Goal: Transaction & Acquisition: Purchase product/service

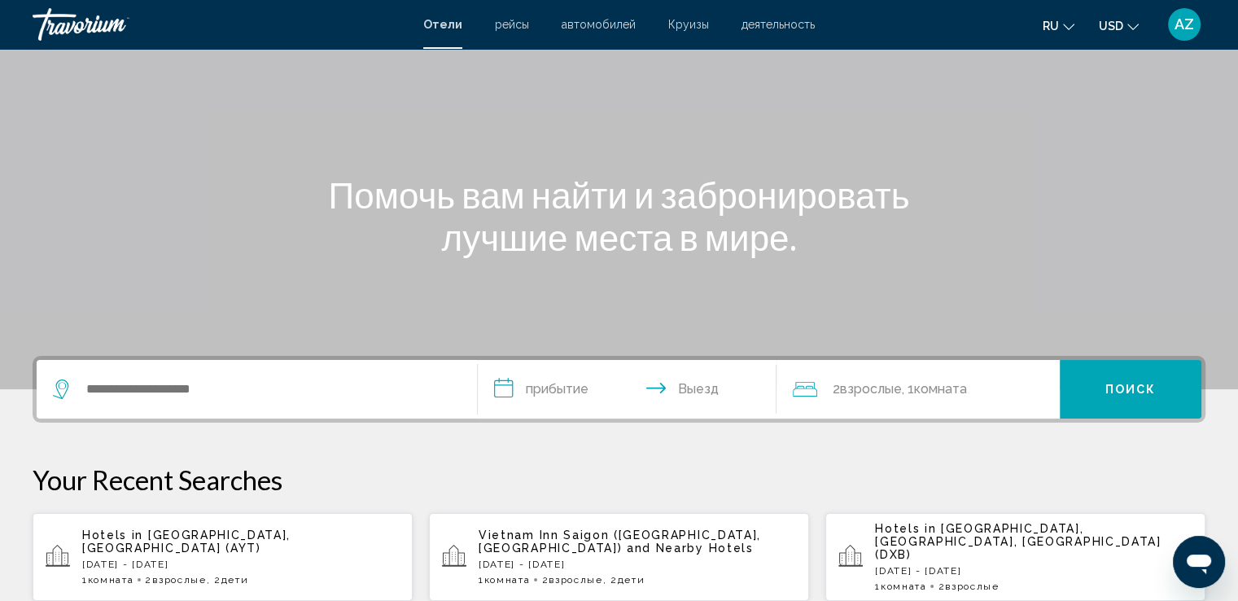
scroll to position [116, 0]
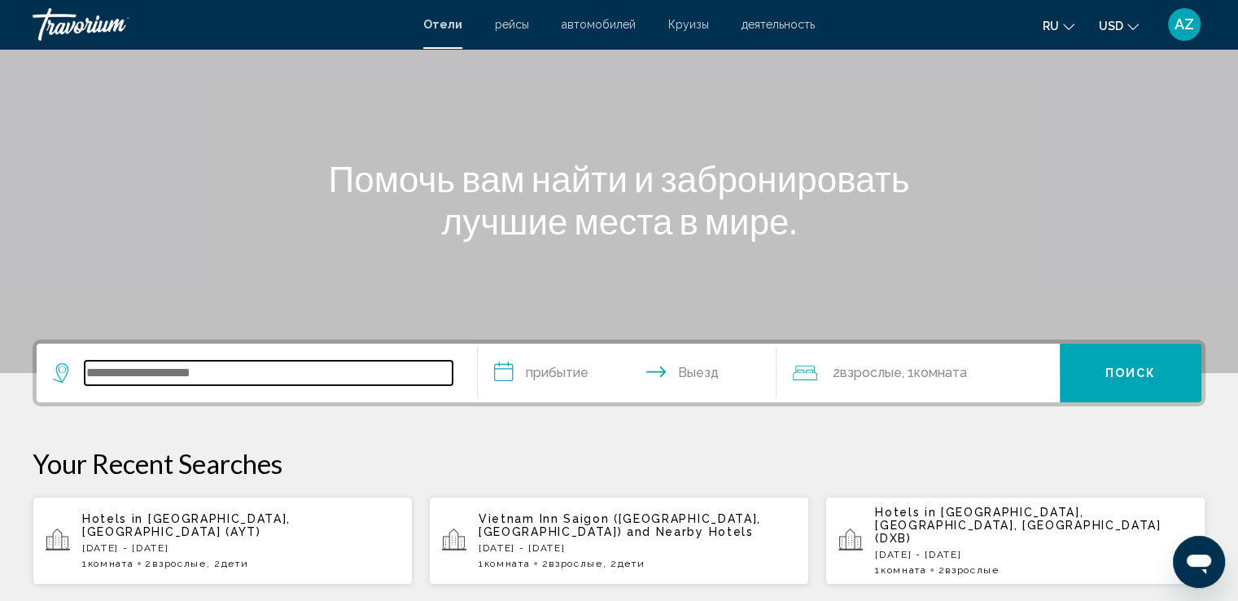
click at [240, 382] on input "Search widget" at bounding box center [269, 372] width 368 height 24
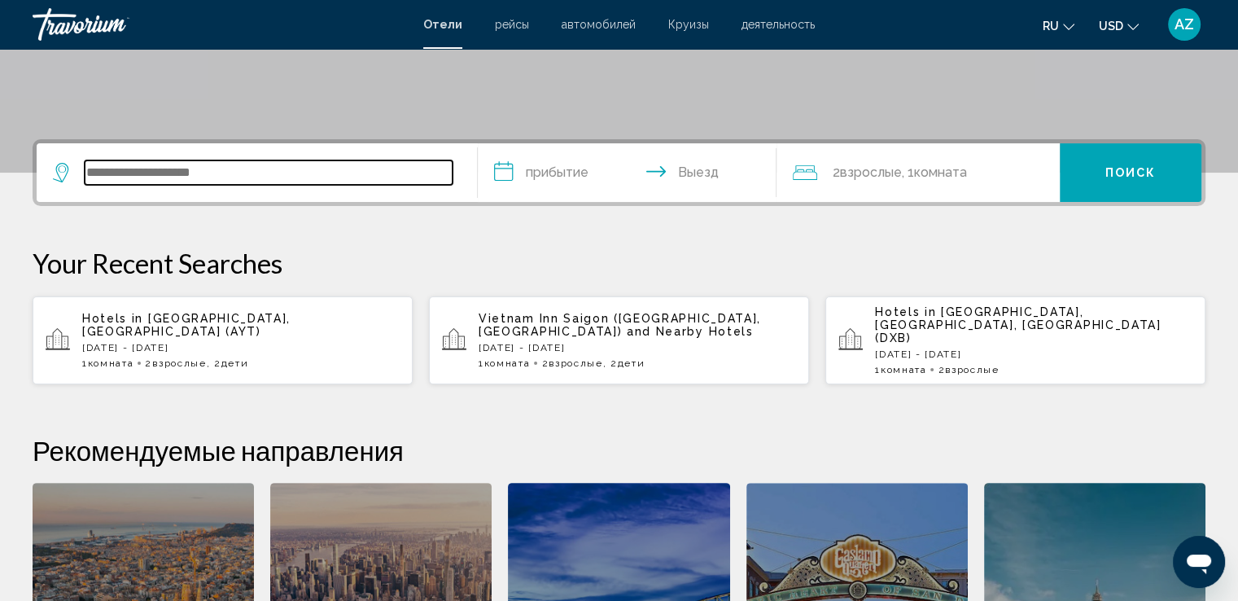
scroll to position [401, 0]
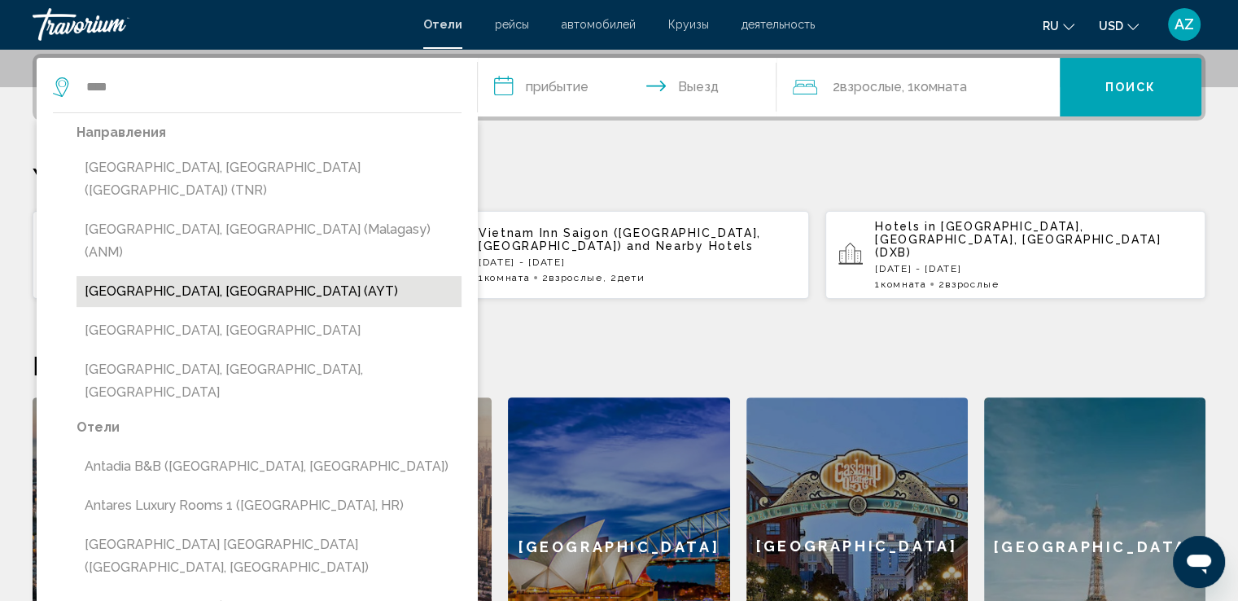
click at [124, 276] on button "Antalya, Turkey (AYT)" at bounding box center [268, 291] width 385 height 31
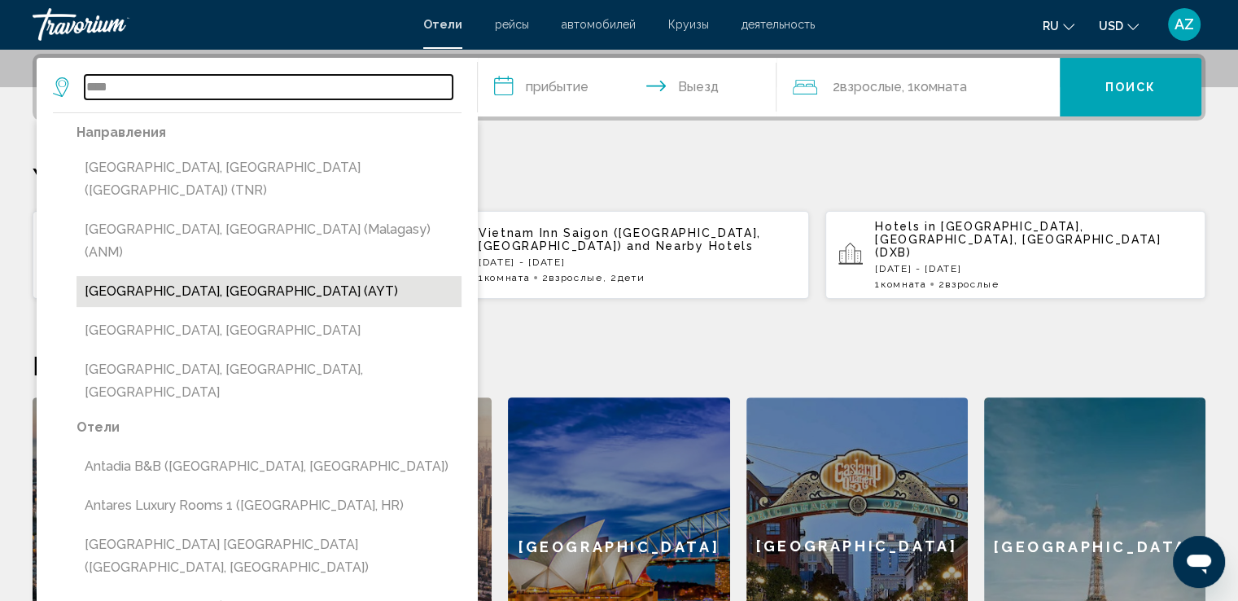
type input "**********"
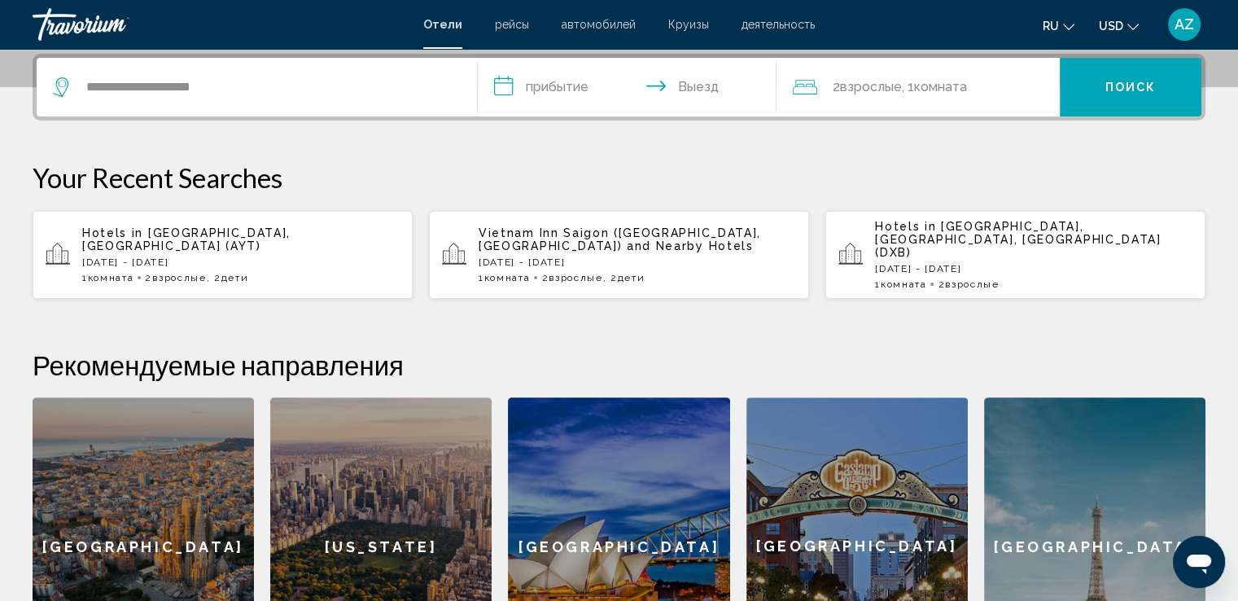
click at [547, 59] on input "**********" at bounding box center [631, 89] width 306 height 63
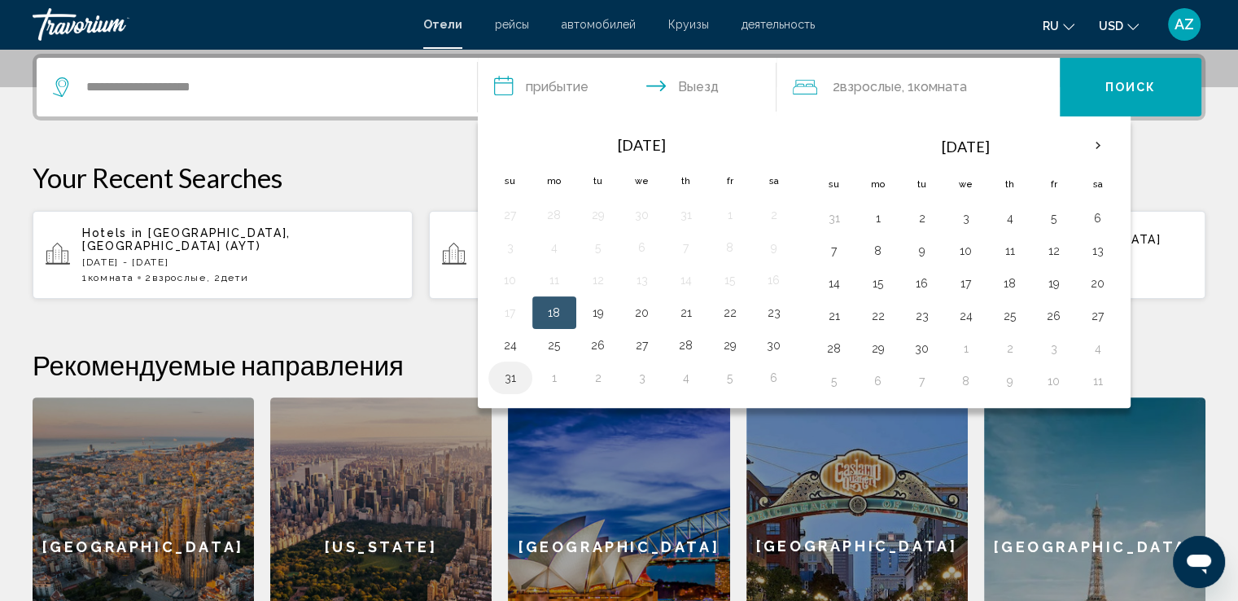
click at [509, 373] on button "31" at bounding box center [510, 377] width 26 height 23
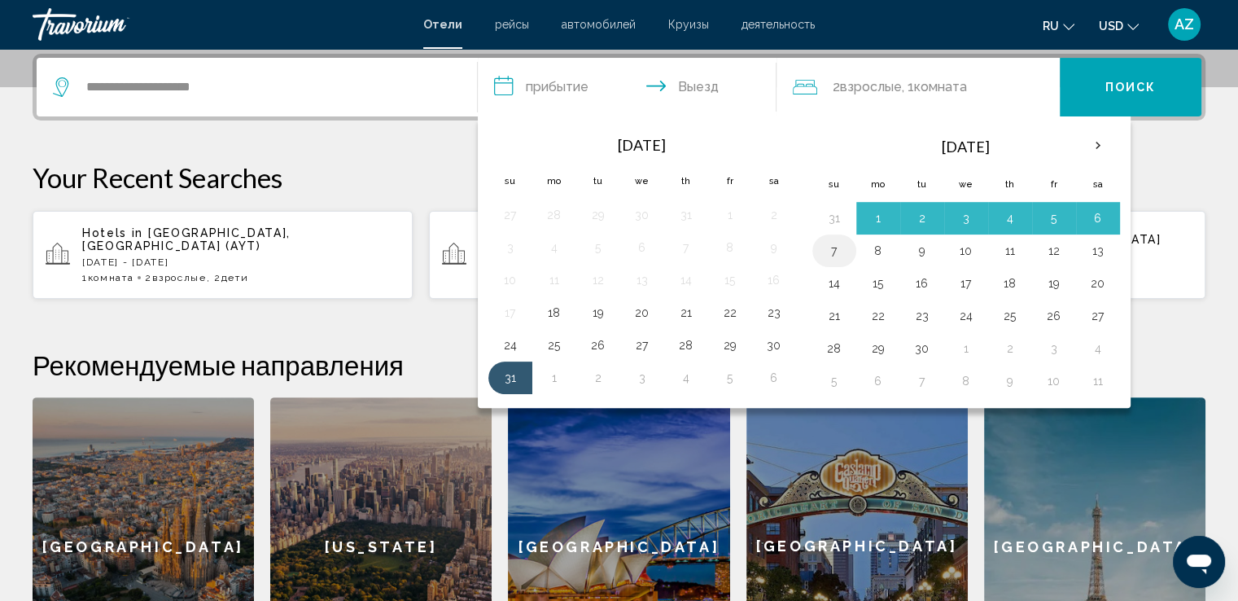
click at [823, 247] on button "7" at bounding box center [834, 250] width 26 height 23
type input "**********"
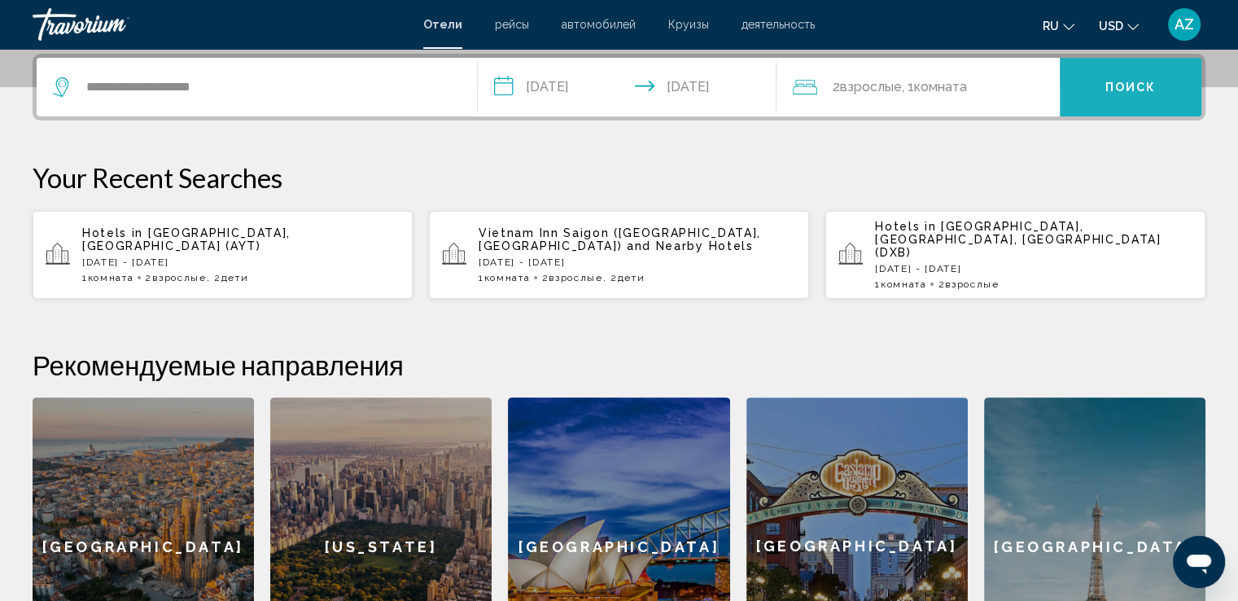
click at [1072, 91] on button "Поиск" at bounding box center [1131, 87] width 142 height 59
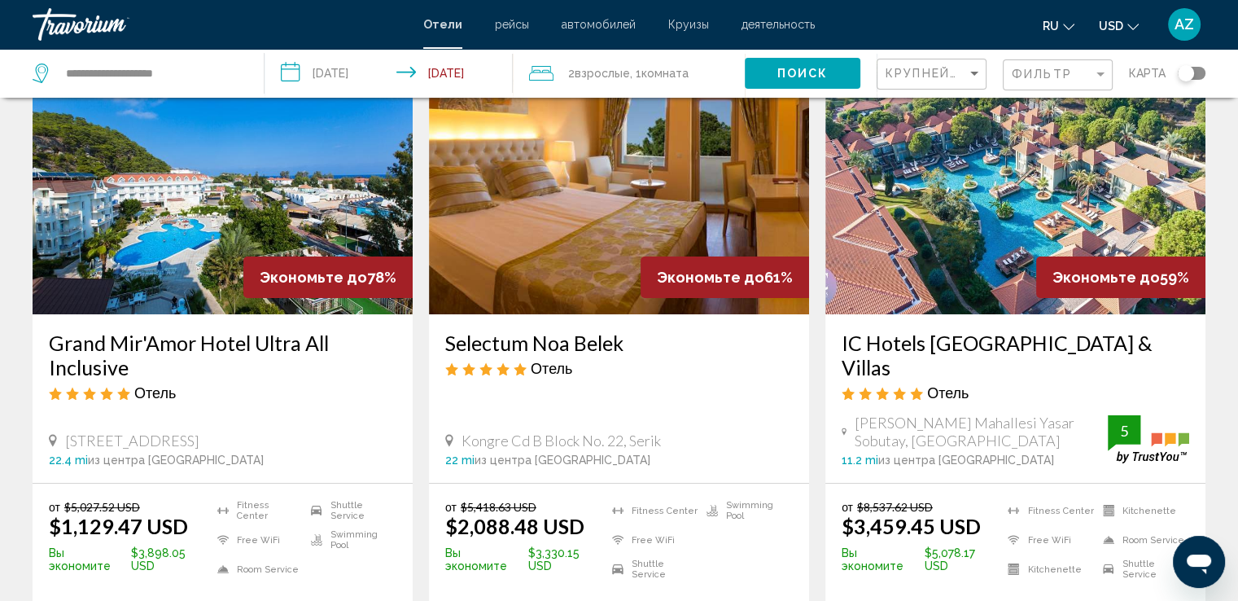
scroll to position [107, 0]
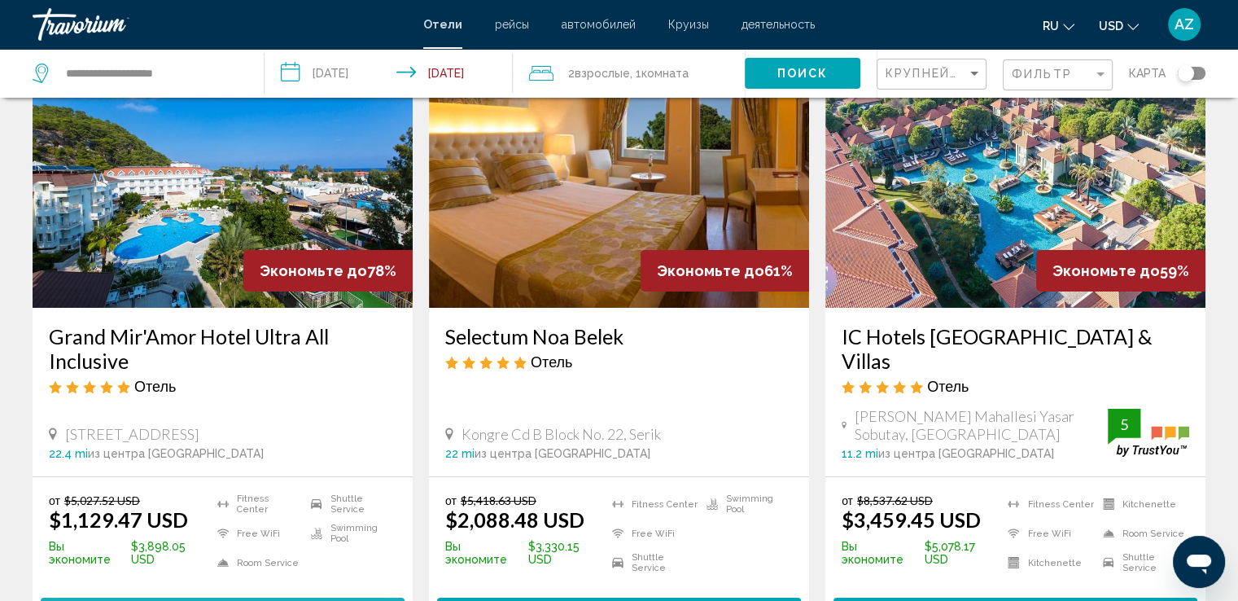
click at [218, 600] on span "Выберите номер" at bounding box center [222, 612] width 129 height 13
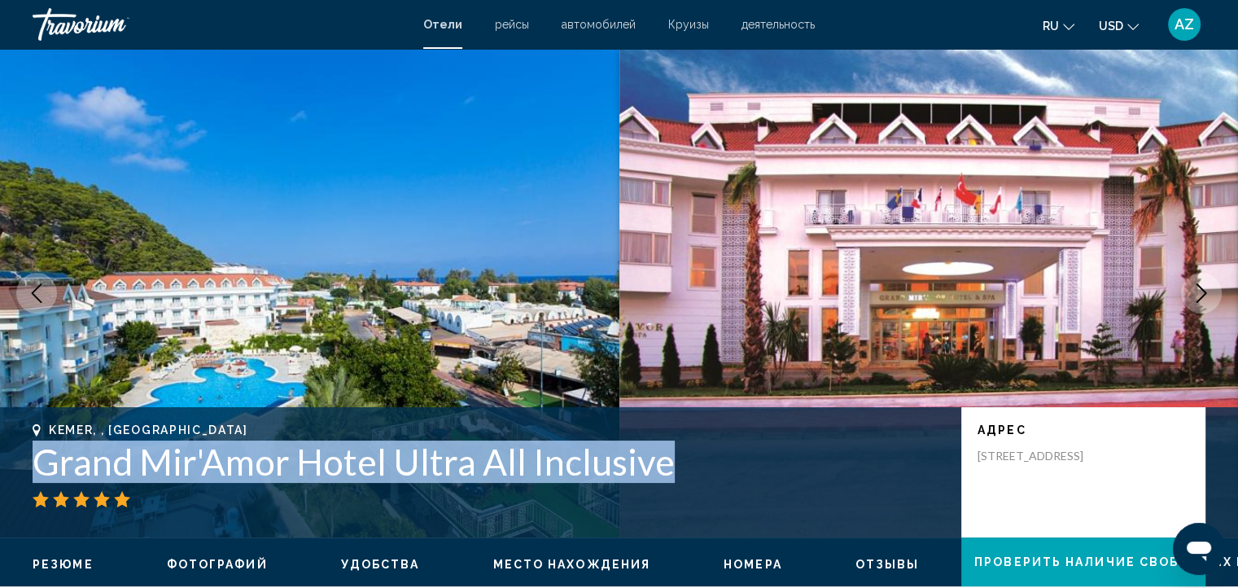
drag, startPoint x: 28, startPoint y: 460, endPoint x: 684, endPoint y: 461, distance: 655.1
click at [684, 461] on div "Kemer, , Turkey Grand Mir'Amor Hotel Ultra All Inclusive адрес Kiris Mahallesi …" at bounding box center [619, 472] width 1238 height 98
copy h1 "Grand Mir'Amor Hotel Ultra All Inclusive"
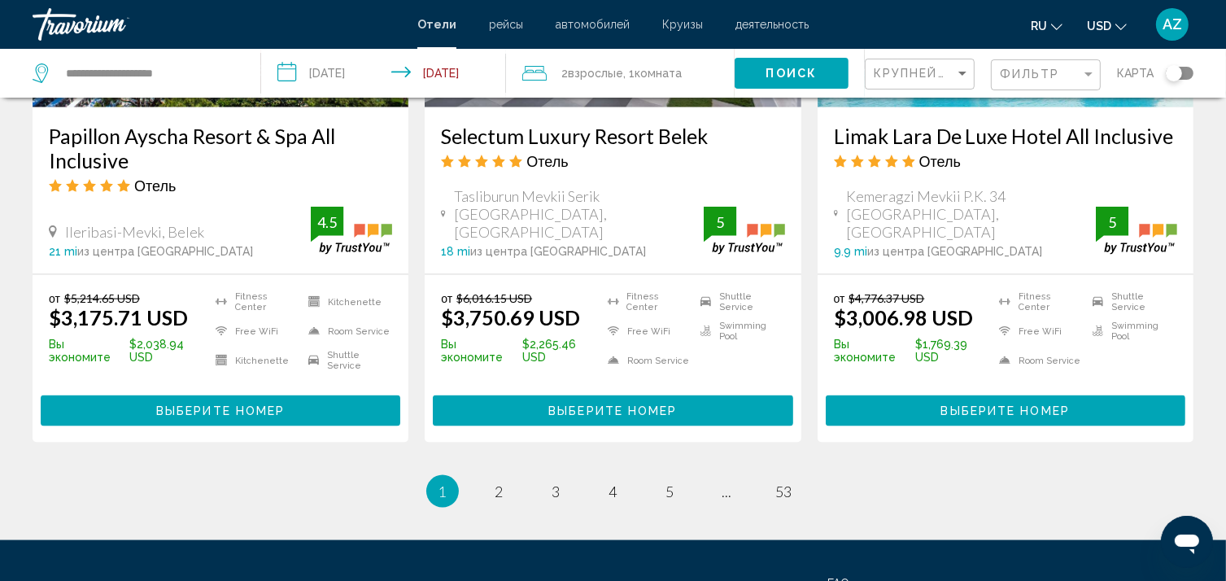
scroll to position [2187, 0]
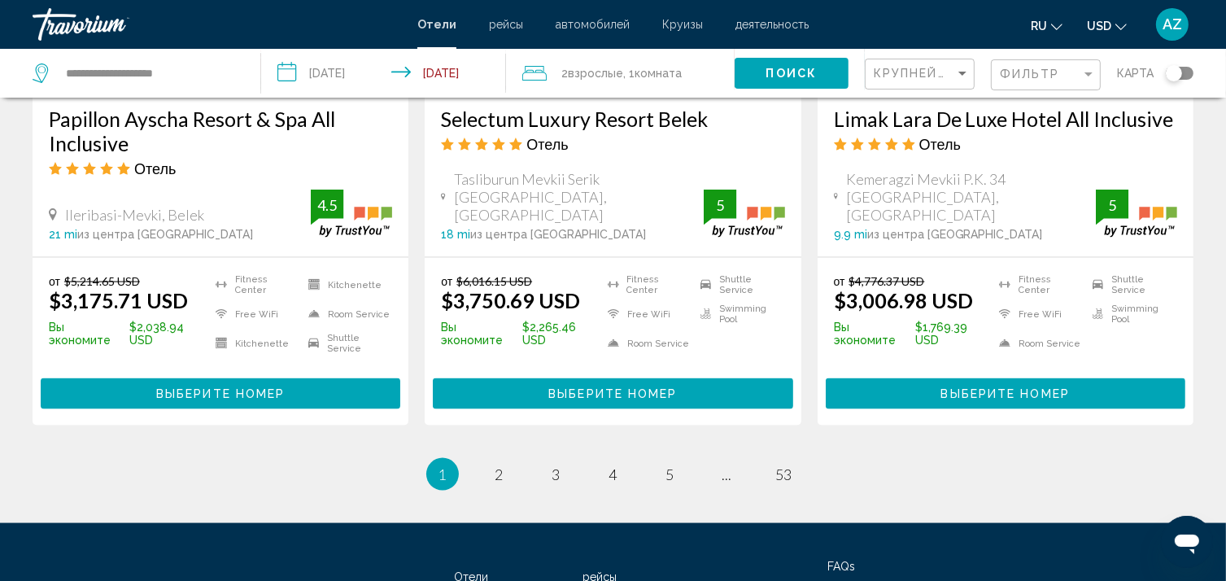
click at [482, 458] on ul "1 / 53 You're on page 1 page 2 page 3 page 4 page 5 page ... page 53" at bounding box center [613, 474] width 1161 height 33
click at [500, 465] on span "2" at bounding box center [500, 474] width 8 height 18
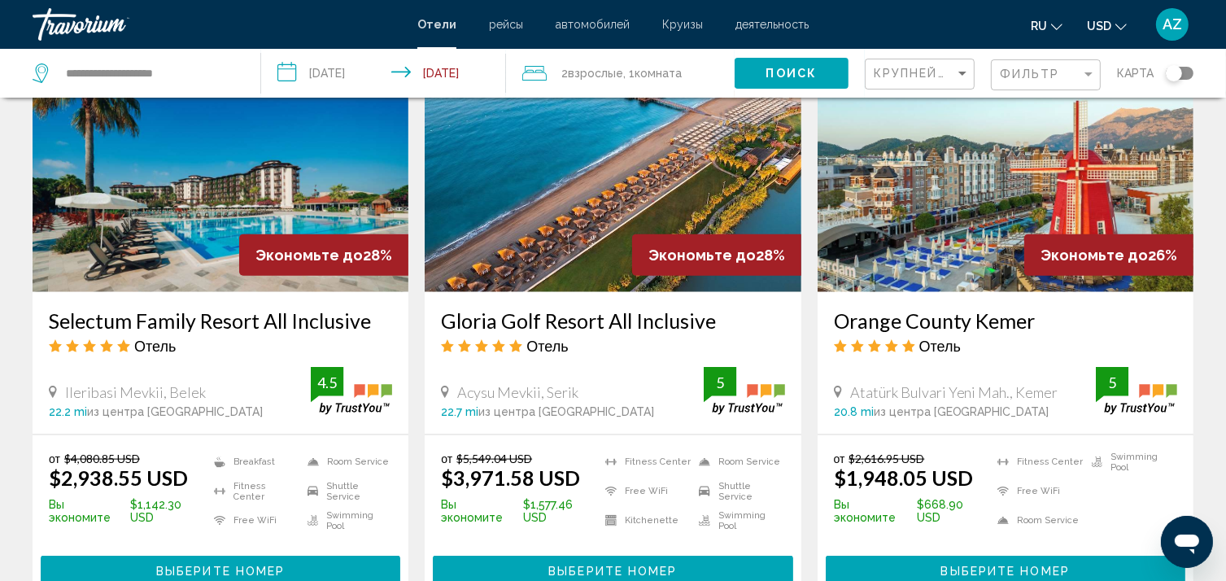
scroll to position [2027, 0]
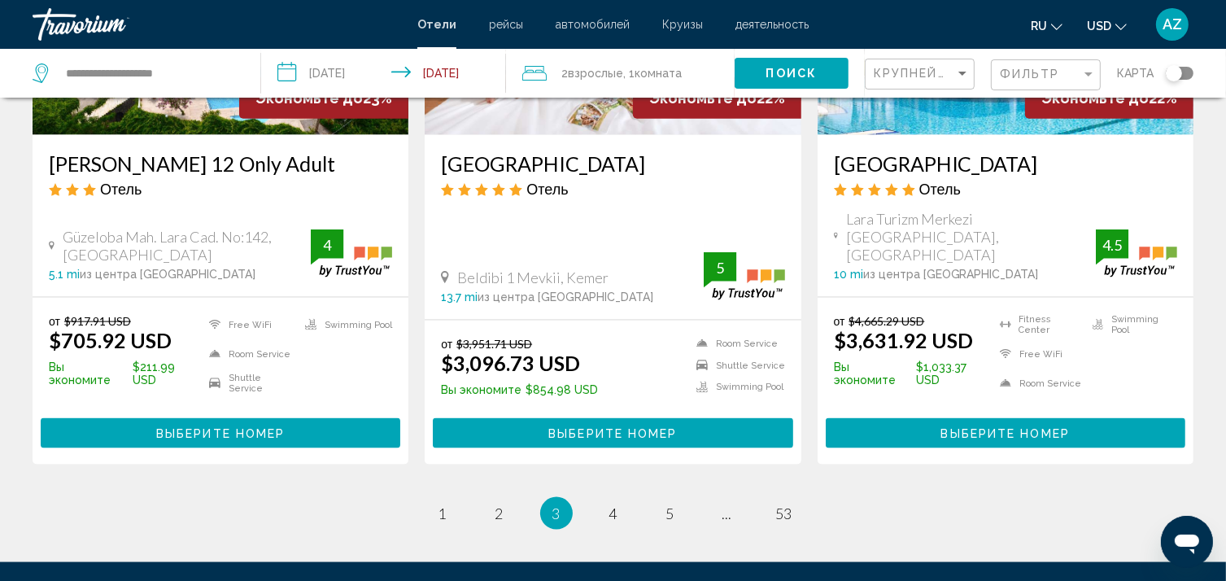
scroll to position [2183, 0]
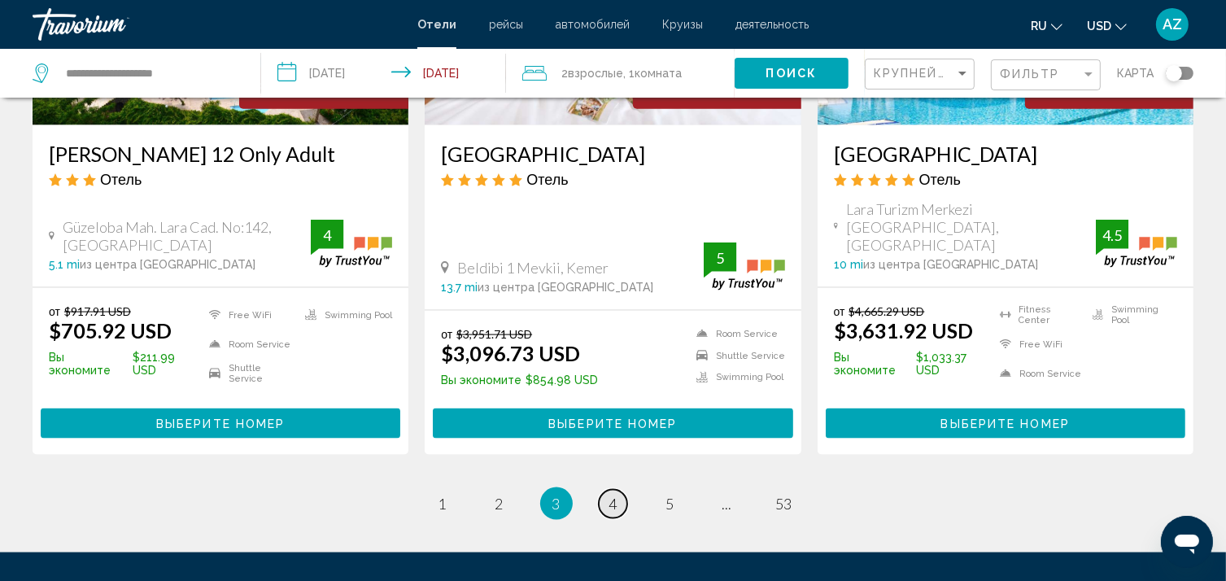
click at [622, 490] on link "page 4" at bounding box center [613, 504] width 28 height 28
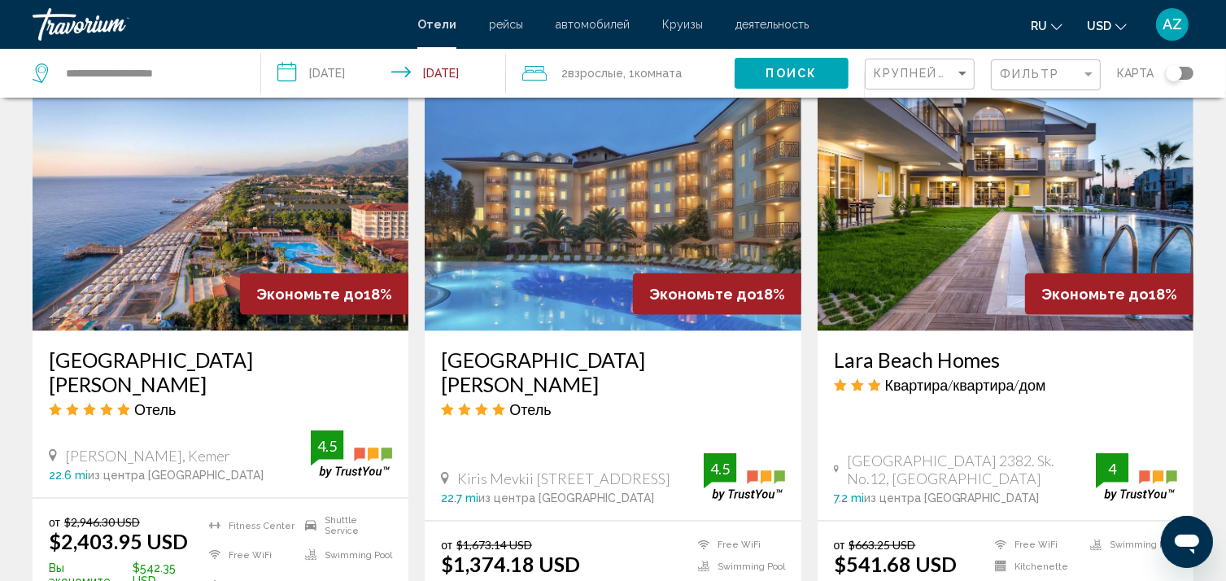
scroll to position [2061, 0]
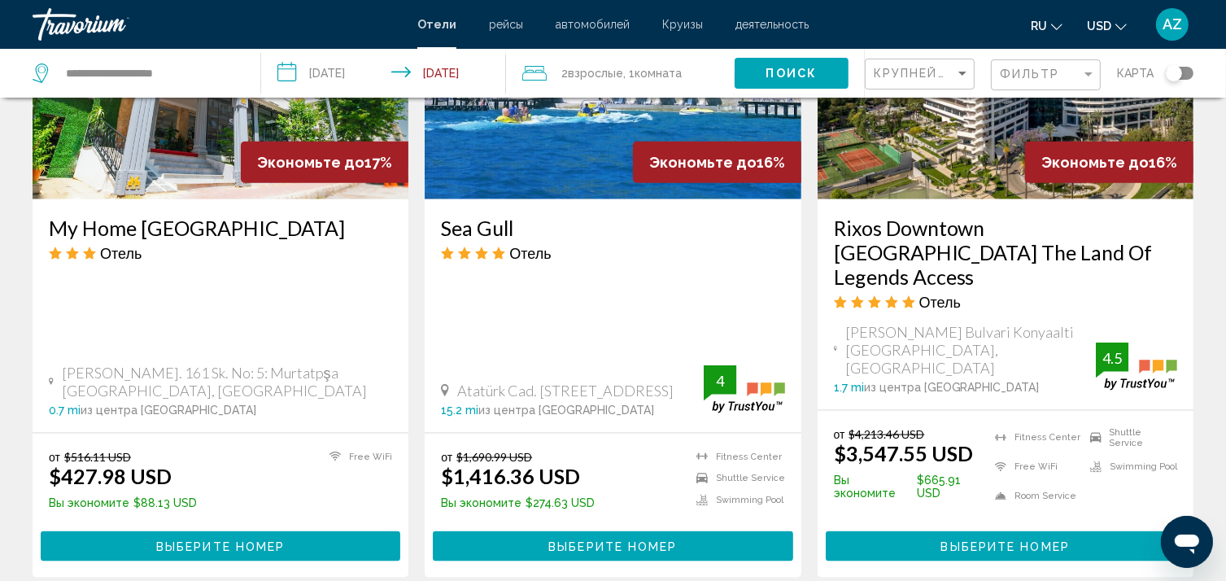
scroll to position [2169, 0]
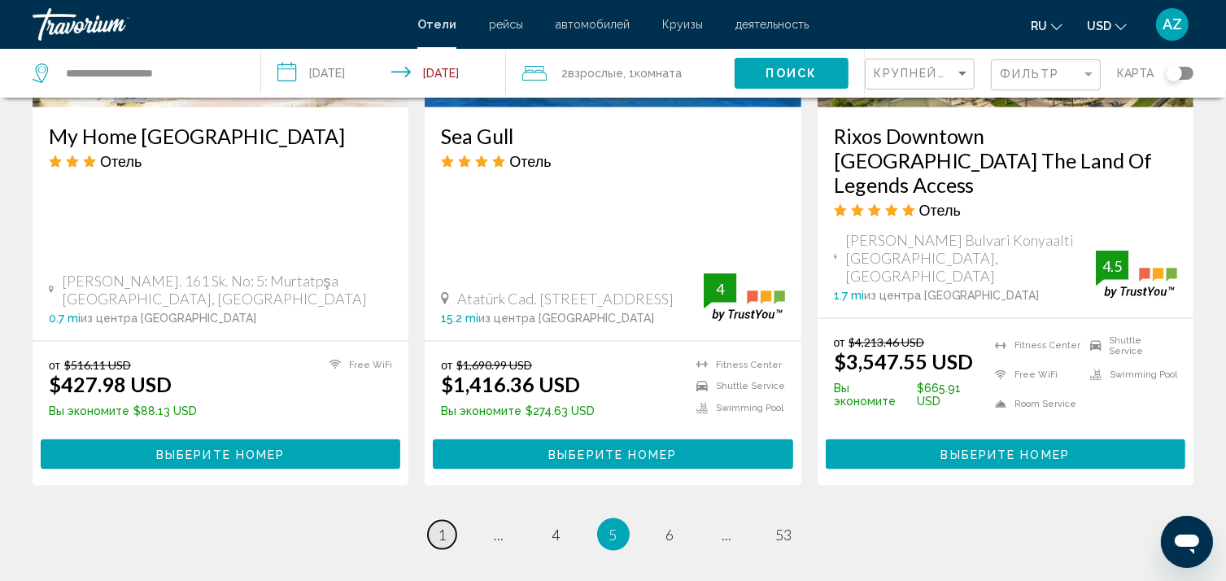
click at [446, 526] on span "1" at bounding box center [443, 535] width 8 height 18
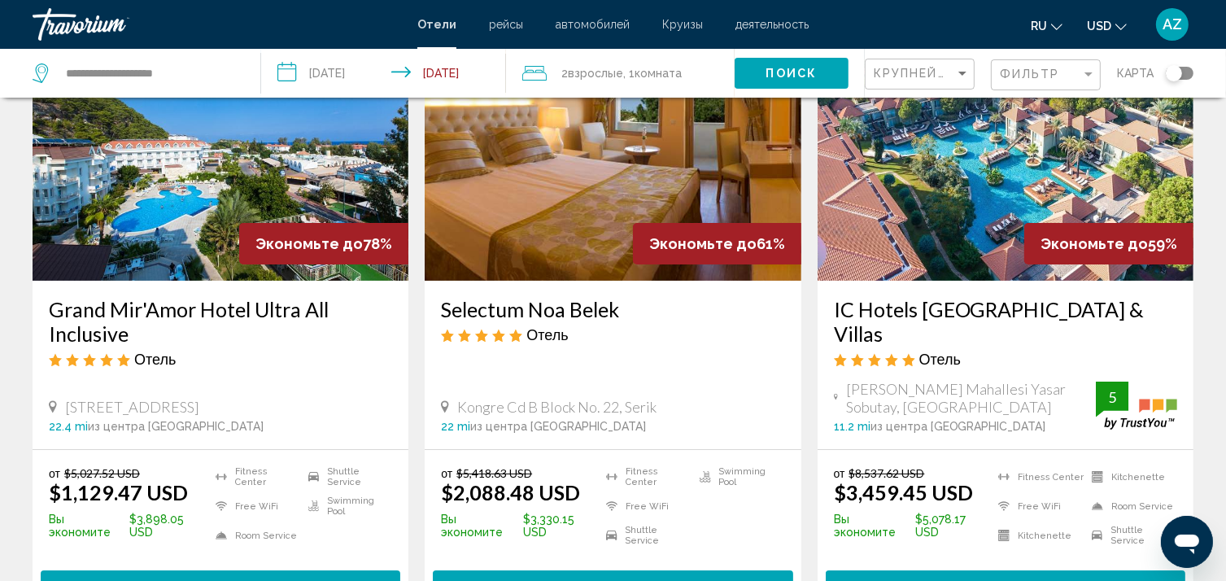
scroll to position [138, 0]
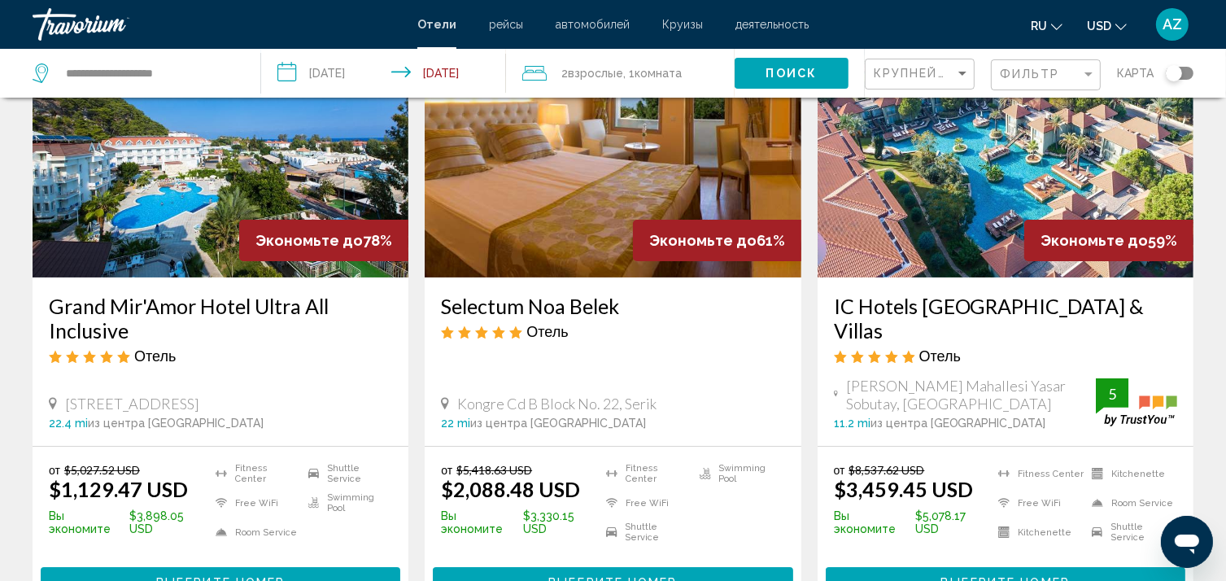
click at [350, 336] on h3 "Grand Mir'Amor Hotel Ultra All Inclusive" at bounding box center [220, 318] width 343 height 49
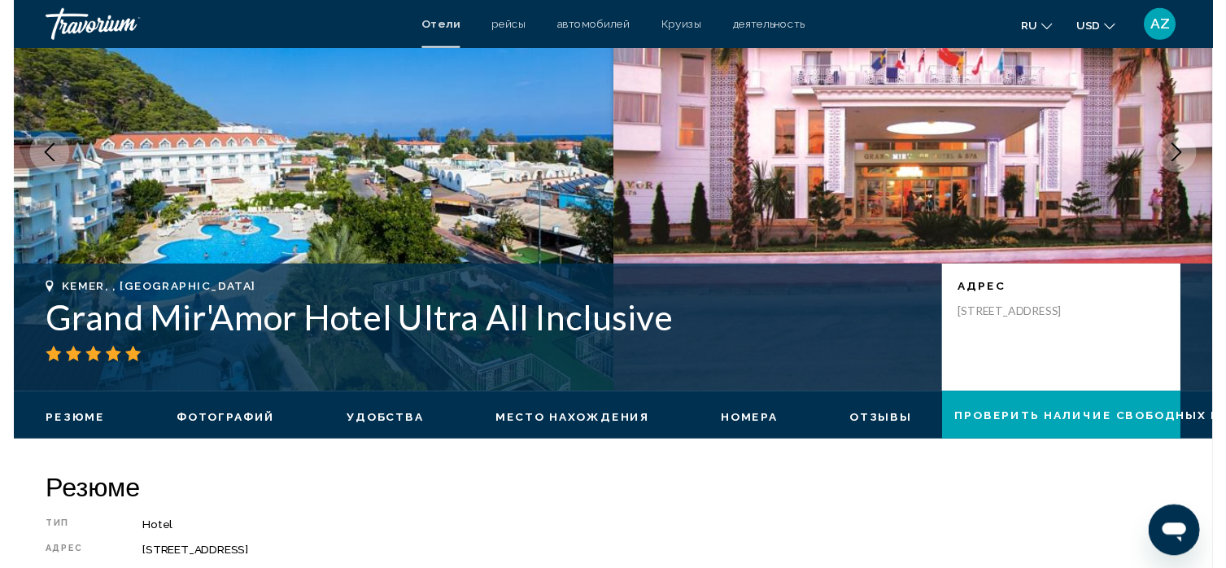
scroll to position [2, 0]
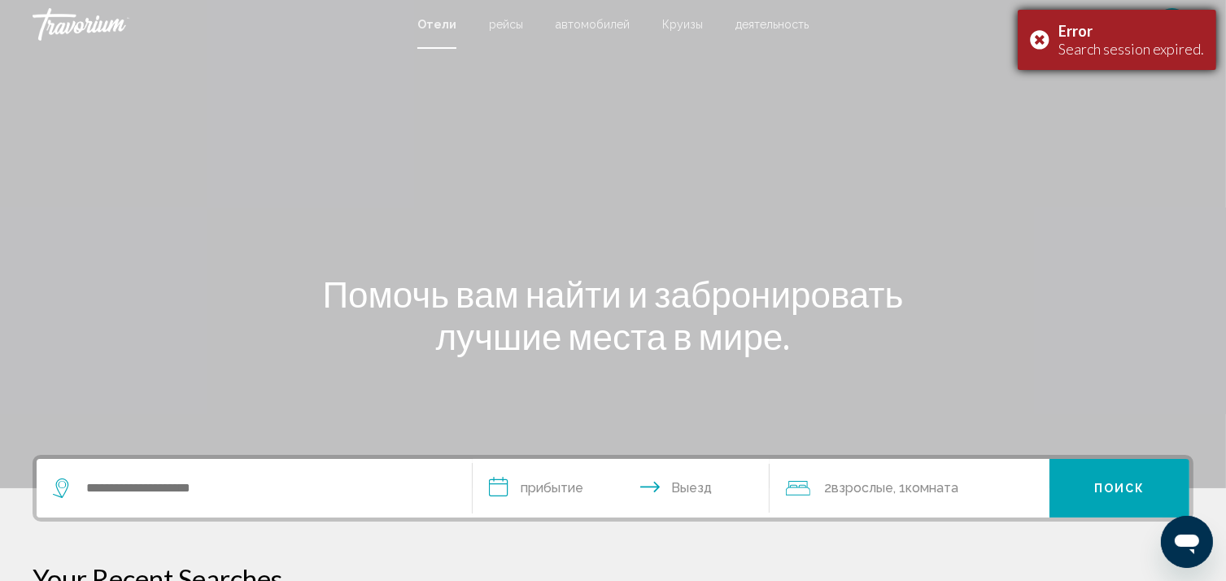
click at [1033, 39] on div "Error Search session expired." at bounding box center [1117, 40] width 199 height 60
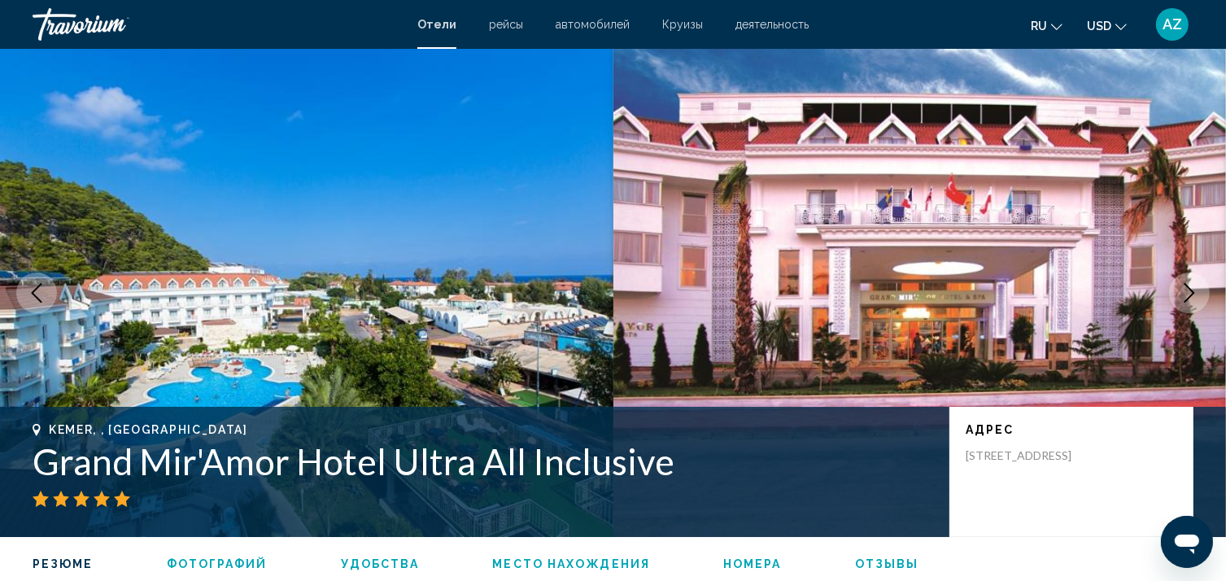
scroll to position [1082, 0]
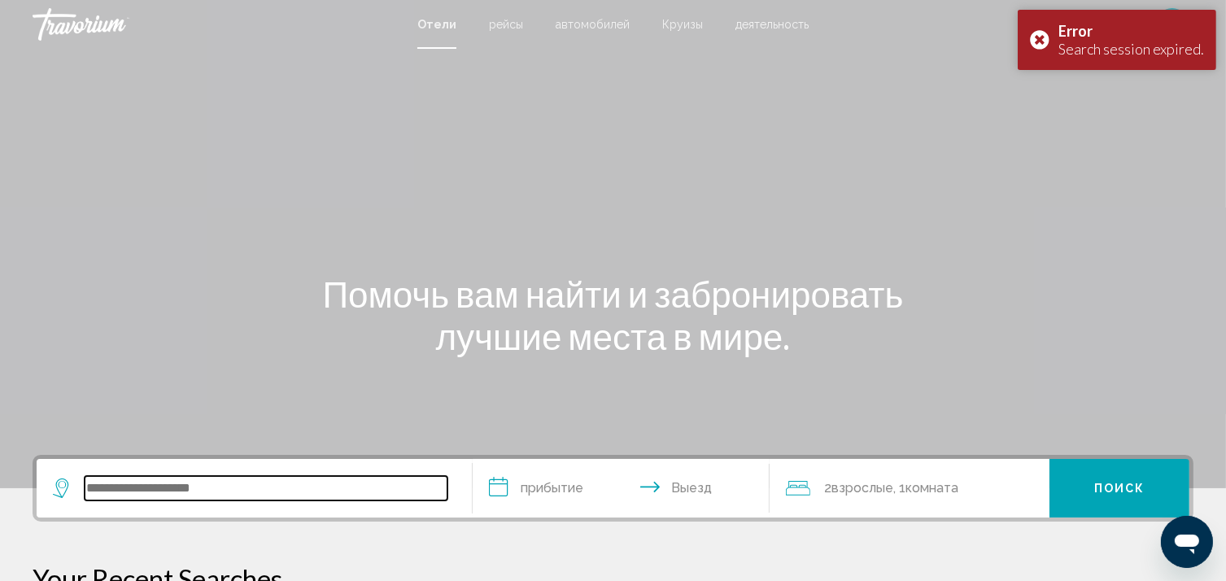
click at [189, 496] on input "Search widget" at bounding box center [266, 488] width 363 height 24
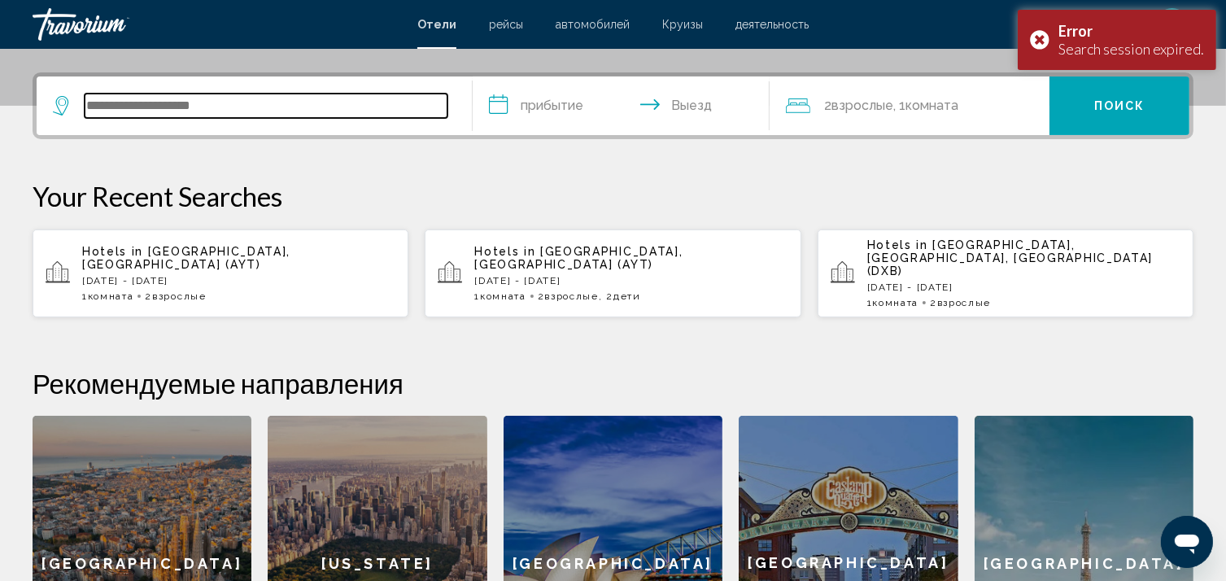
scroll to position [401, 0]
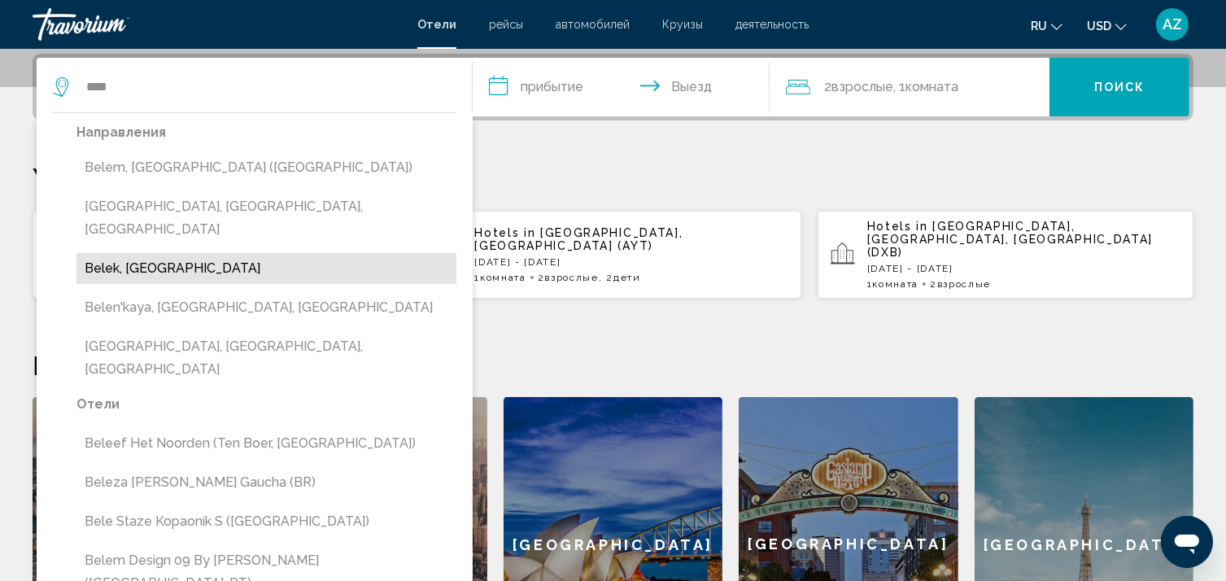
click at [124, 255] on button "Belek, [GEOGRAPHIC_DATA]" at bounding box center [266, 268] width 380 height 31
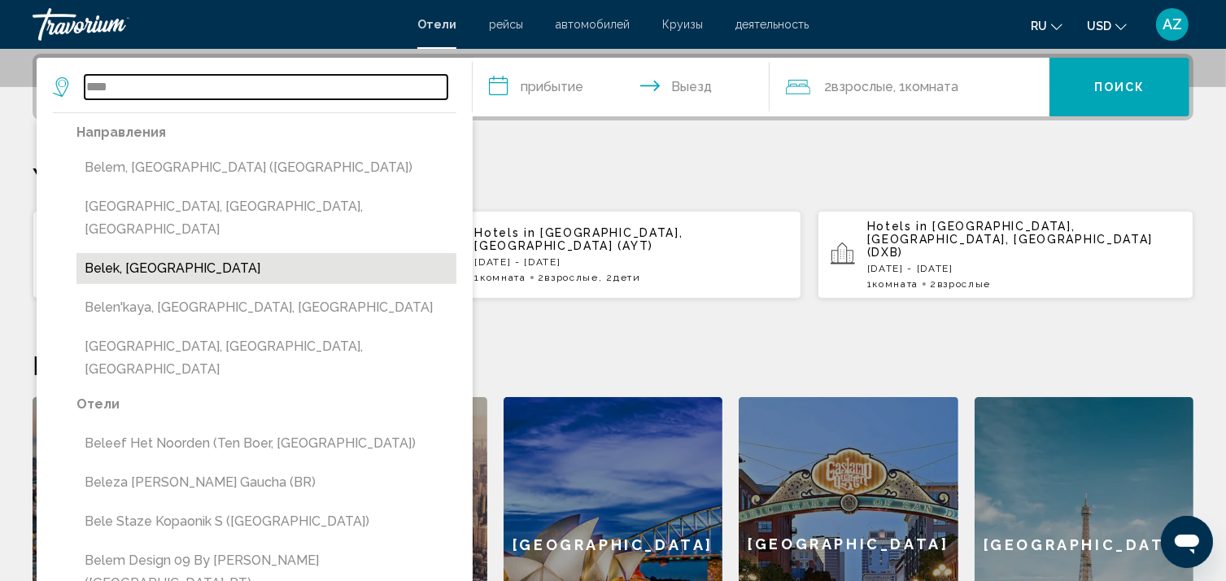
type input "**********"
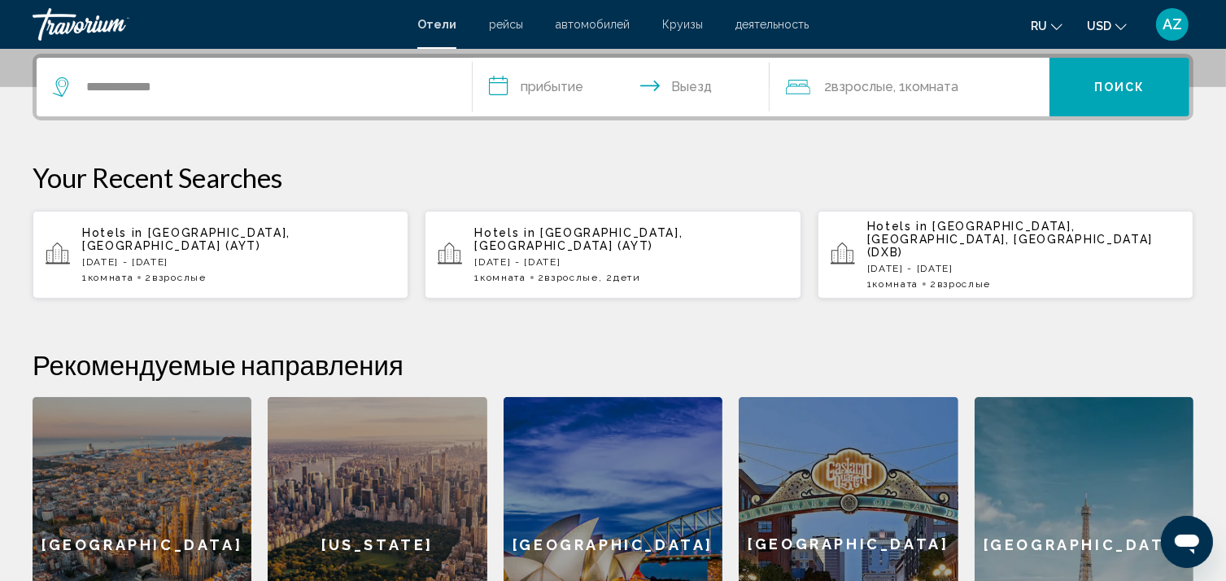
click at [521, 85] on input "**********" at bounding box center [624, 89] width 303 height 63
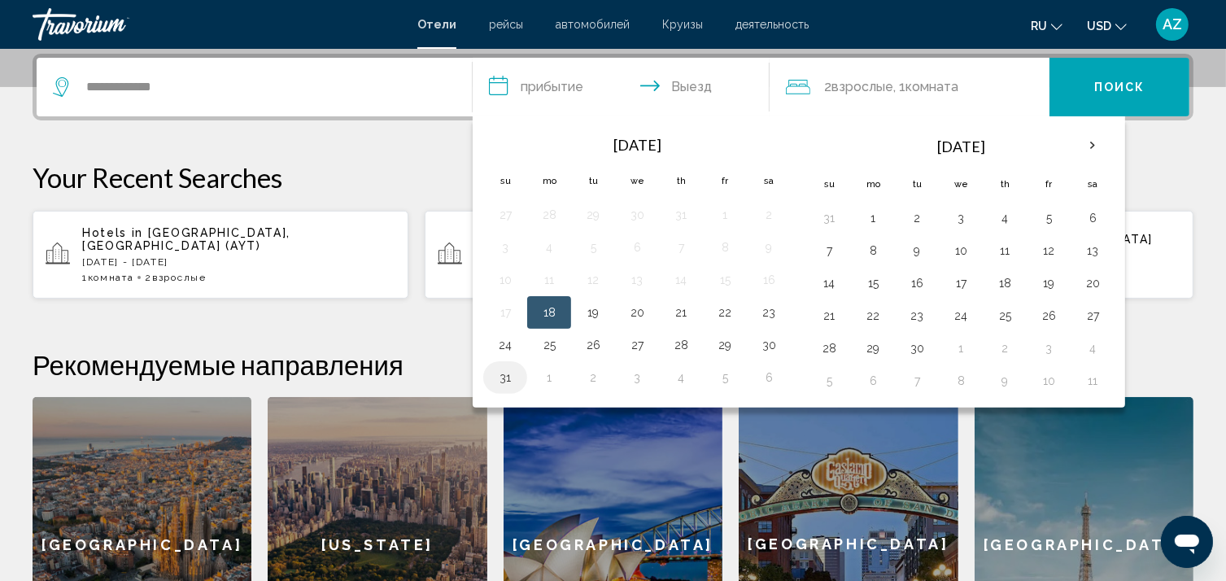
click at [511, 377] on button "31" at bounding box center [505, 377] width 26 height 23
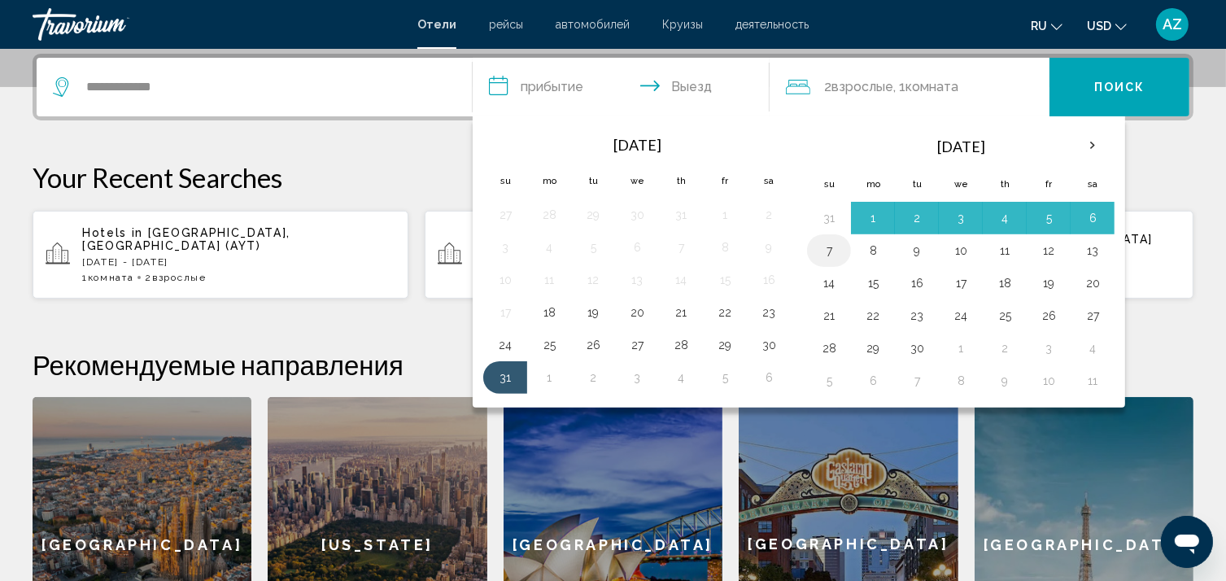
click at [828, 240] on button "7" at bounding box center [829, 250] width 26 height 23
type input "**********"
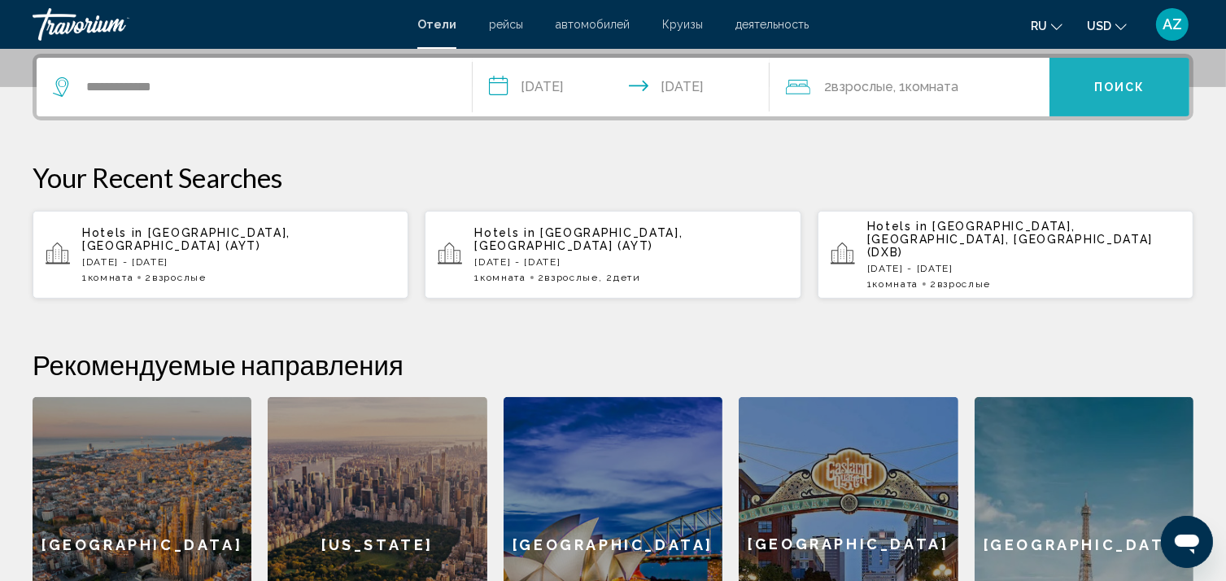
click at [1091, 85] on button "Поиск" at bounding box center [1120, 87] width 140 height 59
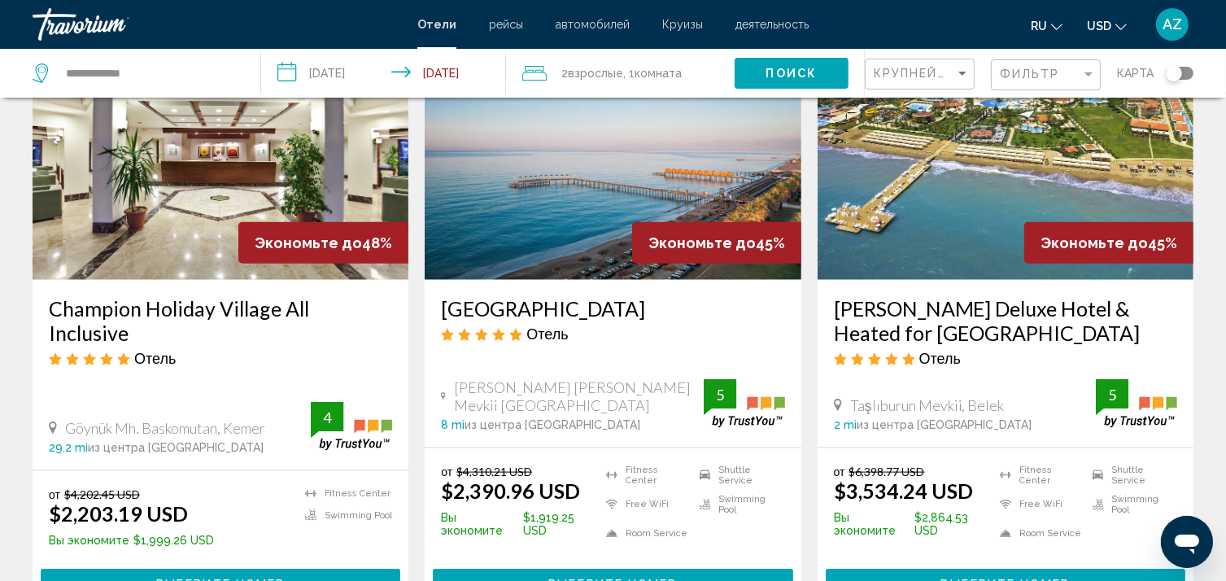
scroll to position [2111, 0]
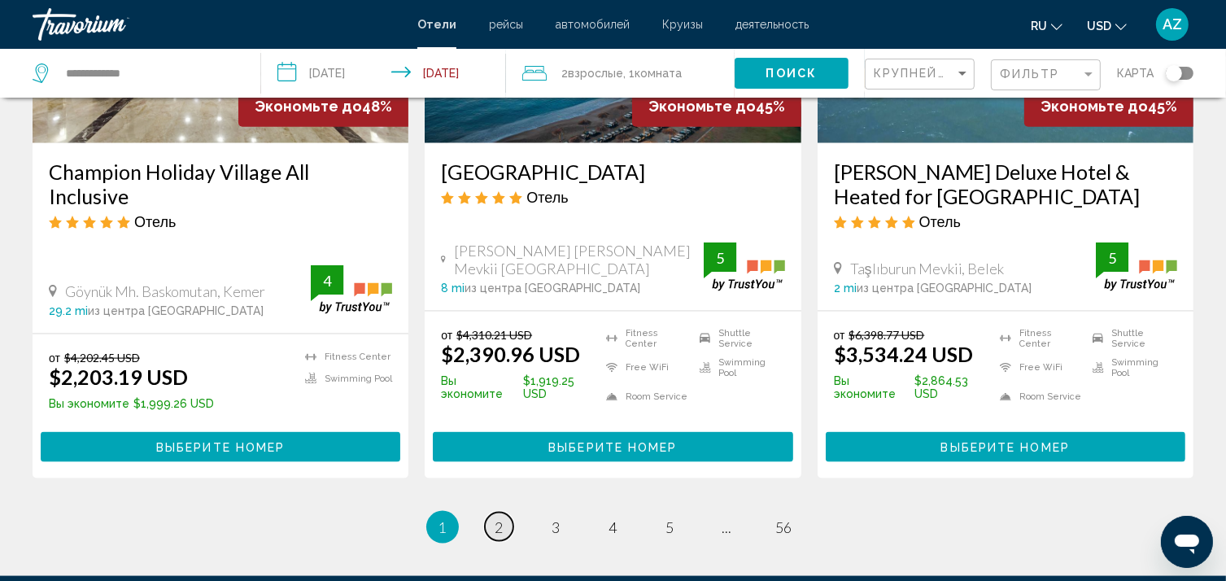
click at [505, 513] on link "page 2" at bounding box center [499, 527] width 28 height 28
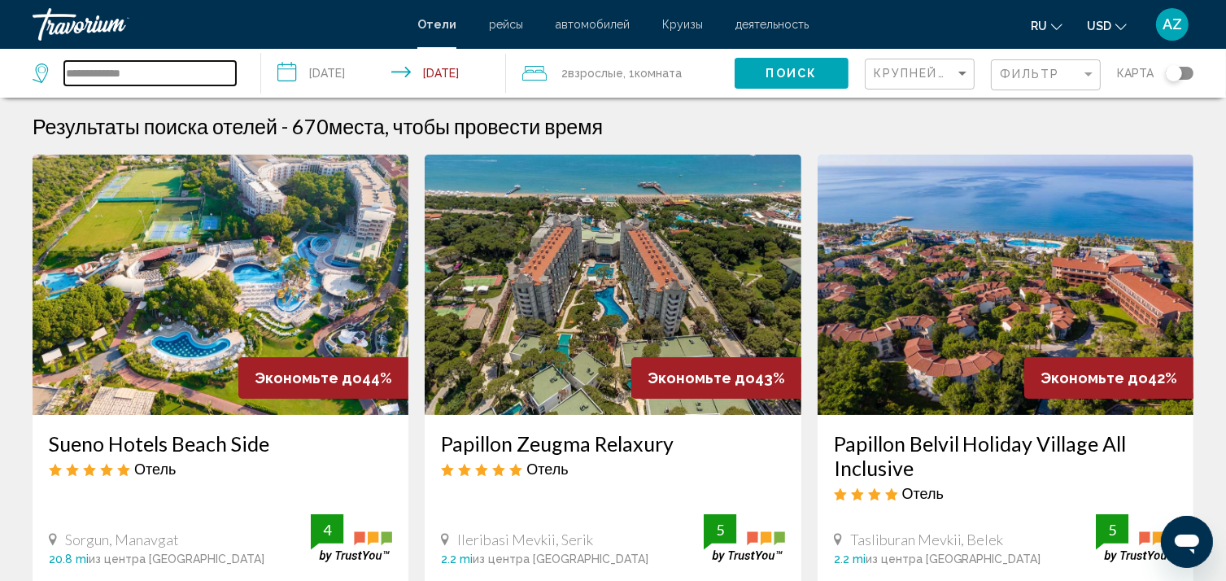
click at [210, 79] on input "**********" at bounding box center [150, 73] width 172 height 24
type input "*"
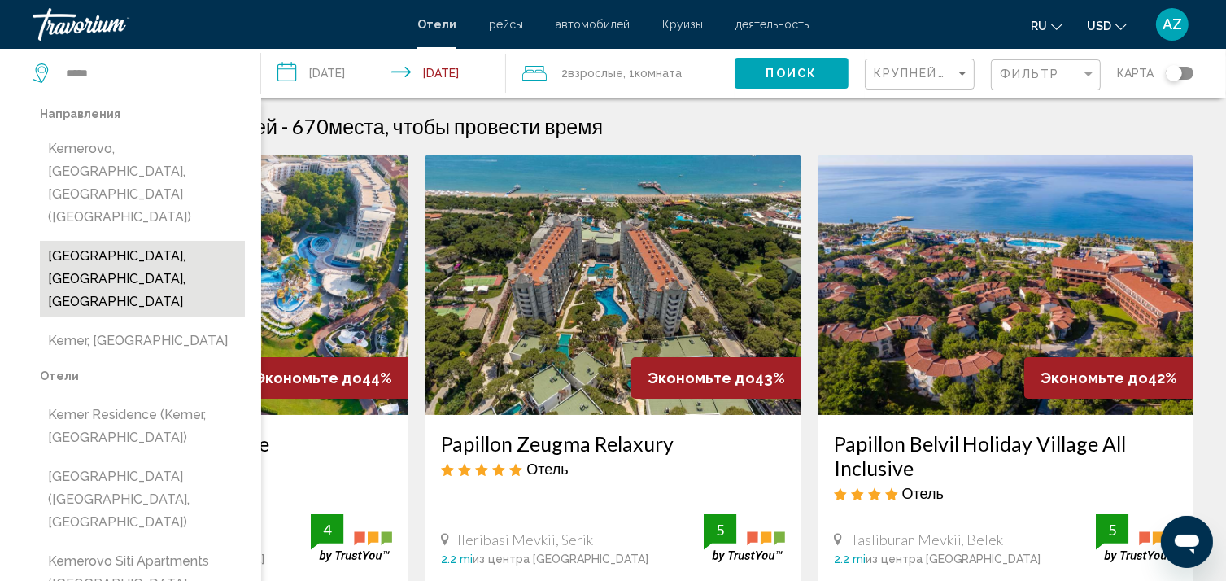
click at [180, 241] on button "Kemer, Antalya, Turkey" at bounding box center [142, 279] width 205 height 76
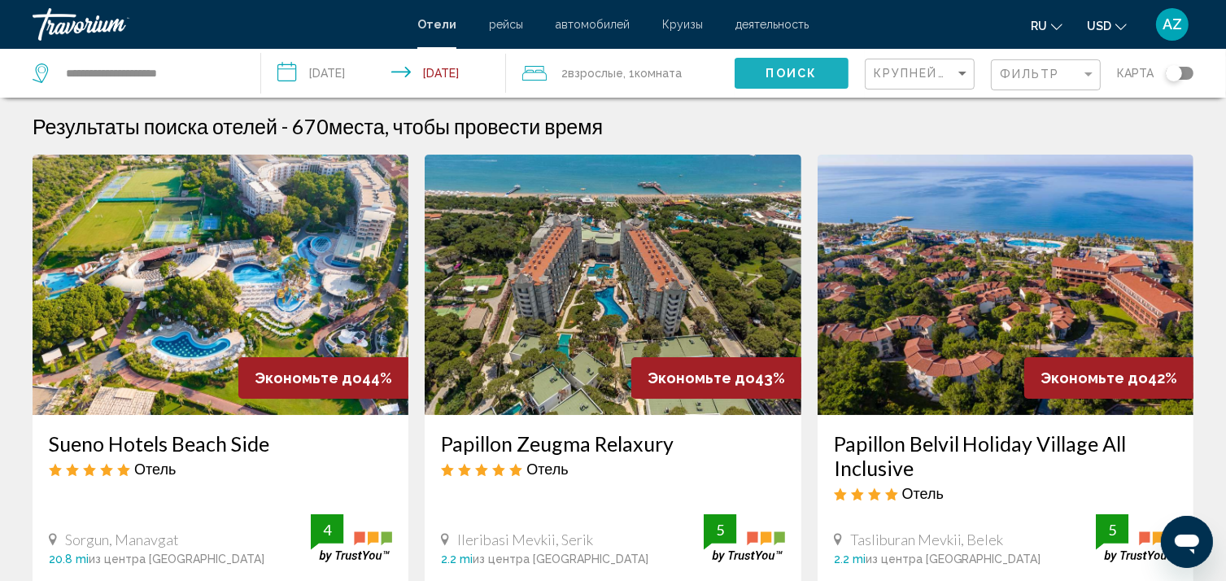
click at [781, 66] on span "Поиск" at bounding box center [792, 72] width 51 height 13
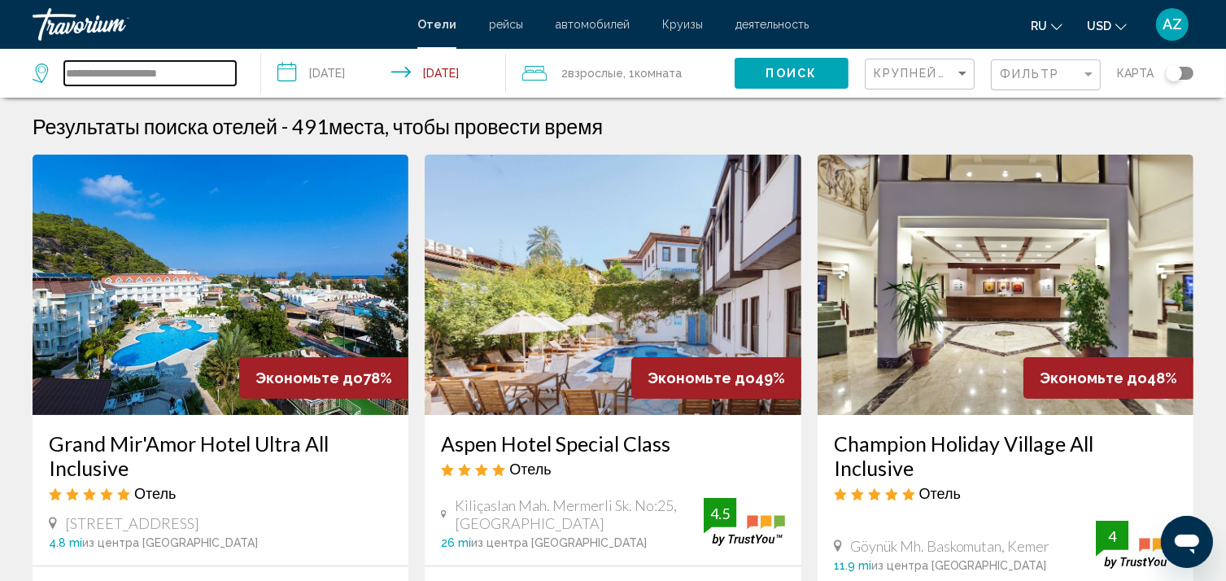
click at [201, 69] on input "**********" at bounding box center [150, 73] width 172 height 24
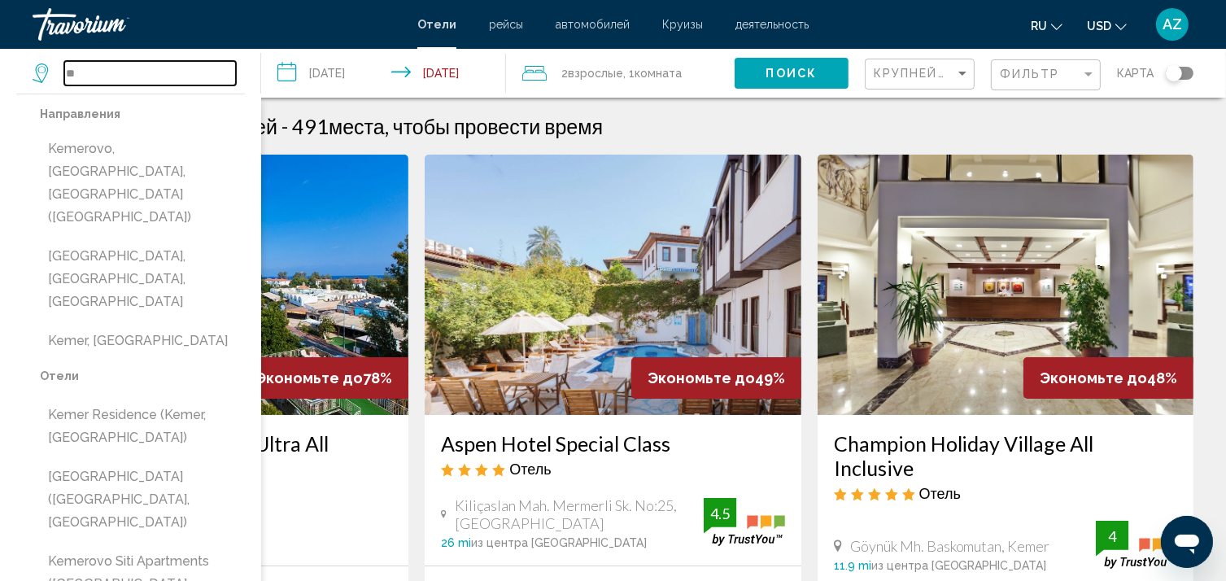
type input "*"
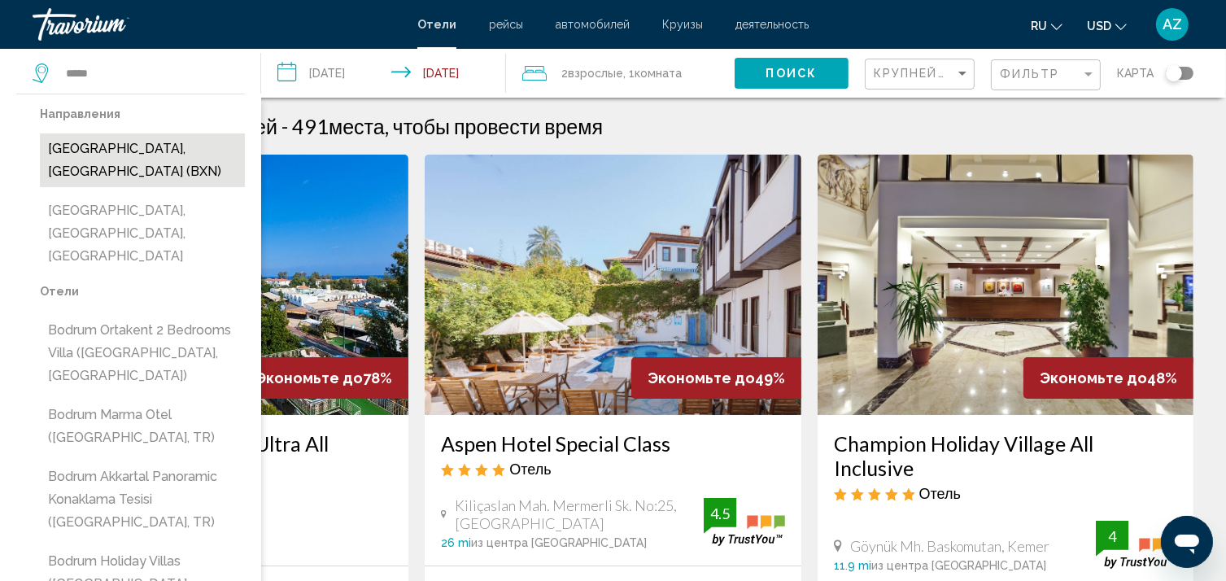
click at [170, 157] on button "Bodrum, Turkey (BXN)" at bounding box center [142, 160] width 205 height 54
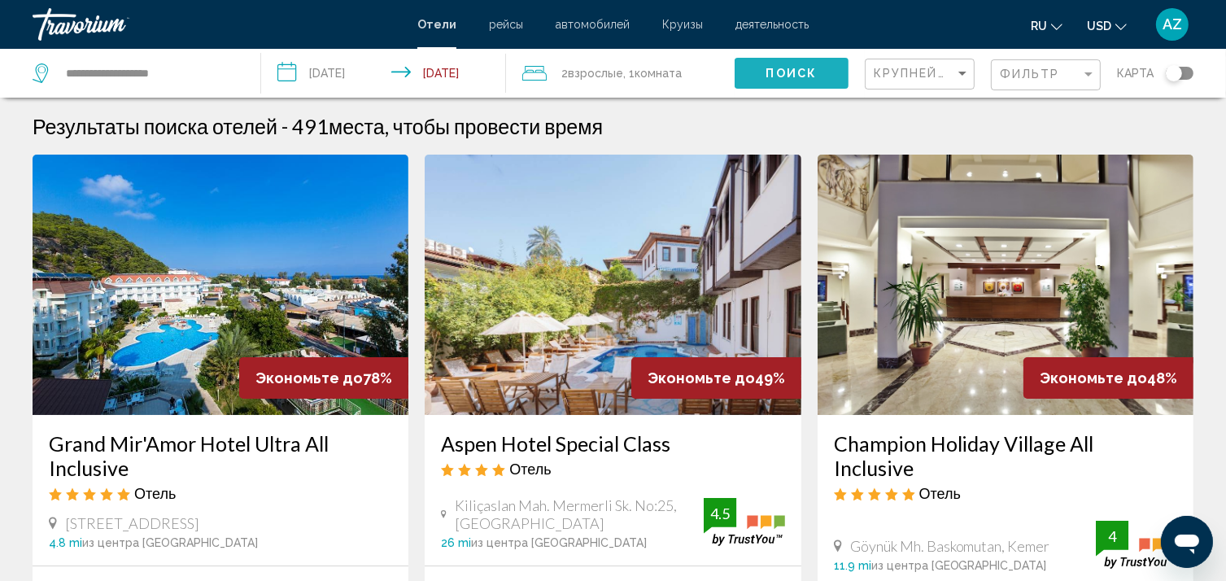
click at [758, 76] on button "Поиск" at bounding box center [792, 73] width 114 height 30
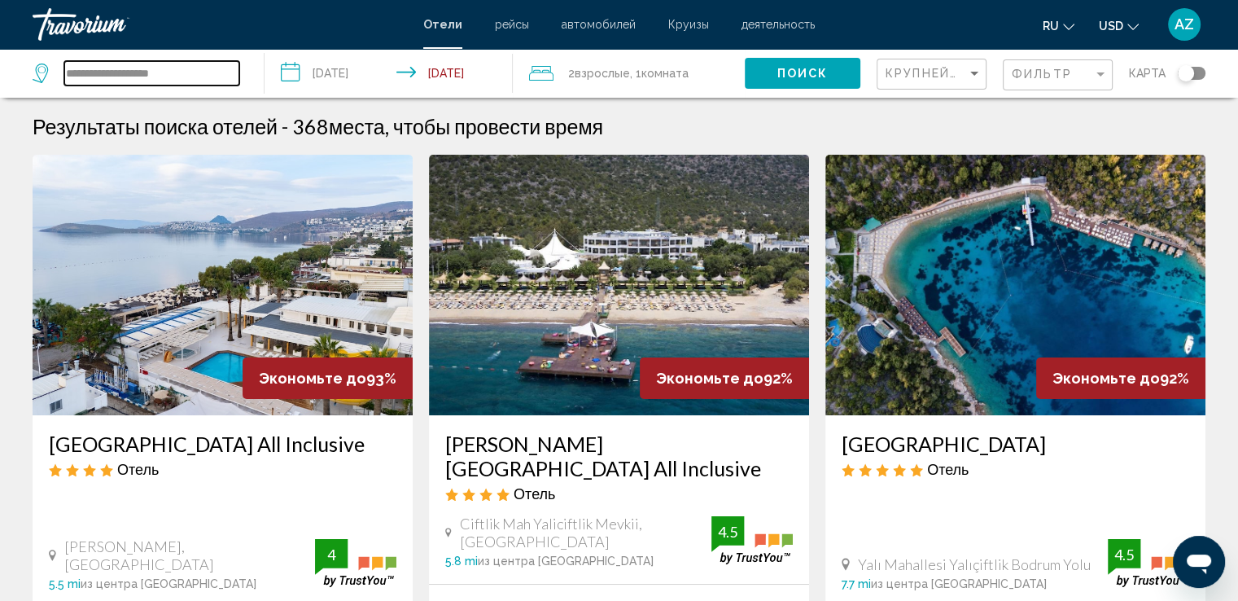
click at [176, 61] on input "**********" at bounding box center [151, 73] width 175 height 24
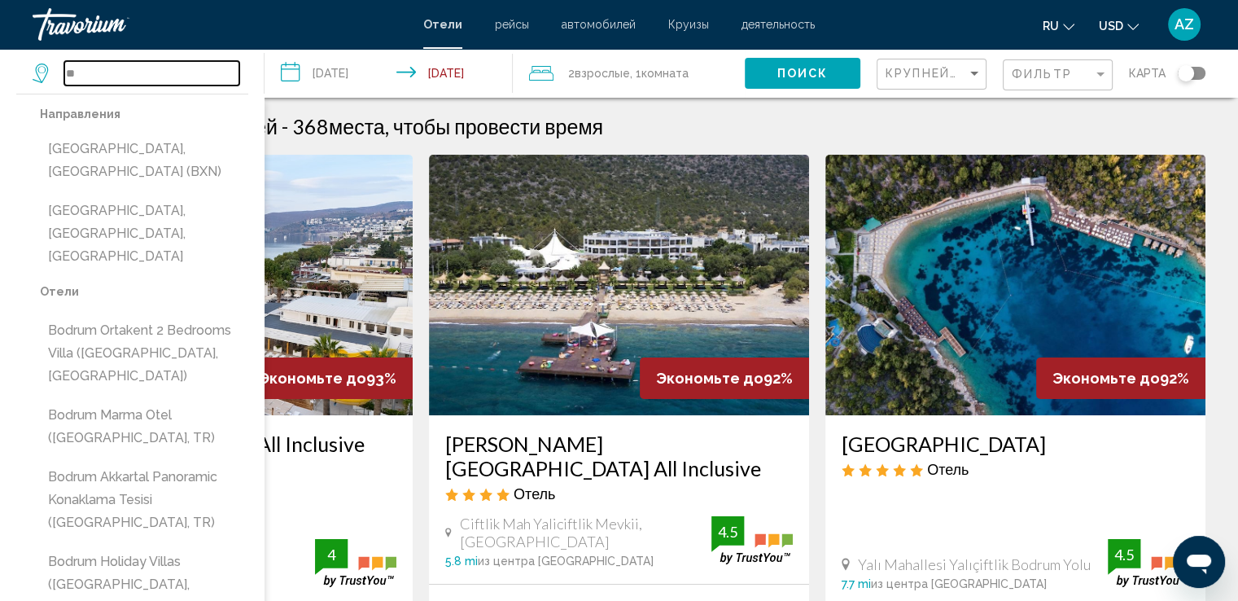
type input "*"
click at [1058, 116] on div "Результаты поиска отелей - 368 места, чтобы провести время" at bounding box center [619, 126] width 1173 height 24
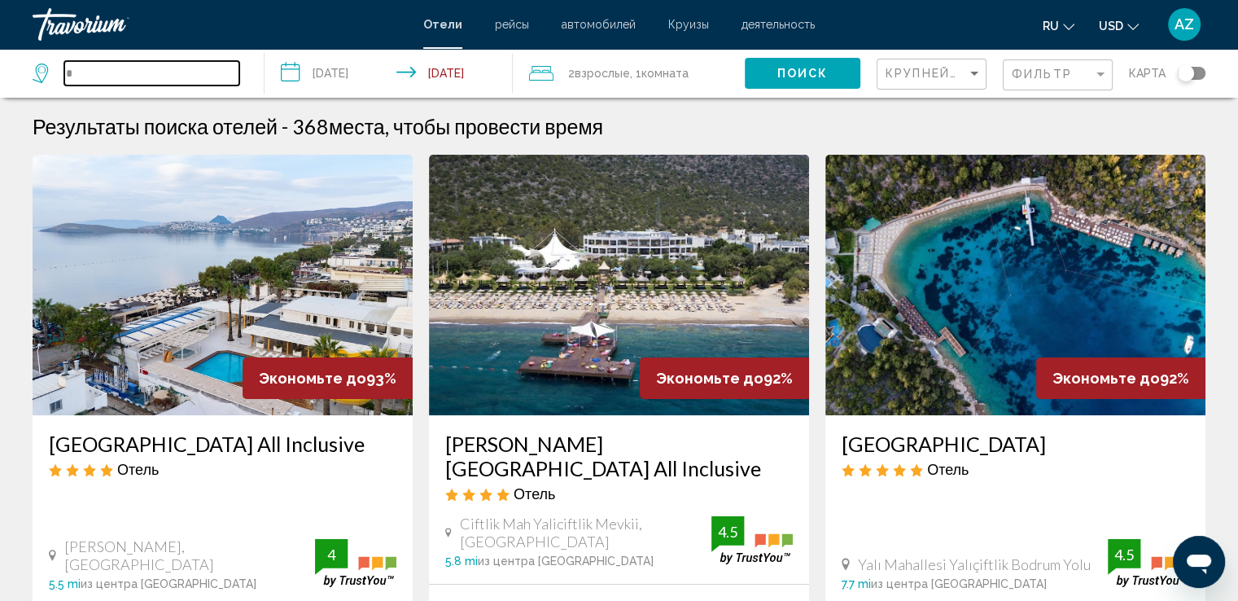
click at [138, 76] on input "*" at bounding box center [151, 73] width 175 height 24
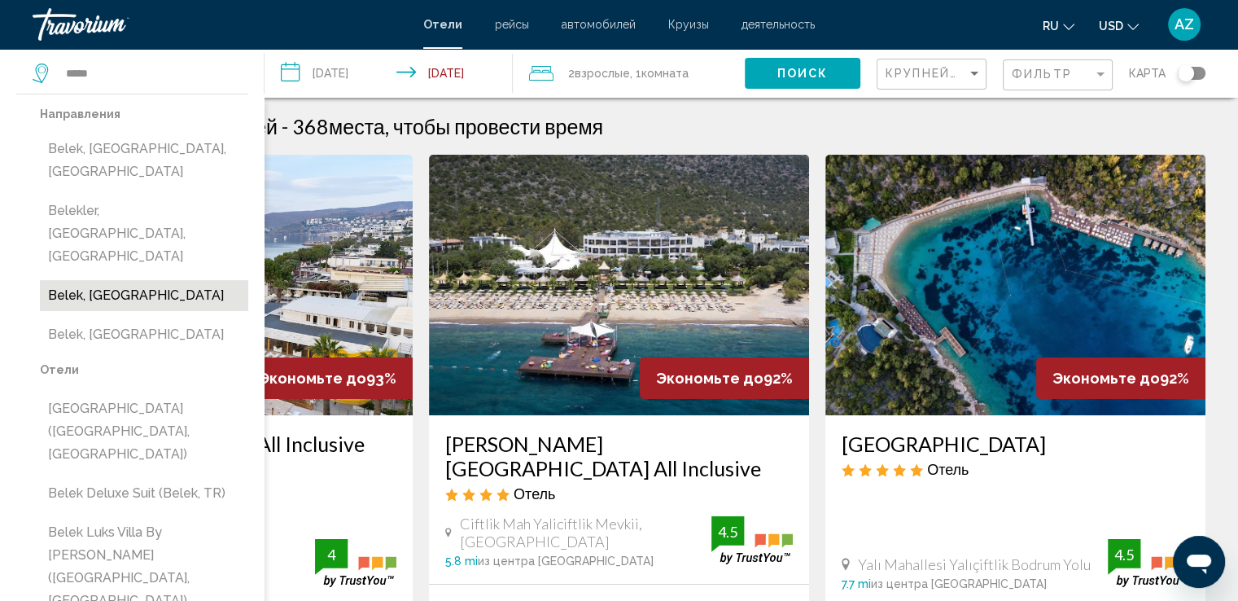
click at [141, 280] on button "Belek, Turkey" at bounding box center [144, 295] width 208 height 31
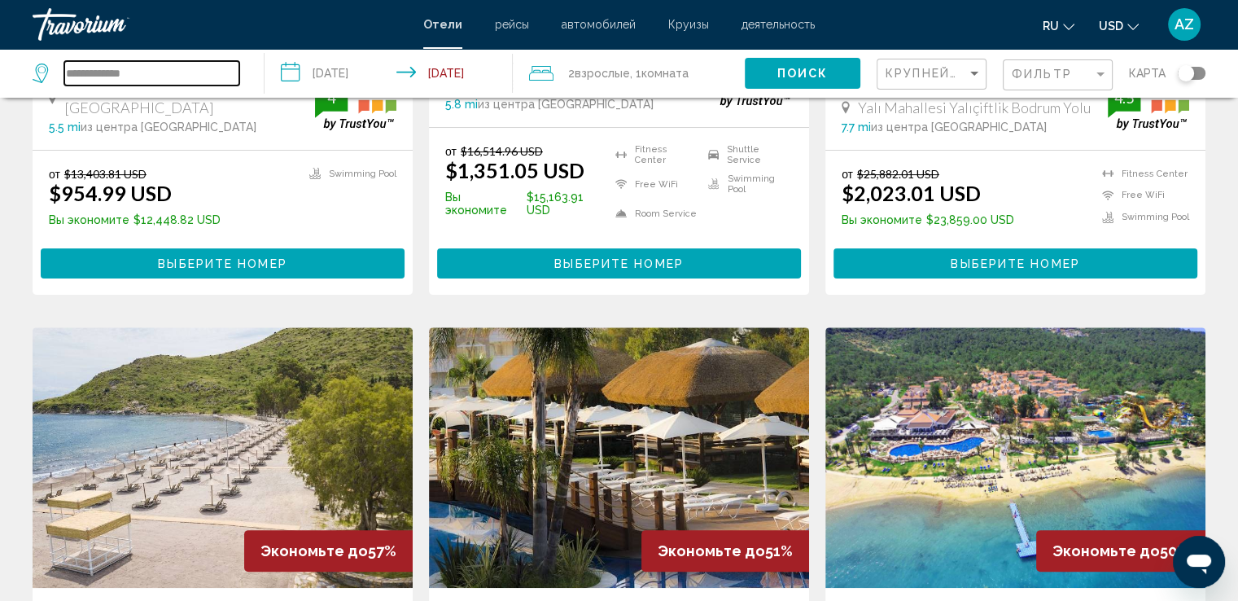
scroll to position [465, 0]
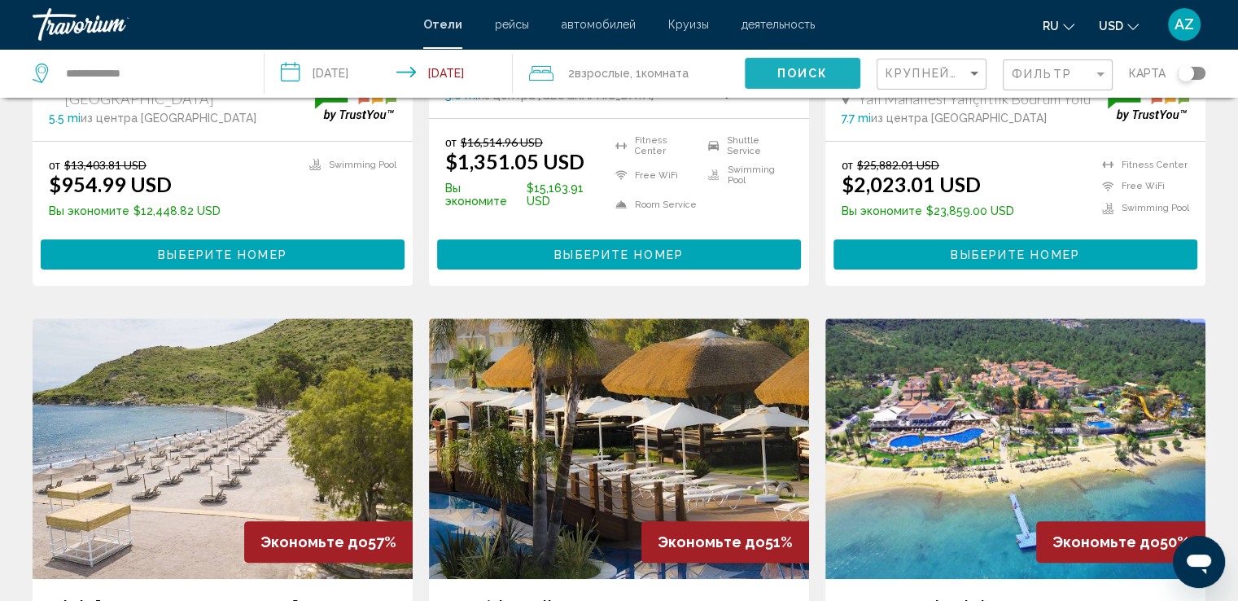
click at [791, 75] on span "Поиск" at bounding box center [802, 74] width 51 height 13
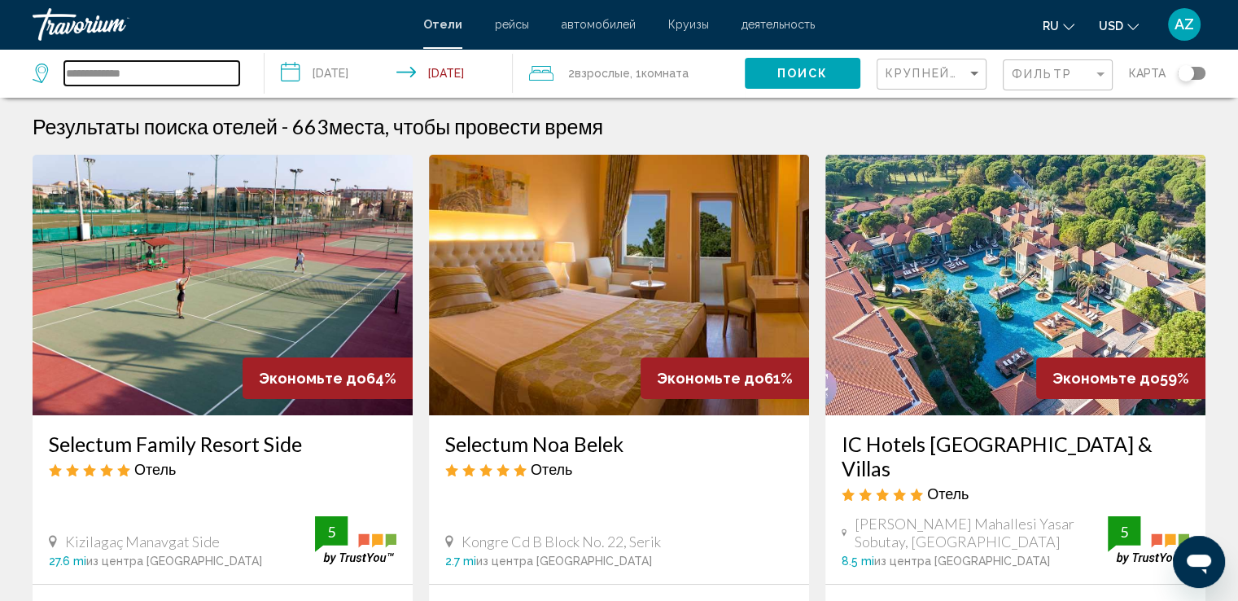
click at [162, 79] on input "**********" at bounding box center [151, 73] width 175 height 24
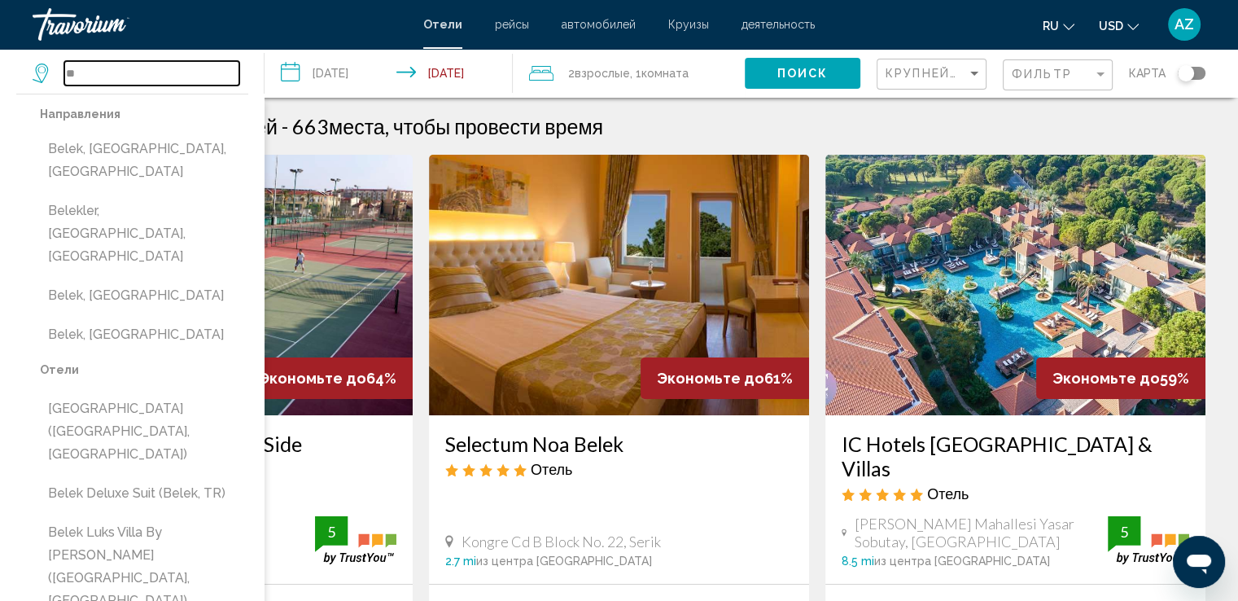
type input "*"
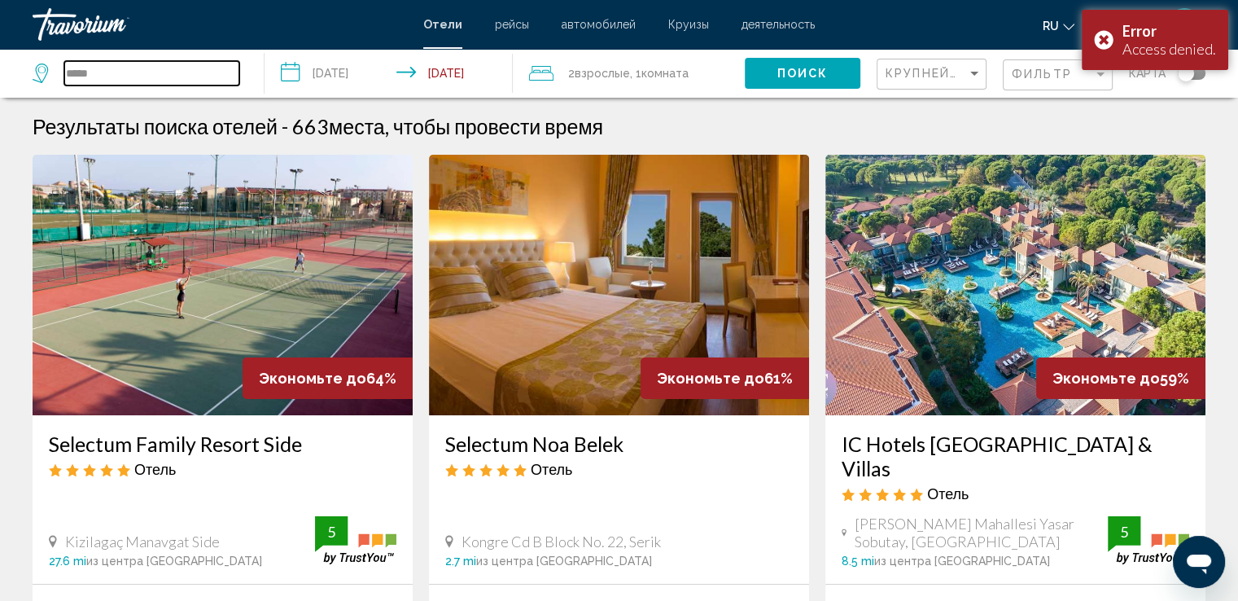
type input "*****"
click at [797, 70] on span "Поиск" at bounding box center [802, 74] width 51 height 13
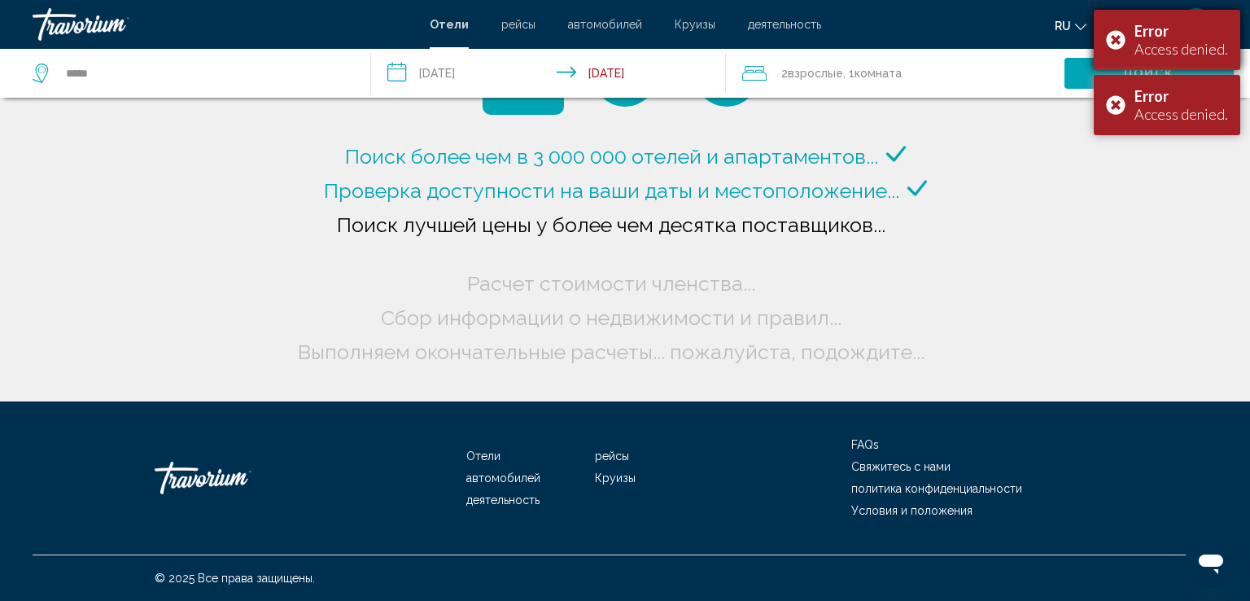
click at [1119, 35] on div "Error Access denied." at bounding box center [1167, 40] width 146 height 60
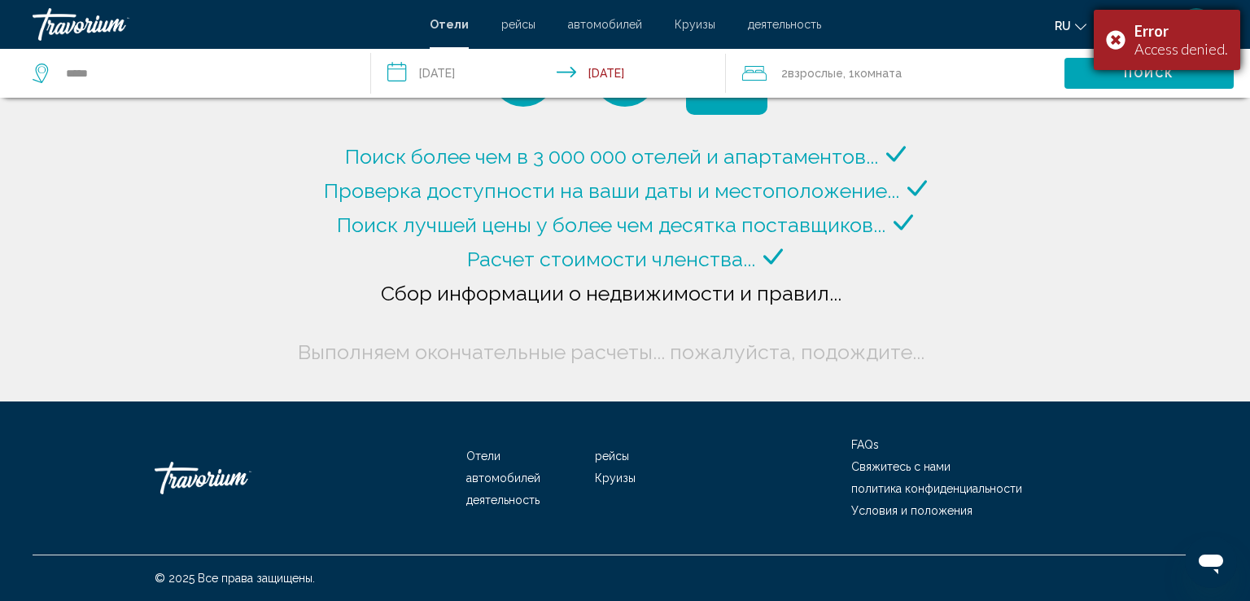
click at [1120, 41] on div "Error Access denied." at bounding box center [1167, 40] width 146 height 60
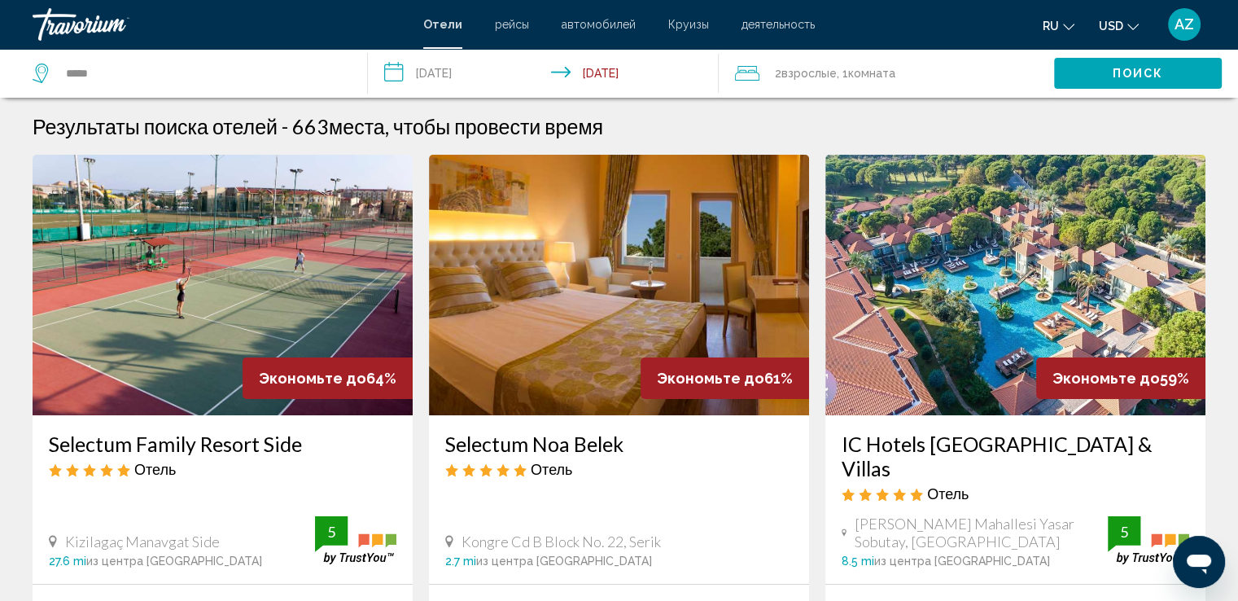
click at [117, 35] on div "Travorium" at bounding box center [114, 24] width 163 height 33
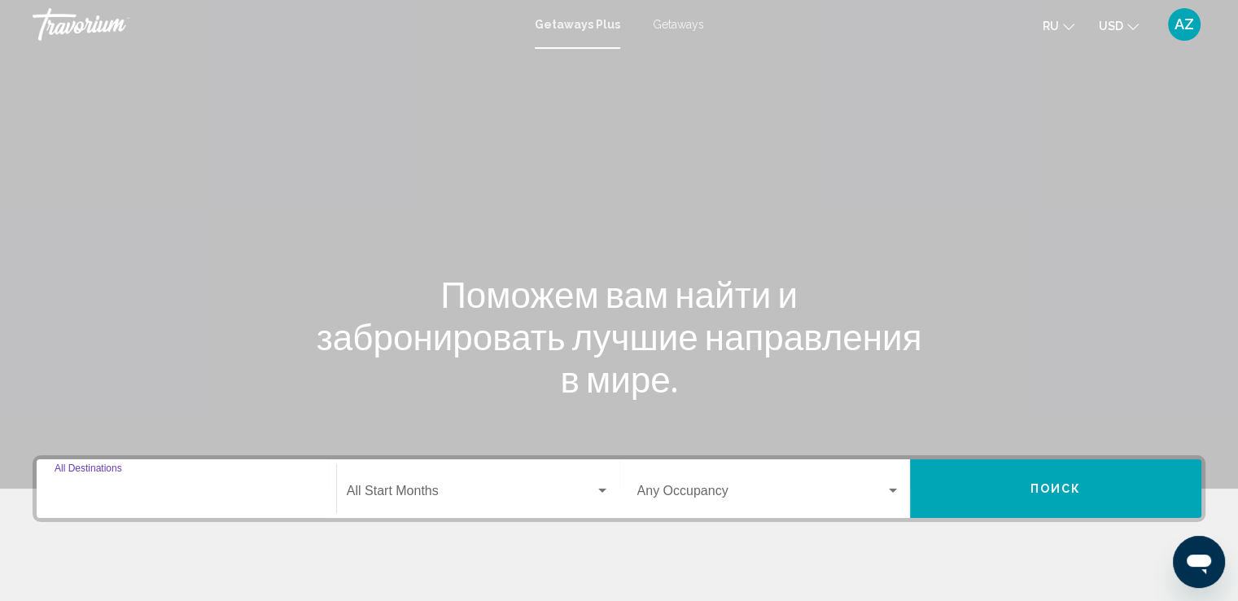
click at [124, 498] on input "Destination All Destinations" at bounding box center [187, 494] width 264 height 15
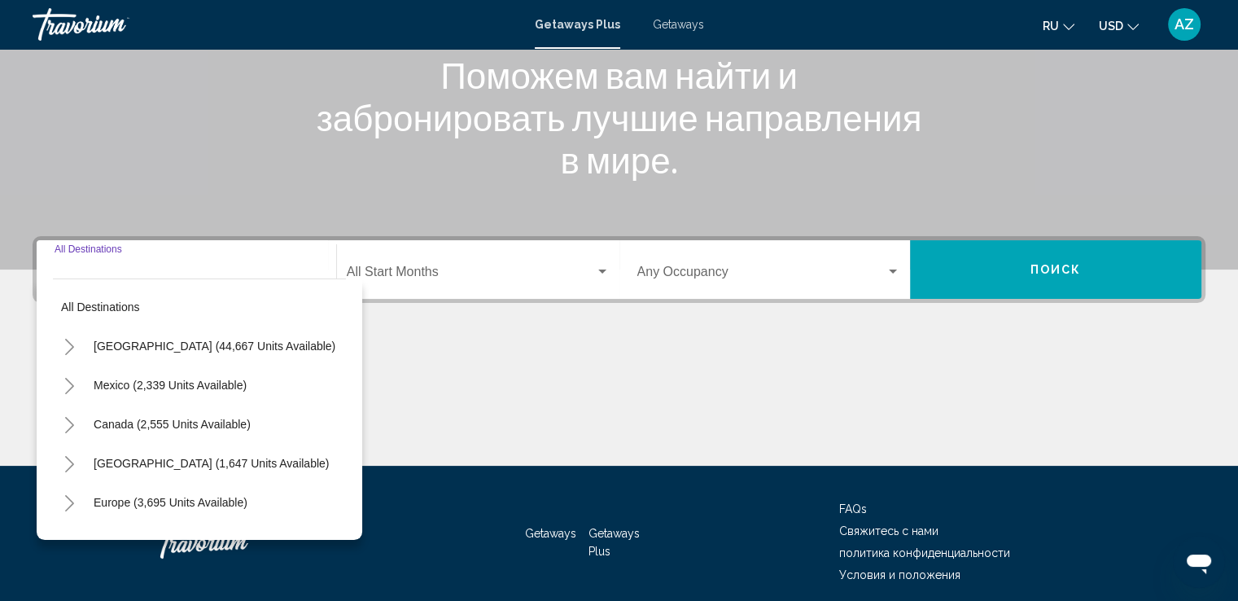
scroll to position [283, 0]
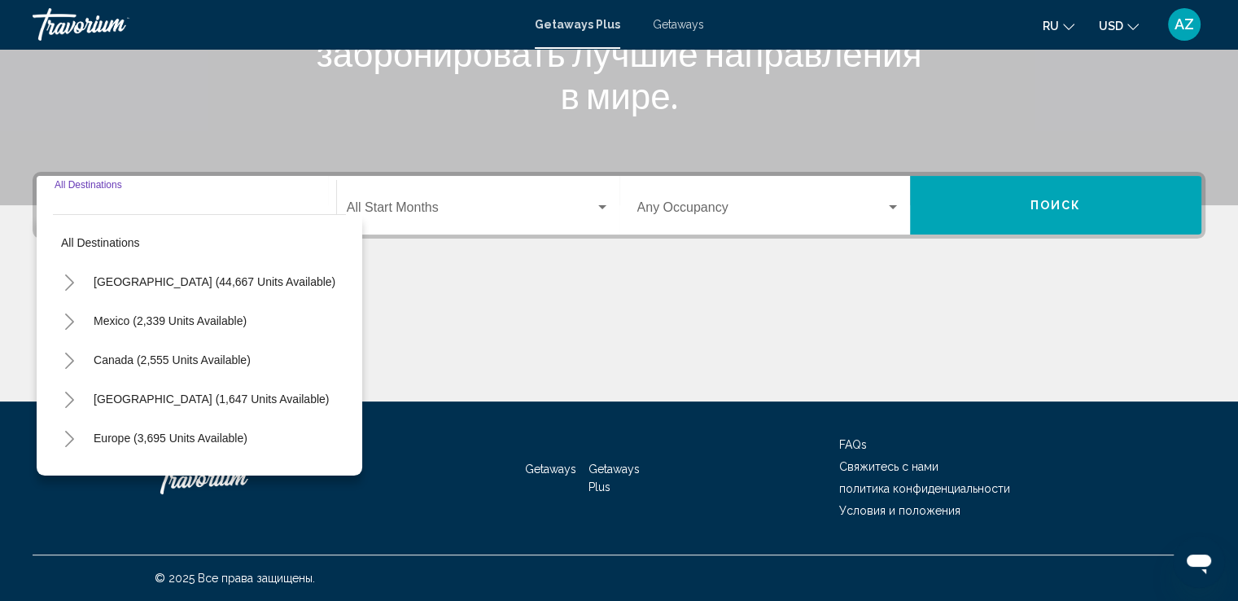
click at [170, 212] on input "Destination All Destinations" at bounding box center [187, 210] width 264 height 15
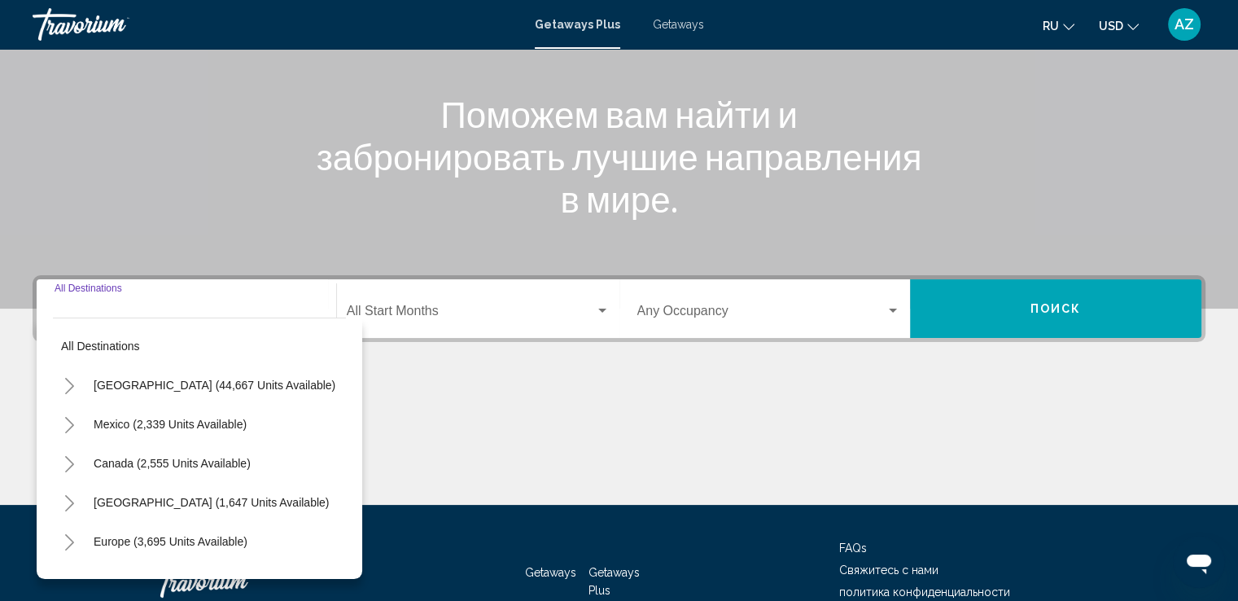
scroll to position [176, 0]
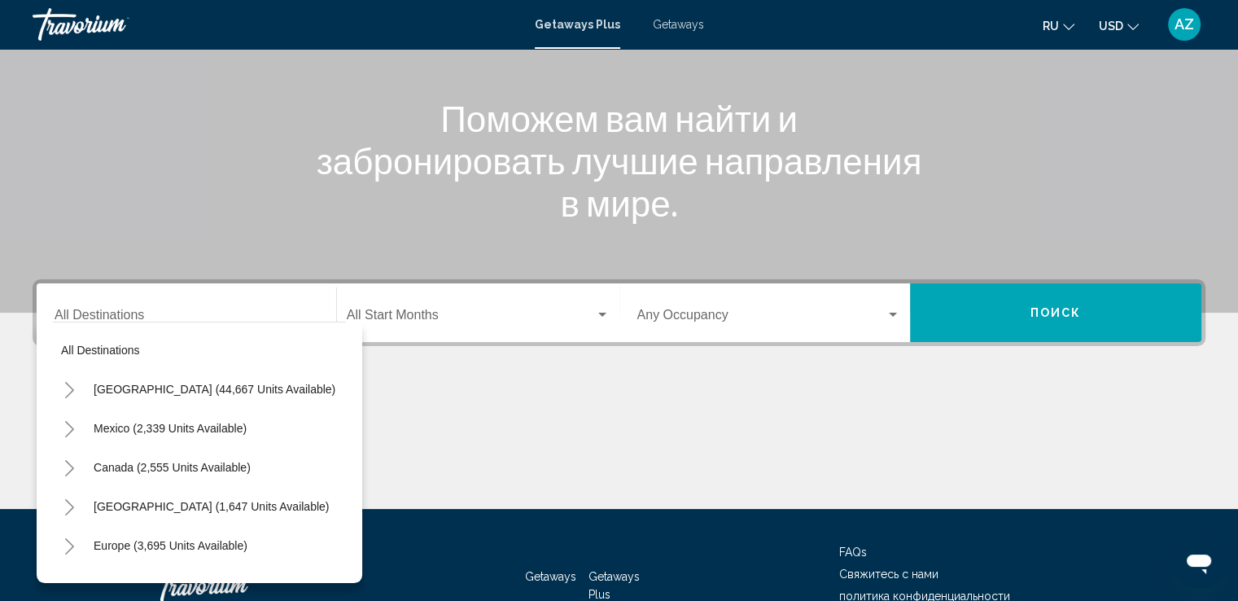
click at [432, 413] on div "Main content" at bounding box center [619, 448] width 1173 height 122
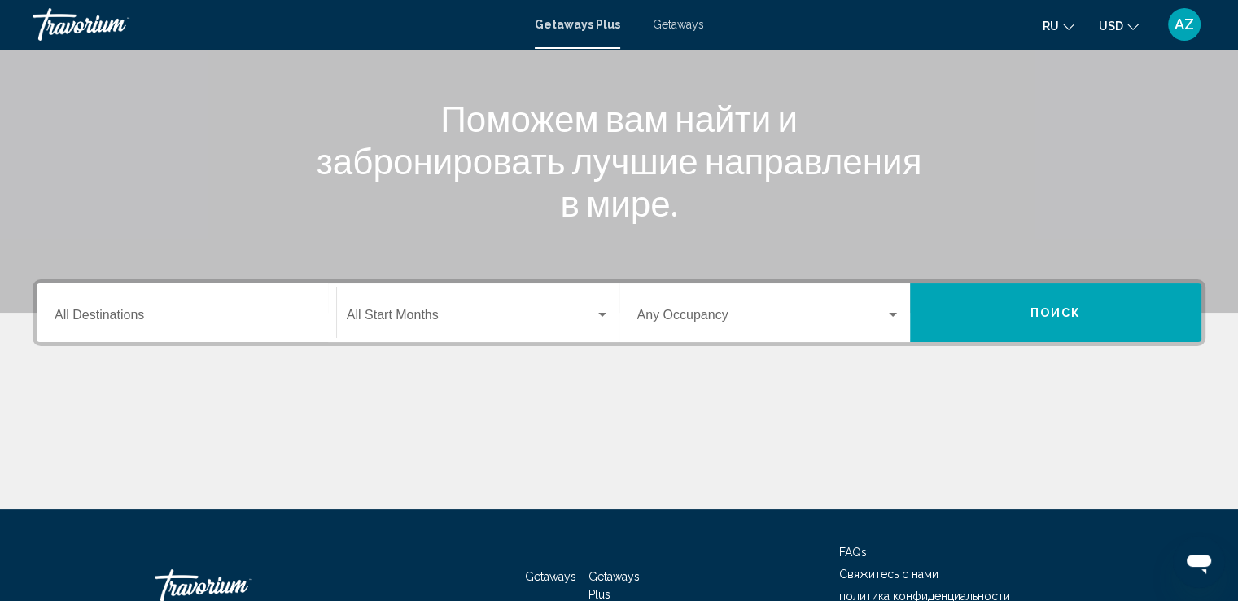
click at [159, 308] on div "Destination All Destinations" at bounding box center [187, 312] width 264 height 51
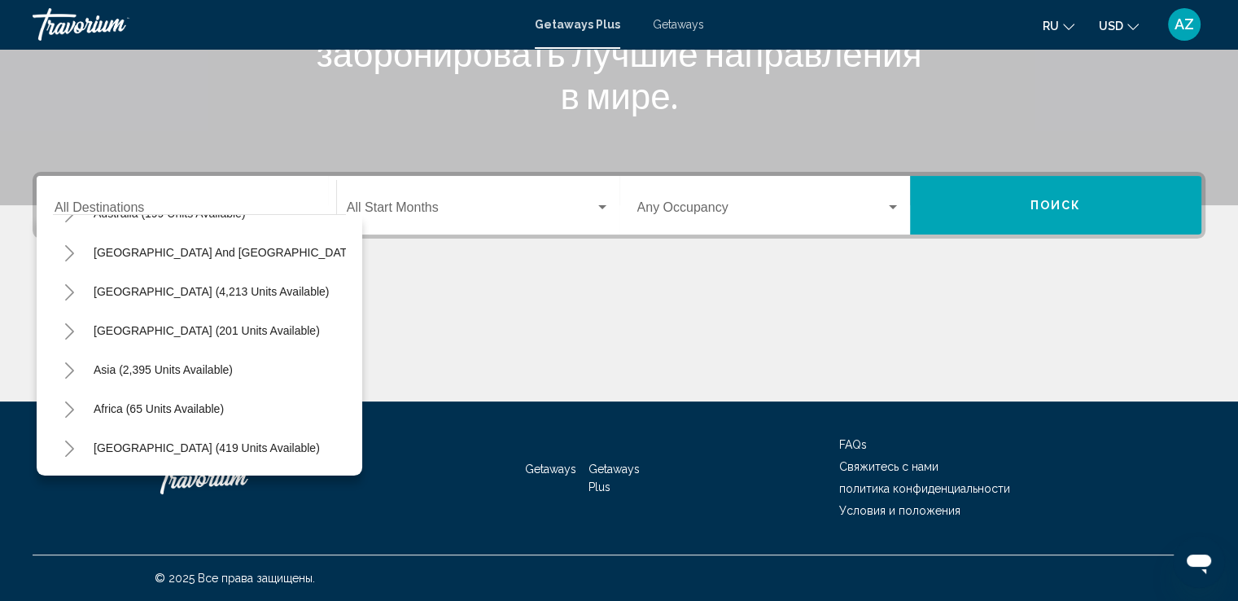
scroll to position [276, 0]
click at [70, 362] on icon "Toggle Asia (2,395 units available)" at bounding box center [69, 370] width 12 height 16
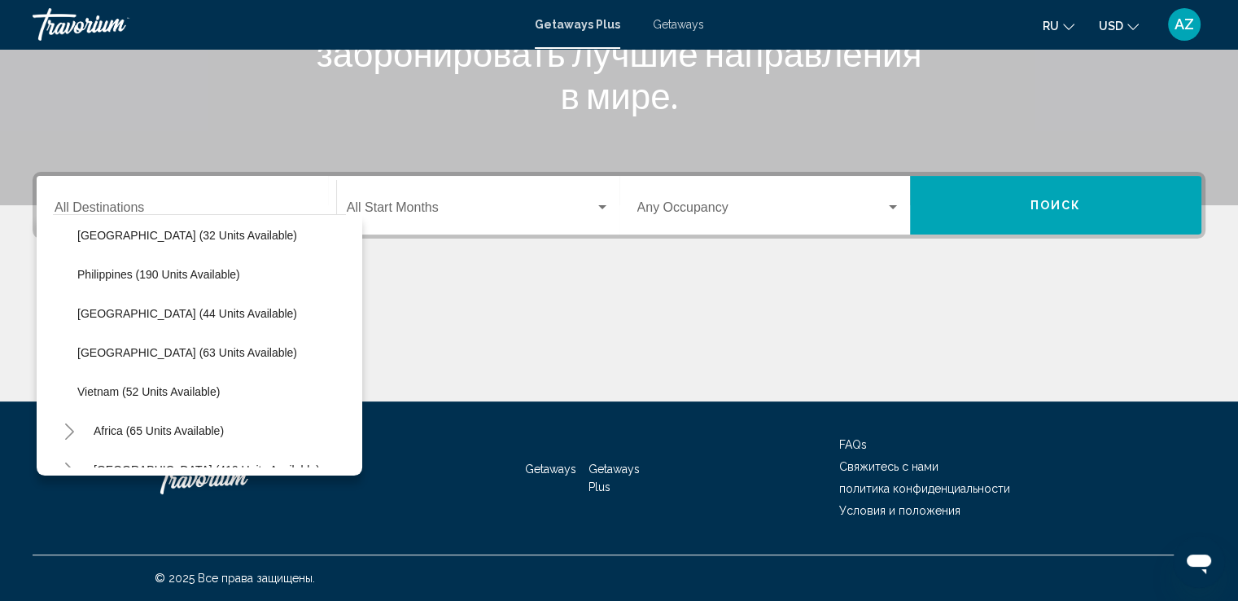
scroll to position [666, 0]
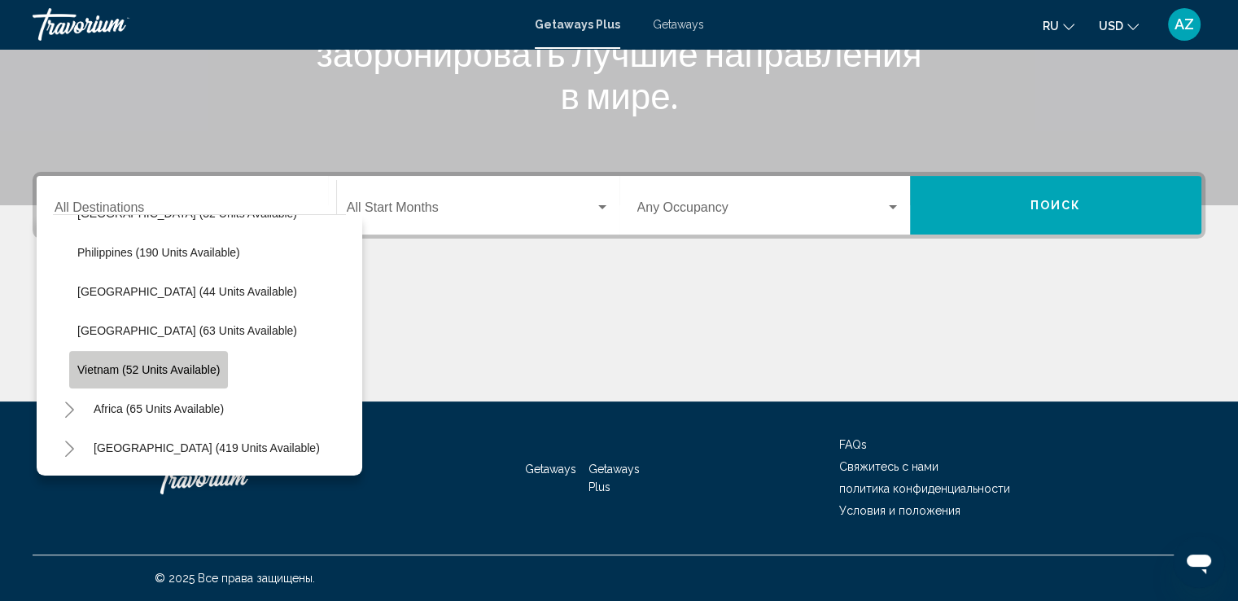
click at [197, 363] on span "Vietnam (52 units available)" at bounding box center [148, 369] width 142 height 13
type input "**********"
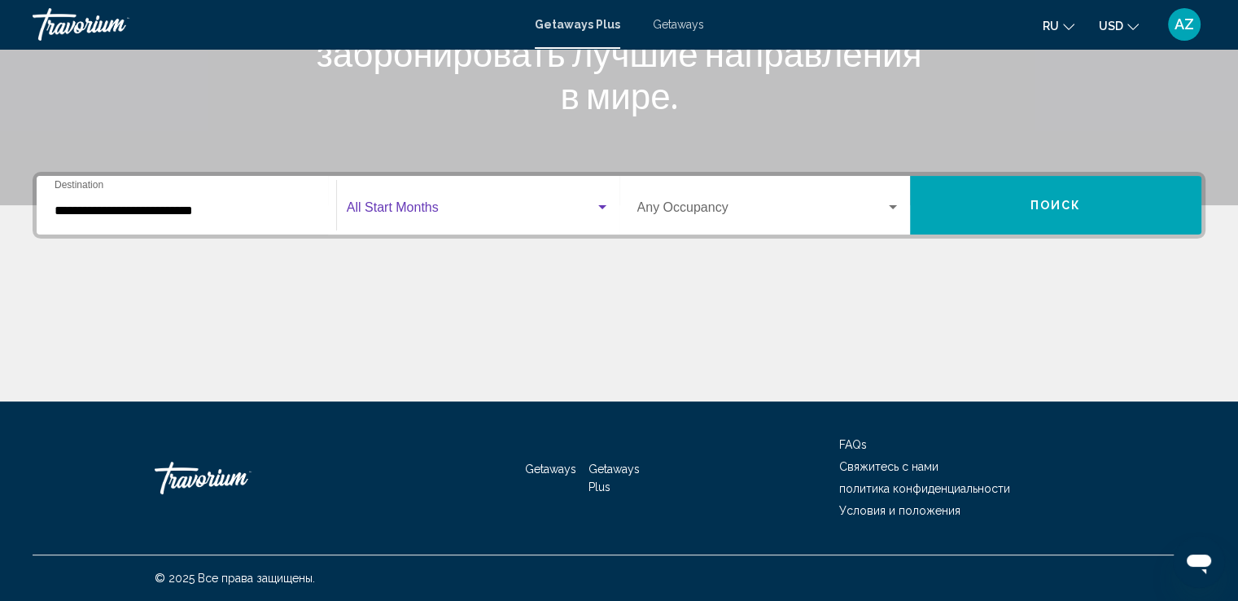
click at [439, 212] on span "Search widget" at bounding box center [471, 210] width 248 height 15
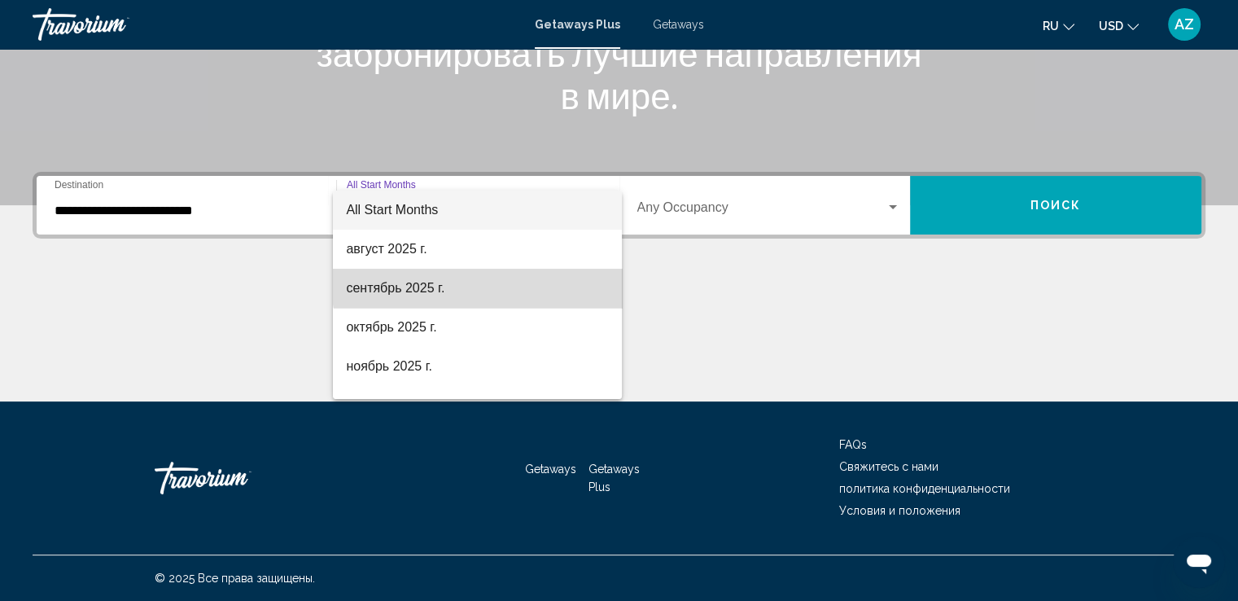
click at [490, 277] on span "сентябрь 2025 г." at bounding box center [477, 288] width 263 height 39
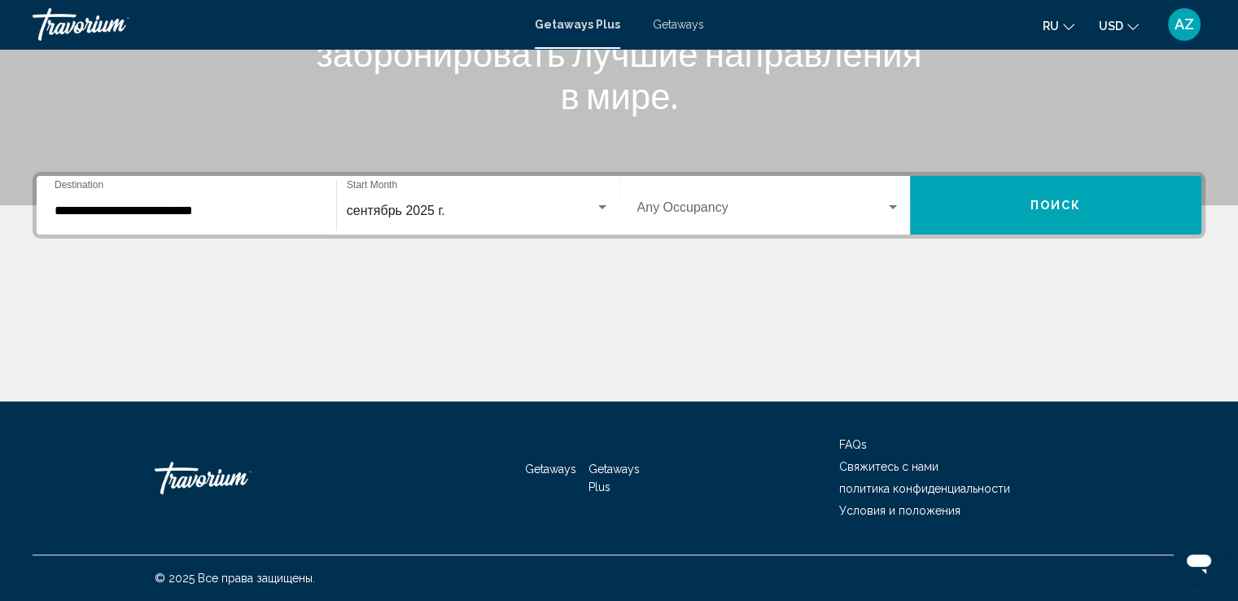
click at [700, 180] on div "Occupancy Any Occupancy" at bounding box center [769, 205] width 264 height 51
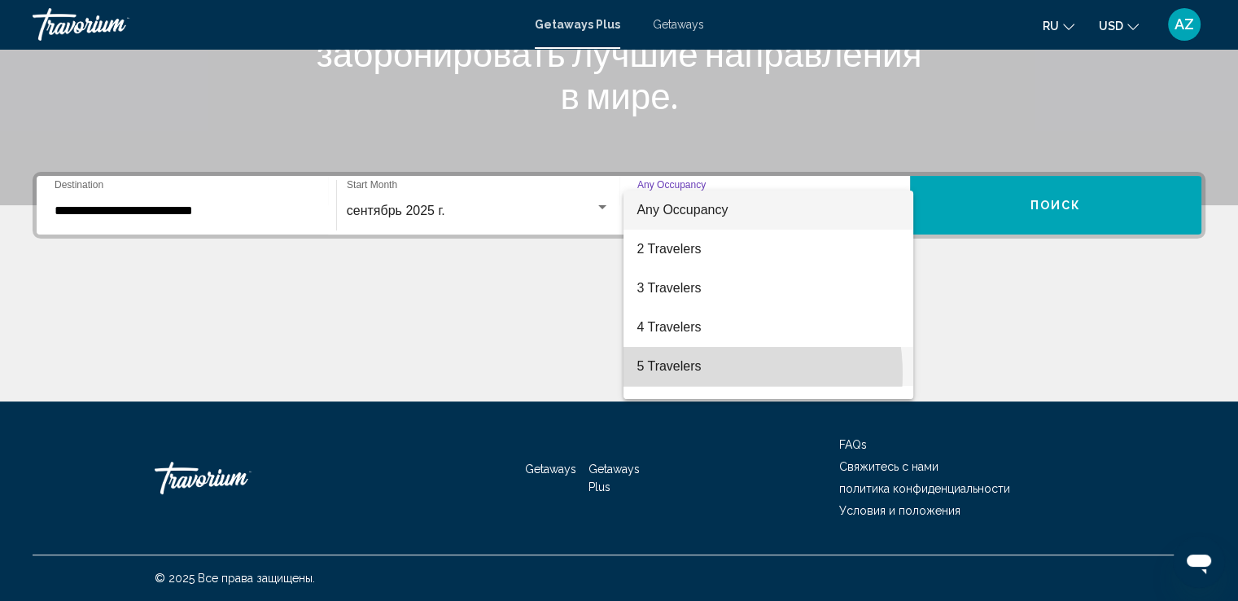
click at [697, 374] on span "5 Travelers" at bounding box center [768, 366] width 264 height 39
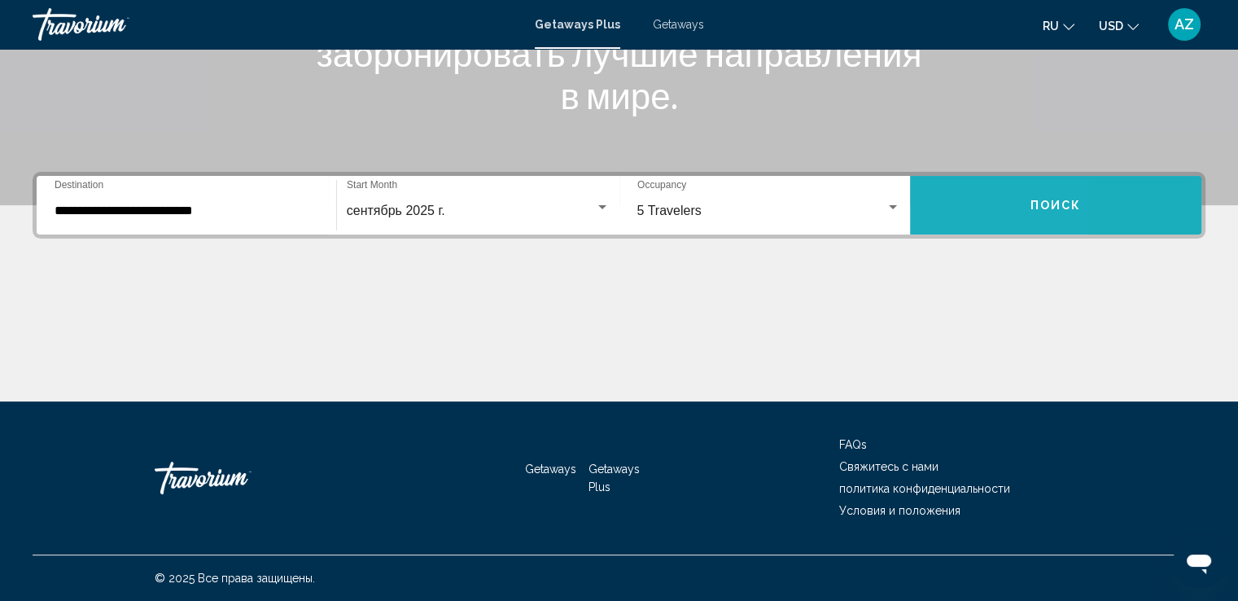
click at [939, 211] on button "Поиск" at bounding box center [1055, 205] width 291 height 59
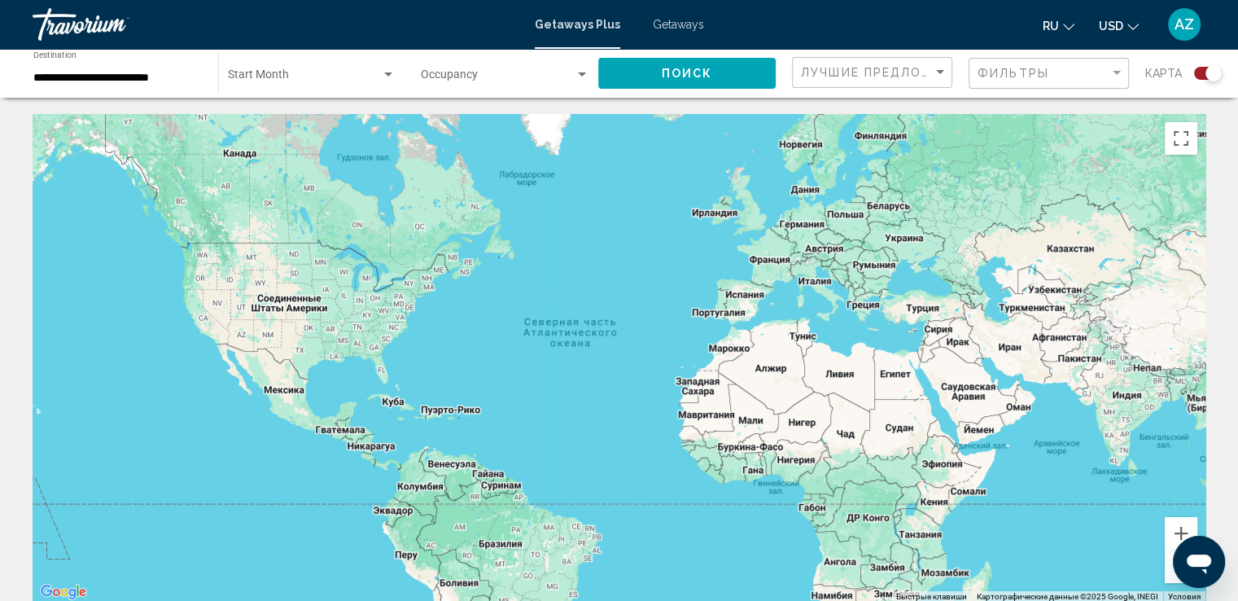
click at [1234, 85] on div "**********" at bounding box center [619, 73] width 1238 height 49
click at [1202, 72] on div "Search widget" at bounding box center [1208, 73] width 28 height 13
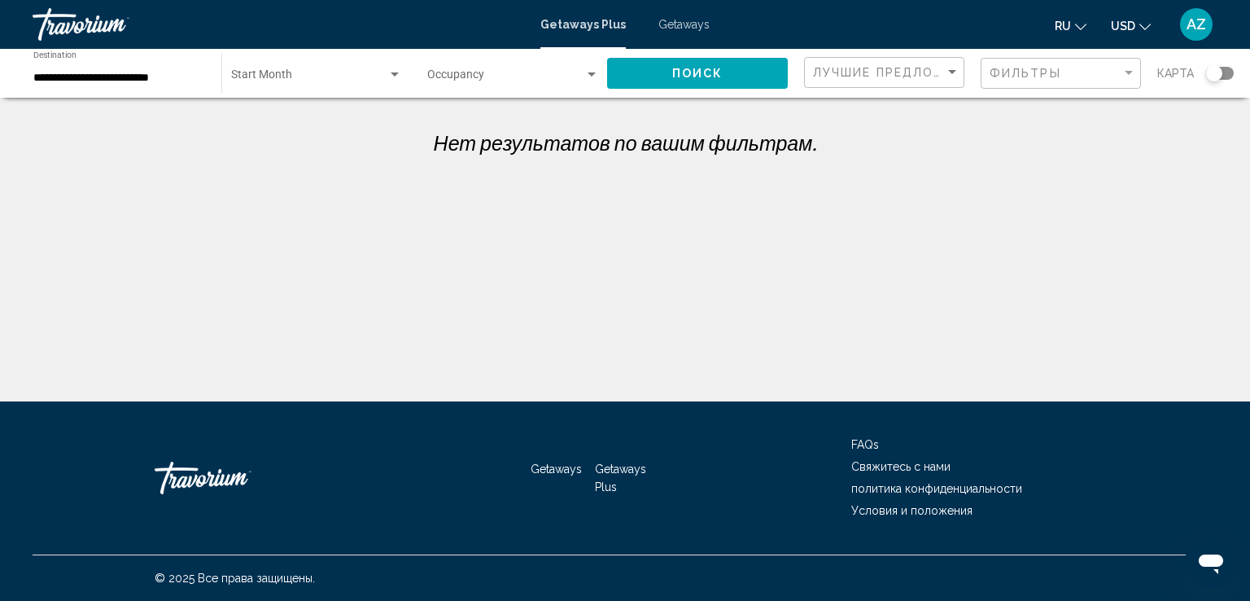
click at [929, 82] on div "Лучшие предложения" at bounding box center [886, 73] width 146 height 30
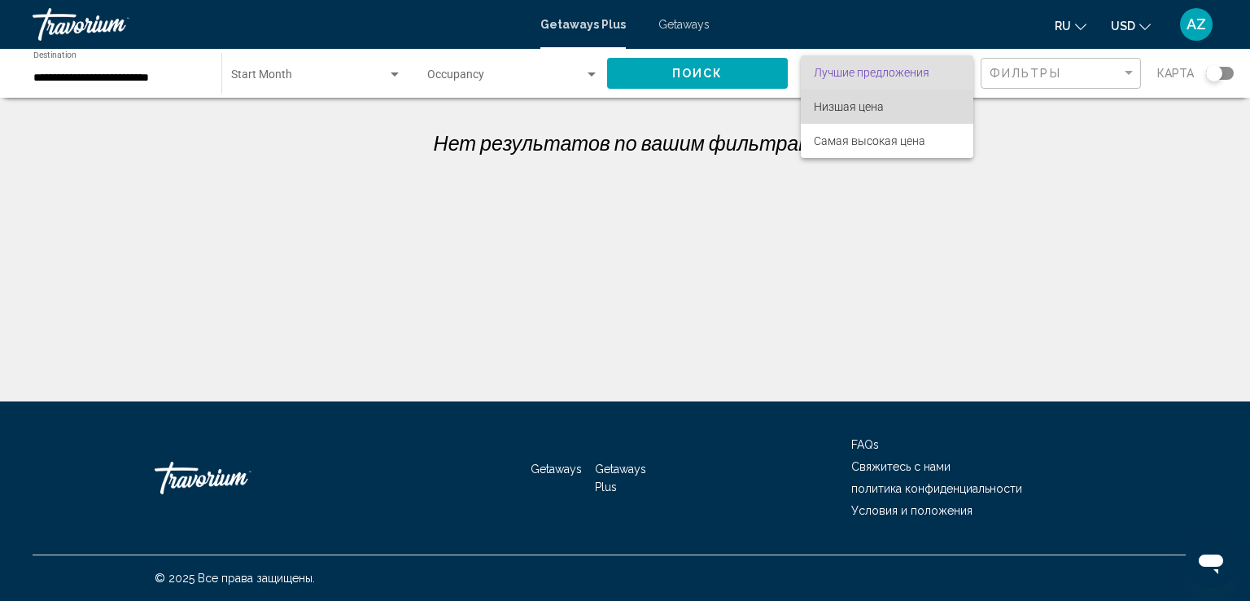
click at [925, 102] on span "Низшая цена" at bounding box center [887, 107] width 146 height 34
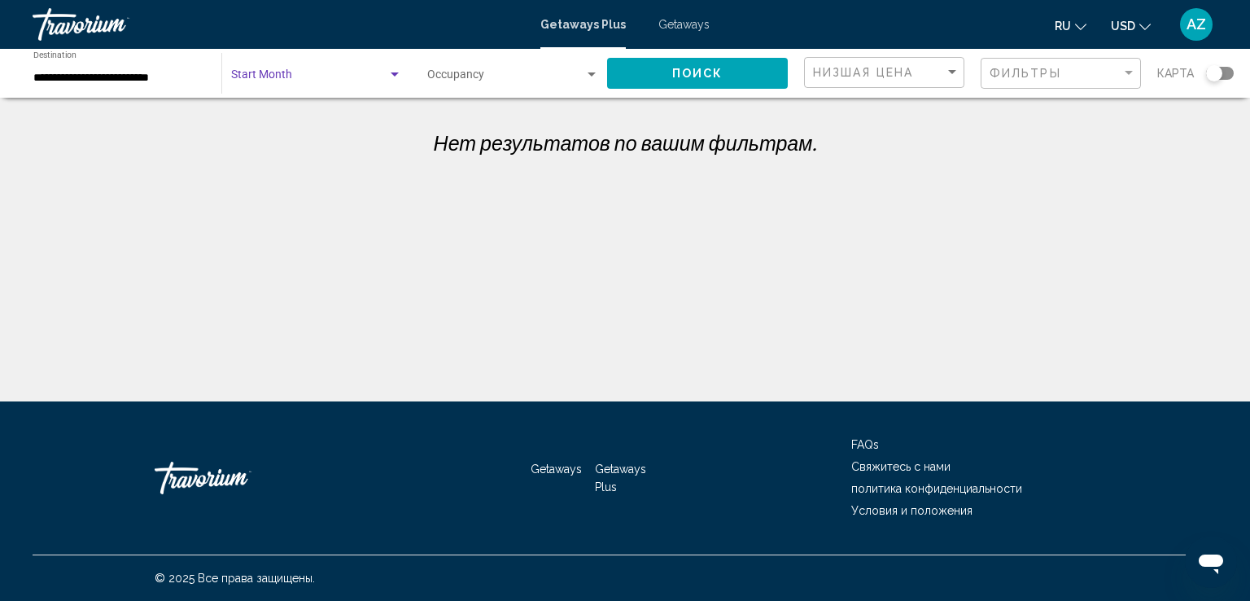
click at [368, 78] on span "Search widget" at bounding box center [309, 78] width 156 height 13
click at [358, 92] on span "All Start Months" at bounding box center [317, 78] width 172 height 34
click at [478, 77] on span "Search widget" at bounding box center [505, 78] width 157 height 13
click at [491, 185] on div at bounding box center [625, 300] width 1250 height 601
click at [687, 27] on span "Getaways" at bounding box center [683, 24] width 51 height 13
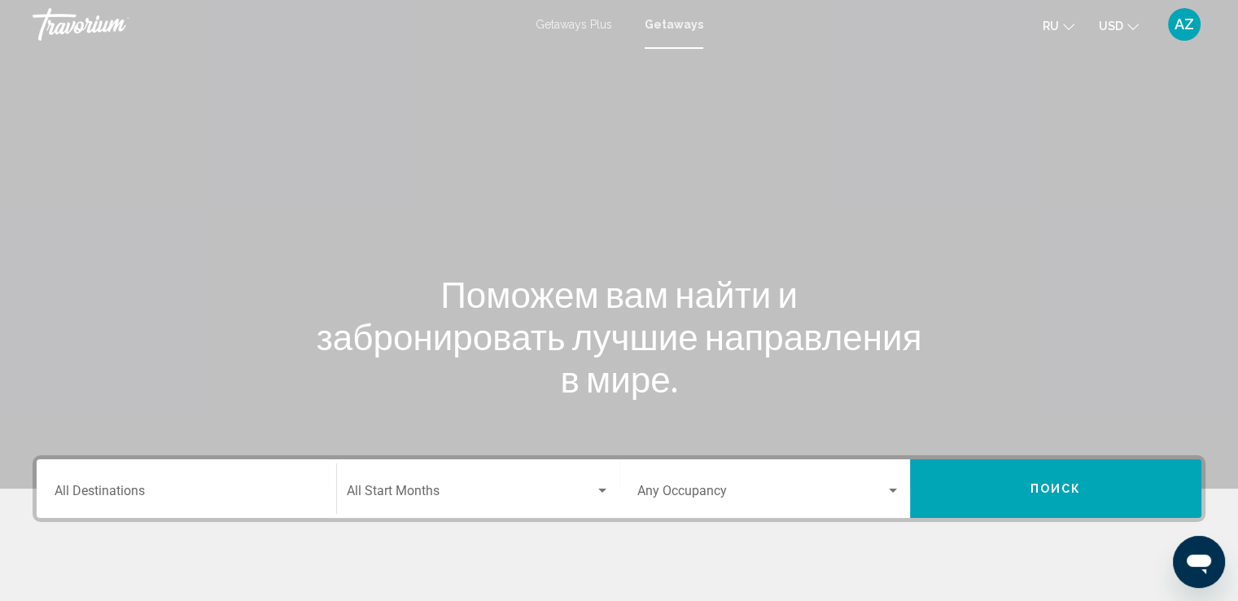
click at [103, 474] on div "Destination All Destinations" at bounding box center [187, 488] width 264 height 51
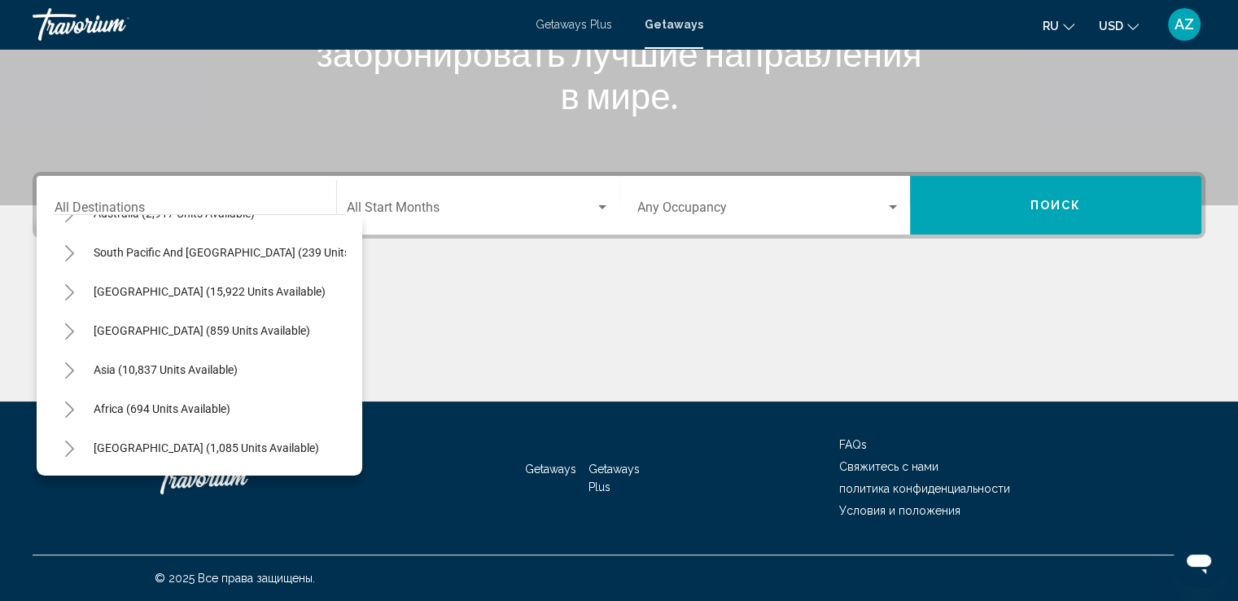
scroll to position [276, 0]
click at [68, 362] on icon "Toggle Asia (10,837 units available)" at bounding box center [69, 370] width 12 height 16
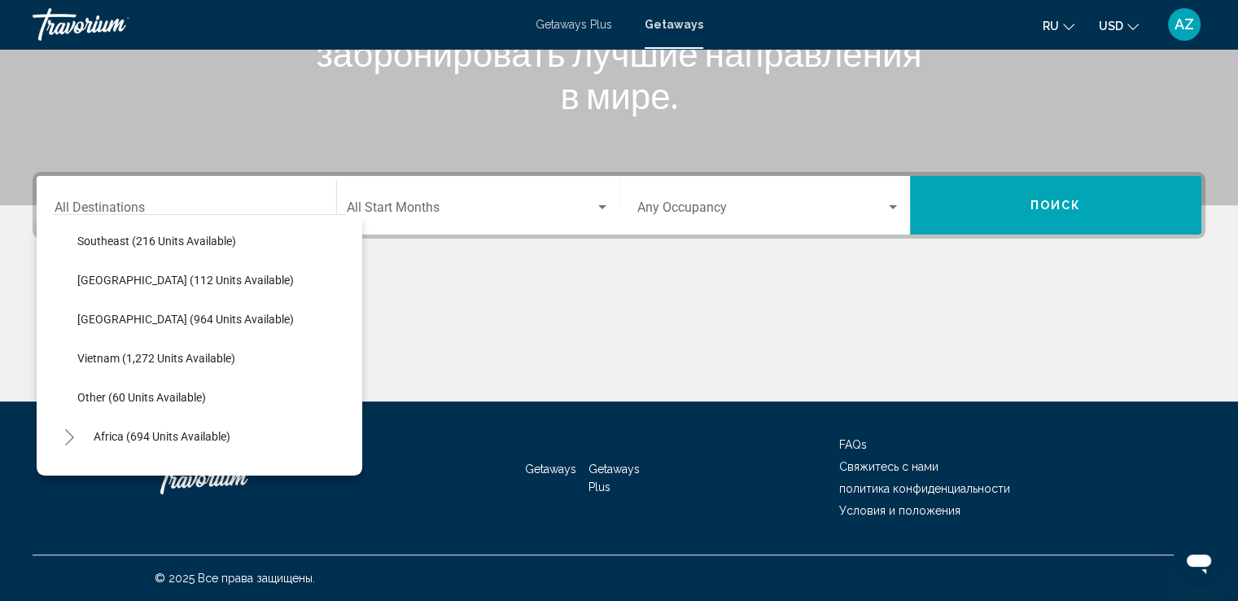
scroll to position [856, 0]
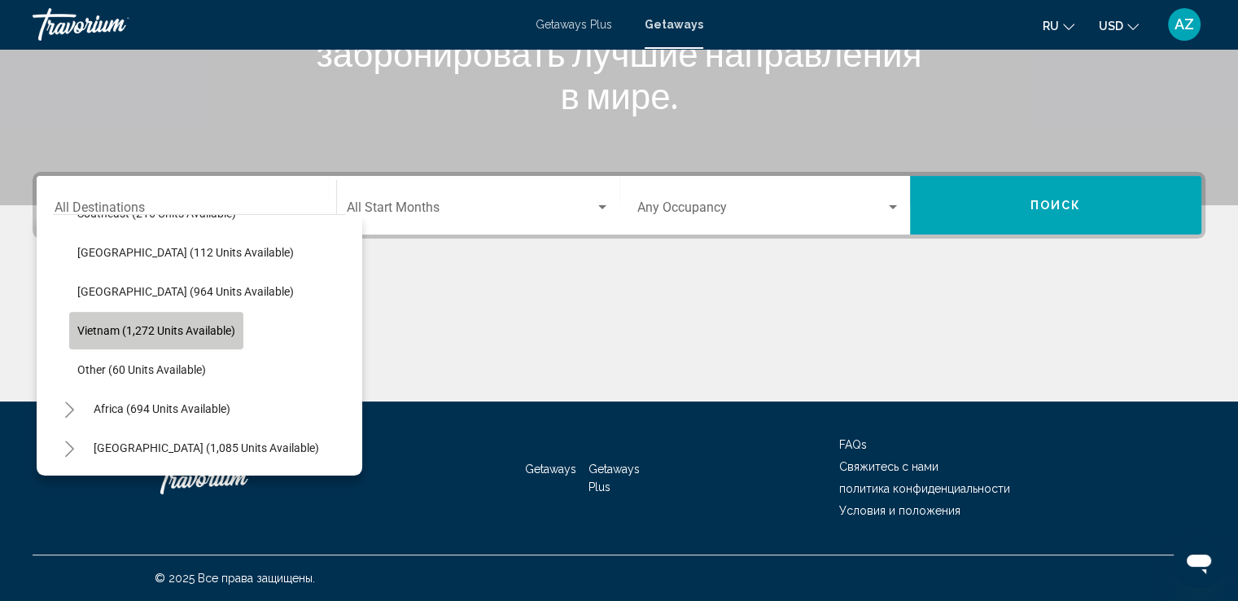
click at [214, 339] on button "Vietnam (1,272 units available)" at bounding box center [156, 330] width 174 height 37
type input "**********"
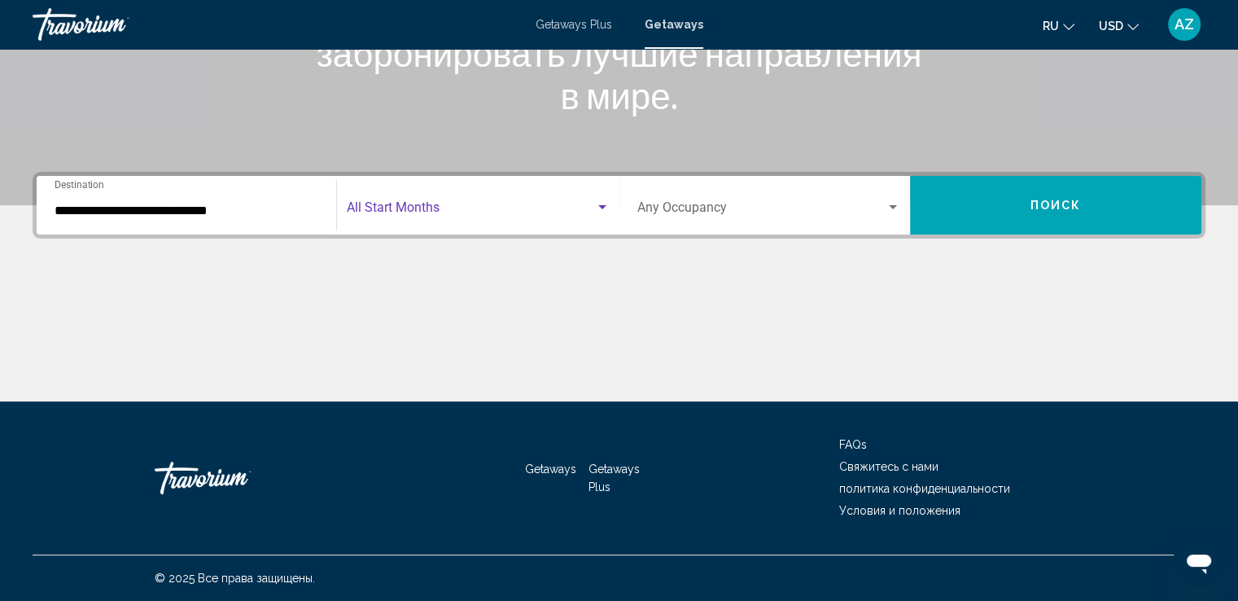
click at [425, 212] on span "Search widget" at bounding box center [471, 210] width 248 height 15
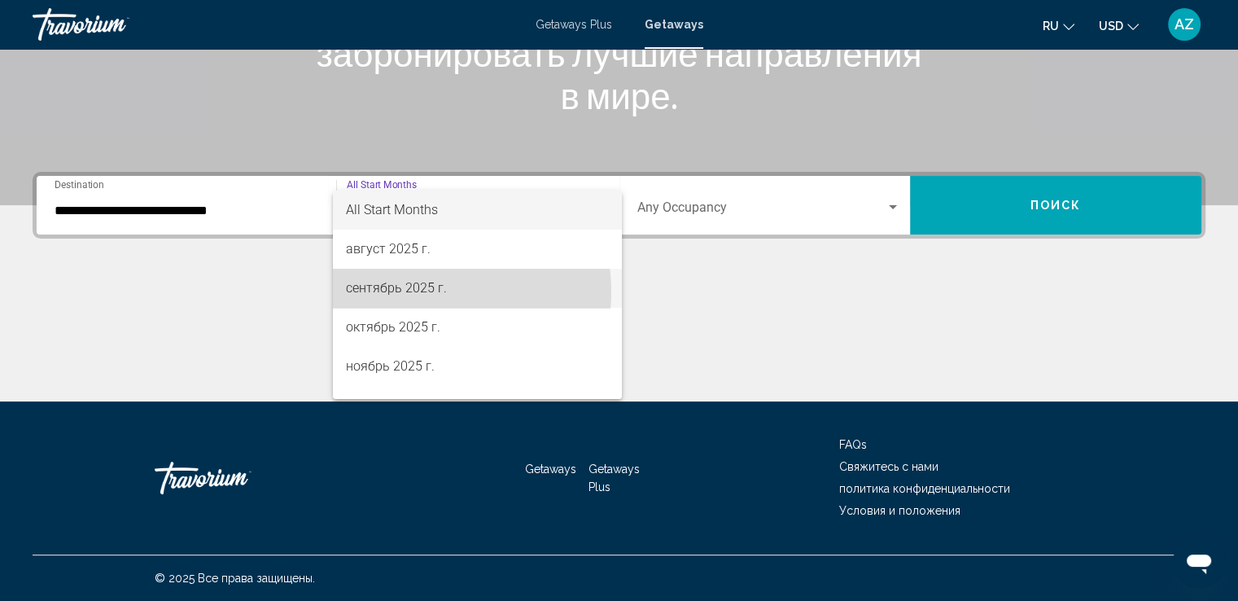
click at [423, 291] on span "сентябрь 2025 г." at bounding box center [477, 288] width 263 height 39
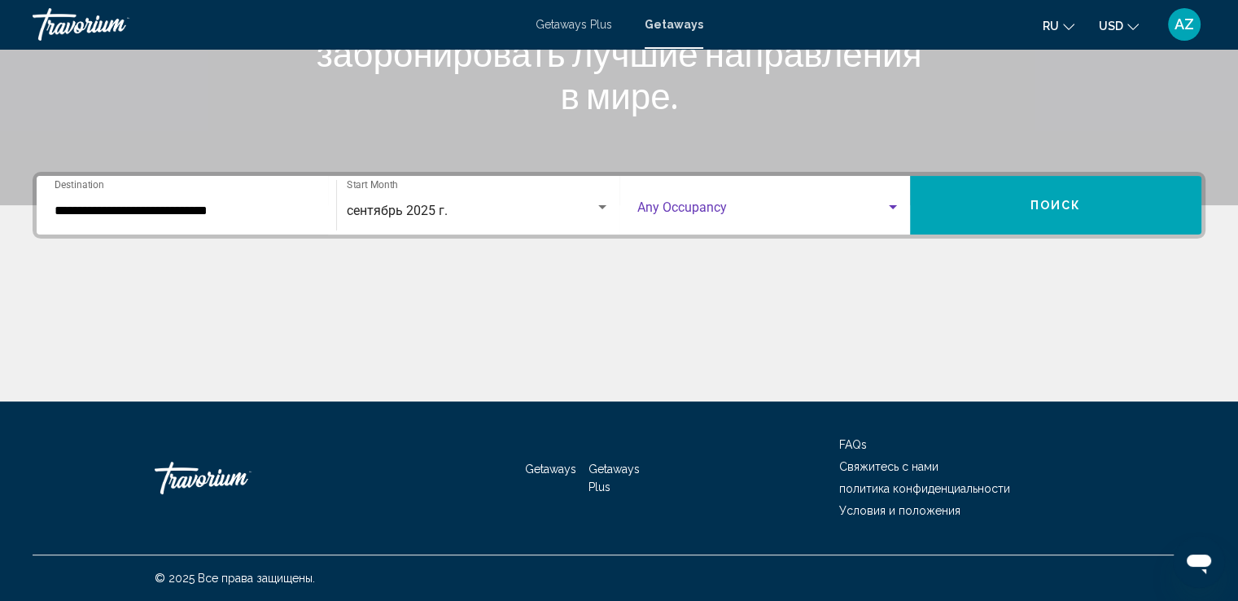
click at [705, 209] on span "Search widget" at bounding box center [761, 210] width 249 height 15
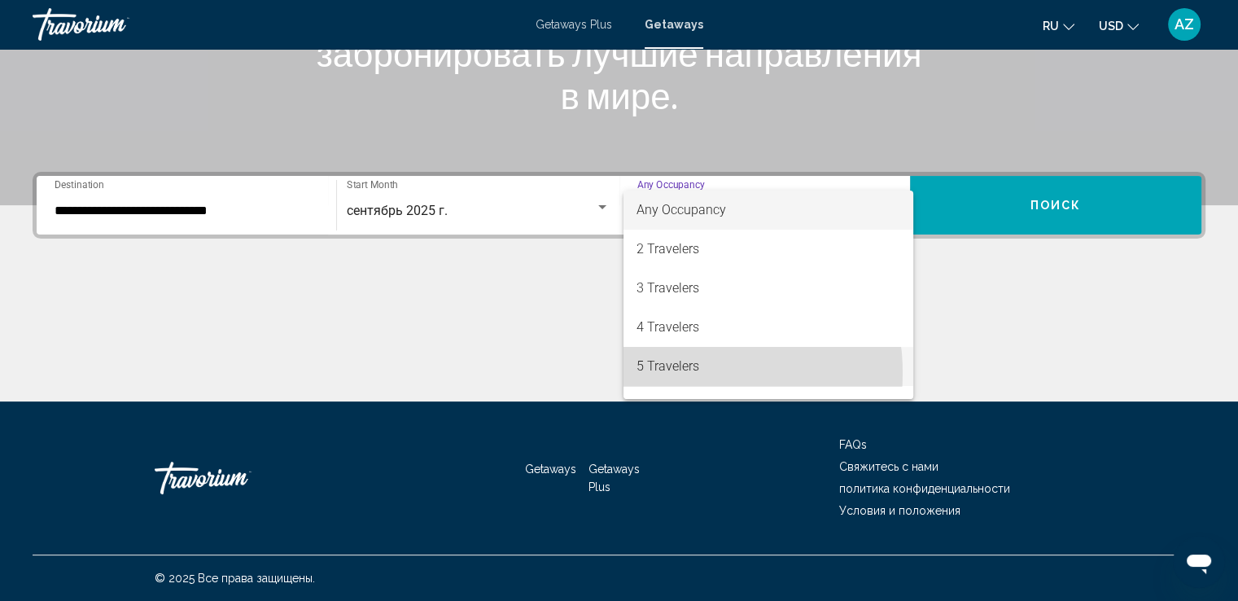
click at [677, 373] on span "5 Travelers" at bounding box center [768, 366] width 264 height 39
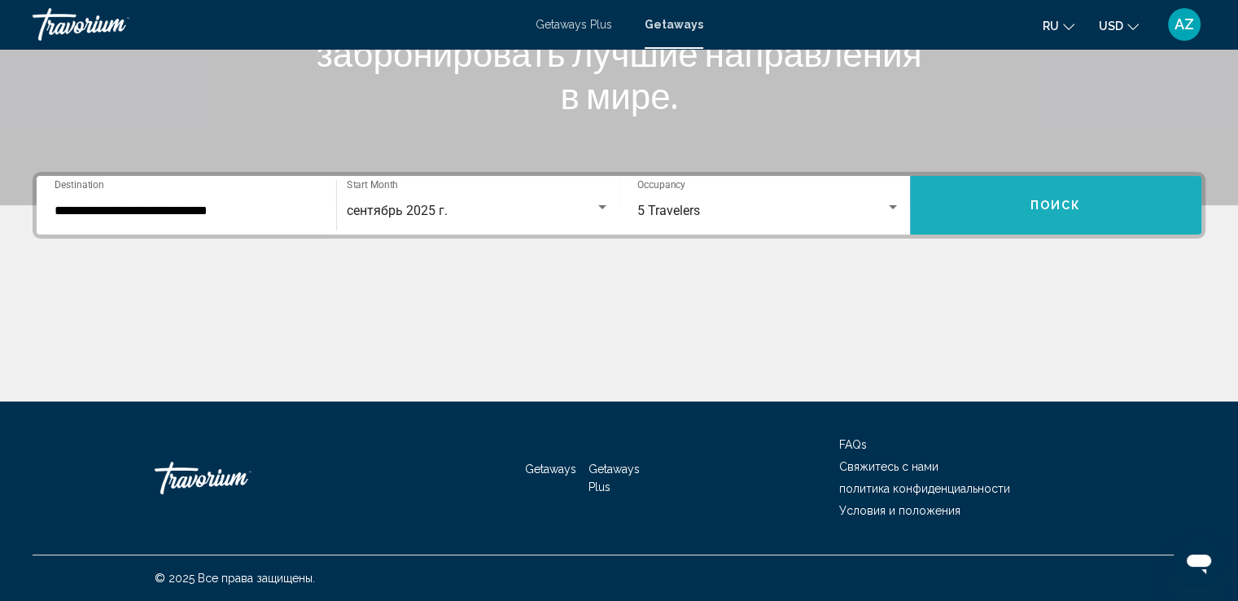
click at [1065, 211] on span "Поиск" at bounding box center [1055, 205] width 51 height 13
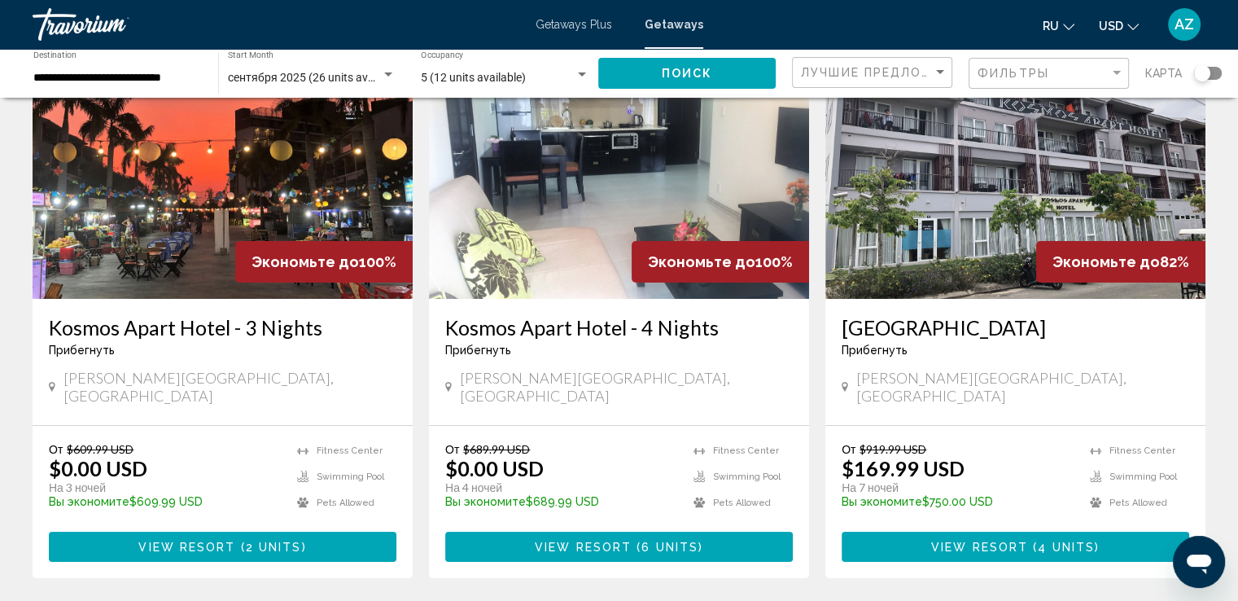
scroll to position [134, 0]
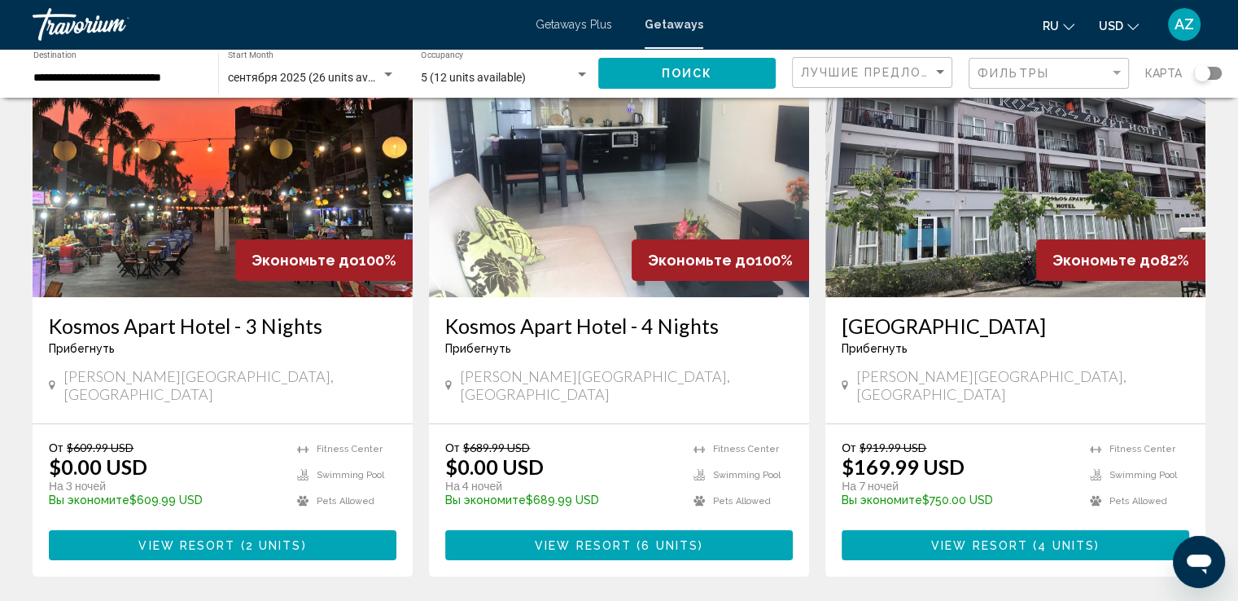
drag, startPoint x: 1230, startPoint y: 173, endPoint x: 1237, endPoint y: 229, distance: 55.7
click at [1237, 229] on div "26 Getaways units available across 4 Resorts Экономьте до 100% Kosmos Apart Hot…" at bounding box center [619, 607] width 1238 height 1254
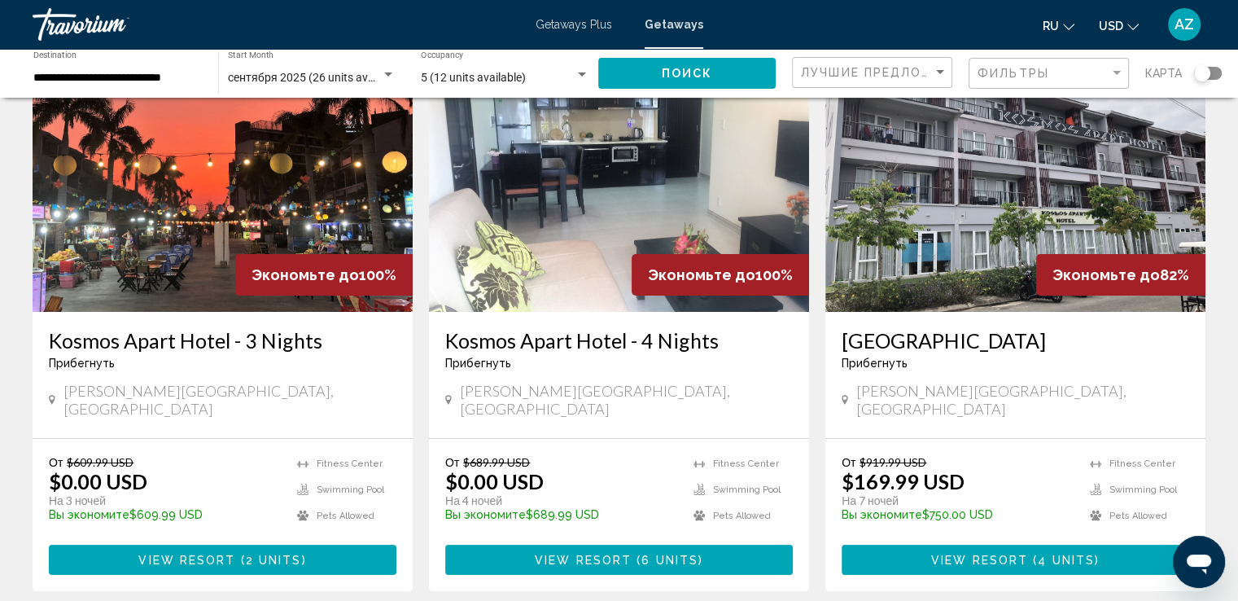
scroll to position [100, 0]
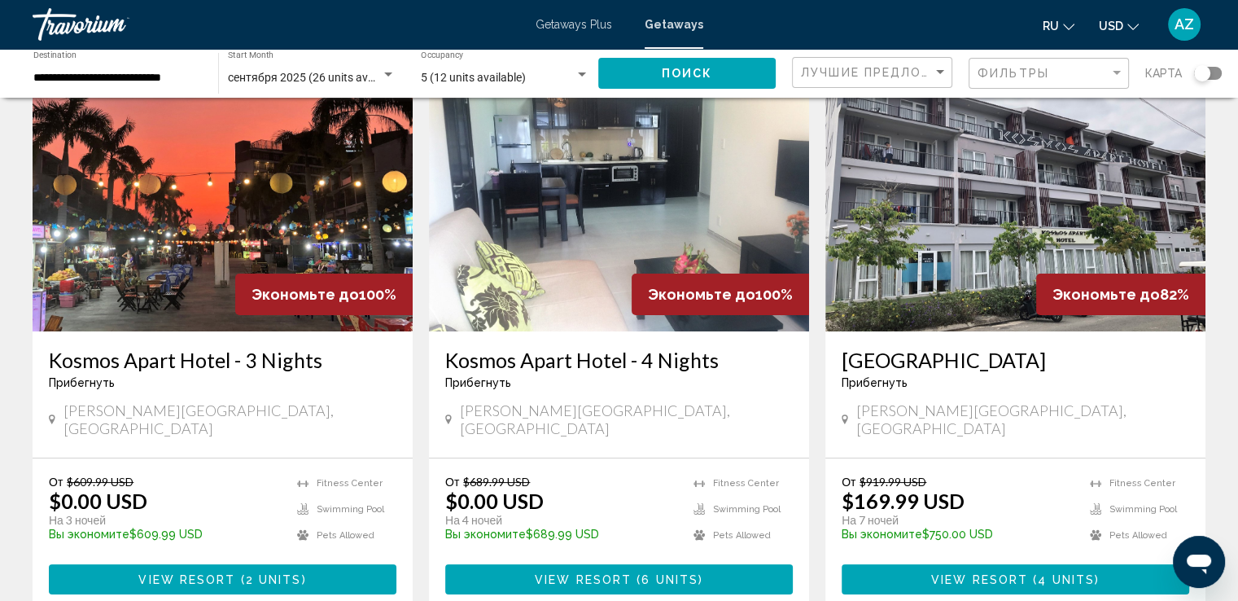
click at [241, 264] on img "Main content" at bounding box center [223, 201] width 380 height 260
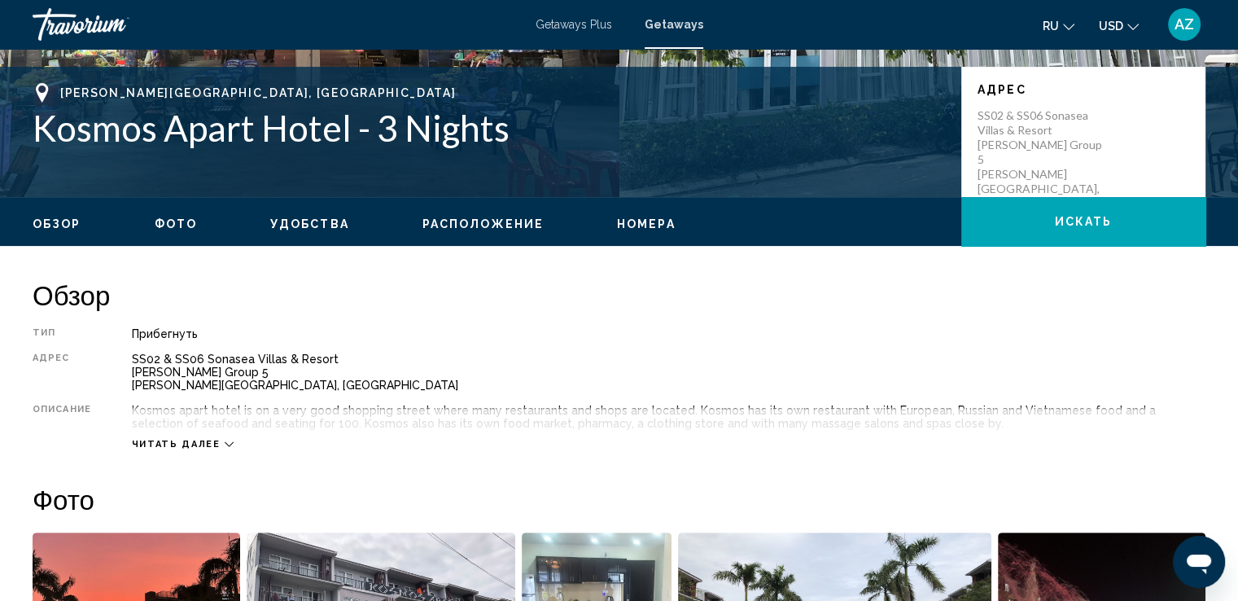
scroll to position [324, 0]
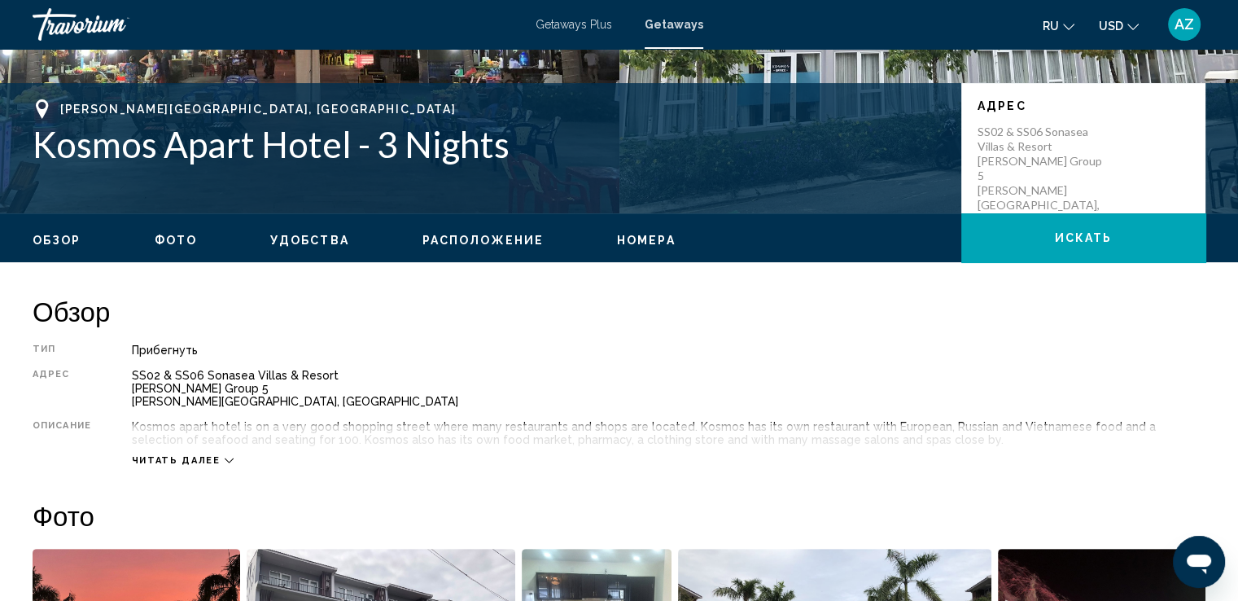
click at [181, 236] on span "Фото" at bounding box center [176, 240] width 42 height 13
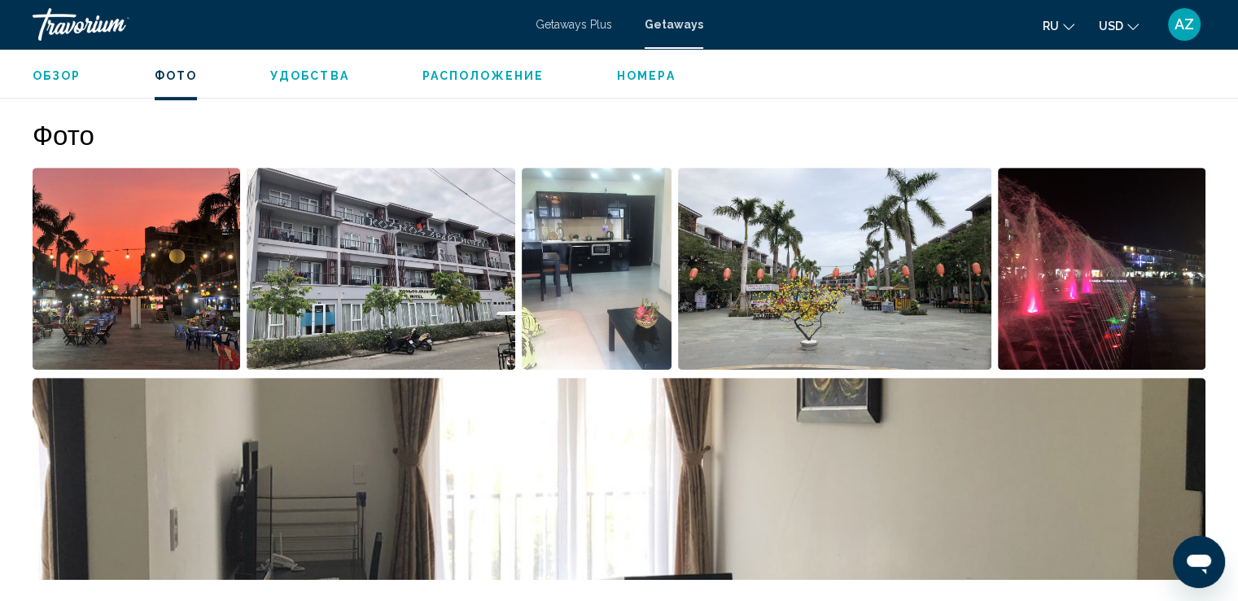
scroll to position [725, 0]
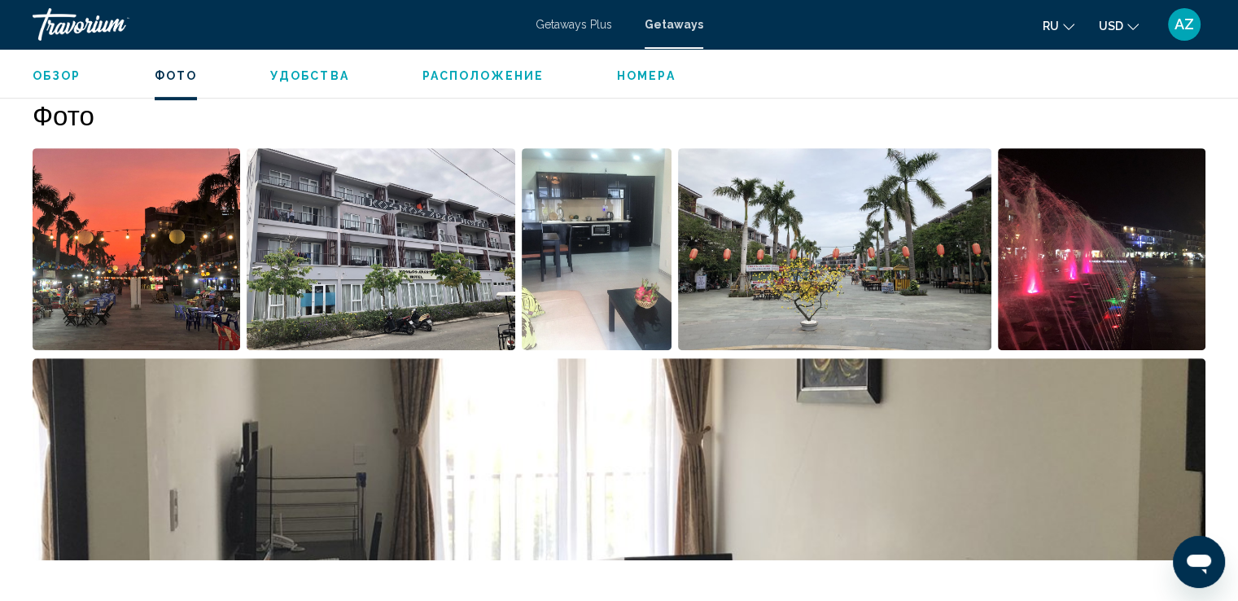
click at [304, 76] on span "Удобства" at bounding box center [309, 75] width 79 height 13
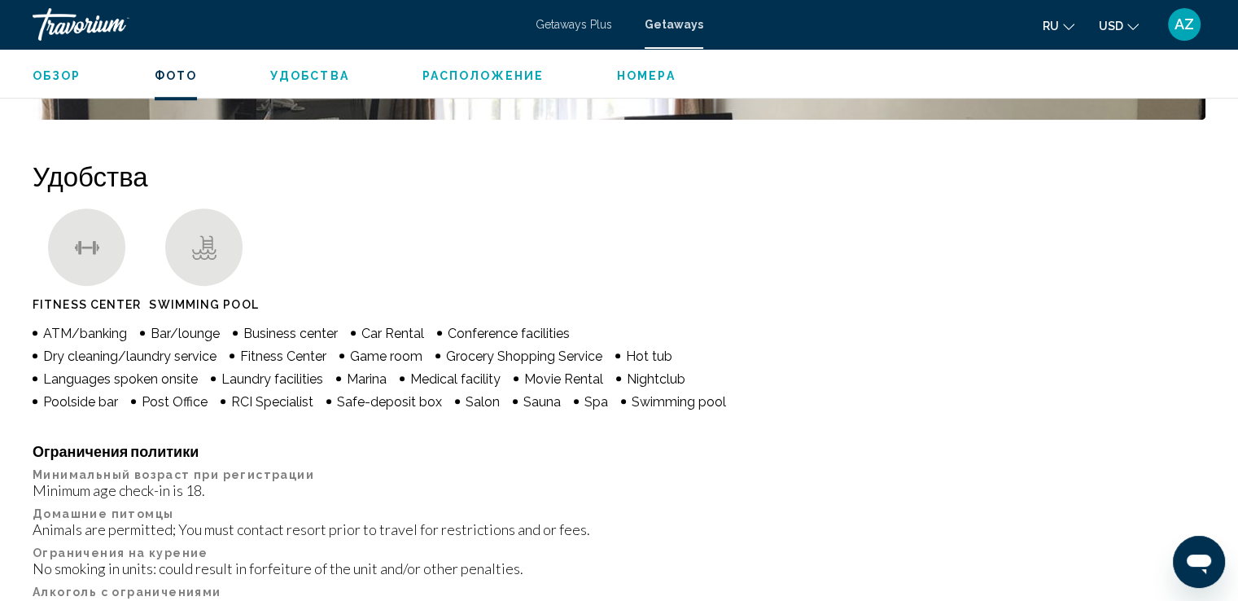
scroll to position [1227, 0]
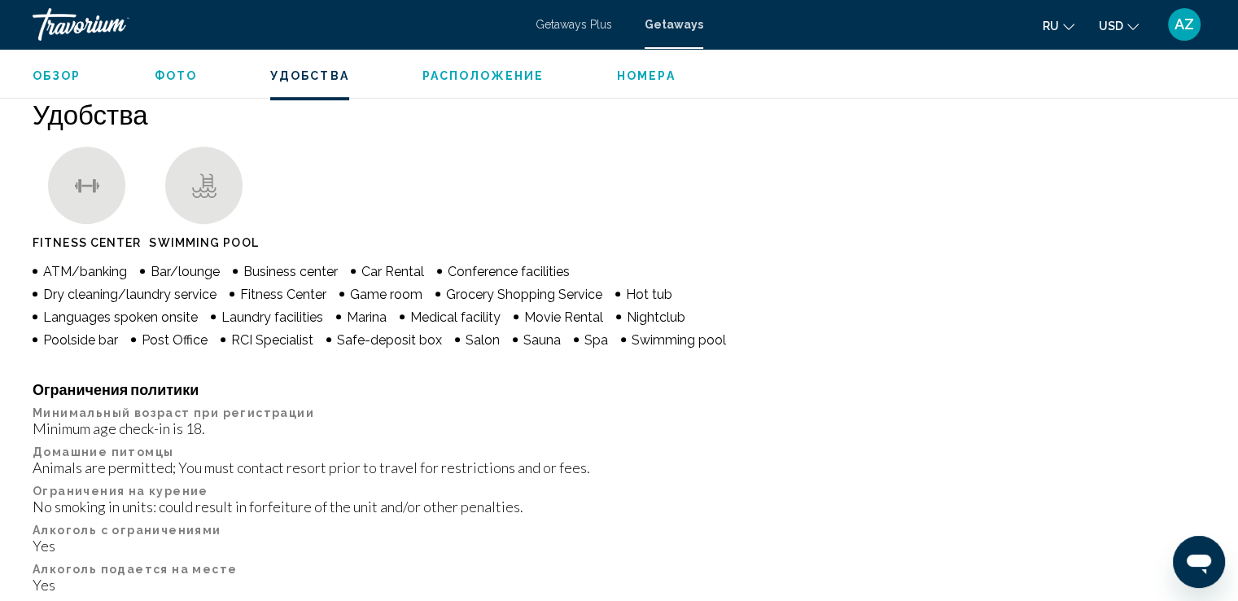
click at [648, 72] on span "Номера" at bounding box center [646, 75] width 59 height 13
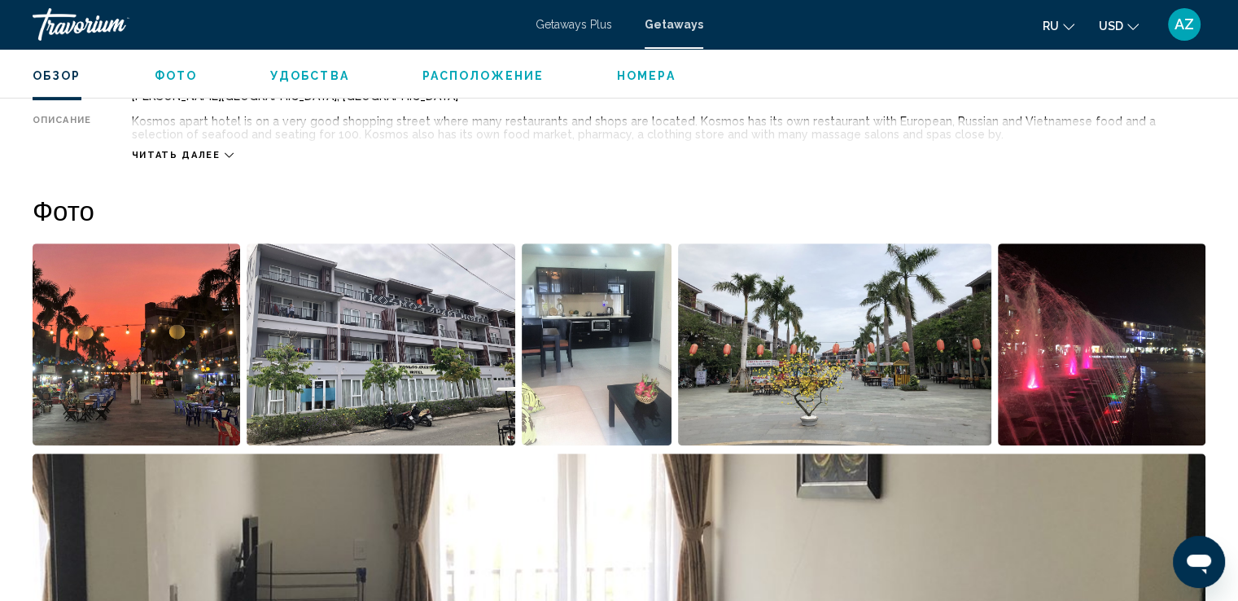
scroll to position [0, 0]
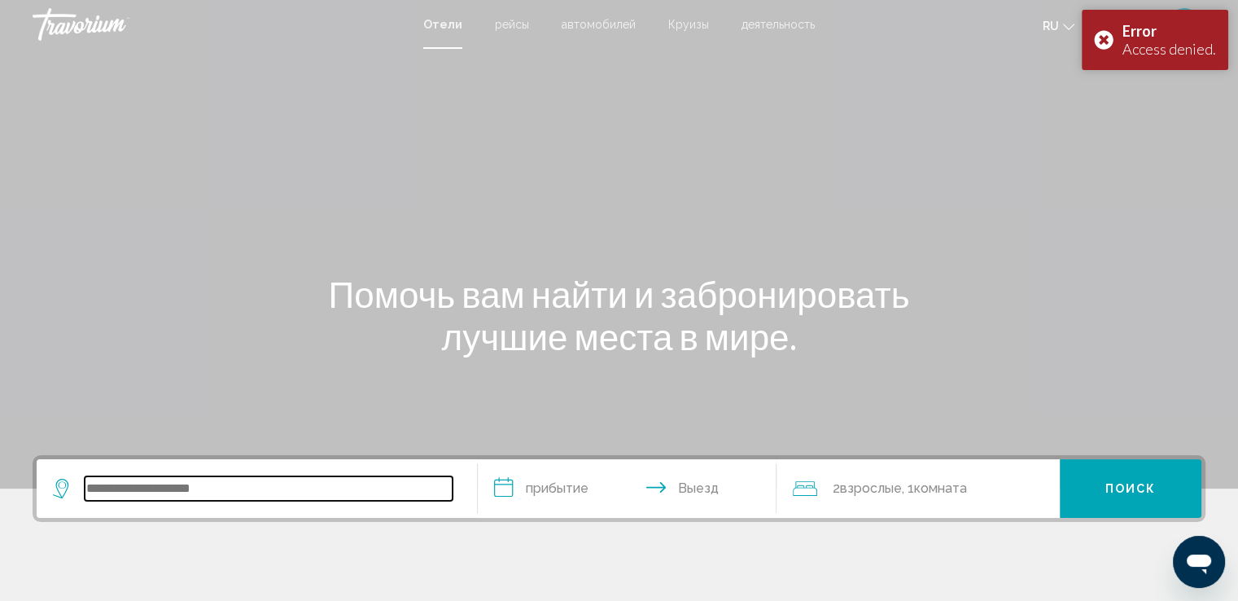
click at [211, 483] on input "Search widget" at bounding box center [269, 488] width 368 height 24
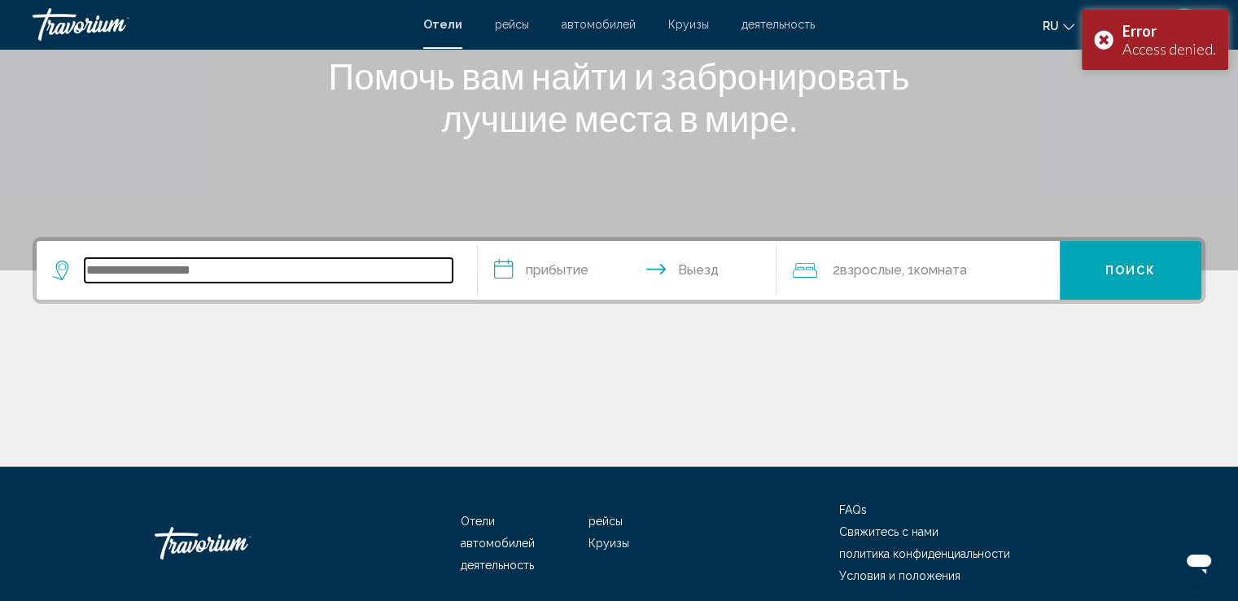
scroll to position [283, 0]
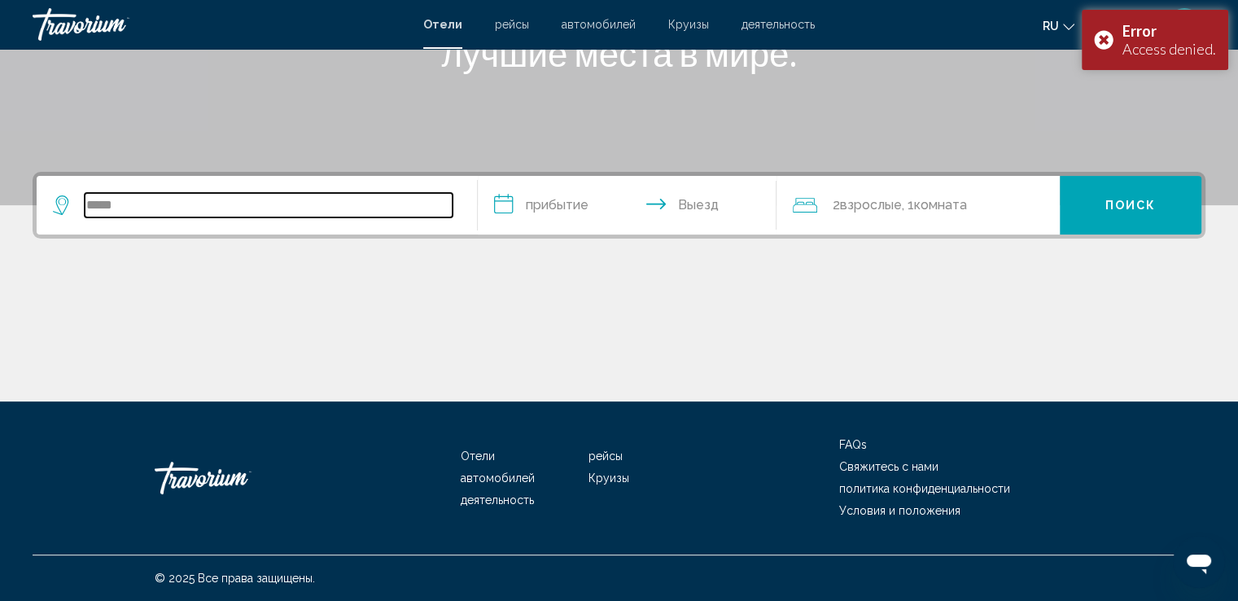
type input "*****"
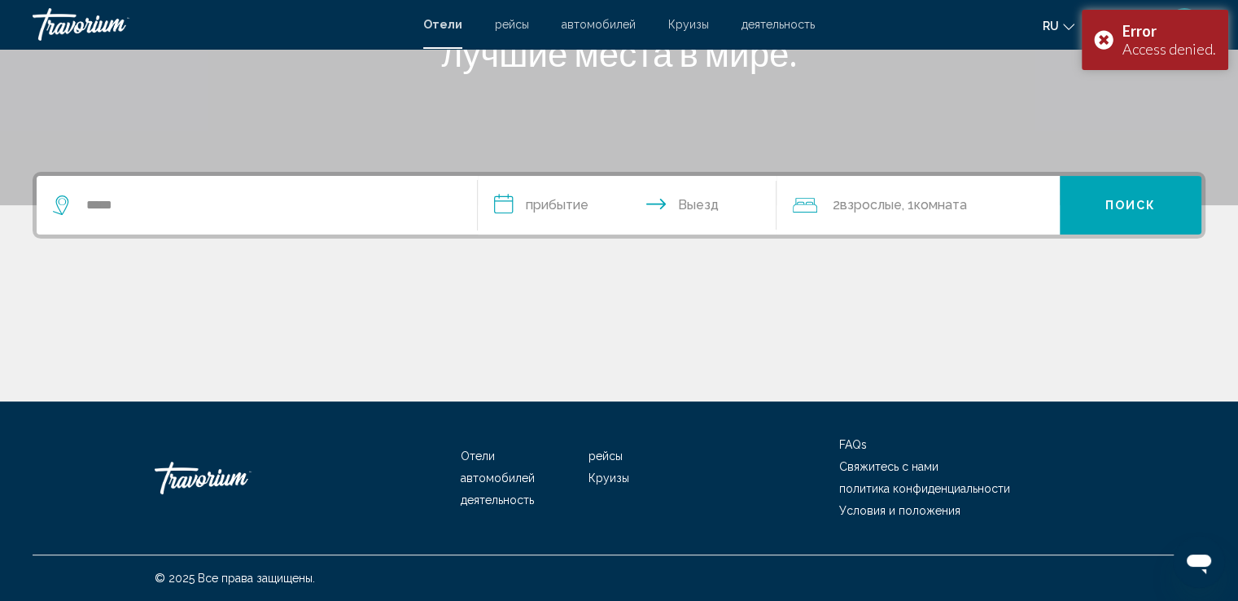
click at [579, 206] on input "**********" at bounding box center [631, 207] width 306 height 63
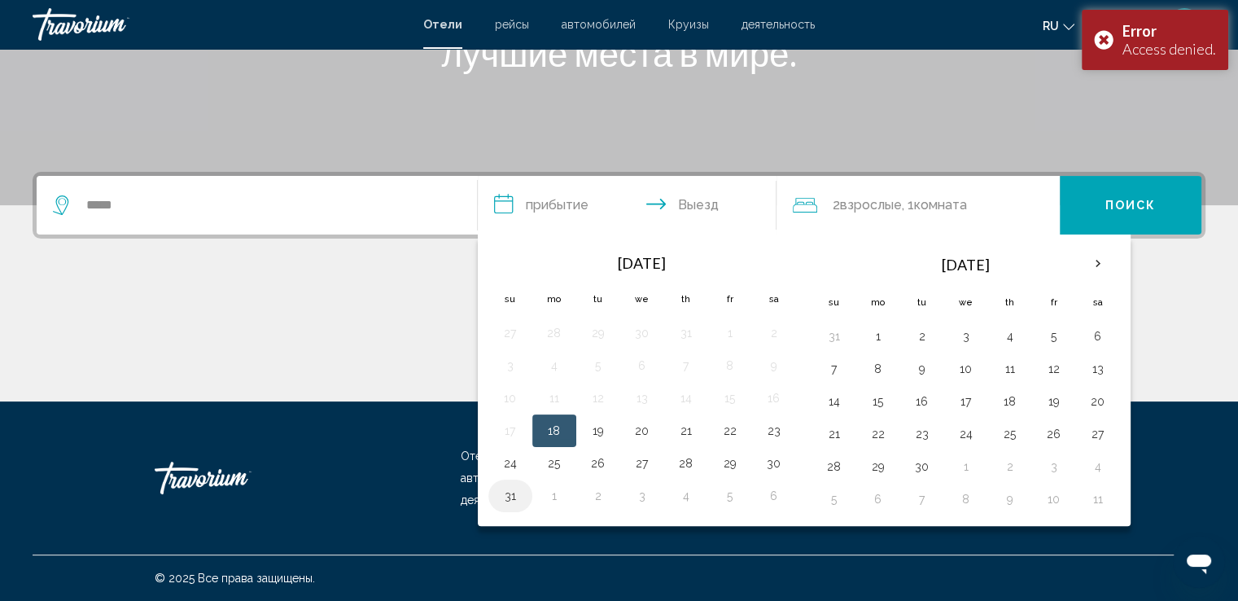
click at [516, 490] on button "31" at bounding box center [510, 495] width 26 height 23
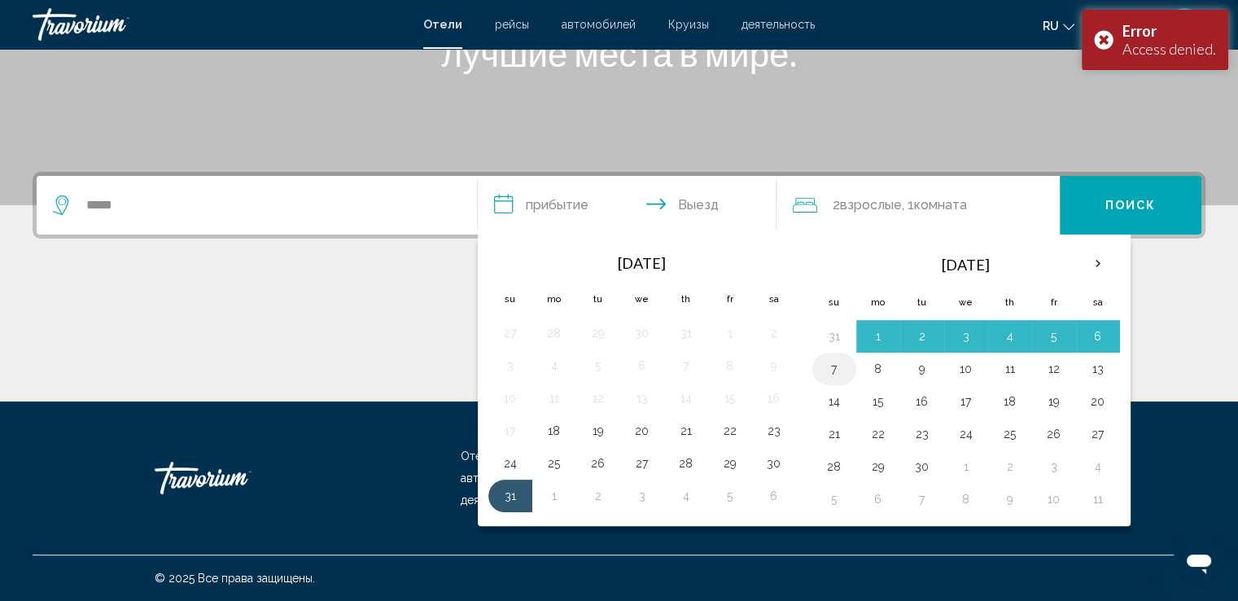
click at [824, 369] on button "7" at bounding box center [834, 368] width 26 height 23
type input "**********"
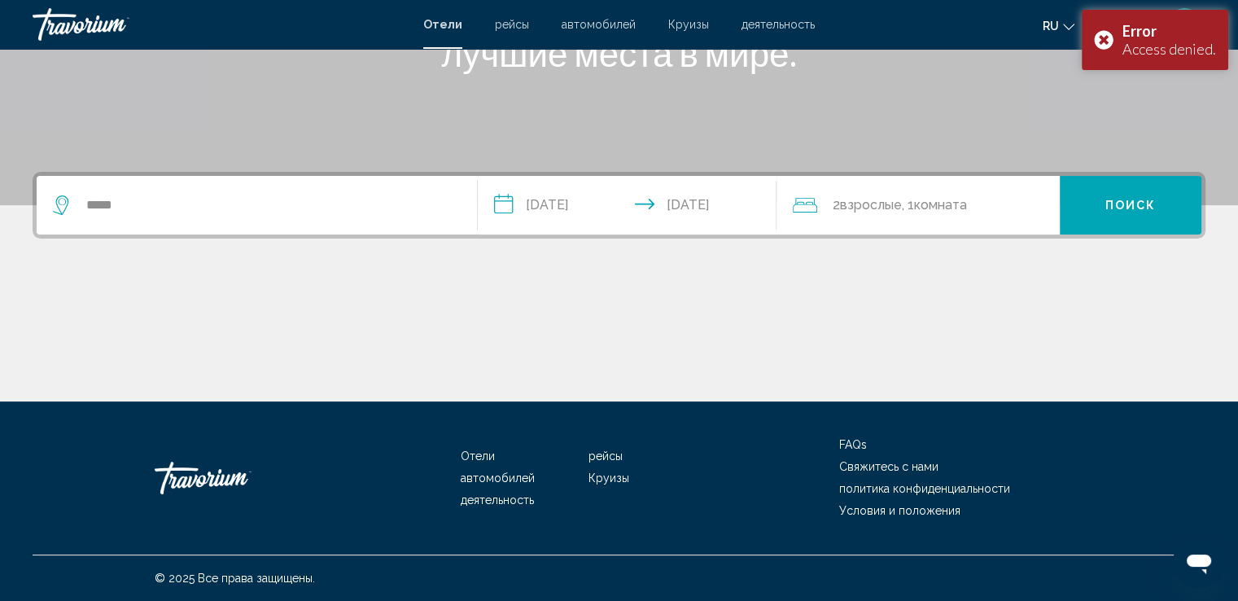
click at [934, 192] on div "2 Взрослый Взрослые , 1 Комната номера" at bounding box center [926, 205] width 267 height 59
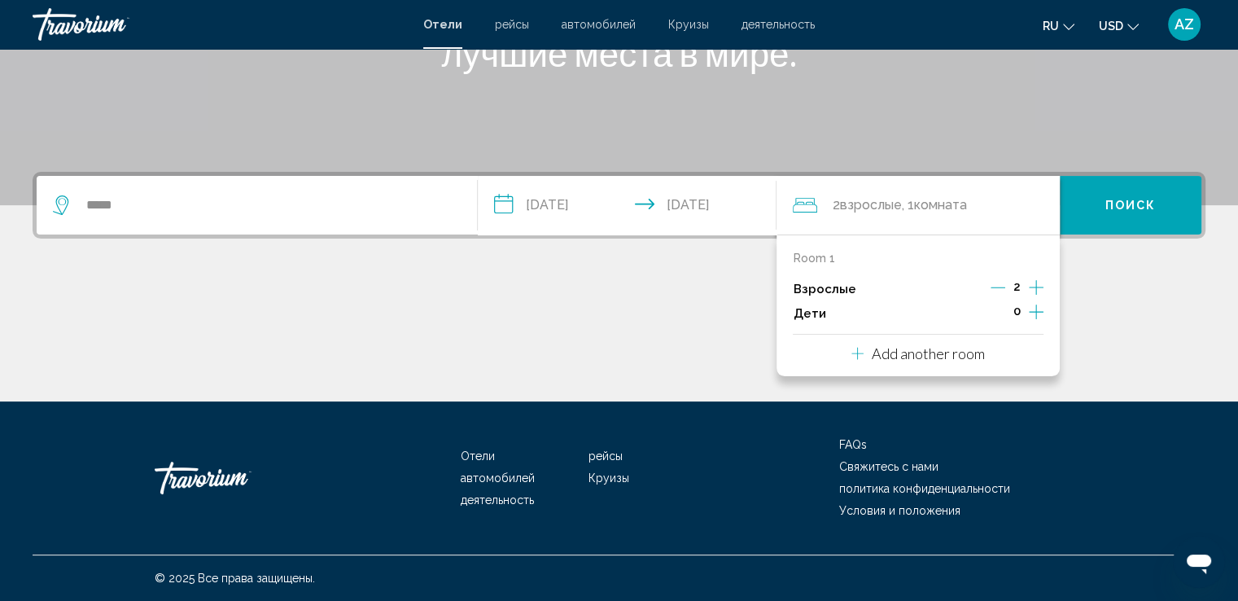
click at [1040, 304] on icon "Increment children" at bounding box center [1036, 312] width 15 height 20
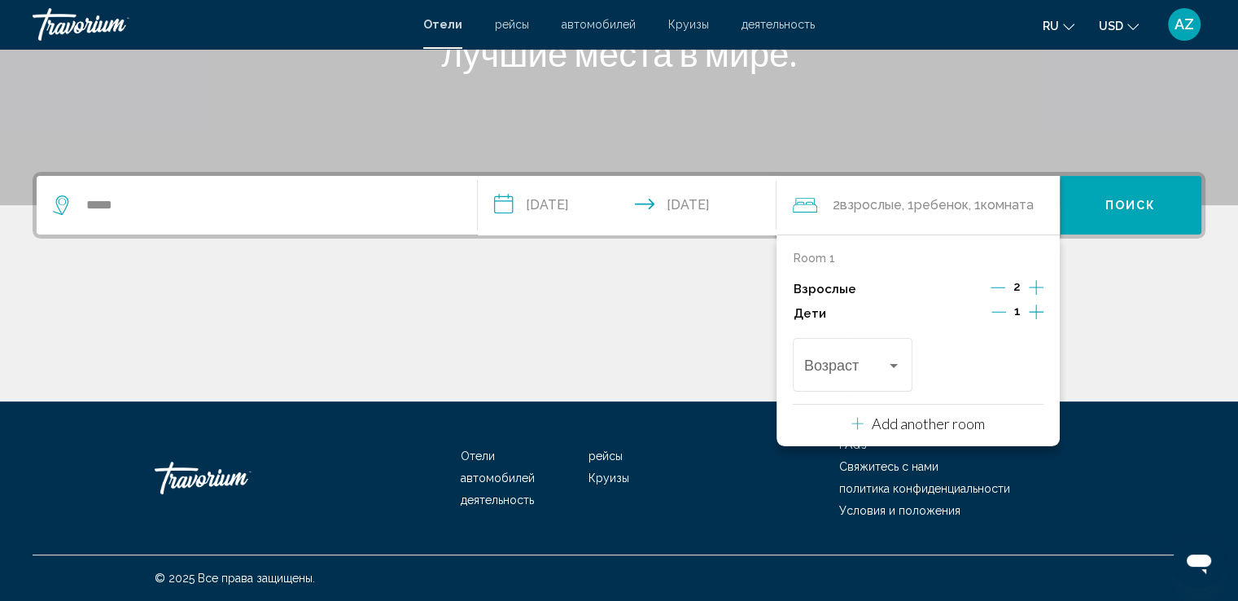
click at [1040, 304] on icon "Increment children" at bounding box center [1036, 312] width 15 height 20
click at [897, 359] on div "Travelers: 2 adults, 2 children" at bounding box center [893, 365] width 15 height 13
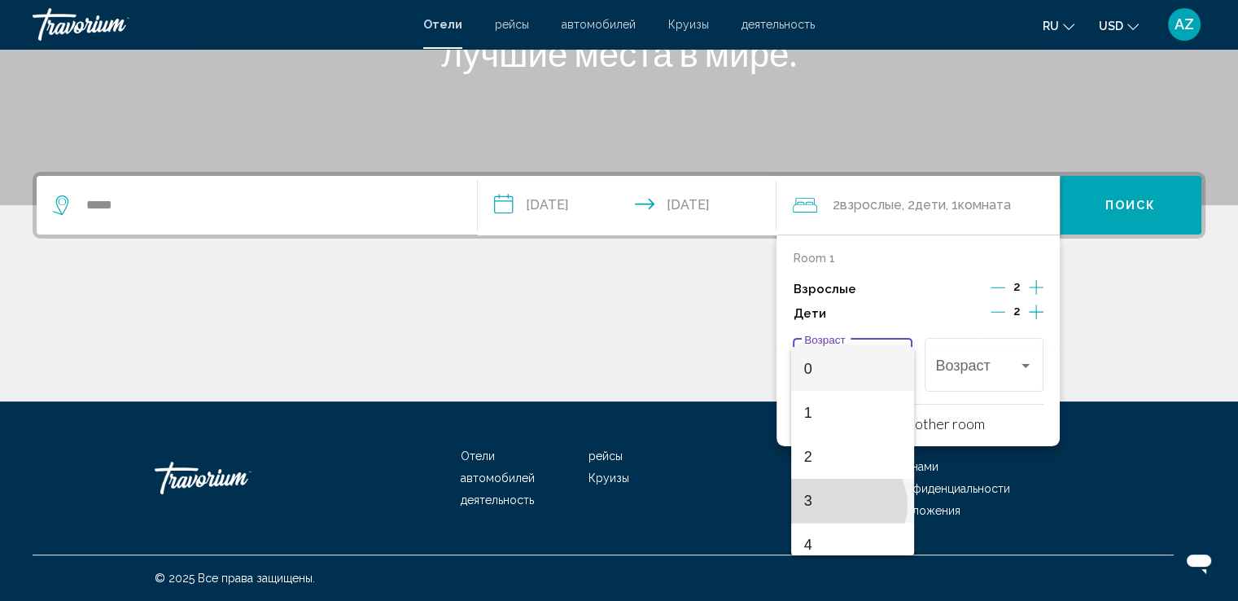
click at [846, 505] on span "3" at bounding box center [852, 500] width 97 height 44
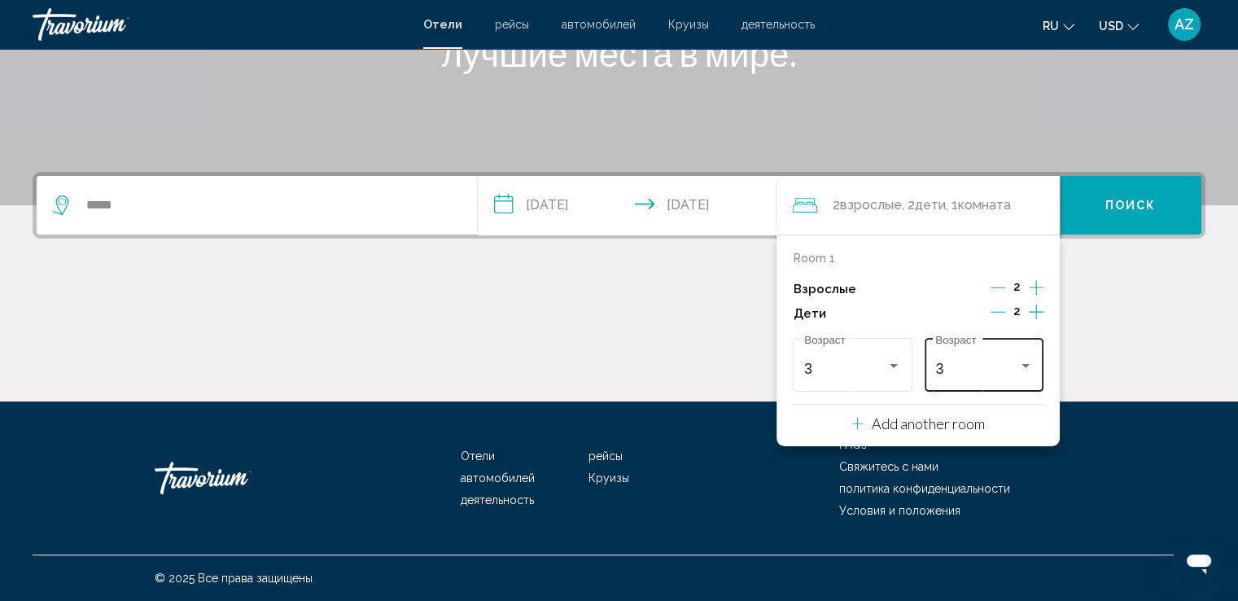
click at [979, 356] on div "3 Возраст" at bounding box center [983, 363] width 97 height 58
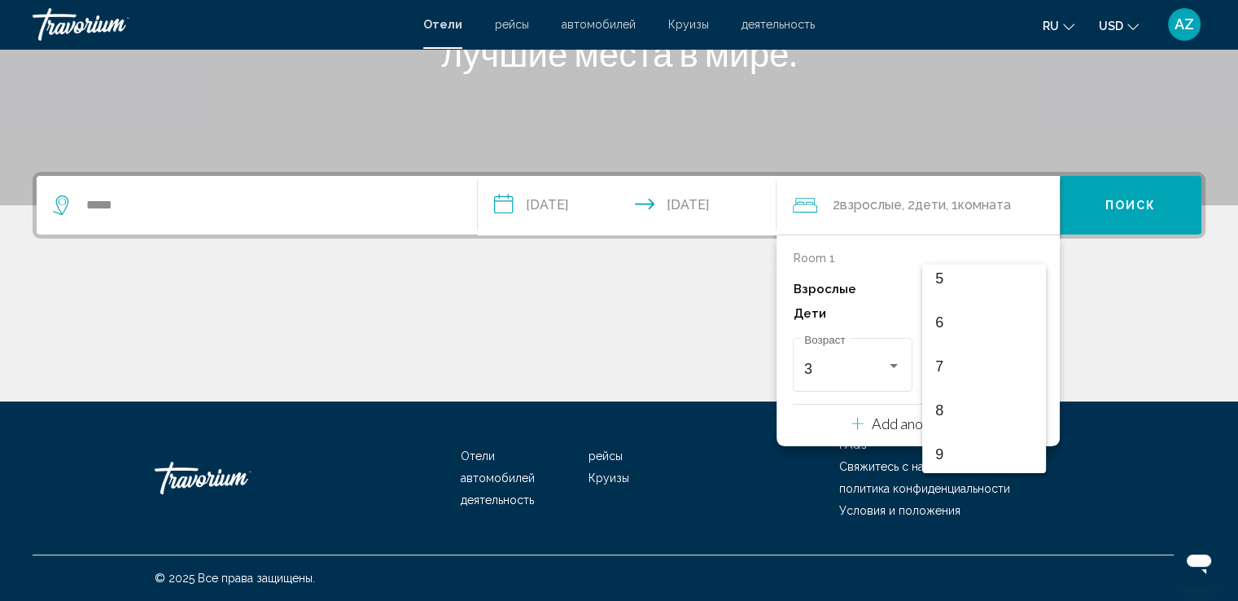
scroll to position [270, 0]
click at [977, 411] on span "9" at bounding box center [983, 412] width 97 height 44
click at [1135, 199] on span "Поиск" at bounding box center [1130, 205] width 51 height 13
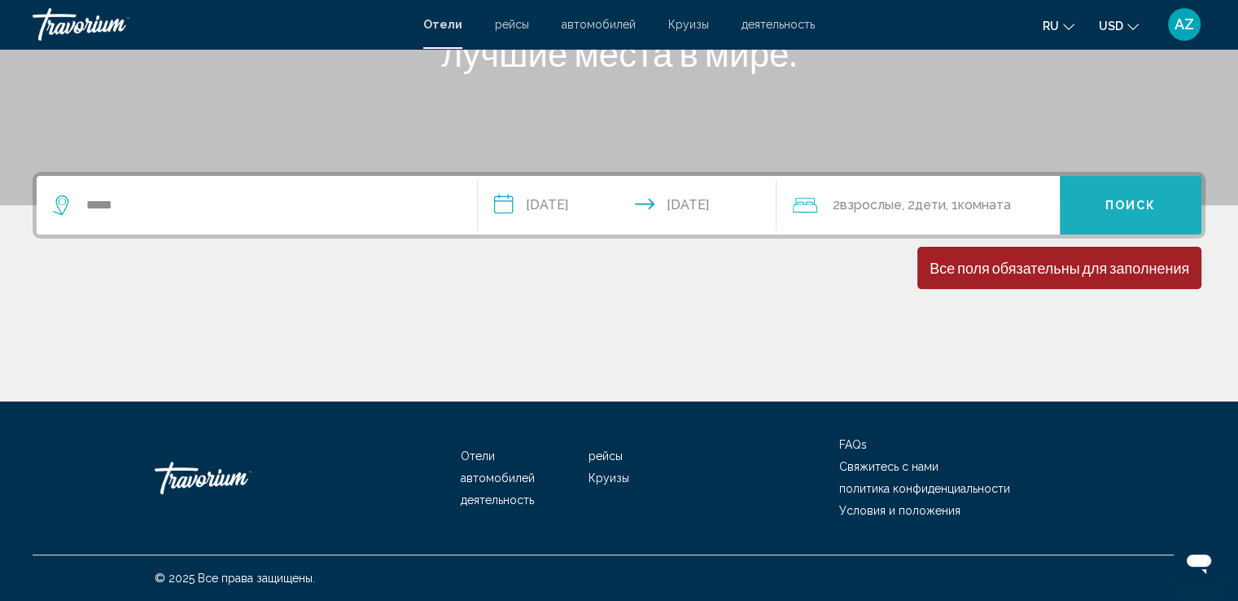
click at [1135, 199] on span "Поиск" at bounding box center [1130, 205] width 51 height 13
click at [448, 225] on div "*****" at bounding box center [257, 205] width 408 height 59
click at [405, 219] on div "*****" at bounding box center [257, 205] width 408 height 59
click at [293, 219] on div "*****" at bounding box center [257, 205] width 408 height 59
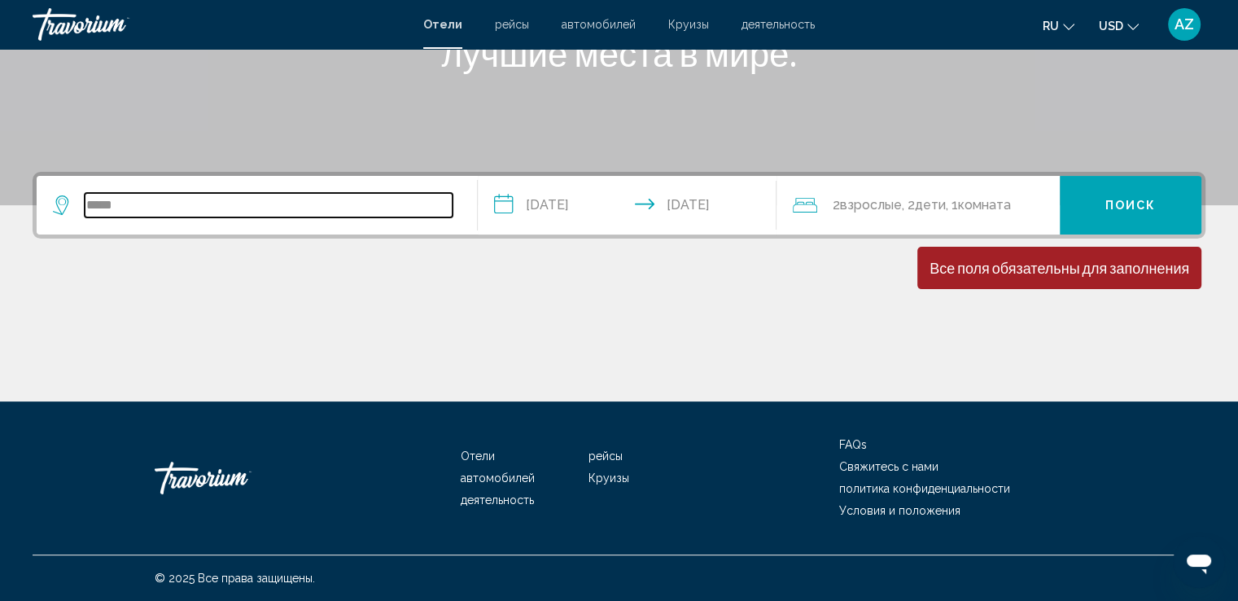
click at [223, 194] on input "*****" at bounding box center [269, 205] width 368 height 24
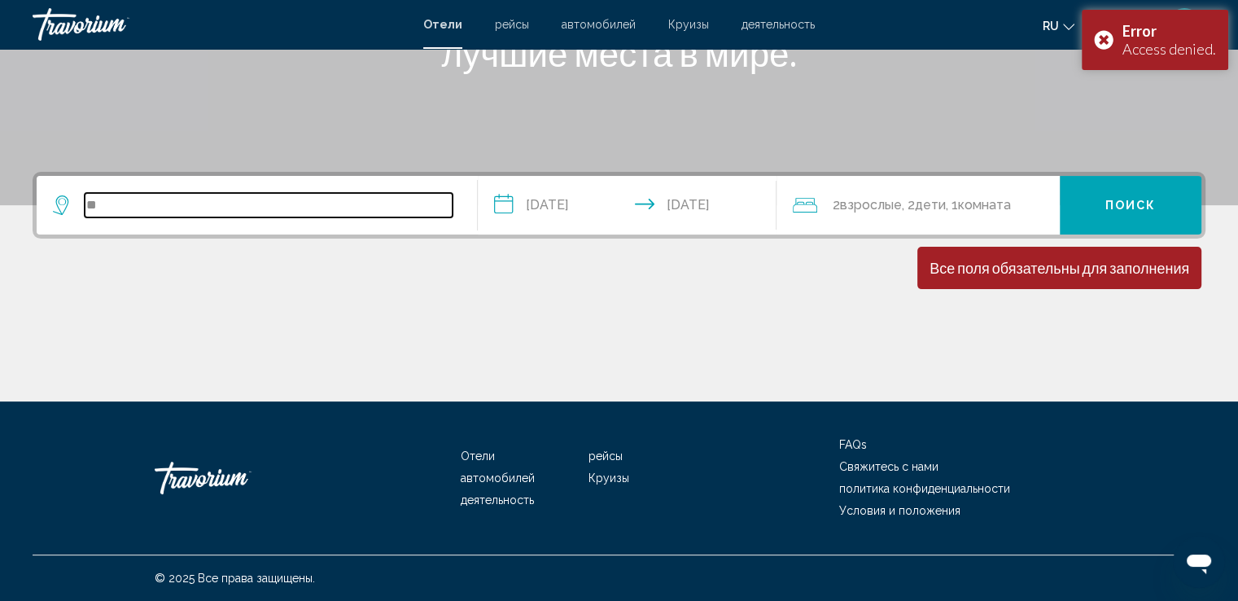
type input "*"
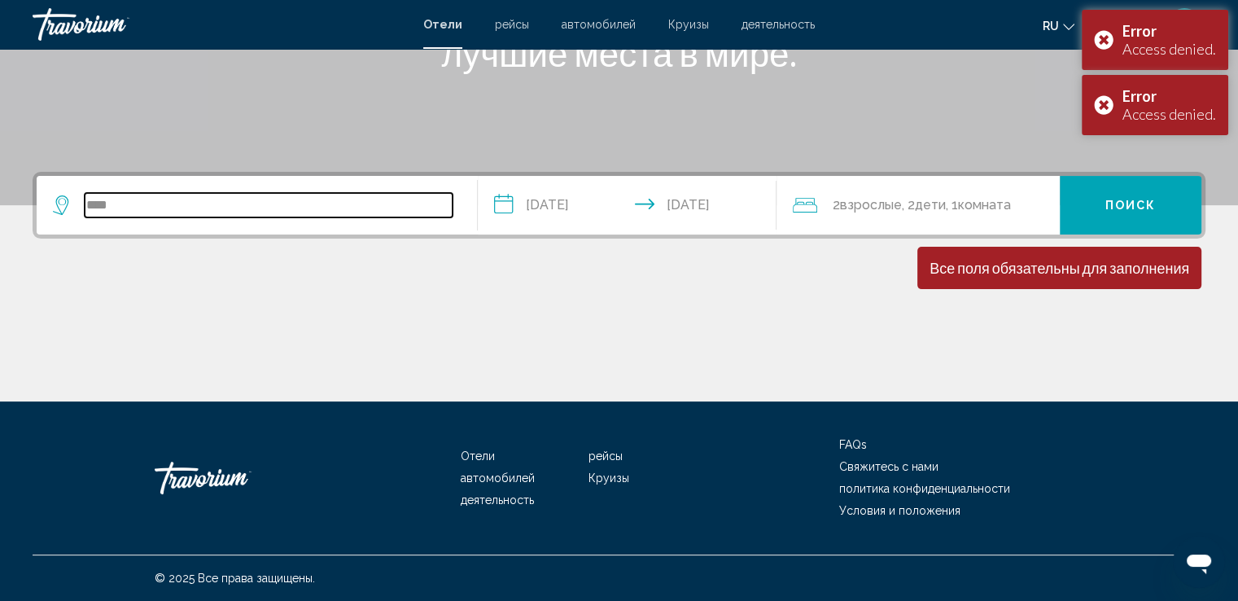
type input "*****"
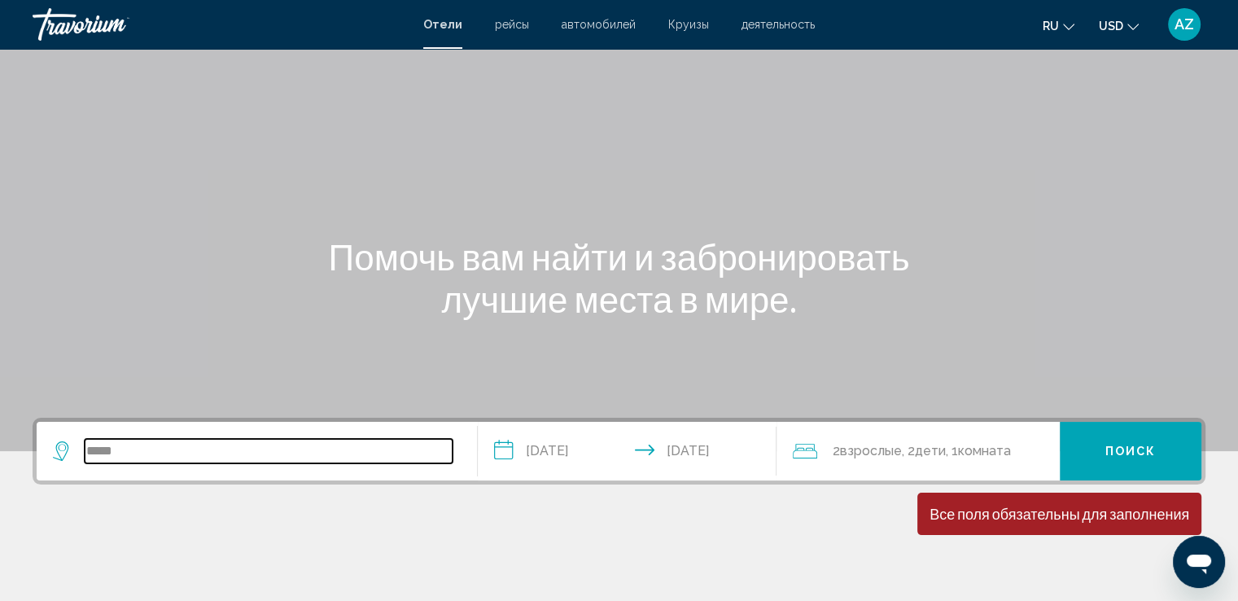
scroll to position [0, 0]
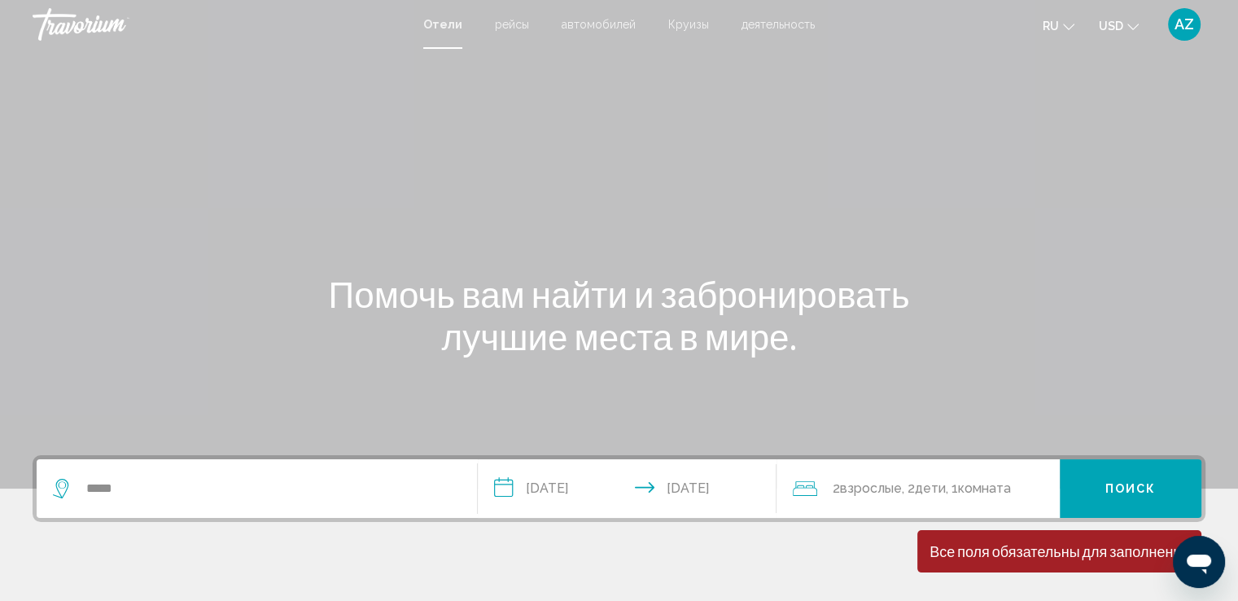
click at [437, 21] on span "Отели" at bounding box center [442, 24] width 39 height 13
click at [433, 31] on div "Отели рейсы автомобилей Круизы деятельность Отели рейсы автомобилей Круизы деят…" at bounding box center [619, 24] width 1238 height 34
click at [436, 28] on span "Отели" at bounding box center [442, 24] width 39 height 13
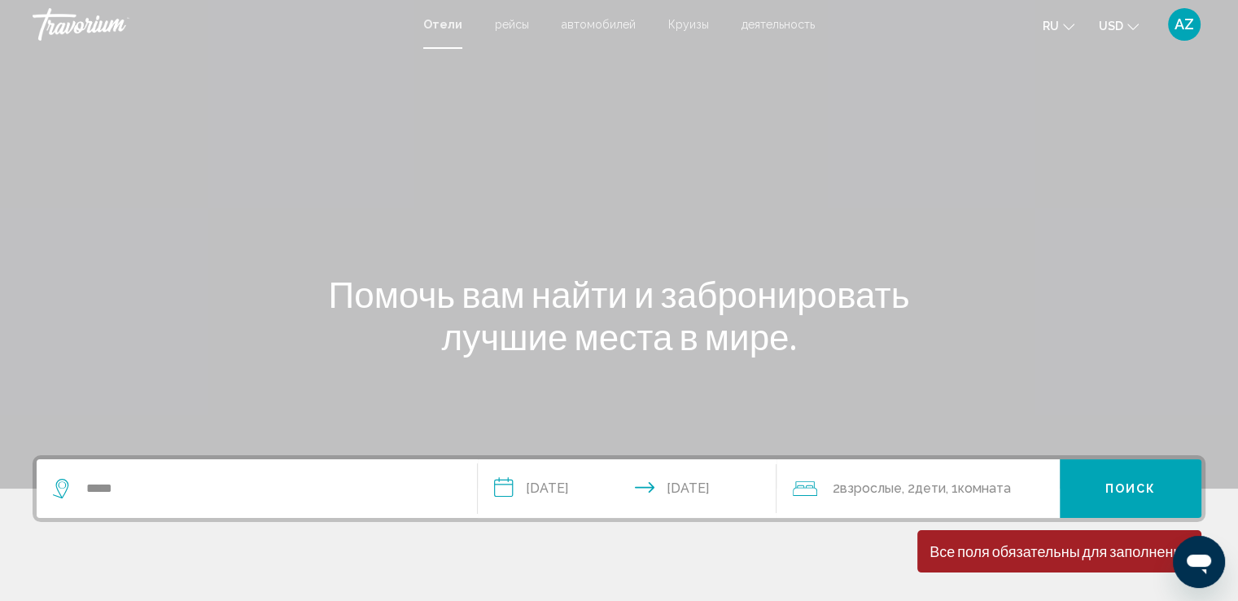
click at [445, 24] on span "Отели" at bounding box center [442, 24] width 39 height 13
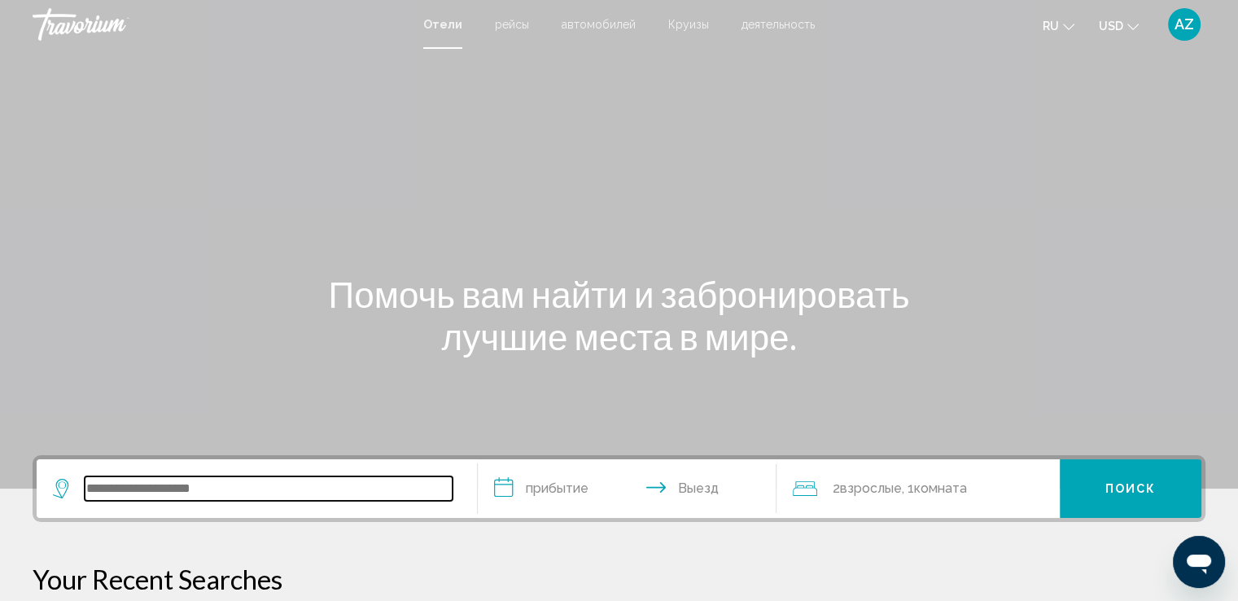
click at [256, 490] on input "Search widget" at bounding box center [269, 488] width 368 height 24
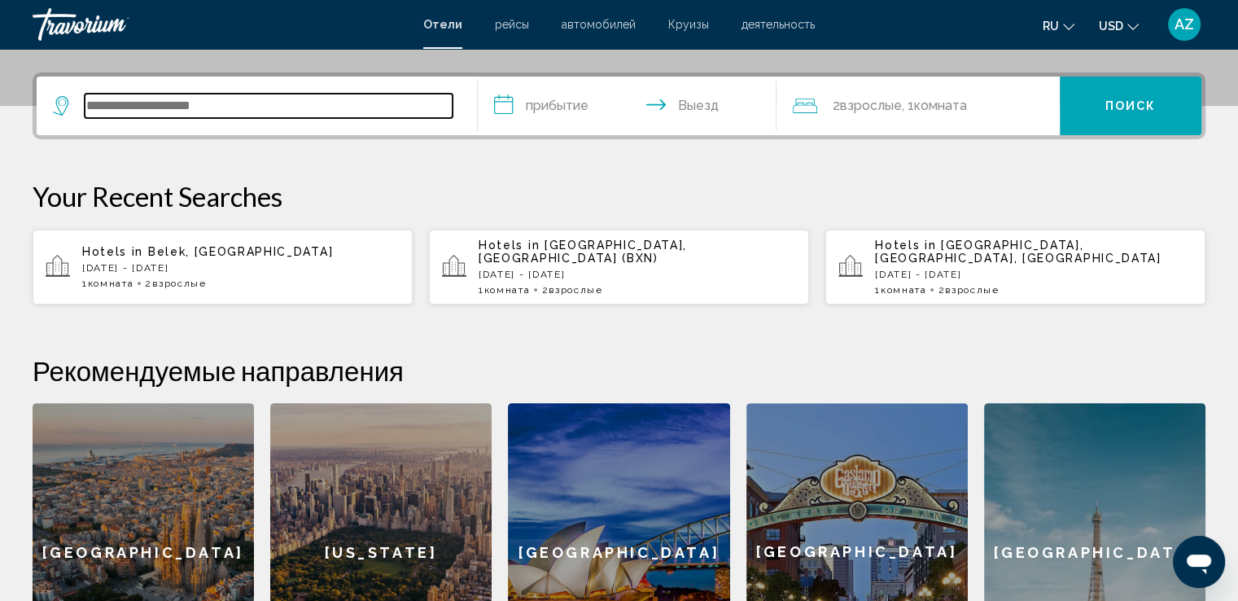
scroll to position [401, 0]
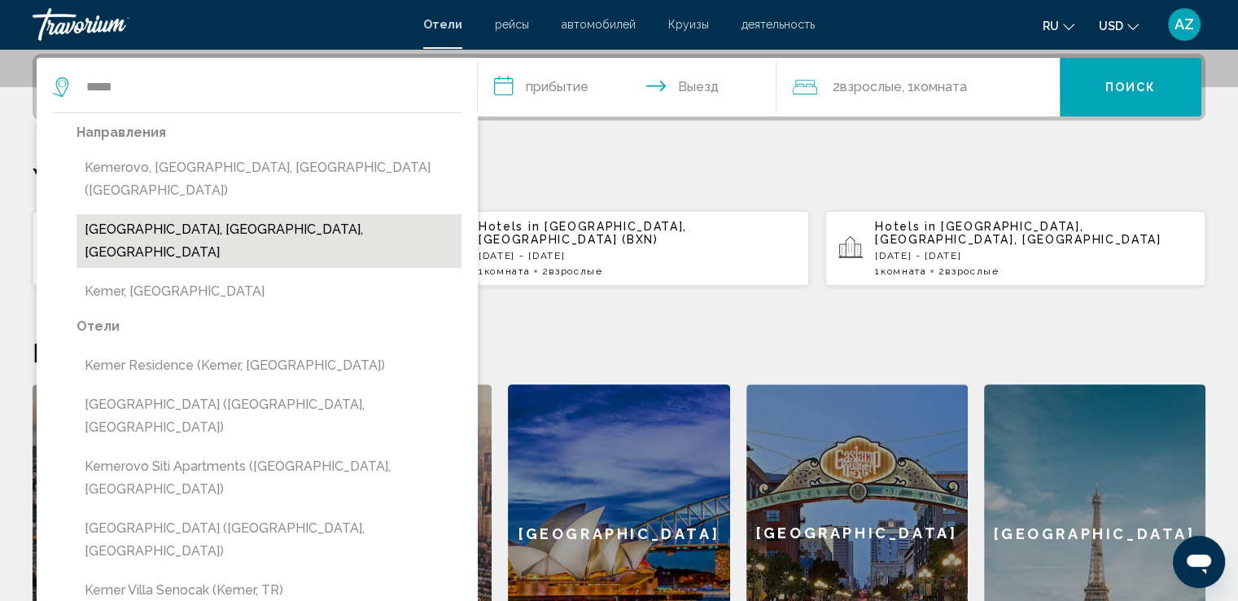
click at [282, 214] on button "Kemer, Antalya, Turkey" at bounding box center [268, 241] width 385 height 54
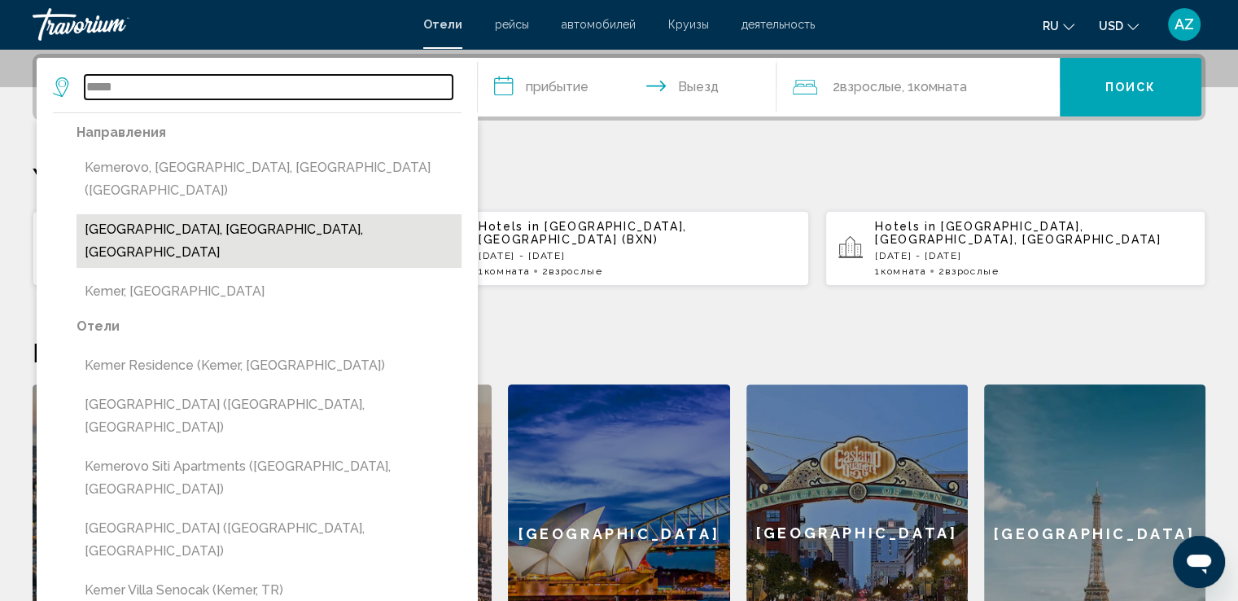
type input "**********"
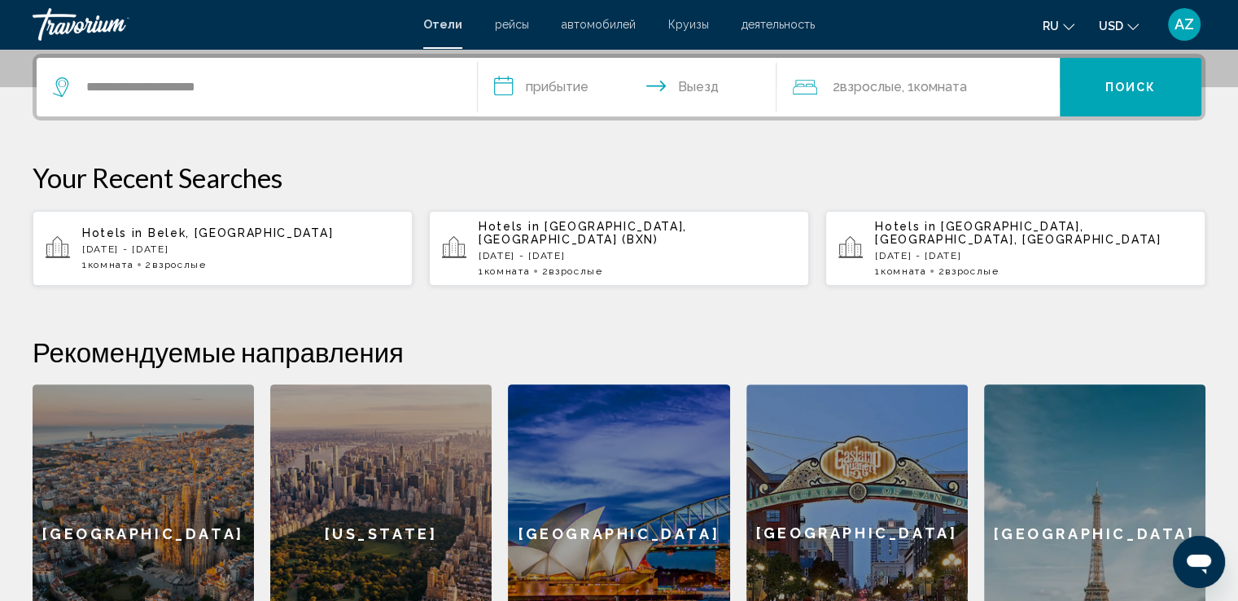
click at [553, 103] on input "**********" at bounding box center [631, 89] width 306 height 63
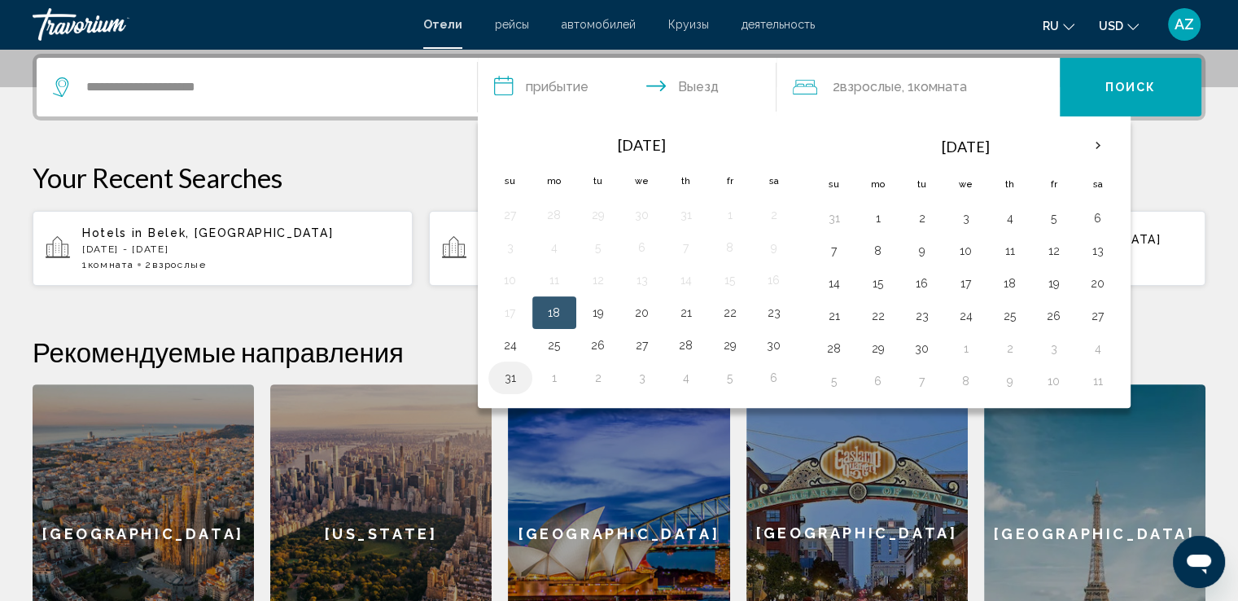
click at [505, 375] on button "31" at bounding box center [510, 377] width 26 height 23
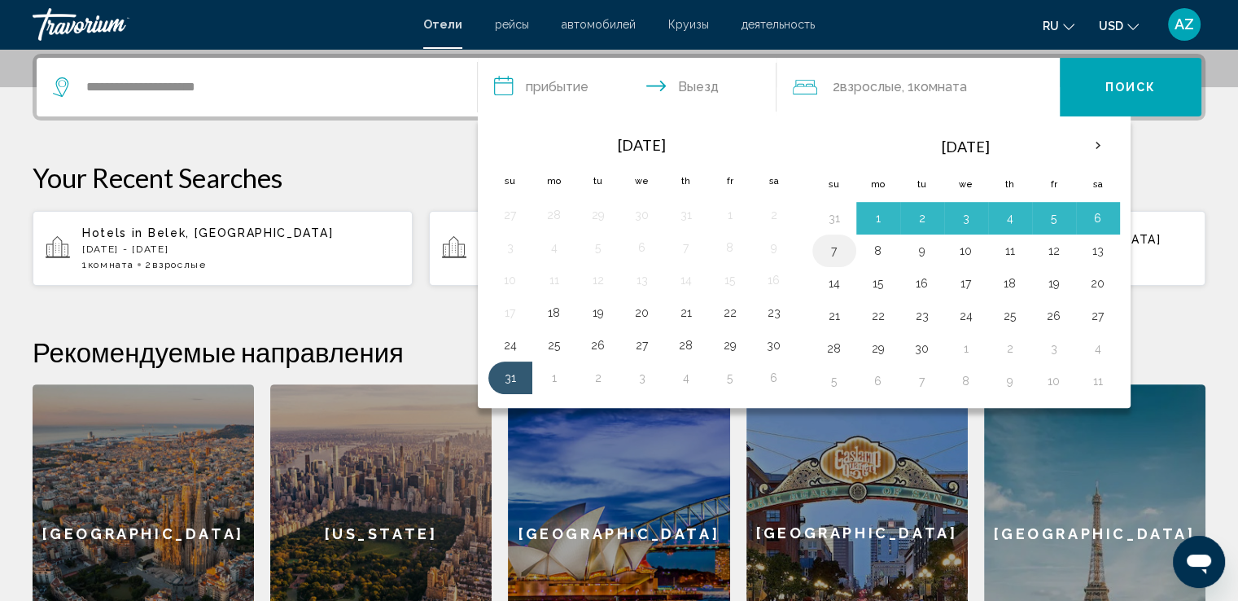
click at [833, 248] on button "7" at bounding box center [834, 250] width 26 height 23
type input "**********"
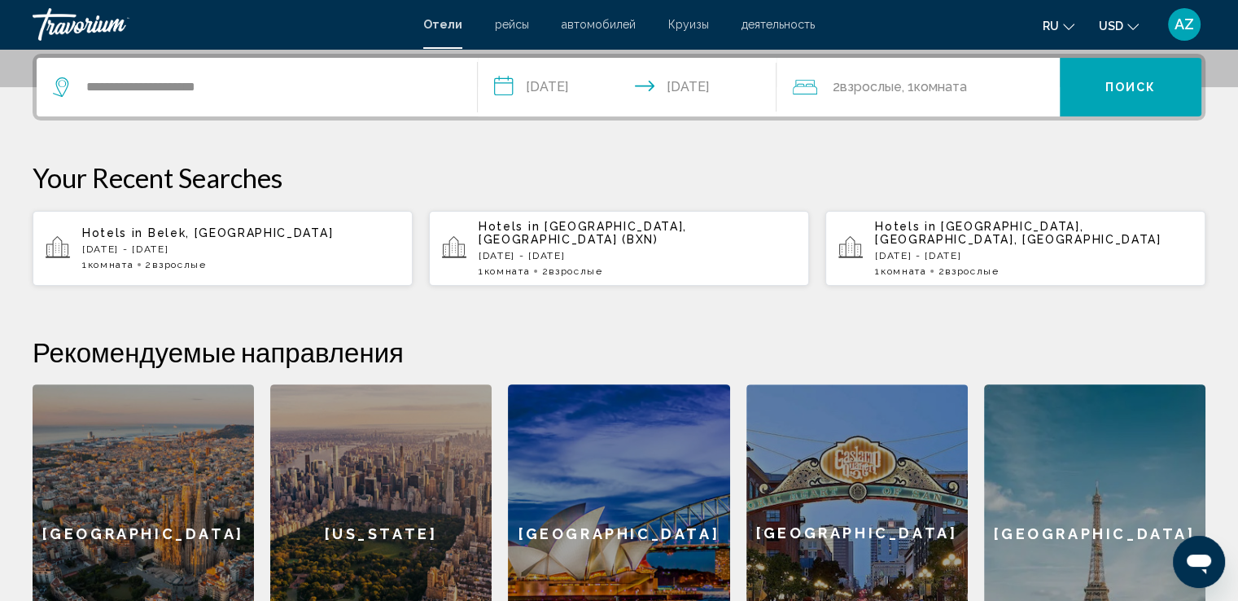
click at [966, 85] on span "Комната" at bounding box center [939, 86] width 53 height 15
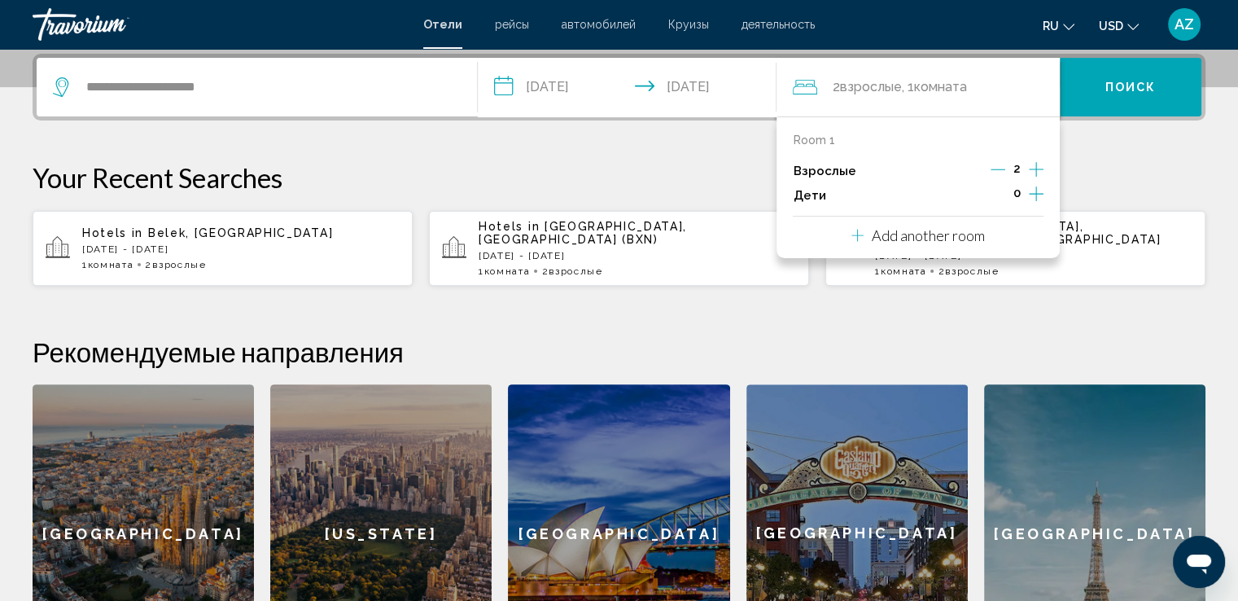
click at [1033, 188] on icon "Increment children" at bounding box center [1036, 194] width 15 height 20
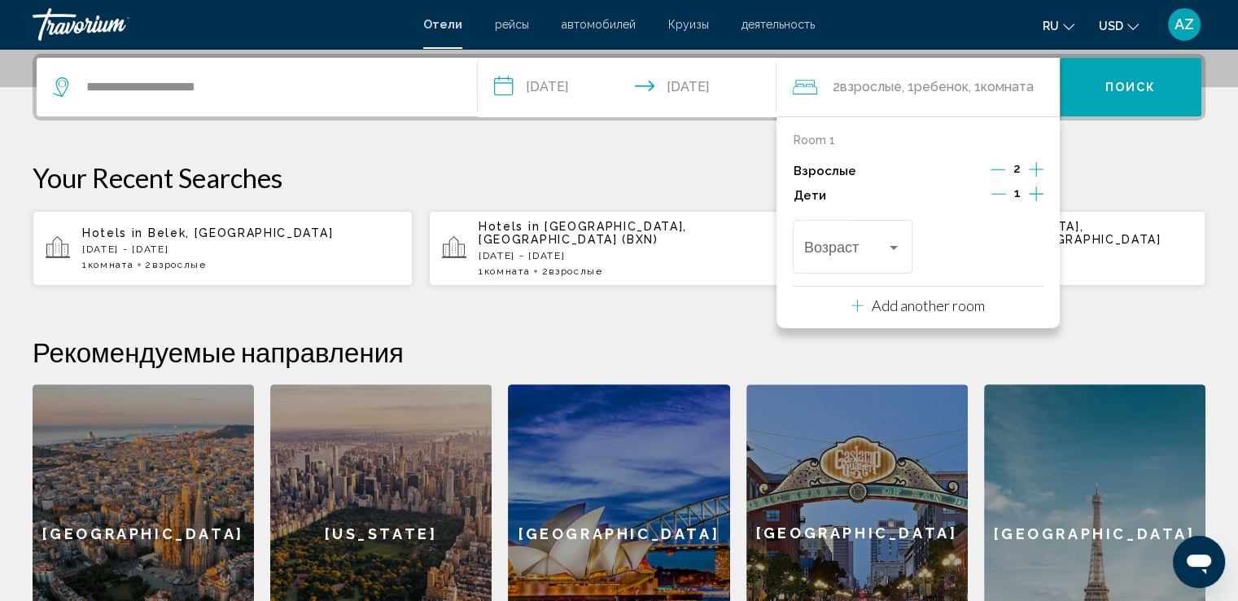
click at [1033, 188] on icon "Increment children" at bounding box center [1036, 194] width 15 height 20
click at [894, 249] on div "Travelers: 2 adults, 2 children" at bounding box center [893, 247] width 15 height 13
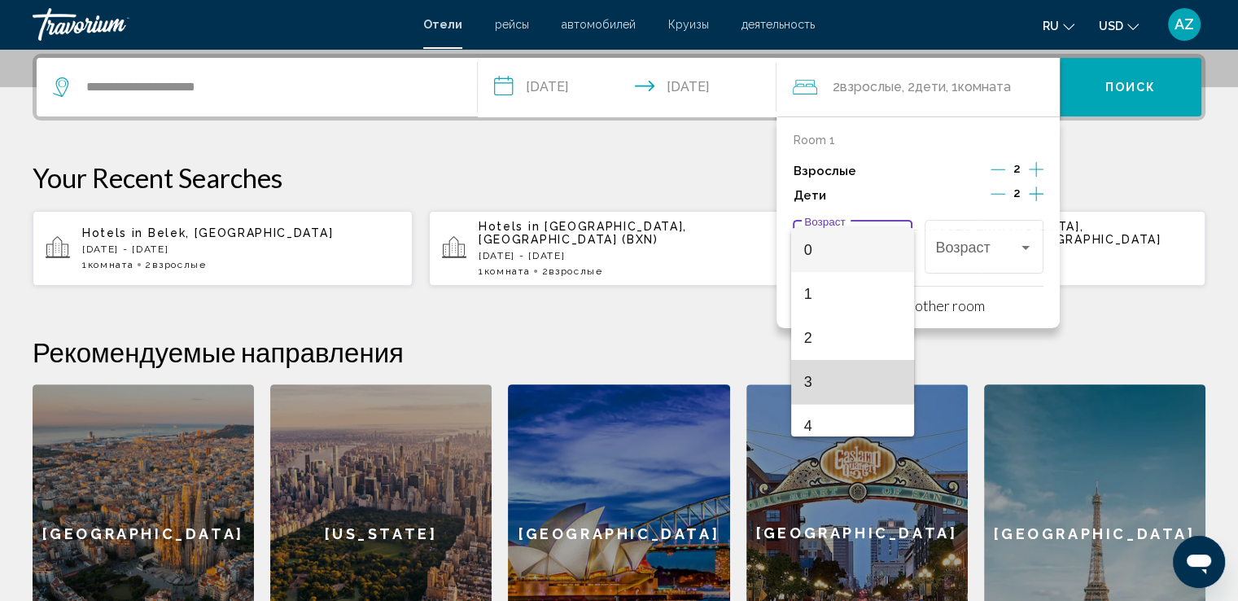
click at [852, 376] on span "3" at bounding box center [852, 382] width 97 height 44
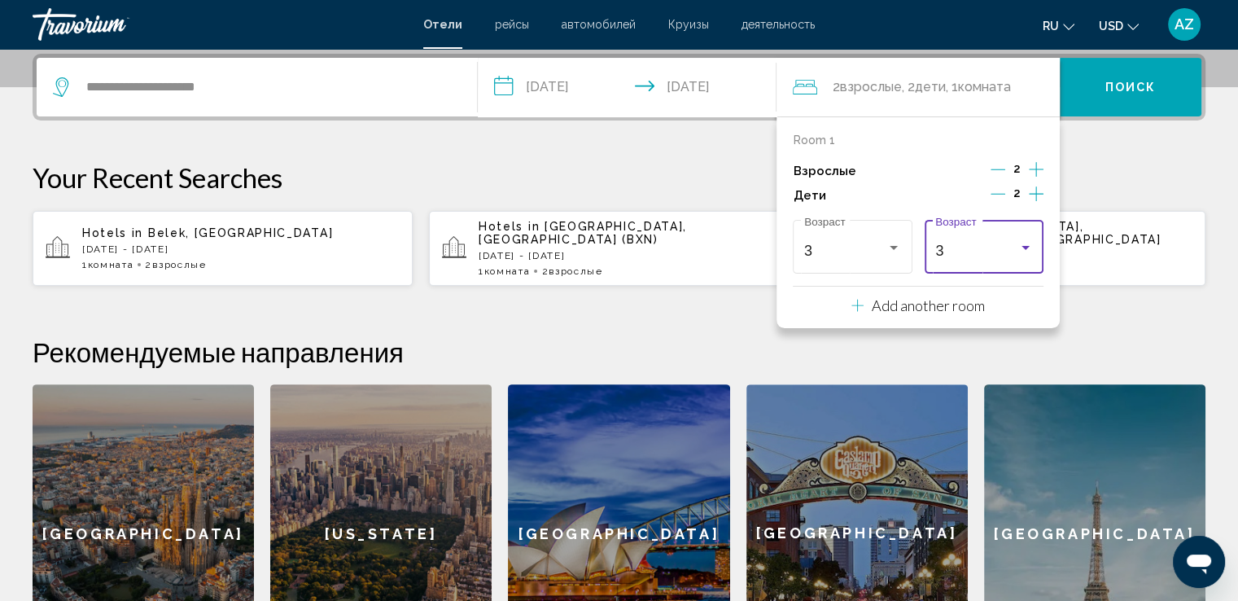
click at [1003, 245] on div "3" at bounding box center [976, 251] width 82 height 16
click at [999, 341] on span "9" at bounding box center [983, 352] width 97 height 44
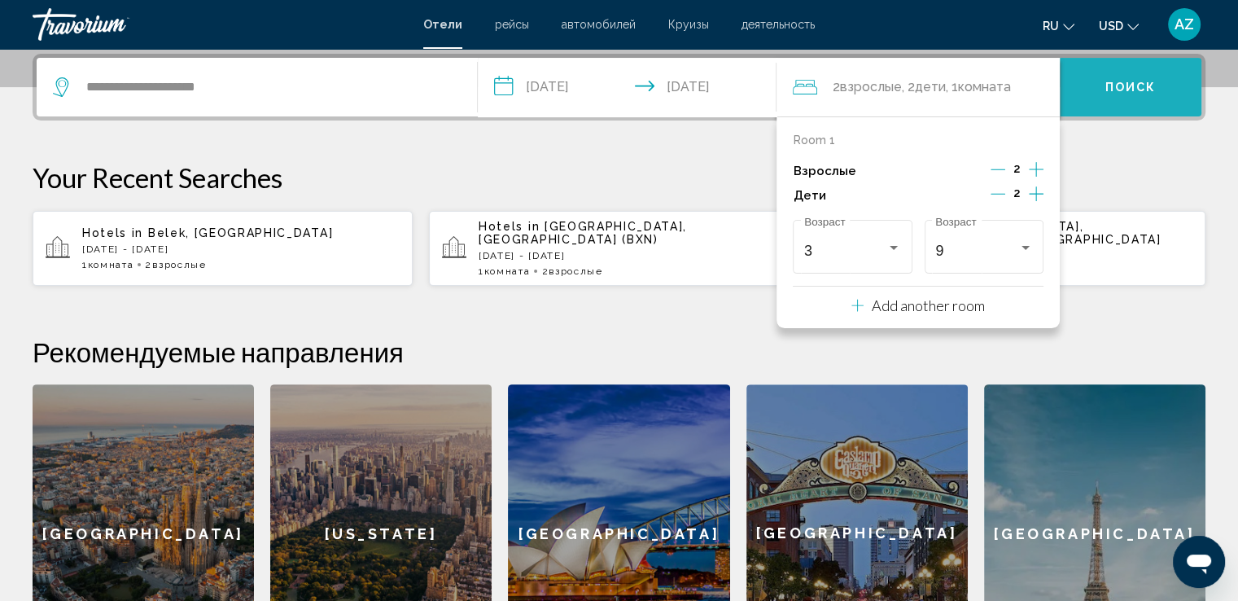
click at [1131, 82] on span "Поиск" at bounding box center [1130, 87] width 51 height 13
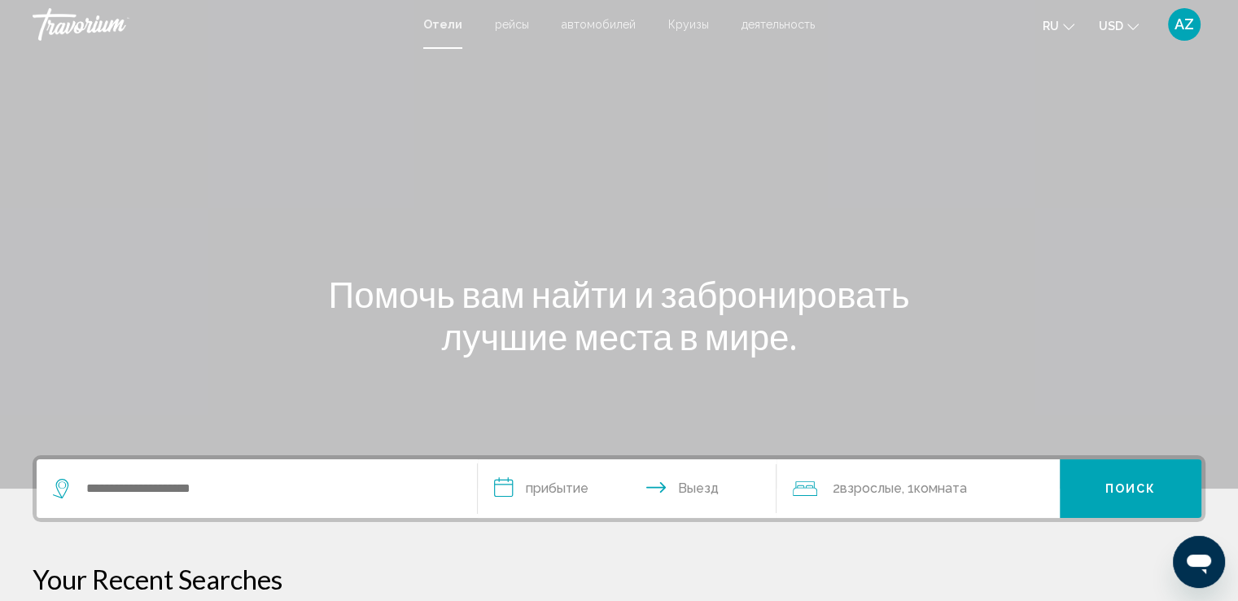
click at [124, 474] on div "Search widget" at bounding box center [257, 488] width 408 height 59
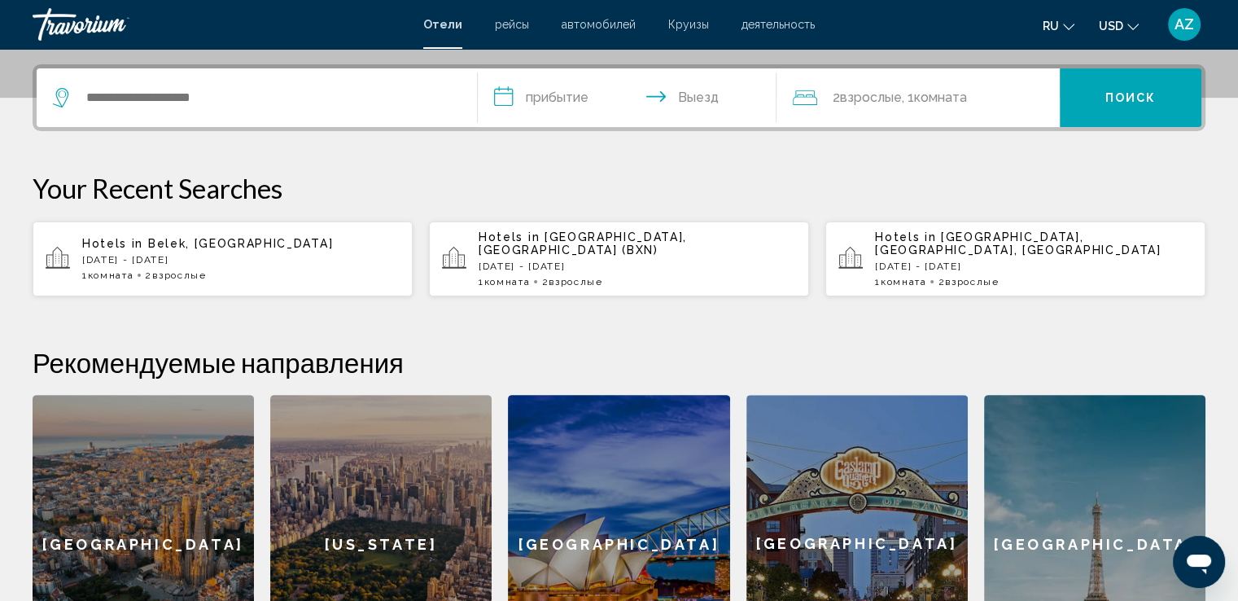
scroll to position [401, 0]
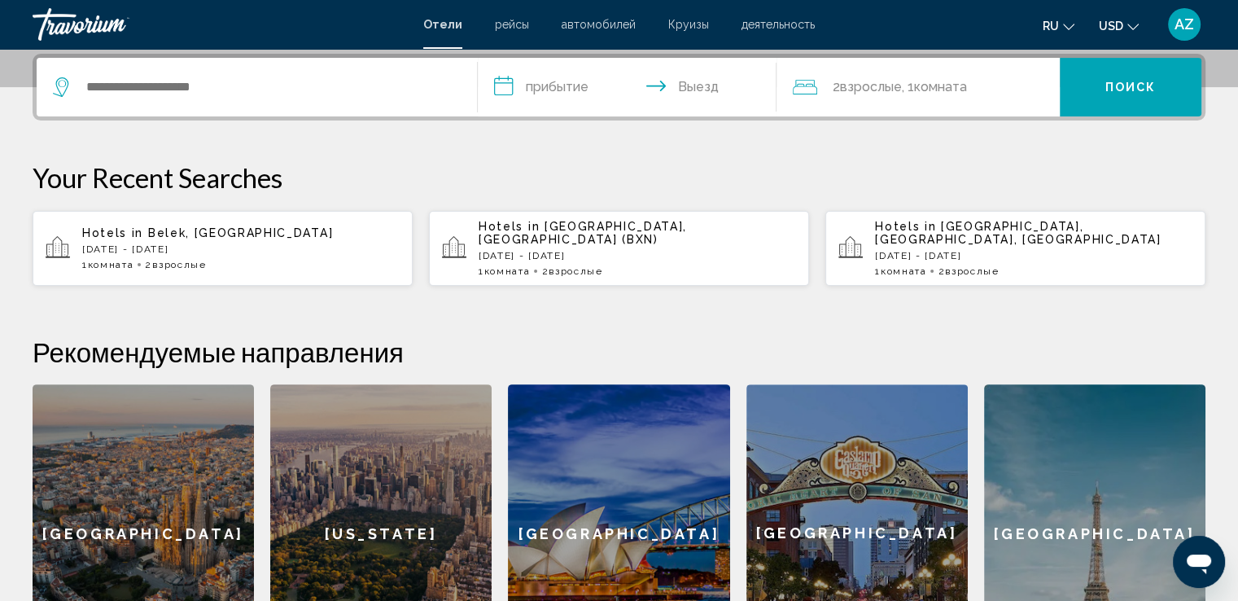
click at [984, 265] on span "Взрослые" at bounding box center [972, 270] width 54 height 11
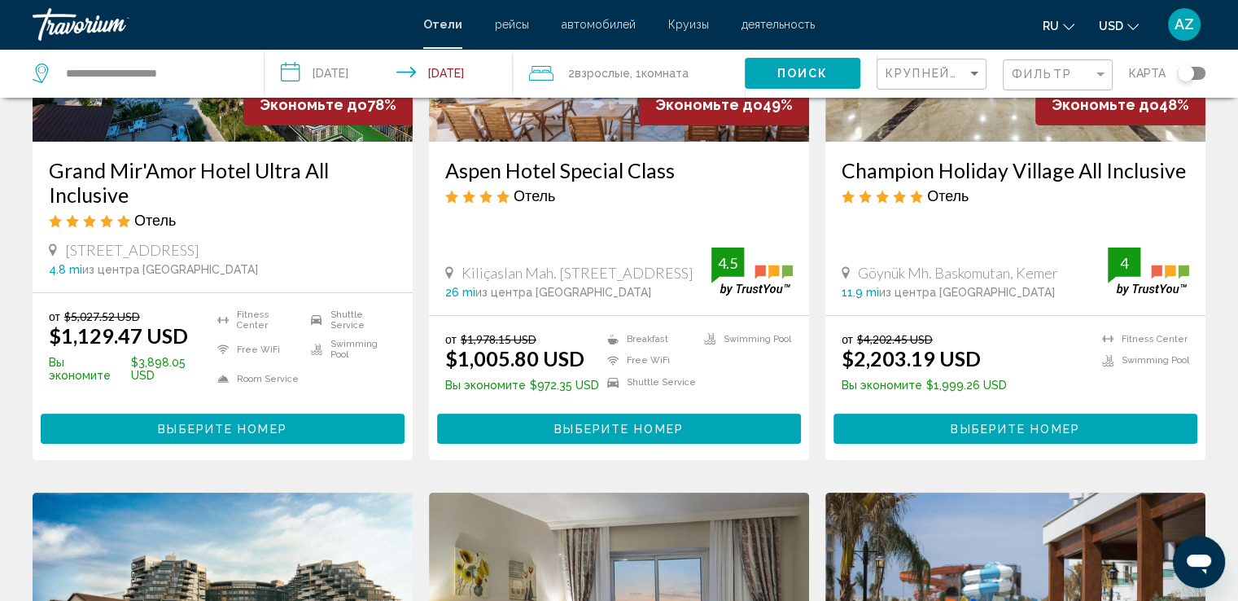
scroll to position [290, 0]
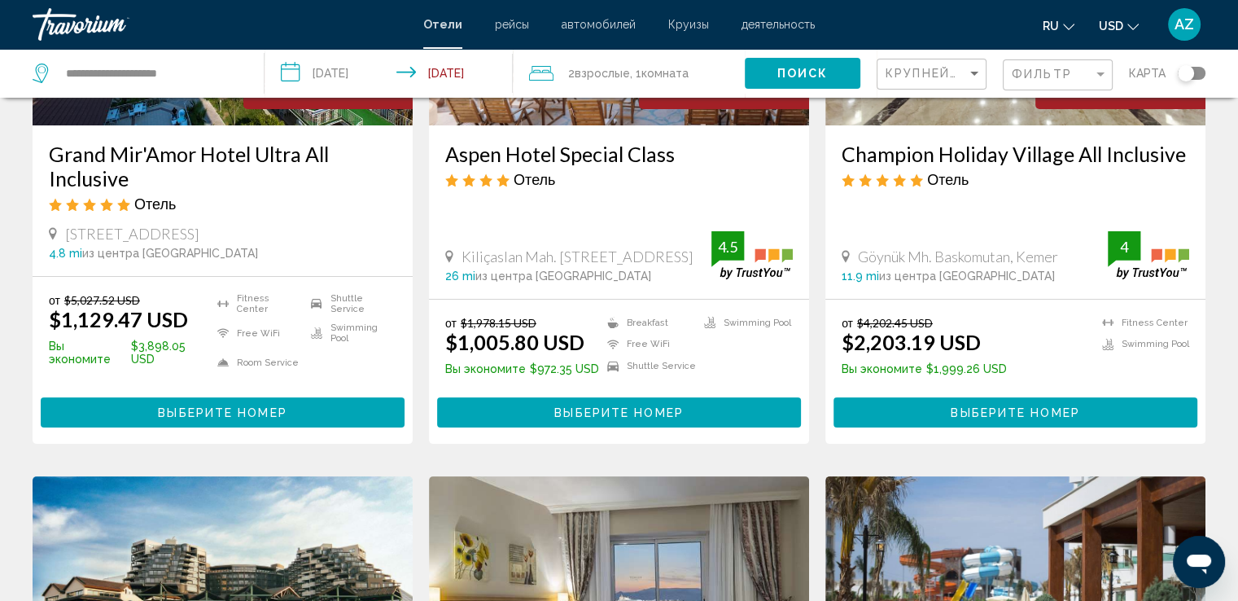
click at [666, 76] on span "Комната" at bounding box center [664, 73] width 47 height 13
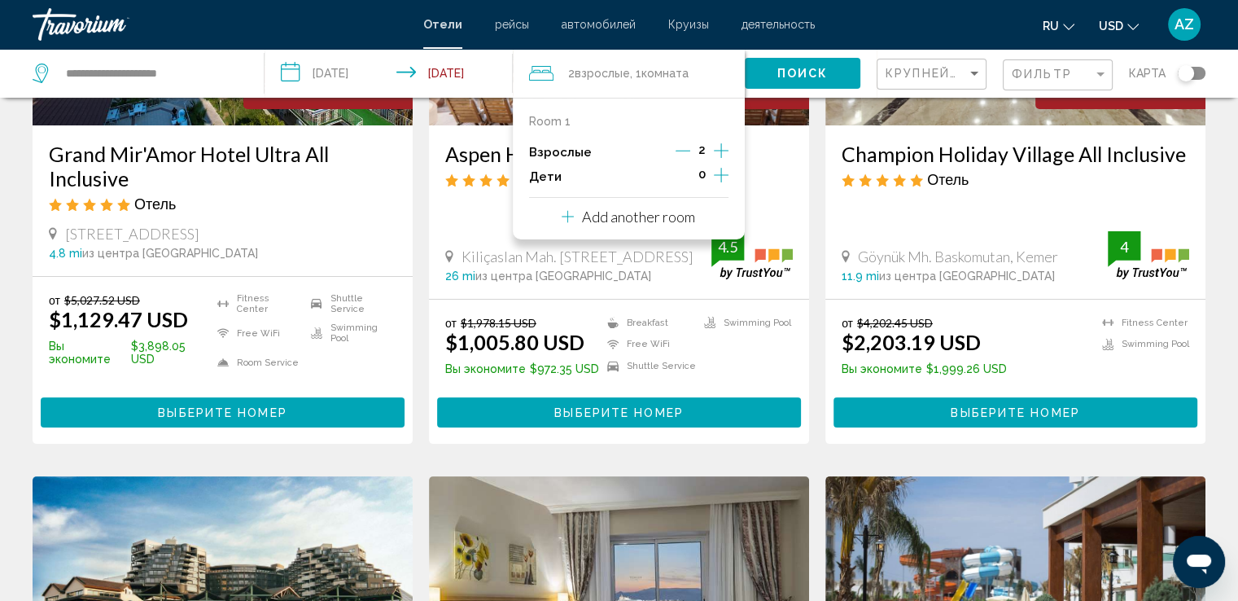
click at [723, 177] on icon "Increment children" at bounding box center [721, 175] width 15 height 20
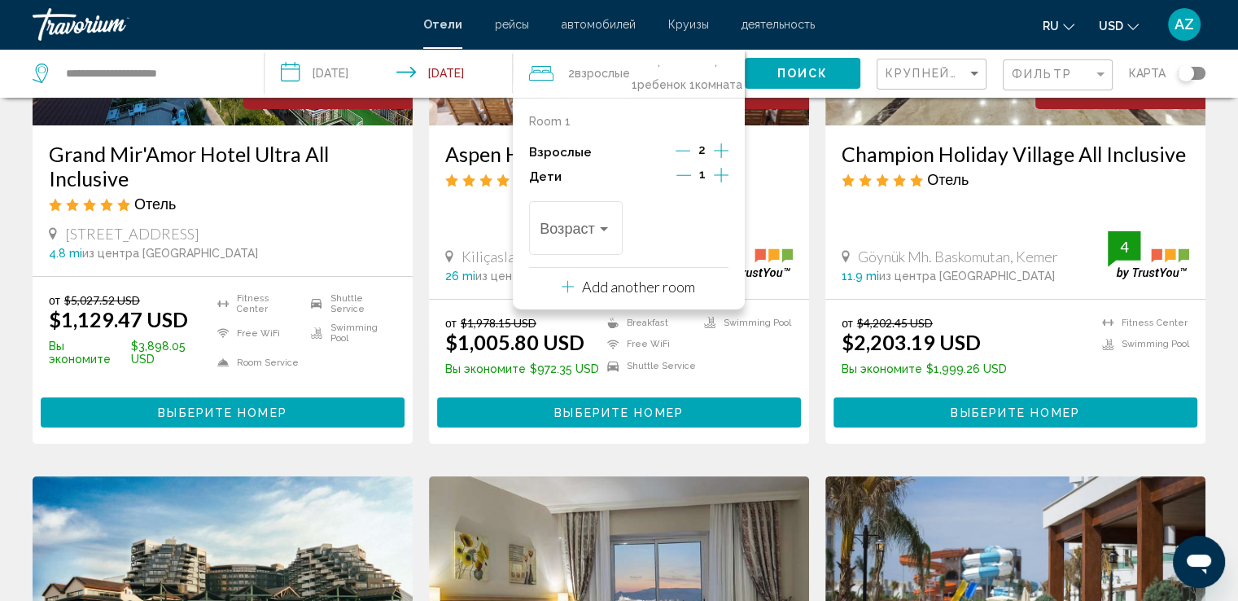
click at [723, 177] on icon "Increment children" at bounding box center [721, 175] width 15 height 20
click at [593, 229] on span "Travelers: 2 adults, 2 children" at bounding box center [568, 232] width 57 height 16
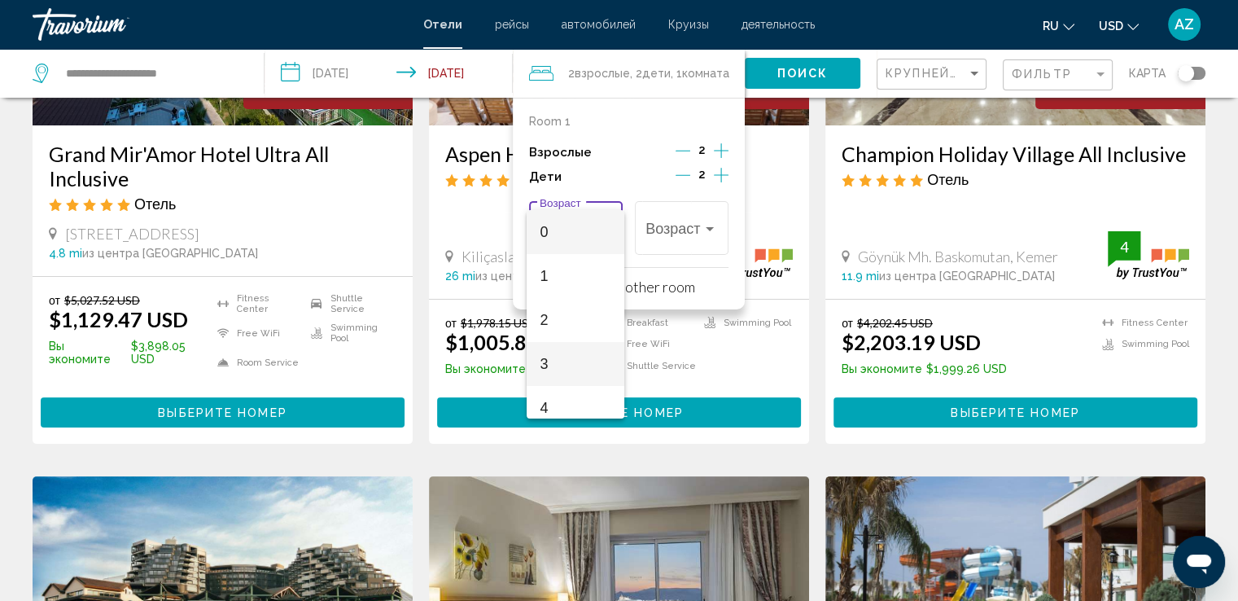
click at [550, 365] on span "3" at bounding box center [576, 364] width 72 height 44
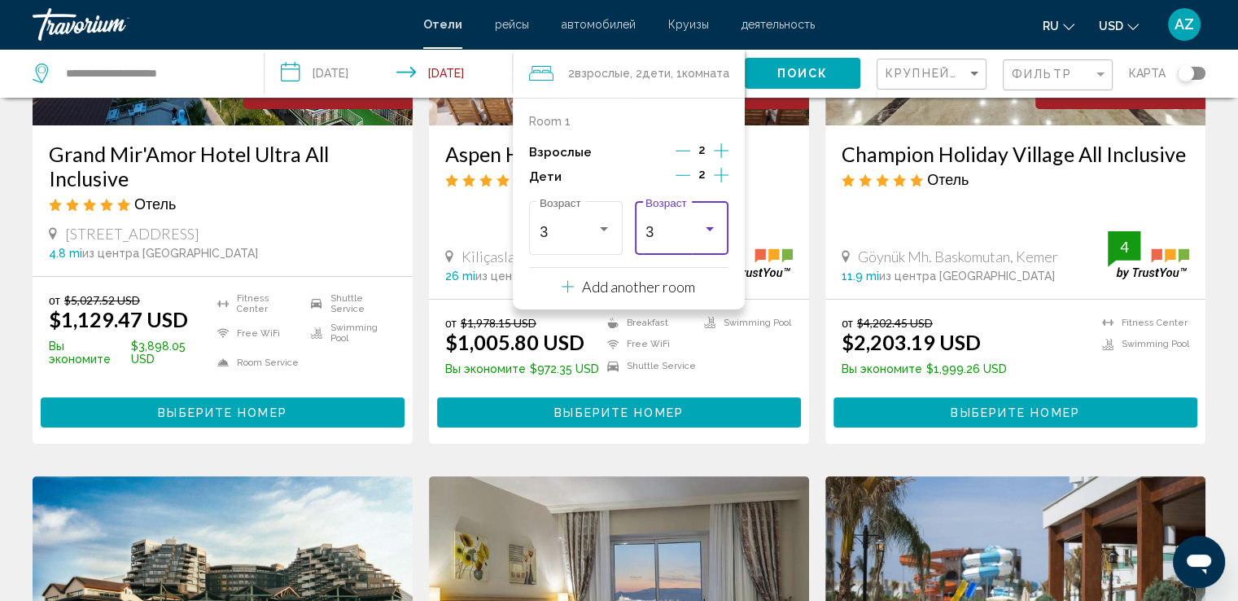
click at [706, 233] on div "Travelers: 2 adults, 2 children" at bounding box center [709, 228] width 15 height 13
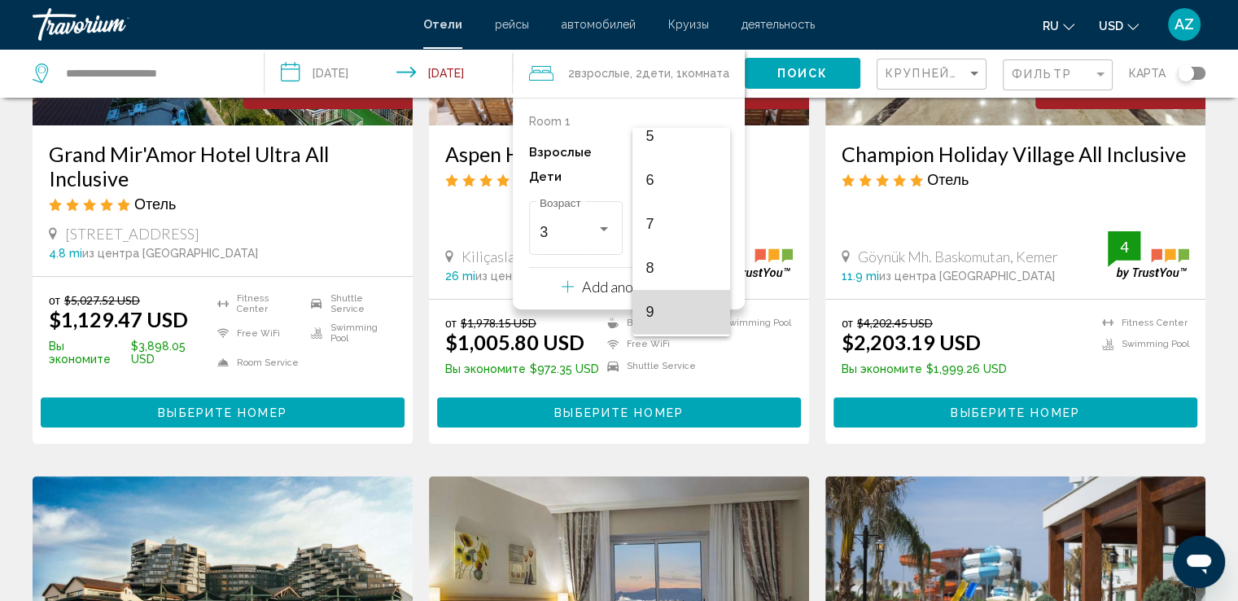
click at [694, 309] on span "9" at bounding box center [681, 312] width 72 height 44
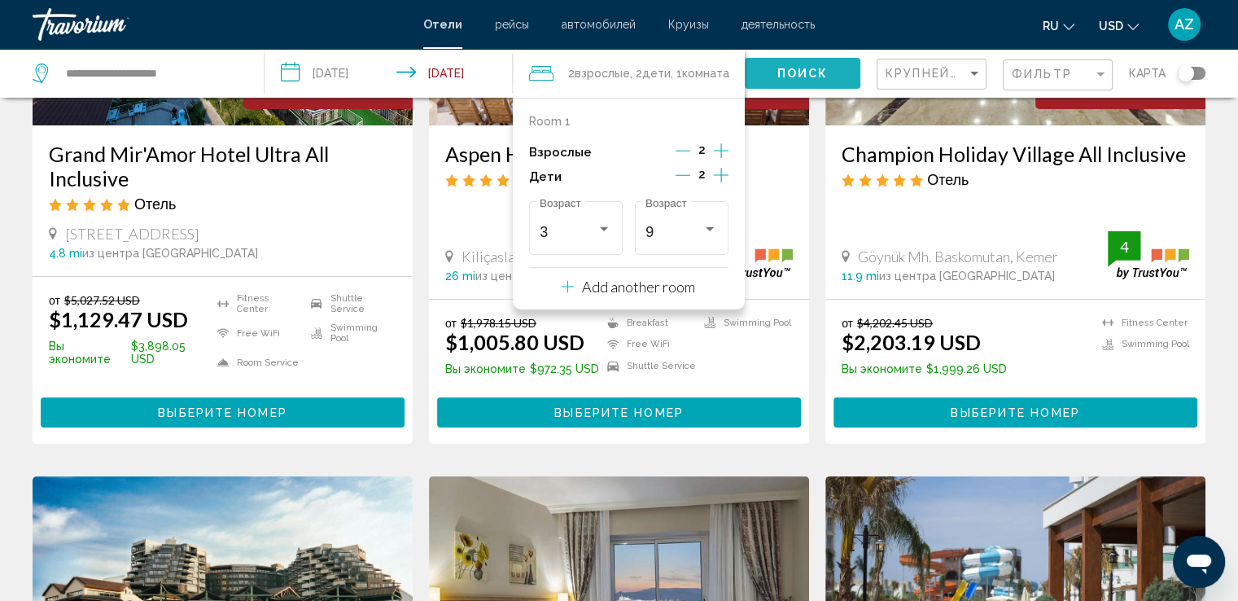
click at [773, 80] on button "Поиск" at bounding box center [803, 73] width 116 height 30
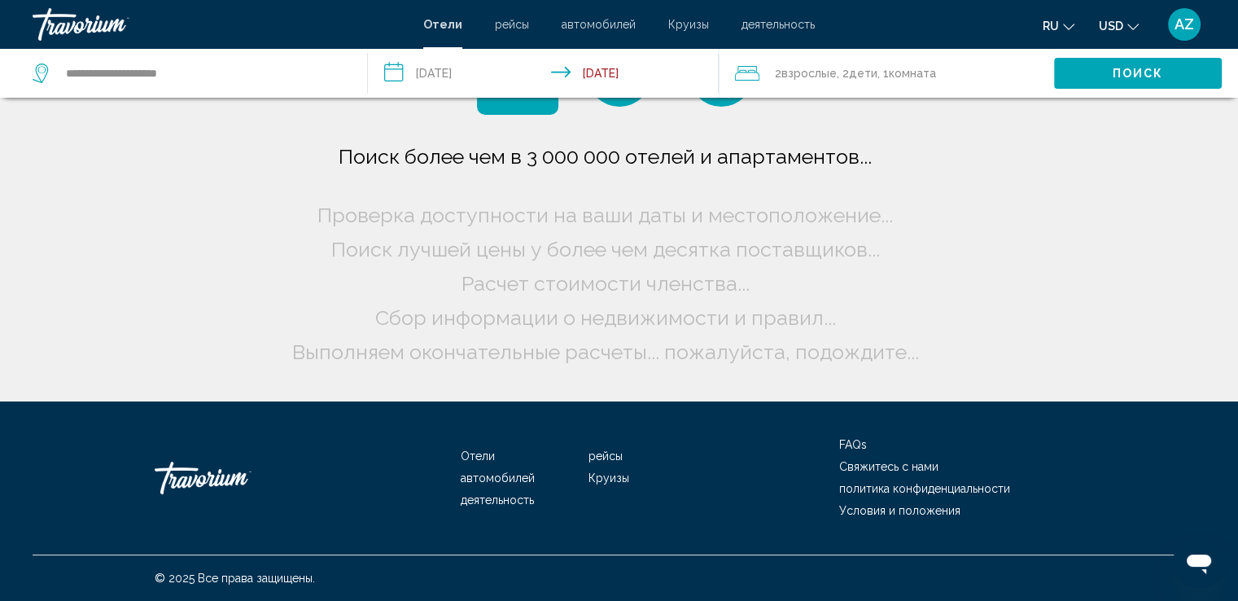
scroll to position [0, 0]
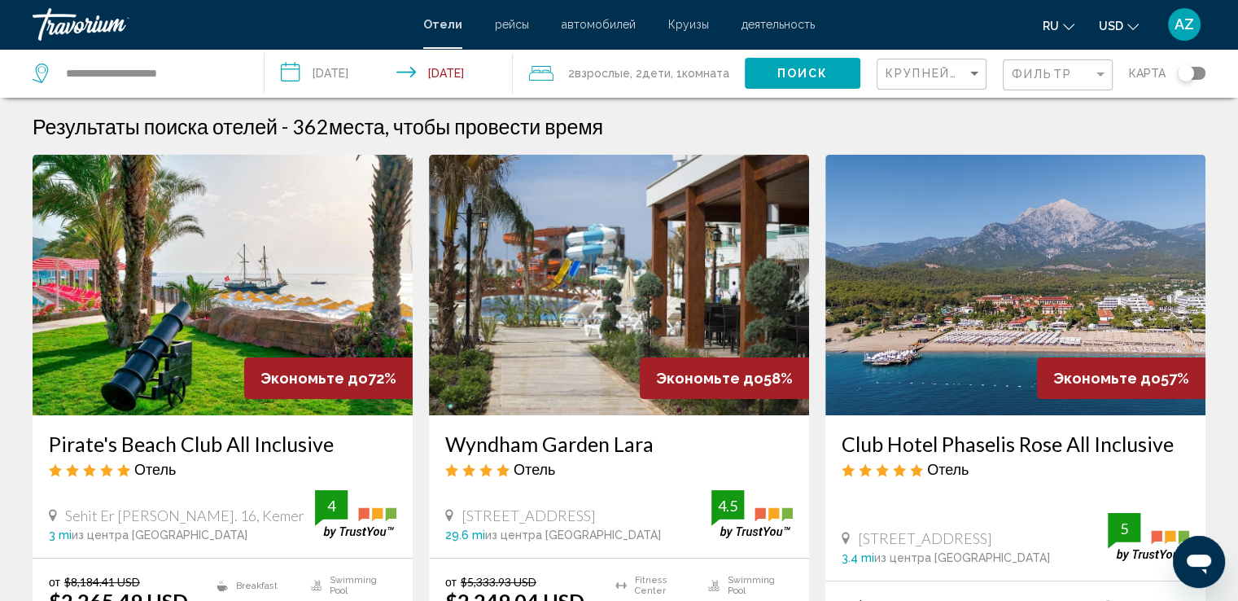
click at [140, 264] on img "Main content" at bounding box center [223, 285] width 380 height 260
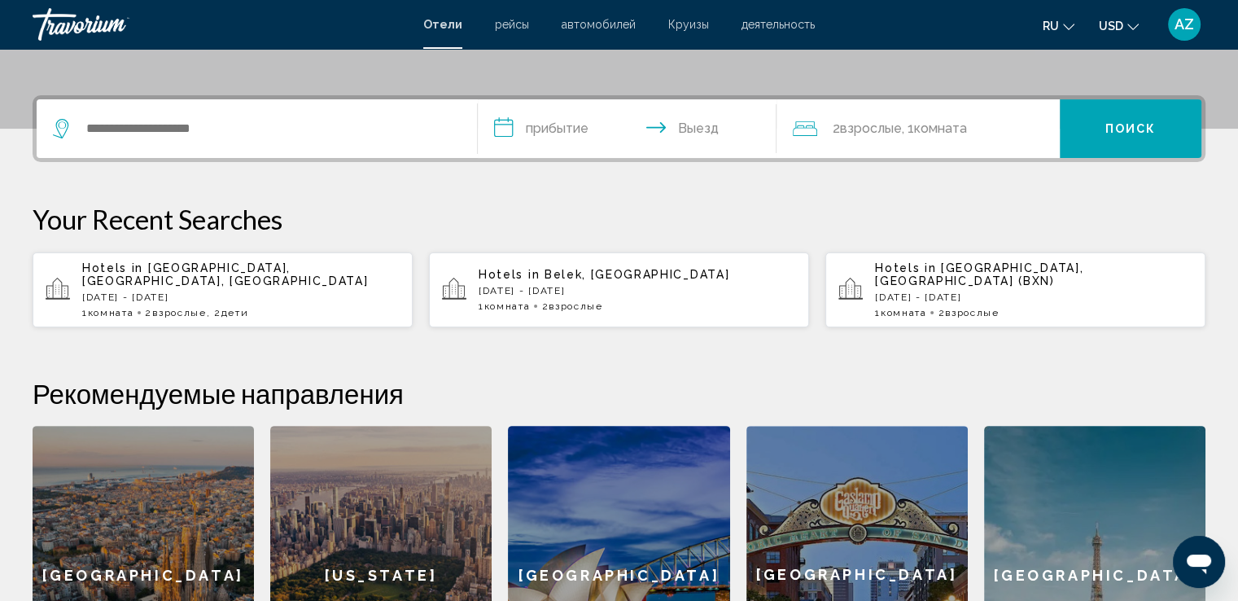
scroll to position [361, 0]
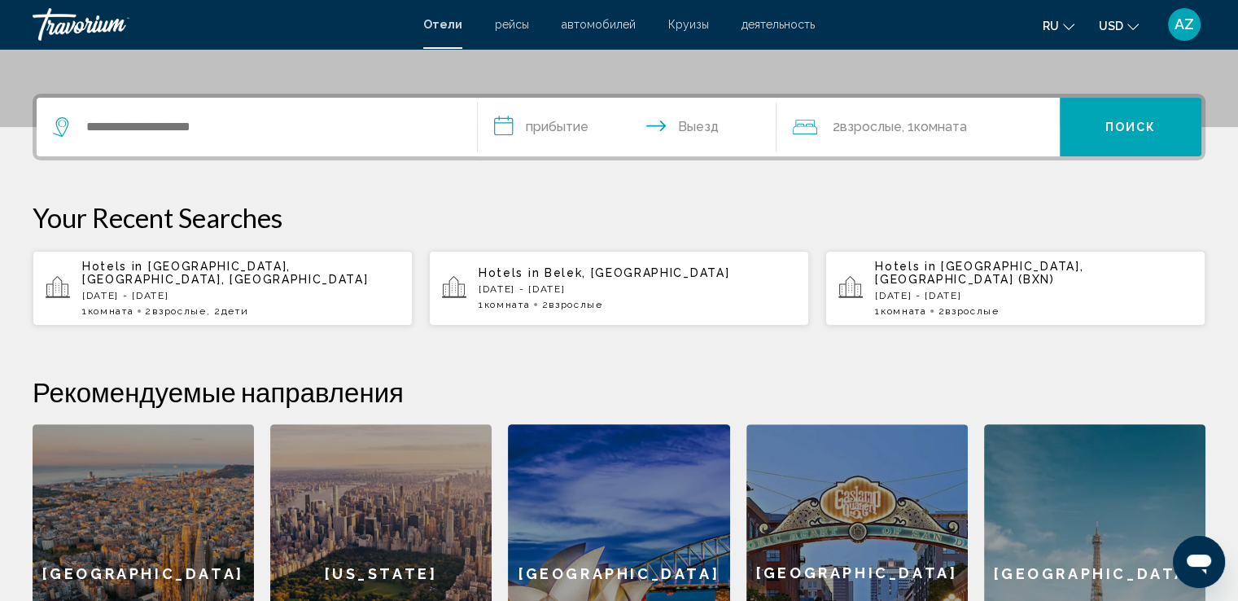
click at [536, 299] on div "1 Комната номера 2 Взрослый Взрослые" at bounding box center [636, 304] width 317 height 11
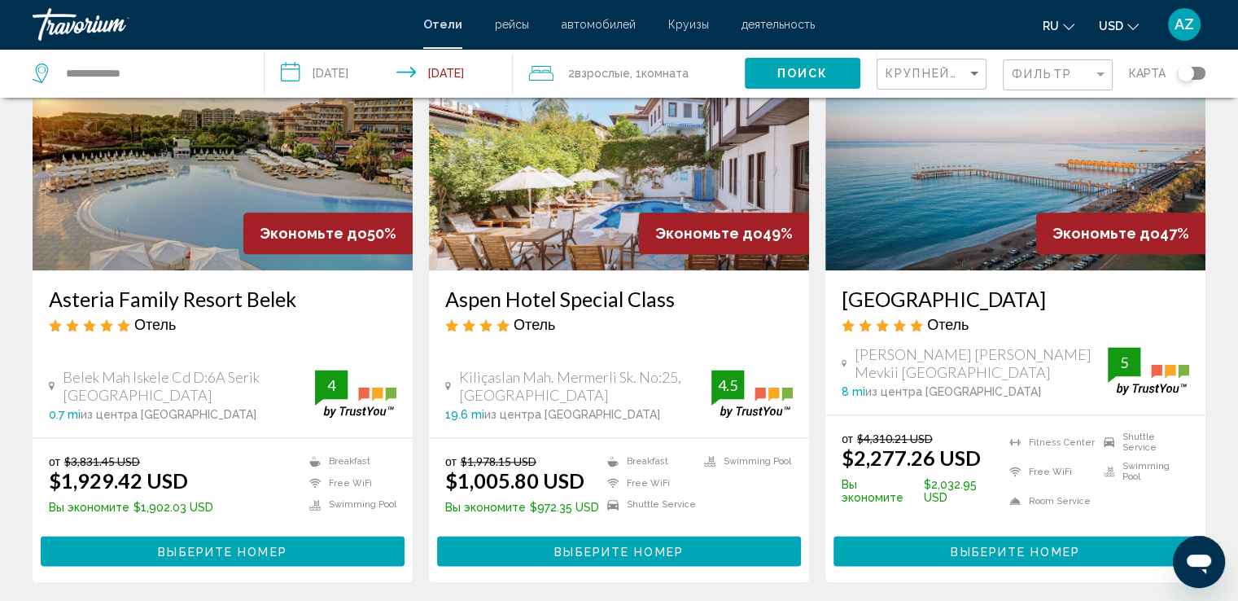
scroll to position [1999, 0]
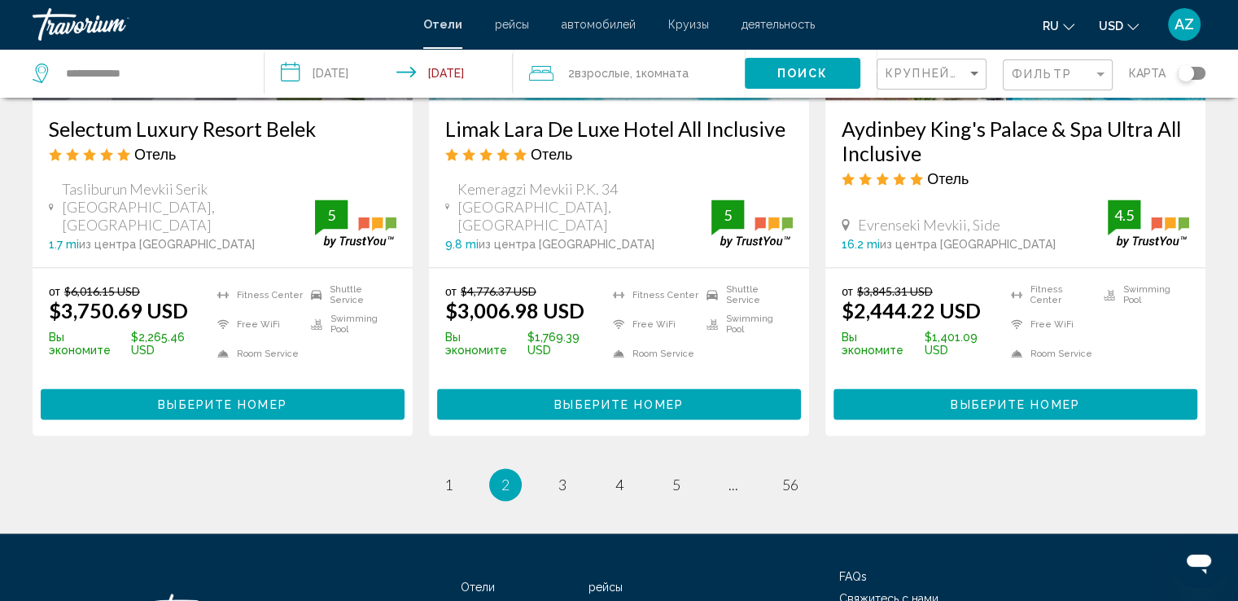
scroll to position [2213, 0]
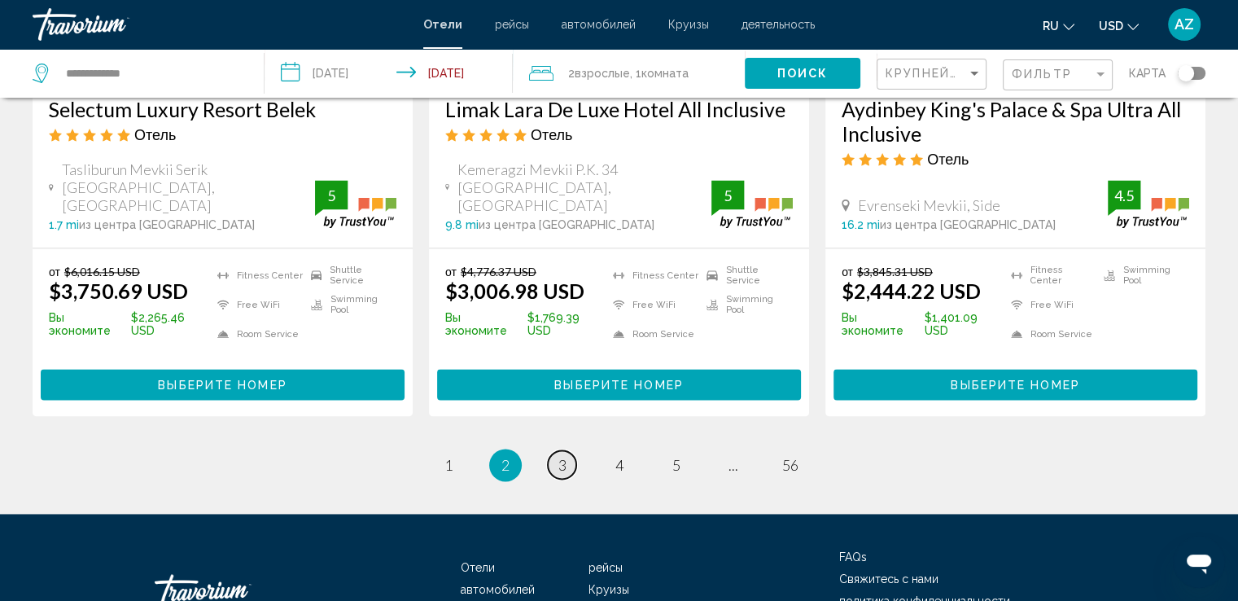
click at [564, 456] on span "3" at bounding box center [562, 465] width 8 height 18
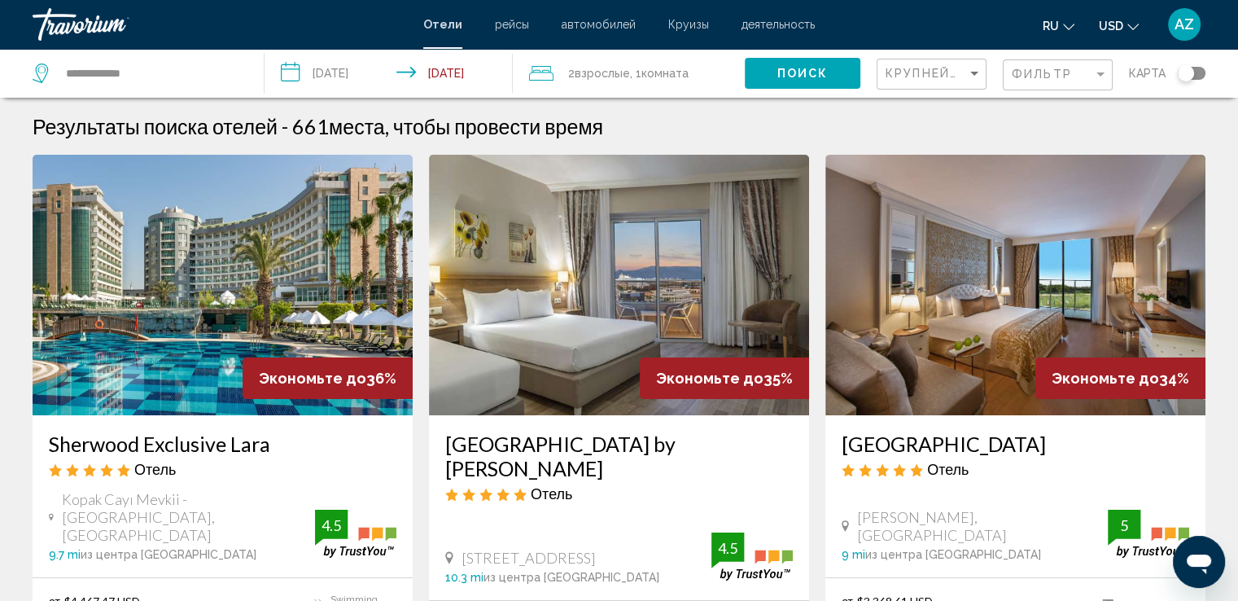
click at [440, 20] on span "Отели" at bounding box center [442, 24] width 39 height 13
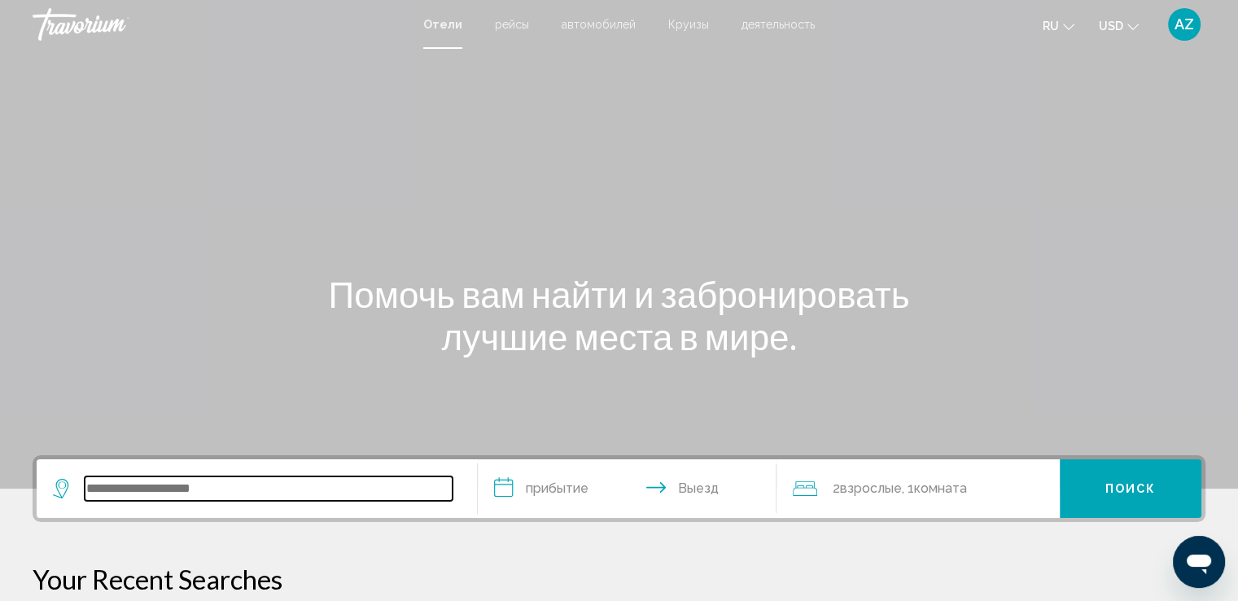
click at [176, 500] on input "Search widget" at bounding box center [269, 488] width 368 height 24
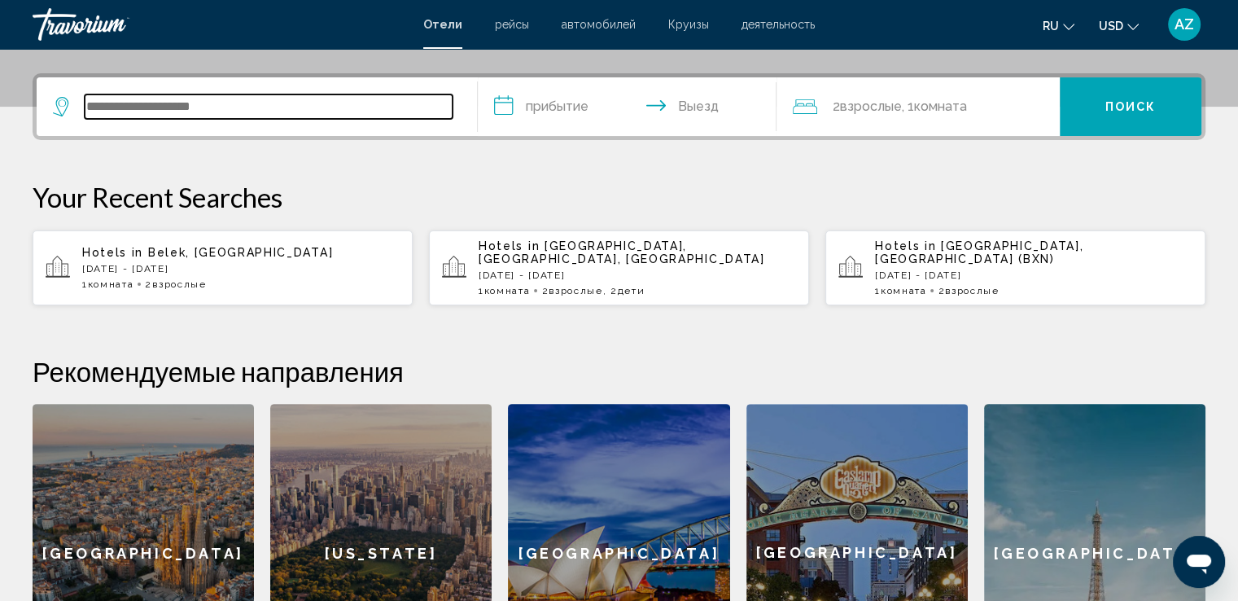
scroll to position [401, 0]
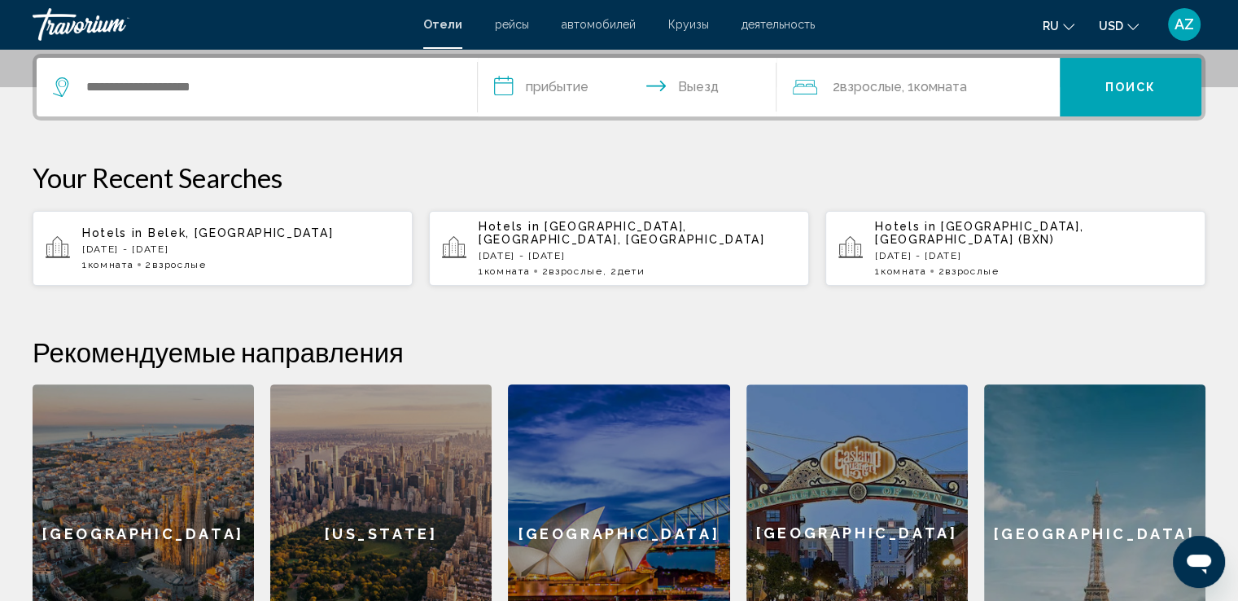
click at [176, 500] on div "[GEOGRAPHIC_DATA]" at bounding box center [143, 533] width 221 height 298
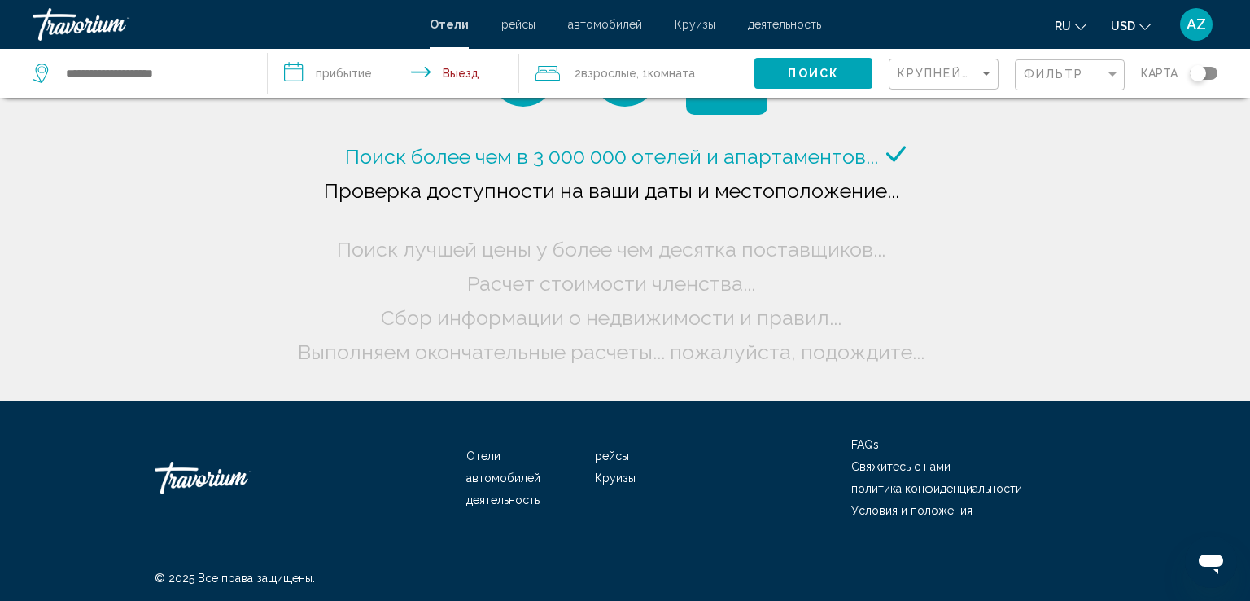
click at [452, 23] on span "Отели" at bounding box center [449, 24] width 39 height 13
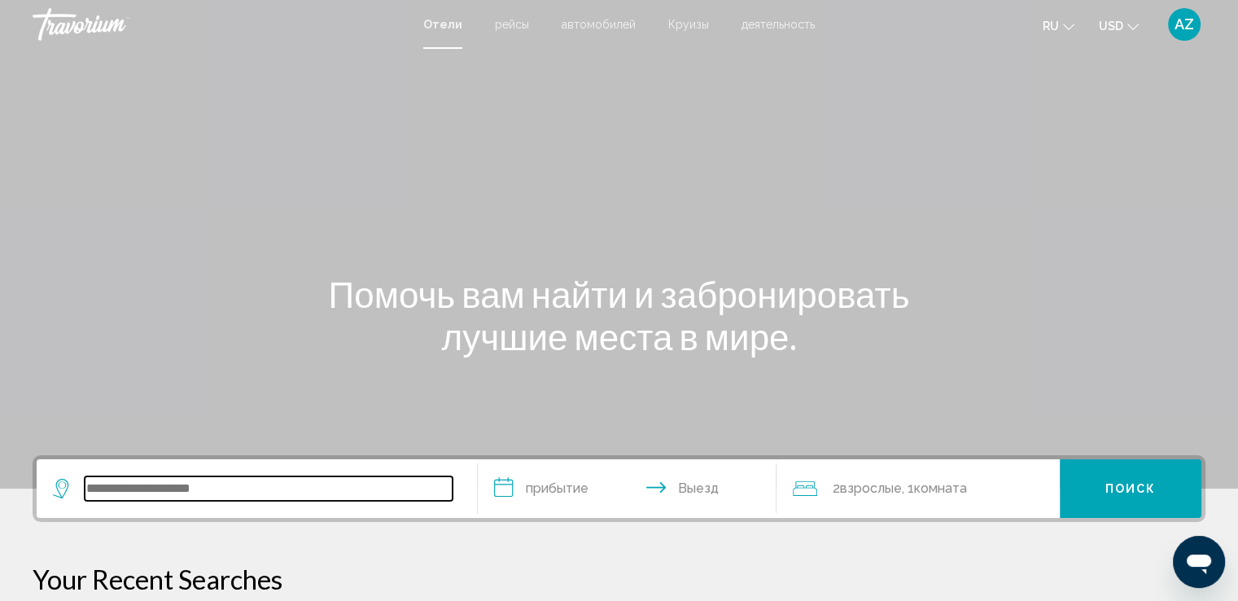
click at [164, 482] on input "Search widget" at bounding box center [269, 488] width 368 height 24
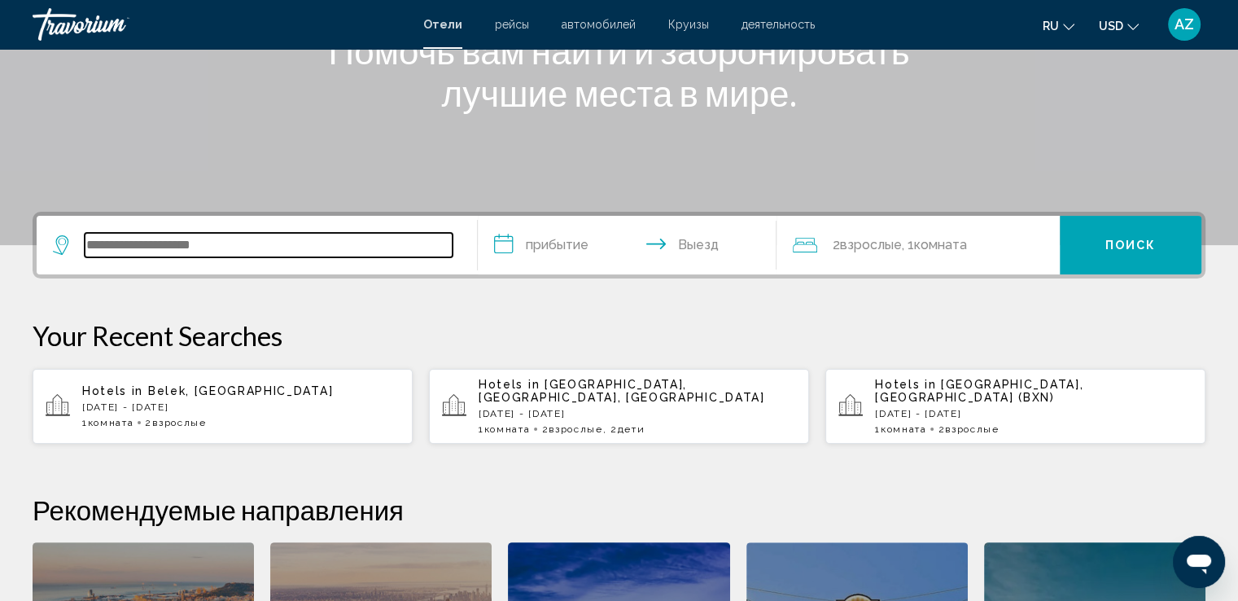
scroll to position [401, 0]
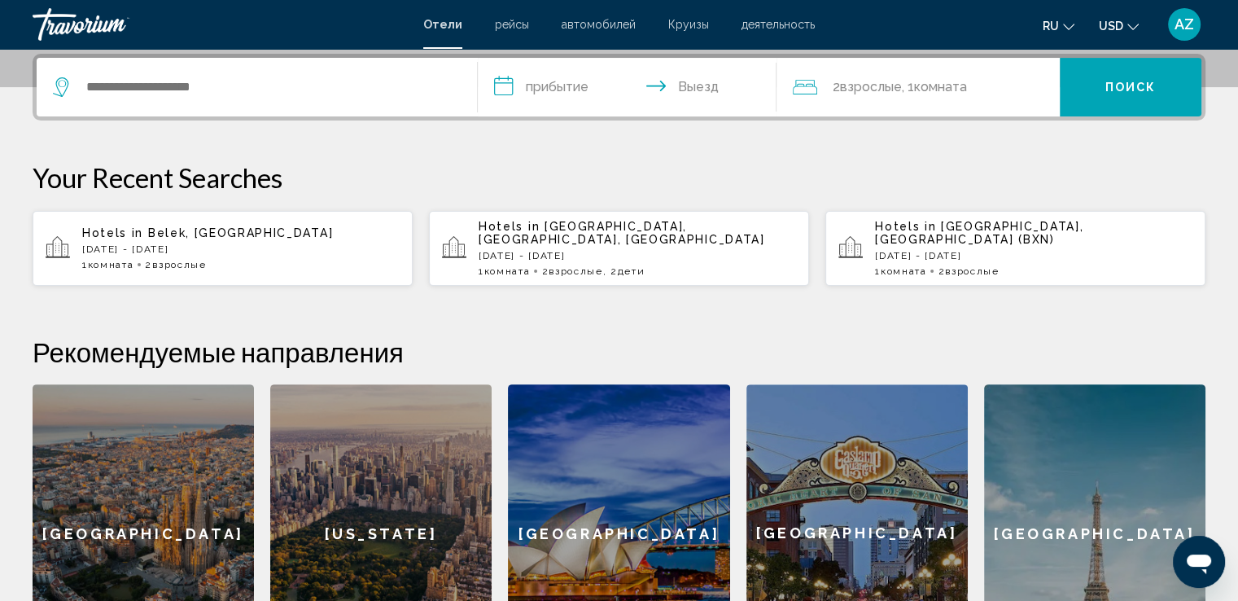
click at [207, 233] on div "Hotels in Belek, Turkey Sun, 31 Aug - Sun, 07 Sep 1 Комната номера 2 Взрослый В…" at bounding box center [240, 248] width 317 height 44
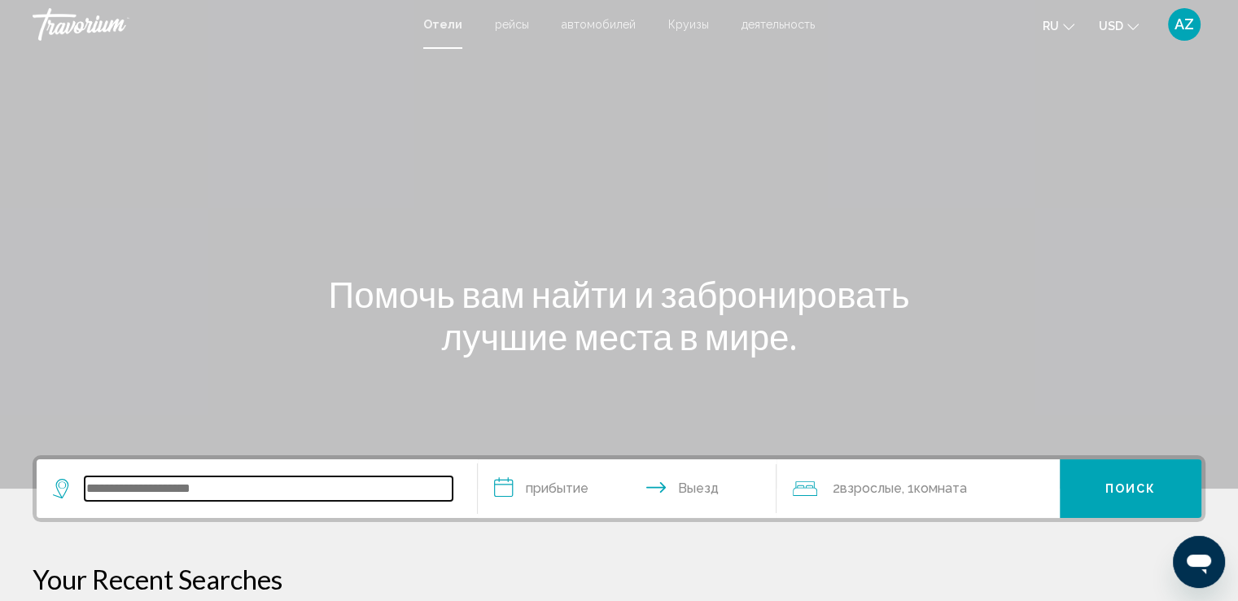
click at [221, 480] on input "Search widget" at bounding box center [269, 488] width 368 height 24
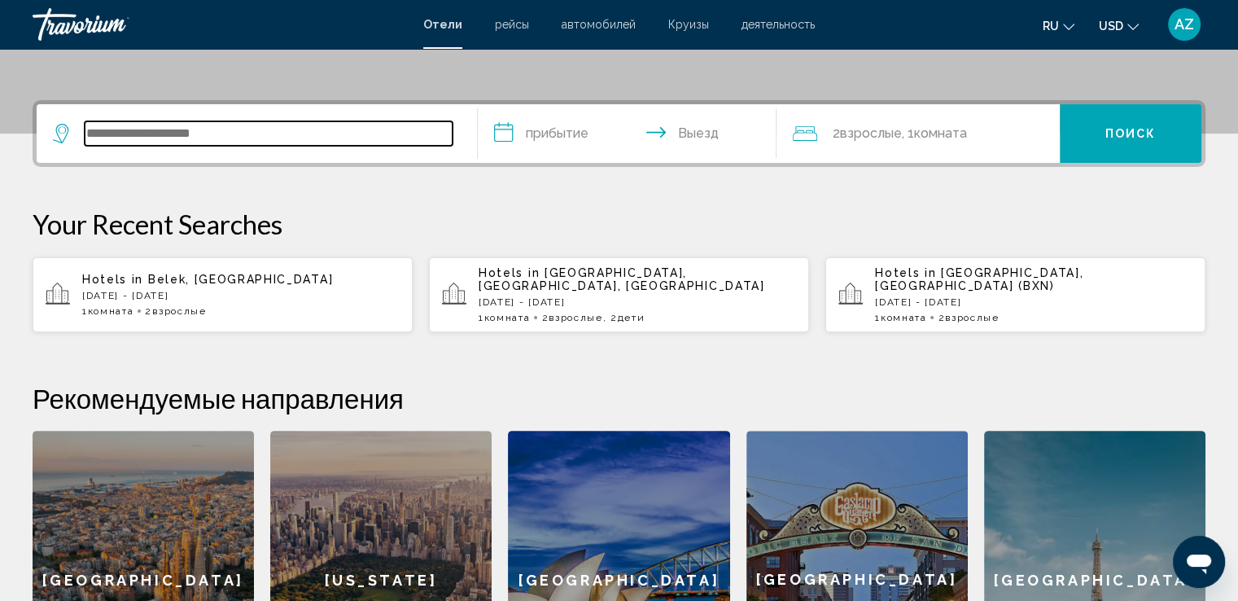
scroll to position [401, 0]
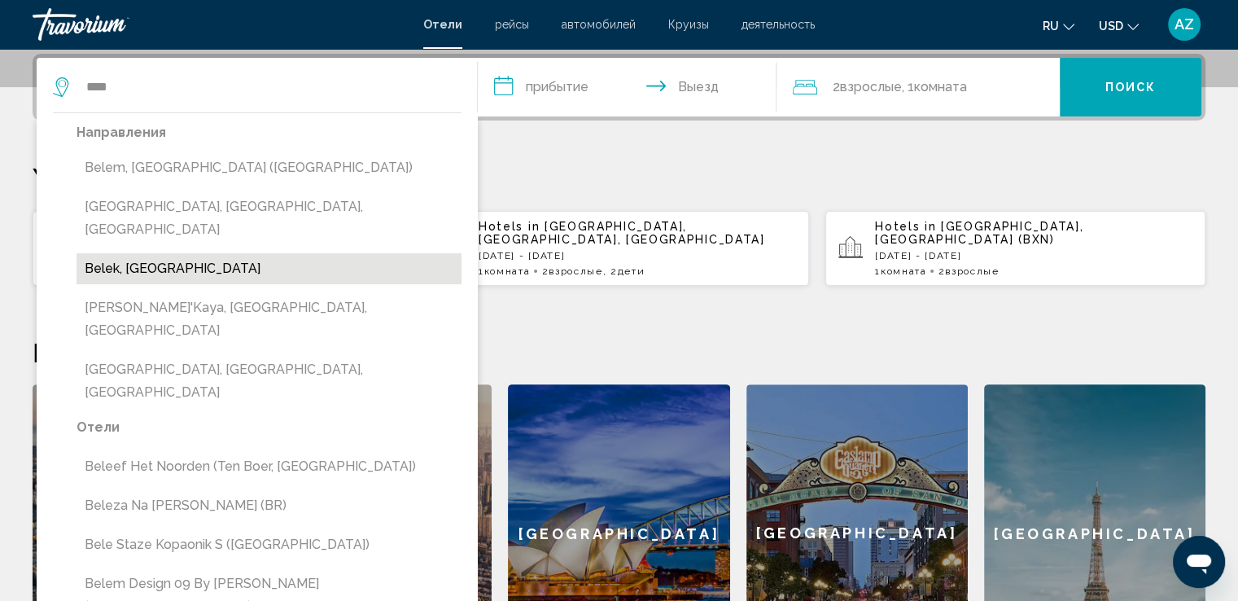
click at [157, 253] on button "Belek, [GEOGRAPHIC_DATA]" at bounding box center [268, 268] width 385 height 31
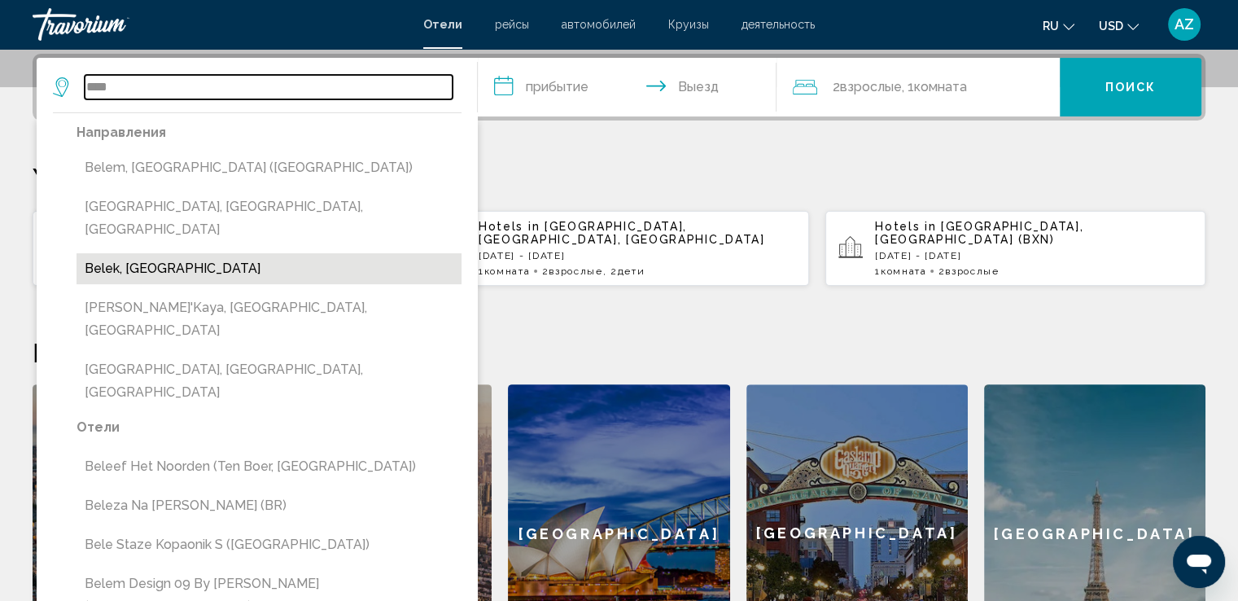
type input "**********"
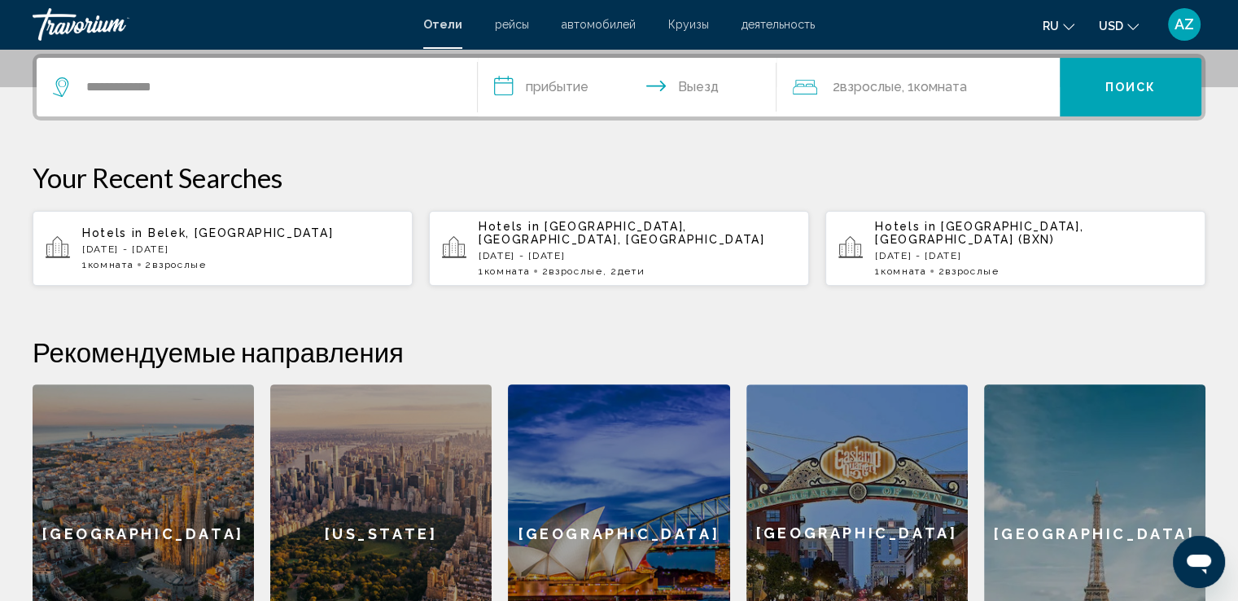
click at [576, 85] on input "**********" at bounding box center [631, 89] width 306 height 63
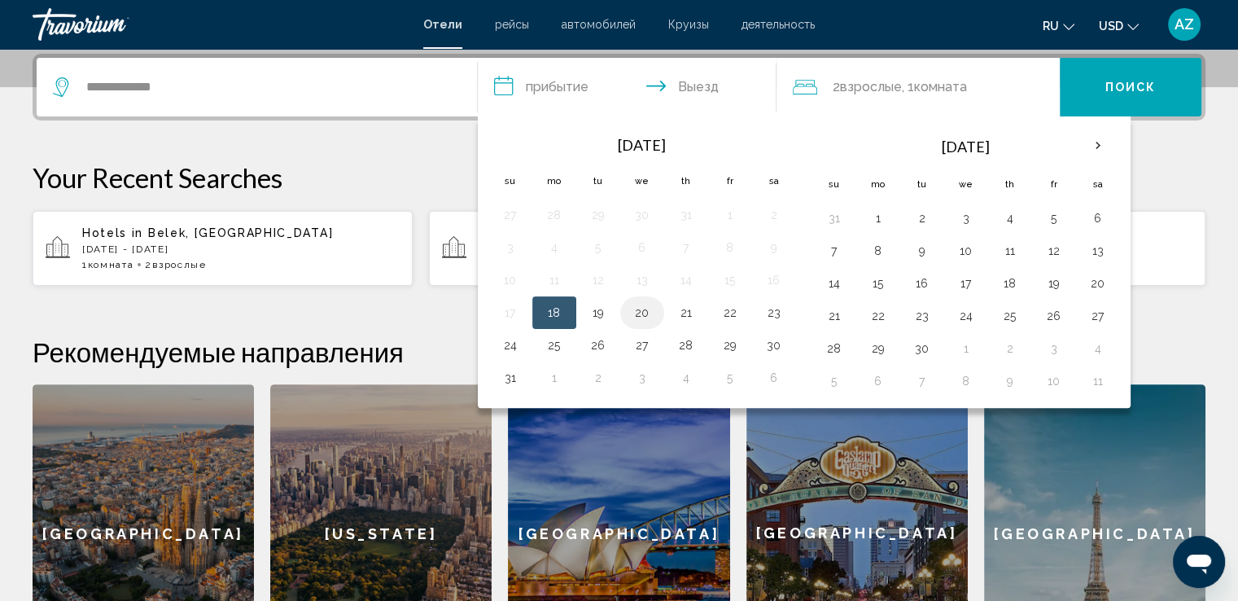
click at [636, 315] on button "20" at bounding box center [642, 312] width 26 height 23
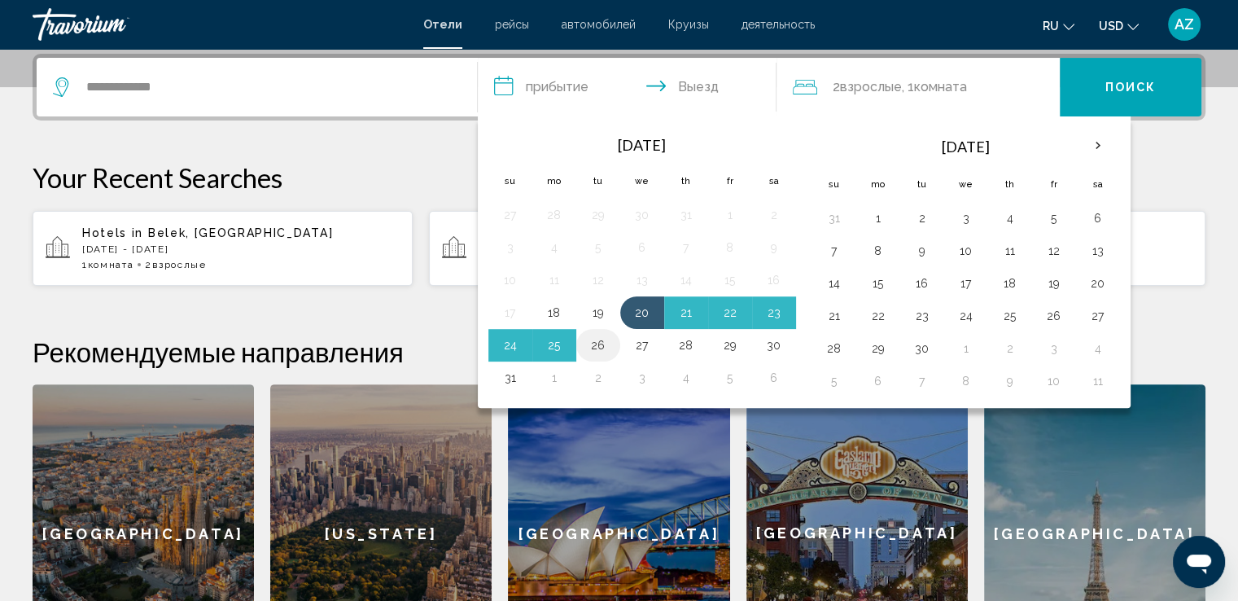
click at [595, 343] on button "26" at bounding box center [598, 345] width 26 height 23
type input "**********"
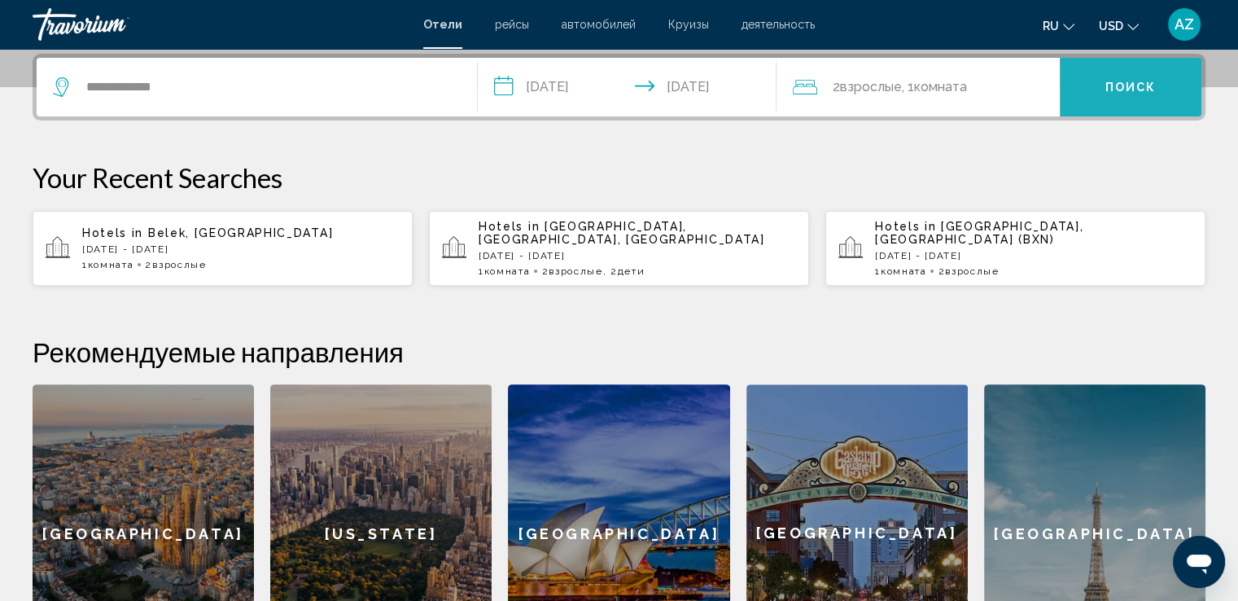
click at [1105, 96] on button "Поиск" at bounding box center [1131, 87] width 142 height 59
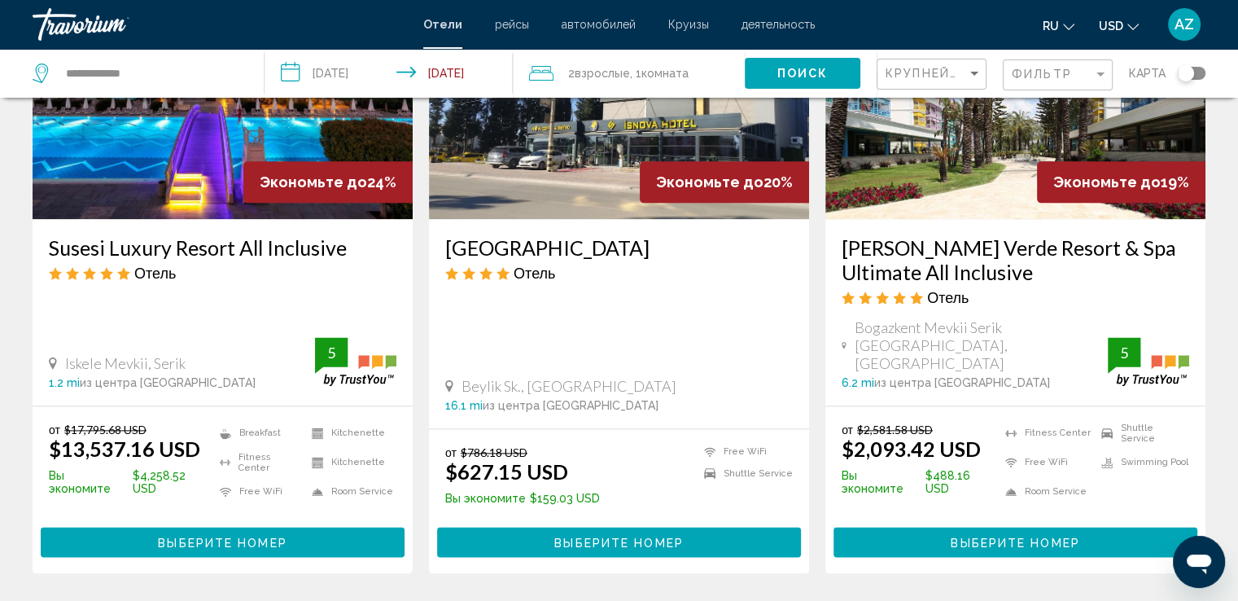
scroll to position [2083, 0]
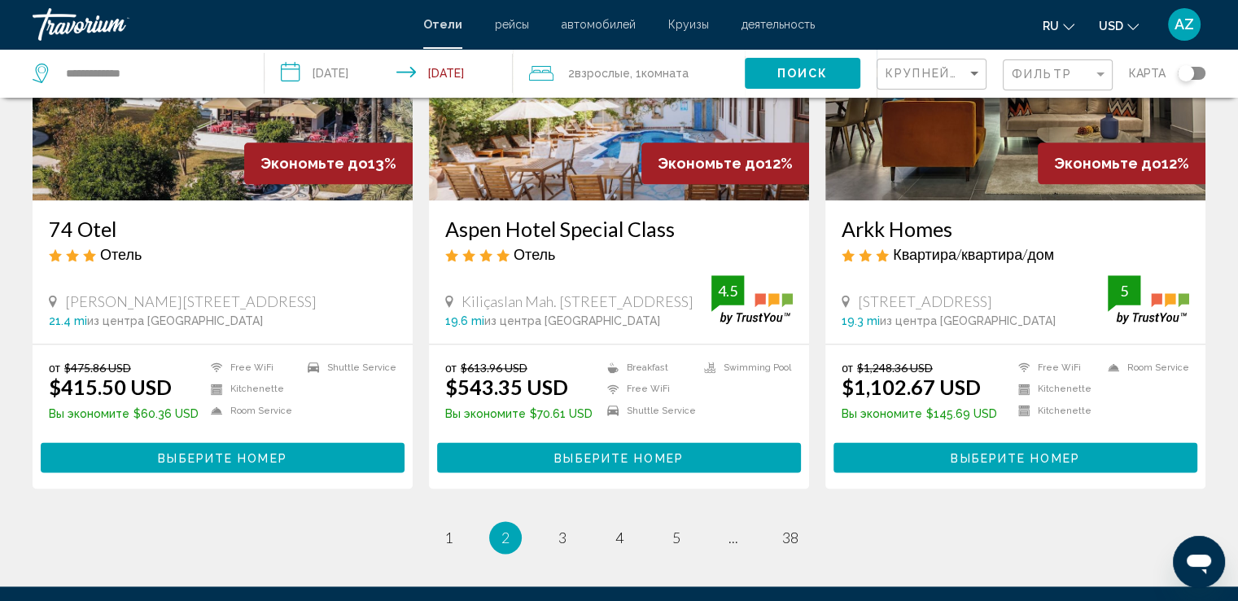
scroll to position [2042, 0]
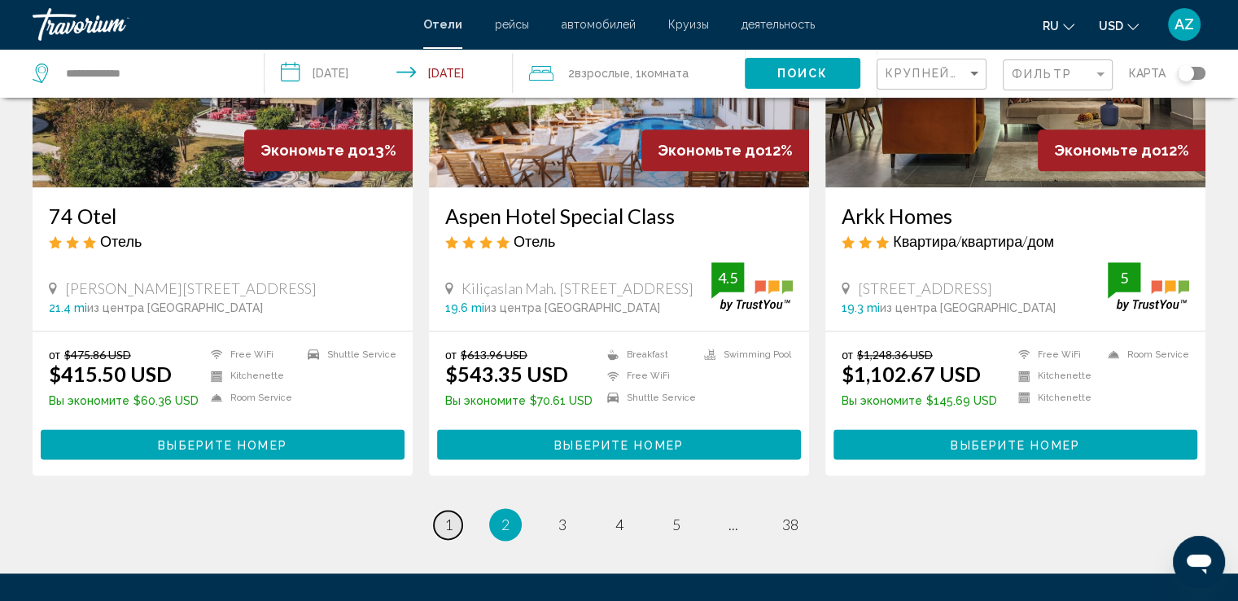
click at [452, 510] on link "page 1" at bounding box center [448, 524] width 28 height 28
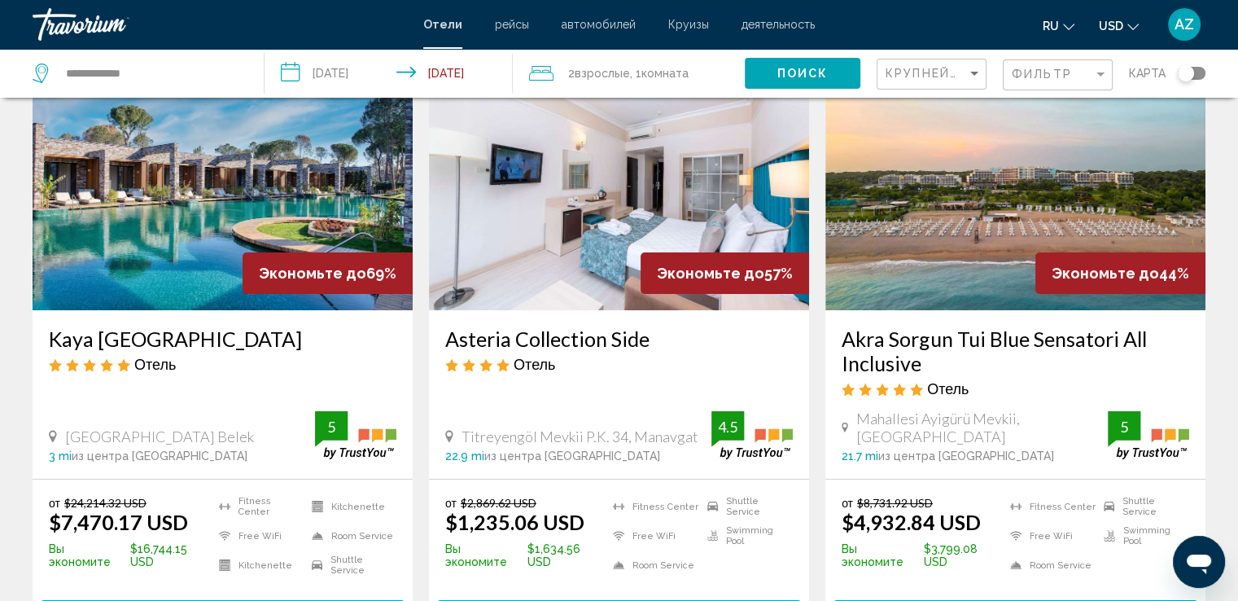
scroll to position [153, 0]
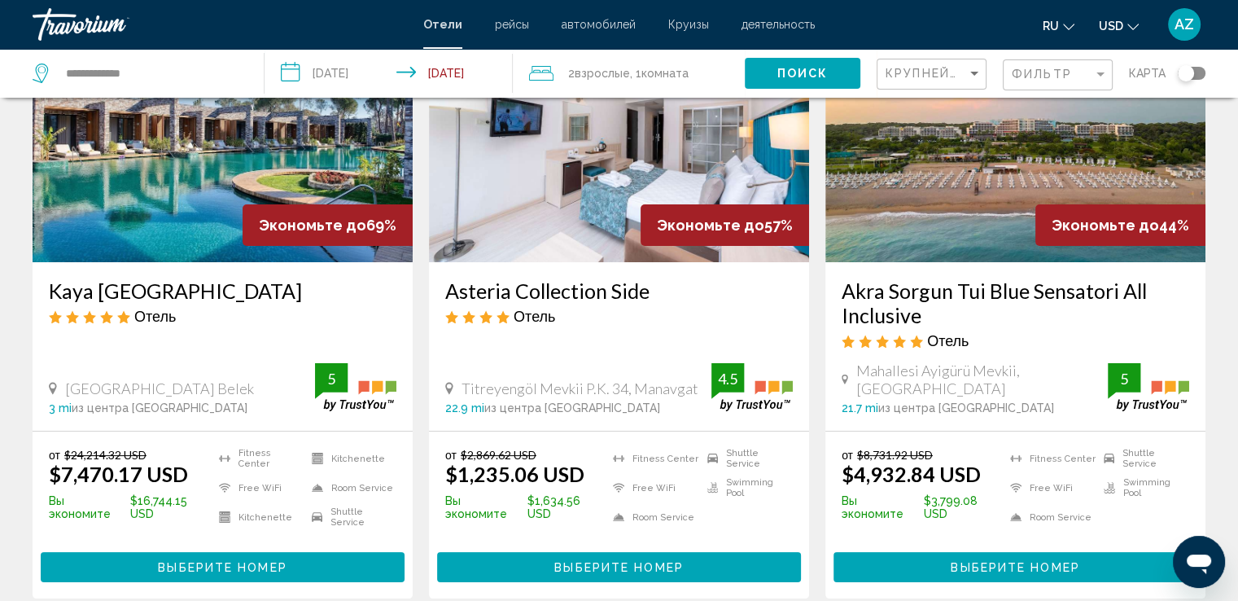
click at [612, 192] on img "Main content" at bounding box center [619, 132] width 380 height 260
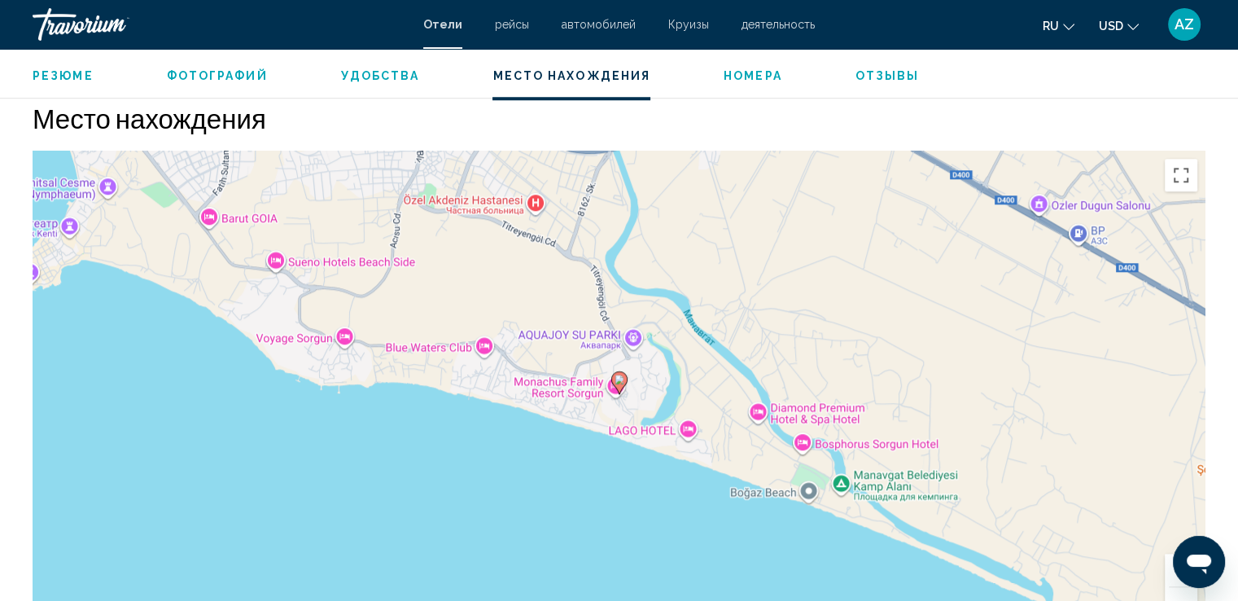
scroll to position [1443, 0]
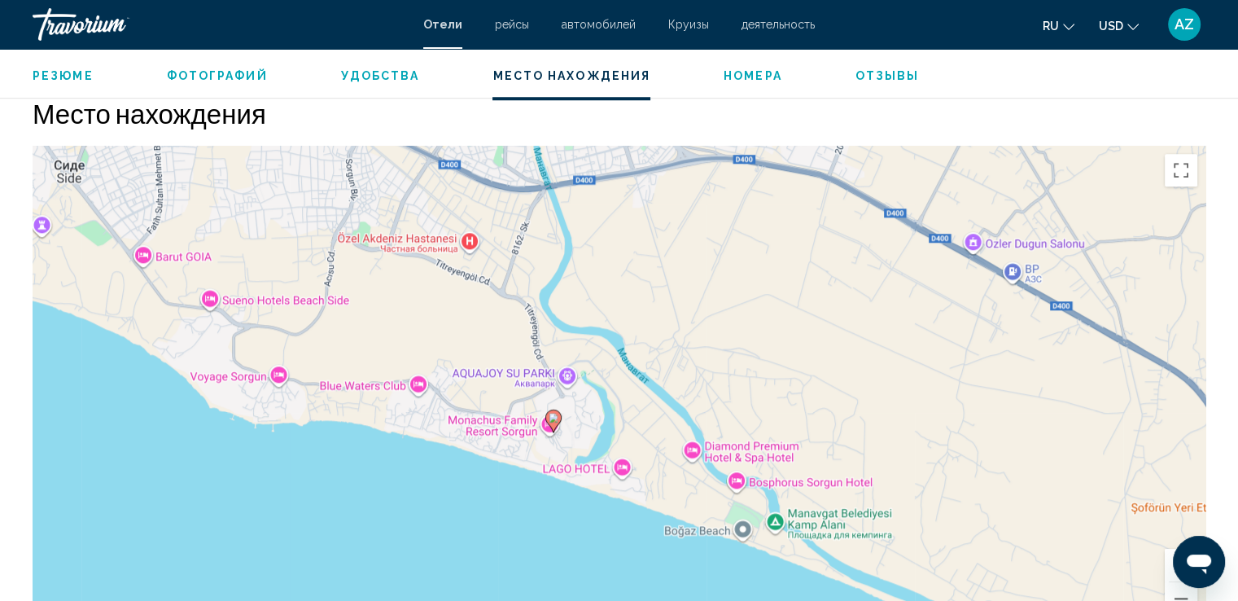
drag, startPoint x: 918, startPoint y: 252, endPoint x: 855, endPoint y: 298, distance: 77.5
click at [855, 298] on div "Чтобы активировать перетаскивание с помощью клавиатуры, нажмите Alt + Ввод. Пос…" at bounding box center [619, 390] width 1173 height 488
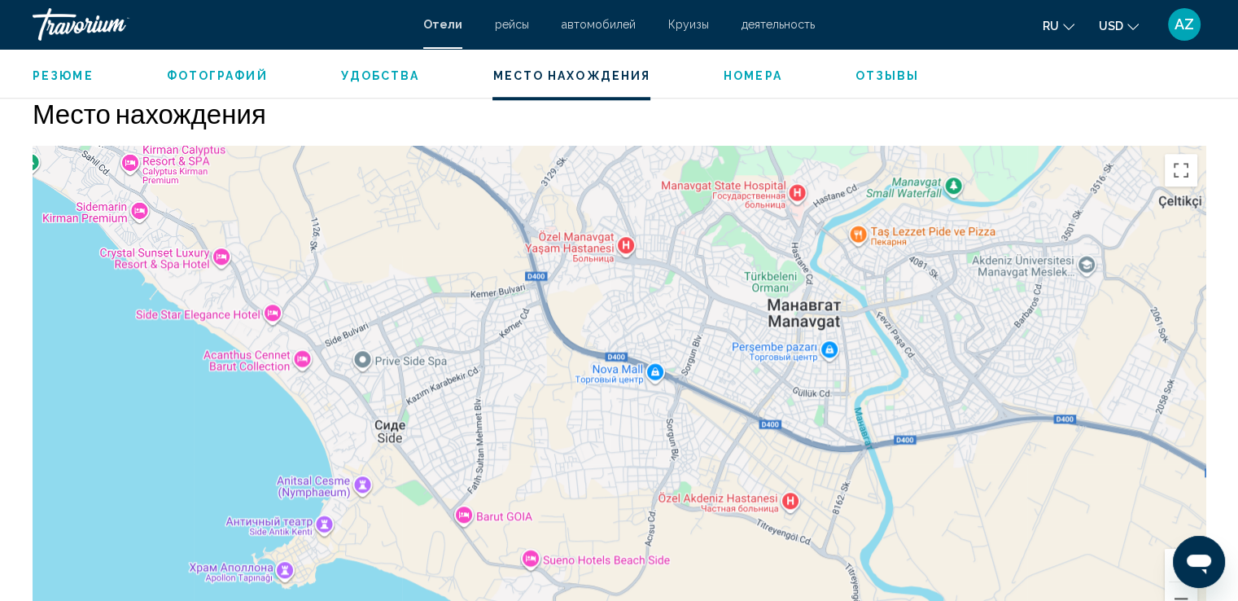
drag, startPoint x: 418, startPoint y: 301, endPoint x: 741, endPoint y: 557, distance: 412.4
click at [741, 557] on div "Чтобы активировать перетаскивание с помощью клавиатуры, нажмите Alt + Ввод. Пос…" at bounding box center [619, 390] width 1173 height 488
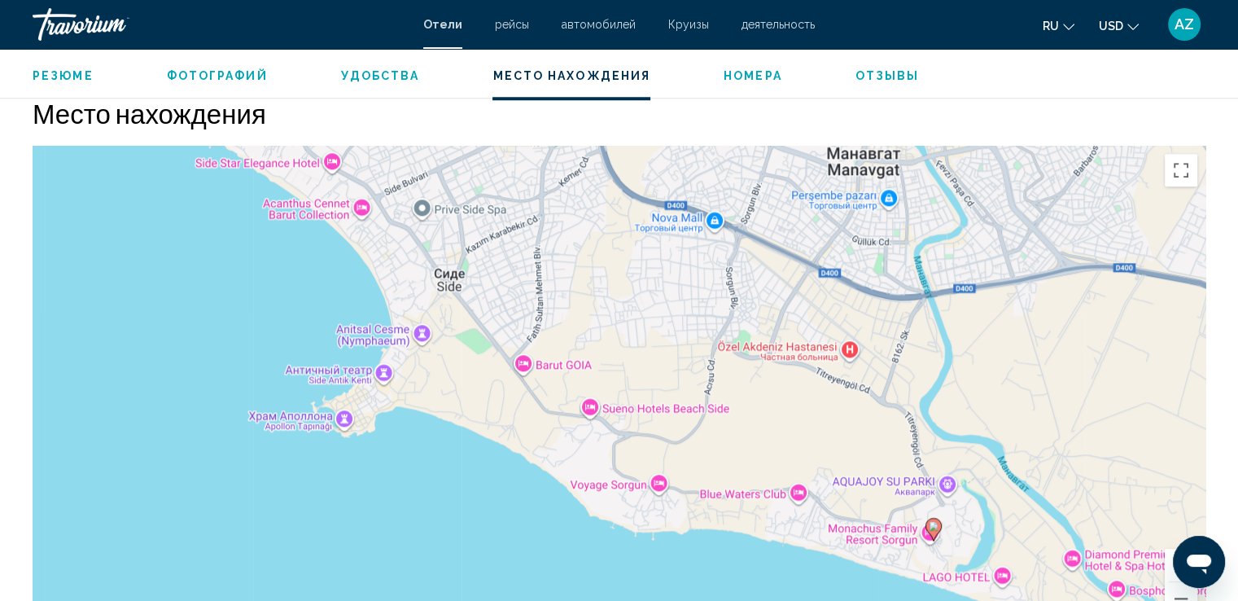
drag, startPoint x: 404, startPoint y: 300, endPoint x: 459, endPoint y: 151, distance: 158.9
click at [459, 151] on div "Чтобы активировать перетаскивание с помощью клавиатуры, нажмите Alt + Ввод. Пос…" at bounding box center [619, 390] width 1173 height 488
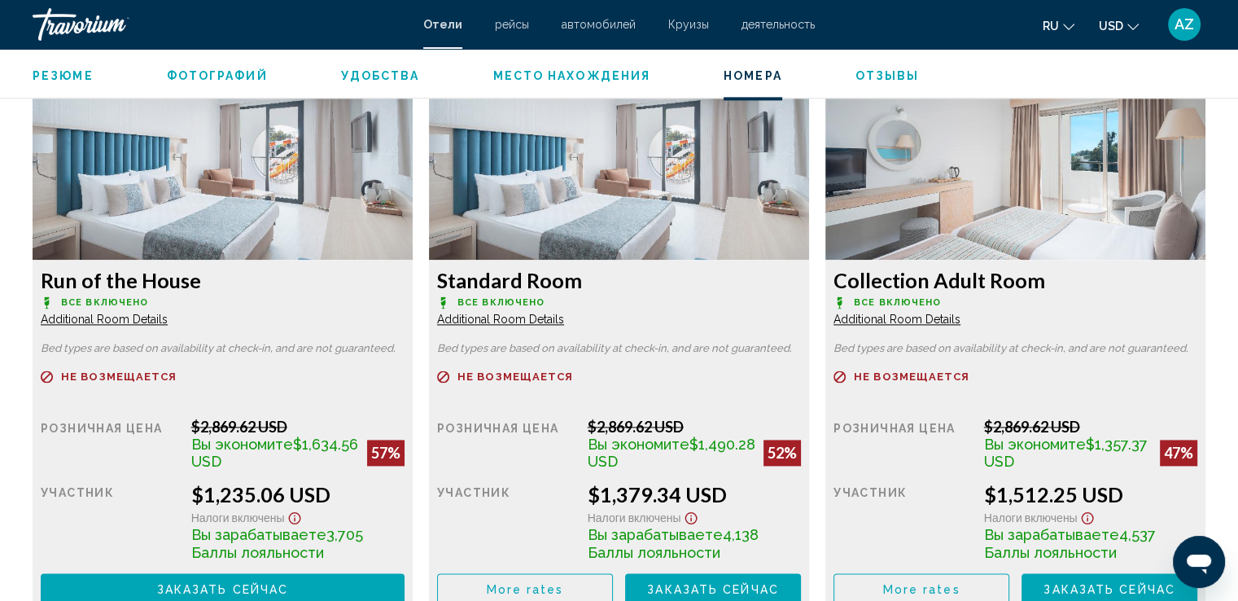
scroll to position [2214, 0]
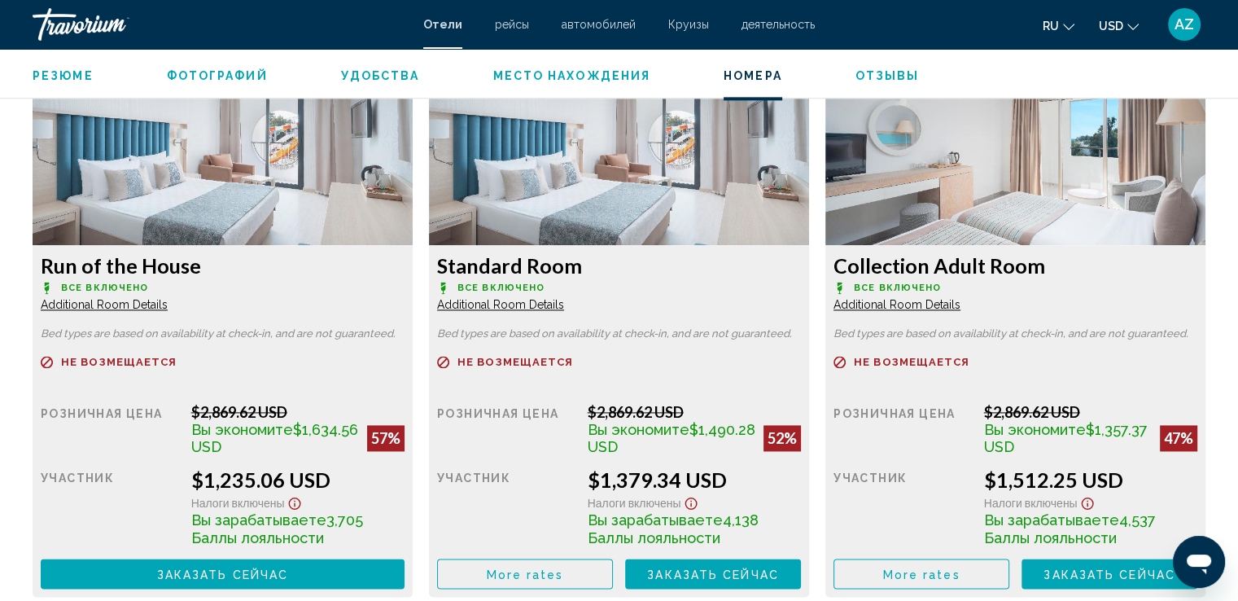
click at [185, 152] on img "Main content" at bounding box center [223, 143] width 380 height 203
drag, startPoint x: 41, startPoint y: 261, endPoint x: 222, endPoint y: 245, distance: 182.2
click at [222, 245] on div "Run of the House Все включено Additional Room Details Bed types are based on av…" at bounding box center [223, 421] width 380 height 352
copy h3 "Run of the House"
click at [1230, 160] on div "Резюме Тип Hotel адрес Titreyengöl Mevkii P.K. 34, Manavgat 07700, [GEOGRAPHIC_…" at bounding box center [619, 203] width 1238 height 3597
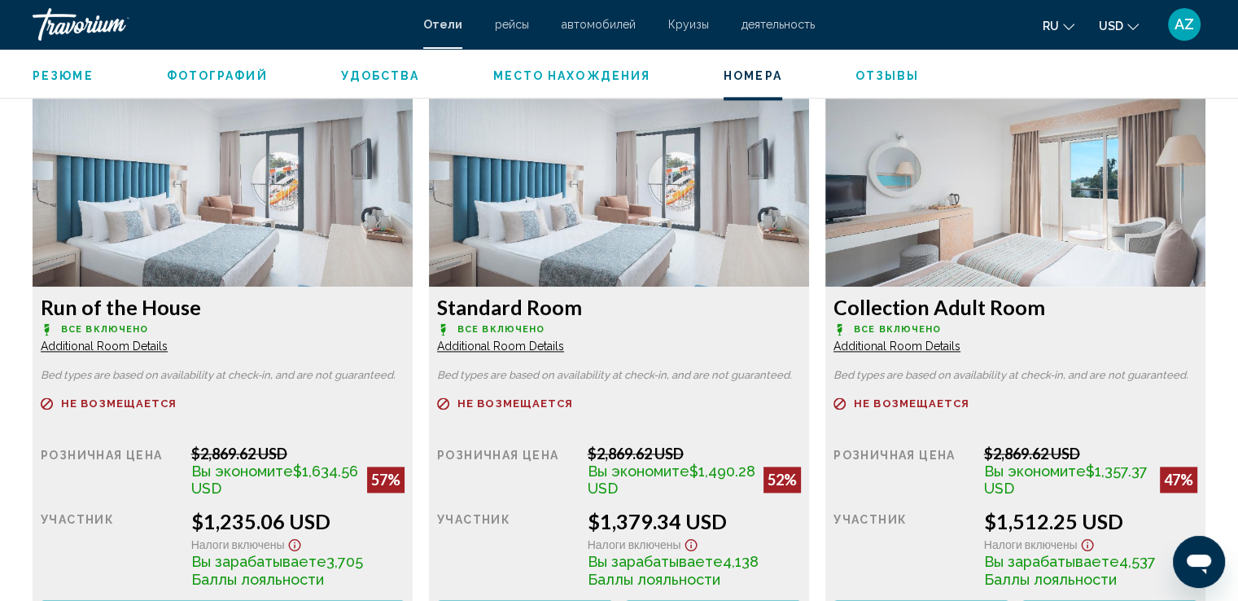
scroll to position [2162, 0]
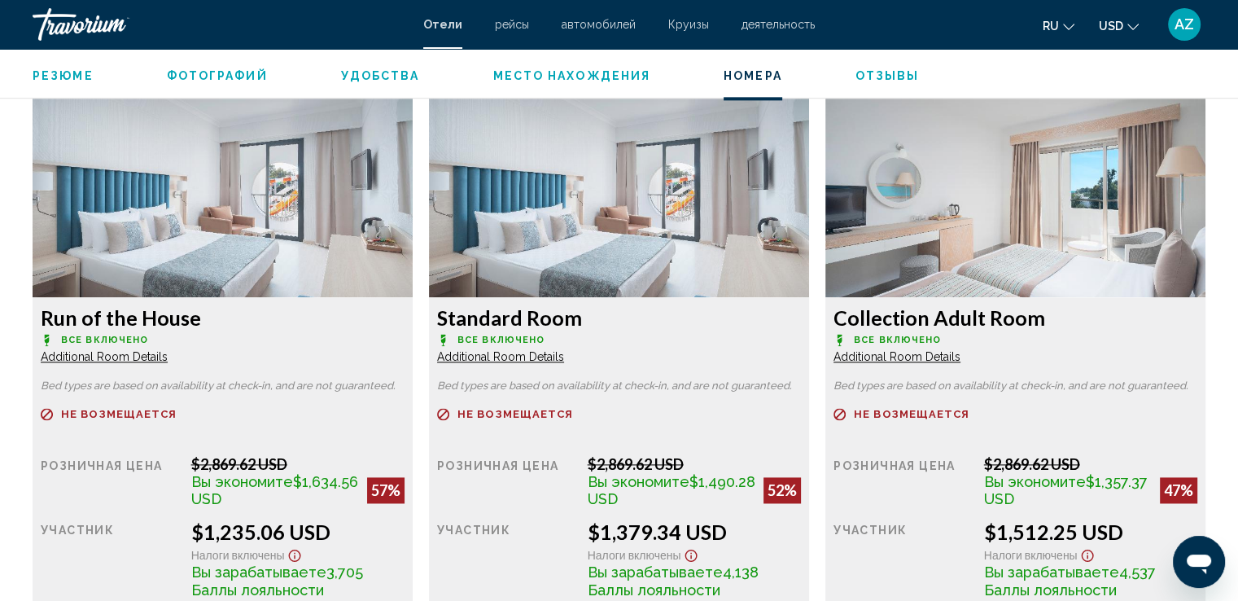
click at [92, 356] on span "Additional Room Details" at bounding box center [104, 356] width 127 height 13
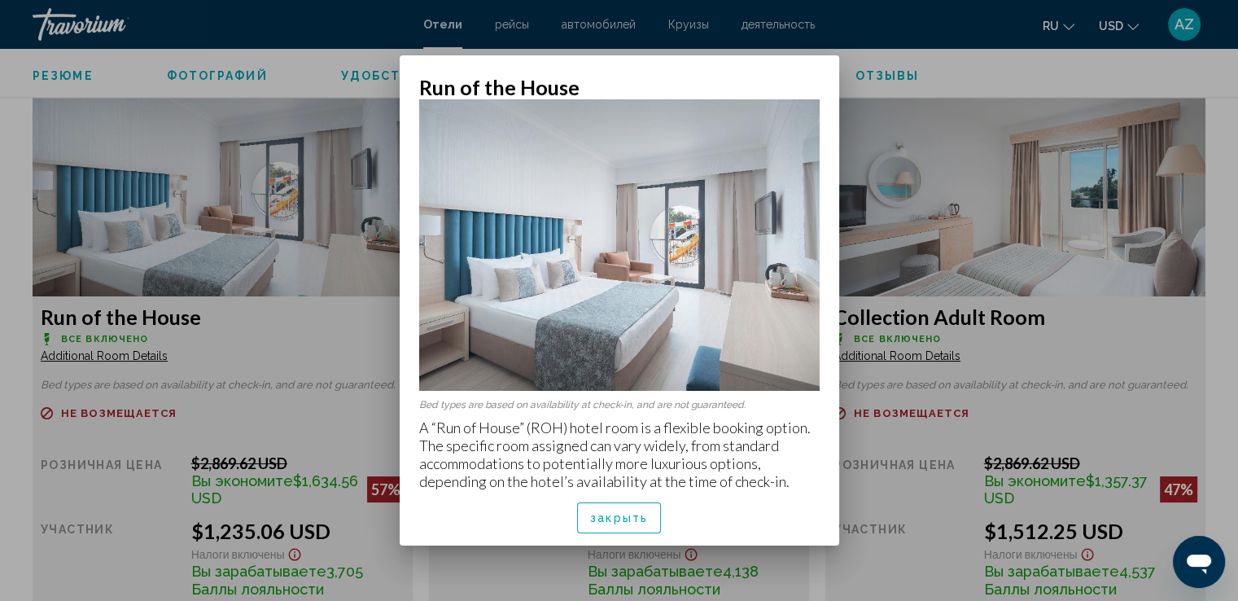
scroll to position [26, 0]
drag, startPoint x: 420, startPoint y: 414, endPoint x: 512, endPoint y: 496, distance: 122.8
click at [512, 496] on div "Run of the House Bed types are based on availability at check-in, and are not g…" at bounding box center [619, 310] width 400 height 470
copy div "A “Run of House” (ROH) hotel room is a flexible booking option. The specific ro…"
click at [993, 60] on div at bounding box center [619, 300] width 1238 height 601
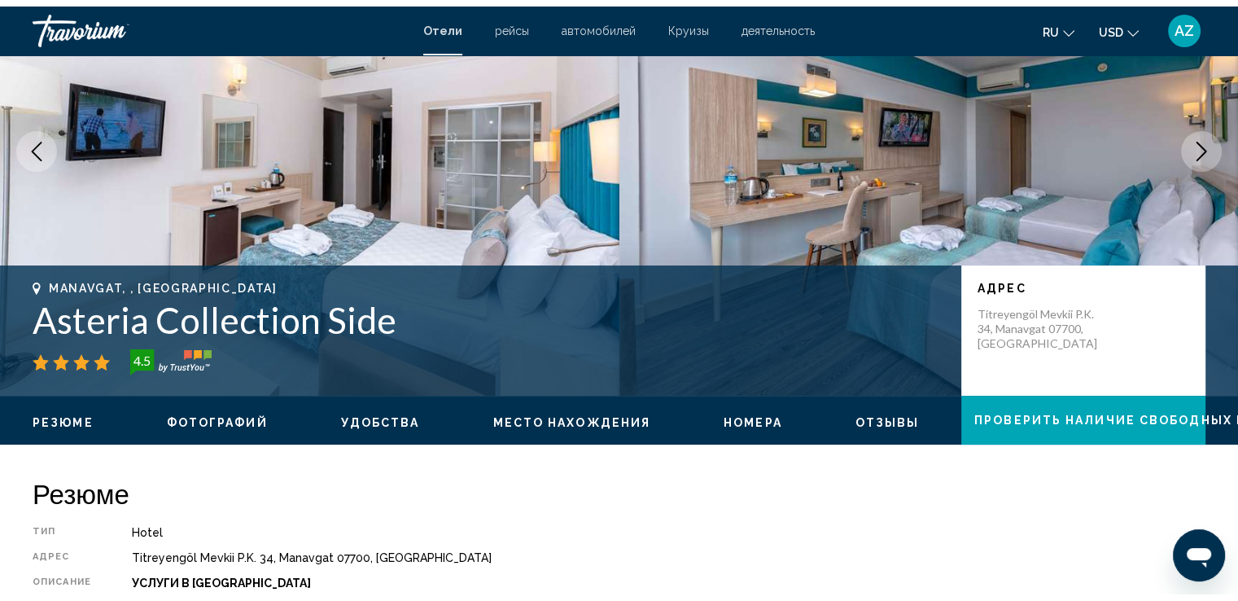
scroll to position [0, 0]
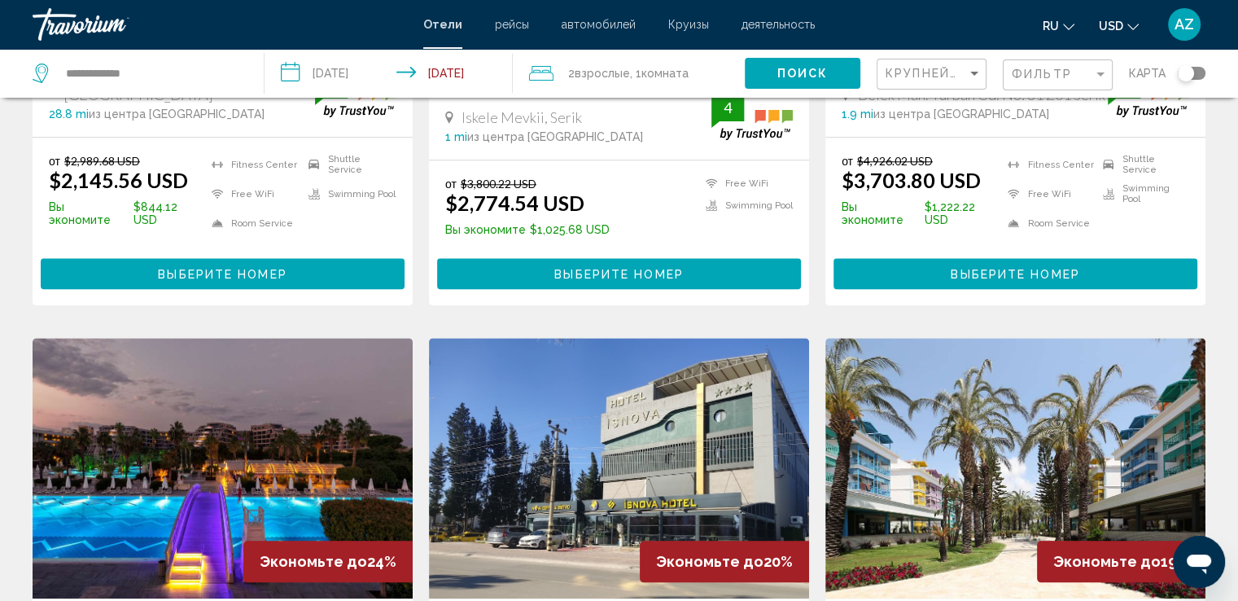
scroll to position [1707, 0]
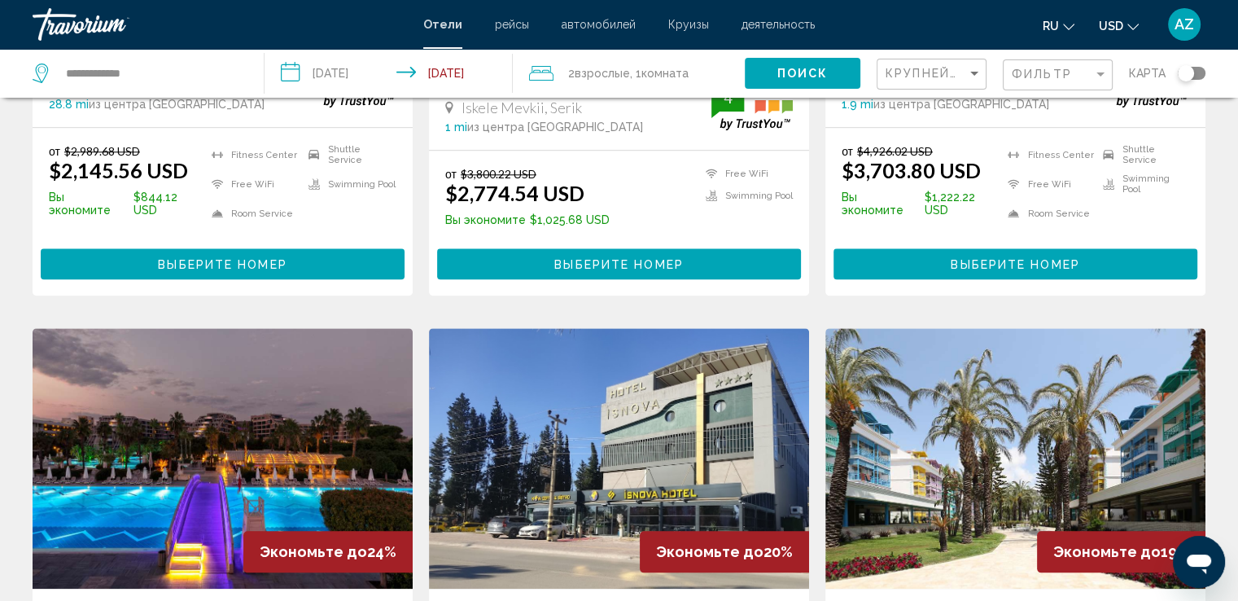
click at [231, 85] on div "**********" at bounding box center [140, 73] width 215 height 49
click at [204, 71] on input "**********" at bounding box center [151, 73] width 175 height 24
type input "*"
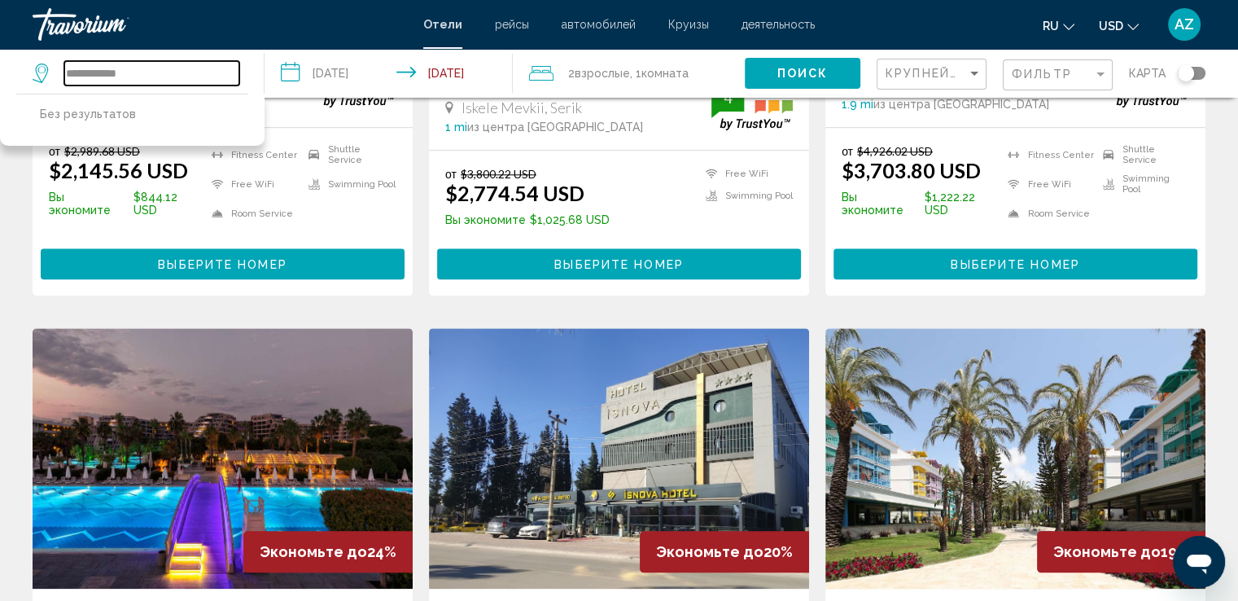
type input "**********"
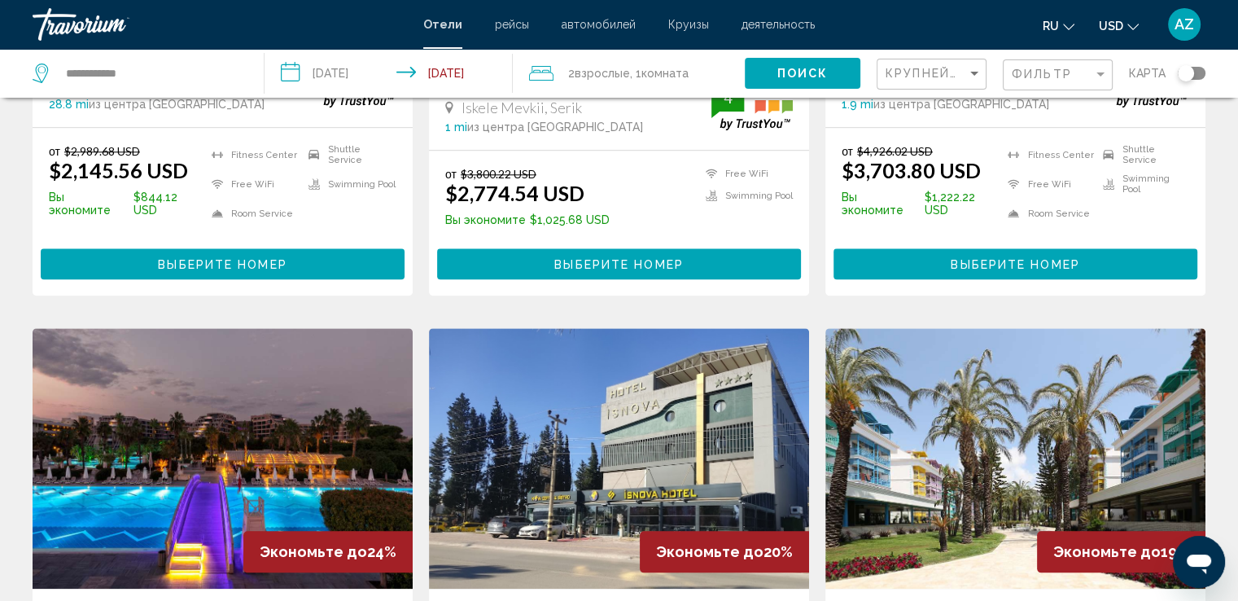
click at [436, 24] on span "Отели" at bounding box center [442, 24] width 39 height 13
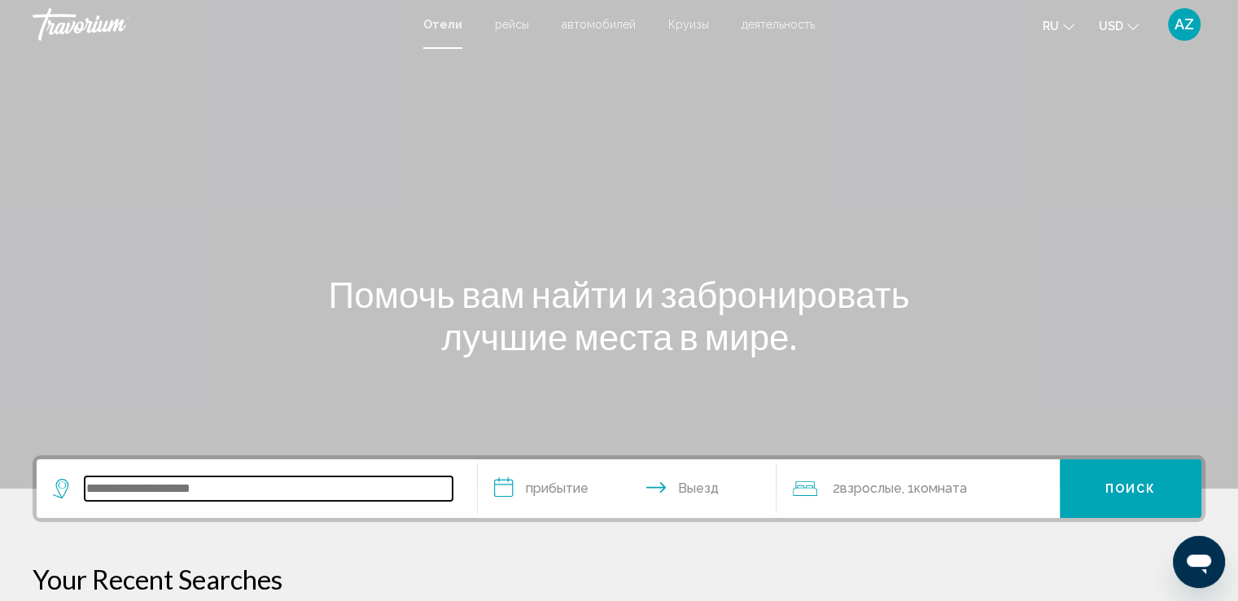
click at [130, 476] on input "Search widget" at bounding box center [269, 488] width 368 height 24
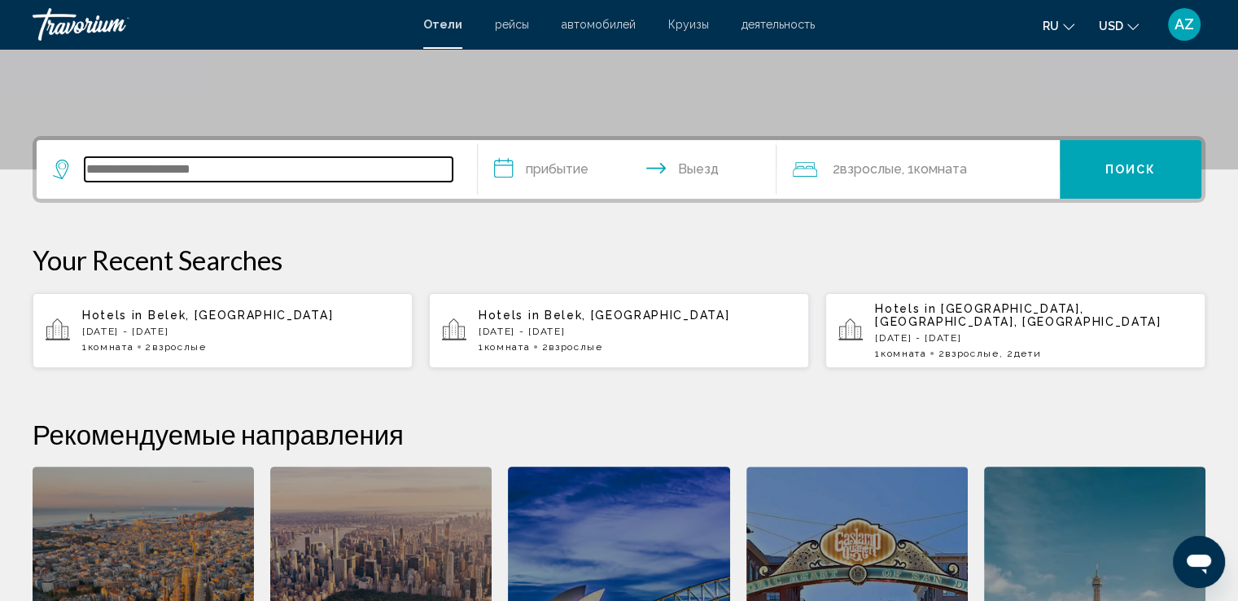
scroll to position [291, 0]
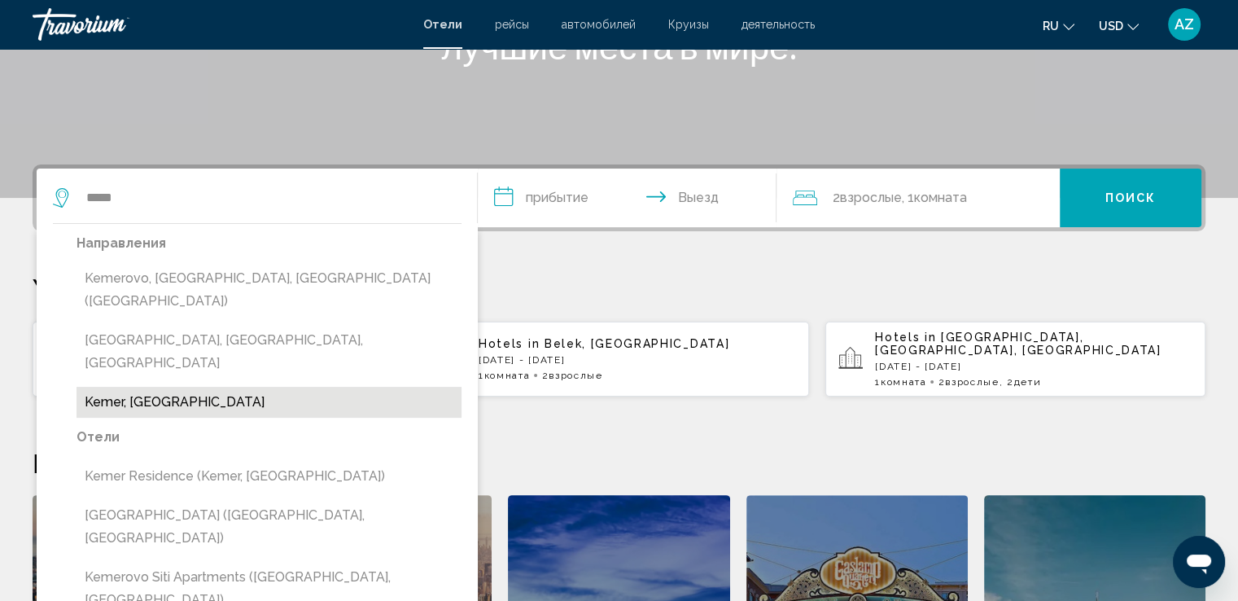
click at [260, 387] on button "Kemer, [GEOGRAPHIC_DATA]" at bounding box center [268, 402] width 385 height 31
type input "**********"
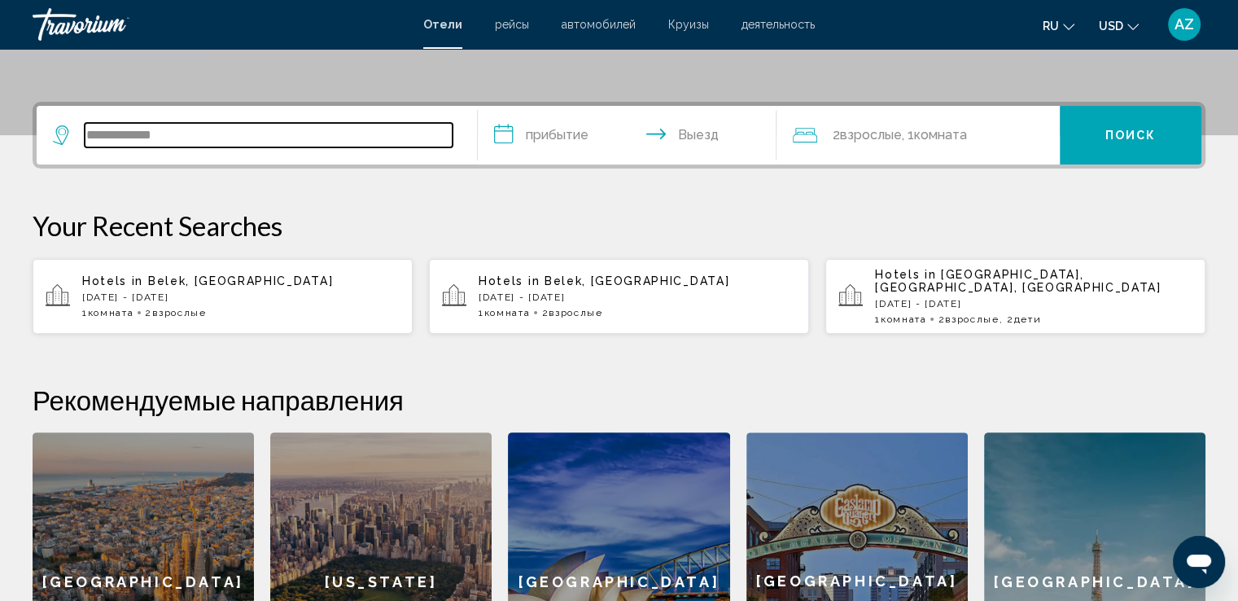
scroll to position [401, 0]
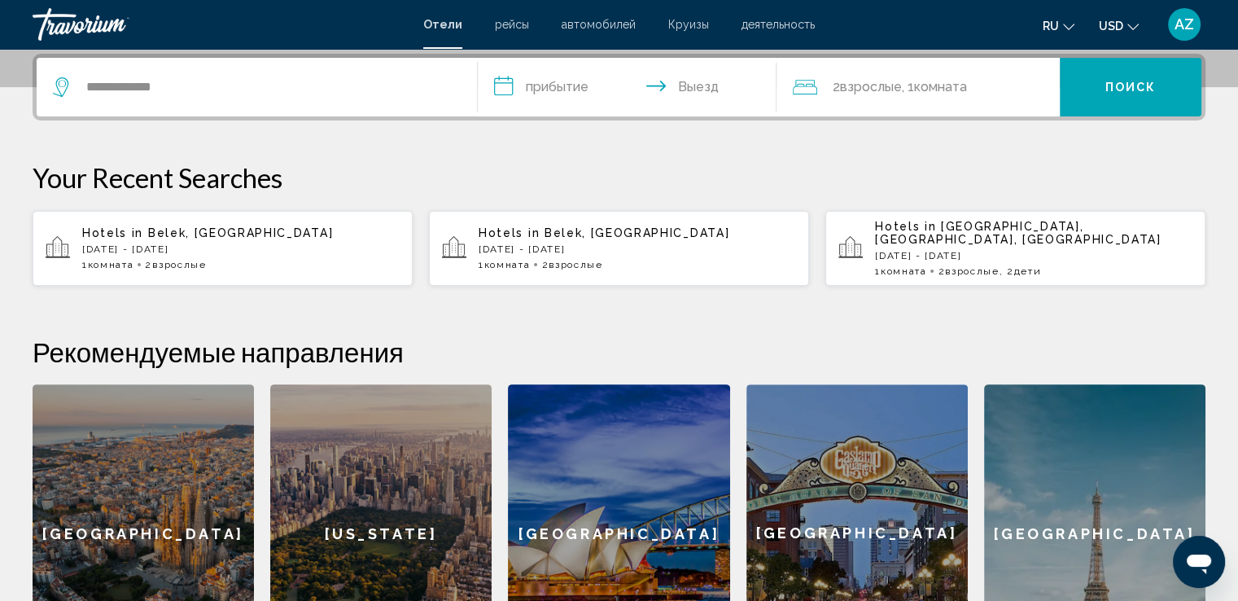
click at [549, 78] on input "**********" at bounding box center [631, 89] width 306 height 63
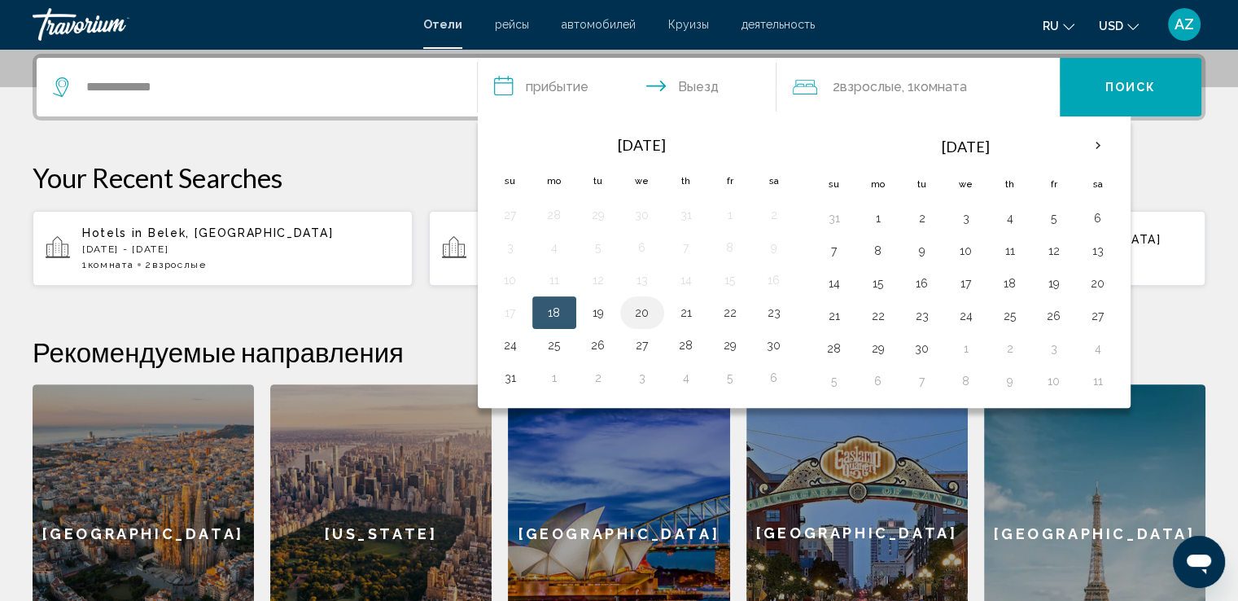
click at [636, 312] on button "20" at bounding box center [642, 312] width 26 height 23
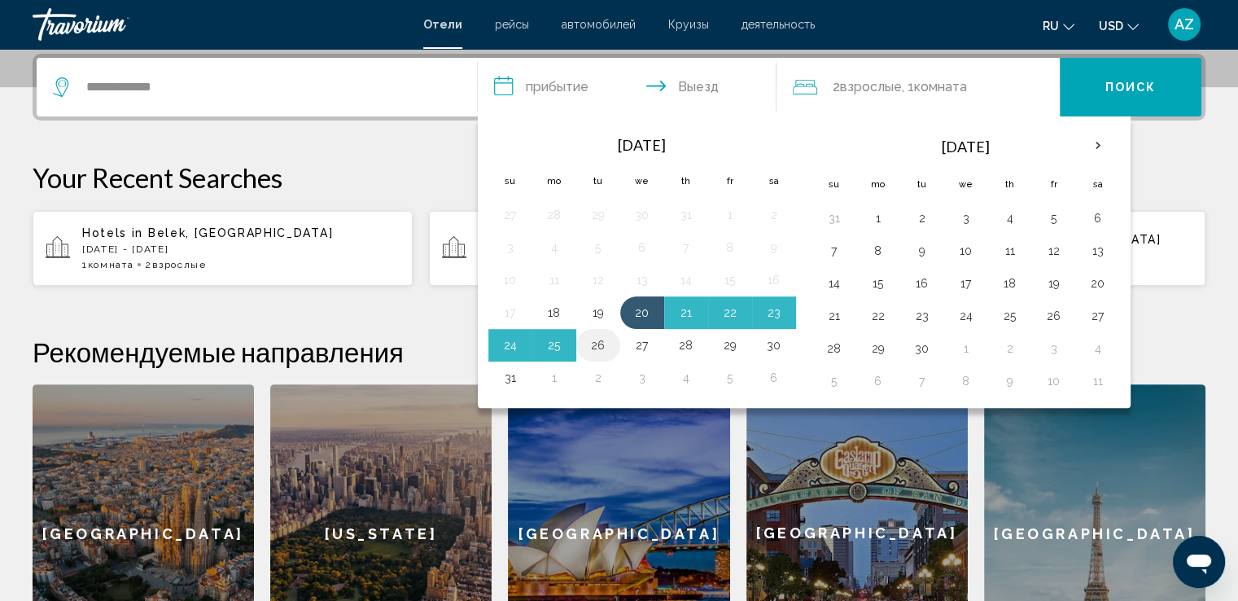
click at [602, 334] on button "26" at bounding box center [598, 345] width 26 height 23
type input "**********"
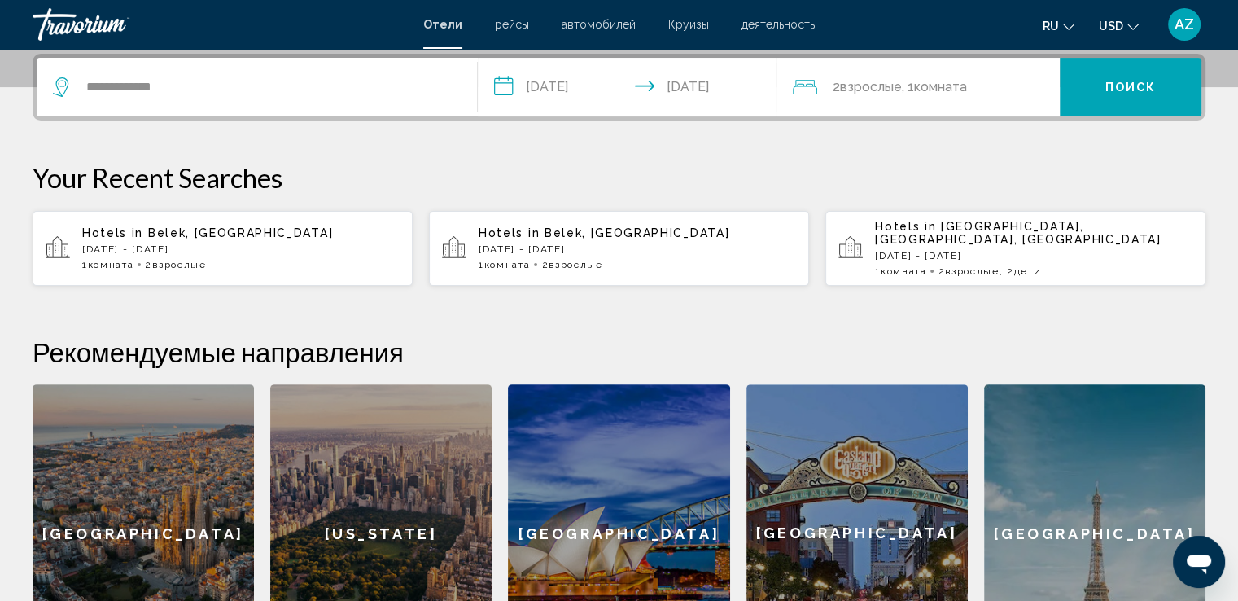
click at [1101, 76] on button "Поиск" at bounding box center [1131, 87] width 142 height 59
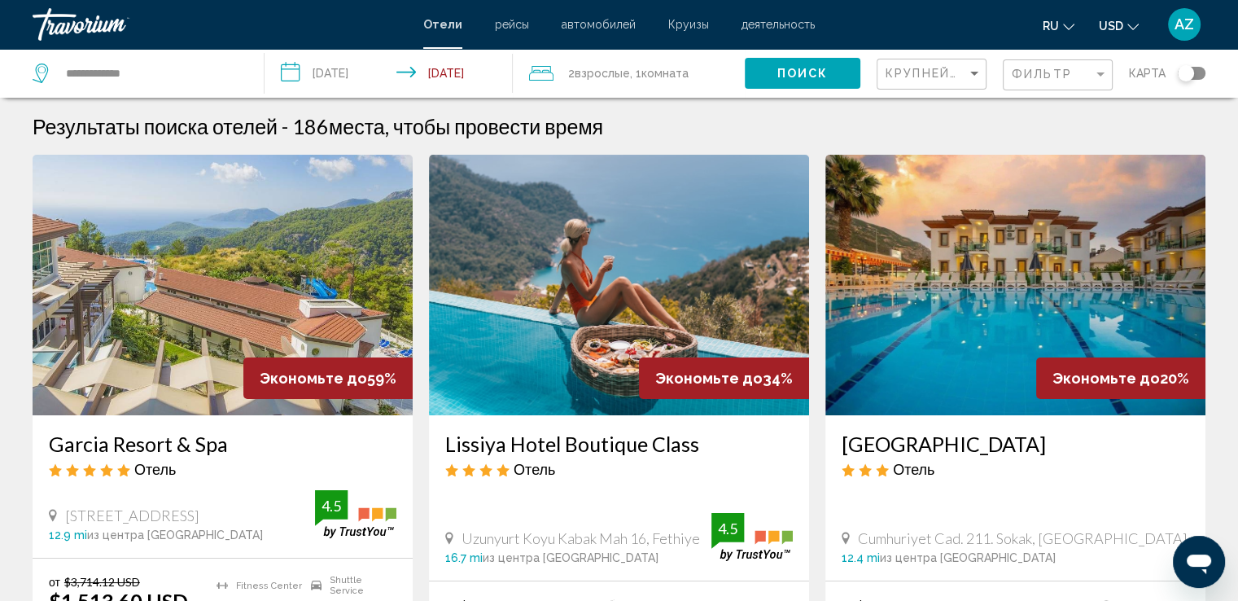
click at [151, 324] on img "Main content" at bounding box center [223, 285] width 380 height 260
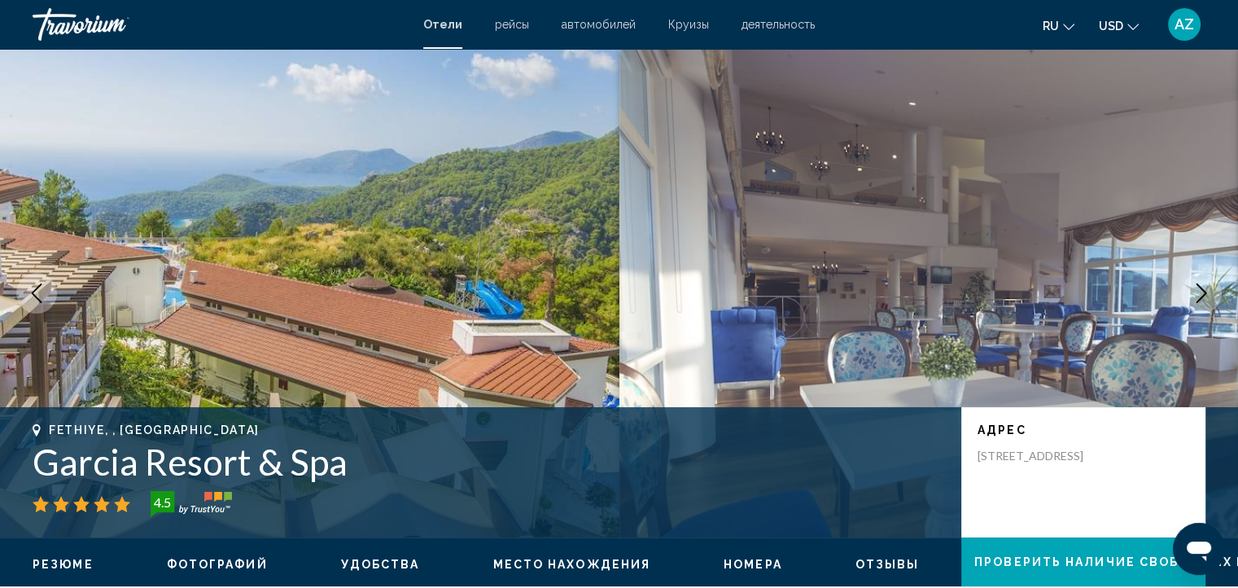
click at [1195, 295] on icon "Next image" at bounding box center [1201, 293] width 20 height 20
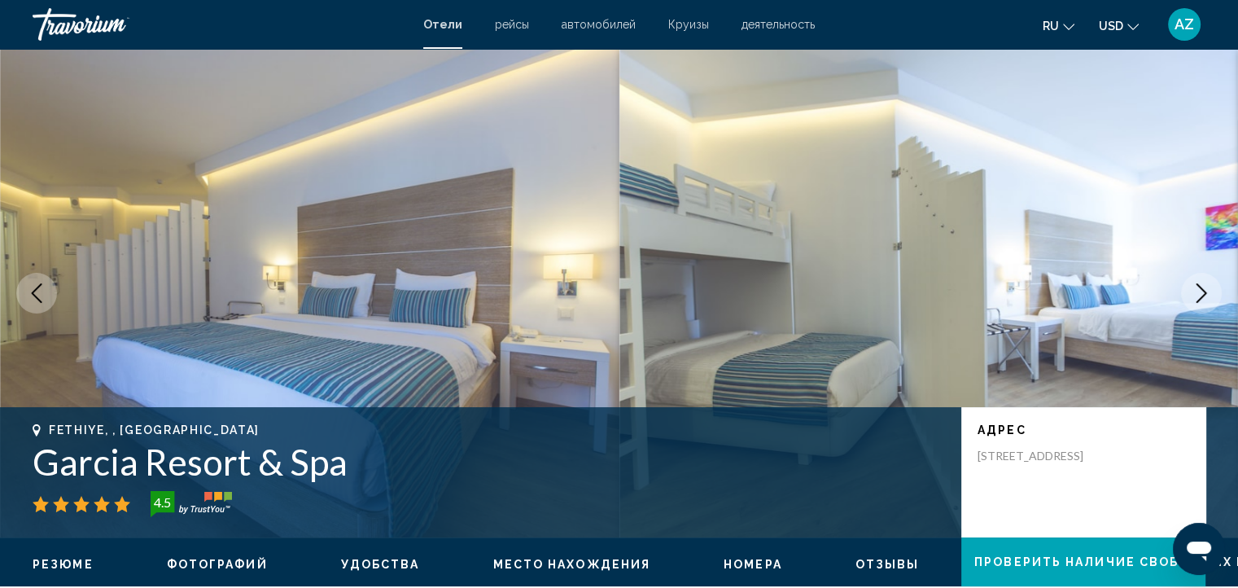
click at [1195, 295] on icon "Next image" at bounding box center [1201, 293] width 20 height 20
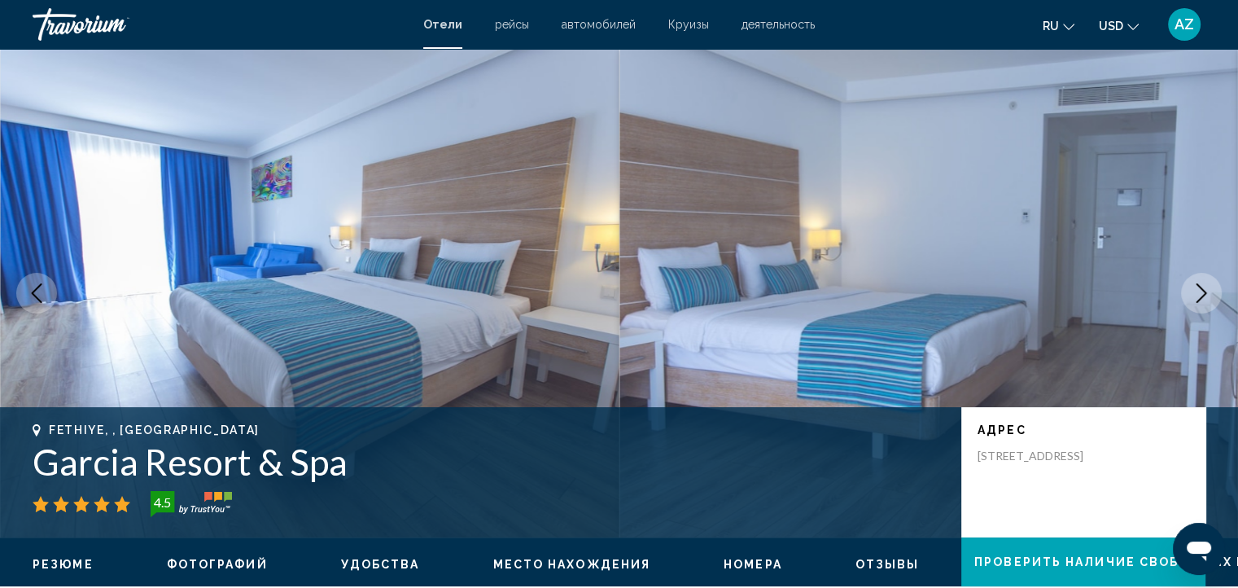
click at [1195, 295] on icon "Next image" at bounding box center [1201, 293] width 20 height 20
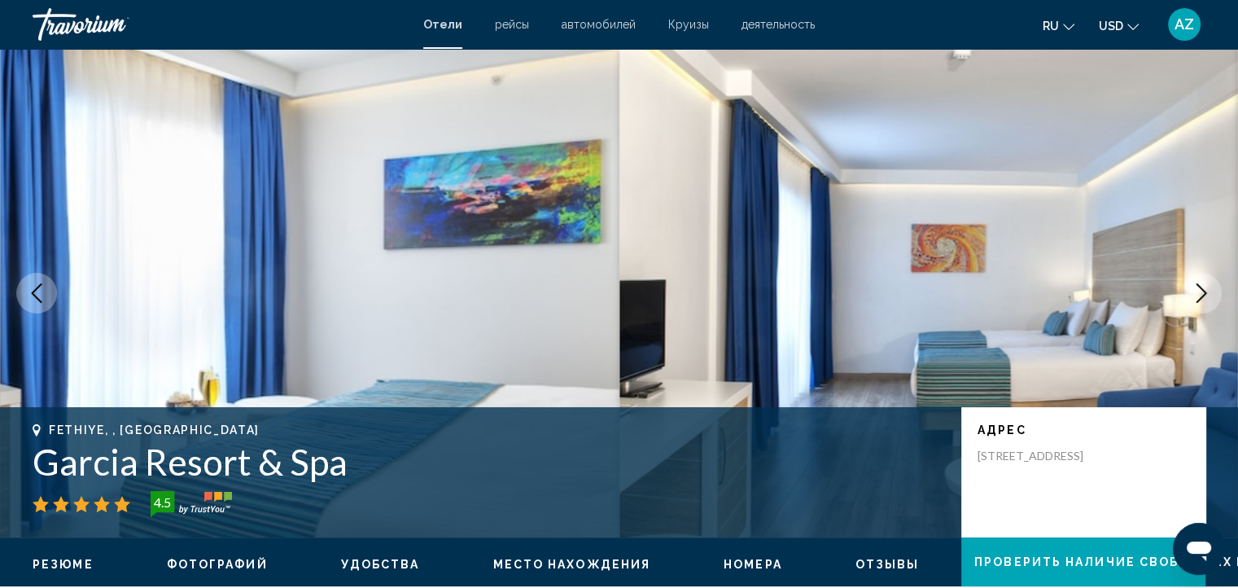
click at [1195, 295] on icon "Next image" at bounding box center [1201, 293] width 20 height 20
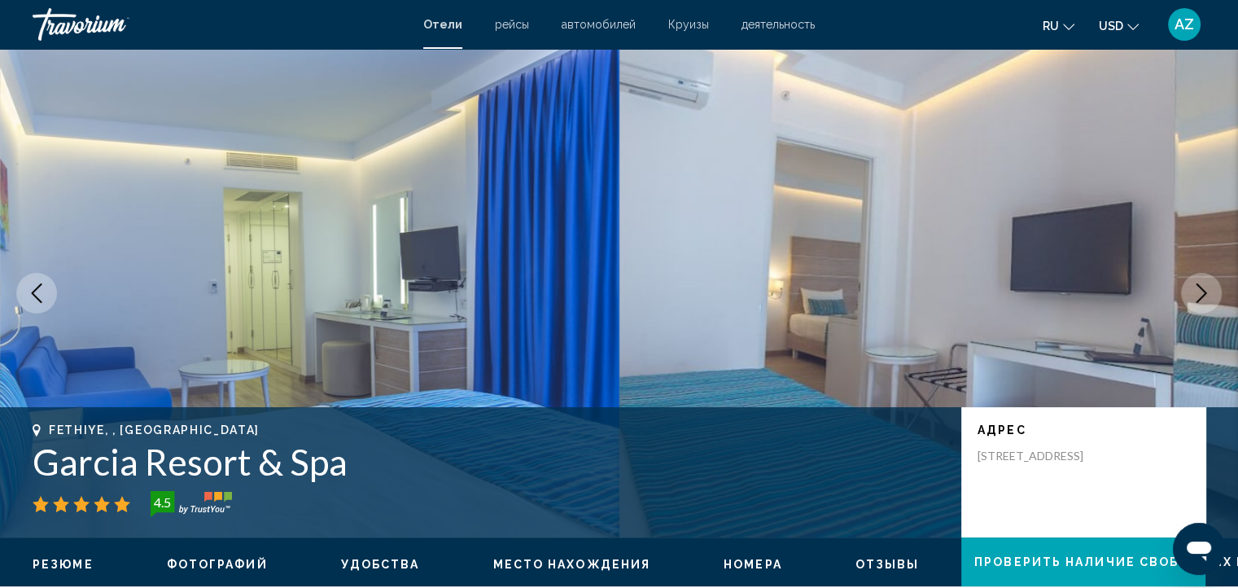
click at [1195, 295] on icon "Next image" at bounding box center [1201, 293] width 20 height 20
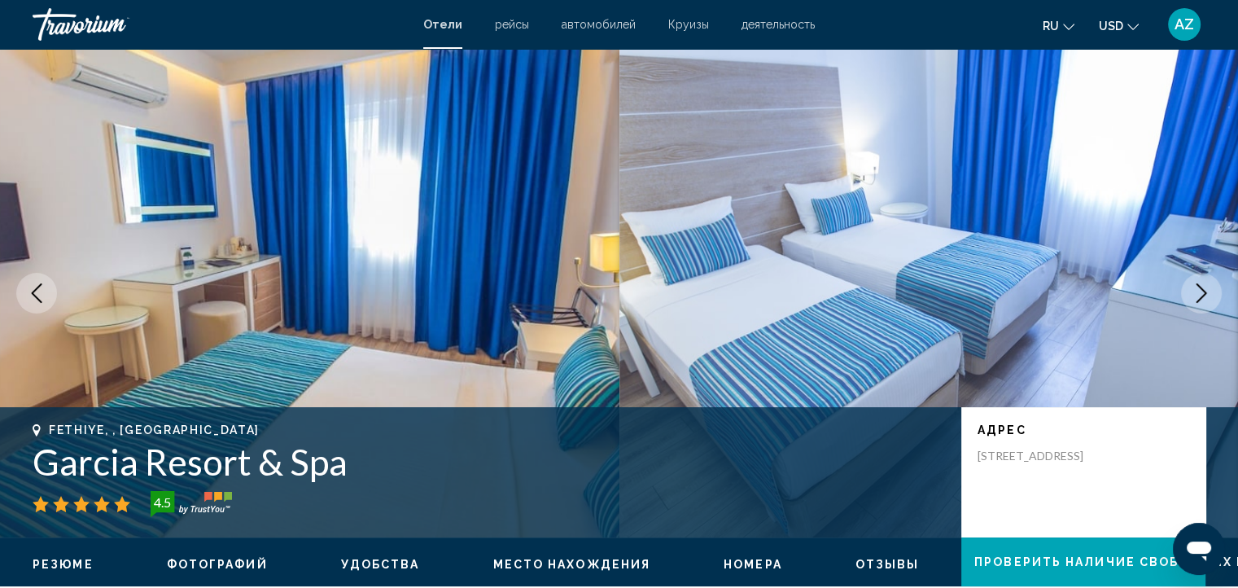
click at [1195, 295] on icon "Next image" at bounding box center [1201, 293] width 20 height 20
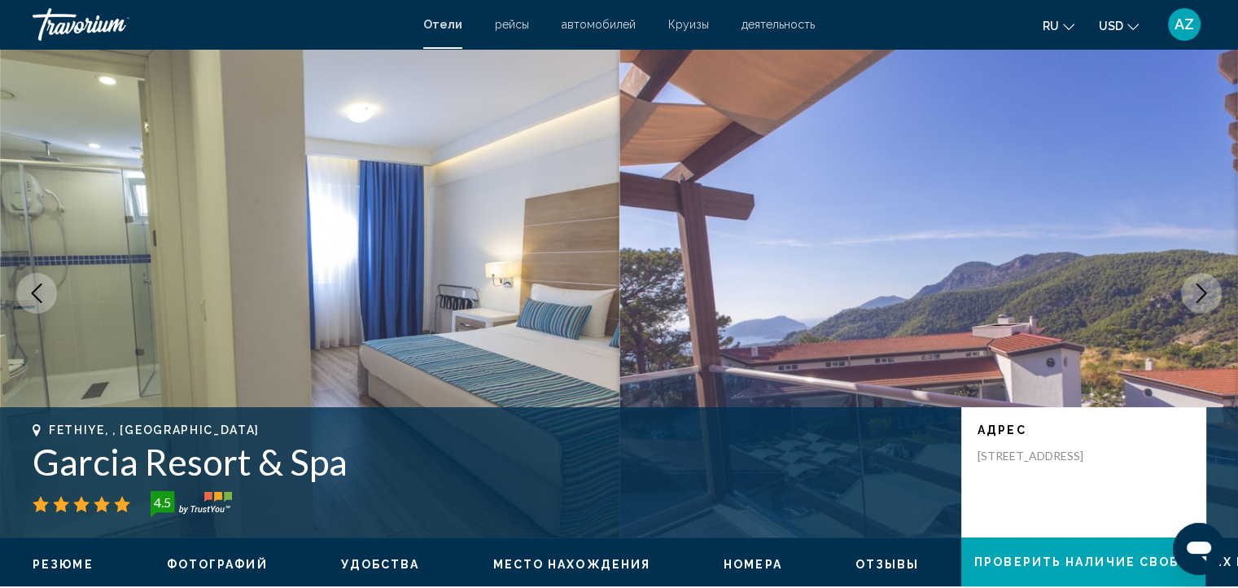
click at [1195, 297] on icon "Next image" at bounding box center [1201, 293] width 20 height 20
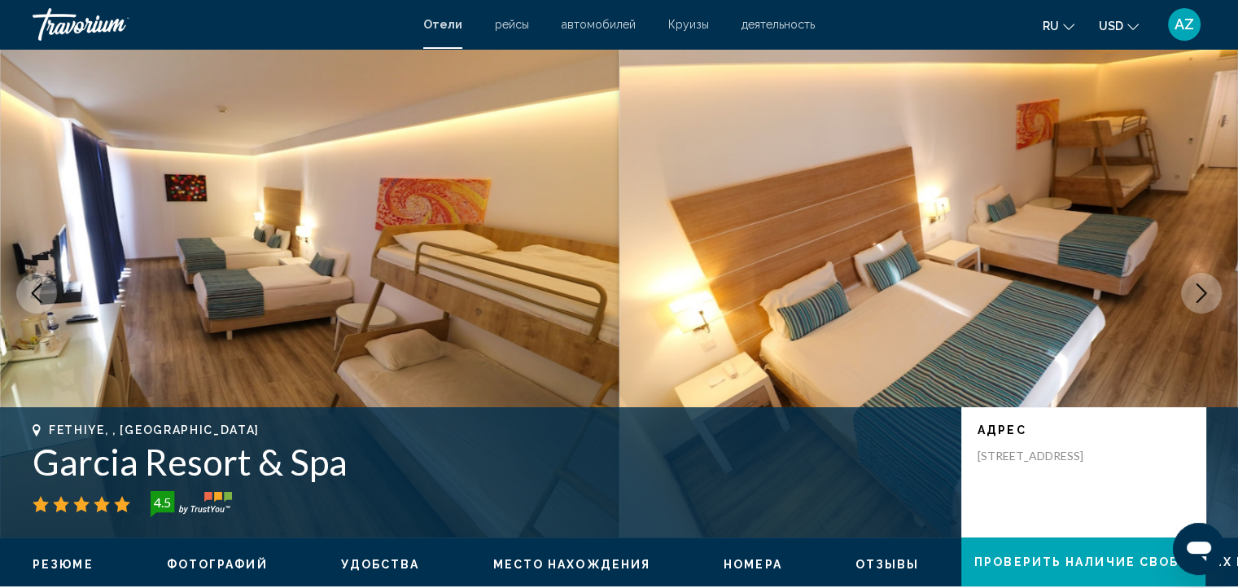
click at [1195, 297] on icon "Next image" at bounding box center [1201, 293] width 20 height 20
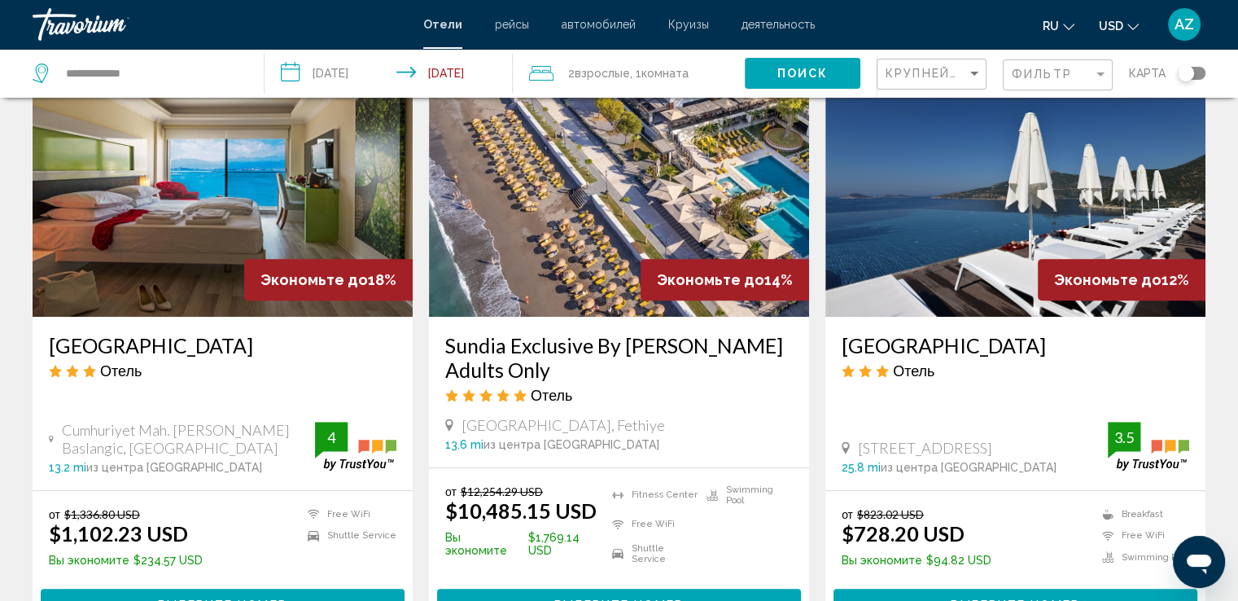
scroll to position [709, 0]
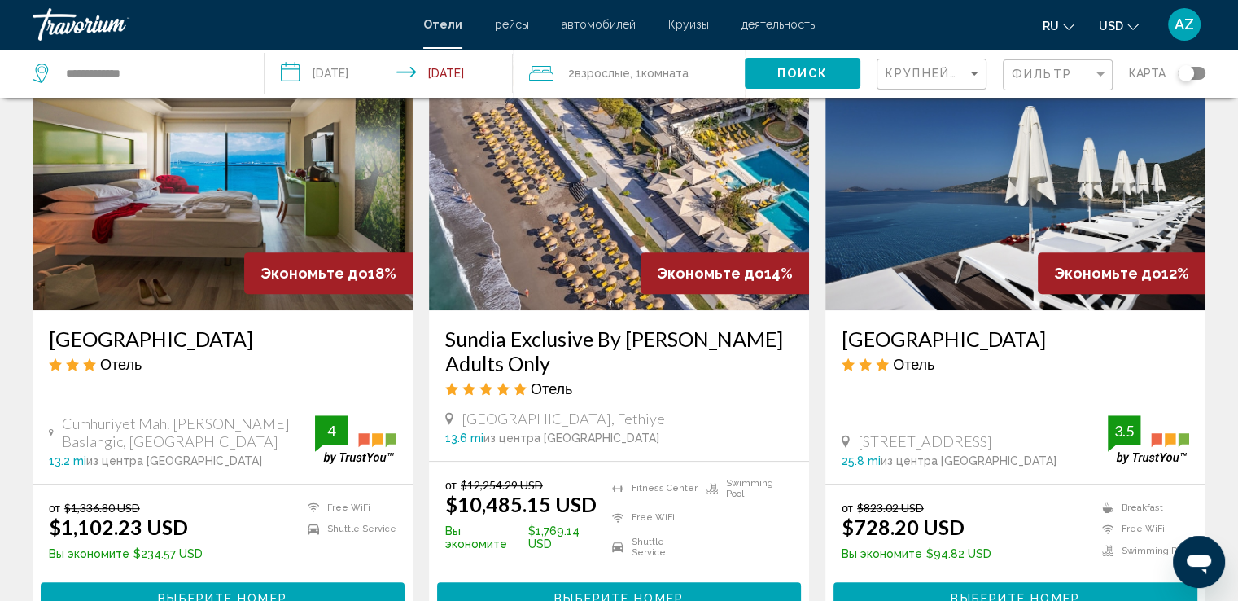
click at [932, 232] on img "Main content" at bounding box center [1015, 180] width 380 height 260
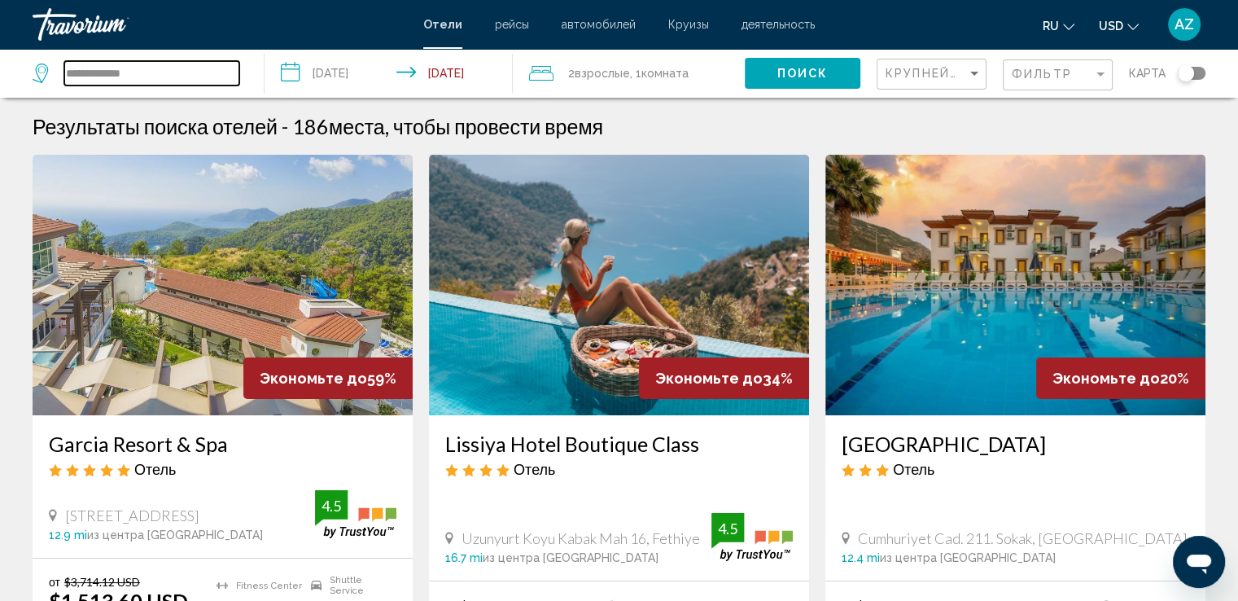
click at [189, 85] on input "**********" at bounding box center [151, 73] width 175 height 24
type input "*"
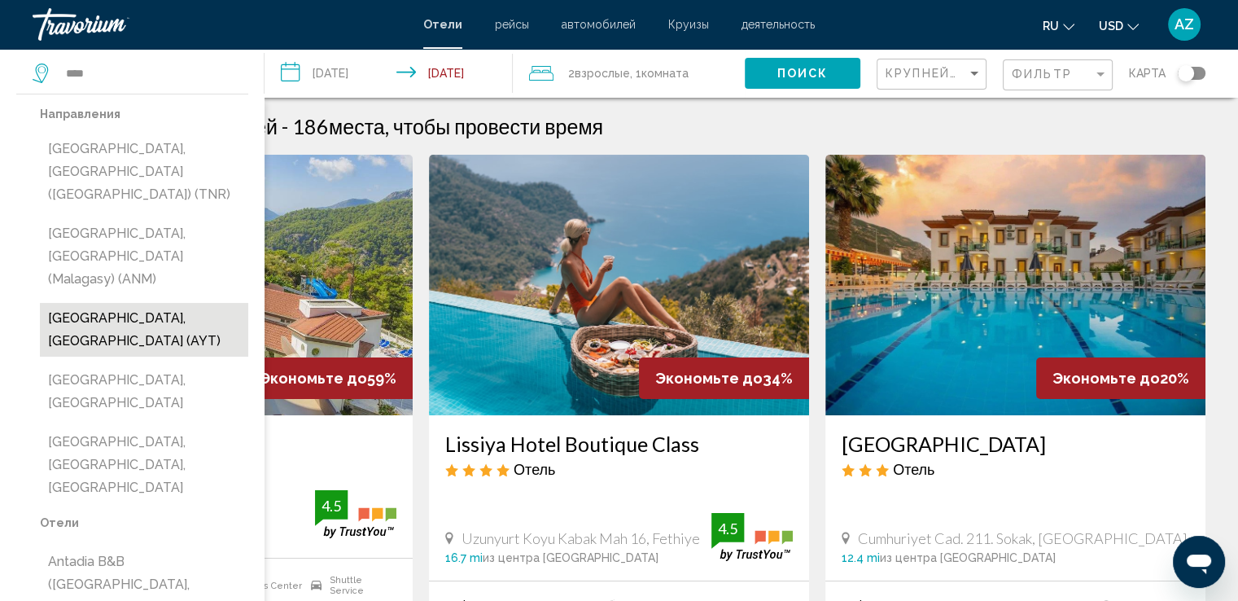
click at [165, 303] on button "[GEOGRAPHIC_DATA], [GEOGRAPHIC_DATA] (AYT)" at bounding box center [144, 330] width 208 height 54
type input "**********"
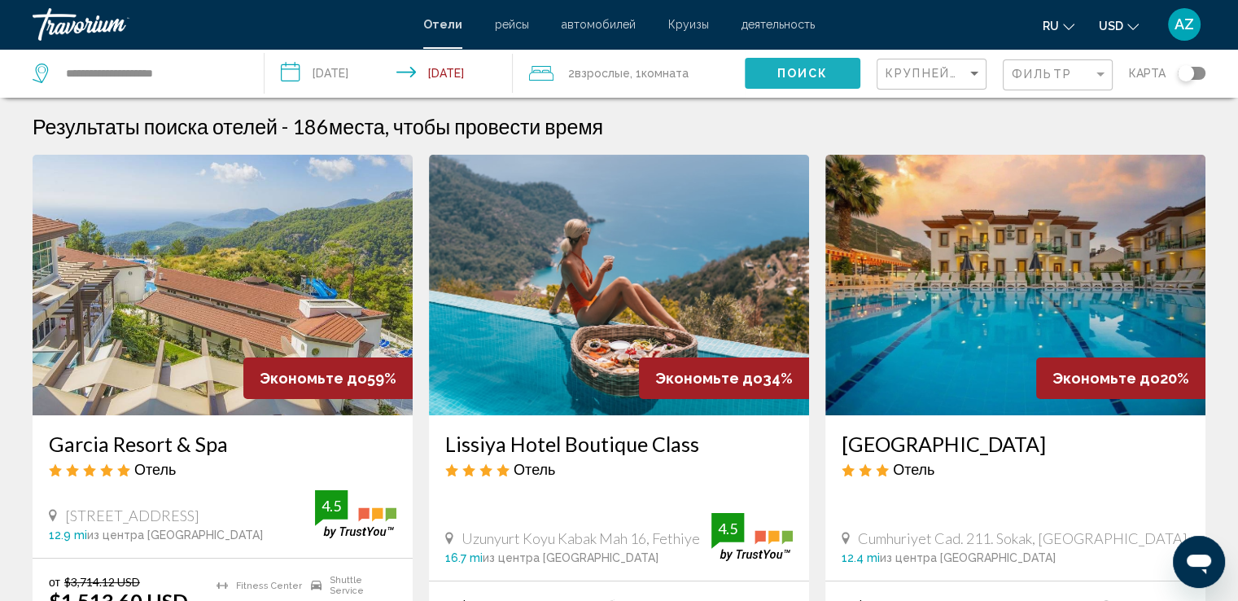
click at [819, 66] on span "Поиск" at bounding box center [802, 72] width 51 height 13
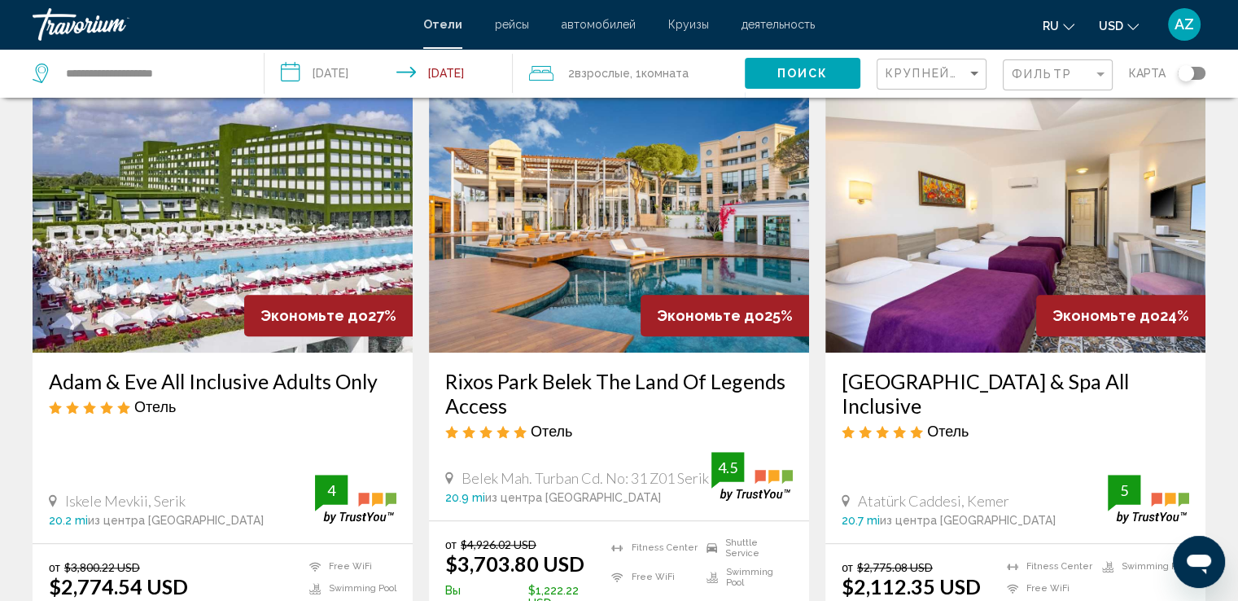
scroll to position [1302, 0]
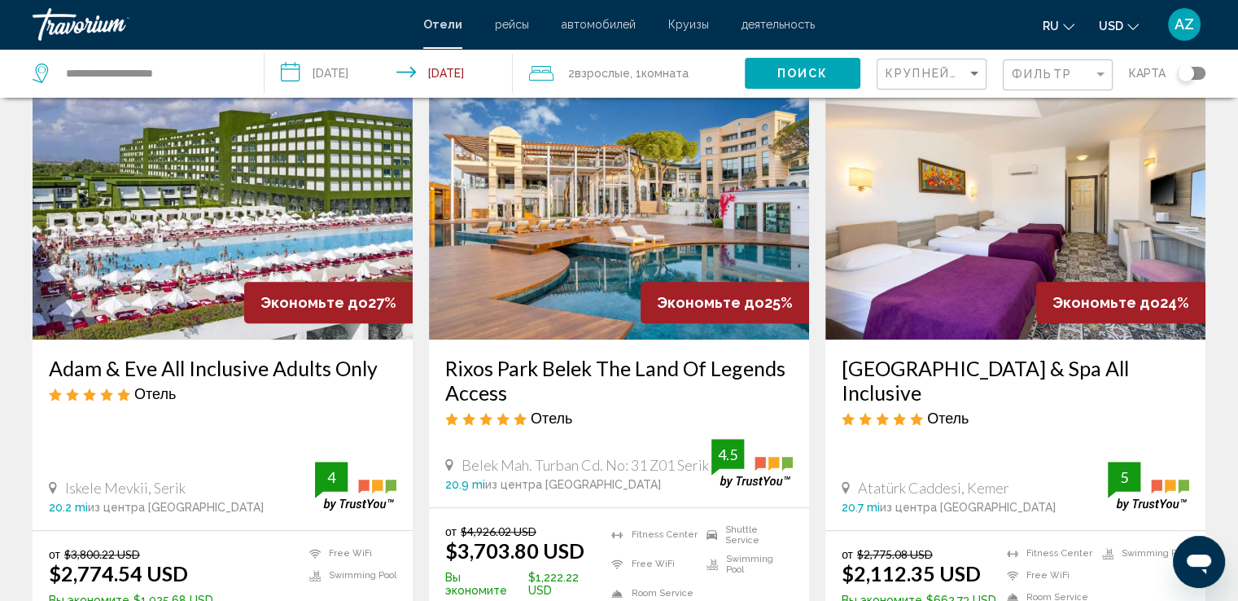
click at [610, 59] on div "2 Взрослый Взрослые , 1 Комната номера" at bounding box center [637, 73] width 216 height 49
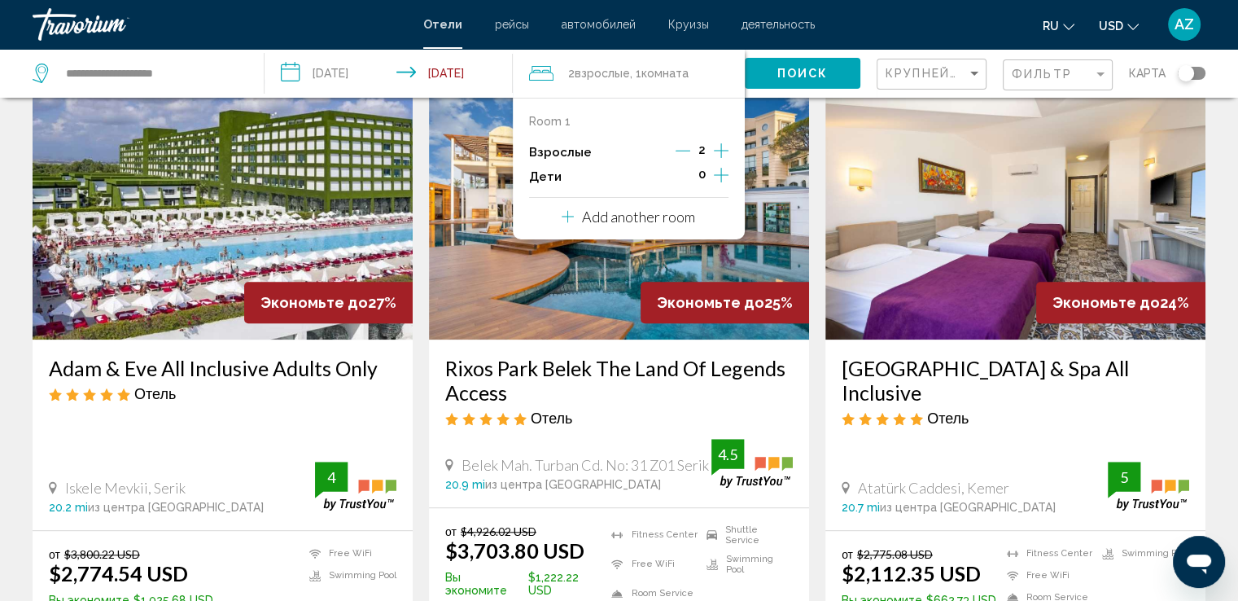
click at [717, 180] on icon "Increment children" at bounding box center [721, 175] width 15 height 20
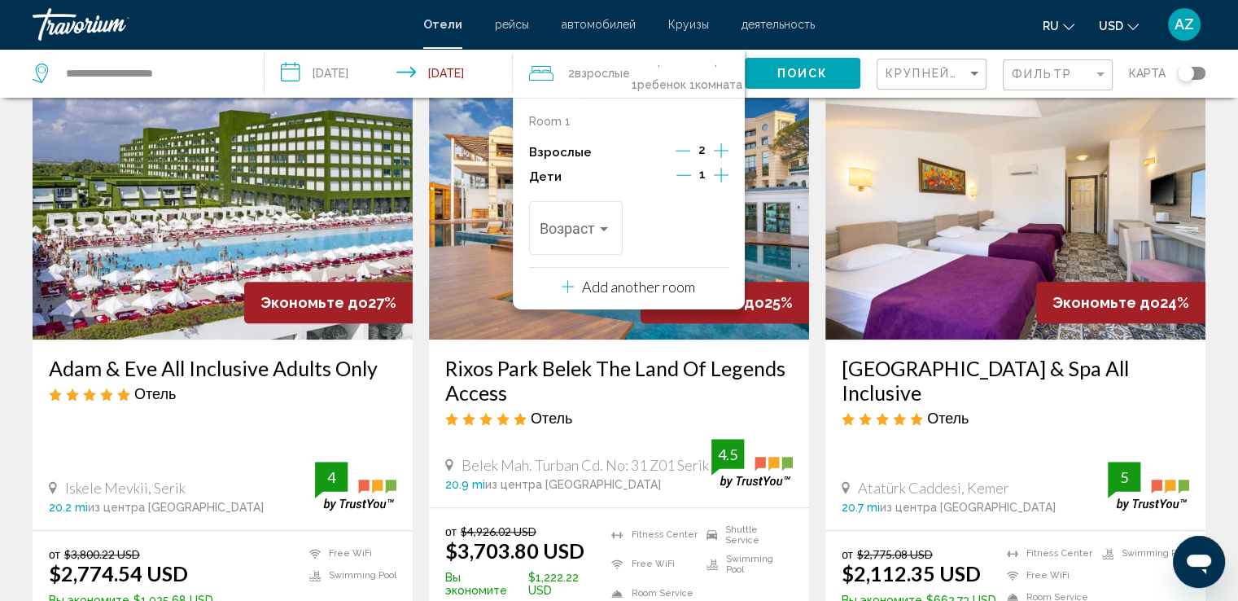
click at [717, 180] on icon "Increment children" at bounding box center [721, 175] width 15 height 20
click at [585, 238] on span "Travelers: 2 adults, 2 children" at bounding box center [568, 232] width 57 height 16
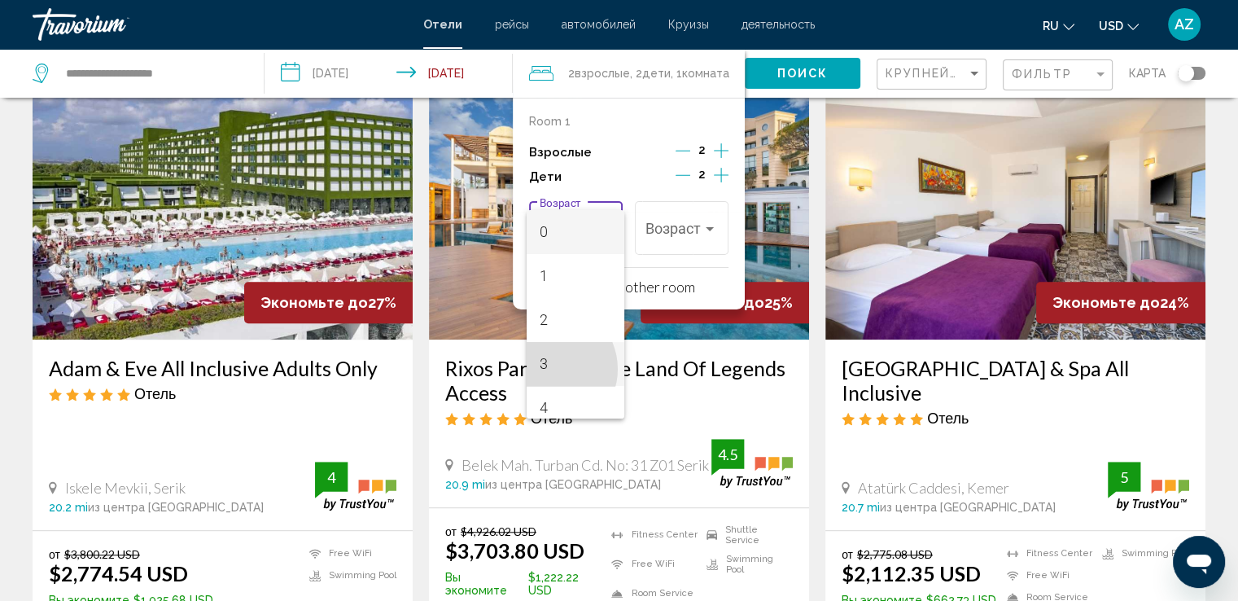
click at [548, 369] on span "3" at bounding box center [576, 364] width 72 height 44
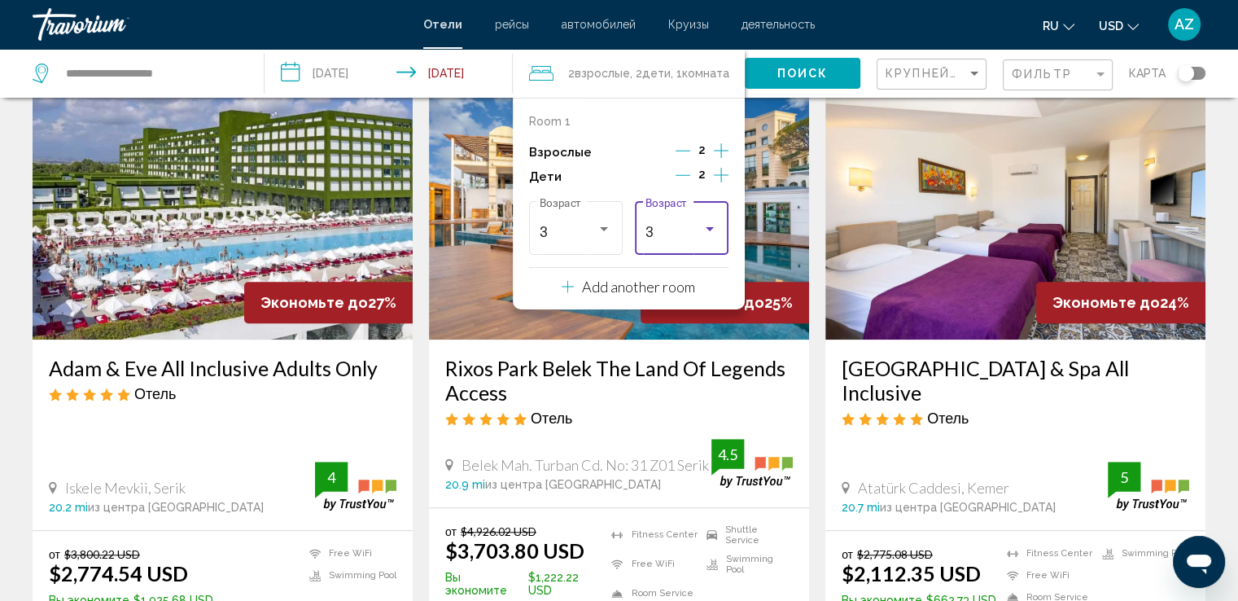
click at [683, 235] on div "3" at bounding box center [673, 232] width 57 height 16
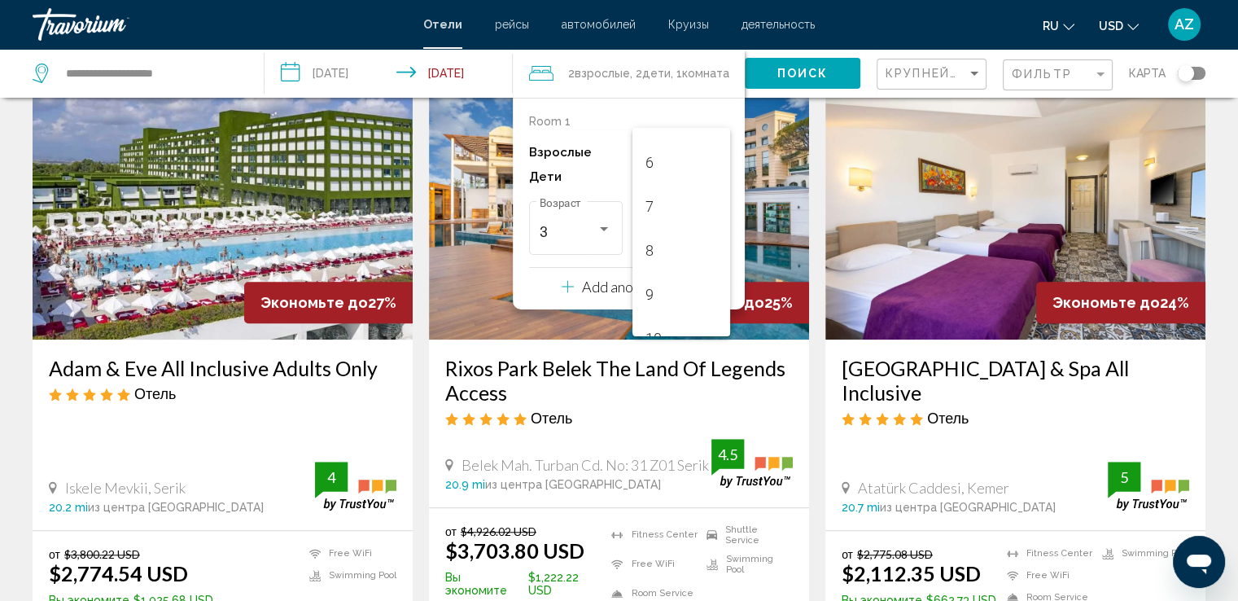
scroll to position [253, 0]
click at [664, 284] on span "9" at bounding box center [681, 292] width 72 height 44
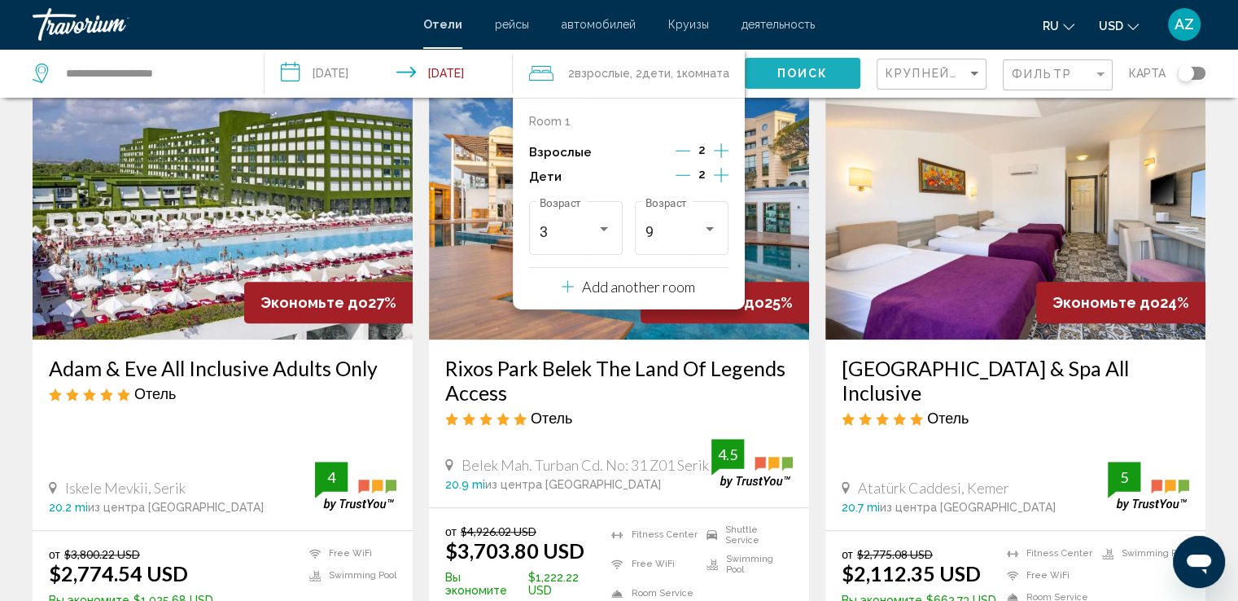
click at [793, 72] on span "Поиск" at bounding box center [802, 74] width 51 height 13
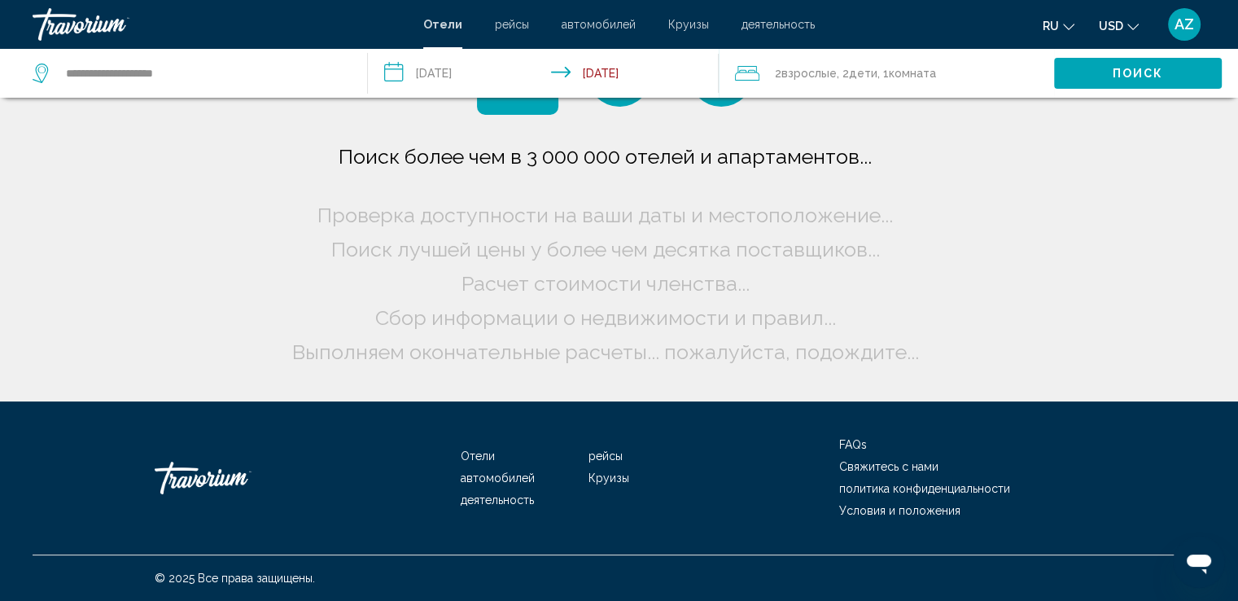
scroll to position [0, 0]
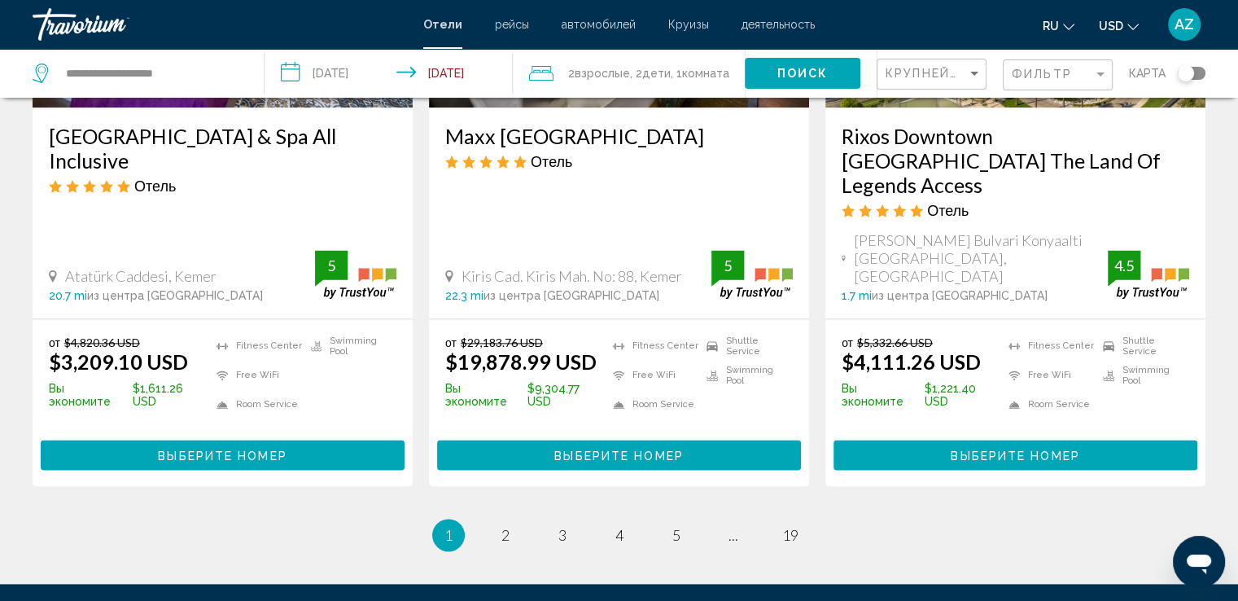
scroll to position [2170, 0]
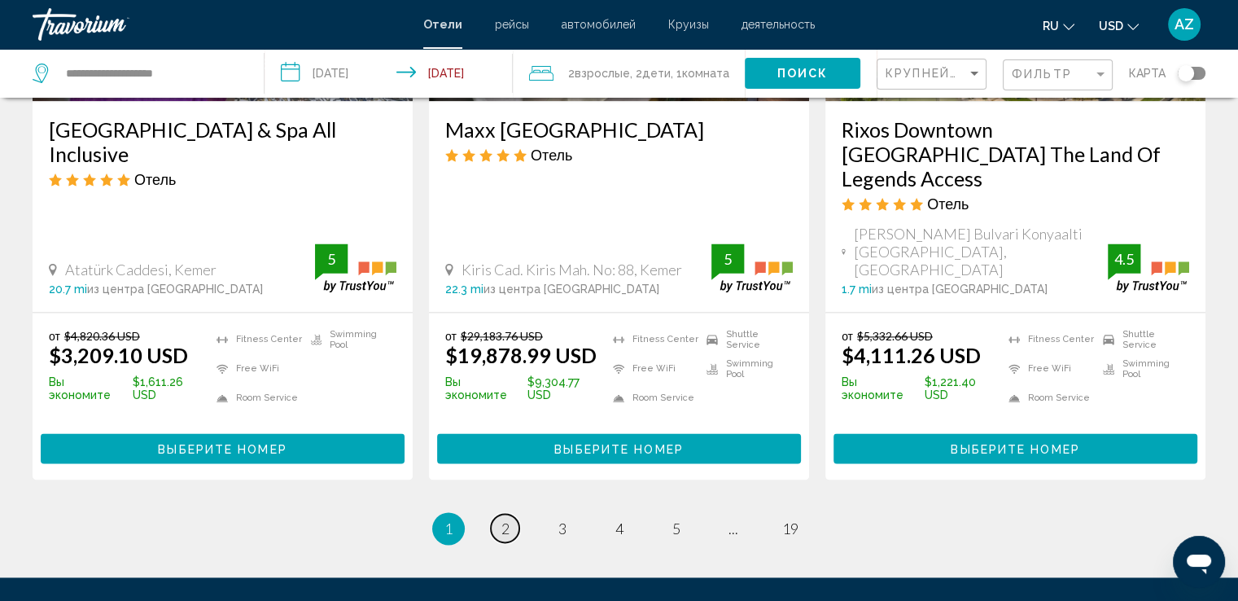
click at [501, 519] on span "2" at bounding box center [505, 528] width 8 height 18
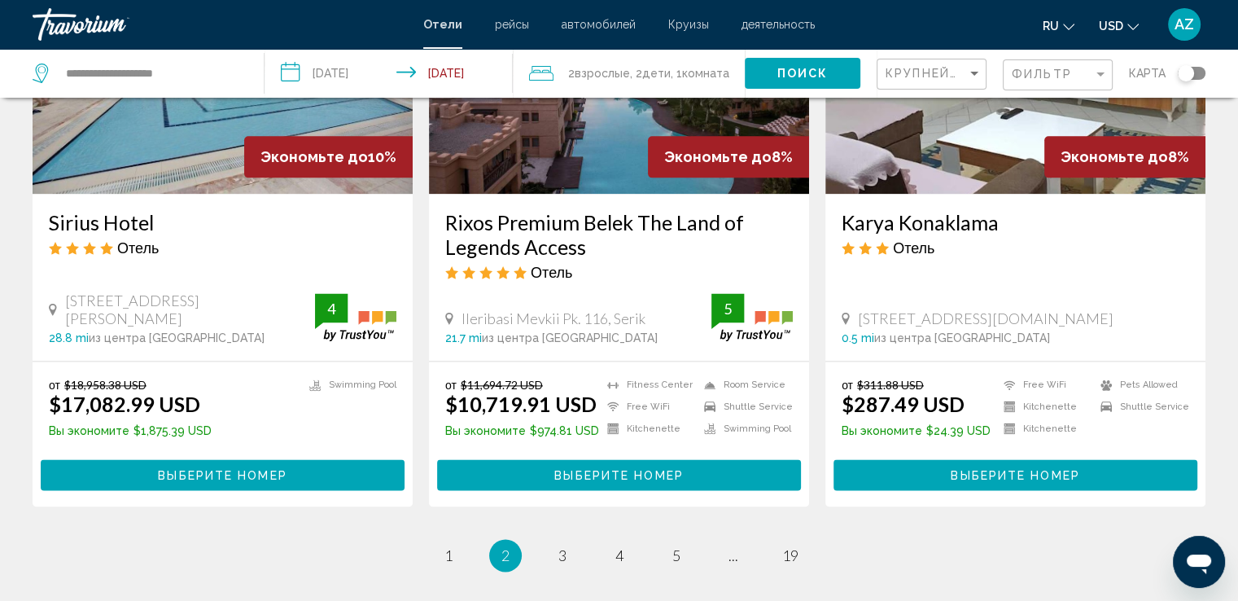
scroll to position [2128, 0]
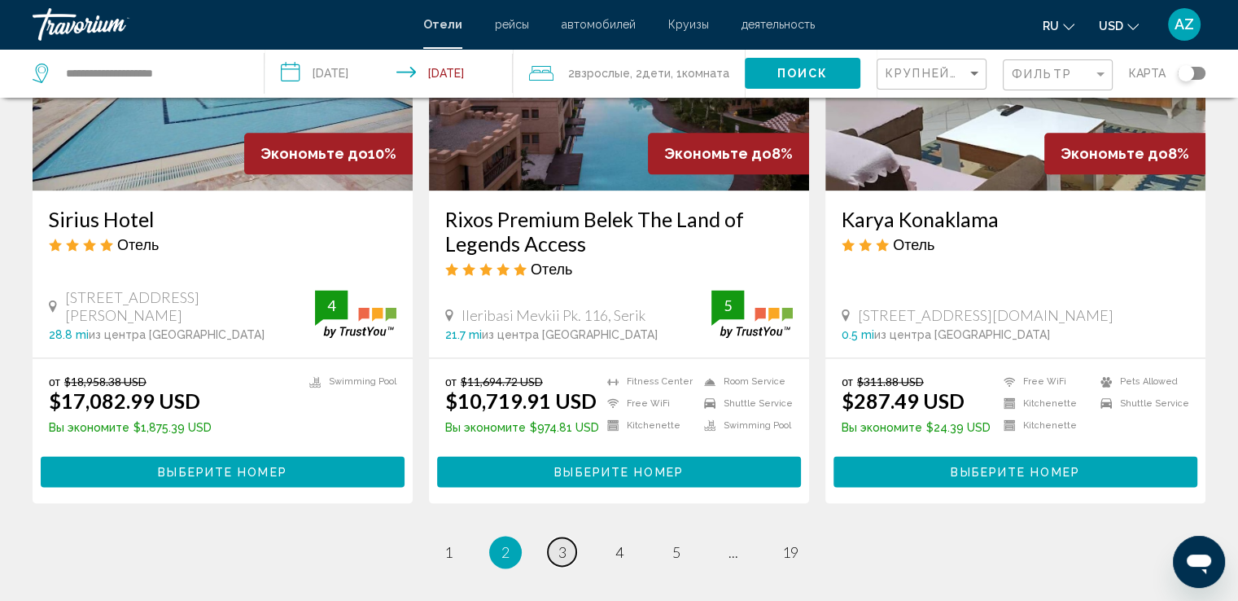
click at [566, 537] on link "page 3" at bounding box center [562, 551] width 28 height 28
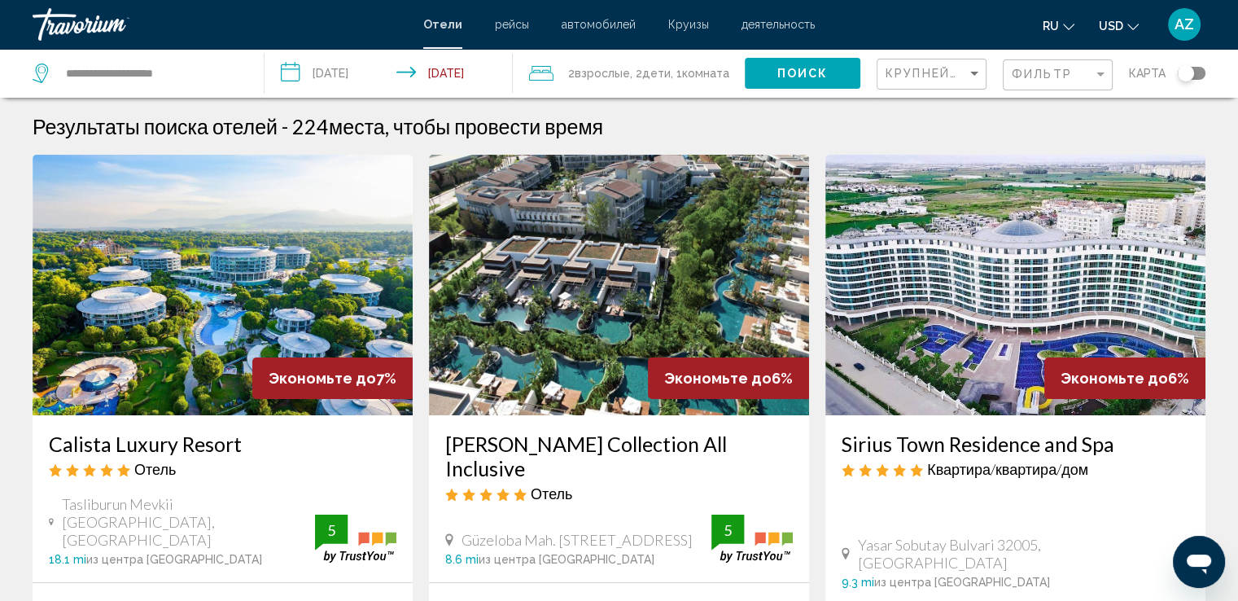
click at [329, 72] on input "**********" at bounding box center [391, 76] width 255 height 54
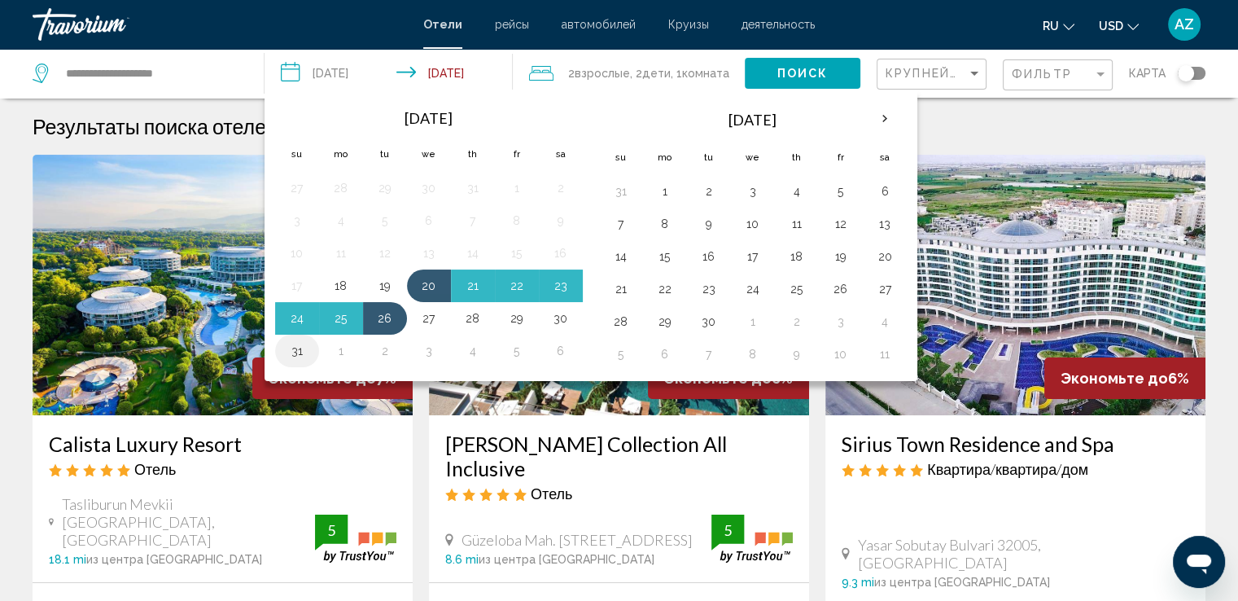
click at [295, 346] on button "31" at bounding box center [297, 350] width 26 height 23
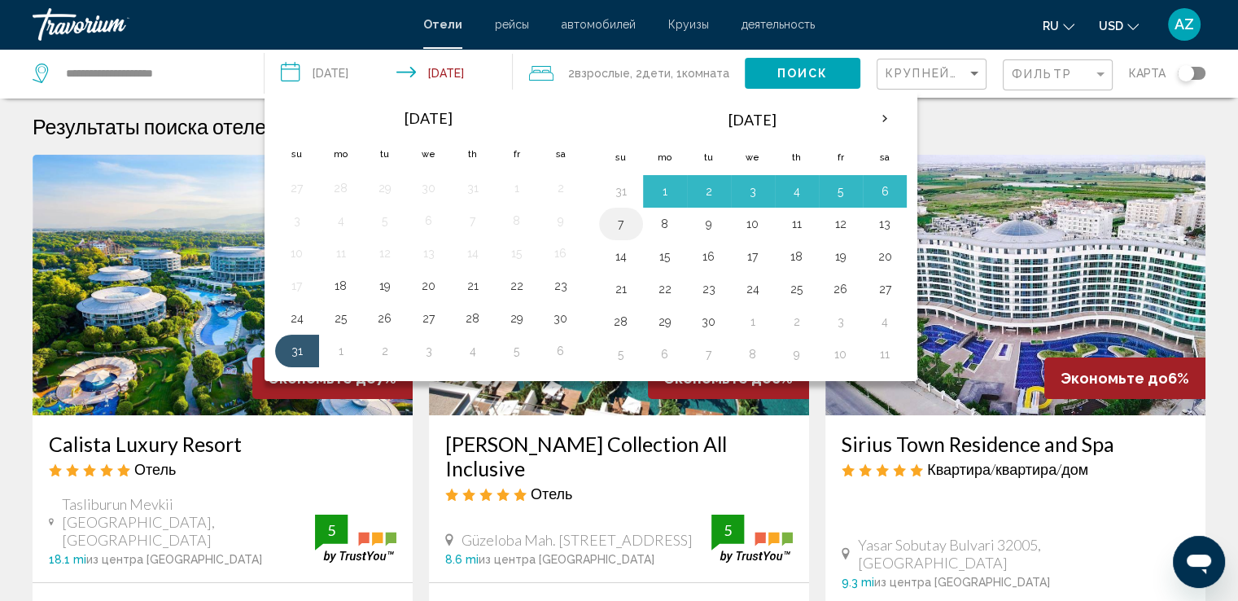
click at [615, 219] on button "7" at bounding box center [621, 223] width 26 height 23
type input "**********"
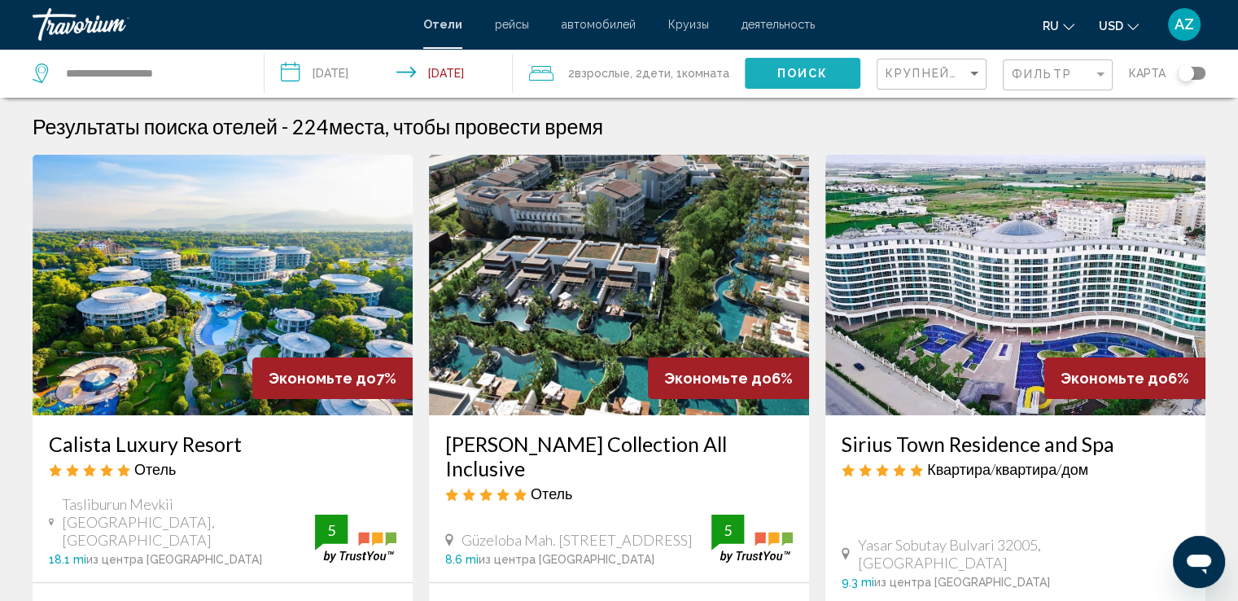
click at [810, 69] on span "Поиск" at bounding box center [802, 74] width 51 height 13
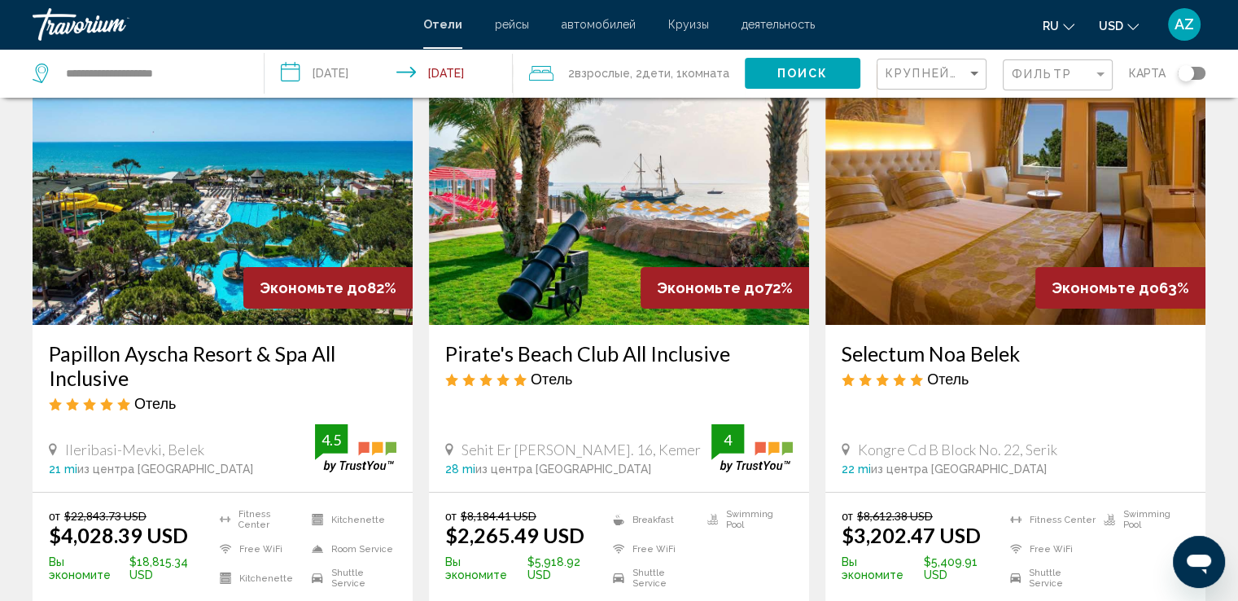
scroll to position [97, 0]
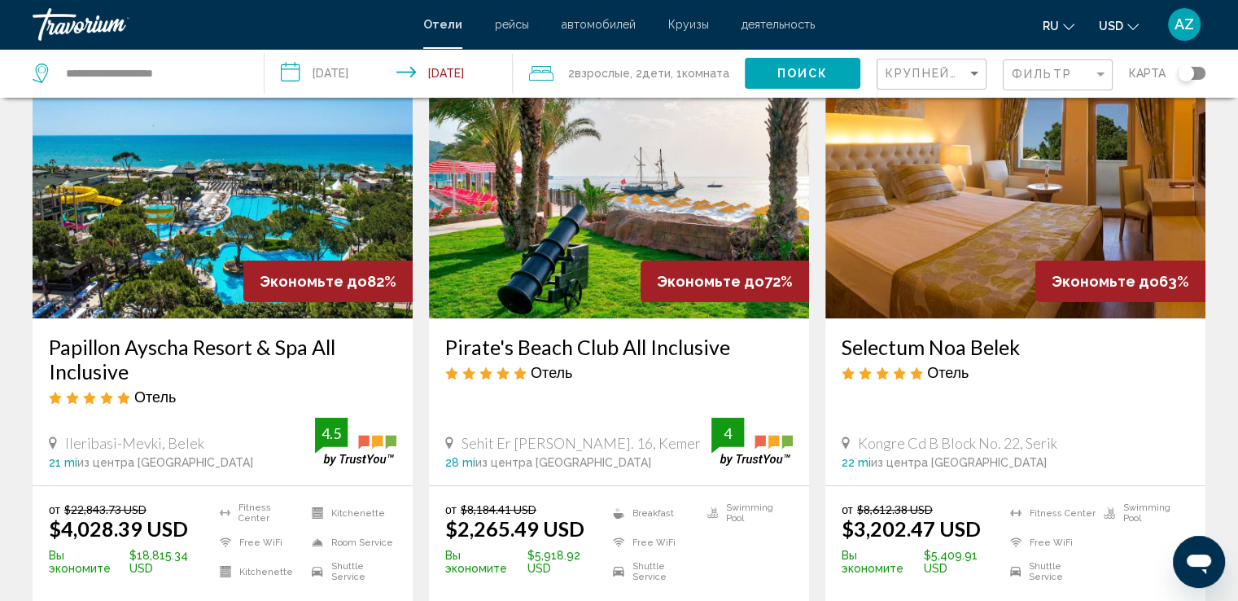
drag, startPoint x: 36, startPoint y: 344, endPoint x: 150, endPoint y: 370, distance: 116.9
click at [150, 370] on div "Papillon Ayscha Resort & Spa All Inclusive Отель Ileribasi-Mevki, Belek 21 mi и…" at bounding box center [223, 401] width 380 height 167
copy h3 "Papillon Ayscha Resort & Spa All Inclusive"
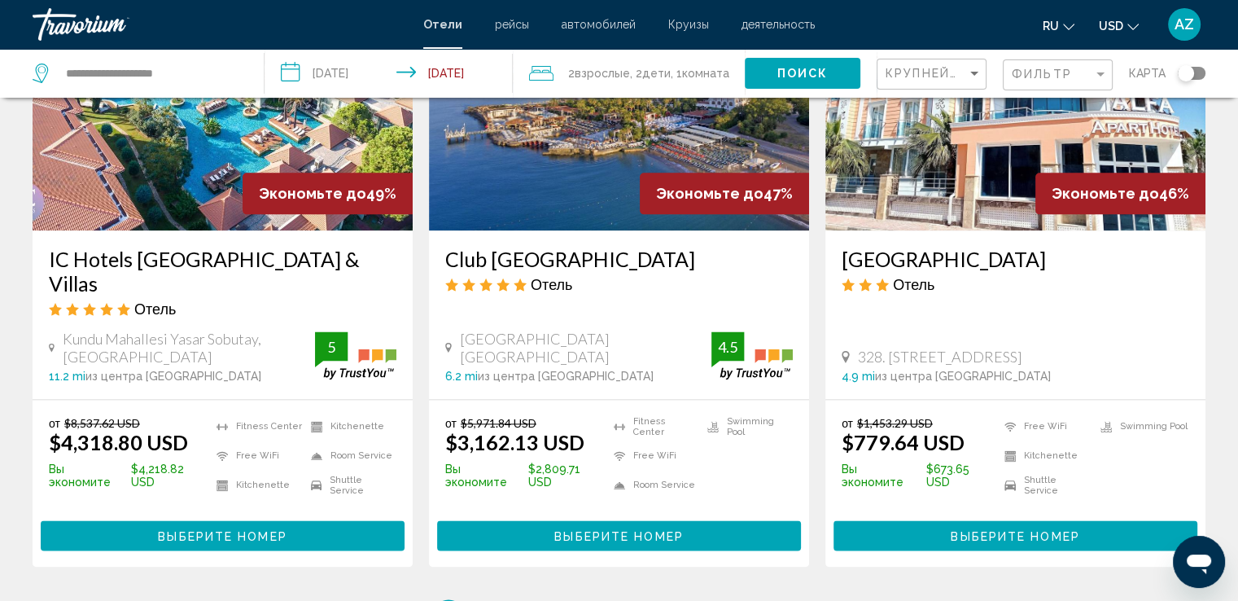
scroll to position [2044, 0]
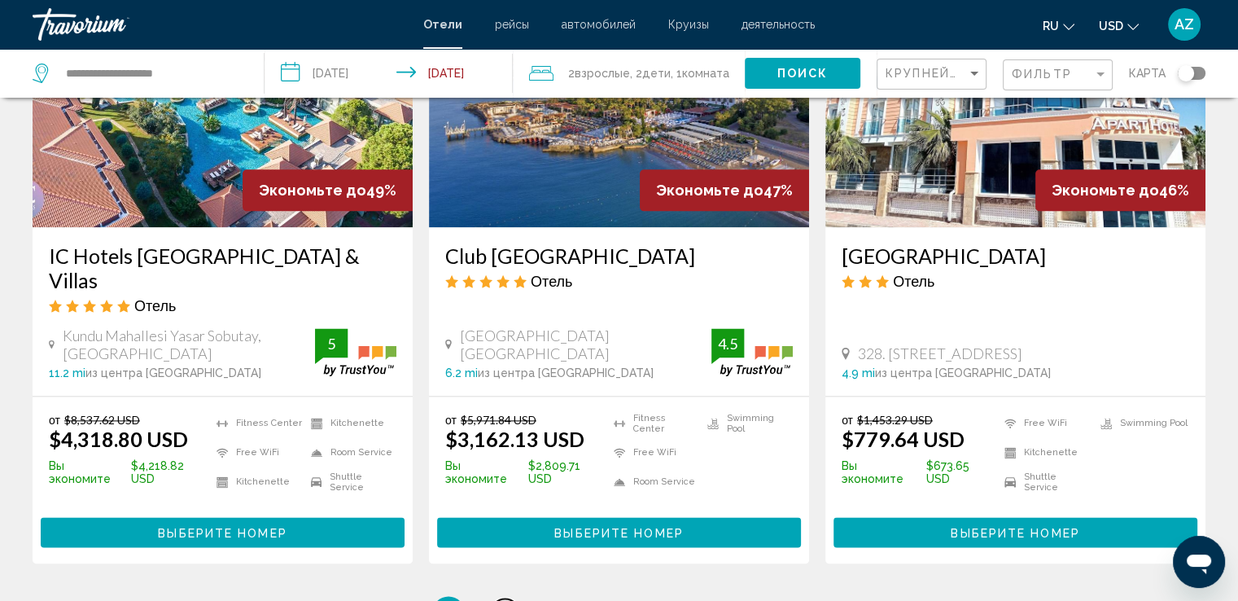
click at [502, 600] on span "2" at bounding box center [505, 612] width 8 height 18
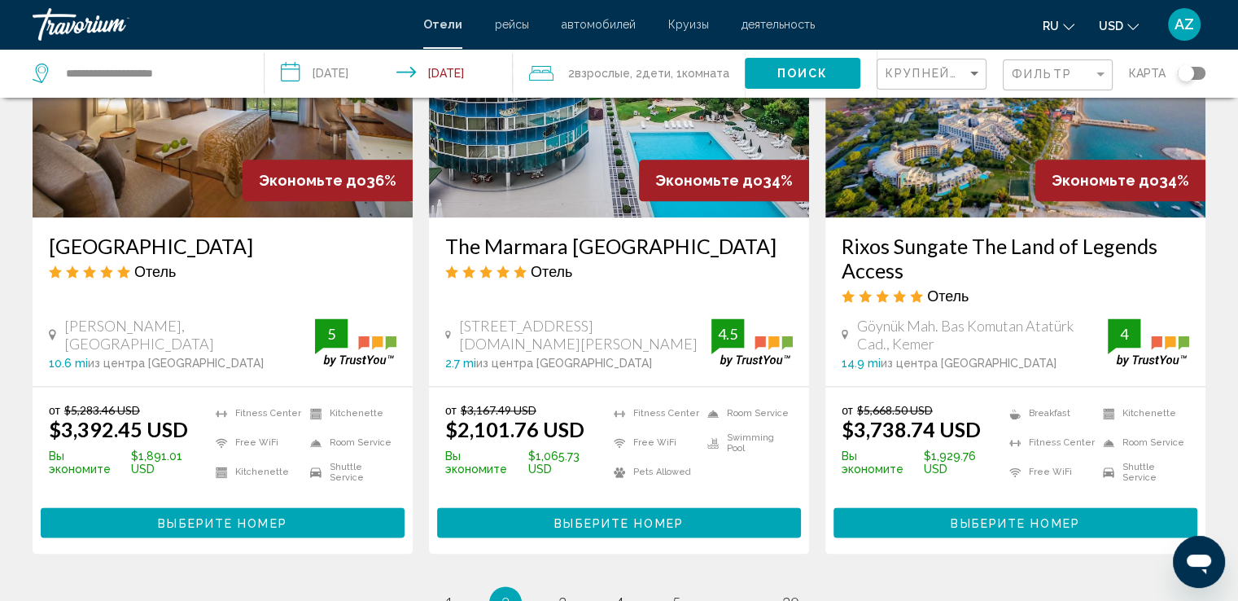
scroll to position [2219, 0]
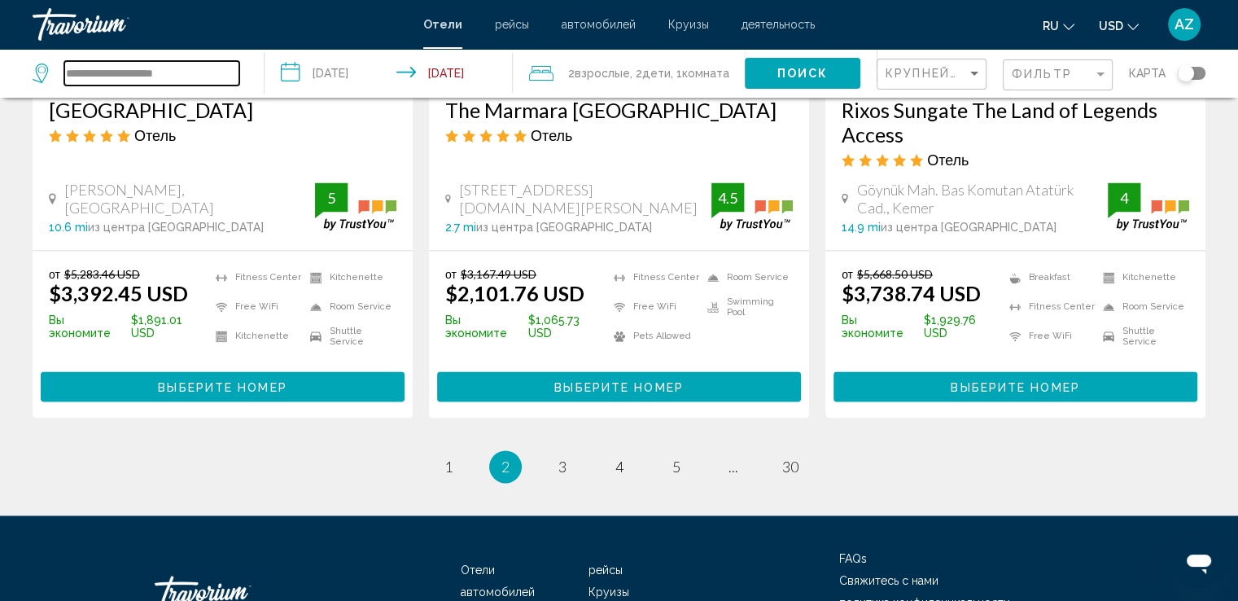
click at [196, 66] on input "**********" at bounding box center [151, 73] width 175 height 24
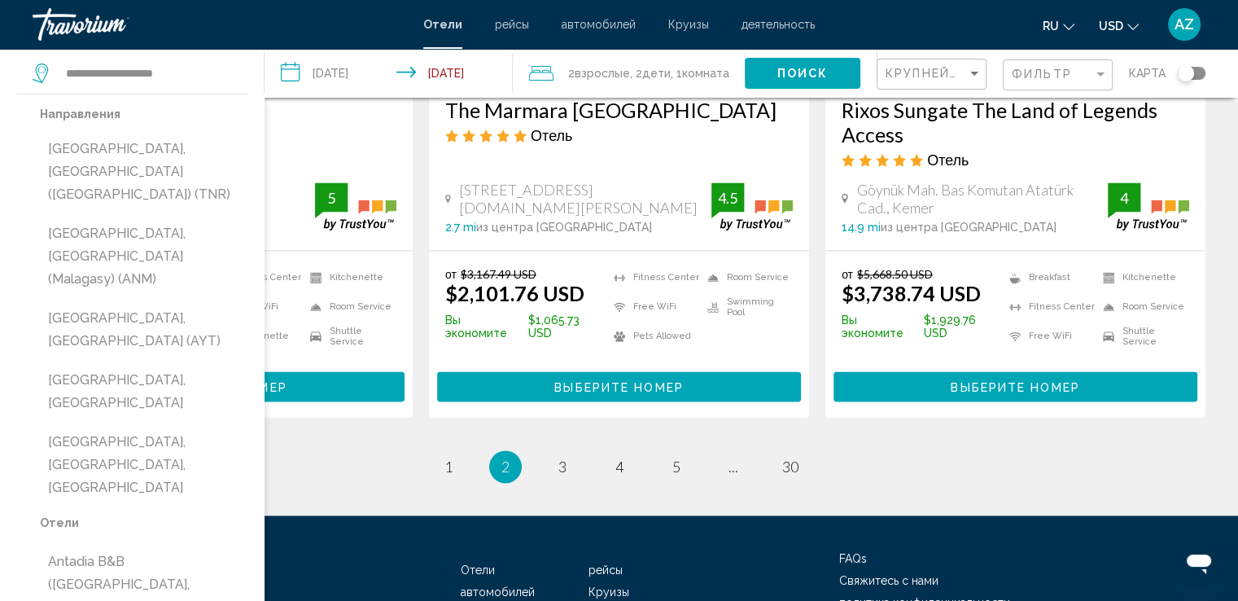
click at [90, 22] on div "Travorium" at bounding box center [114, 24] width 163 height 33
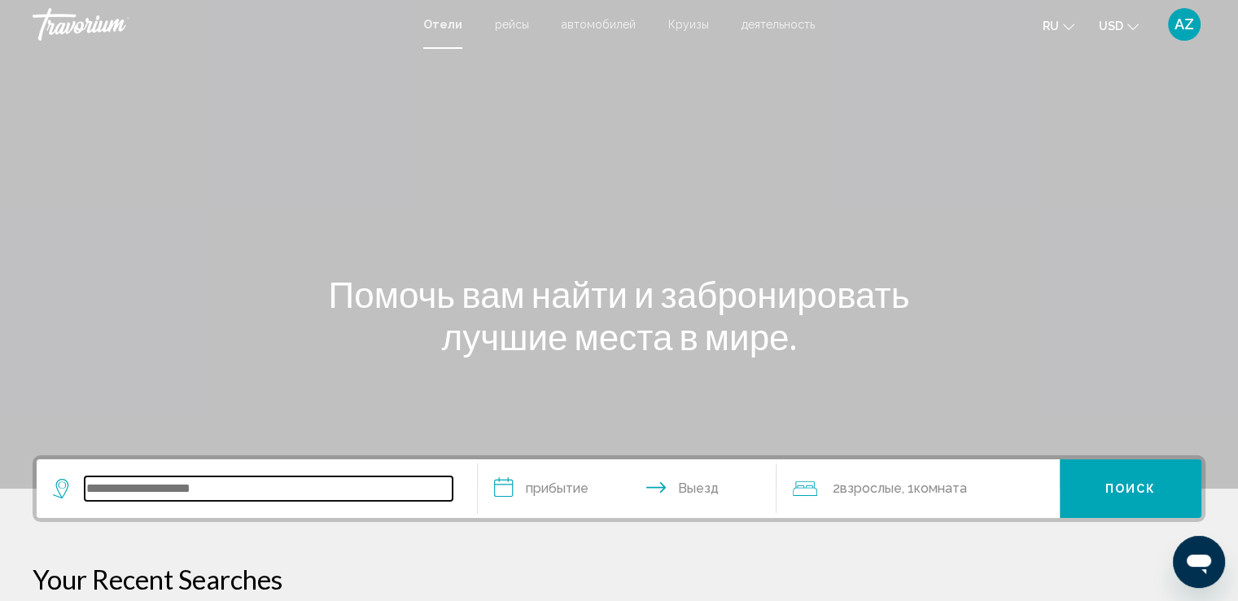
click at [273, 483] on input "Search widget" at bounding box center [269, 488] width 368 height 24
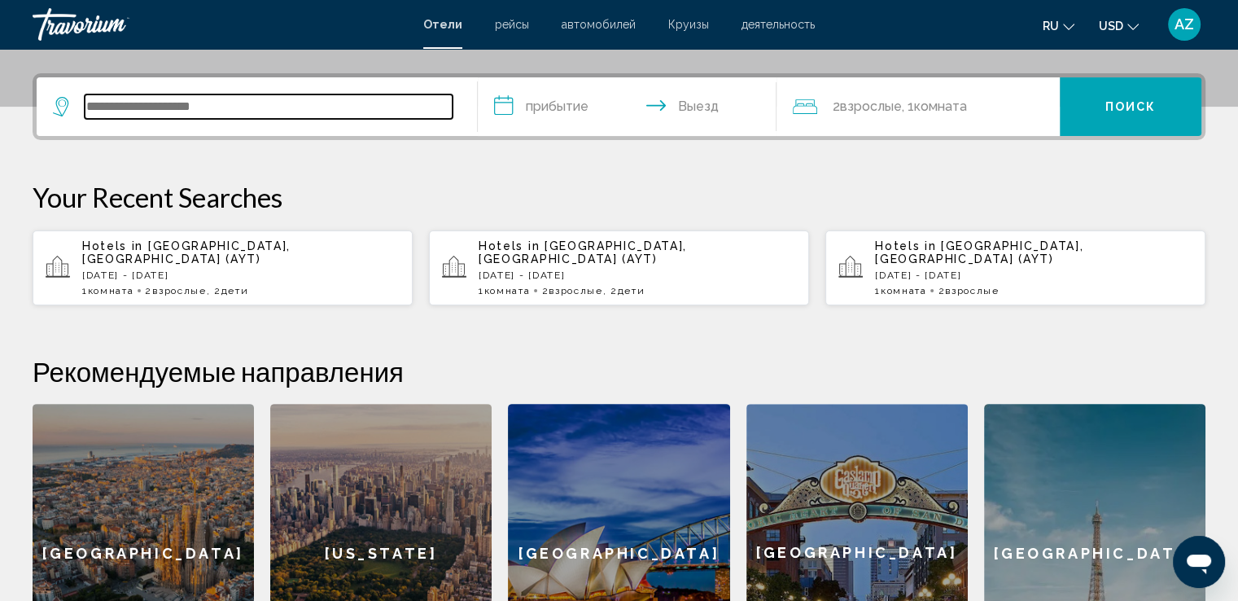
scroll to position [401, 0]
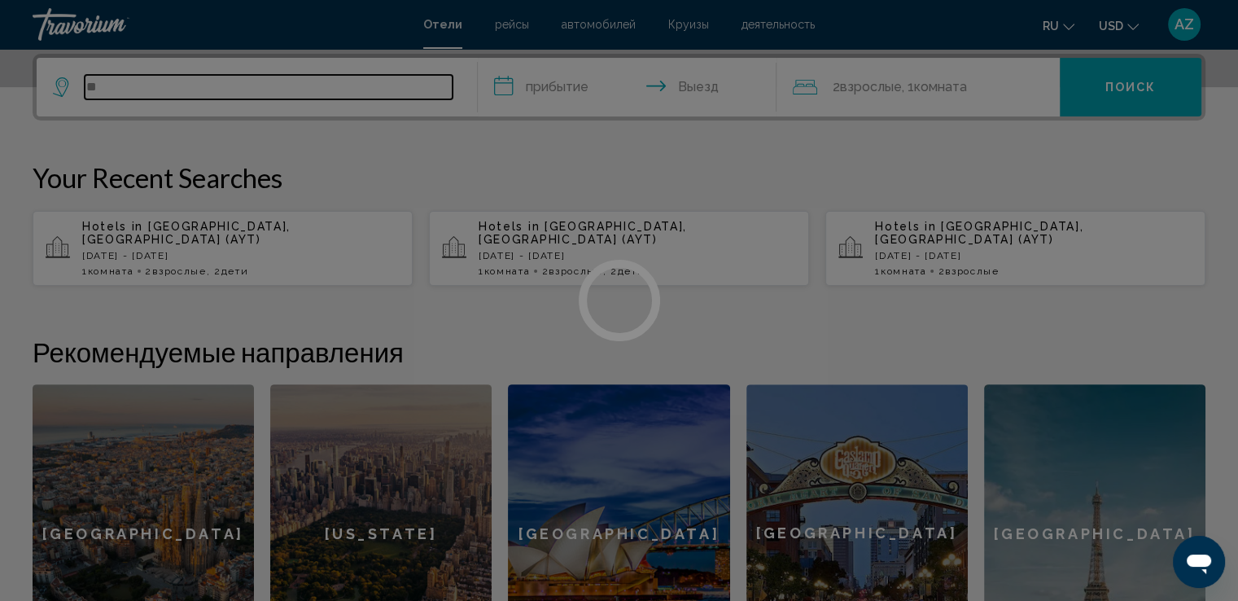
type input "*"
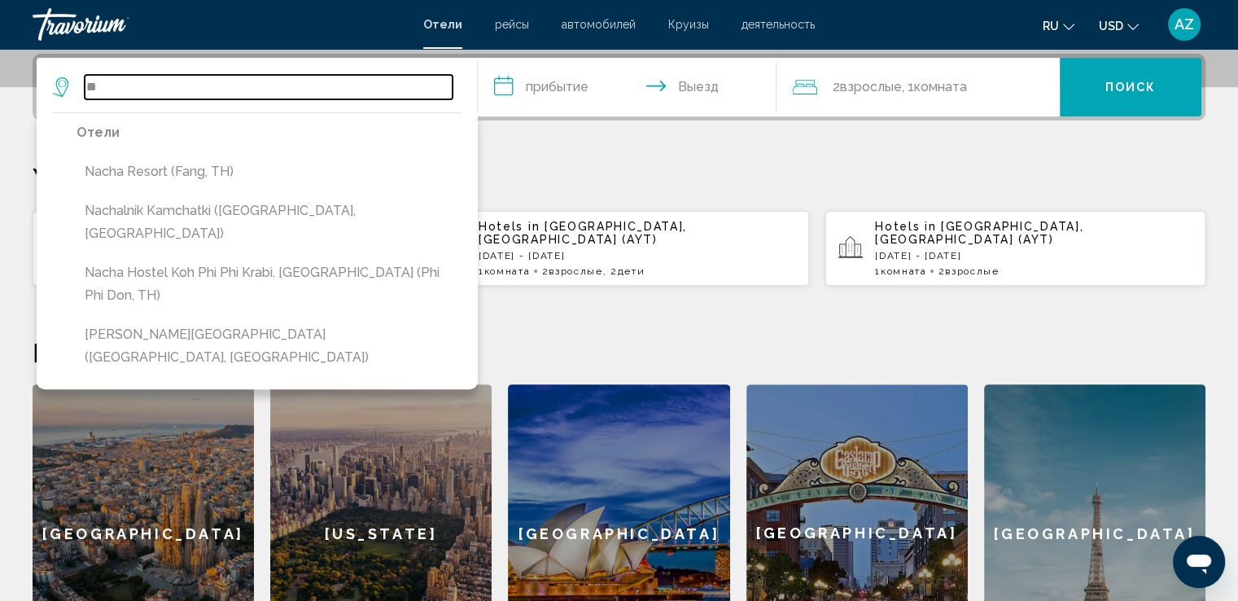
type input "*"
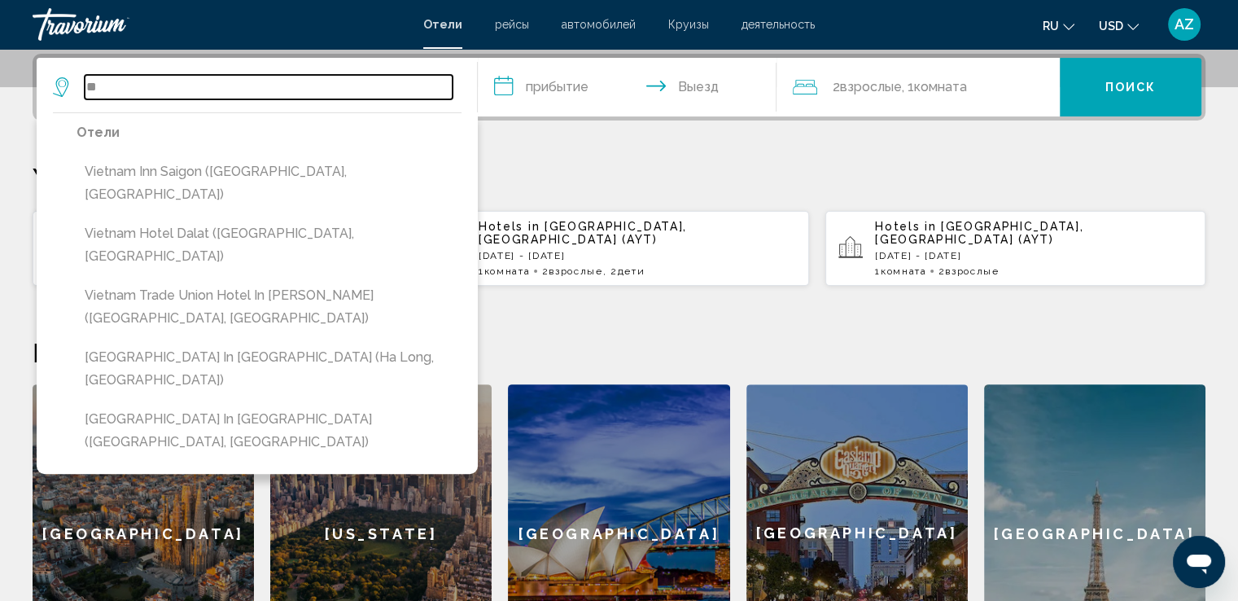
type input "*"
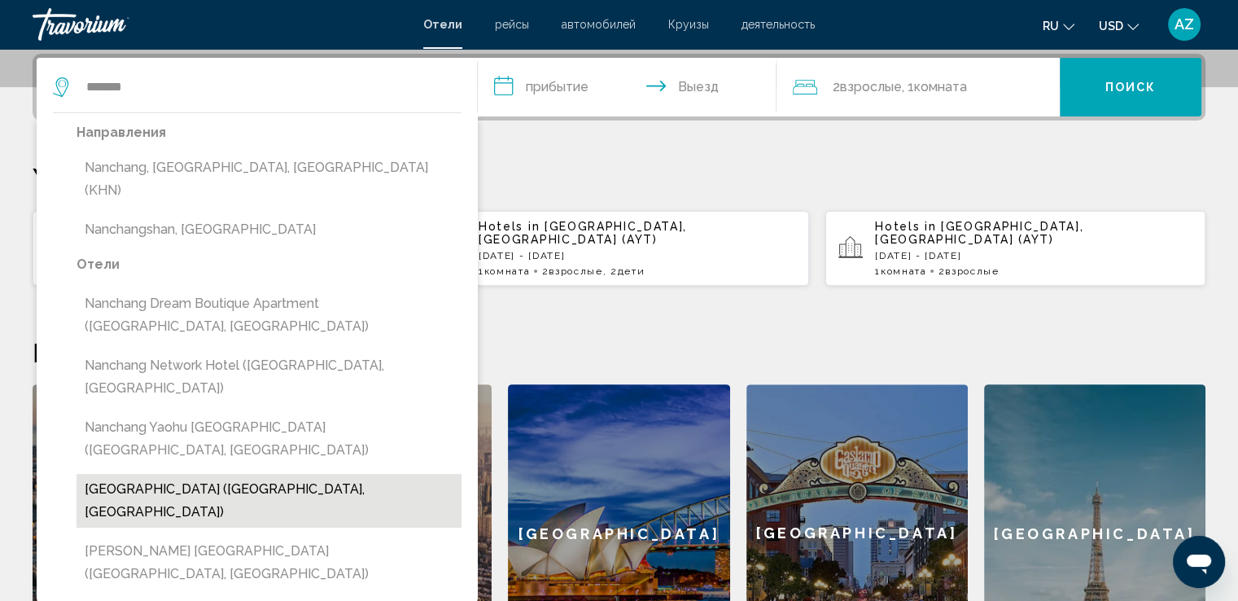
click at [350, 474] on button "Nanchang MY Hotel Yaohu Branch (Nanchang, CN)" at bounding box center [268, 501] width 385 height 54
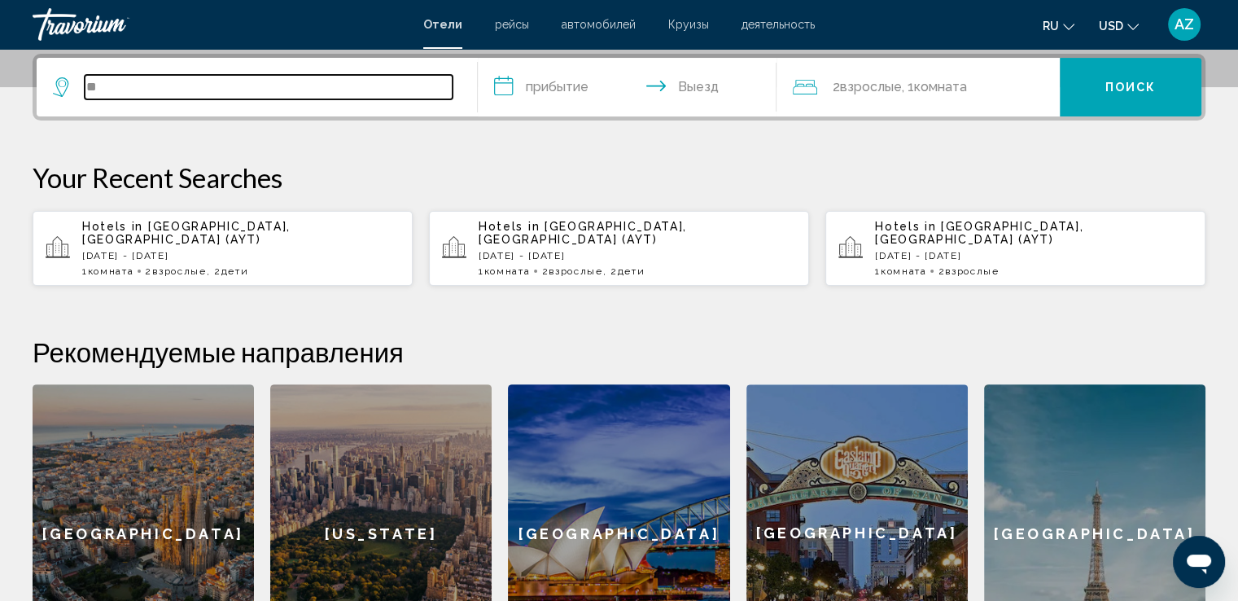
type input "*"
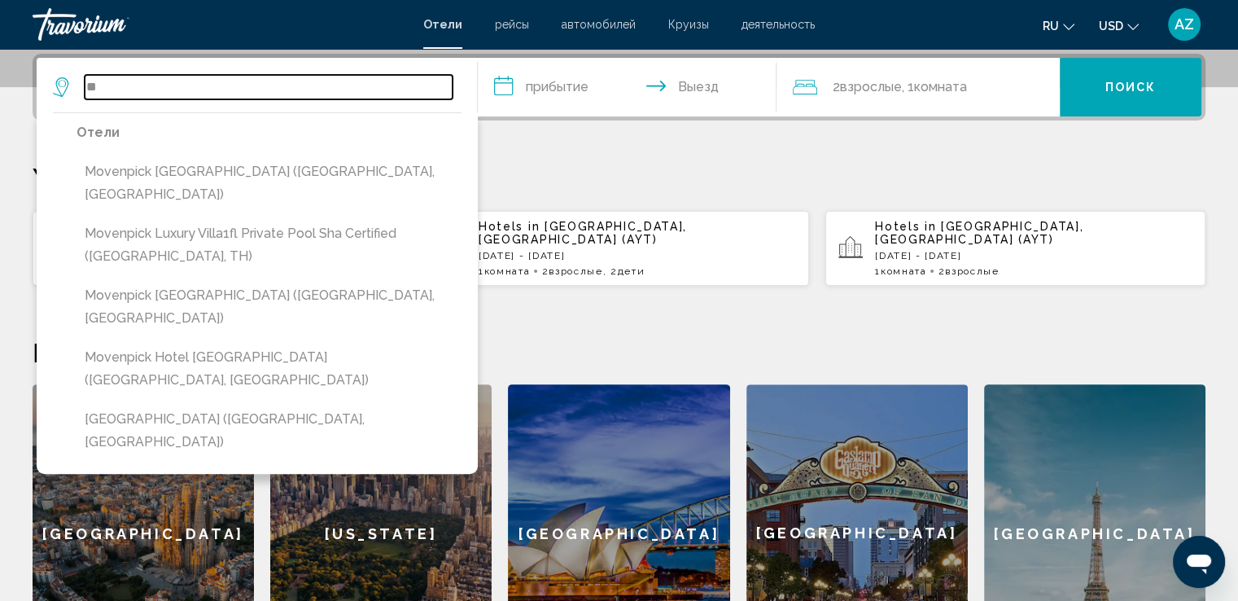
type input "*"
paste input "**********"
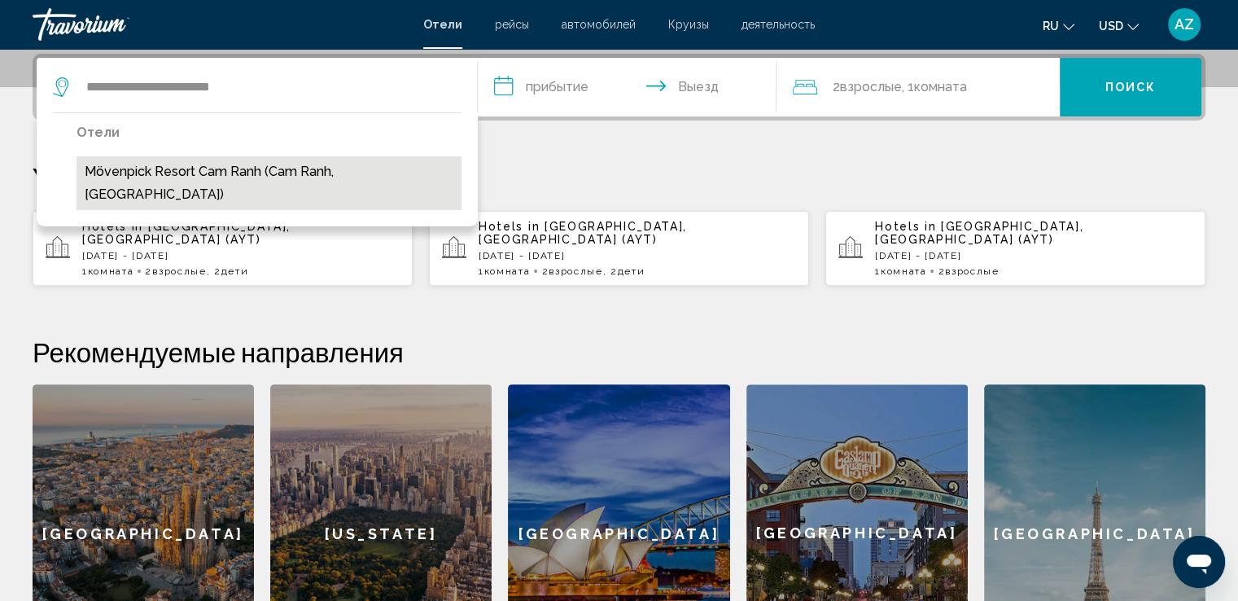
click at [330, 181] on button "Mövenpick Resort Cam Ranh (Cam Ranh, VN)" at bounding box center [268, 183] width 385 height 54
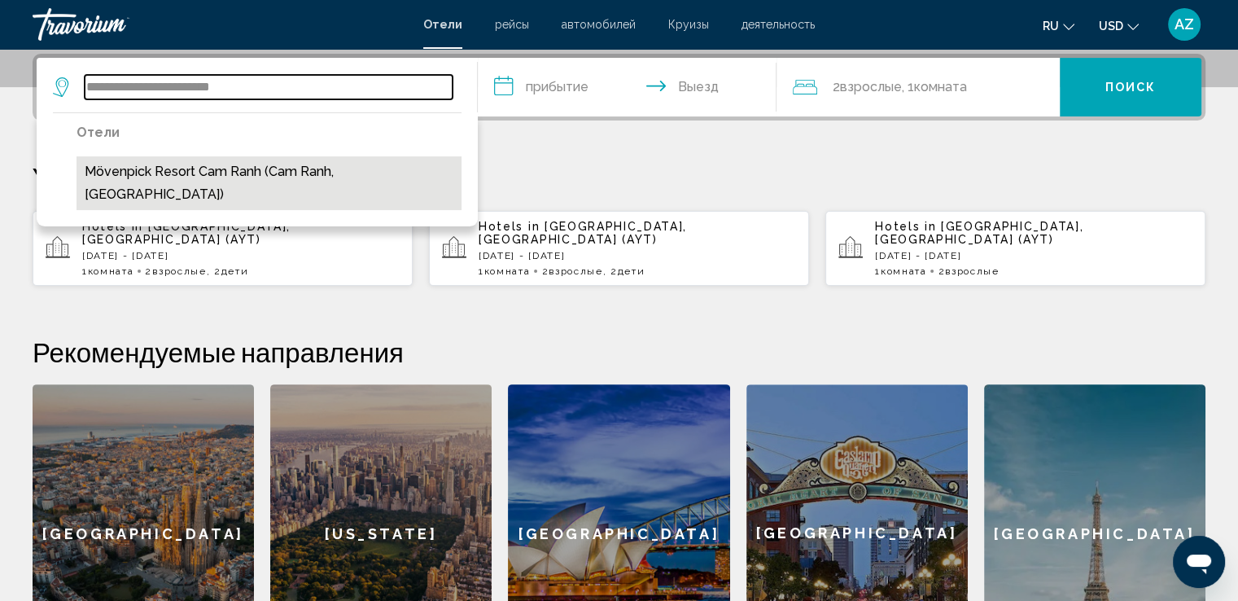
type input "**********"
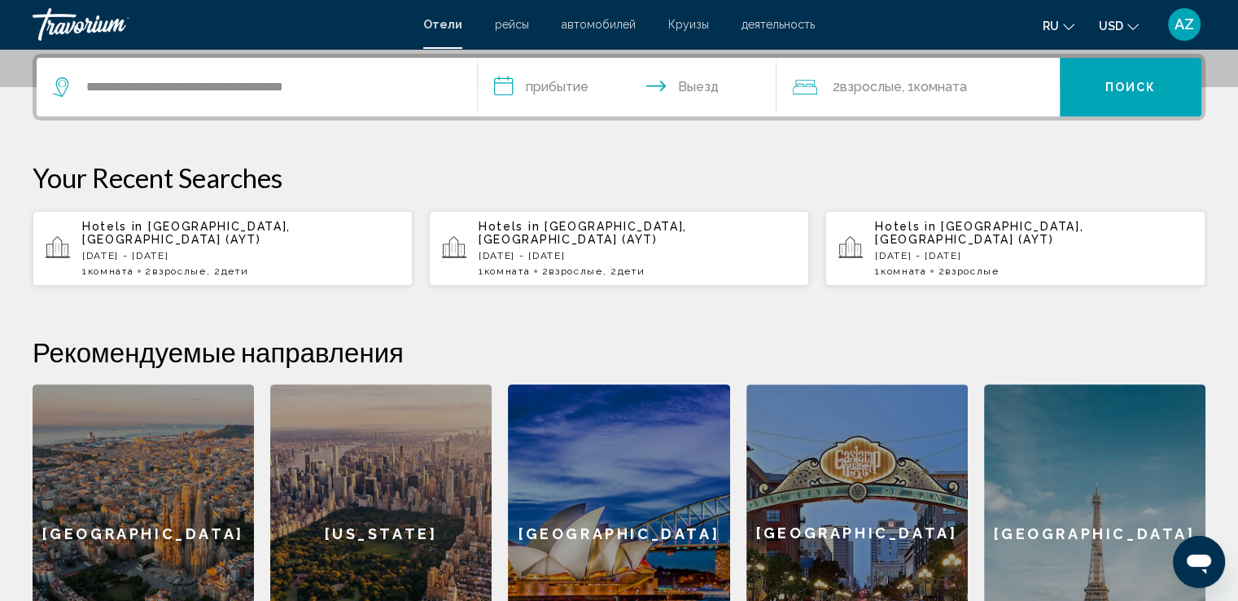
click at [556, 95] on input "**********" at bounding box center [631, 89] width 306 height 63
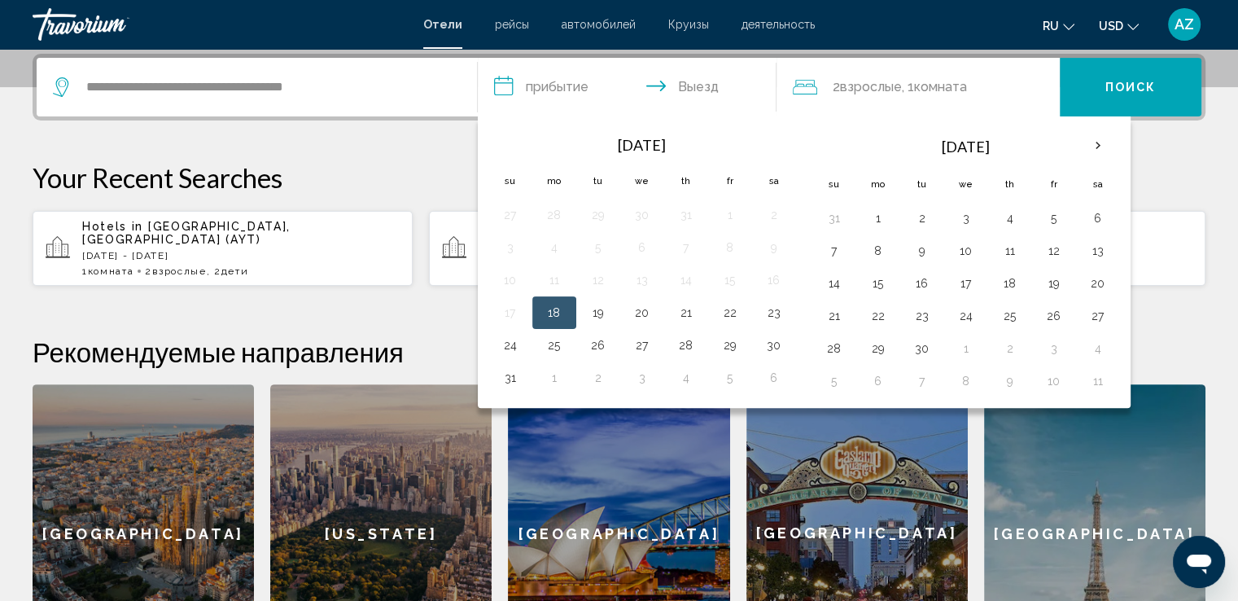
click at [556, 95] on input "**********" at bounding box center [631, 89] width 306 height 63
click at [732, 314] on button "22" at bounding box center [730, 312] width 26 height 23
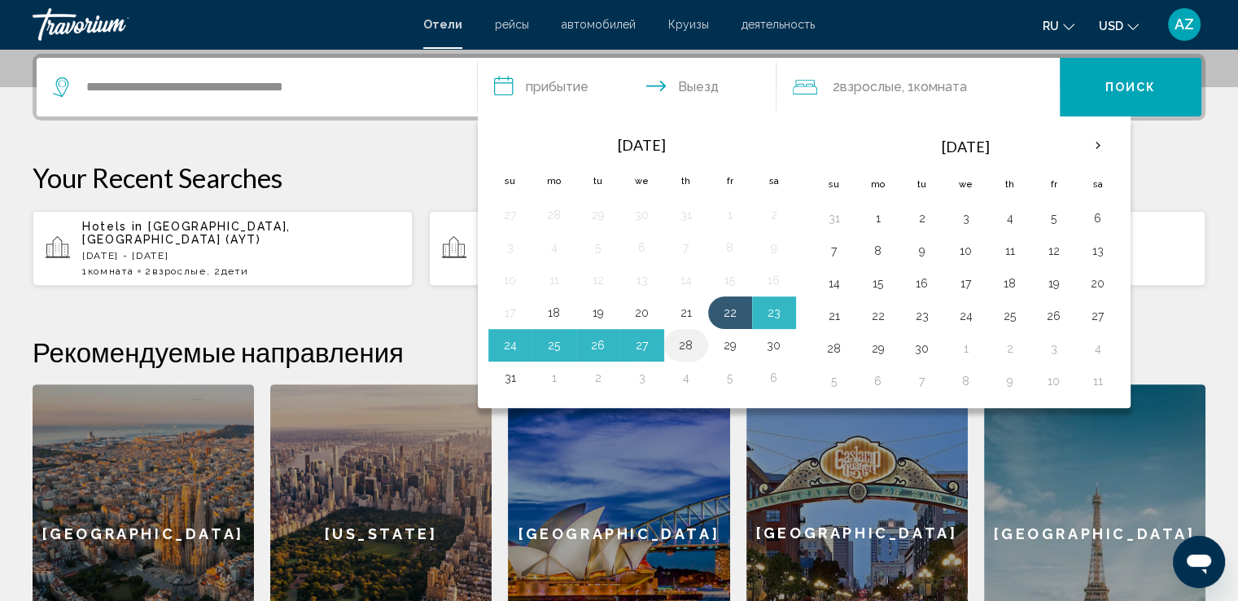
click at [692, 345] on button "28" at bounding box center [686, 345] width 26 height 23
type input "**********"
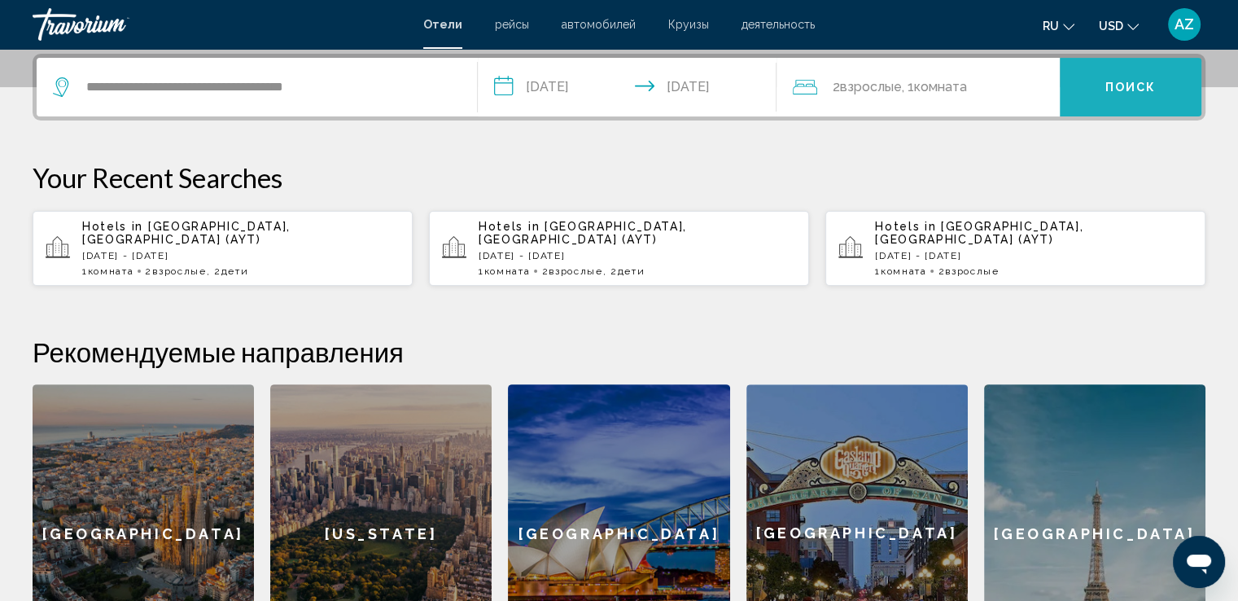
click at [1143, 98] on button "Поиск" at bounding box center [1131, 87] width 142 height 59
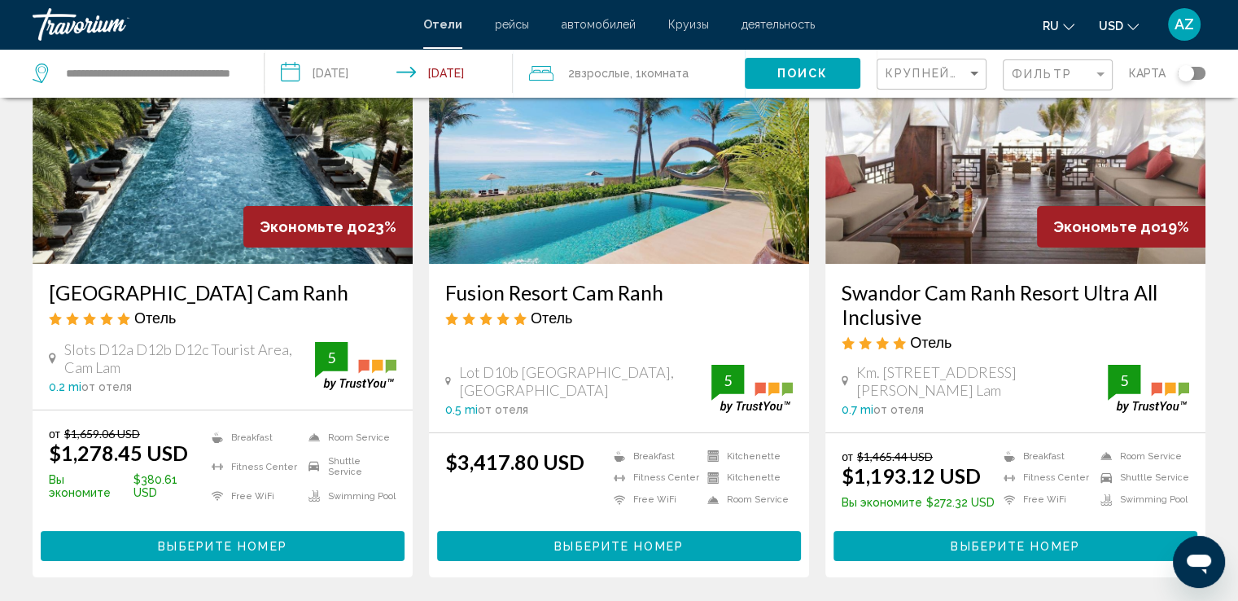
scroll to position [157, 0]
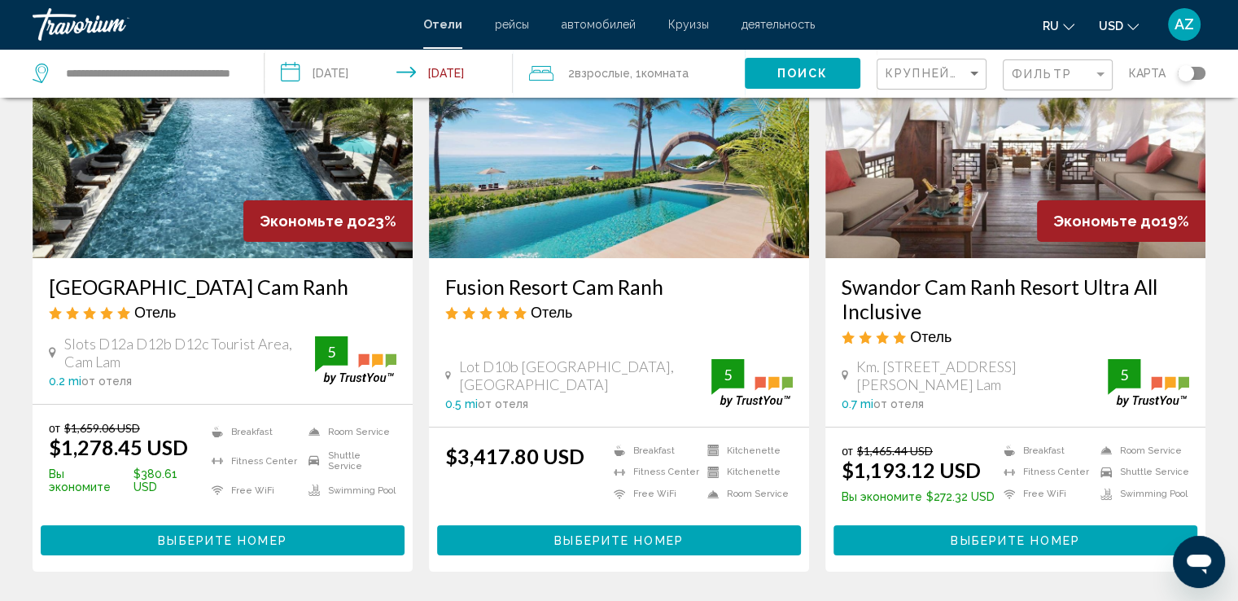
click at [255, 114] on img "Main content" at bounding box center [223, 128] width 380 height 260
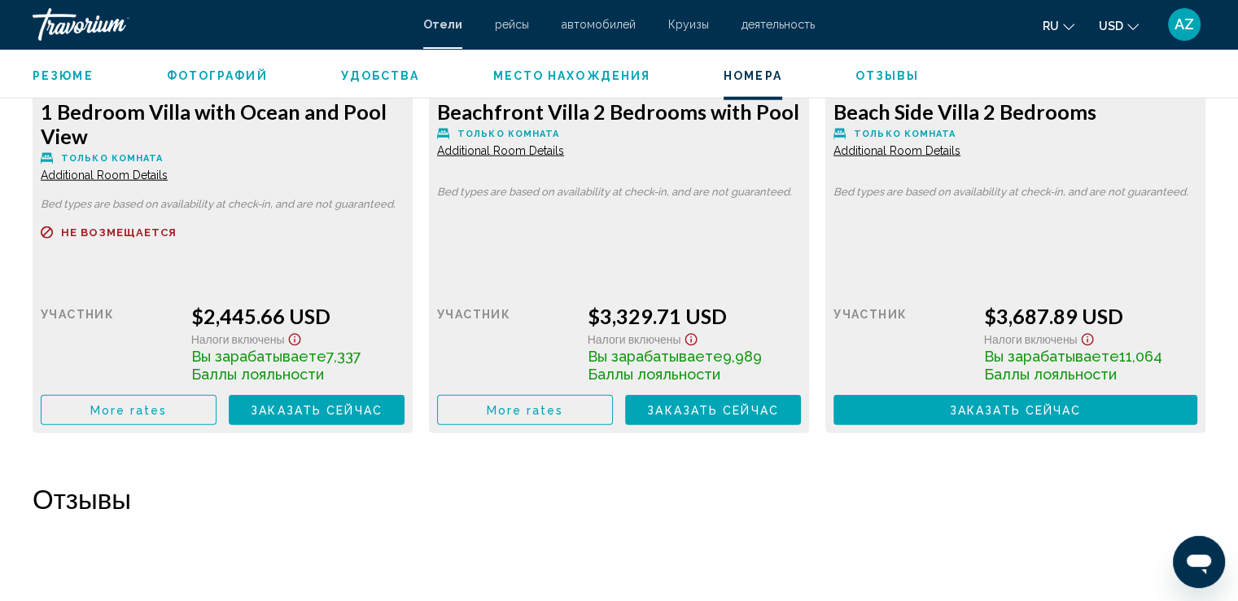
scroll to position [4222, 0]
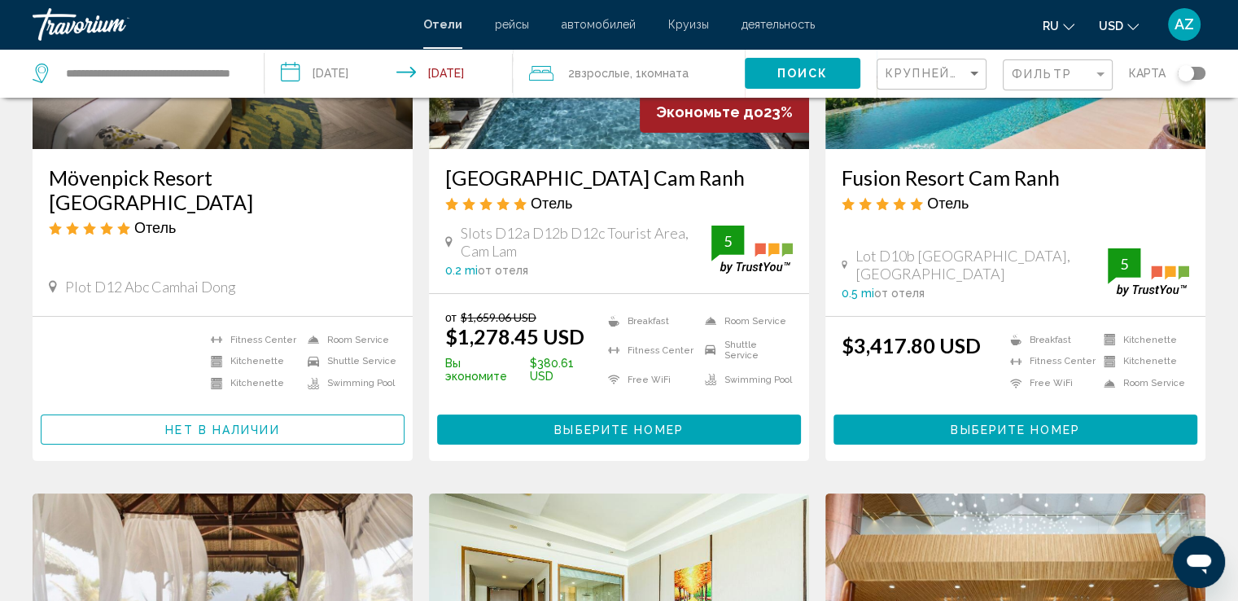
scroll to position [266, 0]
click at [369, 79] on input "**********" at bounding box center [391, 76] width 255 height 54
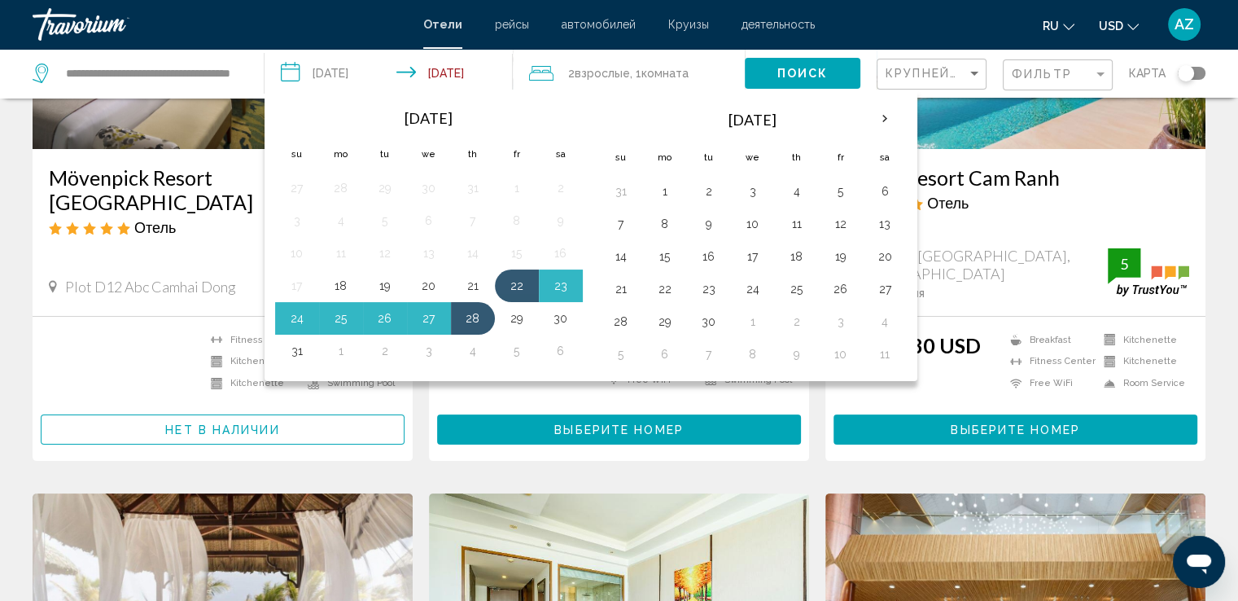
click at [347, 73] on input "**********" at bounding box center [391, 76] width 255 height 54
click at [84, 24] on div "Travorium" at bounding box center [114, 24] width 163 height 33
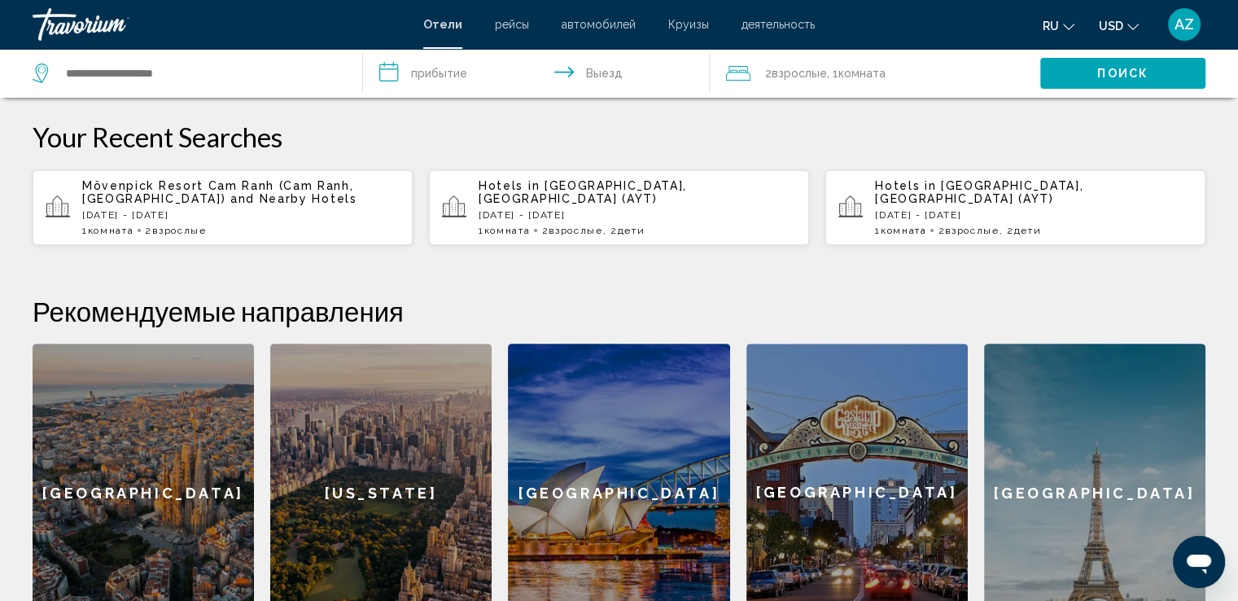
scroll to position [484, 0]
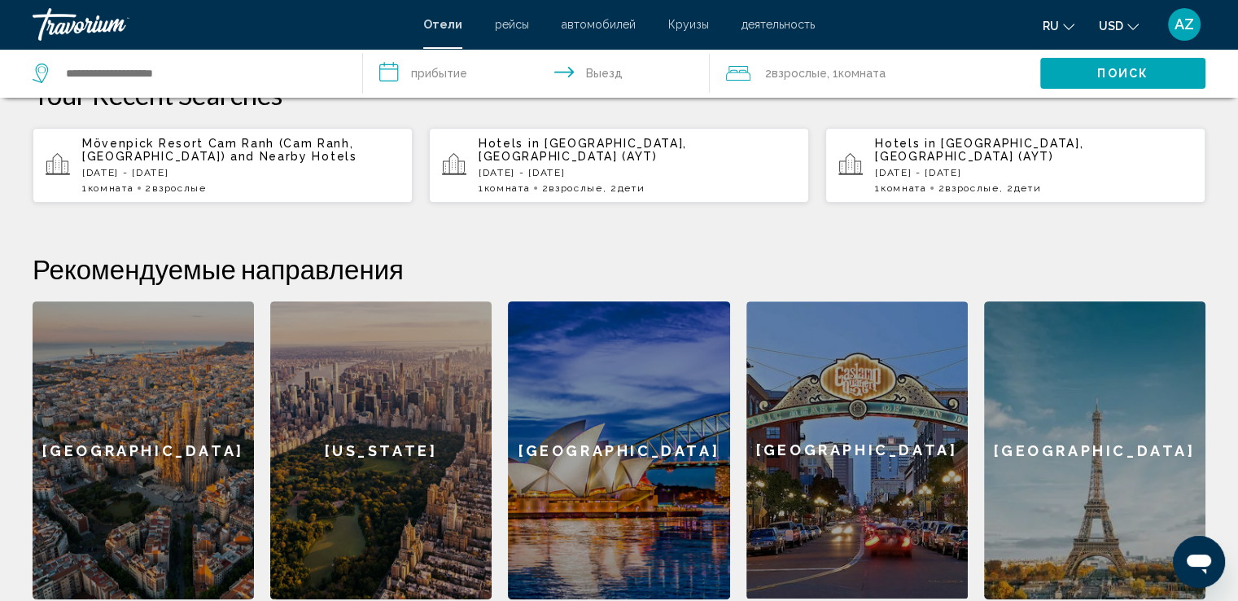
click at [464, 78] on input "**********" at bounding box center [539, 76] width 353 height 54
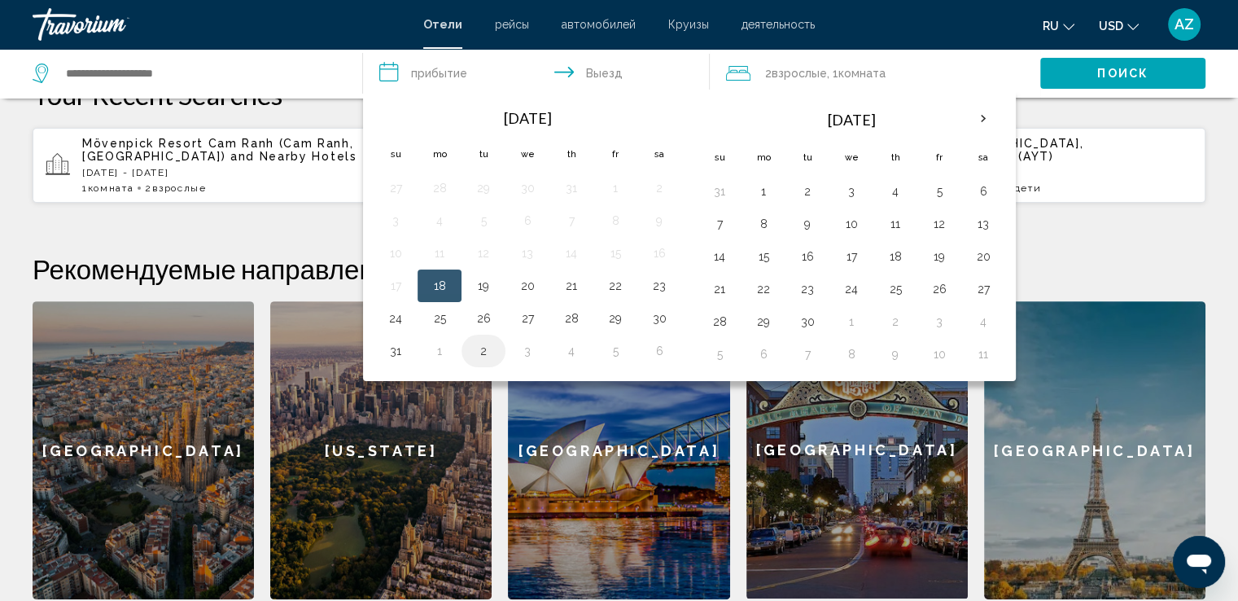
click at [481, 347] on button "2" at bounding box center [483, 350] width 26 height 23
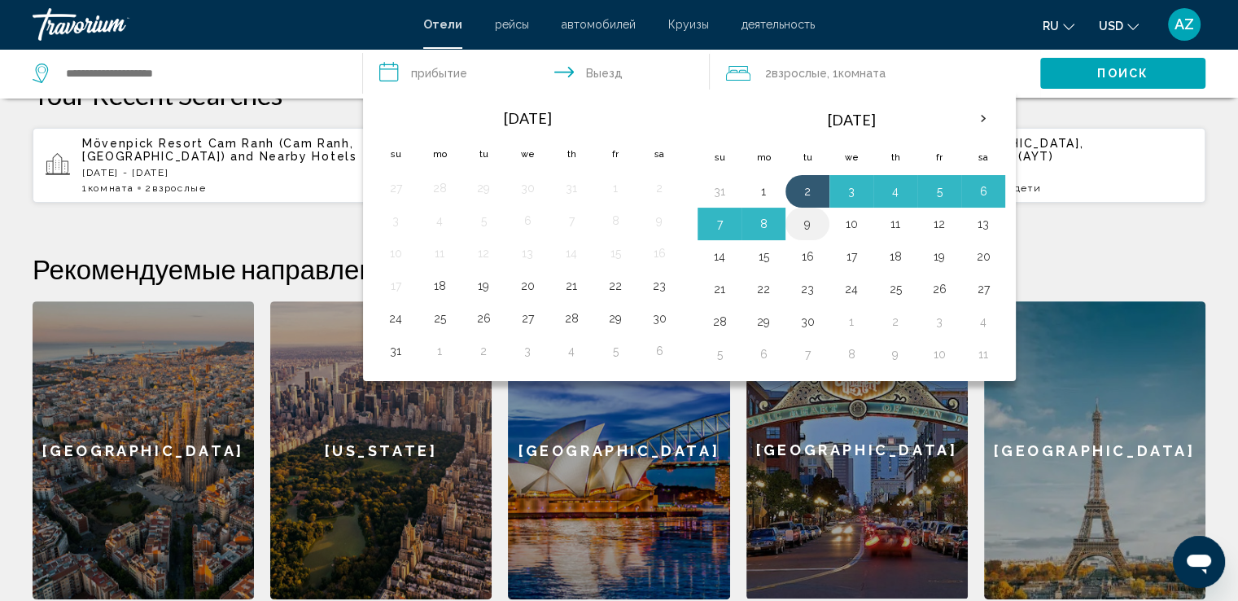
click at [797, 227] on button "9" at bounding box center [807, 223] width 26 height 23
type input "**********"
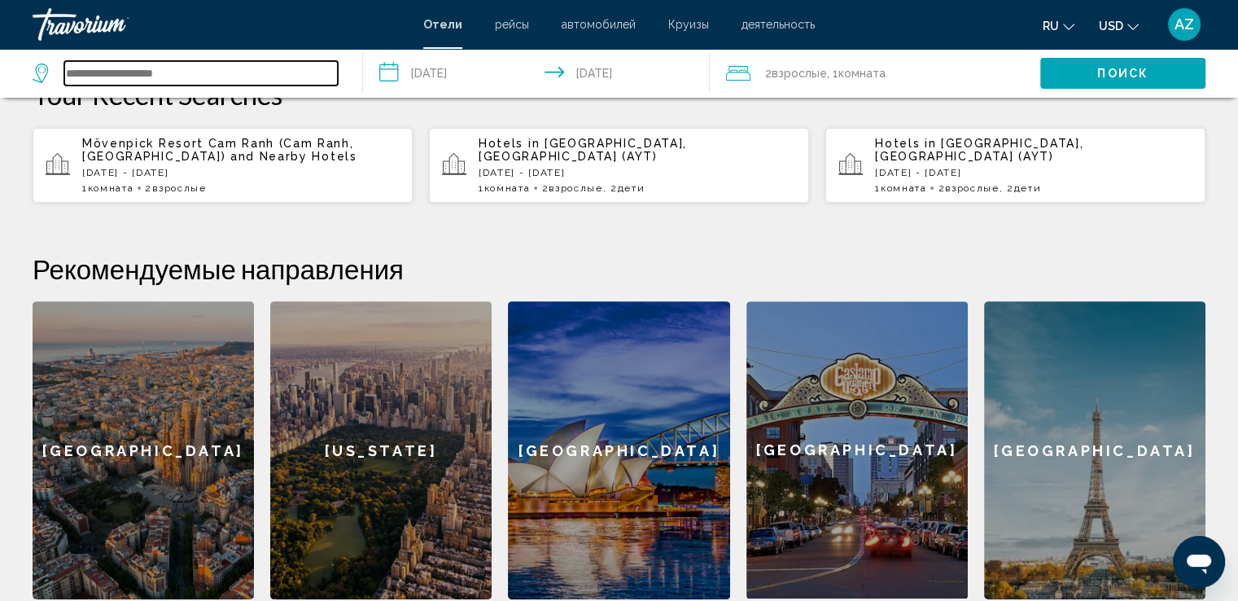
click at [225, 67] on input "Search widget" at bounding box center [200, 73] width 273 height 24
type input "*"
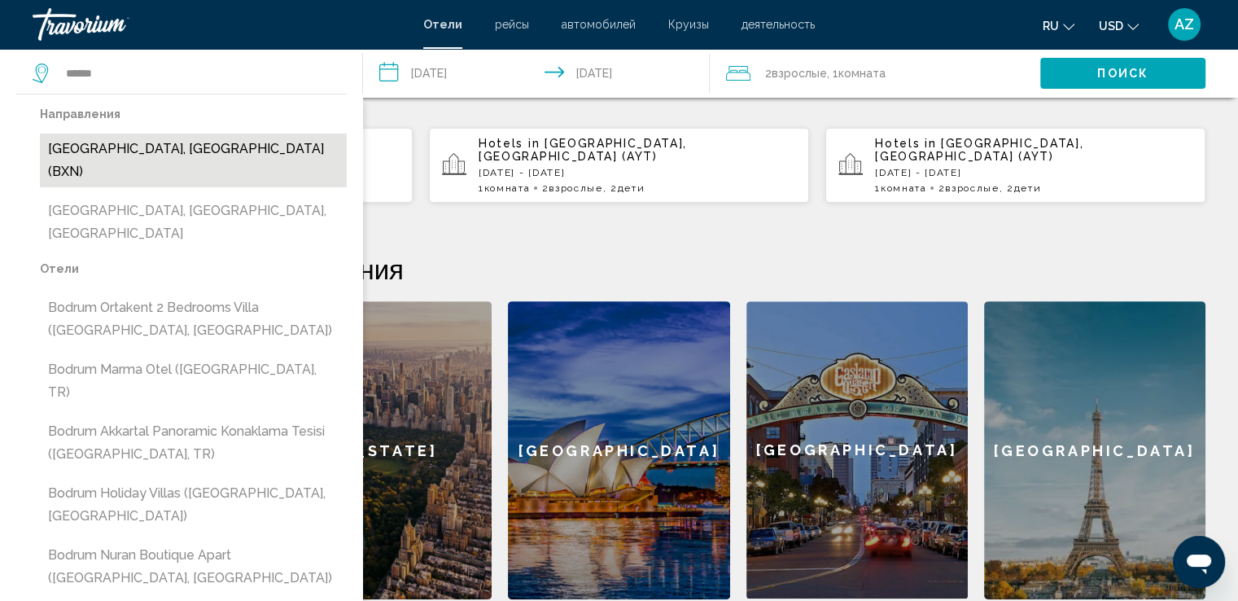
click at [189, 156] on button "Bodrum, Turkey (BXN)" at bounding box center [193, 160] width 307 height 54
type input "**********"
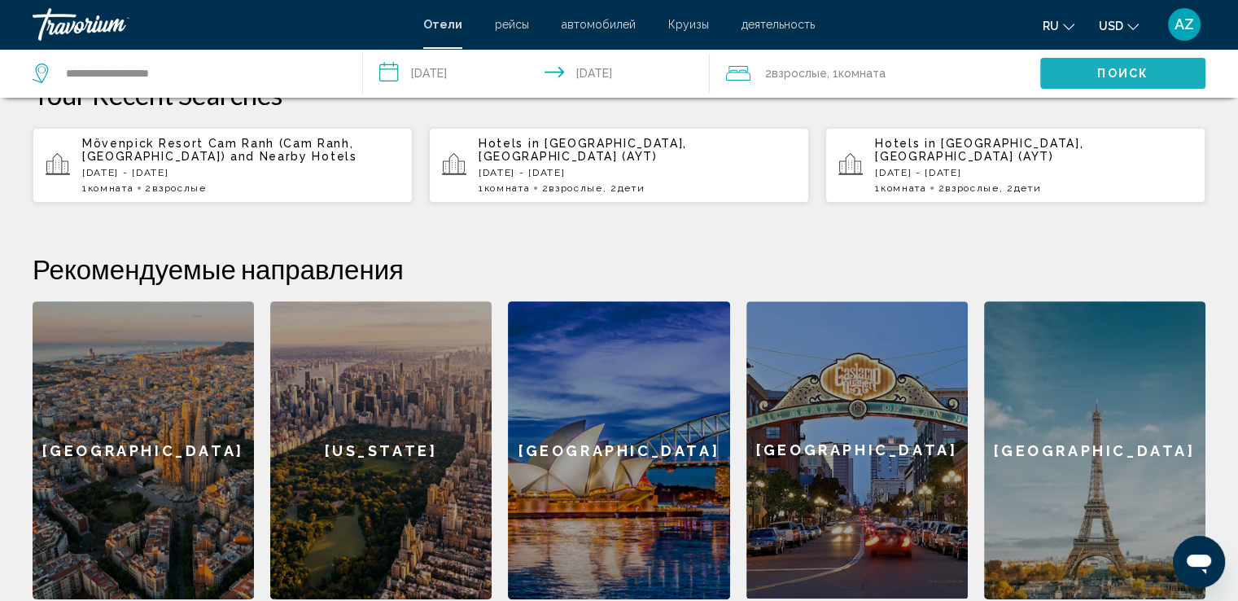
click at [1077, 75] on button "Поиск" at bounding box center [1122, 73] width 165 height 30
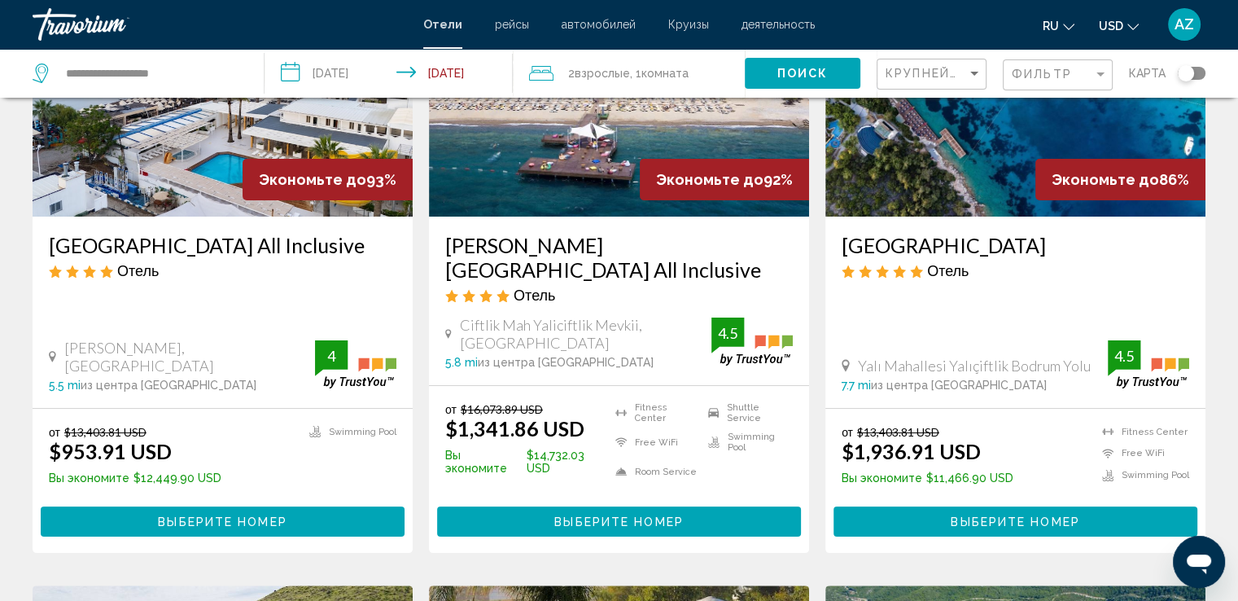
scroll to position [218, 0]
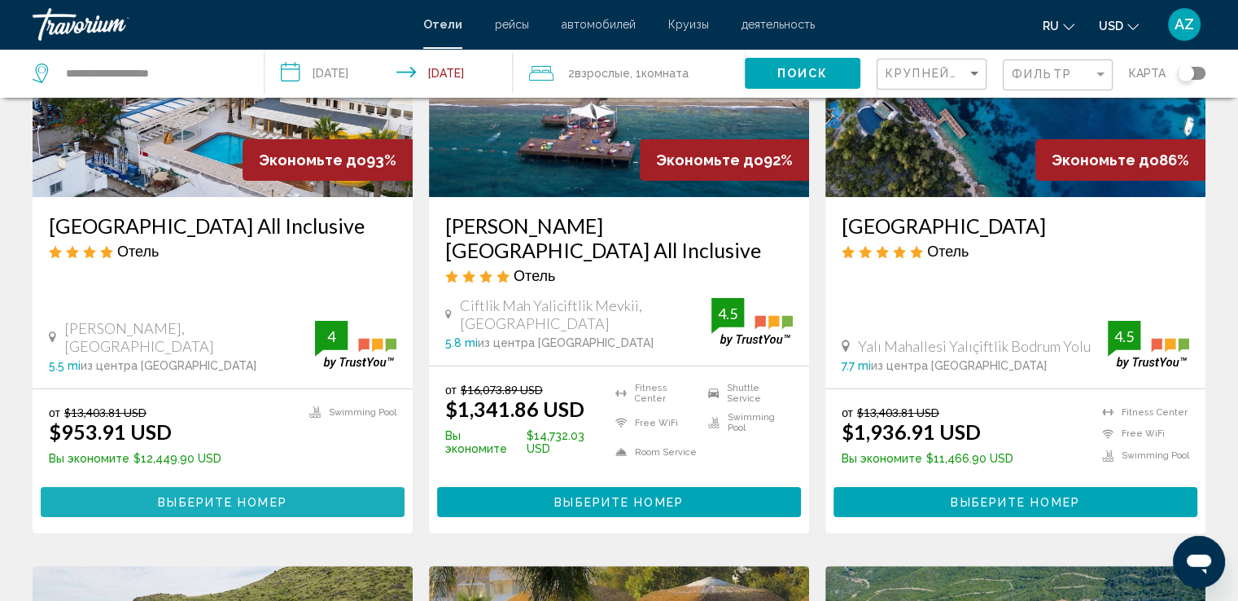
click at [195, 487] on button "Выберите номер" at bounding box center [223, 502] width 364 height 30
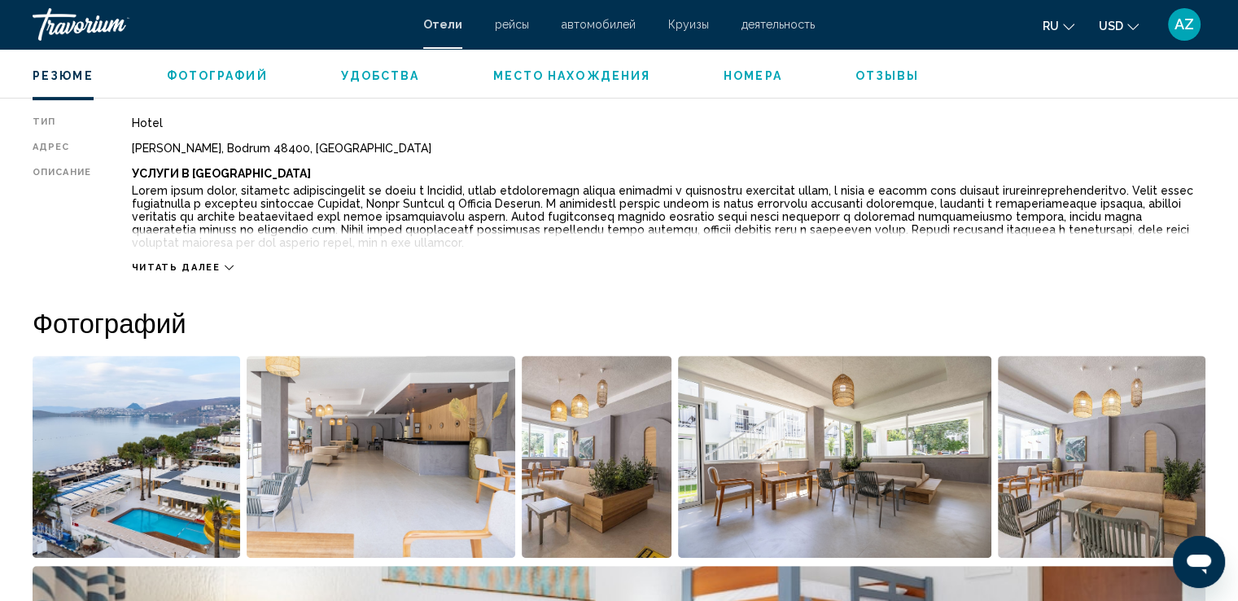
scroll to position [558, 0]
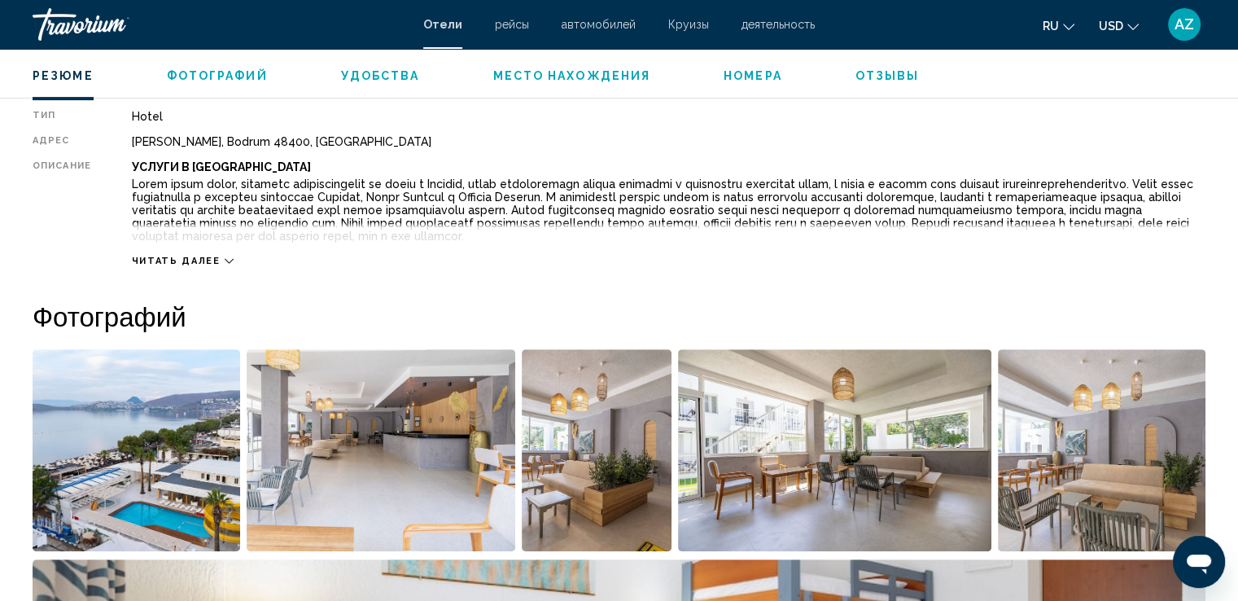
click at [172, 259] on span "Читать далее" at bounding box center [176, 261] width 89 height 11
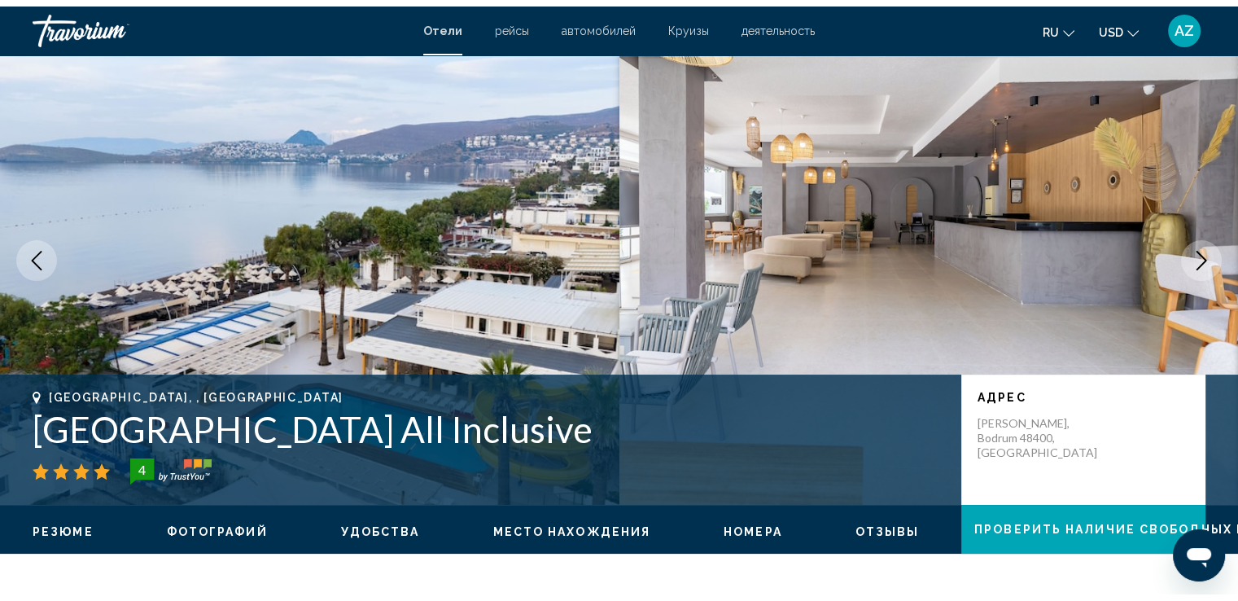
scroll to position [0, 0]
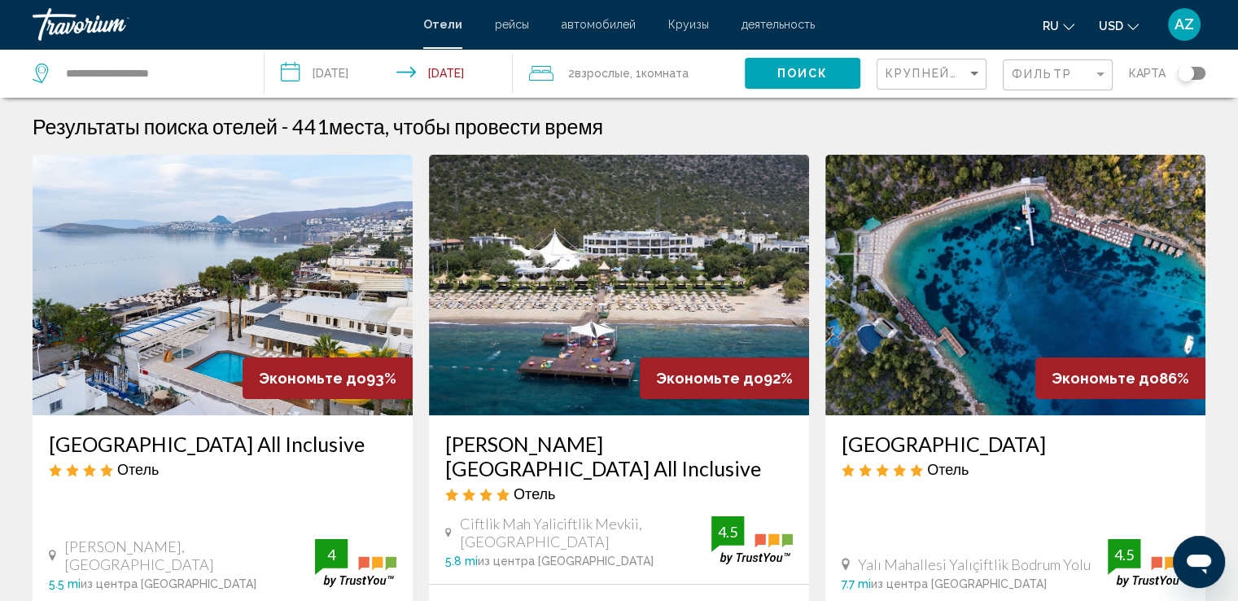
click at [429, 73] on input "**********" at bounding box center [391, 76] width 255 height 54
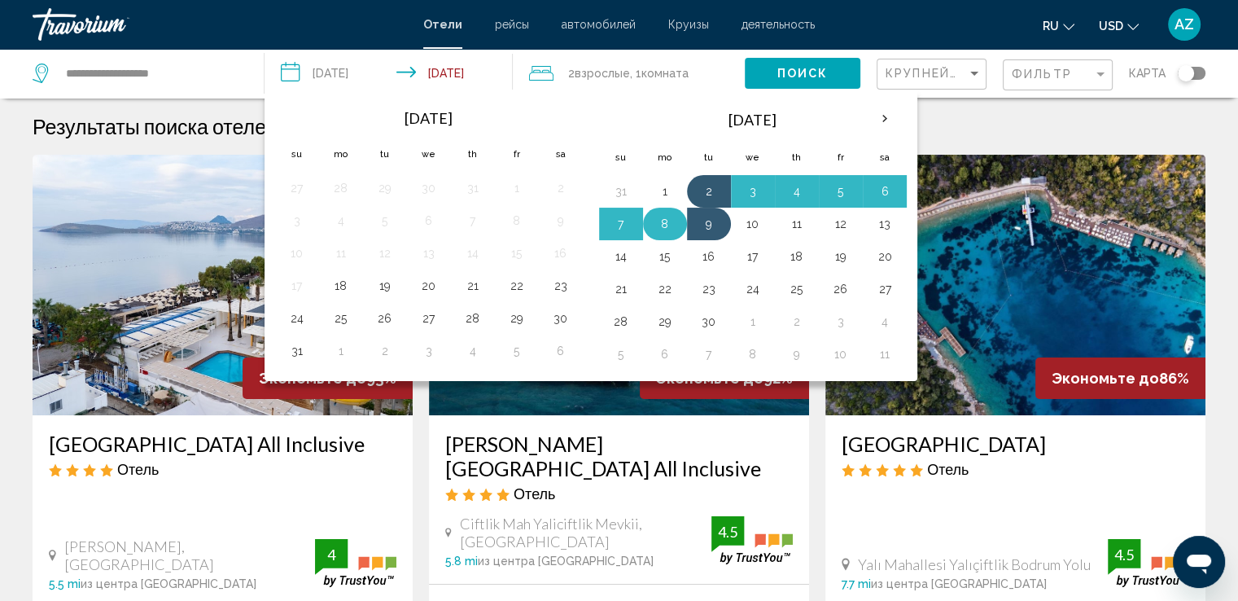
click at [665, 219] on button "8" at bounding box center [665, 223] width 26 height 23
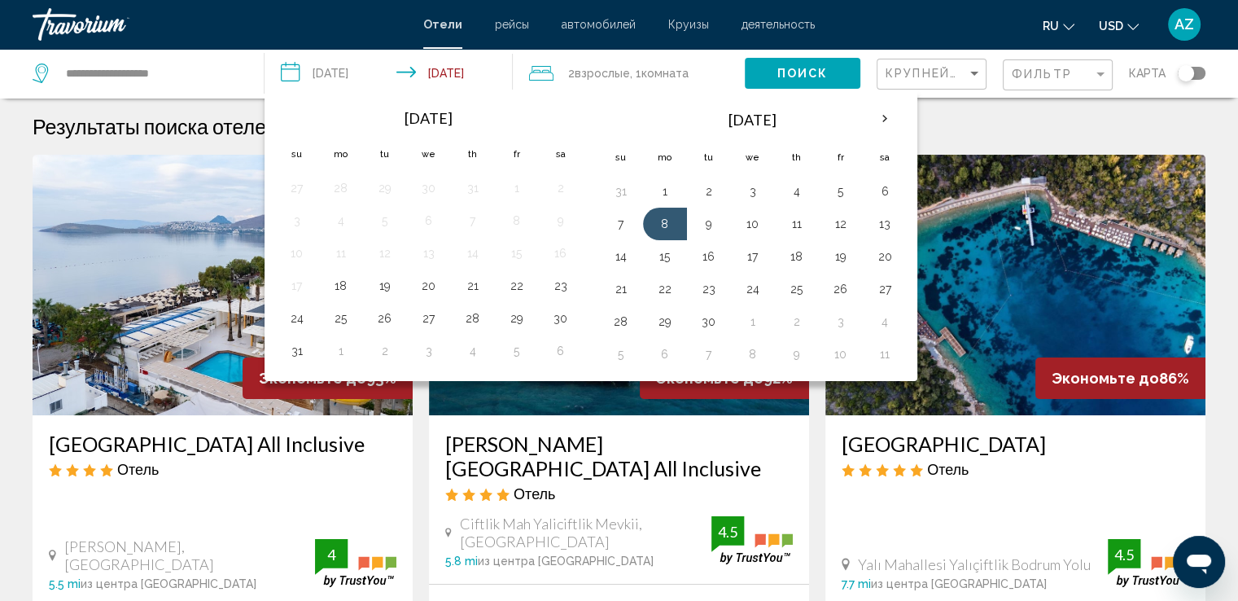
click at [706, 59] on div "2 Взрослый Взрослые , 1 Комната номера" at bounding box center [637, 73] width 216 height 49
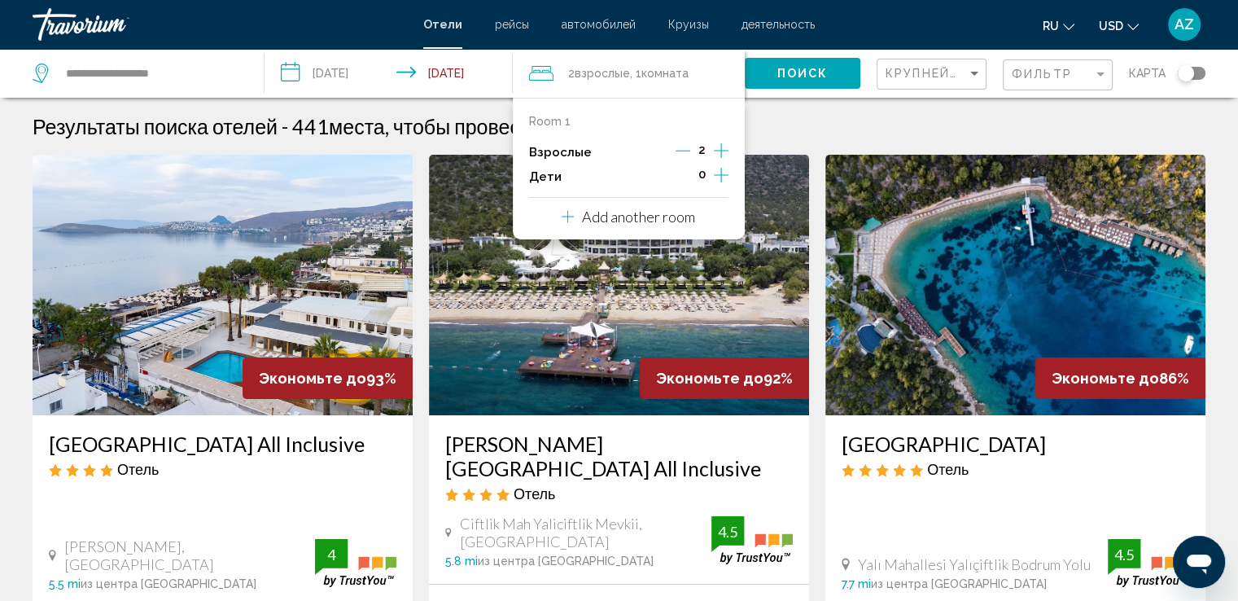
click at [363, 74] on input "**********" at bounding box center [391, 76] width 255 height 54
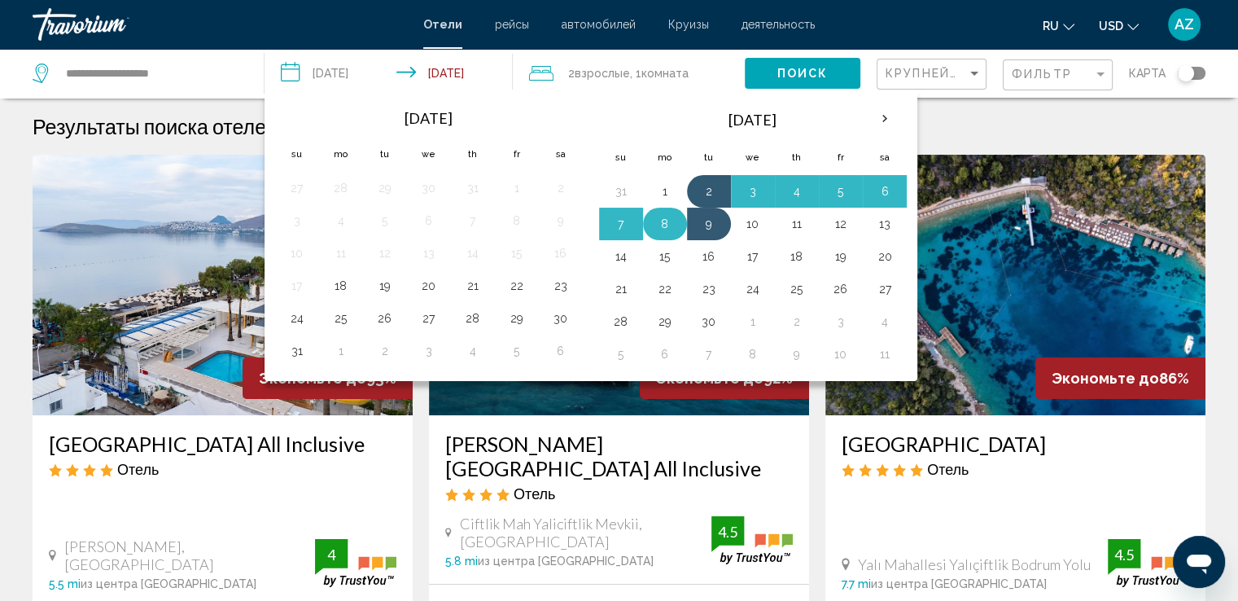
click at [657, 229] on button "8" at bounding box center [665, 223] width 26 height 23
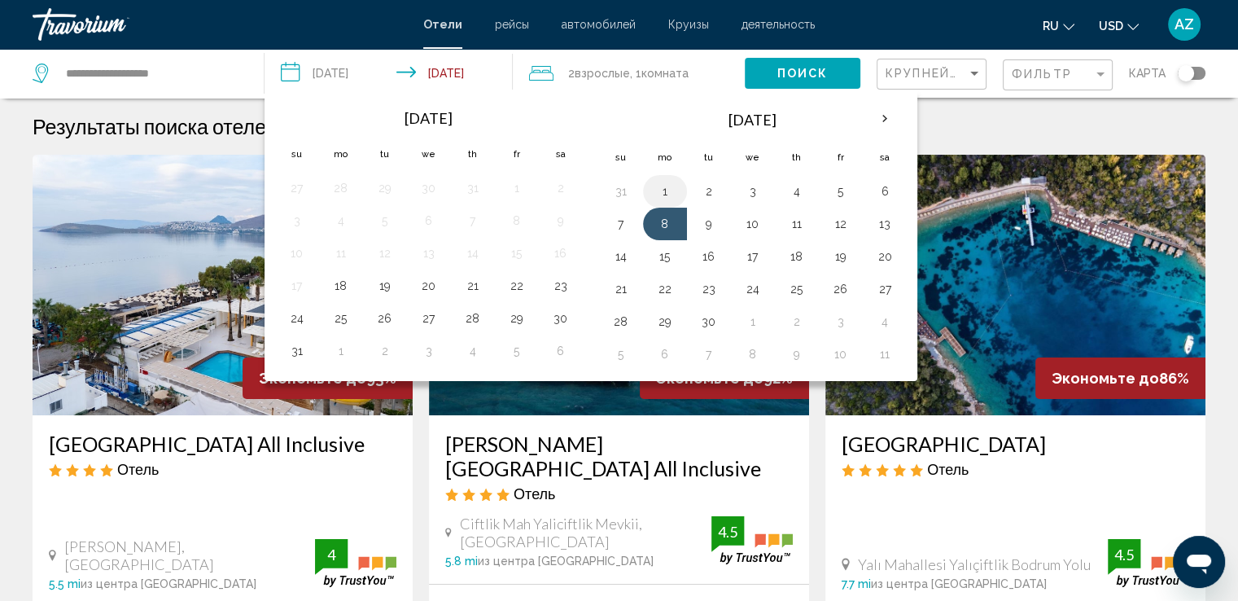
click at [664, 193] on button "1" at bounding box center [665, 191] width 26 height 23
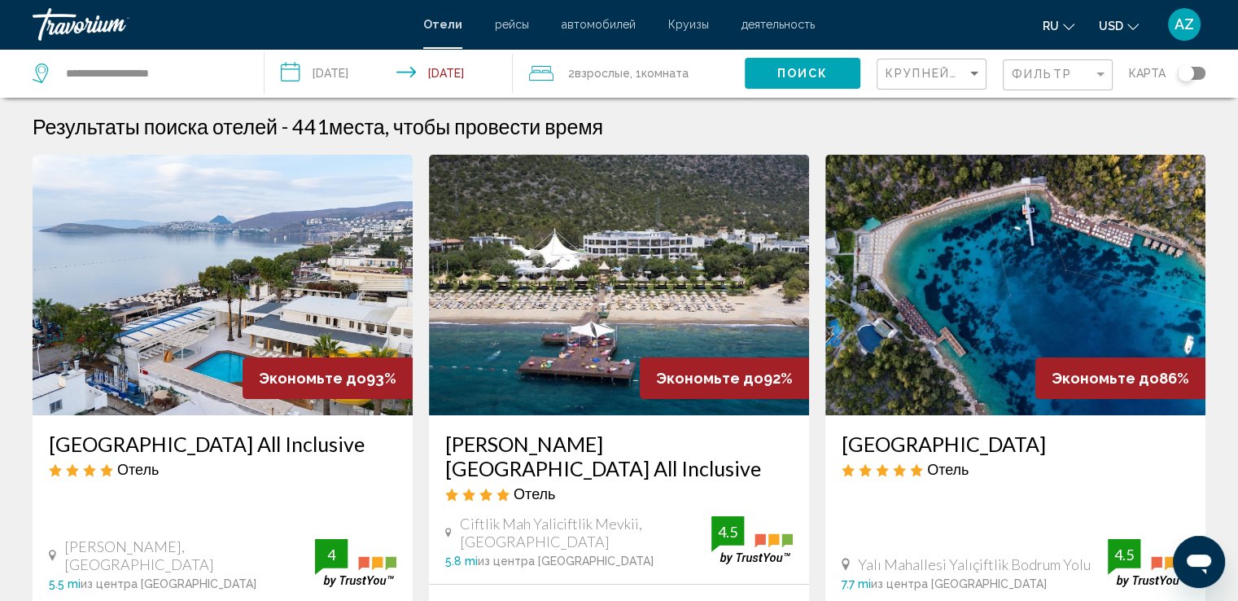
click at [343, 84] on input "**********" at bounding box center [391, 76] width 255 height 54
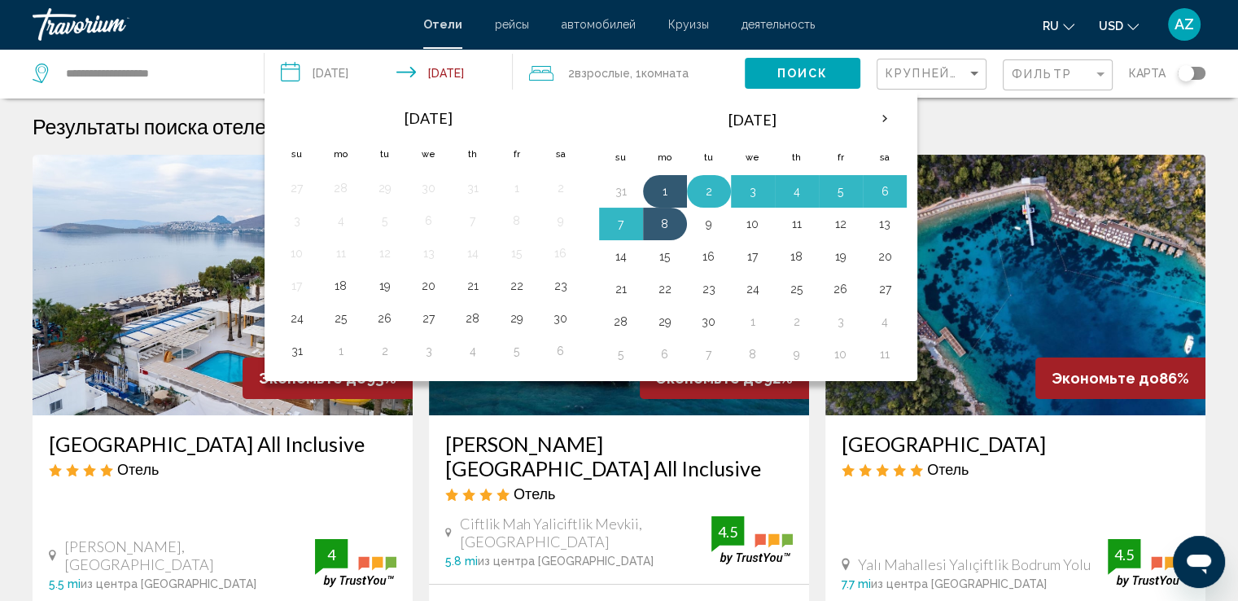
click at [708, 189] on button "2" at bounding box center [709, 191] width 26 height 23
click at [661, 220] on button "8" at bounding box center [665, 223] width 26 height 23
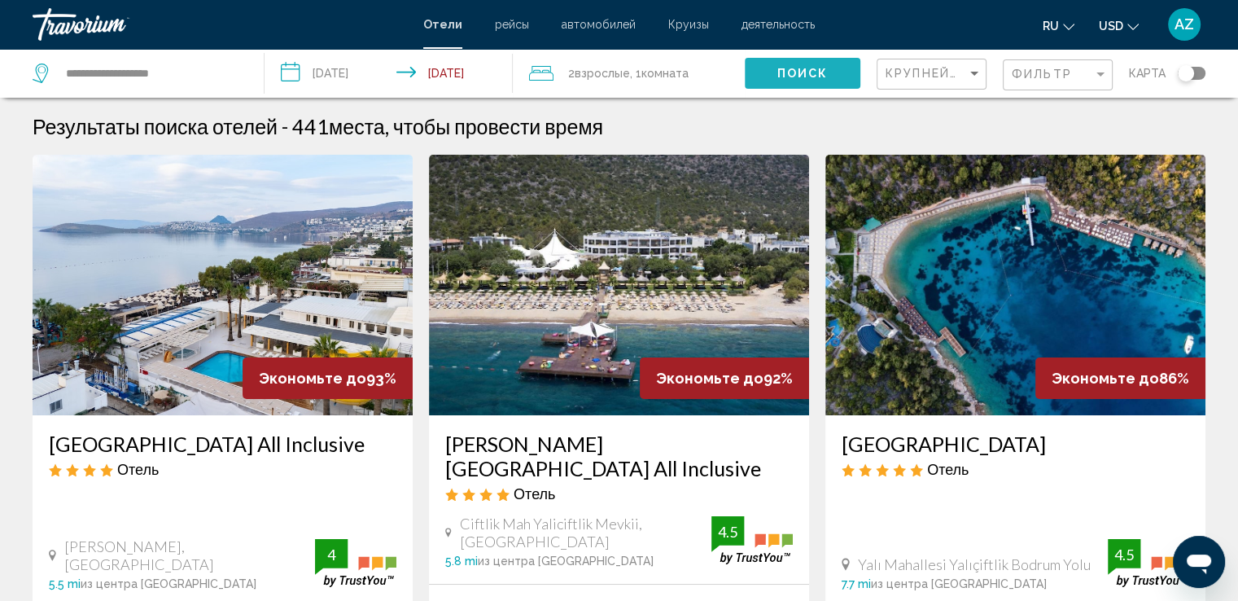
click at [816, 76] on span "Поиск" at bounding box center [802, 74] width 51 height 13
click at [360, 66] on input "**********" at bounding box center [391, 76] width 255 height 54
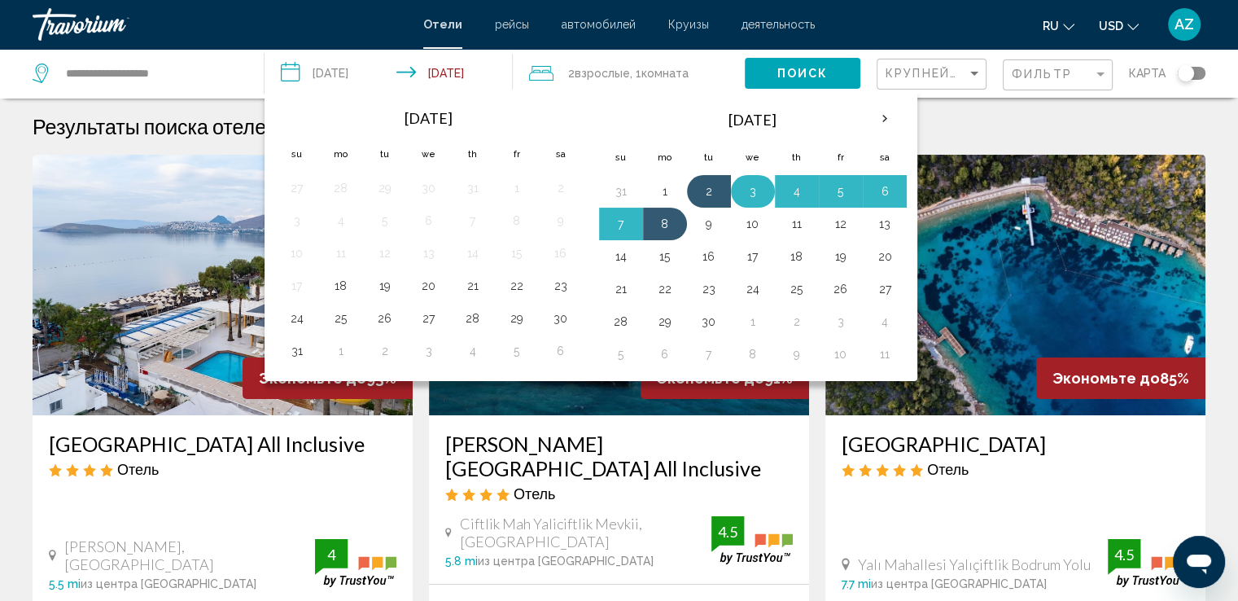
click at [743, 190] on button "3" at bounding box center [753, 191] width 26 height 23
click at [623, 226] on button "7" at bounding box center [621, 223] width 26 height 23
type input "**********"
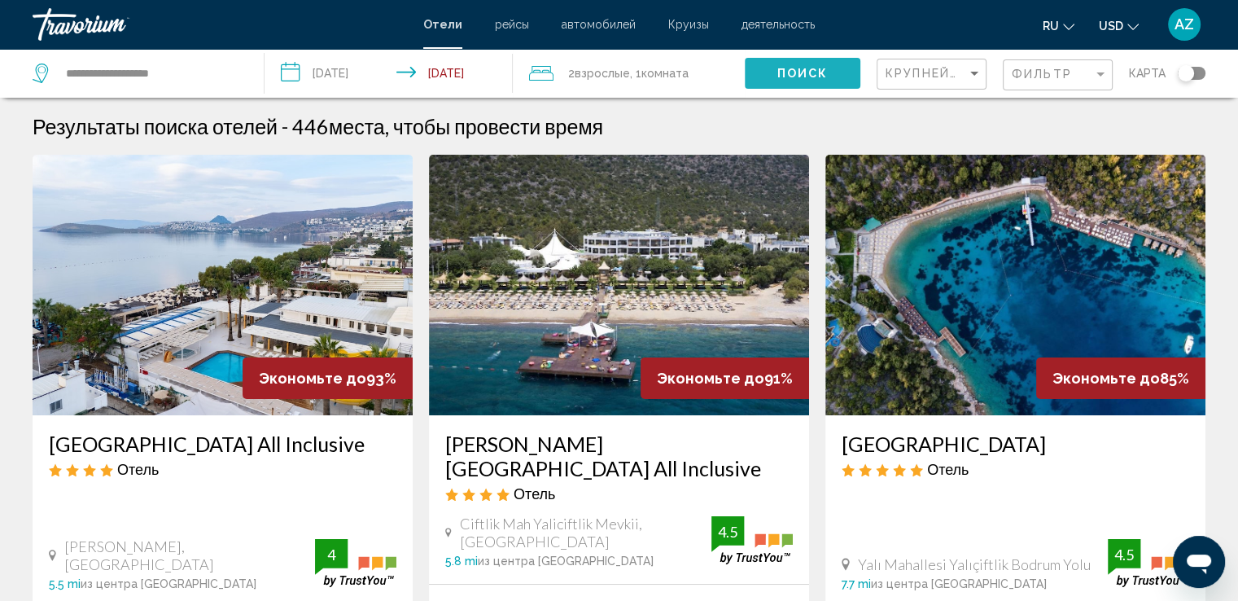
click at [790, 75] on span "Поиск" at bounding box center [802, 74] width 51 height 13
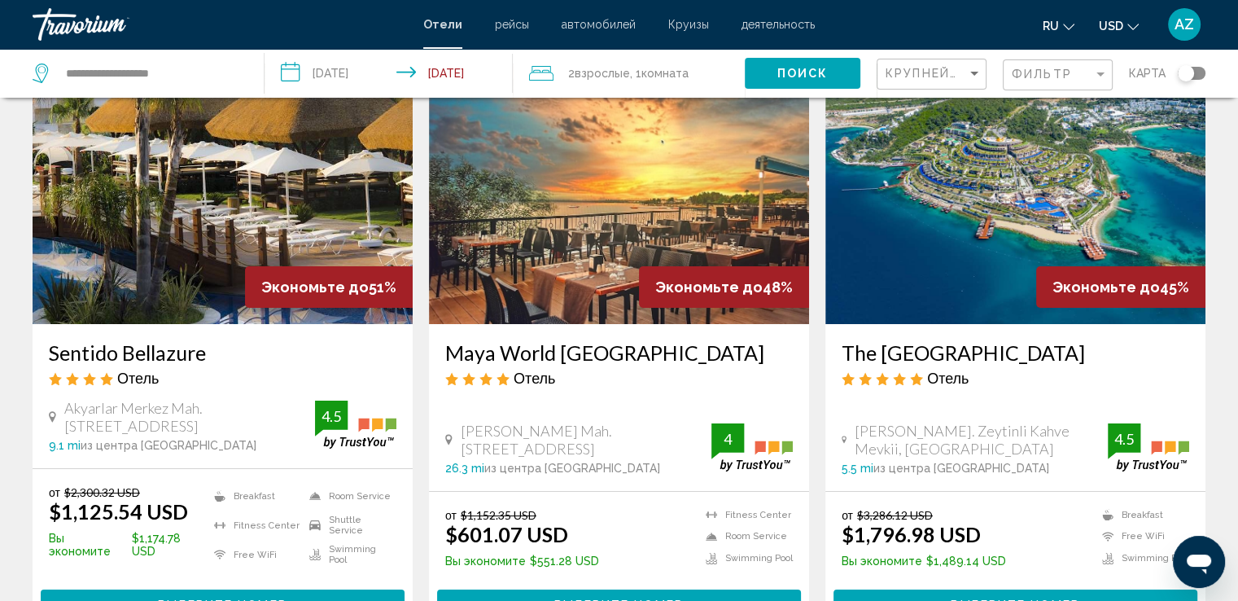
scroll to position [94, 0]
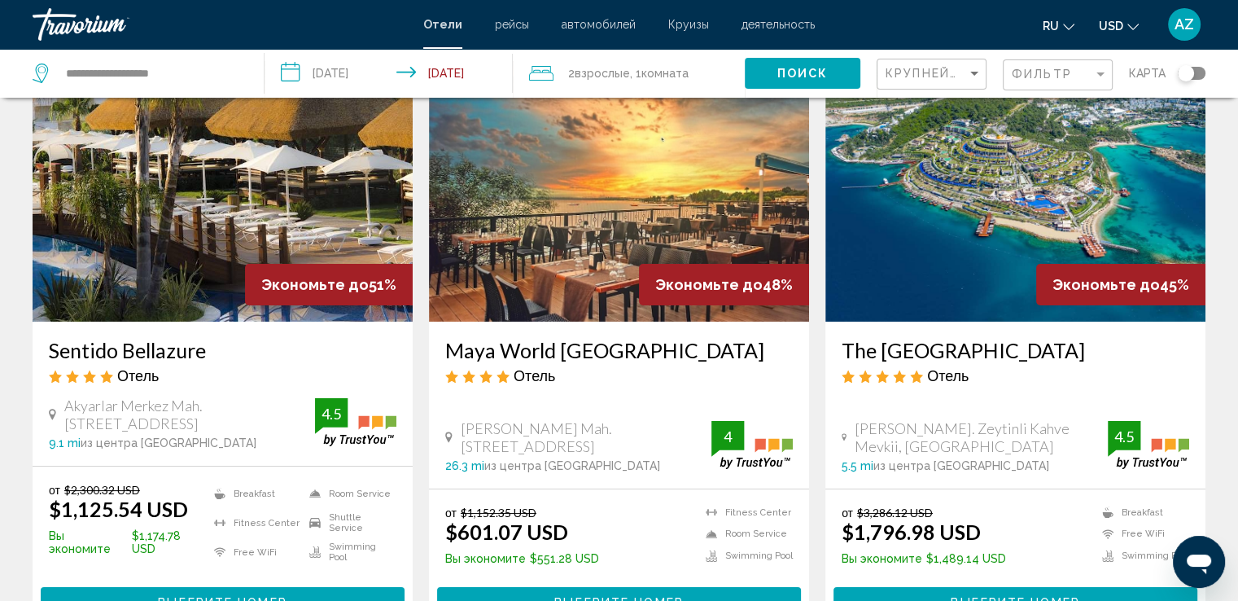
click at [589, 311] on img "Main content" at bounding box center [619, 191] width 380 height 260
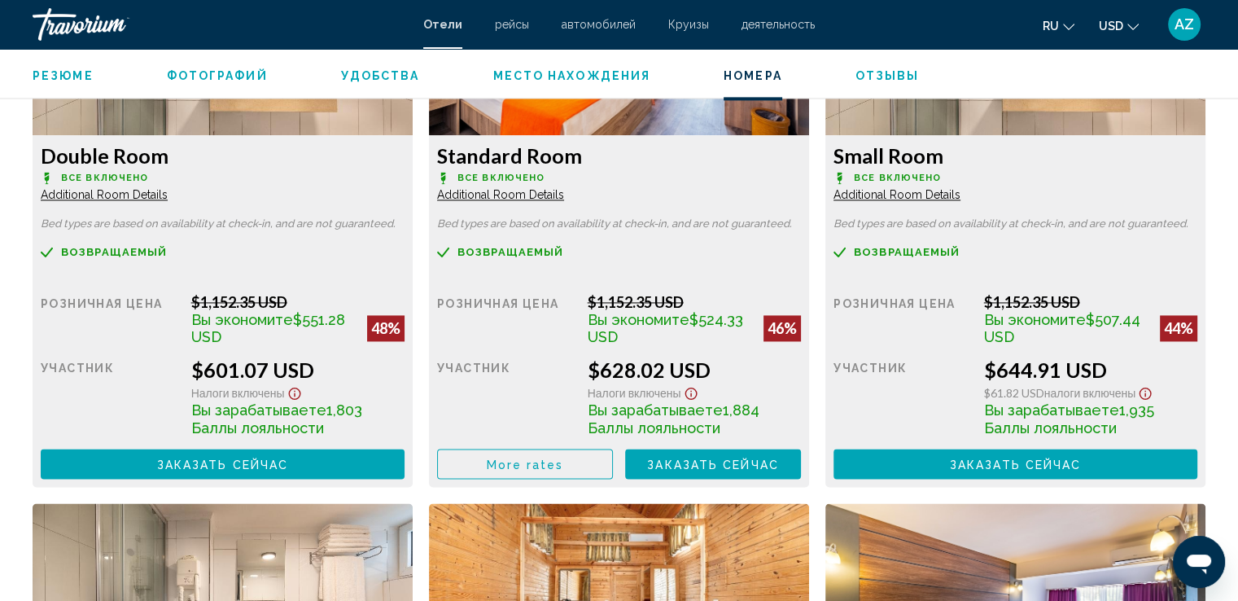
scroll to position [2464, 0]
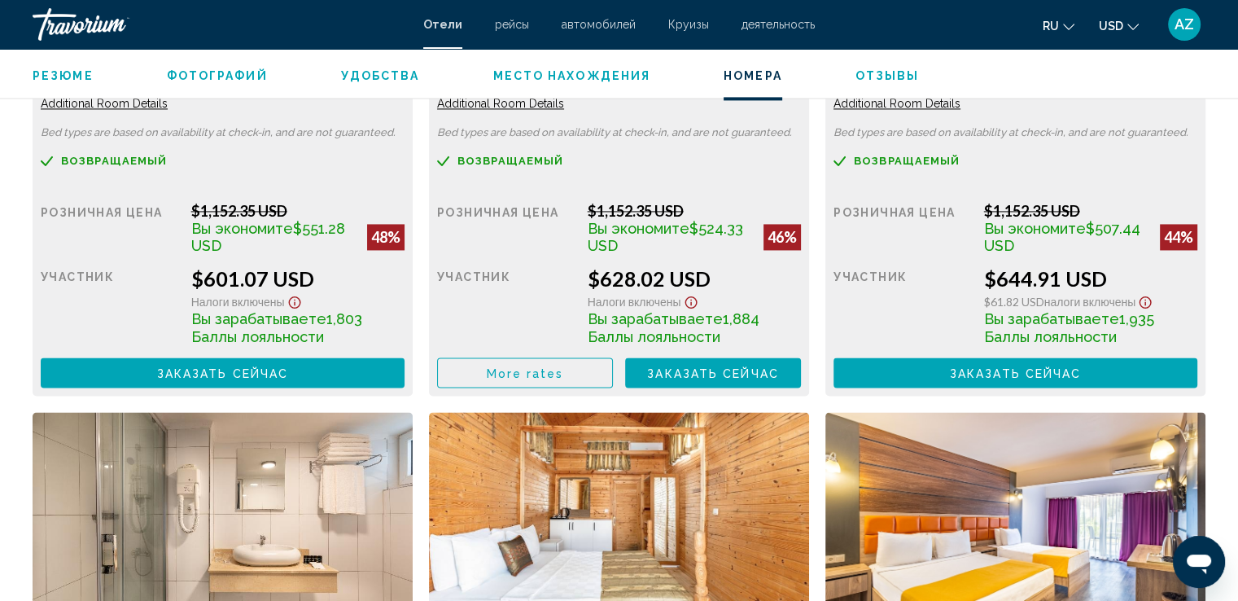
click at [90, 108] on span "Additional Room Details" at bounding box center [104, 103] width 127 height 13
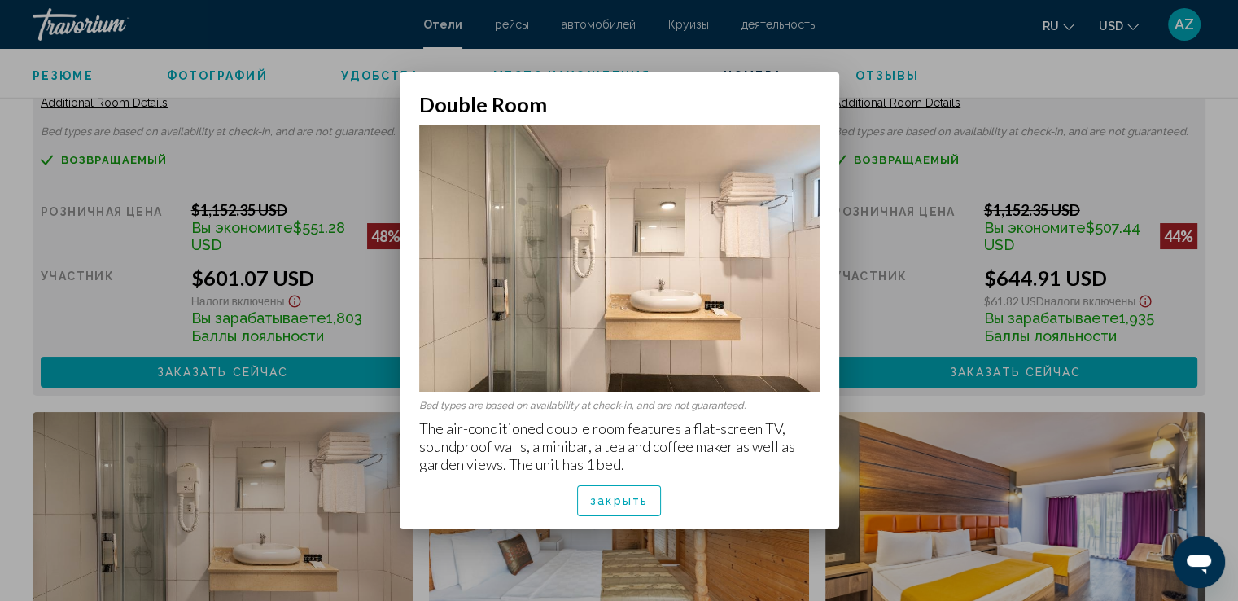
drag, startPoint x: 423, startPoint y: 426, endPoint x: 608, endPoint y: 430, distance: 184.8
click at [608, 430] on p "The air-conditioned double room features a flat-screen TV, soundproof walls, a …" at bounding box center [619, 446] width 400 height 54
click at [651, 470] on p "The air-conditioned double room features a flat-screen TV, soundproof walls, a …" at bounding box center [619, 446] width 400 height 54
click at [631, 503] on span "закрыть" at bounding box center [619, 501] width 58 height 13
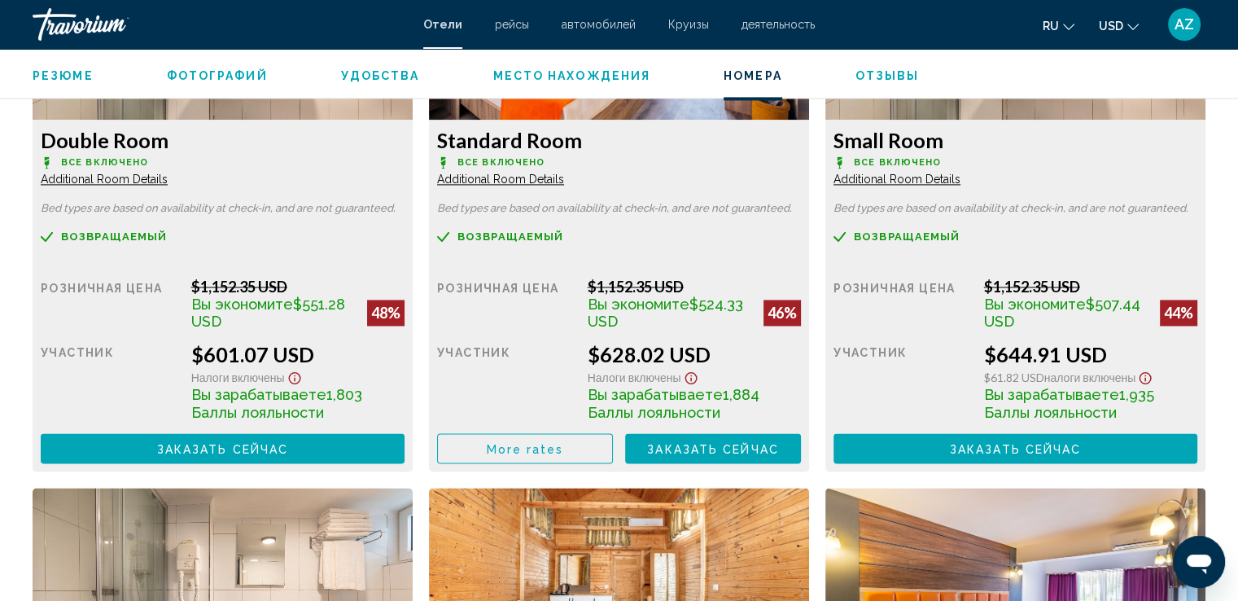
scroll to position [2376, 0]
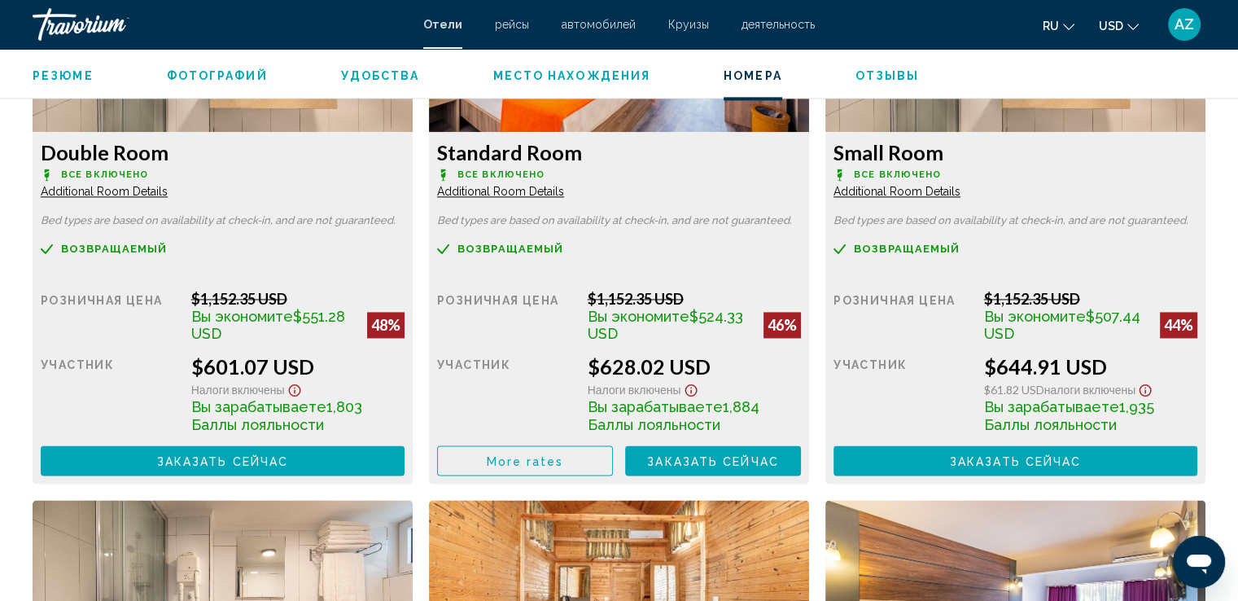
click at [168, 190] on span "Additional Room Details" at bounding box center [104, 191] width 127 height 13
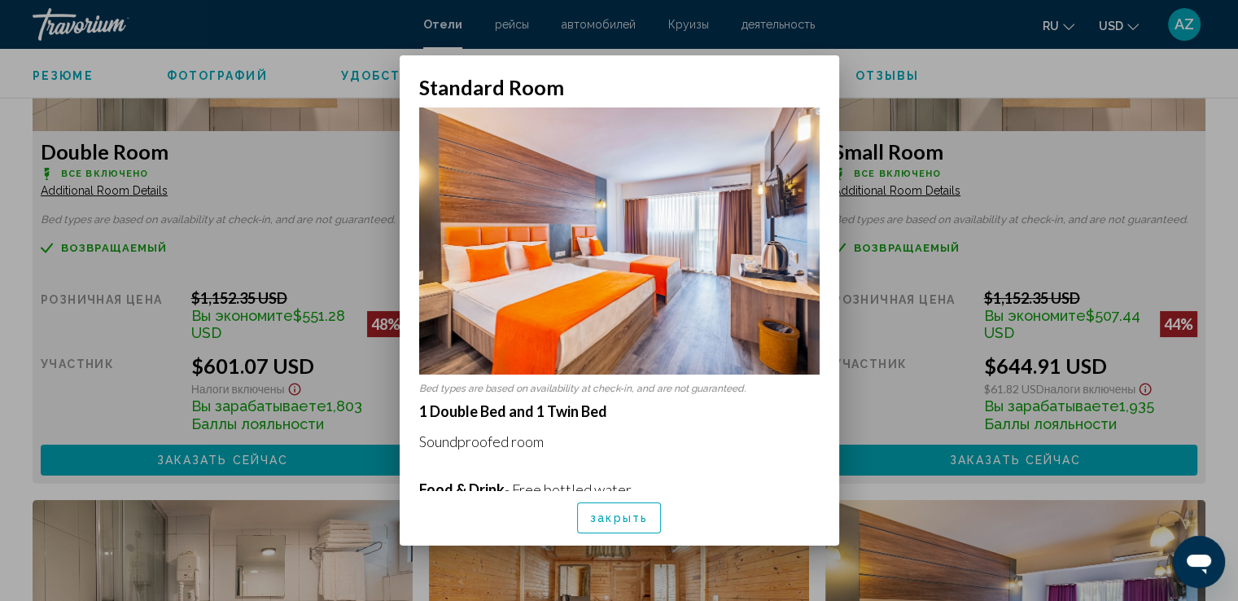
click at [889, 56] on div at bounding box center [619, 300] width 1238 height 601
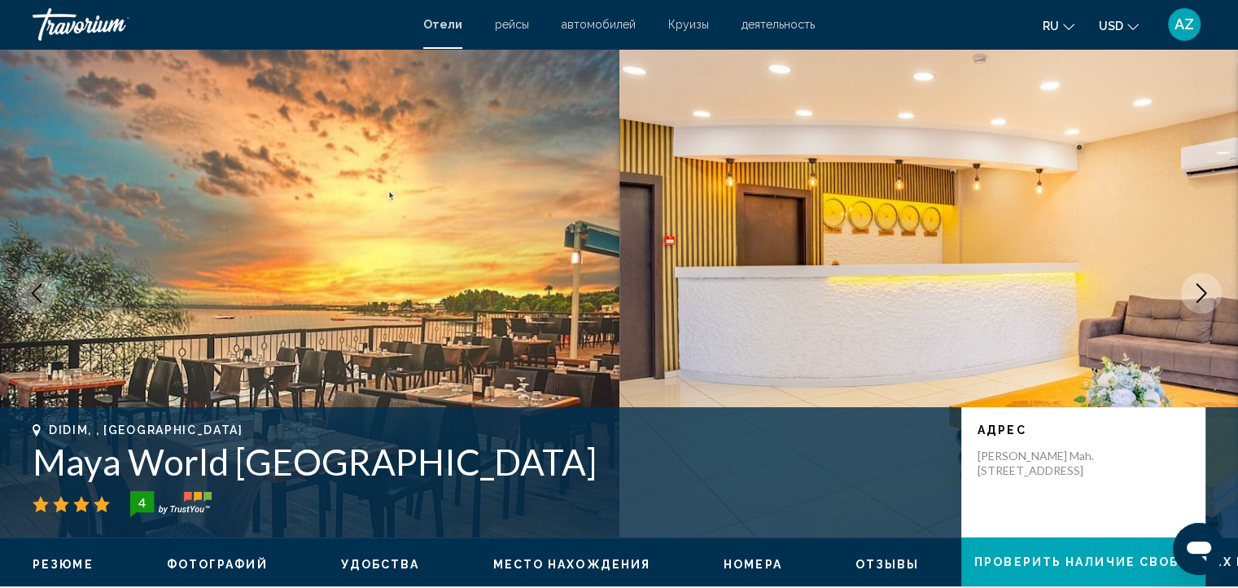
drag, startPoint x: 28, startPoint y: 453, endPoint x: 494, endPoint y: 438, distance: 466.5
click at [494, 438] on div "Didim, , Turkey Maya World Didyma Hotel 4 адрес Fevzi Paşa Mah. Atanaj Cad. No:…" at bounding box center [619, 472] width 1238 height 98
copy h1 "Maya World Didyma Hotel"
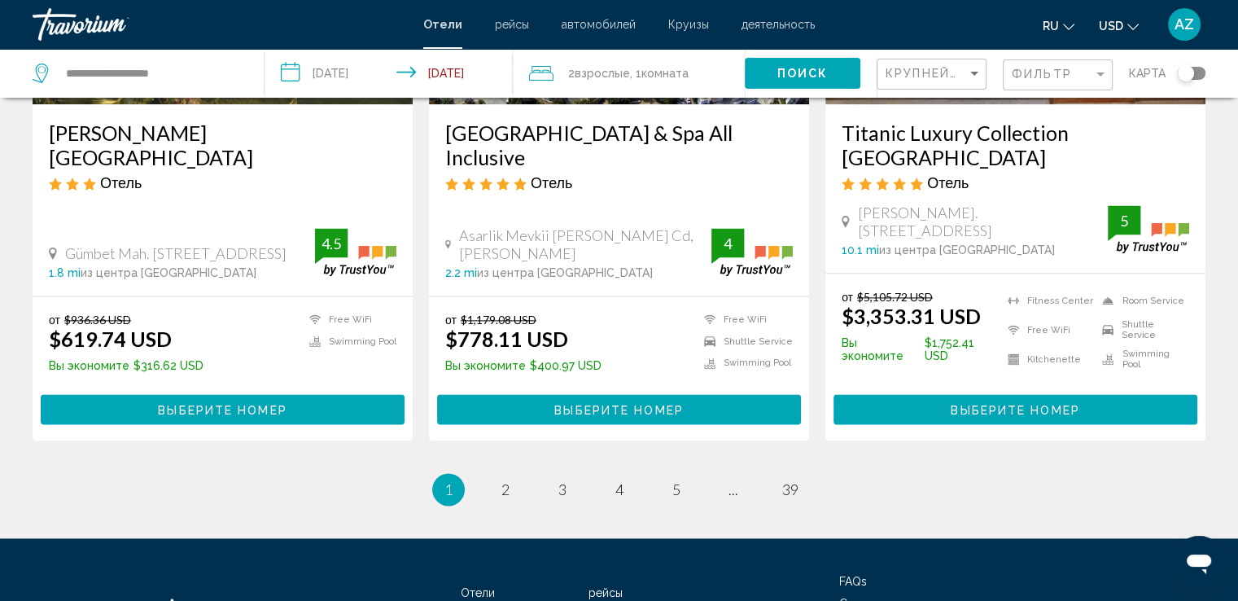
scroll to position [2170, 0]
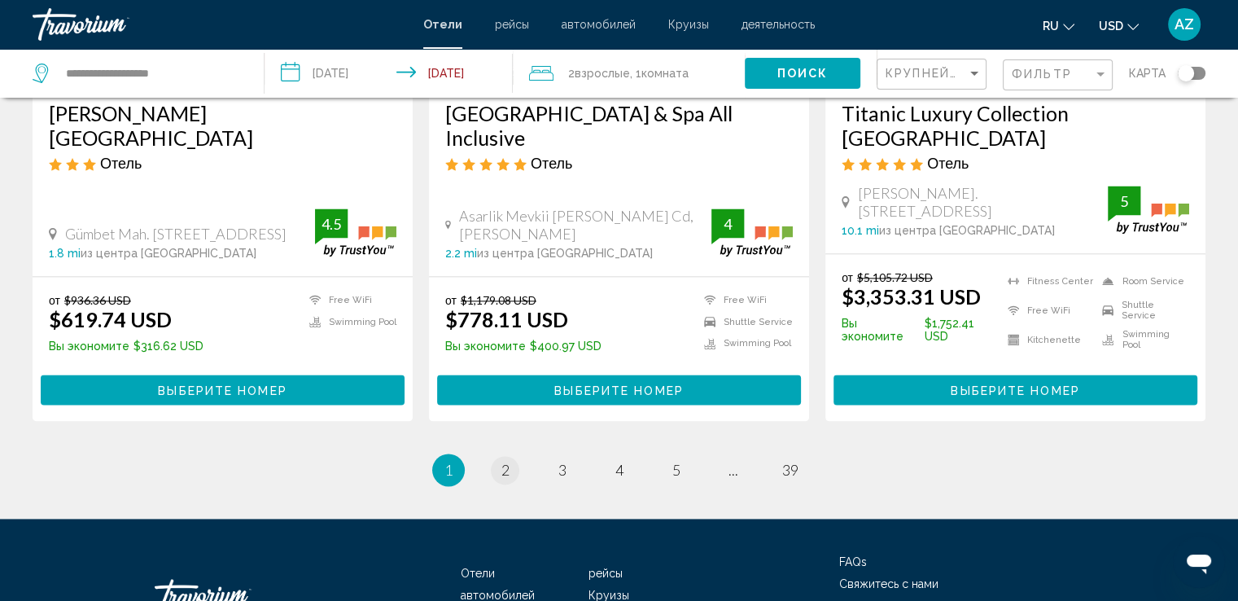
drag, startPoint x: 508, startPoint y: 359, endPoint x: 506, endPoint y: 372, distance: 13.1
click at [506, 453] on li "page 2" at bounding box center [505, 469] width 33 height 33
click at [506, 461] on span "2" at bounding box center [505, 470] width 8 height 18
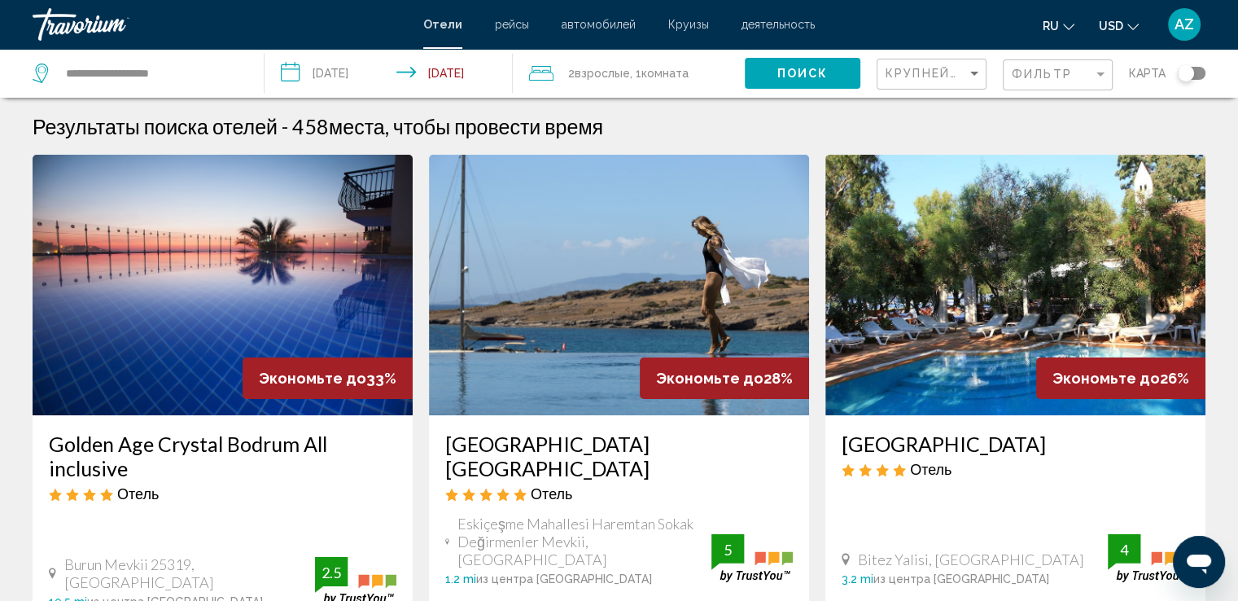
click at [87, 16] on div "Travorium" at bounding box center [114, 24] width 163 height 33
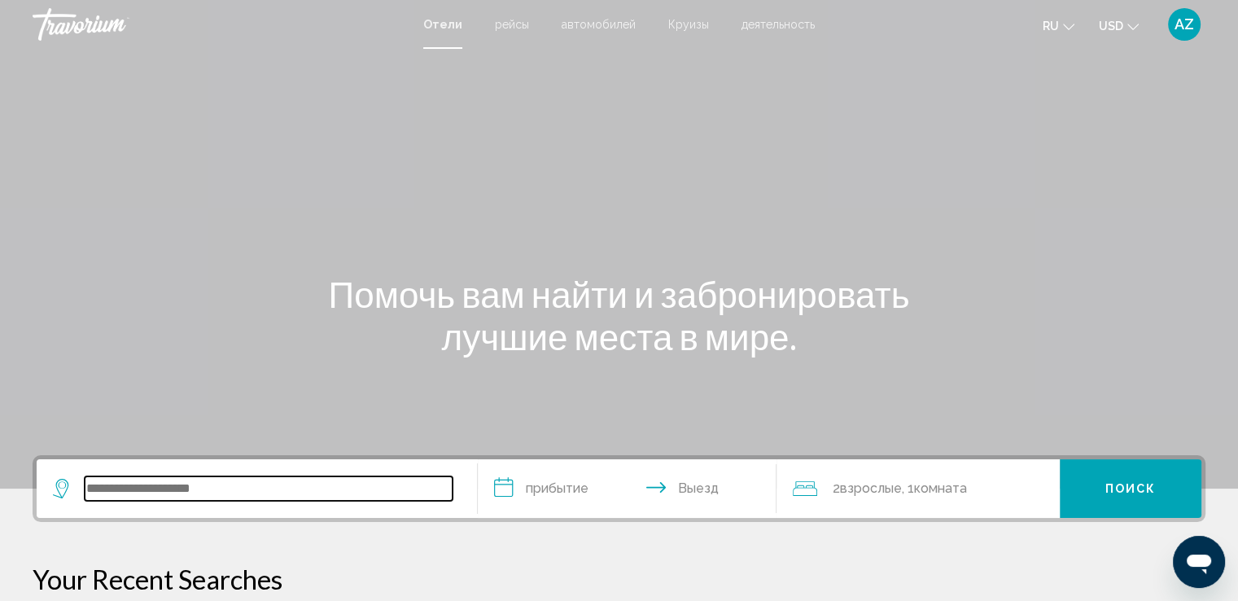
click at [163, 495] on input "Search widget" at bounding box center [269, 488] width 368 height 24
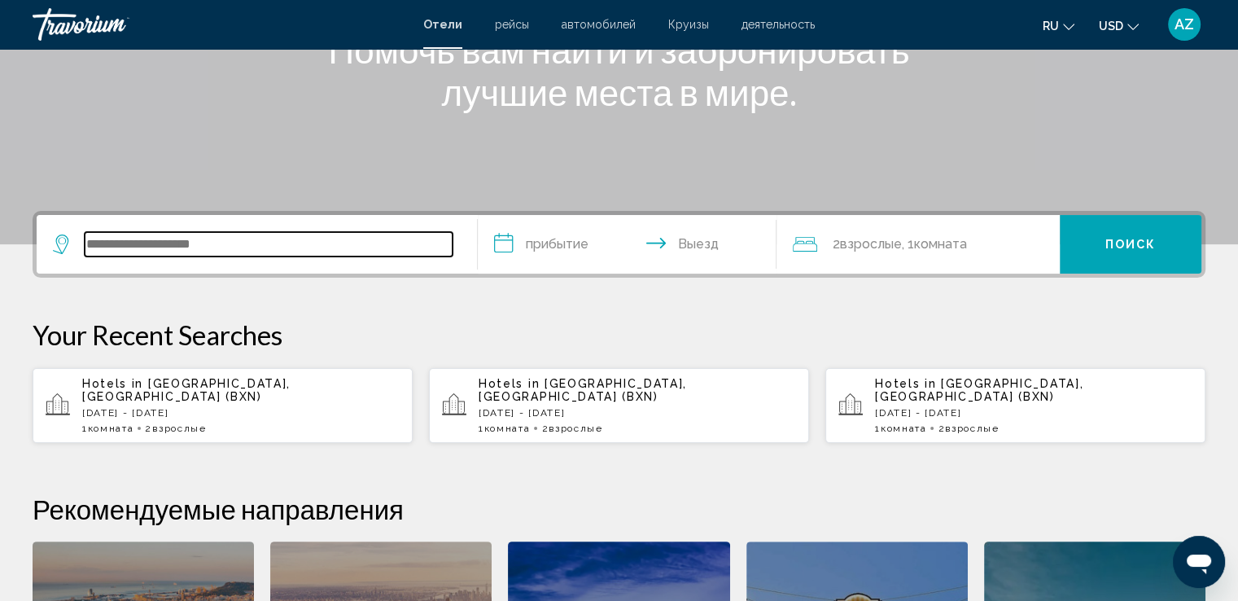
scroll to position [401, 0]
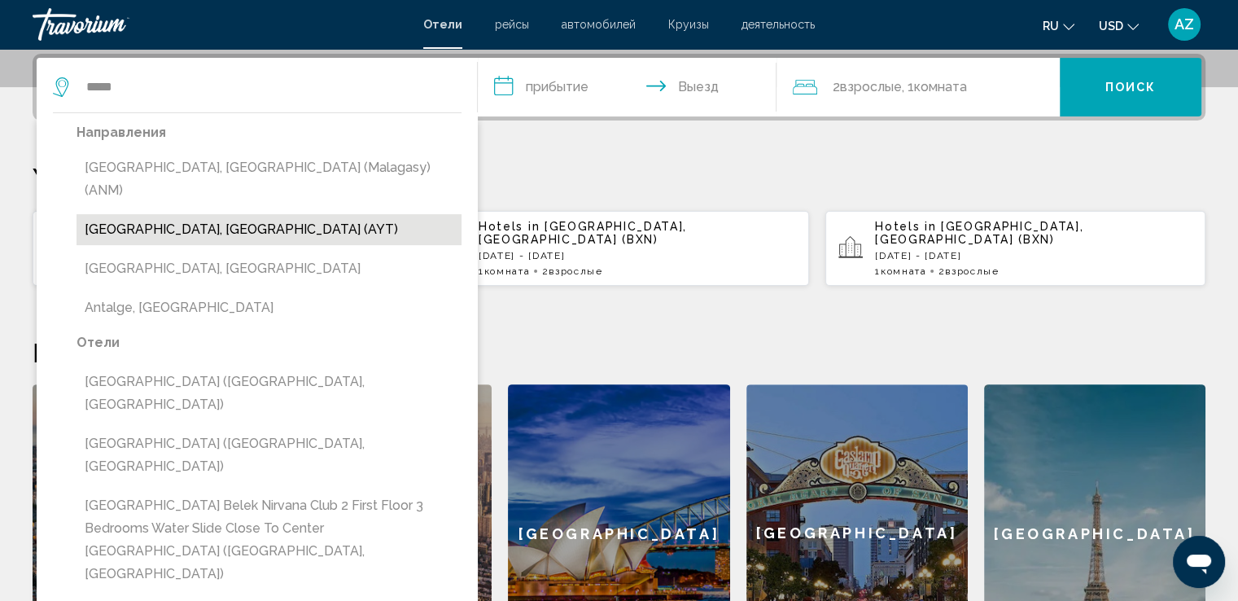
click at [187, 214] on button "Antalya, Turkey (AYT)" at bounding box center [268, 229] width 385 height 31
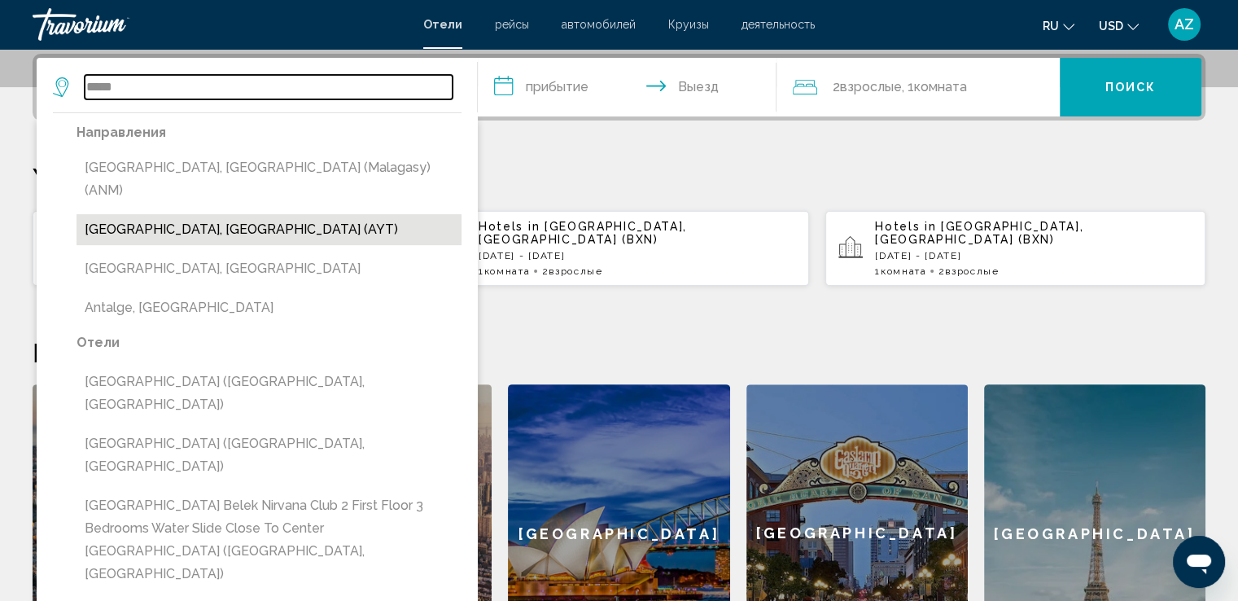
type input "**********"
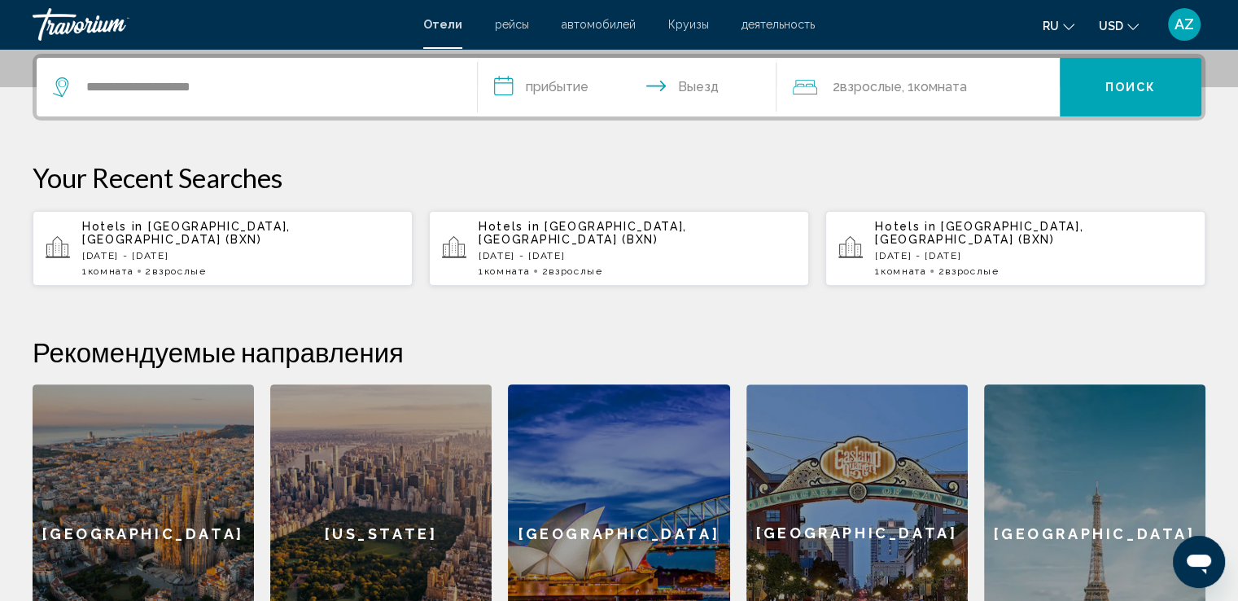
click at [553, 93] on input "**********" at bounding box center [631, 89] width 306 height 63
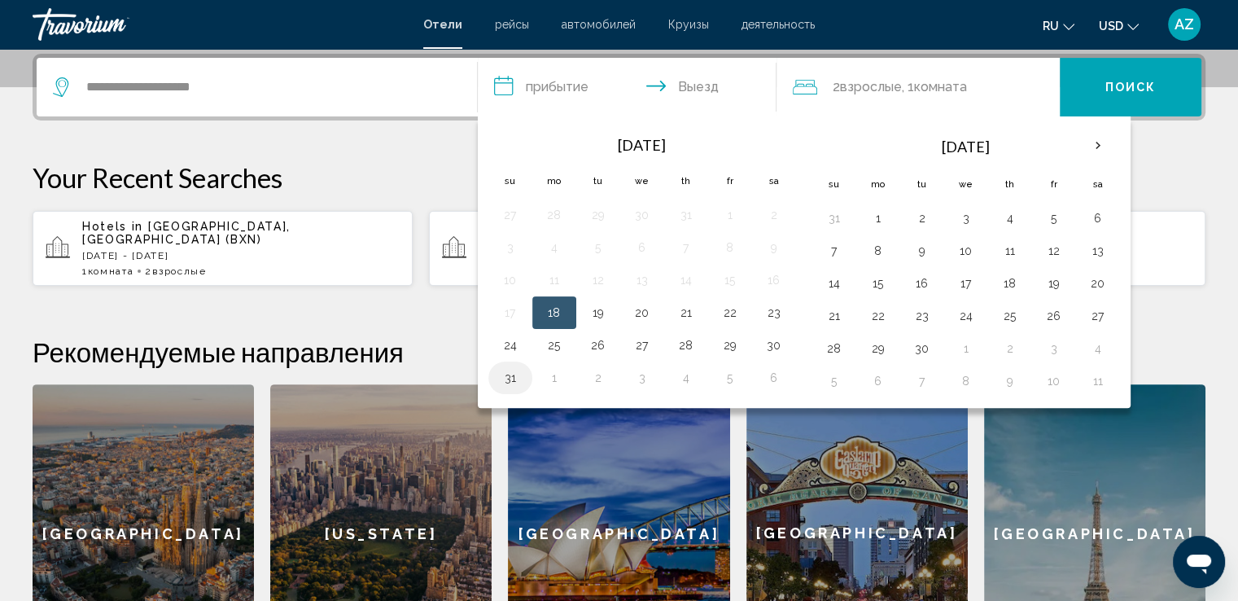
click at [506, 381] on button "31" at bounding box center [510, 377] width 26 height 23
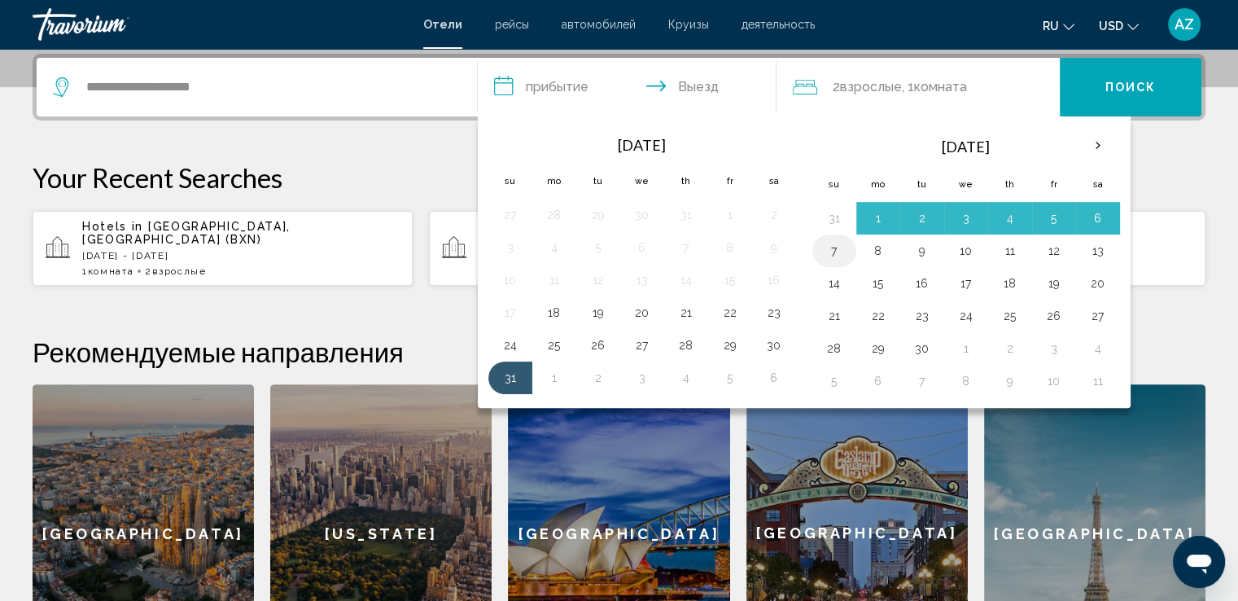
click at [829, 256] on button "7" at bounding box center [834, 250] width 26 height 23
type input "**********"
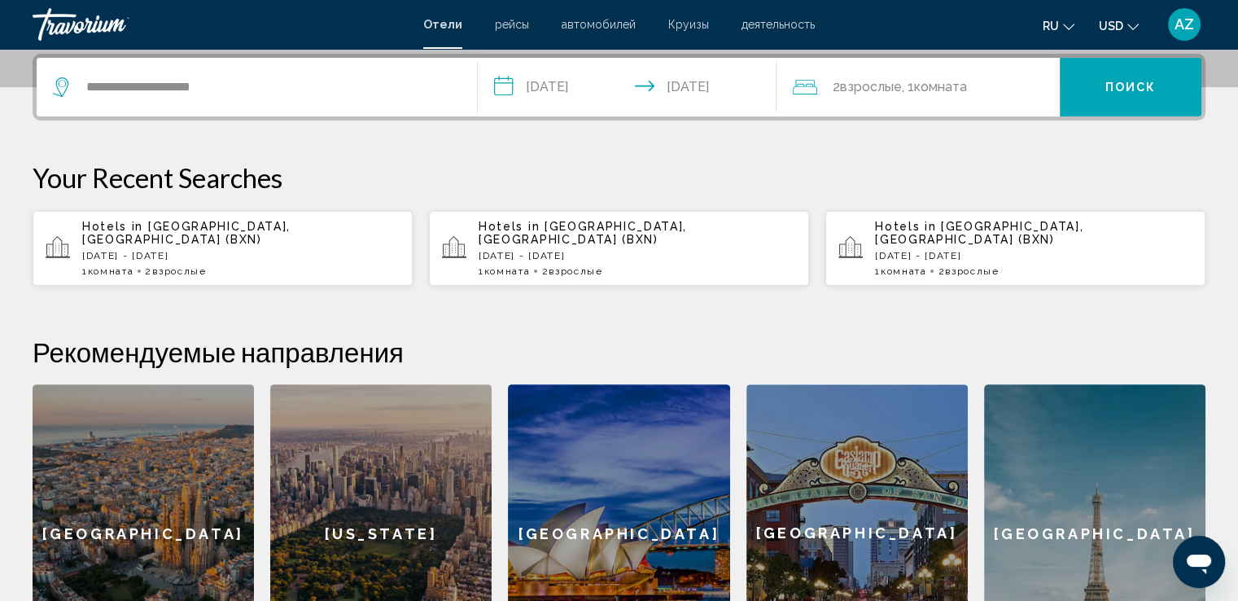
click at [1098, 82] on button "Поиск" at bounding box center [1131, 87] width 142 height 59
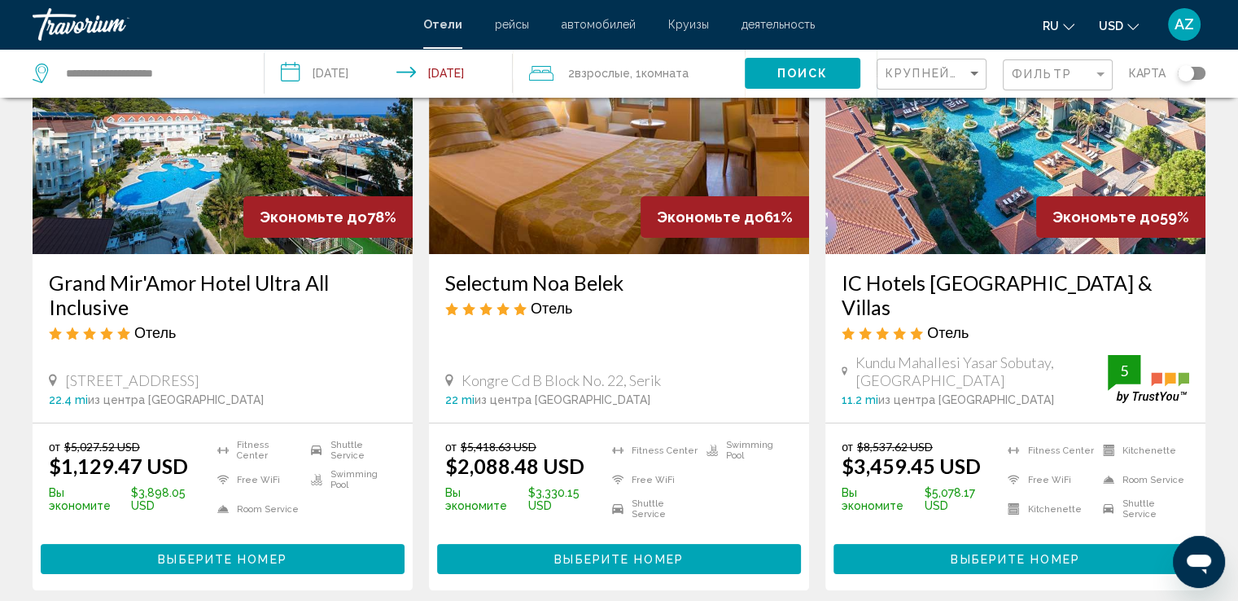
scroll to position [168, 0]
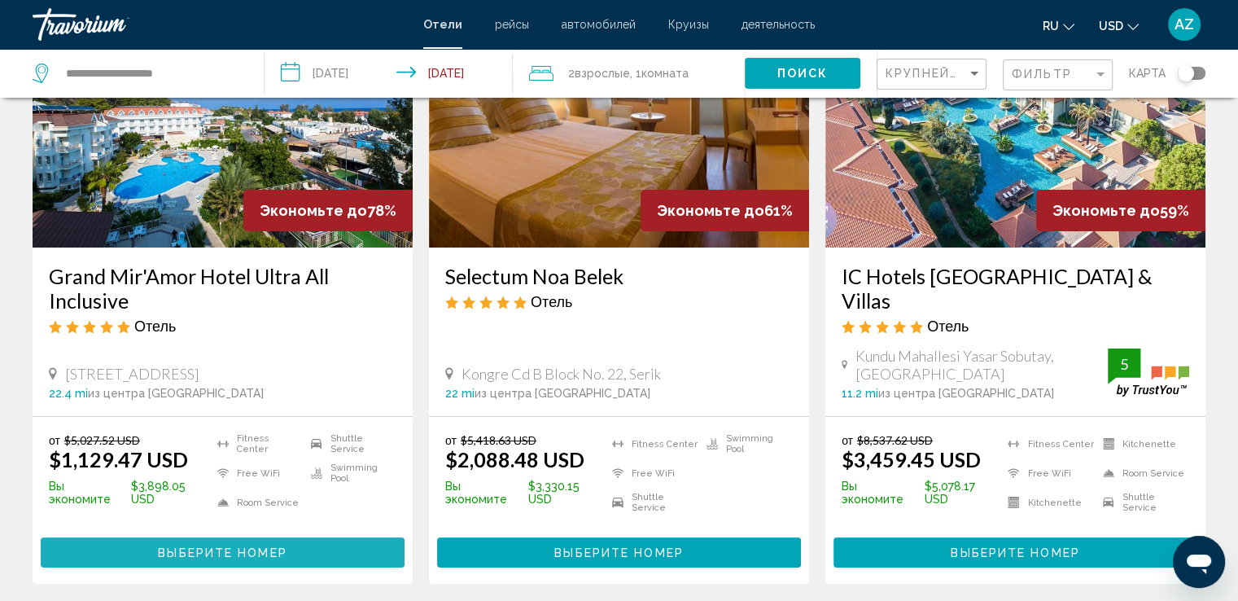
click at [176, 546] on span "Выберите номер" at bounding box center [222, 552] width 129 height 13
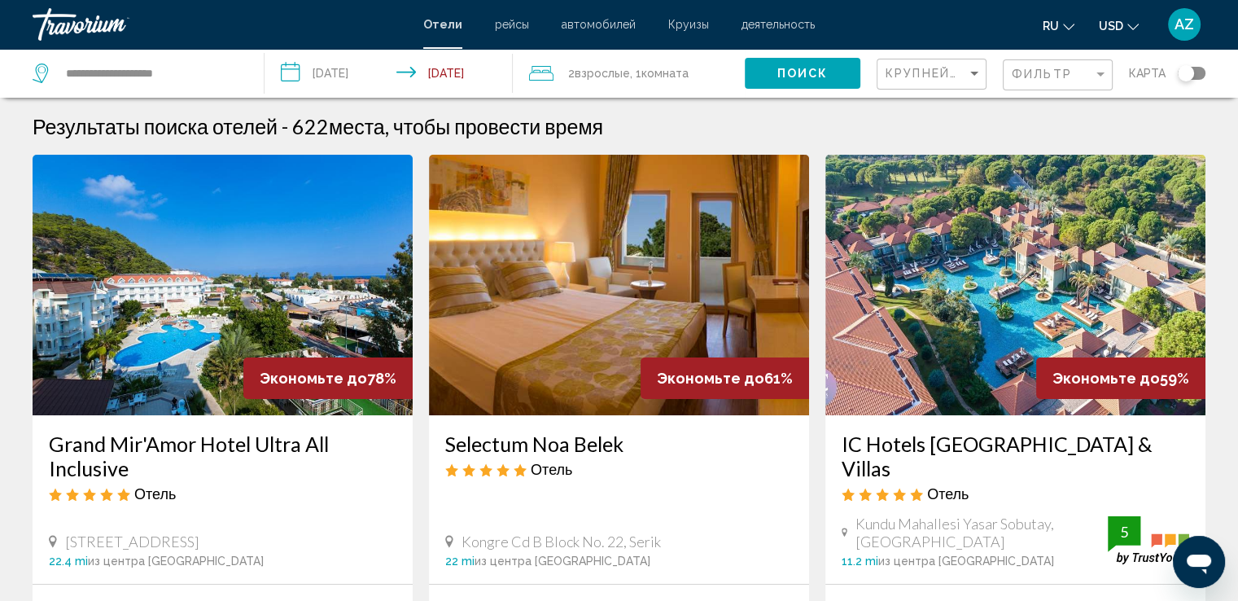
click at [446, 81] on input "**********" at bounding box center [391, 76] width 255 height 54
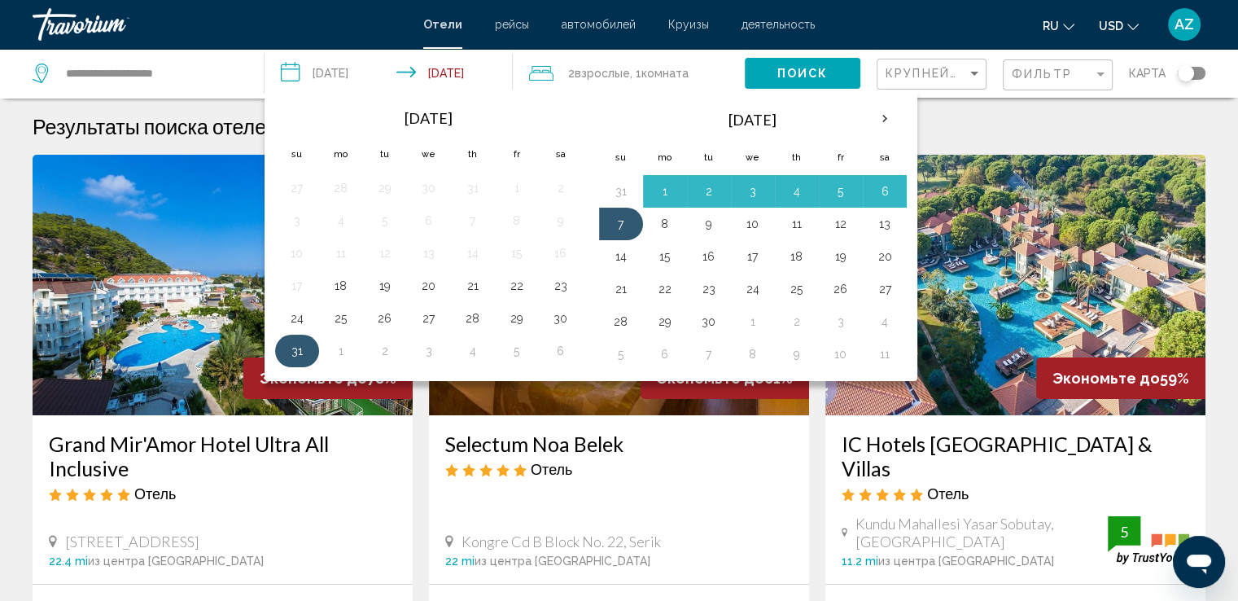
click at [301, 359] on button "31" at bounding box center [297, 350] width 26 height 23
click at [884, 183] on button "6" at bounding box center [885, 191] width 26 height 23
type input "**********"
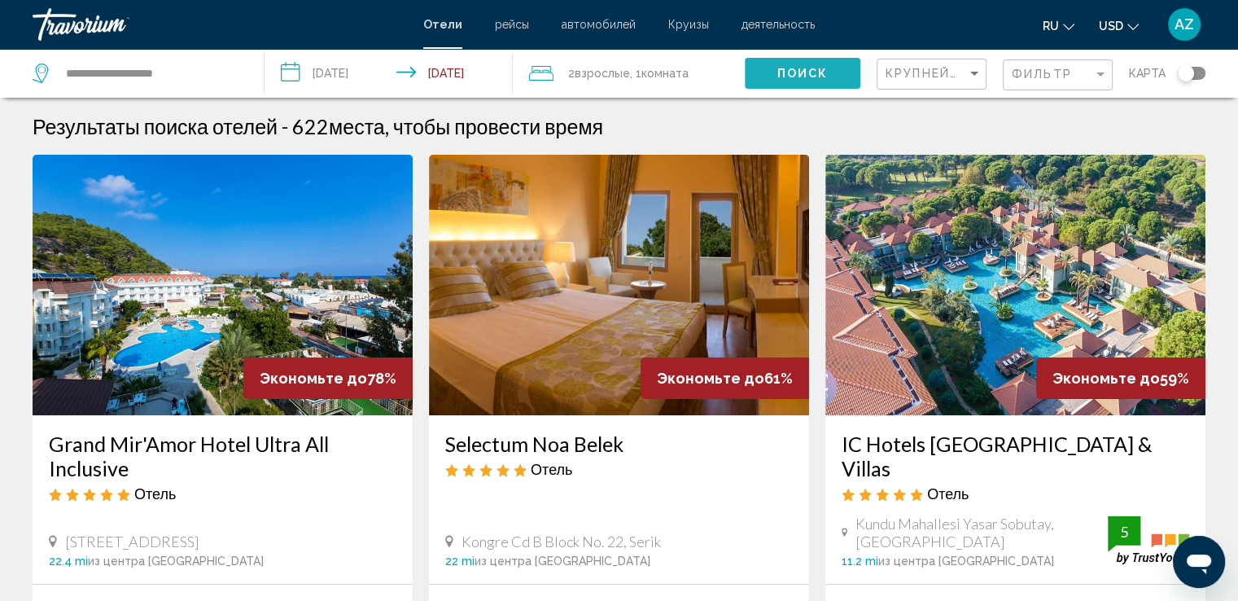
click at [823, 71] on span "Поиск" at bounding box center [802, 74] width 51 height 13
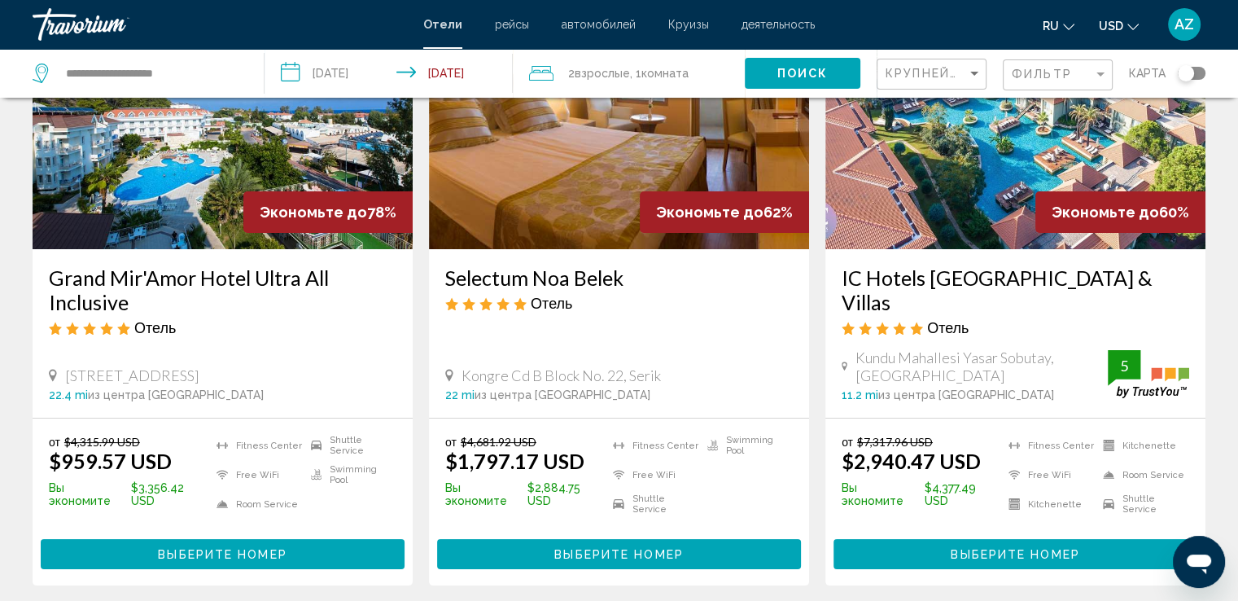
scroll to position [176, 0]
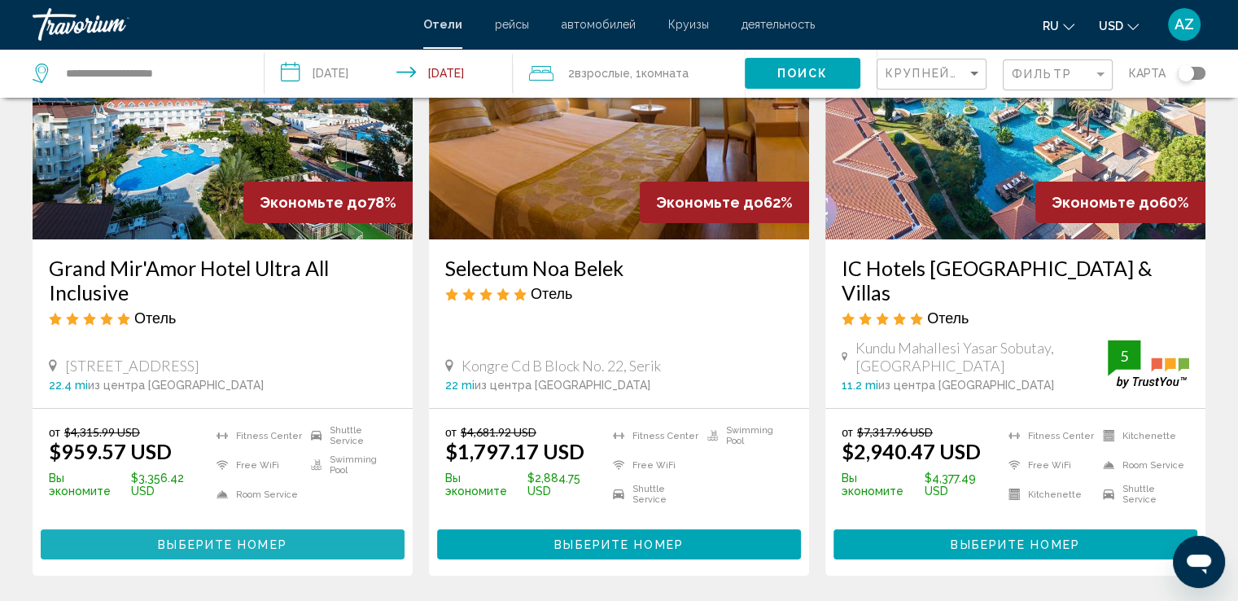
click at [265, 538] on span "Выберите номер" at bounding box center [222, 544] width 129 height 13
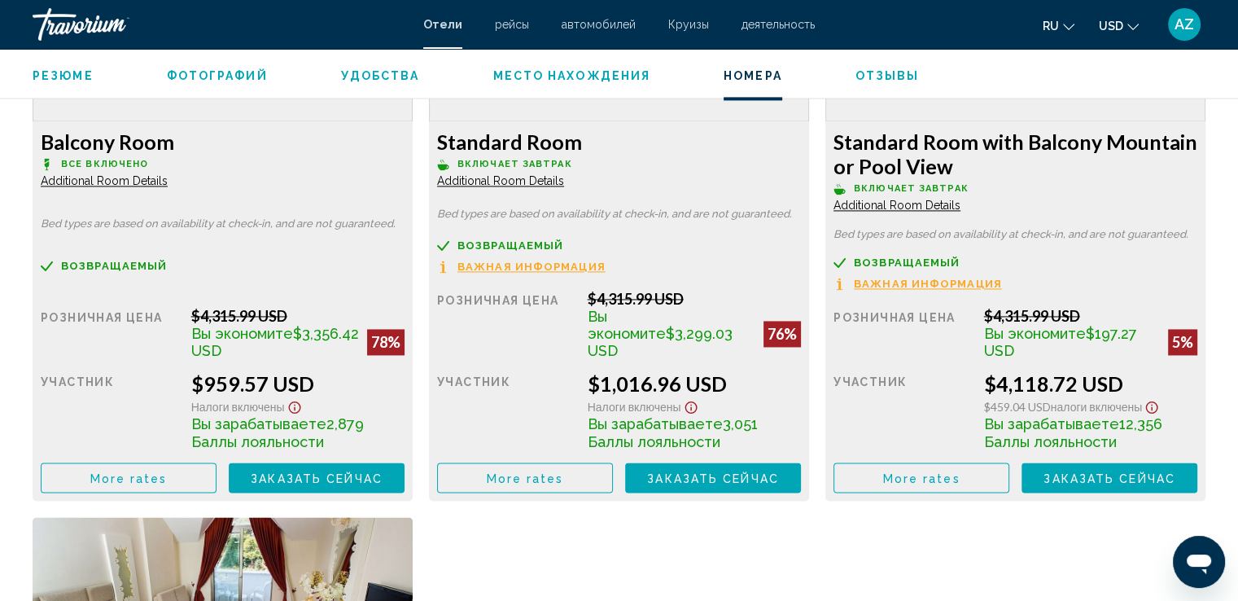
scroll to position [2369, 0]
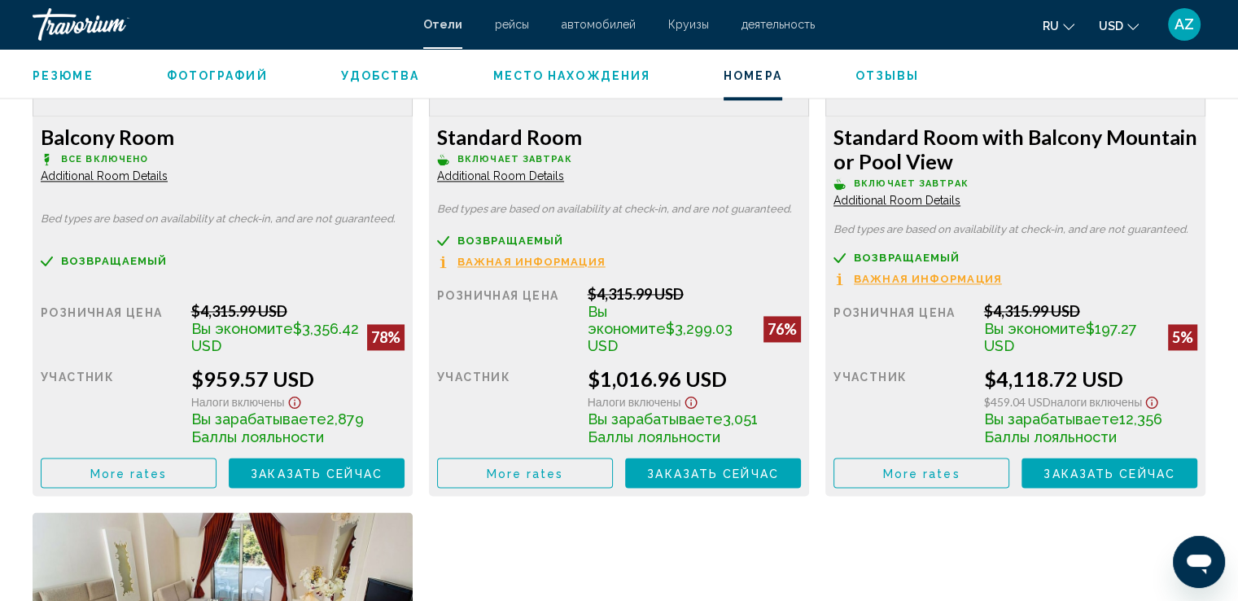
click at [141, 177] on span "Additional Room Details" at bounding box center [104, 175] width 127 height 13
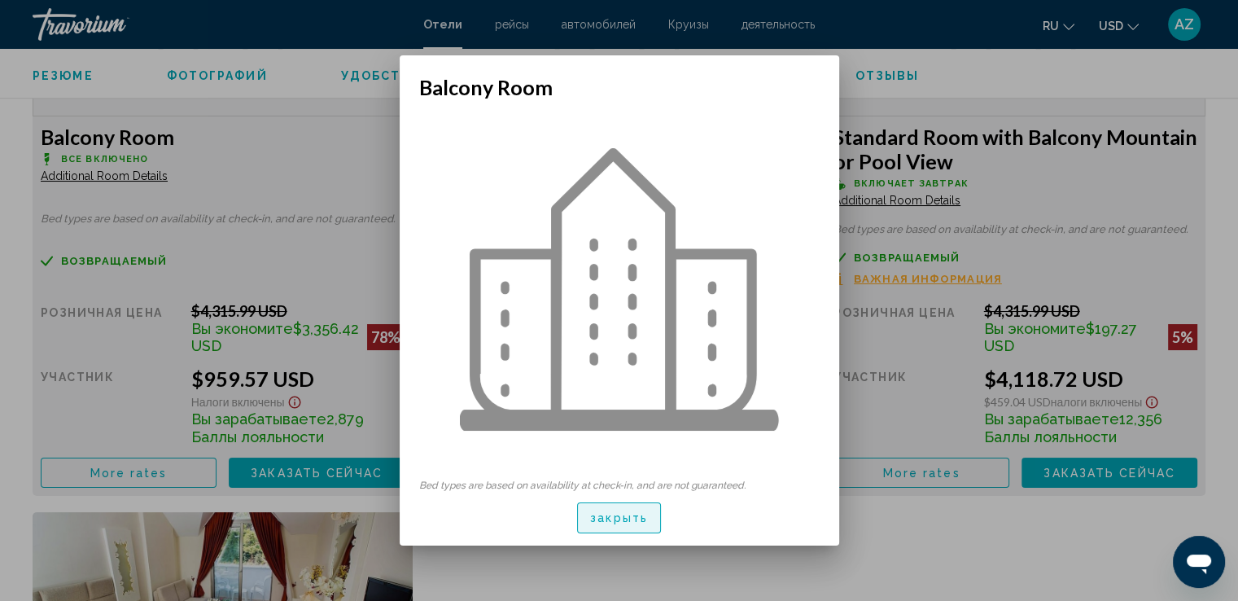
click at [625, 522] on span "закрыть" at bounding box center [619, 518] width 58 height 13
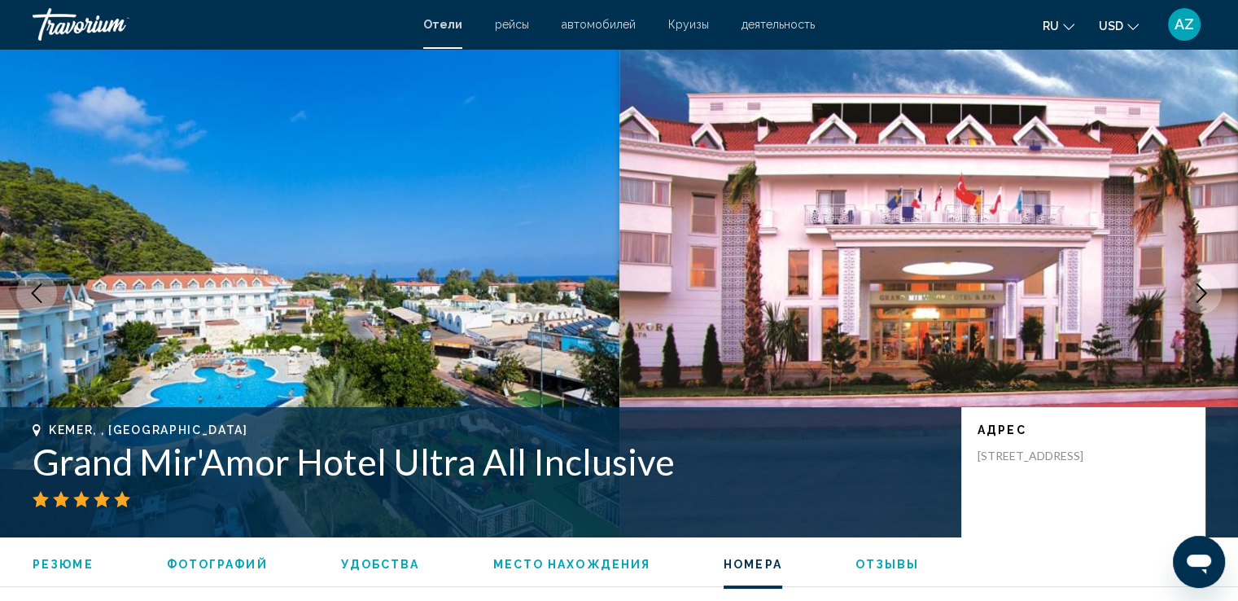
scroll to position [2369, 0]
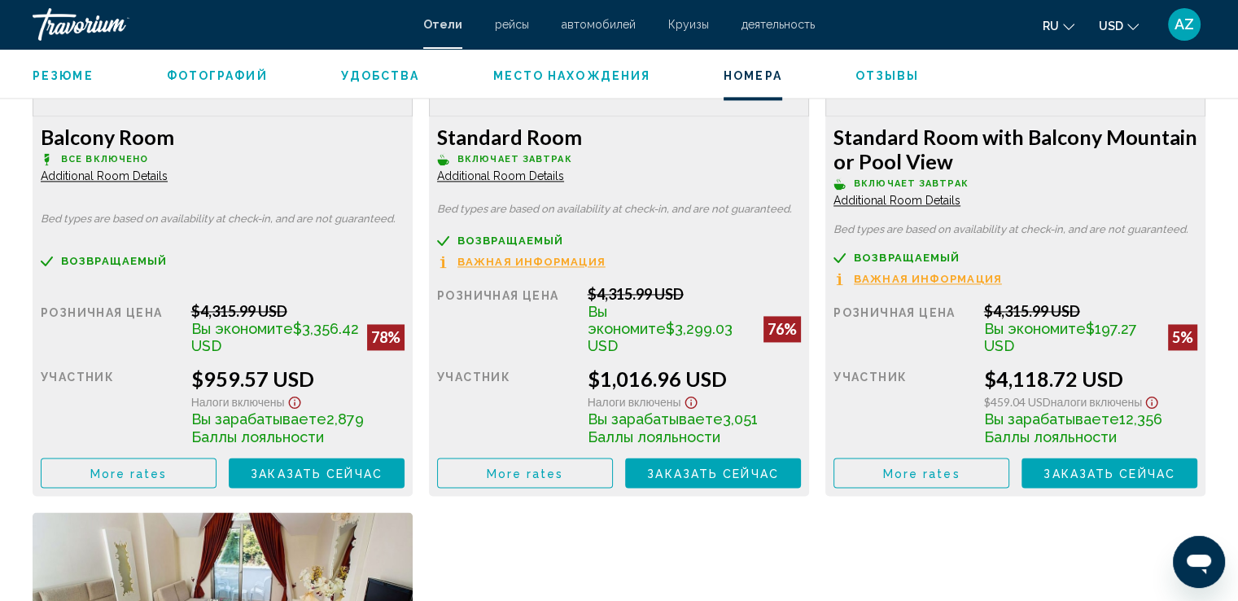
click at [88, 177] on span "Additional Room Details" at bounding box center [104, 175] width 127 height 13
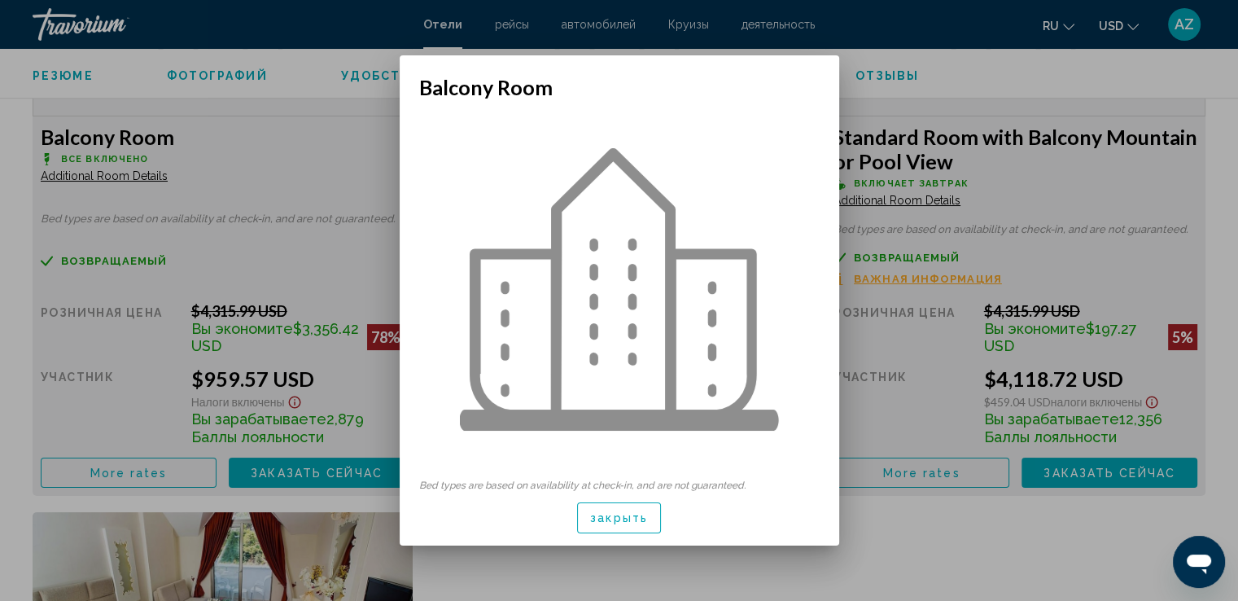
scroll to position [0, 0]
click at [626, 527] on button "закрыть" at bounding box center [619, 517] width 84 height 30
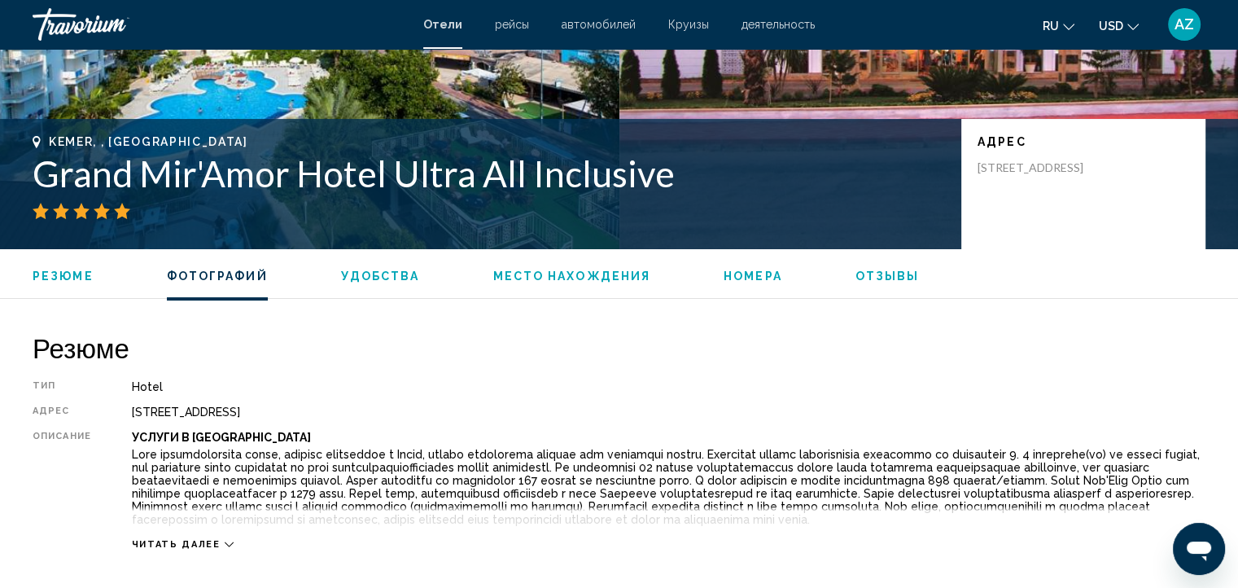
scroll to position [88, 0]
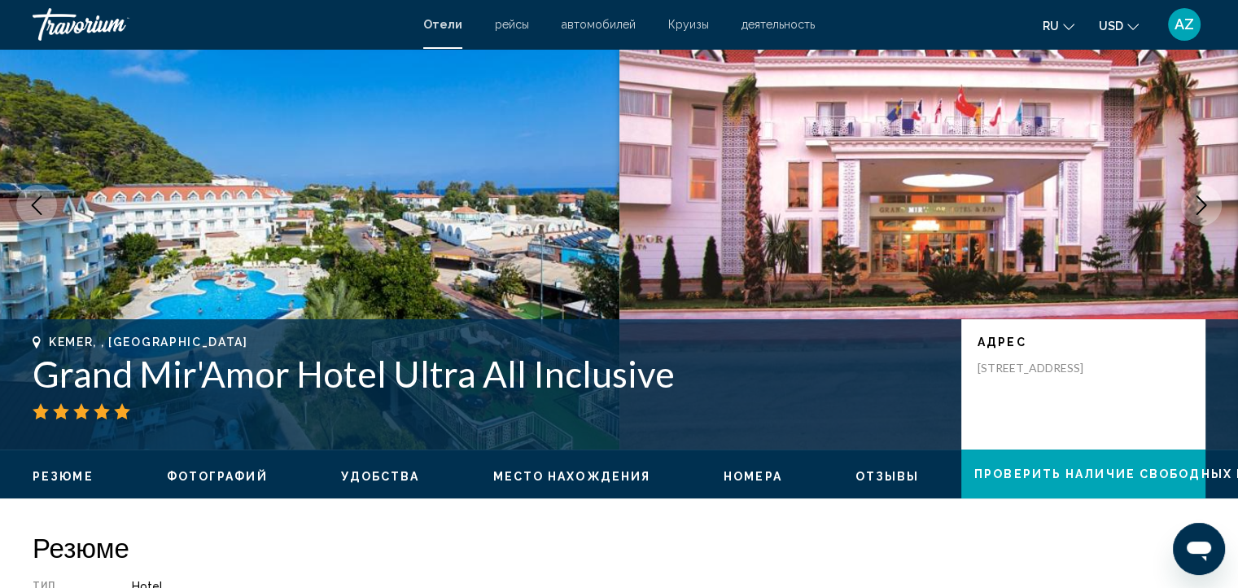
drag, startPoint x: 34, startPoint y: 378, endPoint x: 693, endPoint y: 376, distance: 659.2
click at [693, 376] on h1 "Grand Mir'Amor Hotel Ultra All Inclusive" at bounding box center [489, 373] width 912 height 42
copy h1 "Grand Mir'Amor Hotel Ultra All Inclusive"
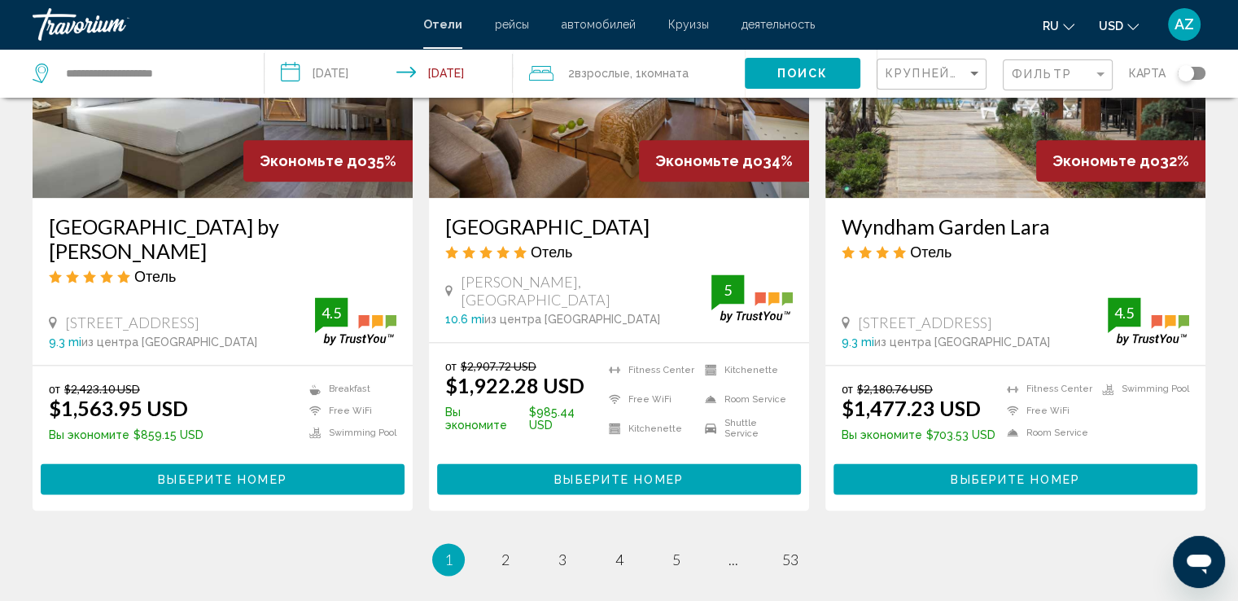
scroll to position [2113, 0]
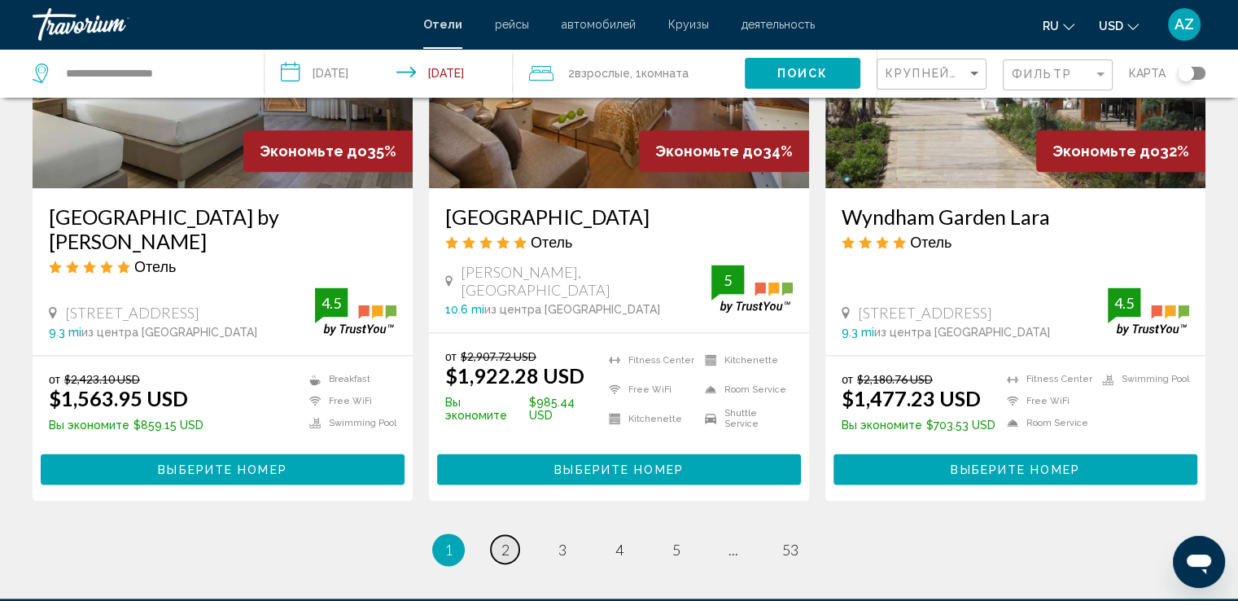
click at [499, 535] on link "page 2" at bounding box center [505, 549] width 28 height 28
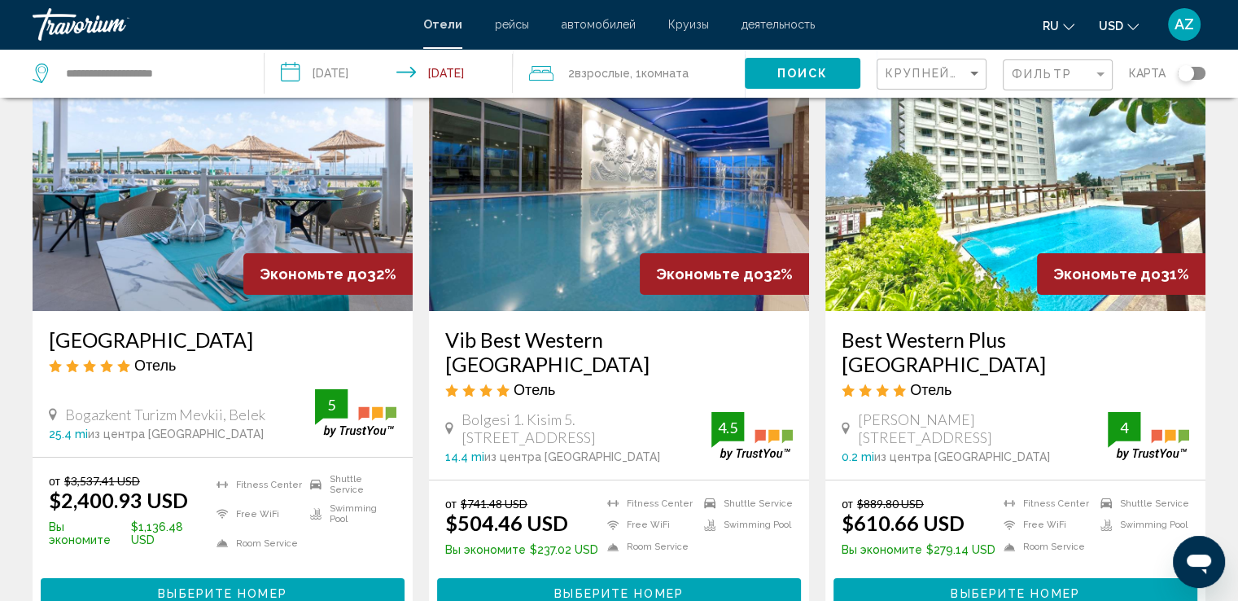
scroll to position [95, 0]
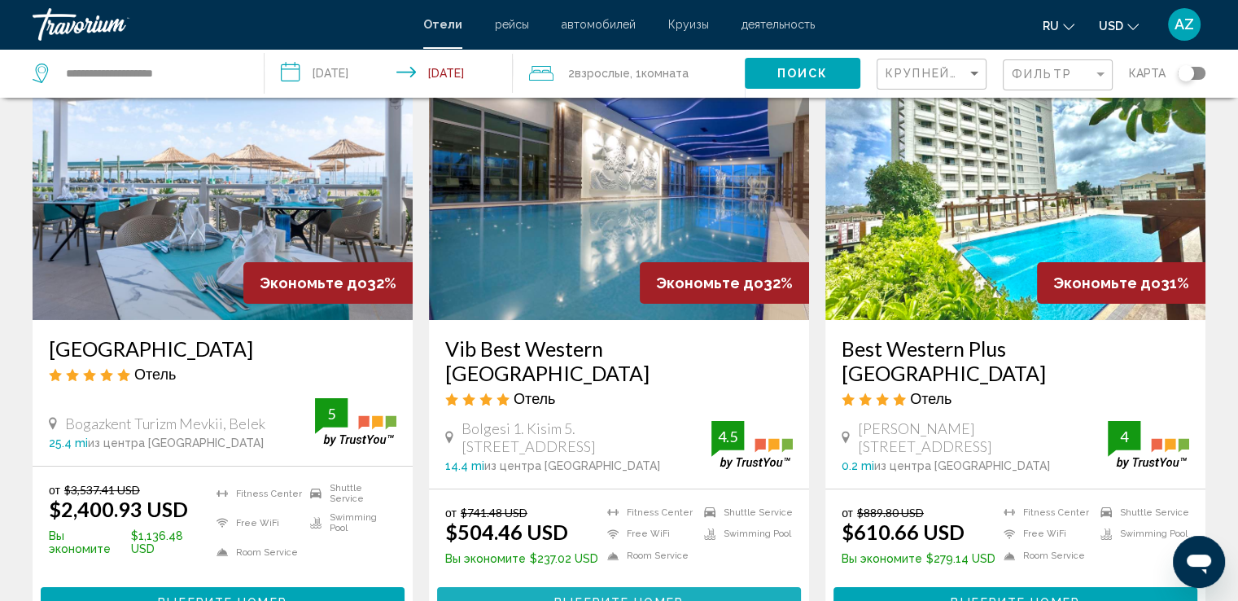
click at [588, 596] on span "Выберите номер" at bounding box center [618, 602] width 129 height 13
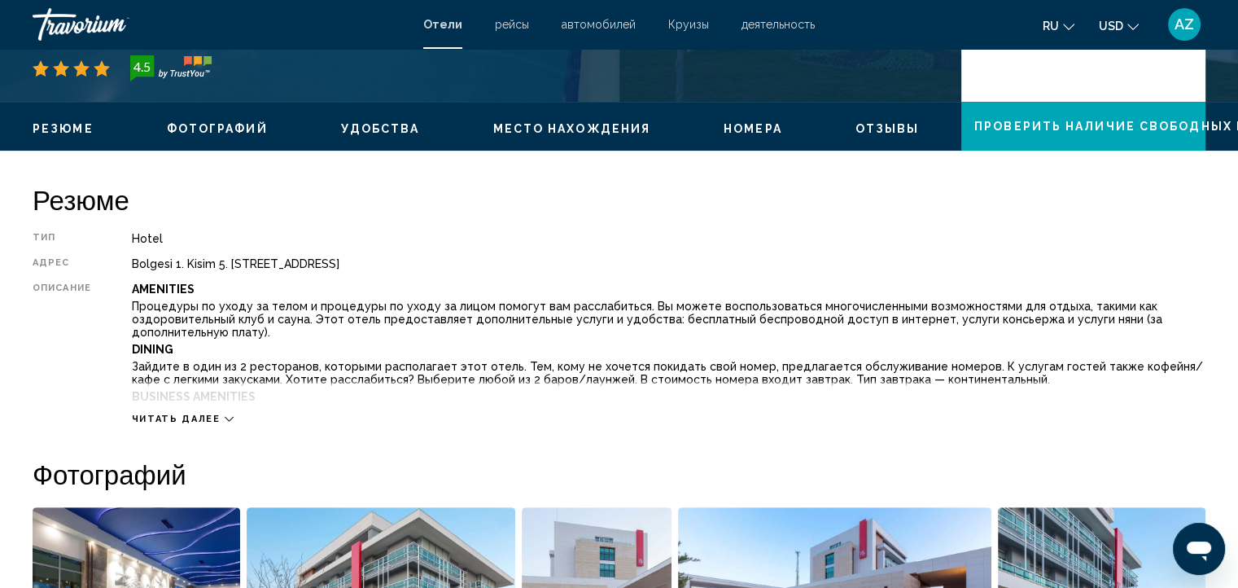
scroll to position [398, 0]
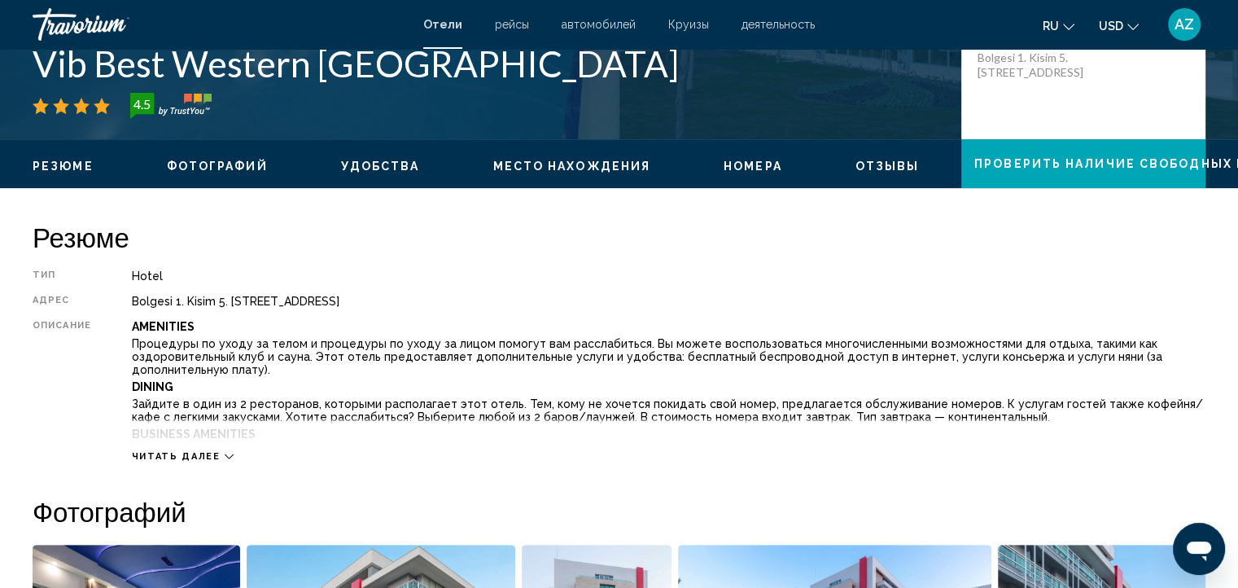
click at [167, 455] on span "Читать далее" at bounding box center [176, 456] width 89 height 11
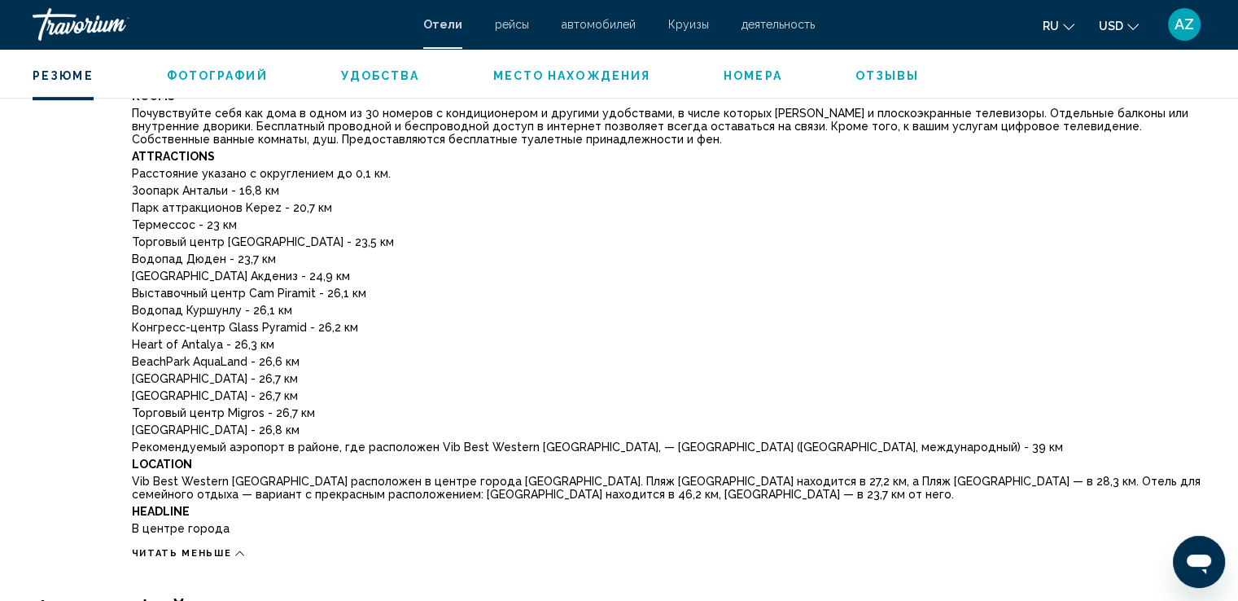
scroll to position [794, 0]
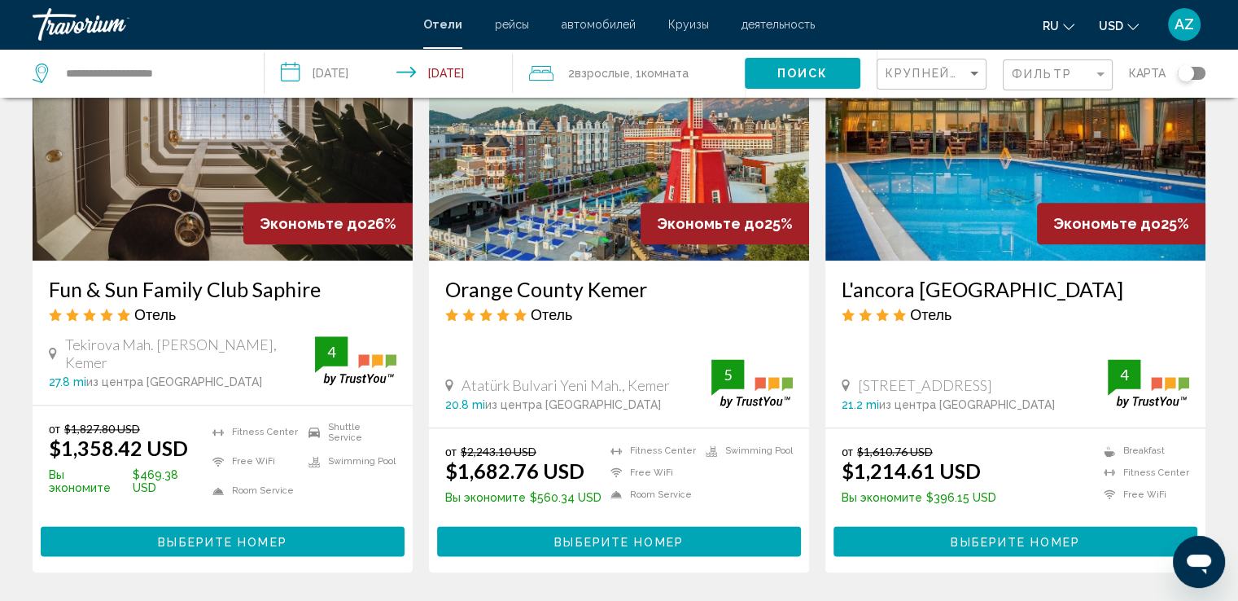
scroll to position [2024, 0]
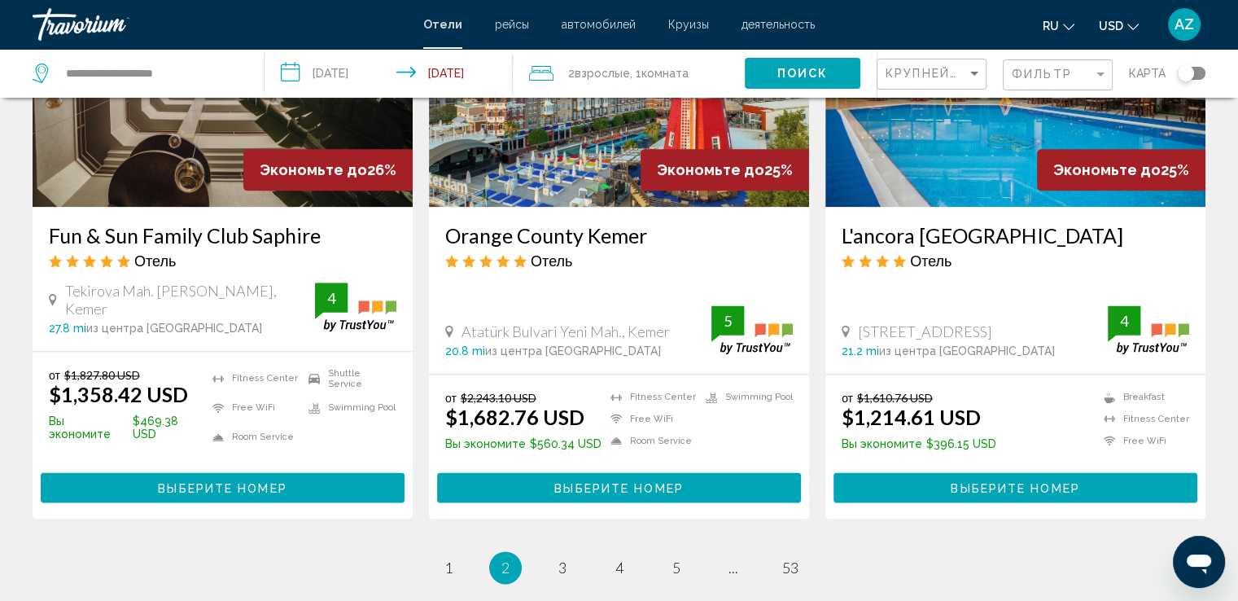
drag, startPoint x: 1249, startPoint y: 457, endPoint x: 1064, endPoint y: 504, distance: 190.7
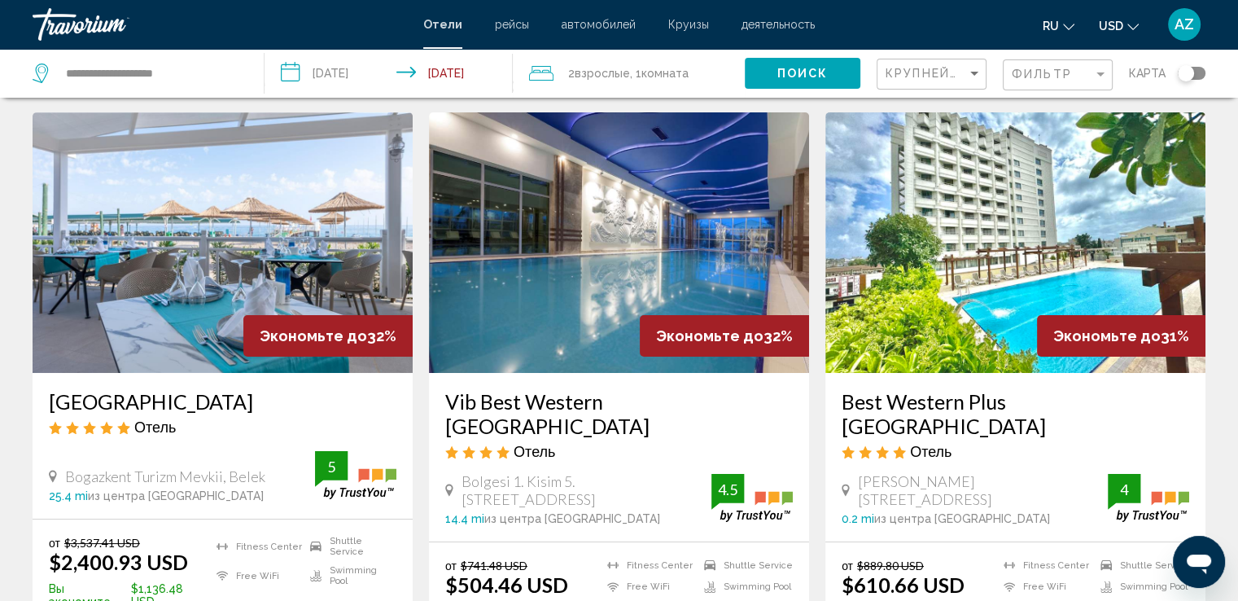
scroll to position [46, 0]
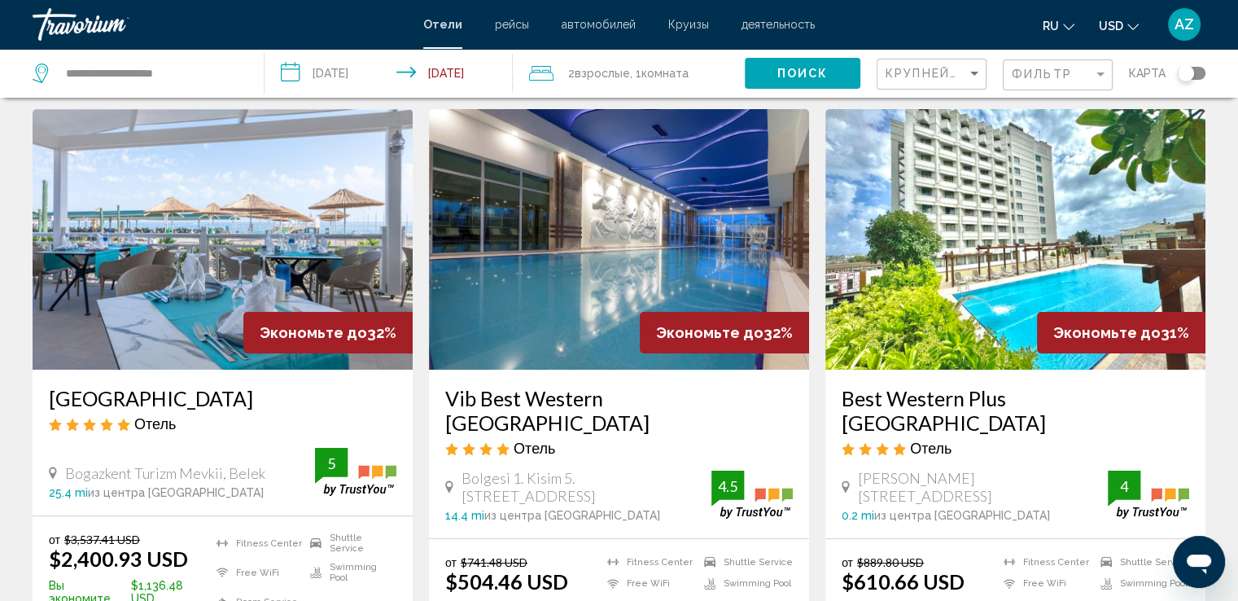
click at [641, 235] on img "Main content" at bounding box center [619, 239] width 380 height 260
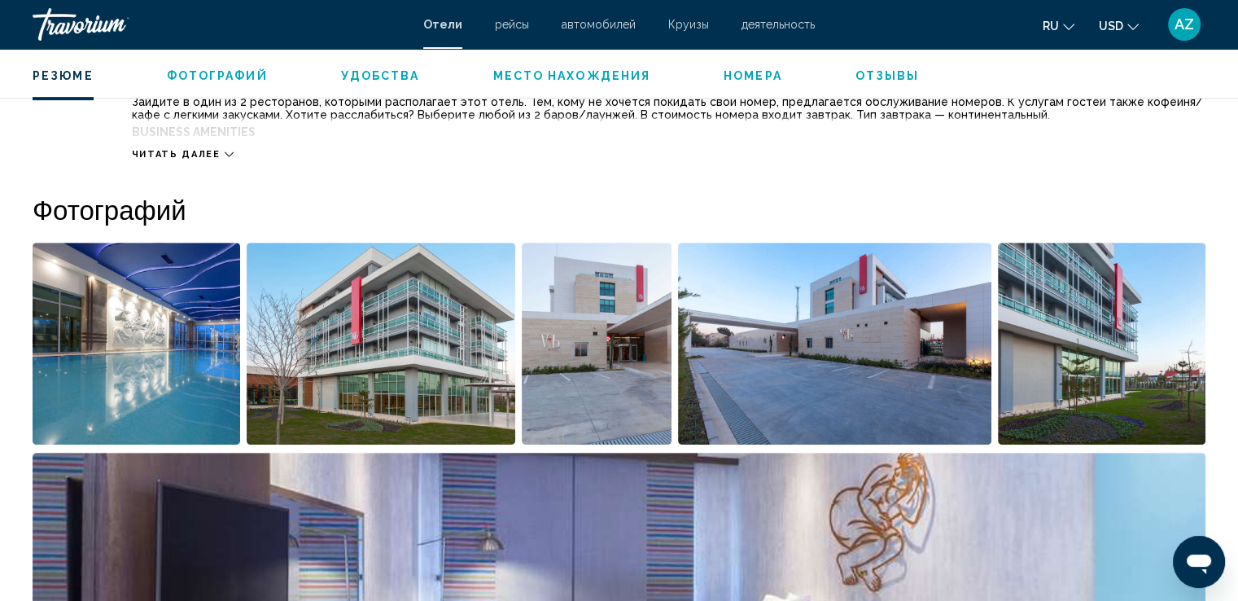
scroll to position [645, 0]
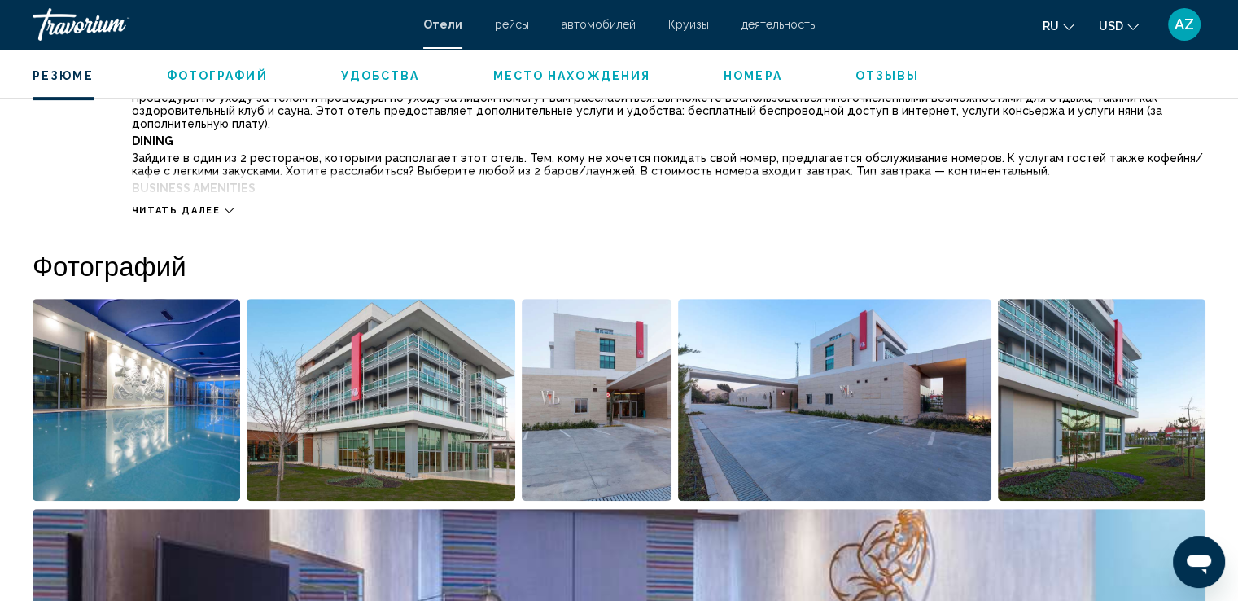
click at [200, 71] on span "Фотографий" at bounding box center [217, 75] width 101 height 13
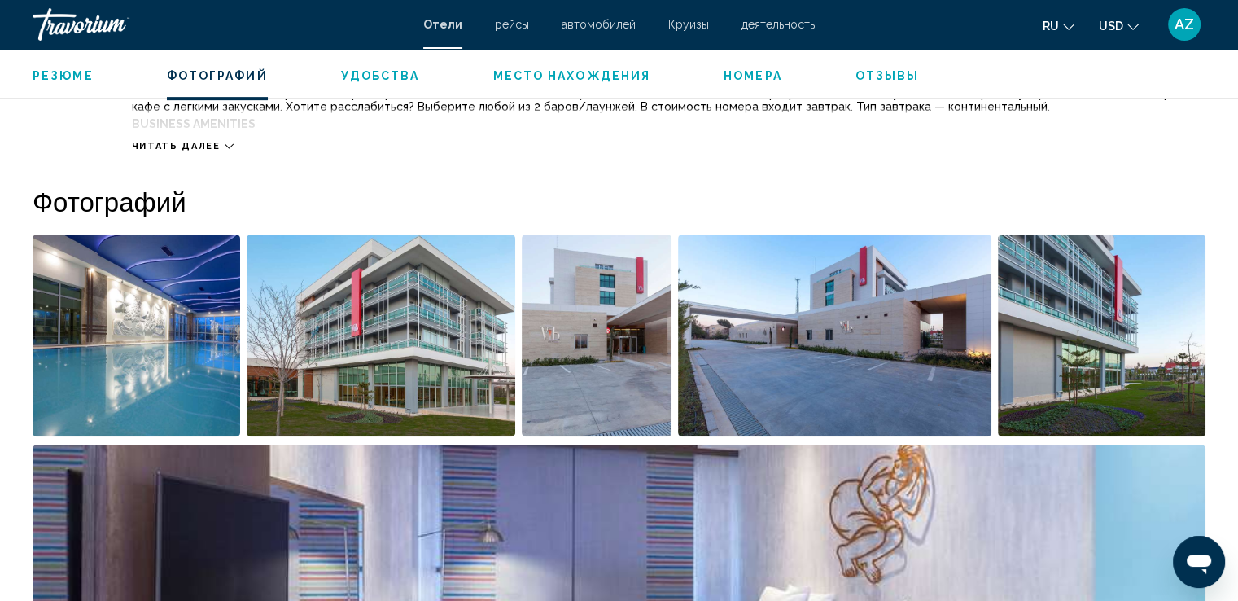
scroll to position [795, 0]
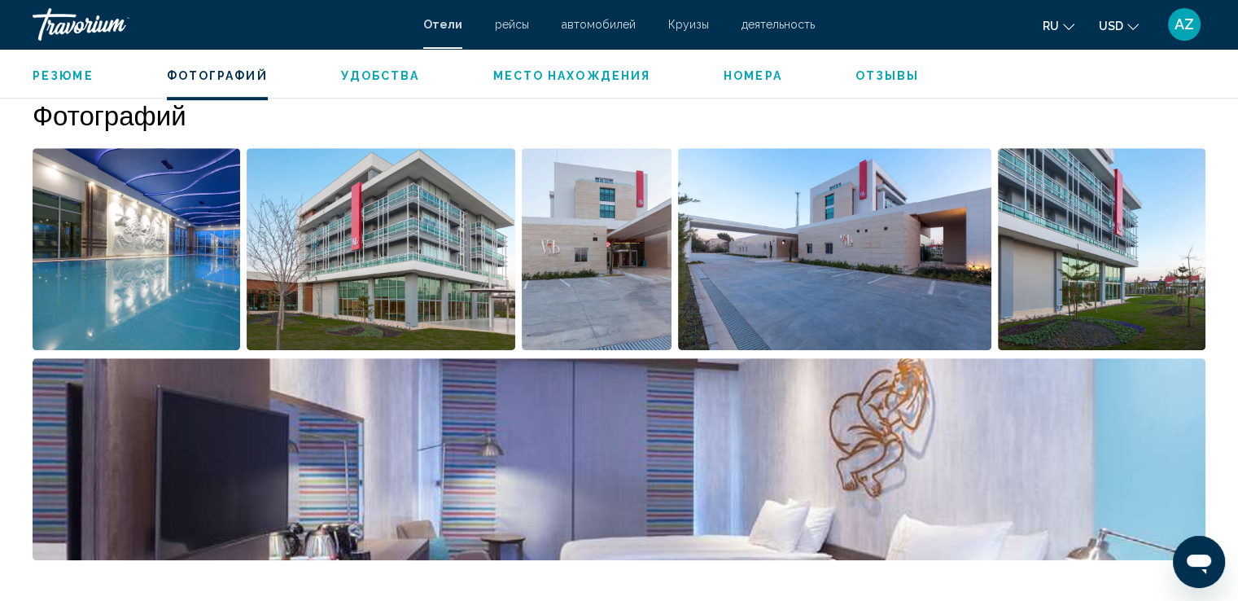
click at [197, 321] on img "Open full-screen image slider" at bounding box center [137, 249] width 208 height 202
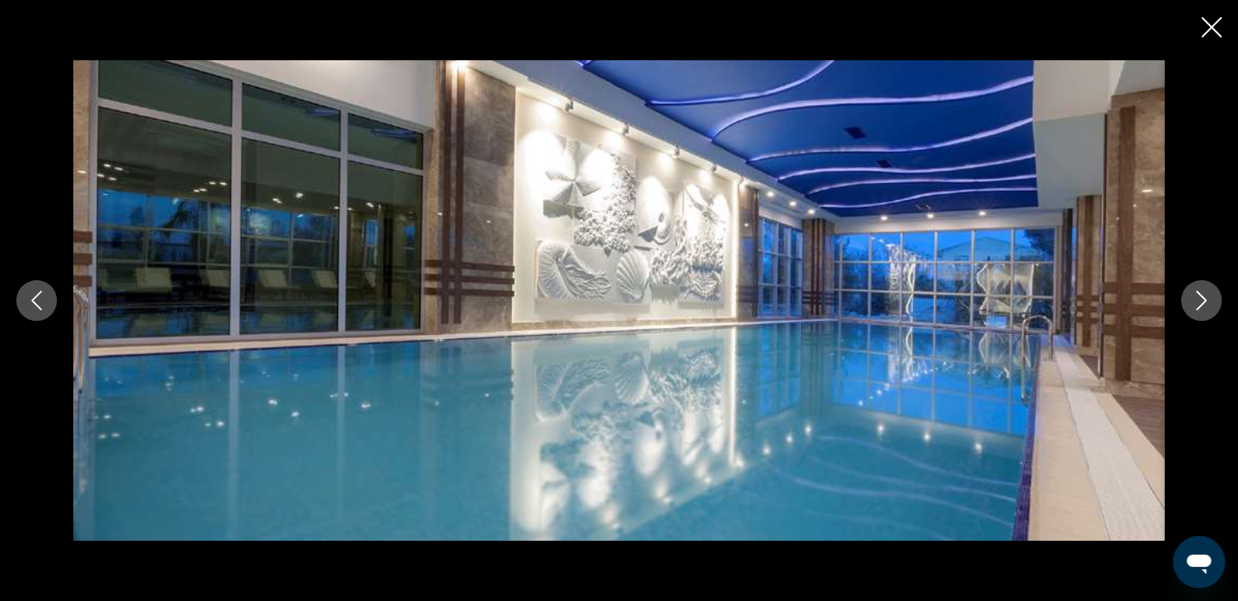
click at [1205, 33] on icon "Close slideshow" at bounding box center [1211, 27] width 20 height 20
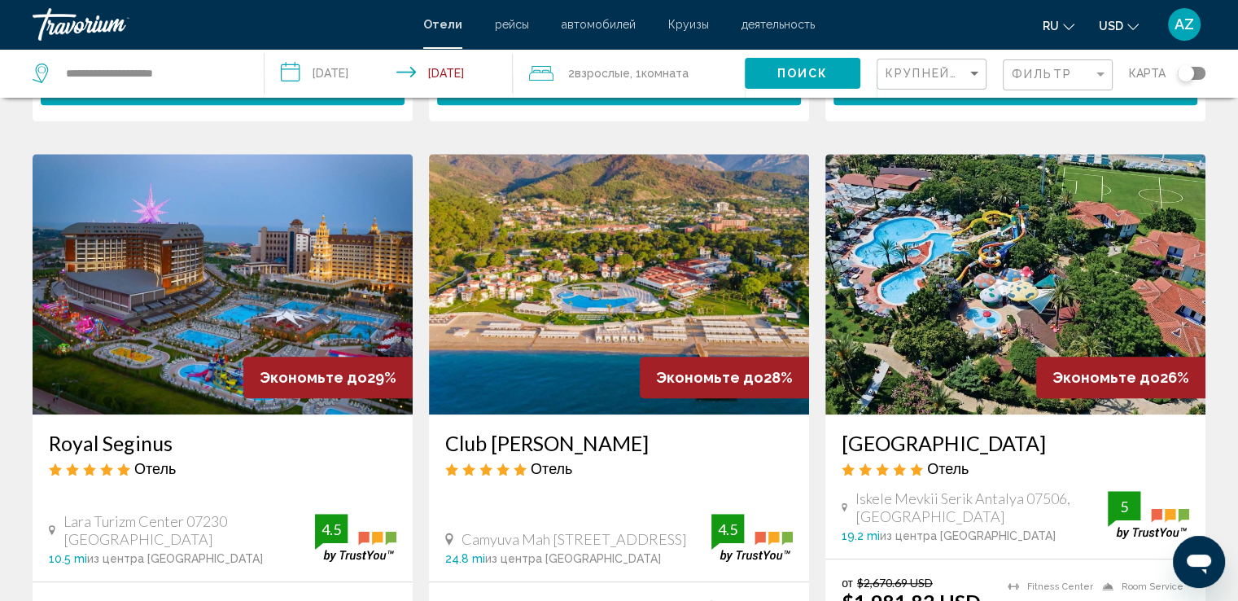
scroll to position [1214, 0]
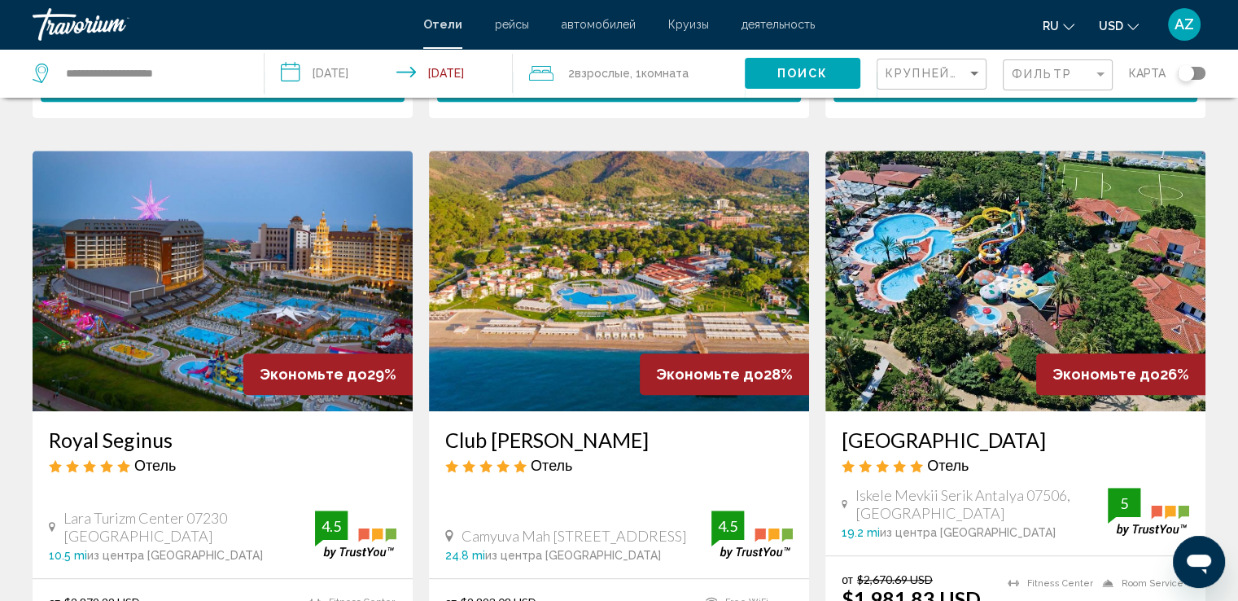
click at [626, 242] on img "Main content" at bounding box center [619, 281] width 380 height 260
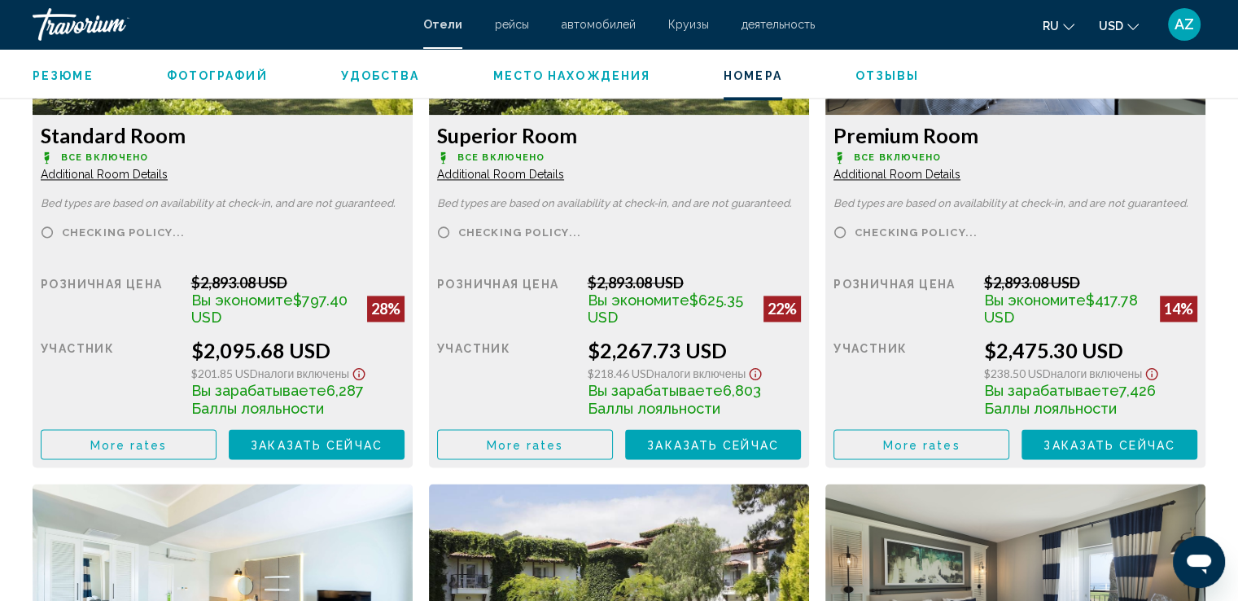
scroll to position [2400, 0]
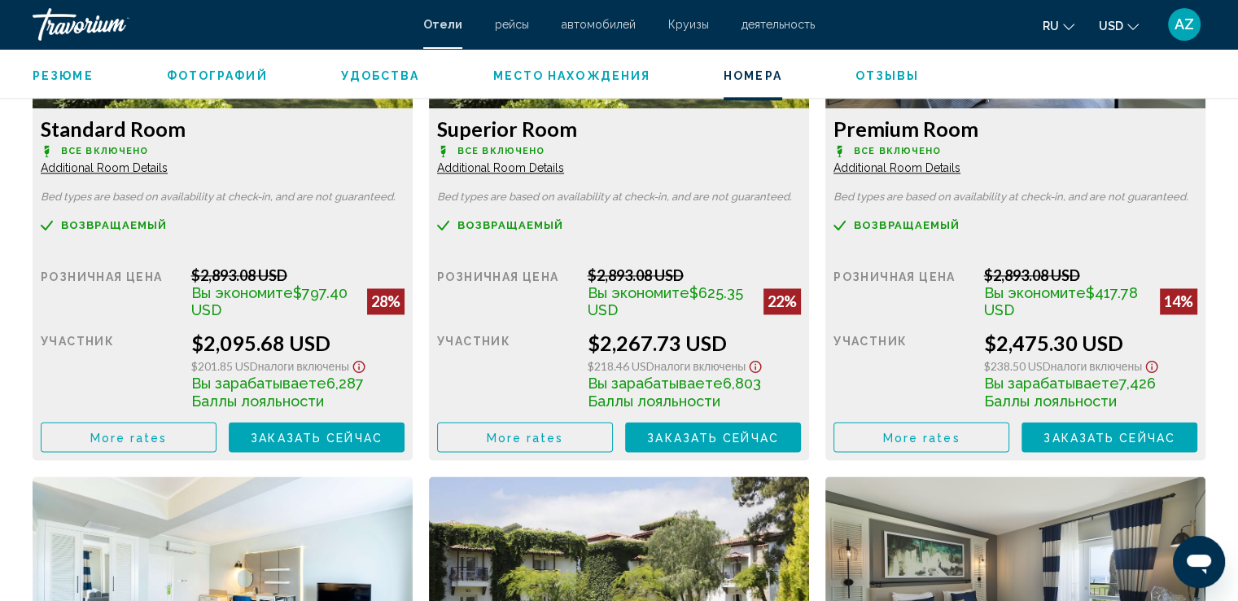
click at [75, 168] on span "Additional Room Details" at bounding box center [104, 167] width 127 height 13
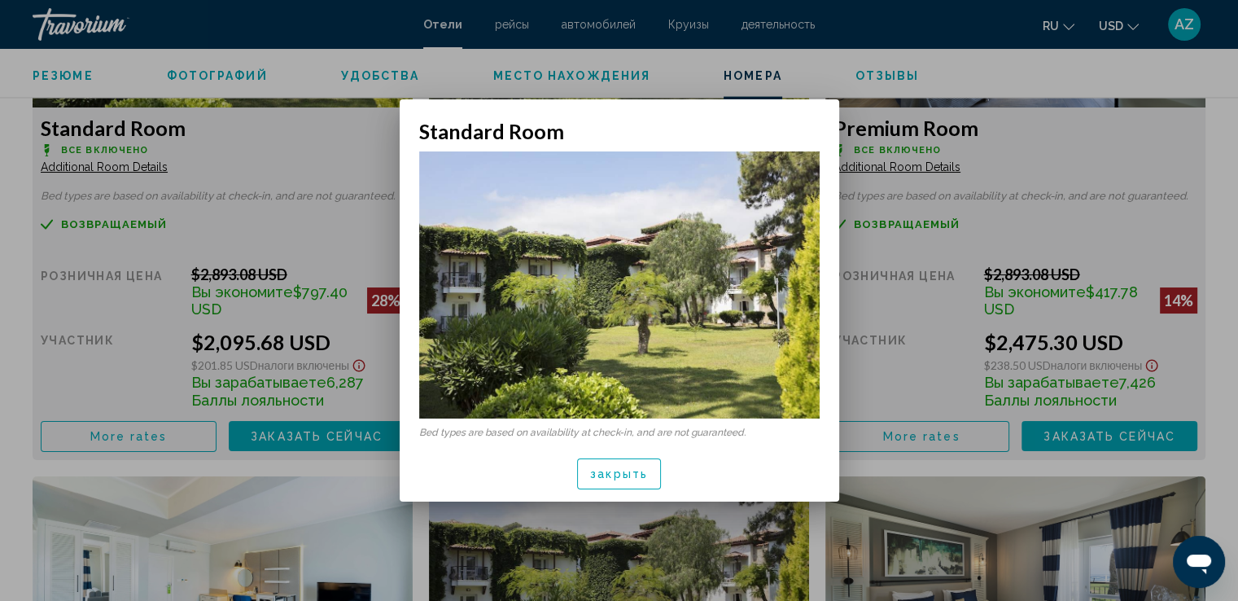
scroll to position [0, 0]
click at [583, 470] on button "закрыть" at bounding box center [619, 473] width 84 height 30
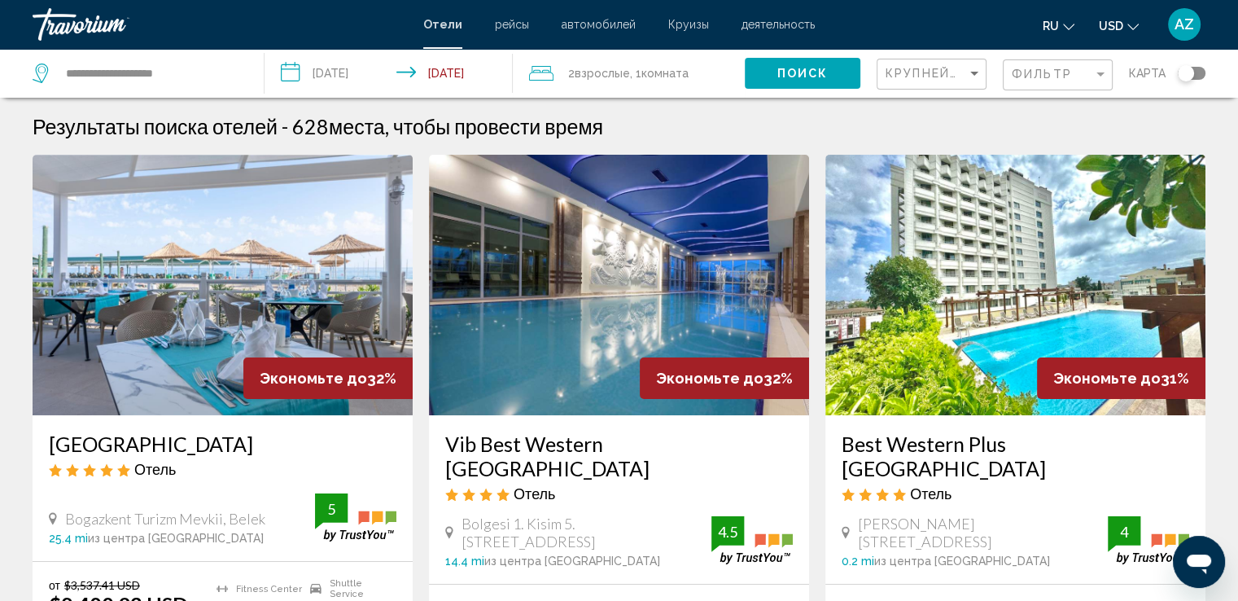
click at [651, 76] on span "Комната" at bounding box center [664, 73] width 47 height 13
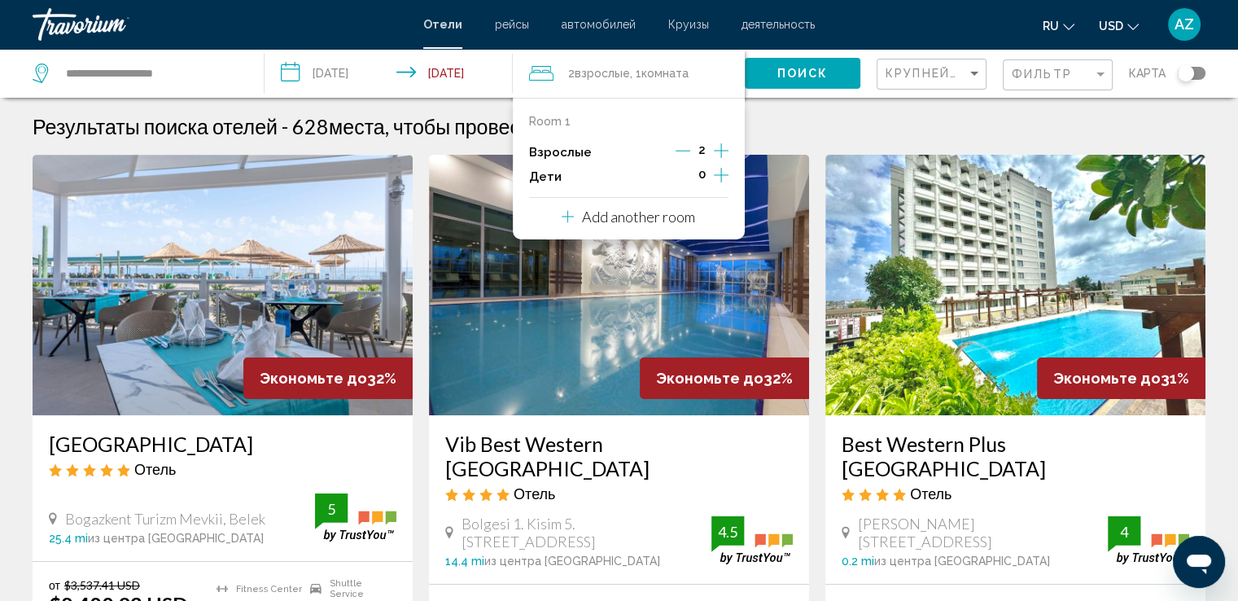
click at [719, 152] on icon "Increment adults" at bounding box center [721, 151] width 15 height 20
click at [722, 178] on icon "Increment children" at bounding box center [721, 175] width 15 height 20
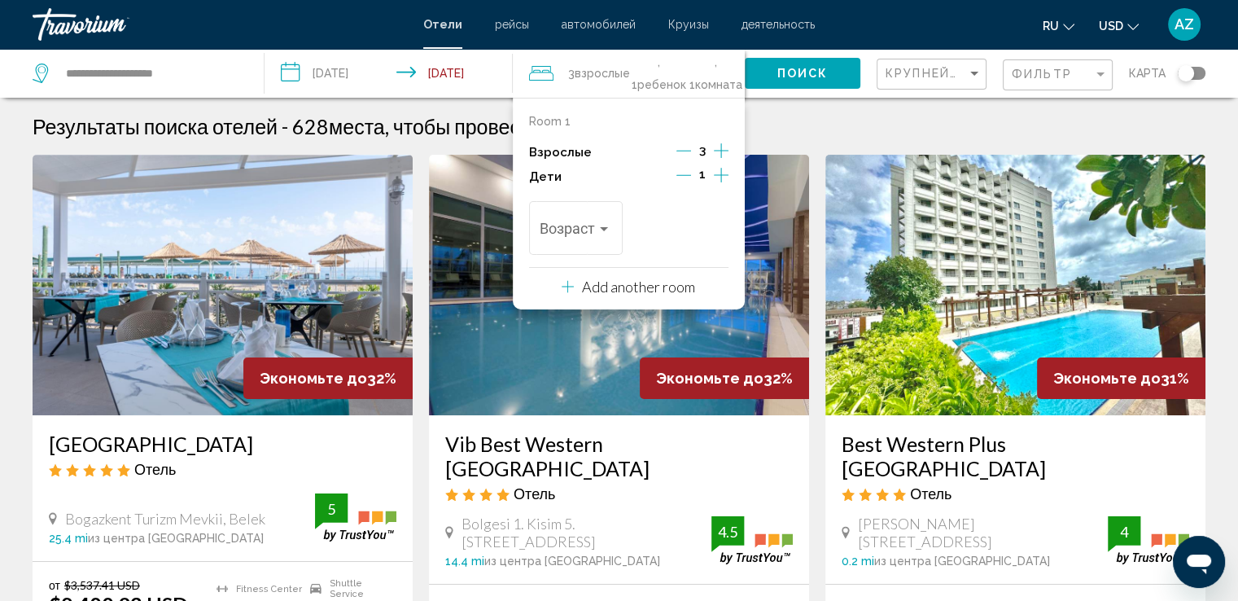
click at [722, 178] on icon "Increment children" at bounding box center [721, 175] width 15 height 20
click at [620, 223] on div "Возраст" at bounding box center [576, 226] width 94 height 58
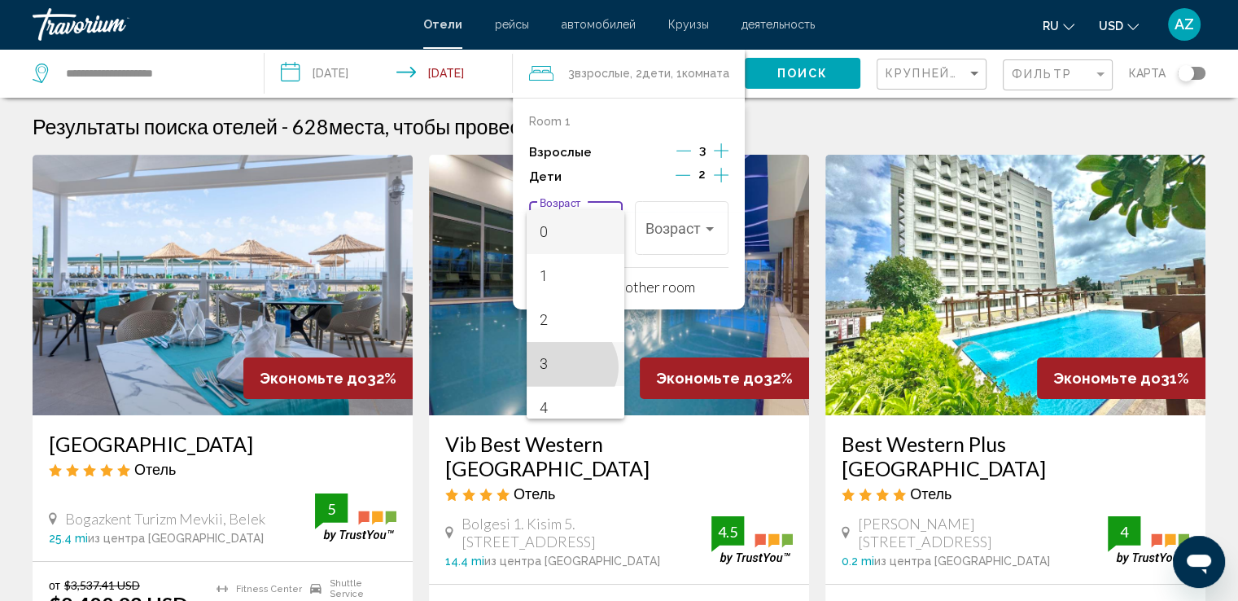
click at [567, 367] on span "3" at bounding box center [576, 364] width 72 height 44
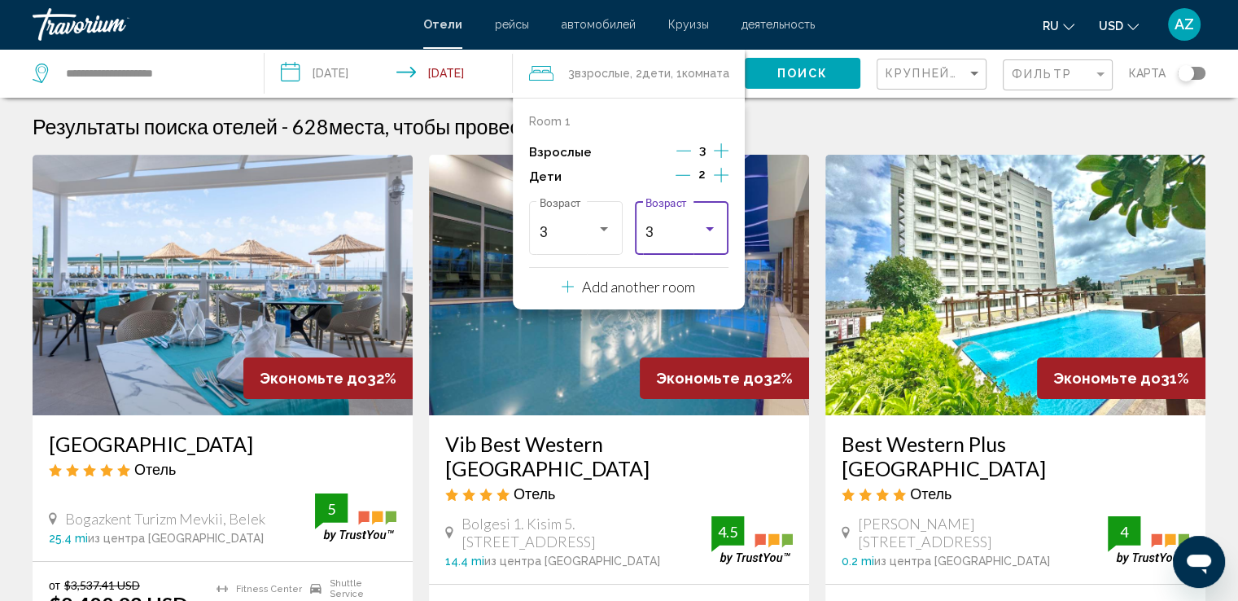
click at [703, 222] on div "Travelers: 3 adults, 2 children" at bounding box center [709, 228] width 15 height 13
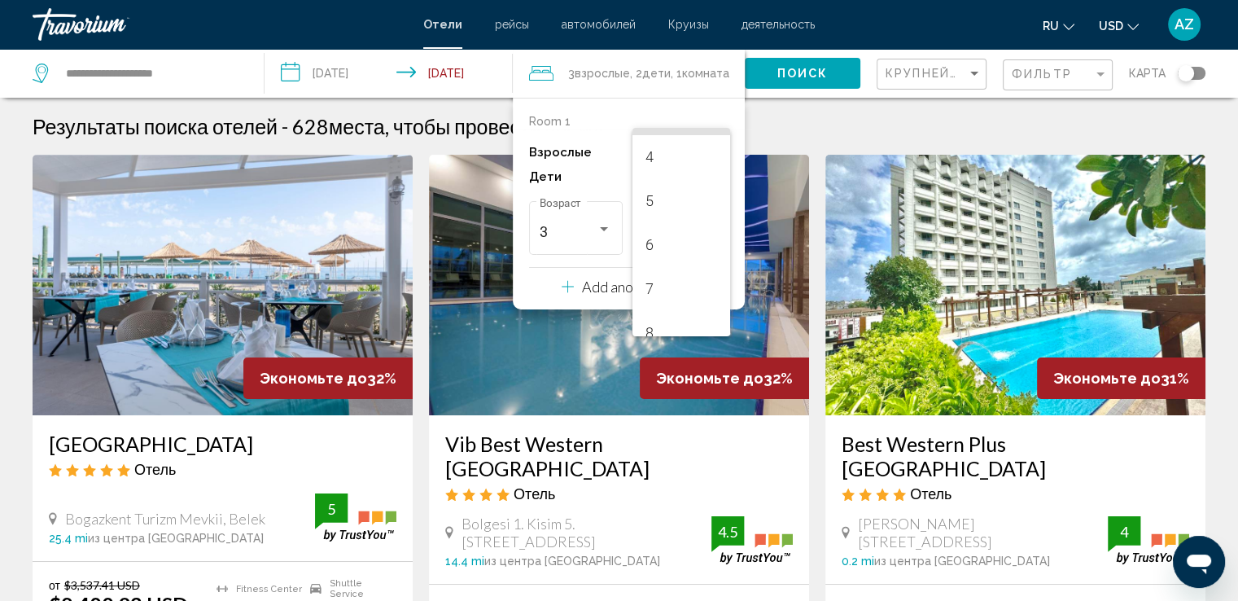
scroll to position [179, 0]
click at [711, 326] on mat-option "8" at bounding box center [681, 322] width 98 height 44
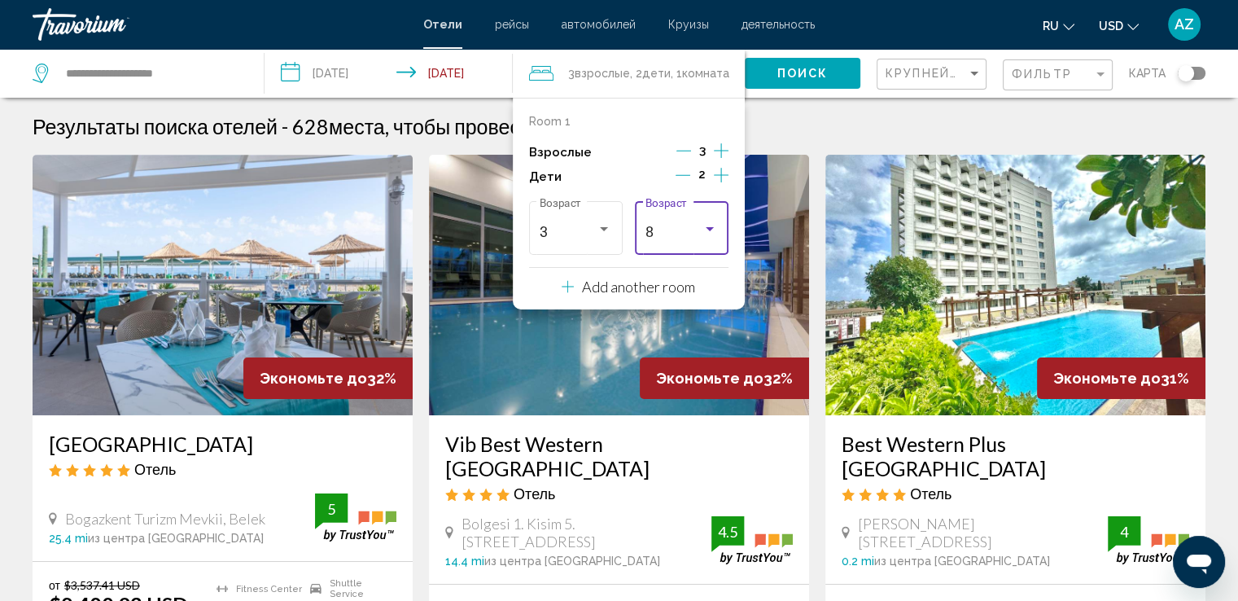
click at [713, 223] on div "Travelers: 3 adults, 2 children" at bounding box center [709, 228] width 15 height 13
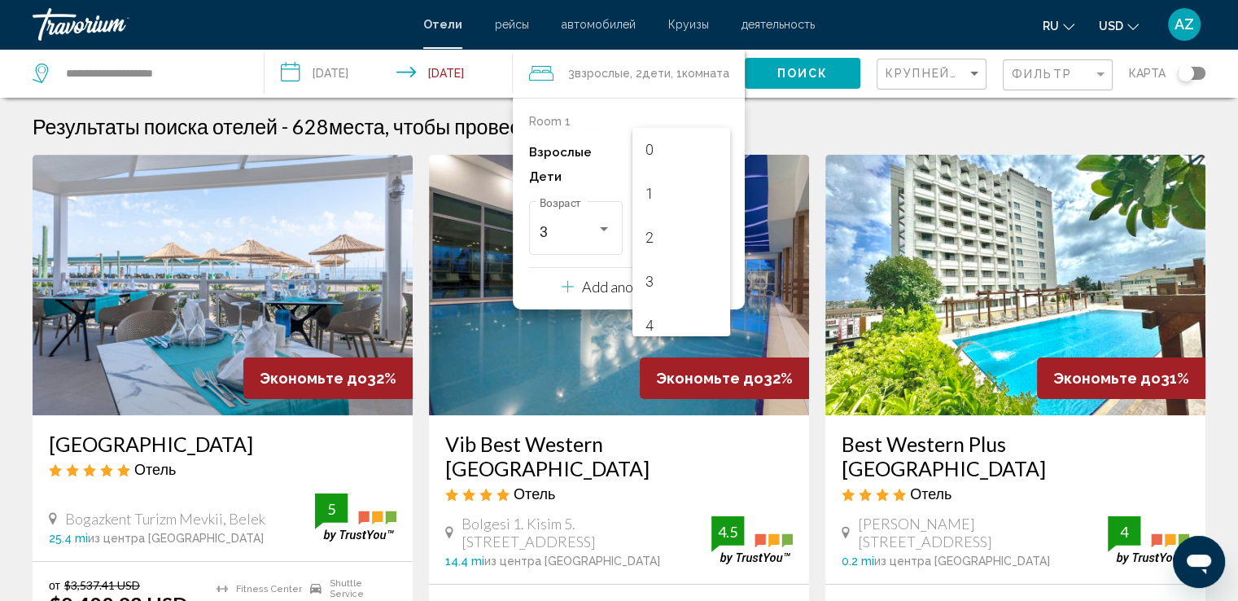
scroll to position [269, 0]
click at [679, 274] on span "9" at bounding box center [681, 276] width 72 height 44
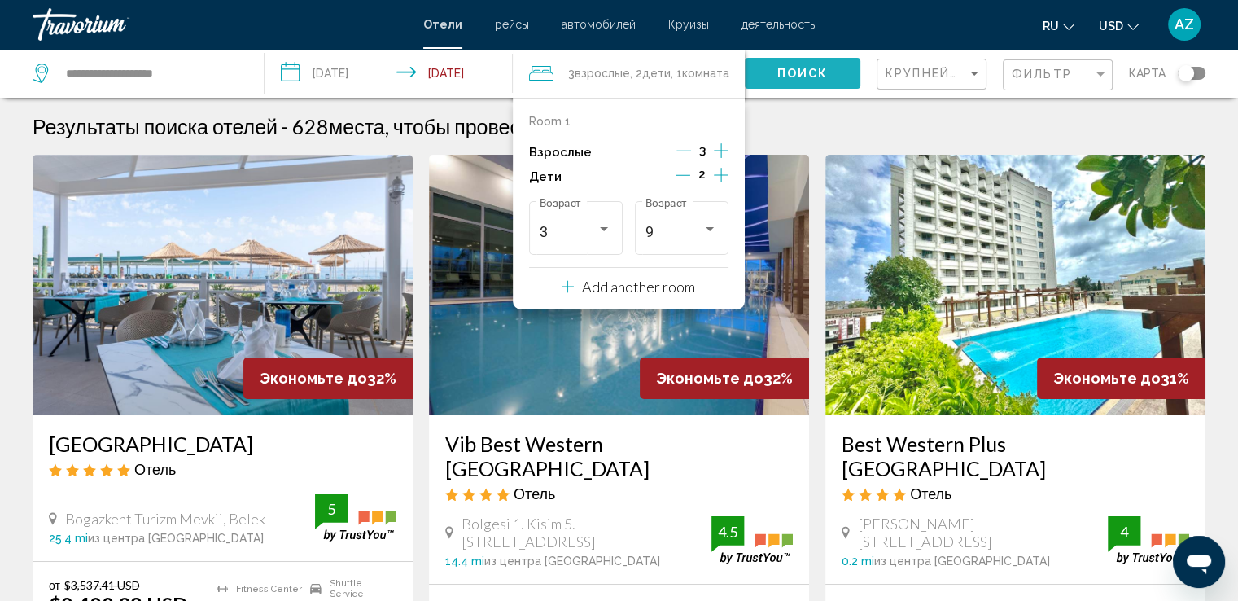
click at [792, 81] on button "Поиск" at bounding box center [803, 73] width 116 height 30
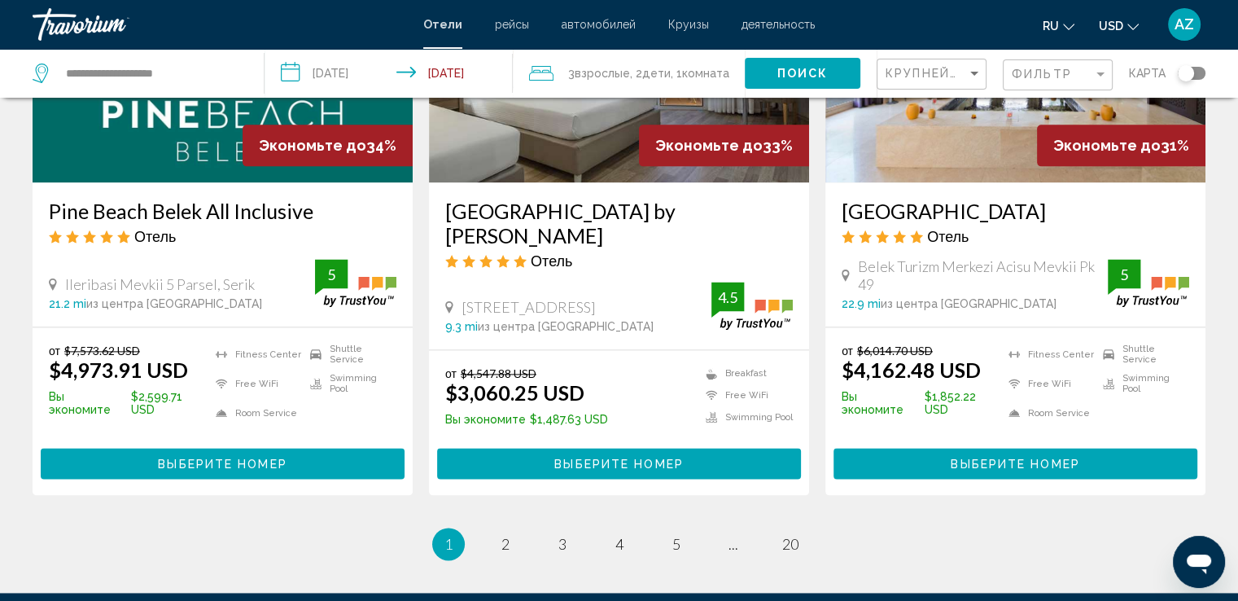
scroll to position [2094, 0]
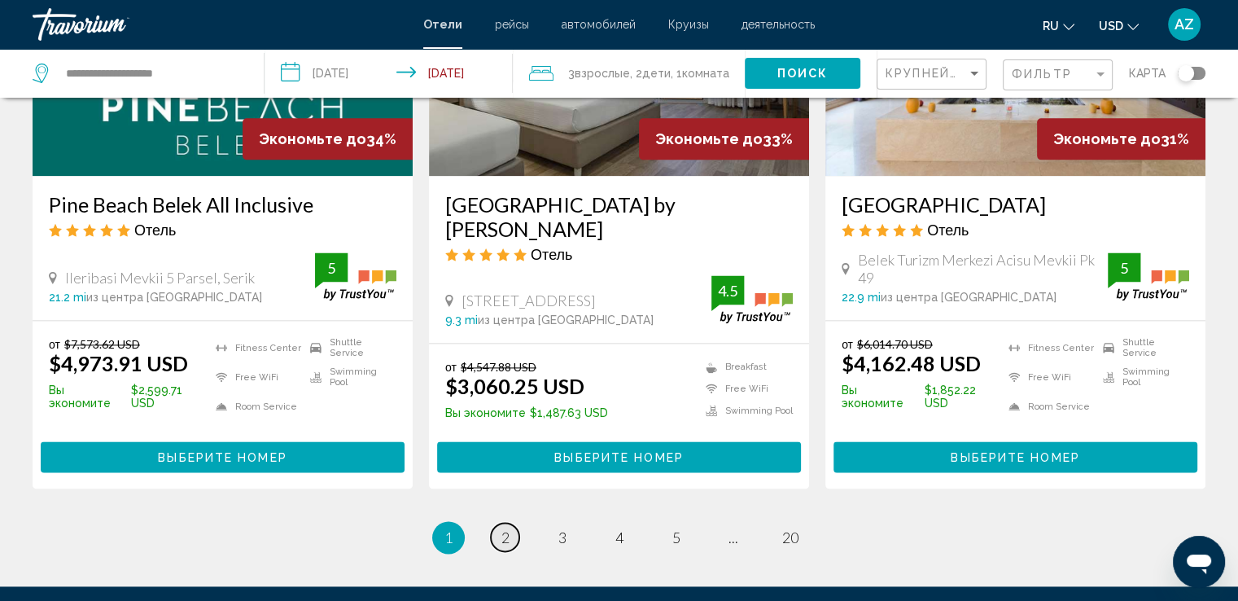
click at [505, 528] on span "2" at bounding box center [505, 537] width 8 height 18
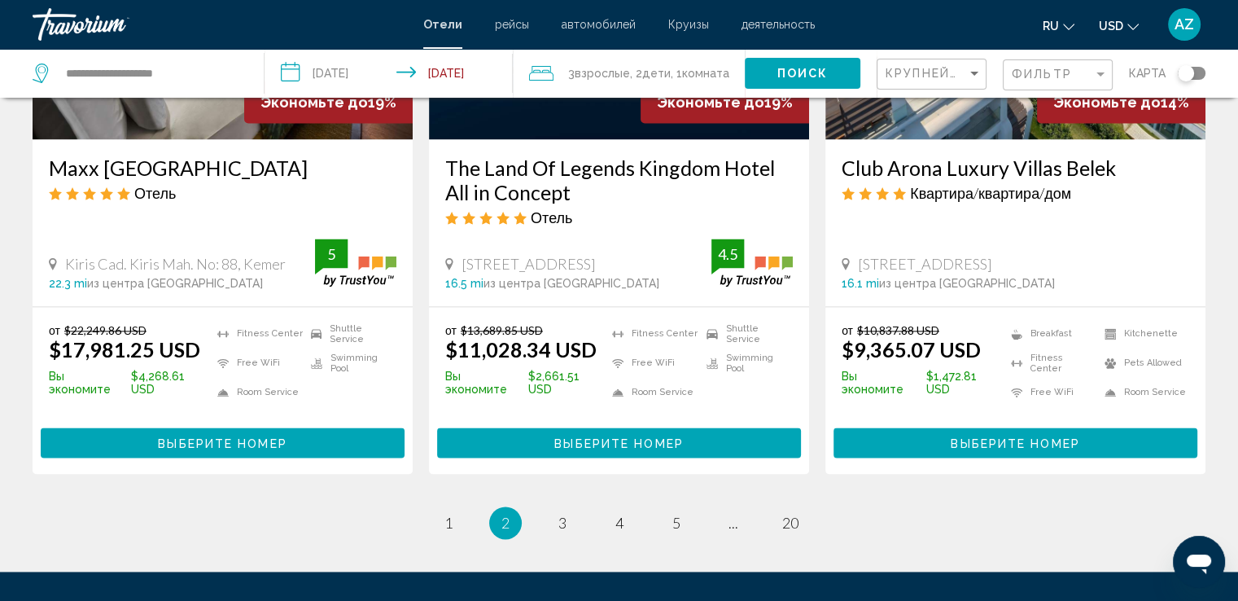
scroll to position [2217, 0]
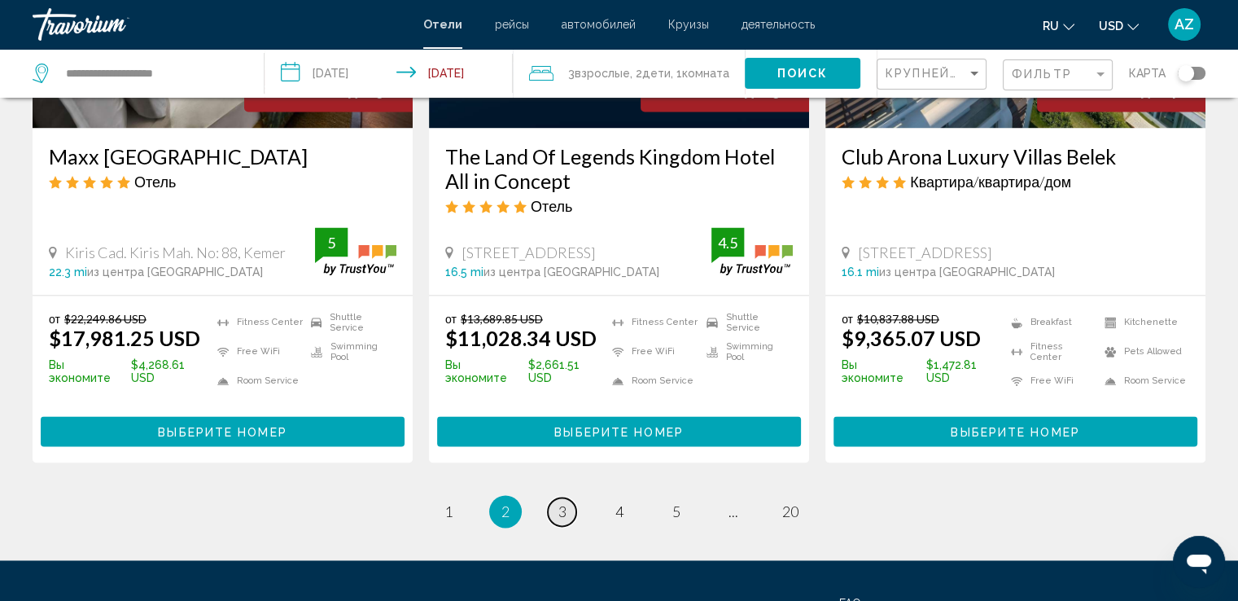
click at [566, 497] on link "page 3" at bounding box center [562, 511] width 28 height 28
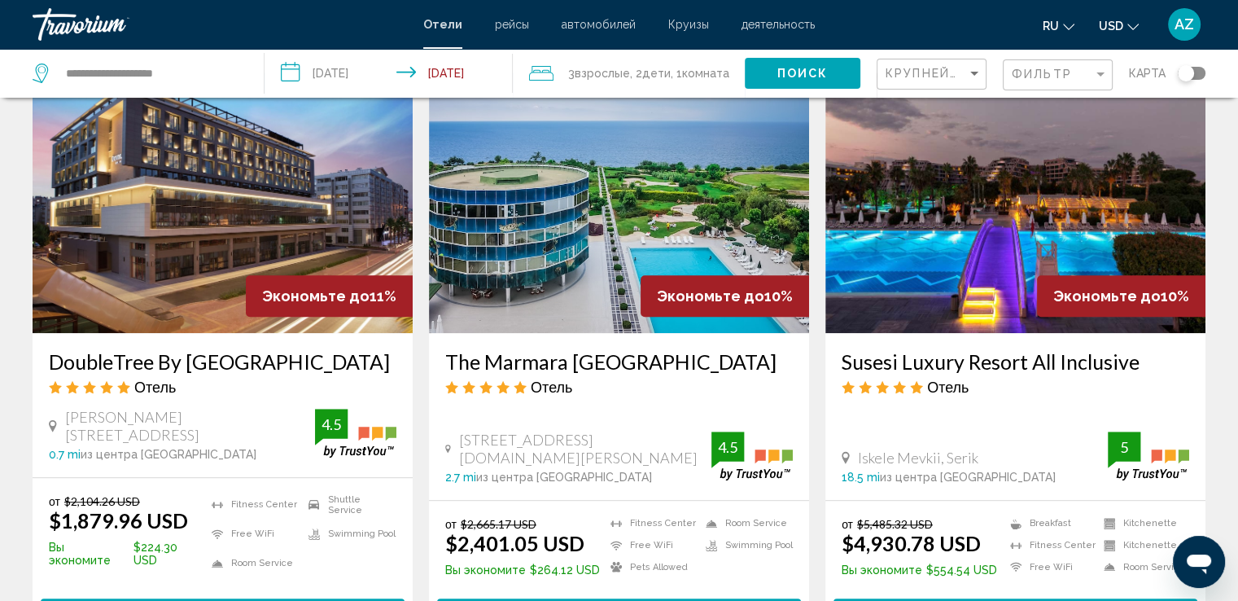
scroll to position [1353, 0]
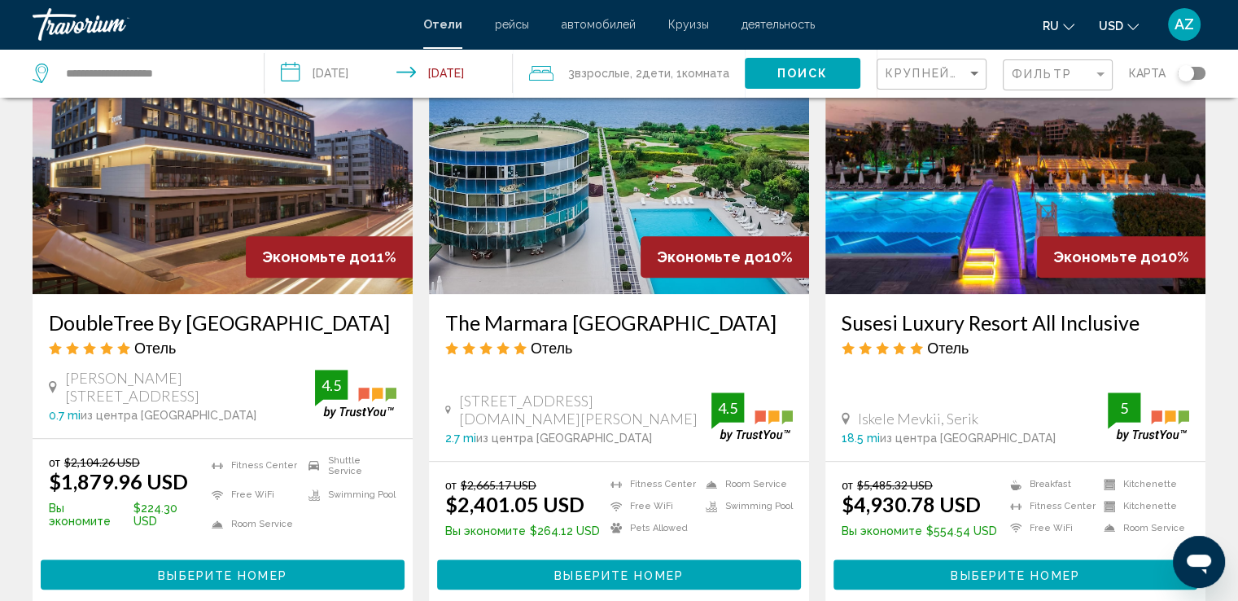
click at [281, 125] on img "Main content" at bounding box center [223, 163] width 380 height 260
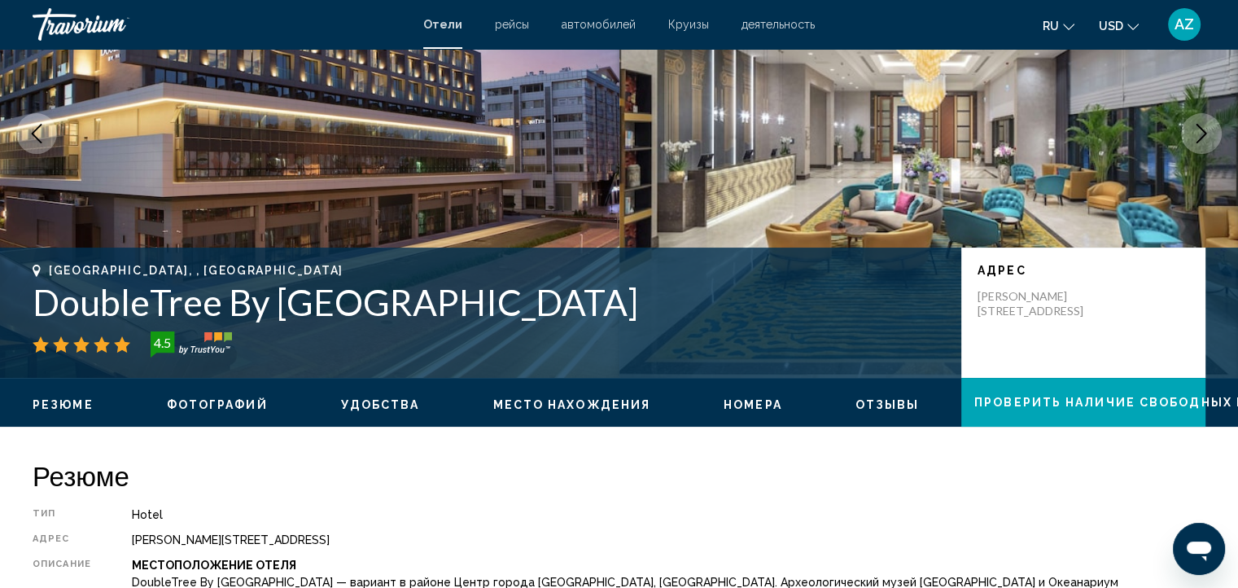
scroll to position [124, 0]
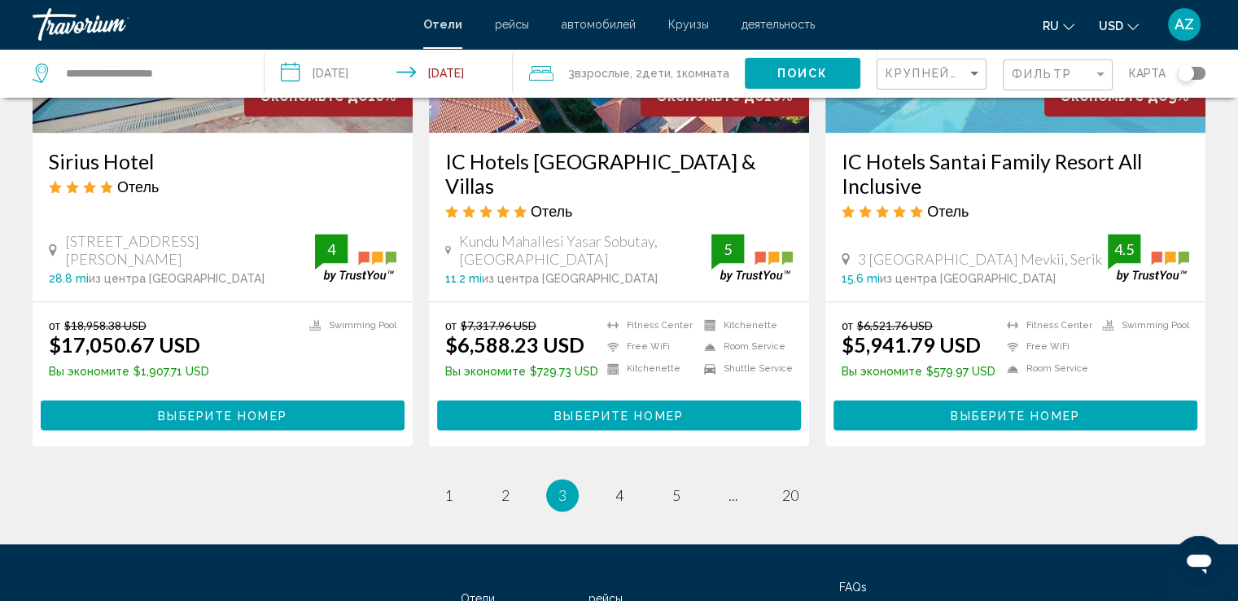
scroll to position [2129, 0]
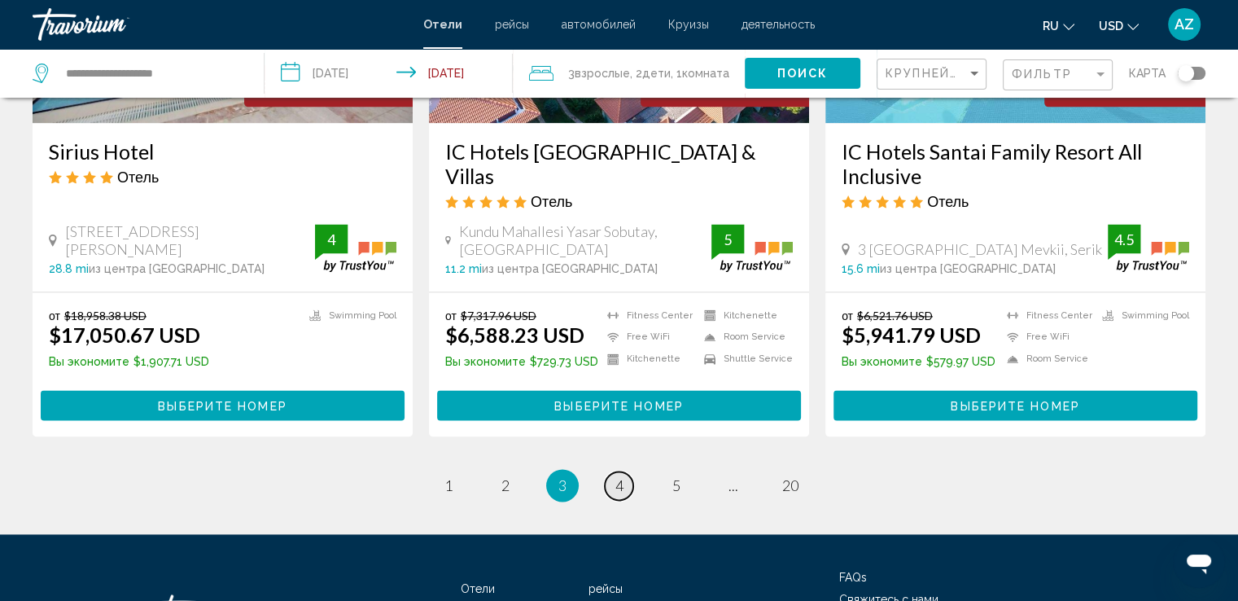
click at [622, 476] on span "4" at bounding box center [619, 485] width 8 height 18
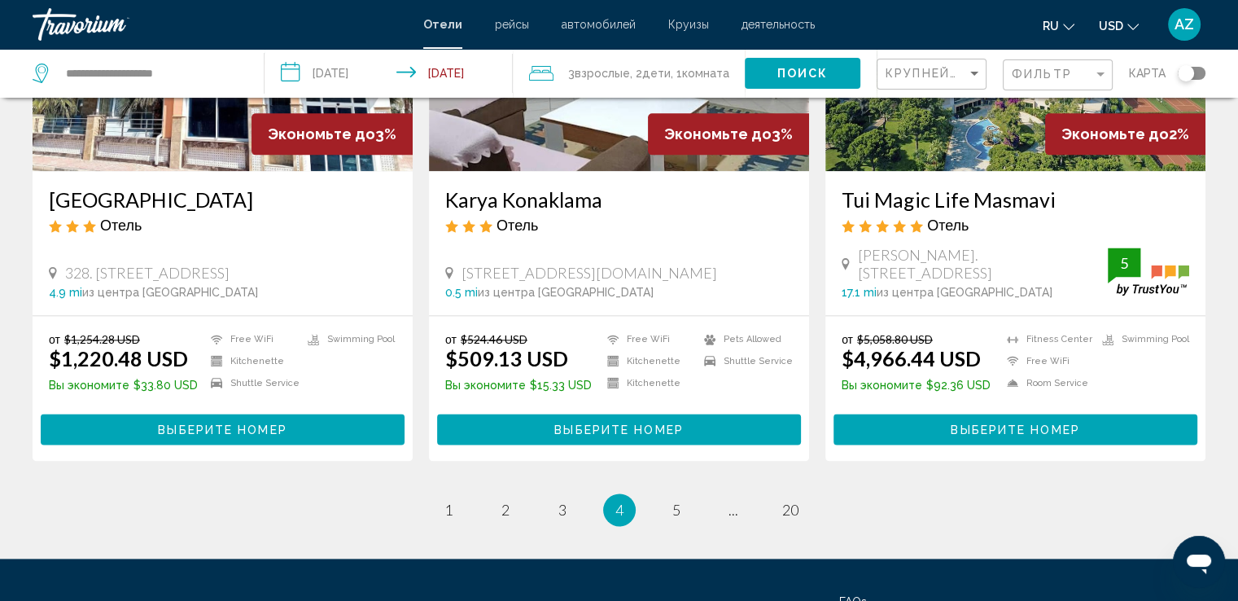
scroll to position [2191, 0]
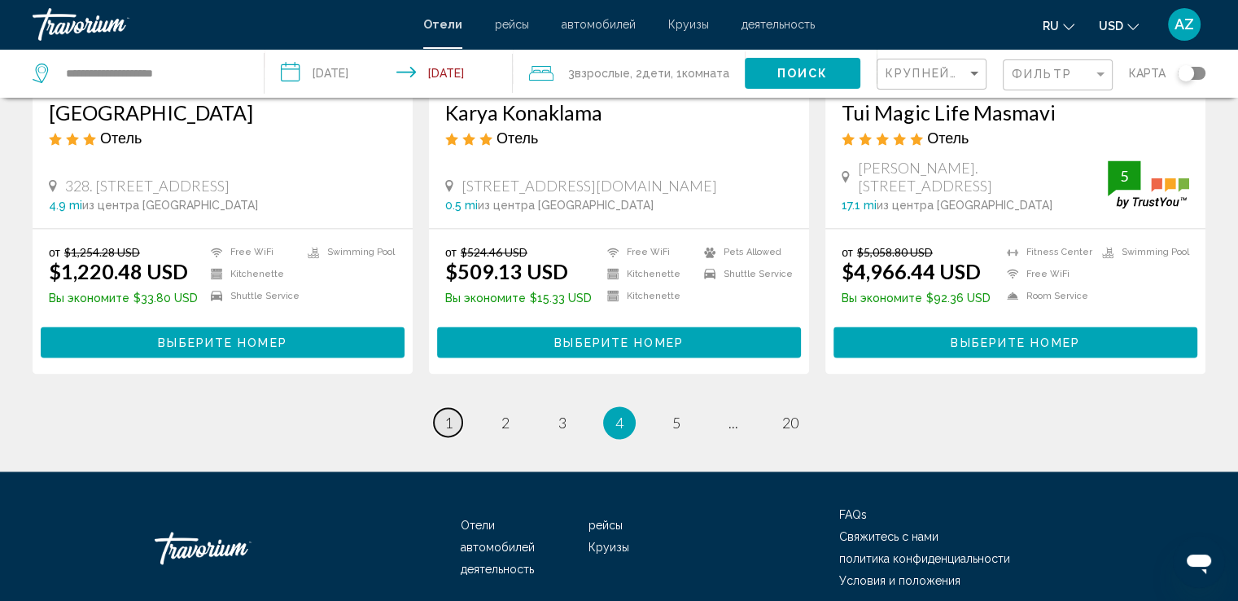
click at [446, 413] on span "1" at bounding box center [448, 422] width 8 height 18
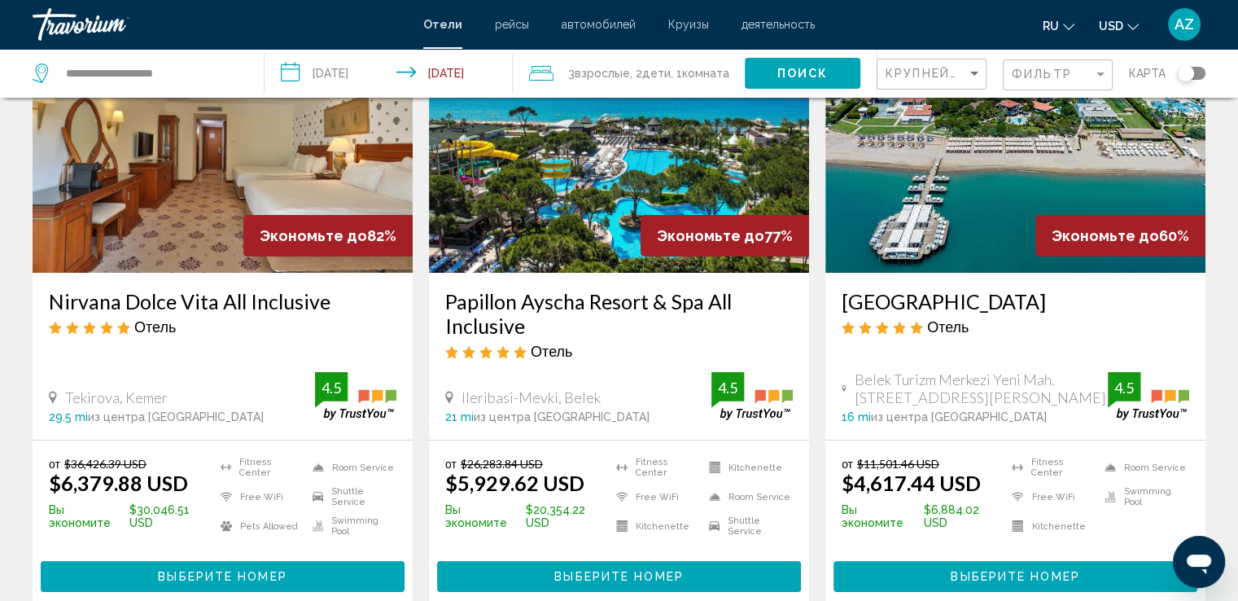
scroll to position [145, 0]
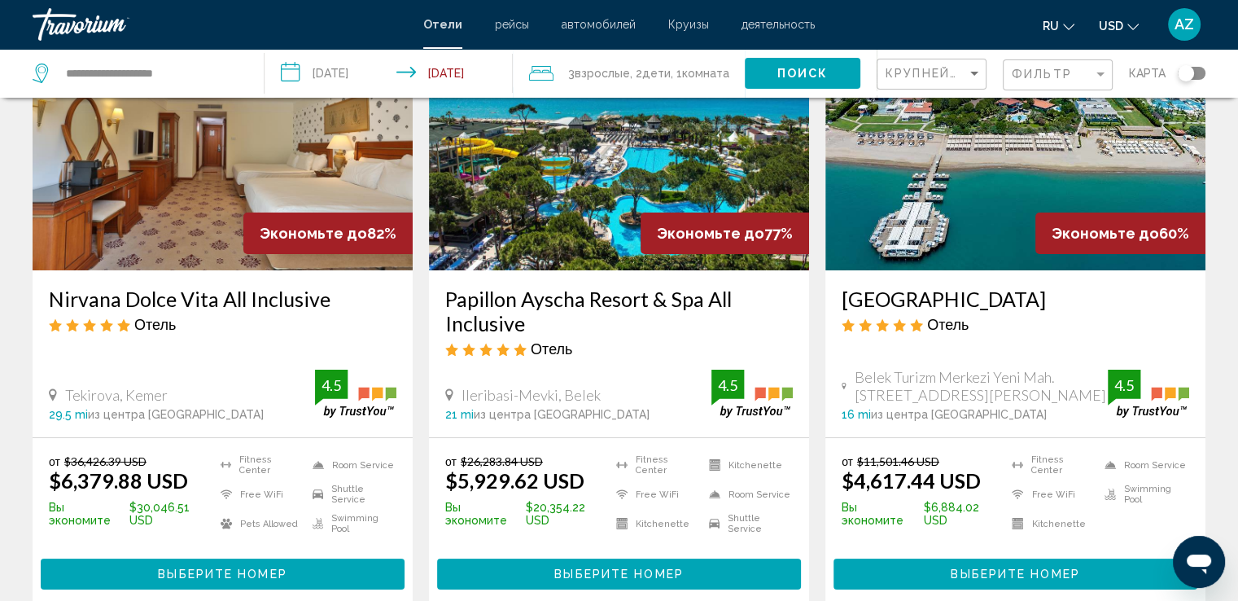
click at [186, 216] on img "Main content" at bounding box center [223, 140] width 380 height 260
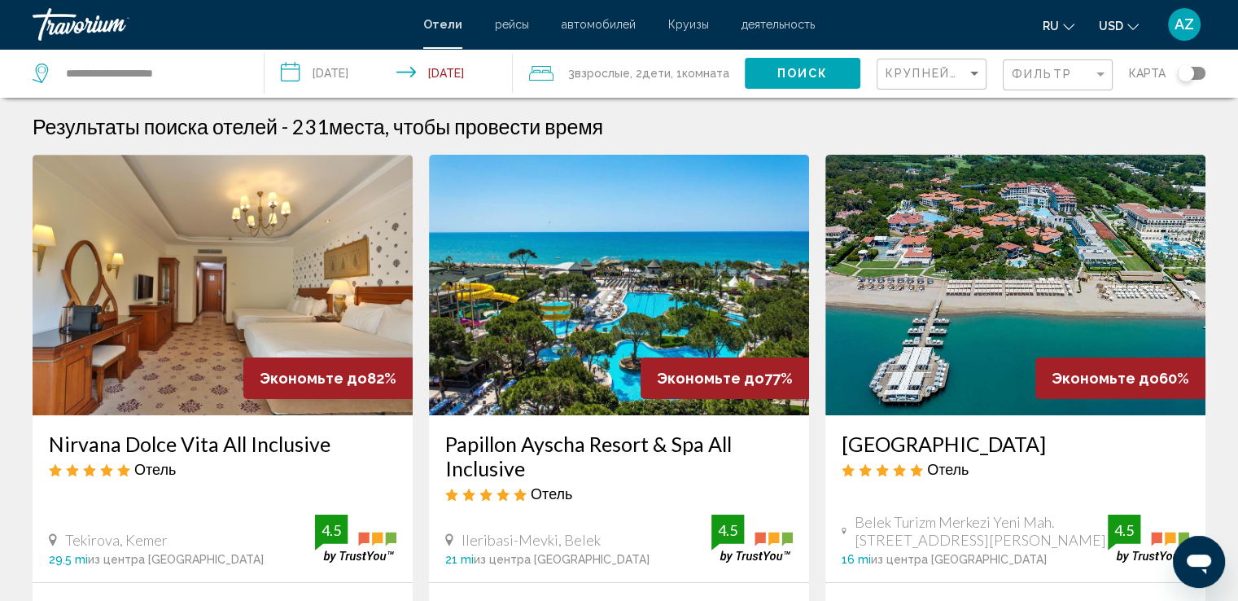
click at [609, 88] on div "3 Взрослый Взрослые , 2 Ребенок Дети , 1 Комната номера" at bounding box center [637, 73] width 216 height 49
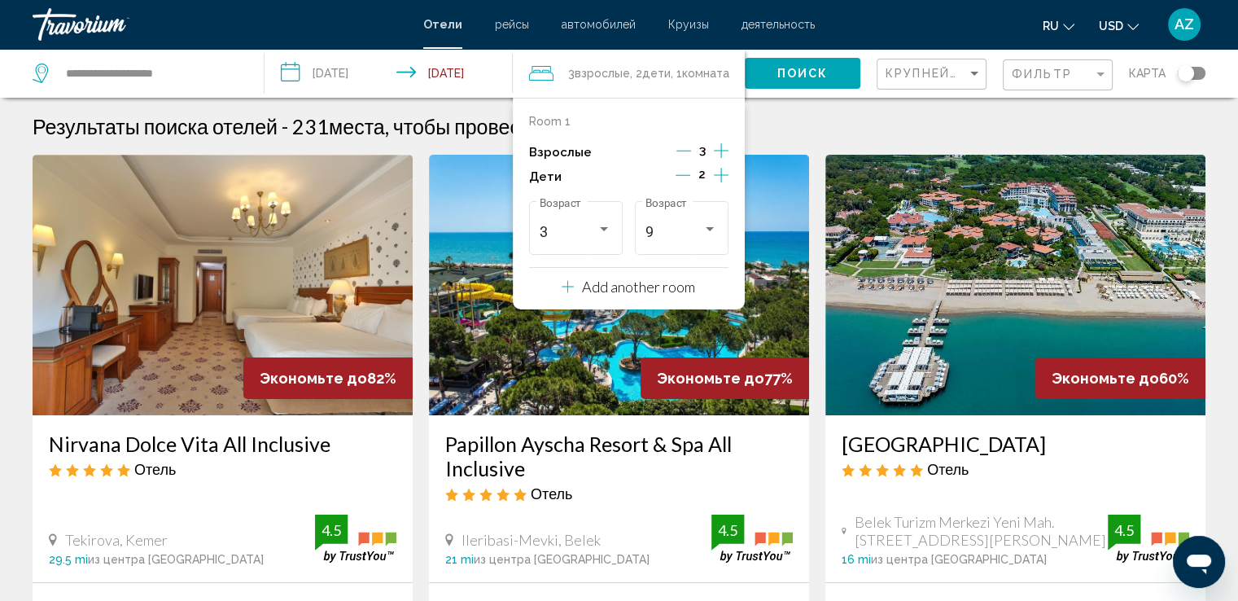
click at [688, 159] on button "Decrement adults" at bounding box center [683, 152] width 15 height 20
click at [777, 65] on button "Поиск" at bounding box center [803, 73] width 116 height 30
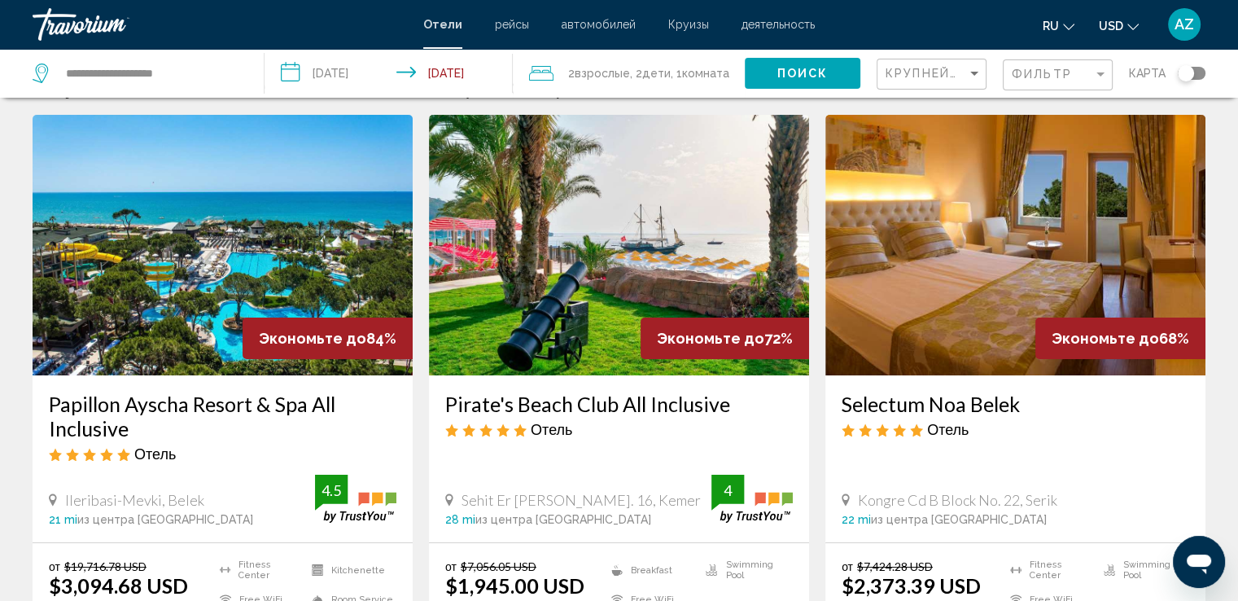
scroll to position [43, 0]
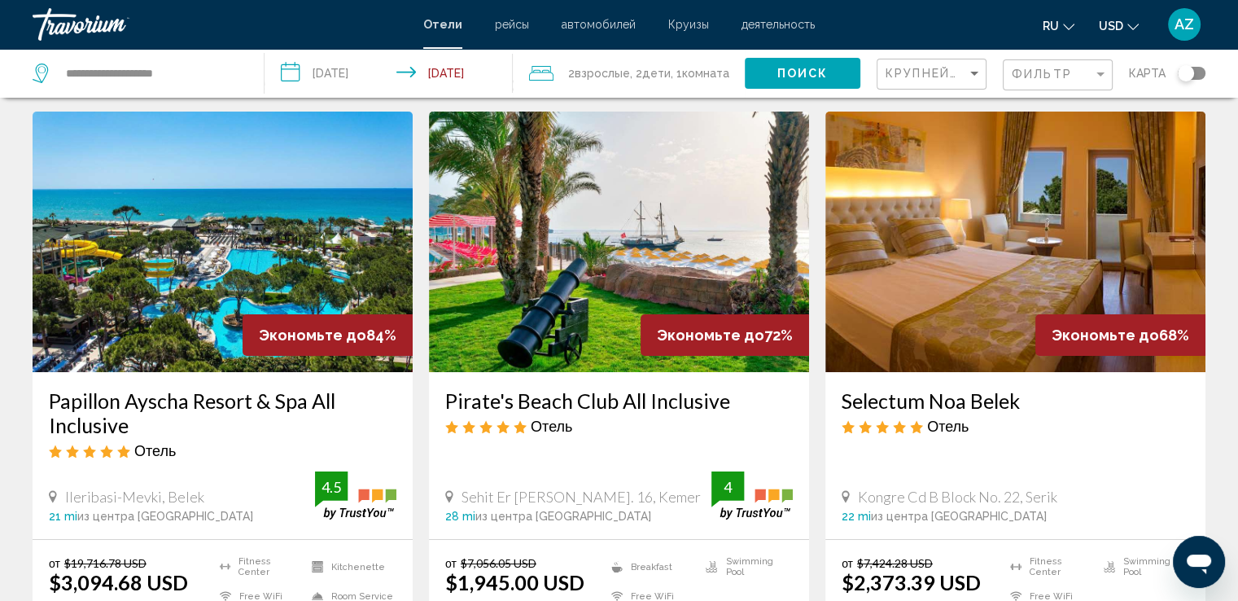
click at [673, 75] on span ", 1 Комната номера" at bounding box center [700, 73] width 59 height 23
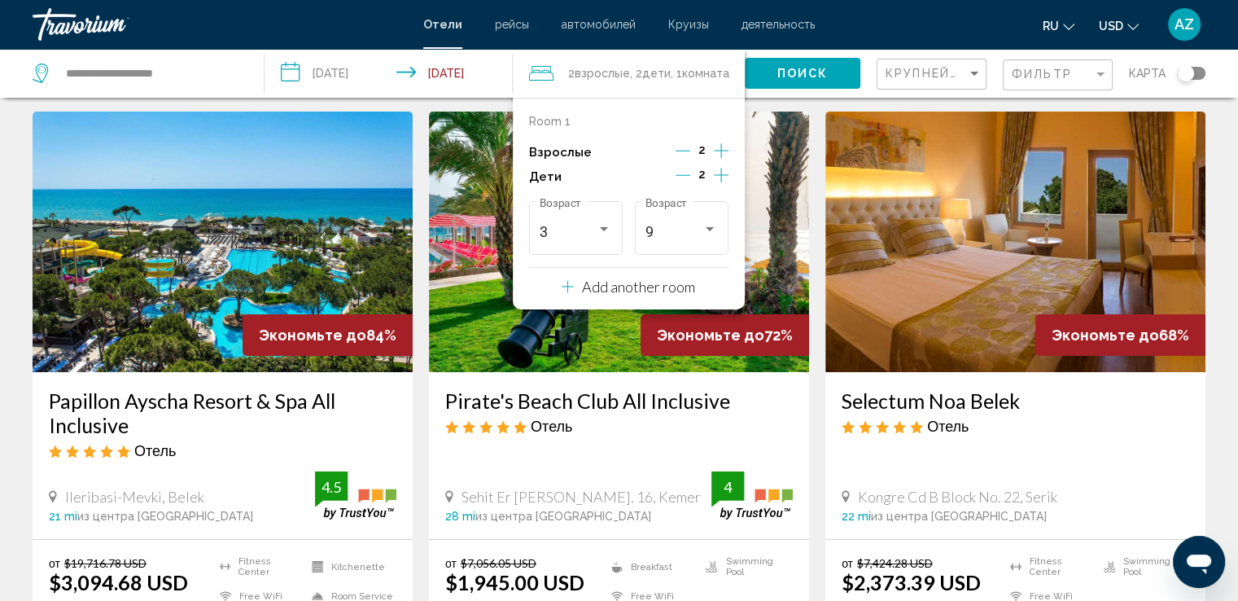
click at [684, 171] on icon "Decrement children" at bounding box center [682, 175] width 15 height 15
click at [684, 171] on icon "Decrement children" at bounding box center [683, 175] width 15 height 15
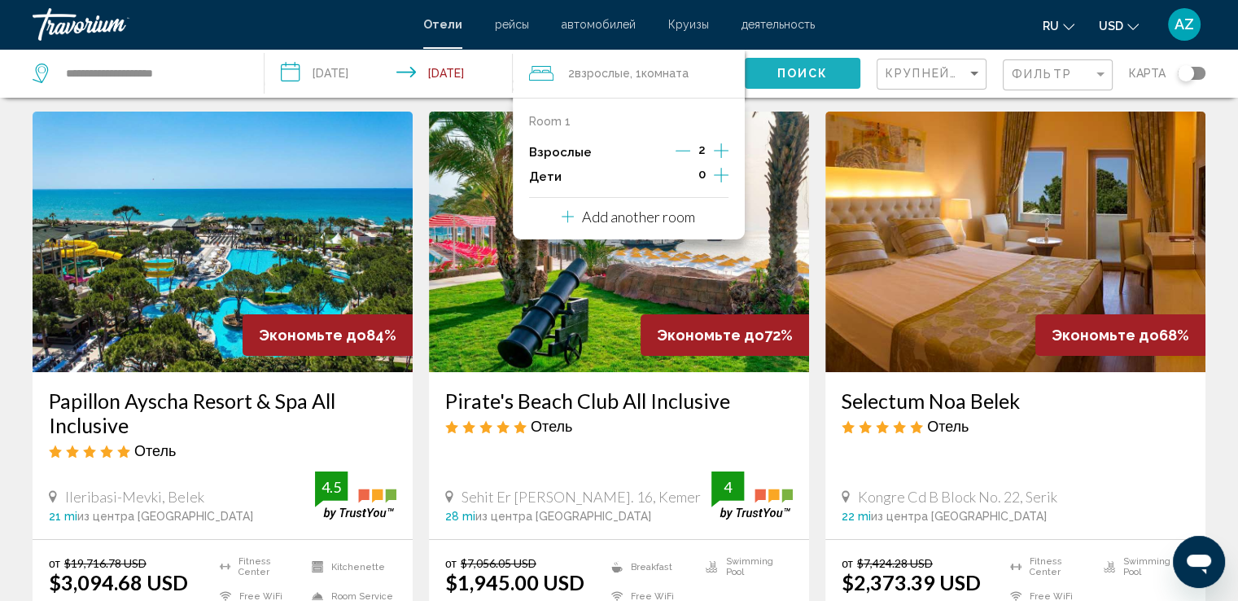
click at [813, 79] on span "Поиск" at bounding box center [802, 74] width 51 height 13
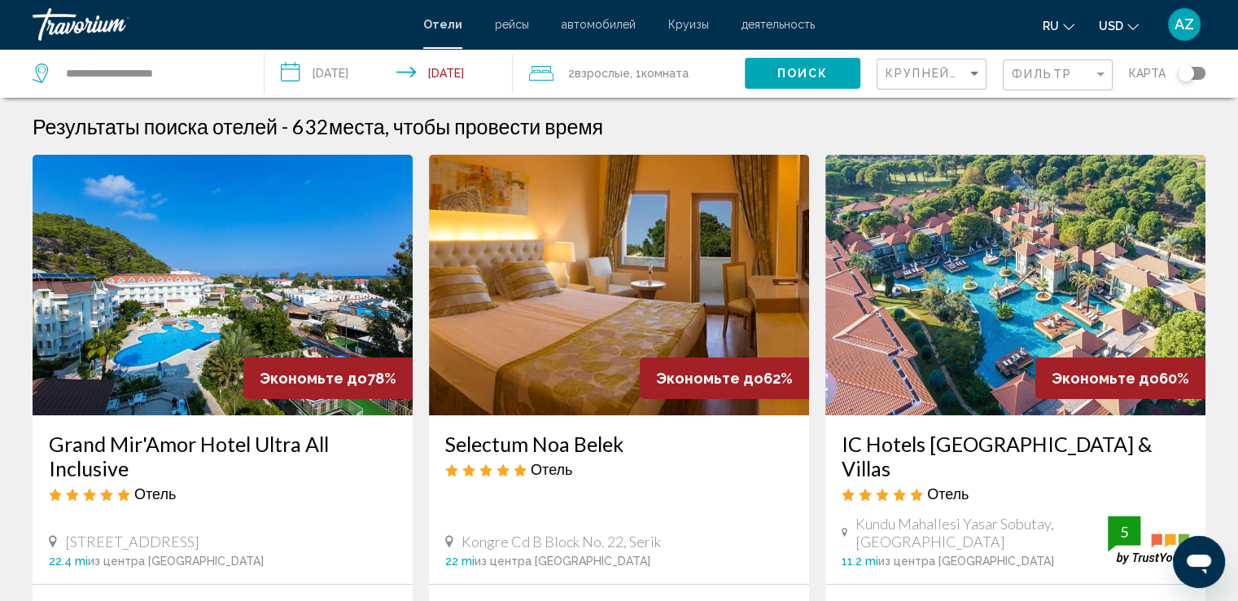
click at [1097, 365] on div "Экономьте до 60%" at bounding box center [1120, 378] width 170 height 42
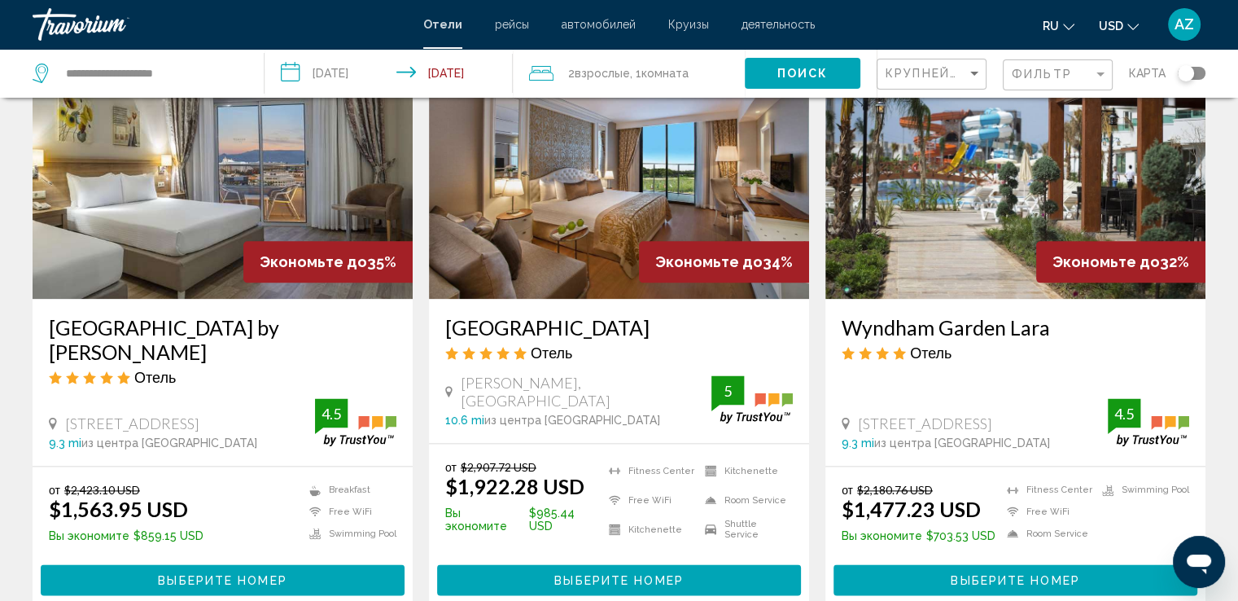
scroll to position [2018, 0]
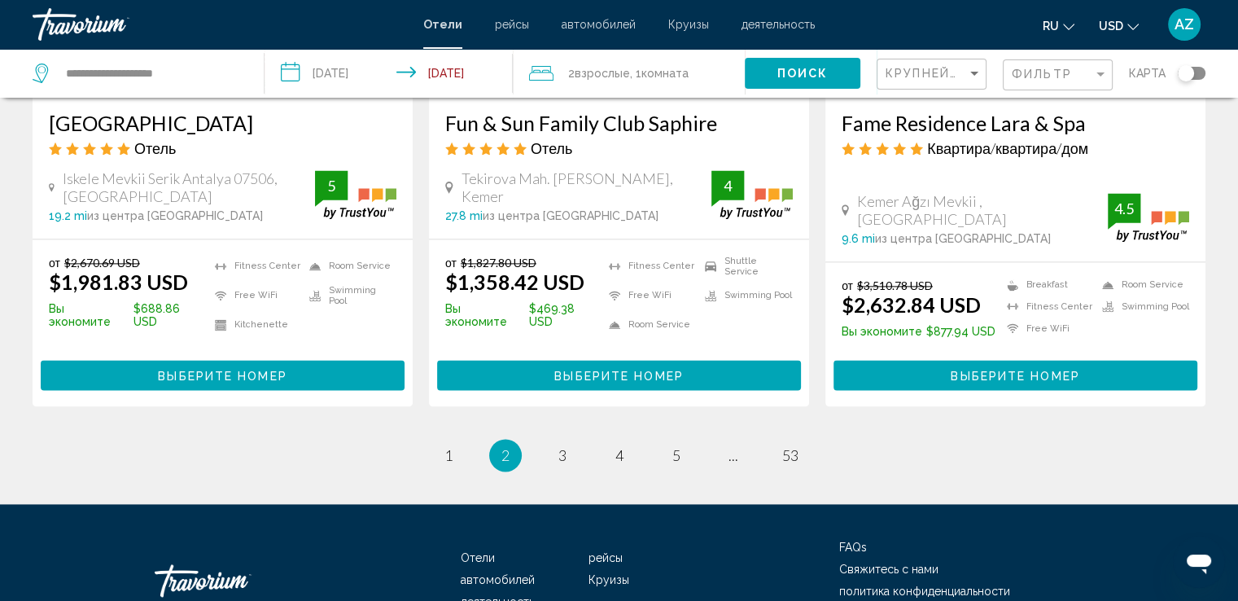
scroll to position [2157, 0]
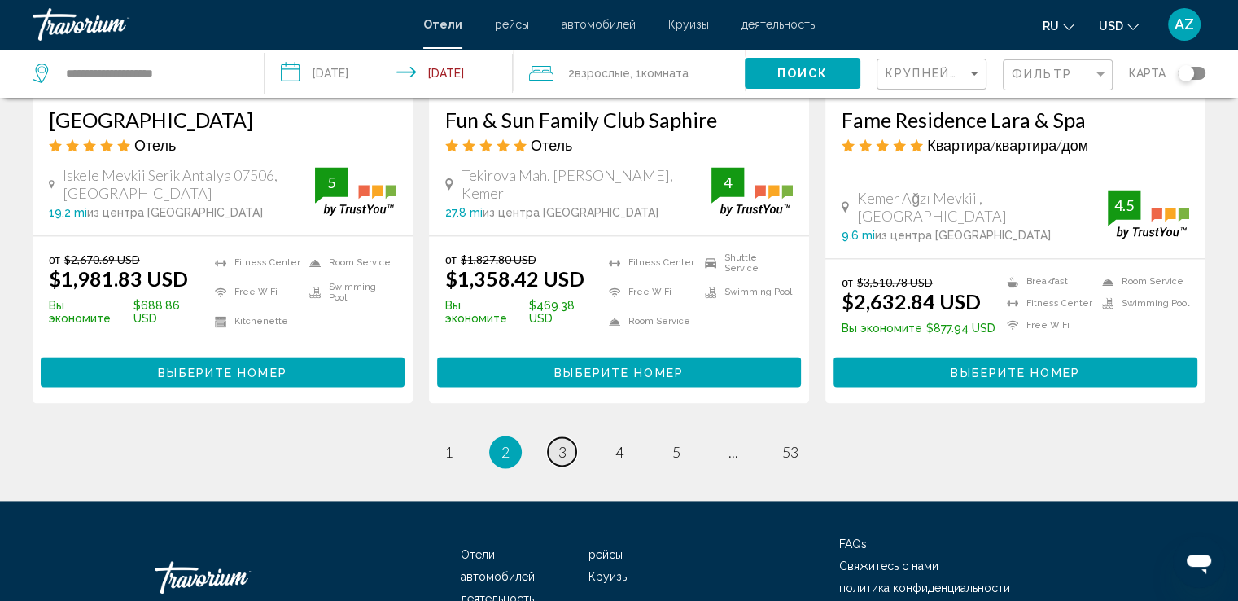
click at [561, 443] on span "3" at bounding box center [562, 452] width 8 height 18
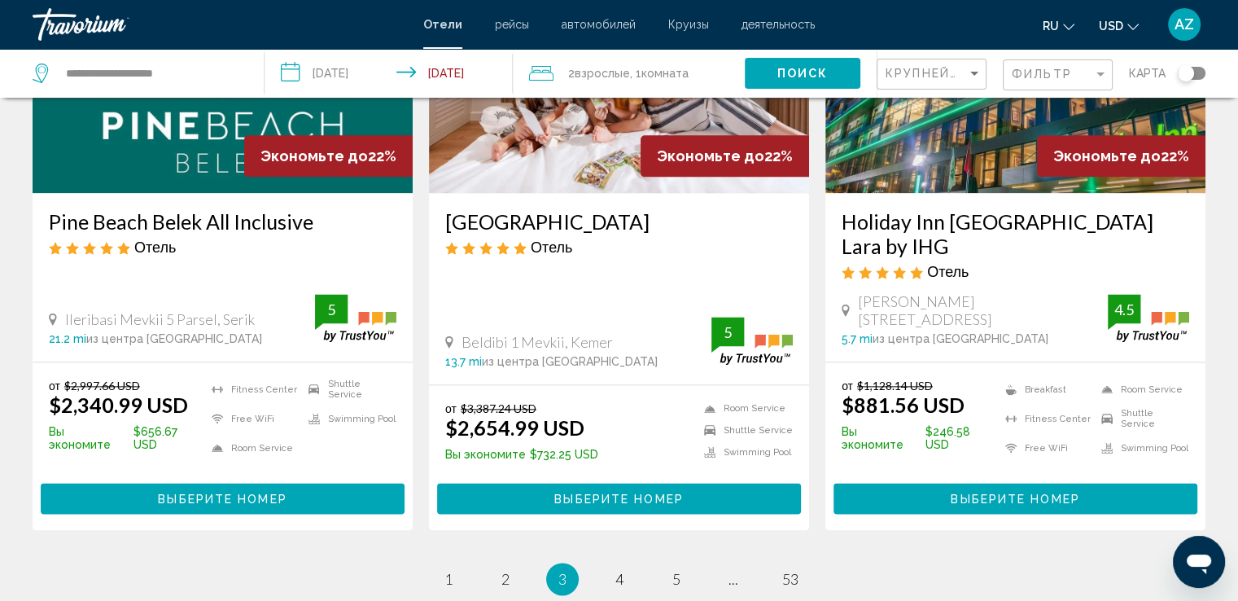
scroll to position [2078, 0]
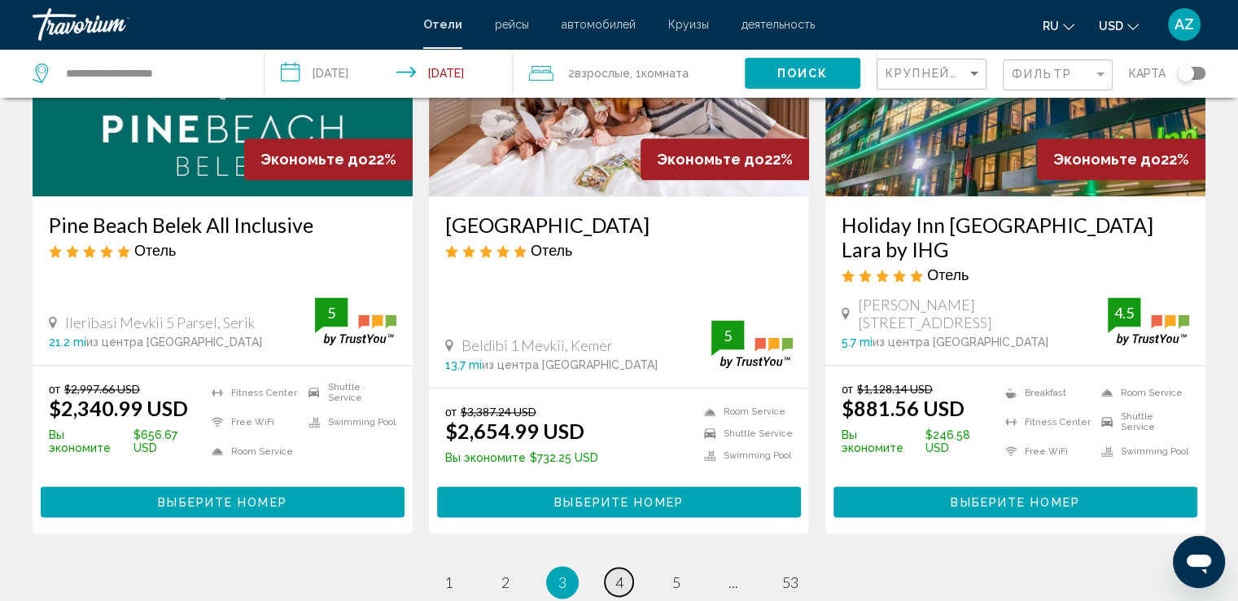
click at [618, 573] on span "4" at bounding box center [619, 582] width 8 height 18
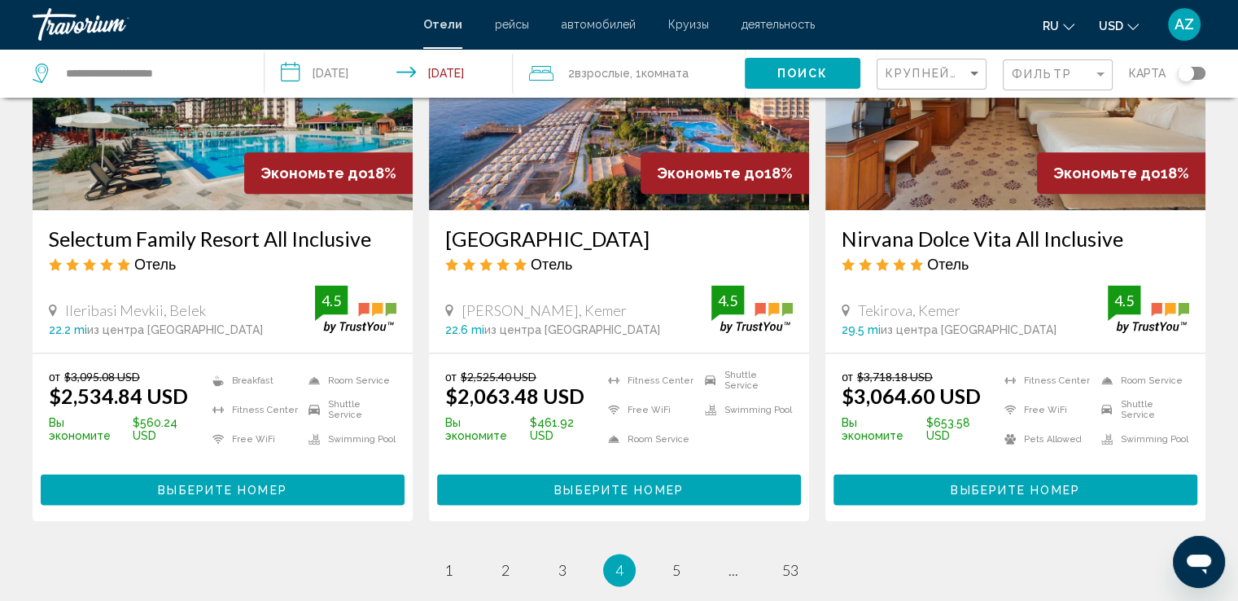
scroll to position [2065, 0]
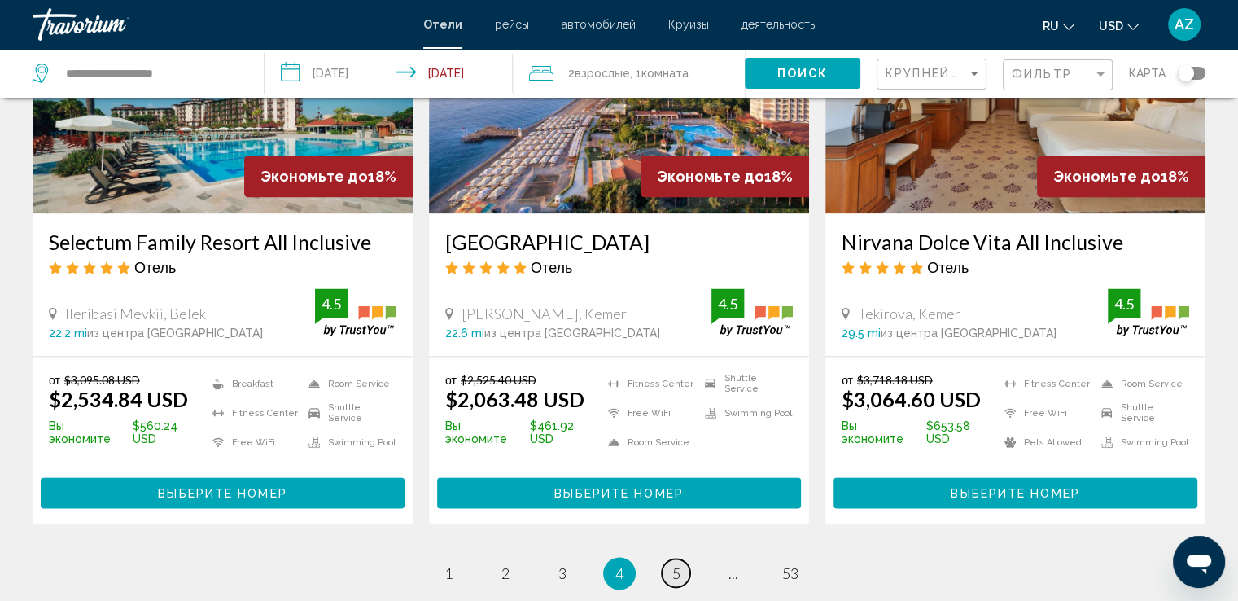
click at [672, 564] on span "5" at bounding box center [676, 573] width 8 height 18
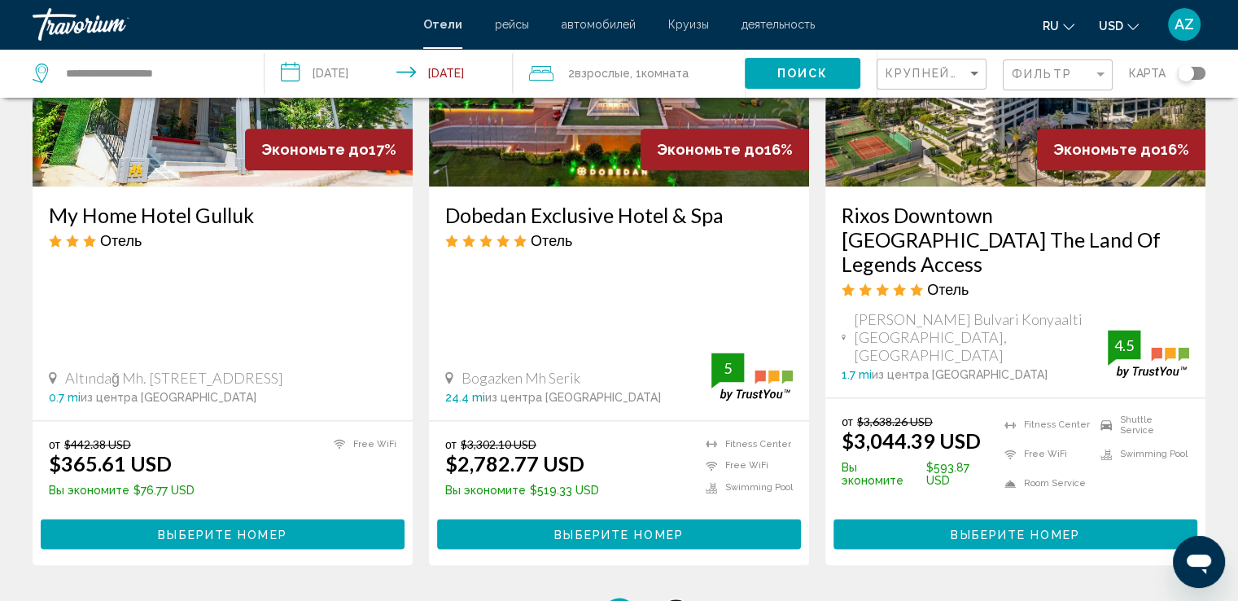
scroll to position [2122, 0]
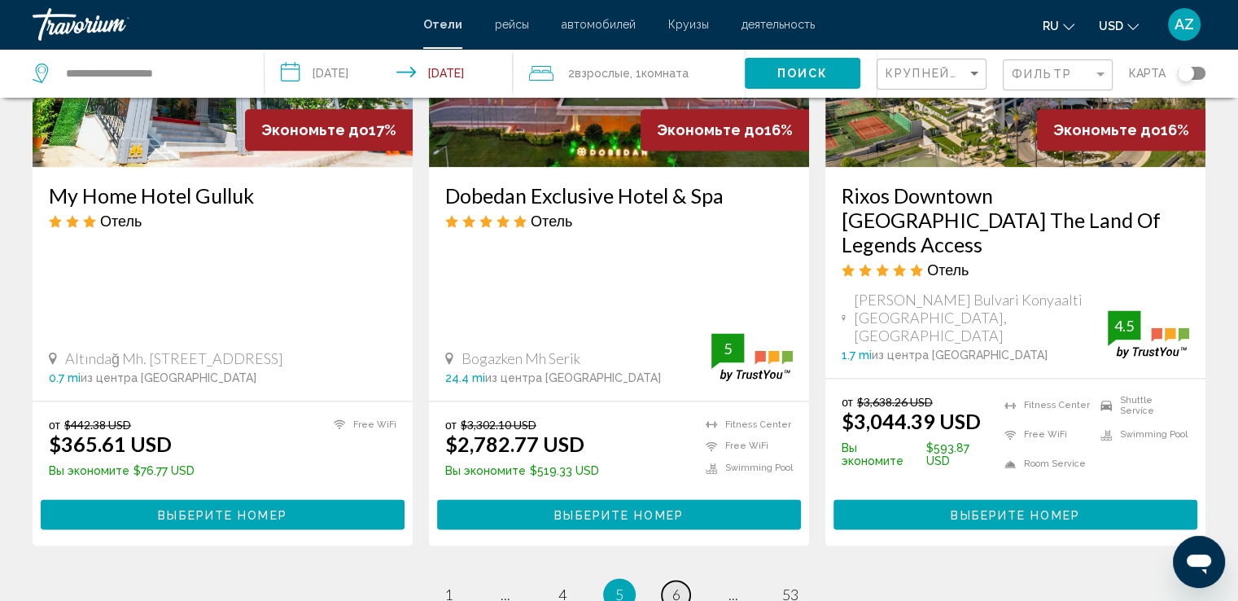
click at [683, 580] on link "page 6" at bounding box center [676, 594] width 28 height 28
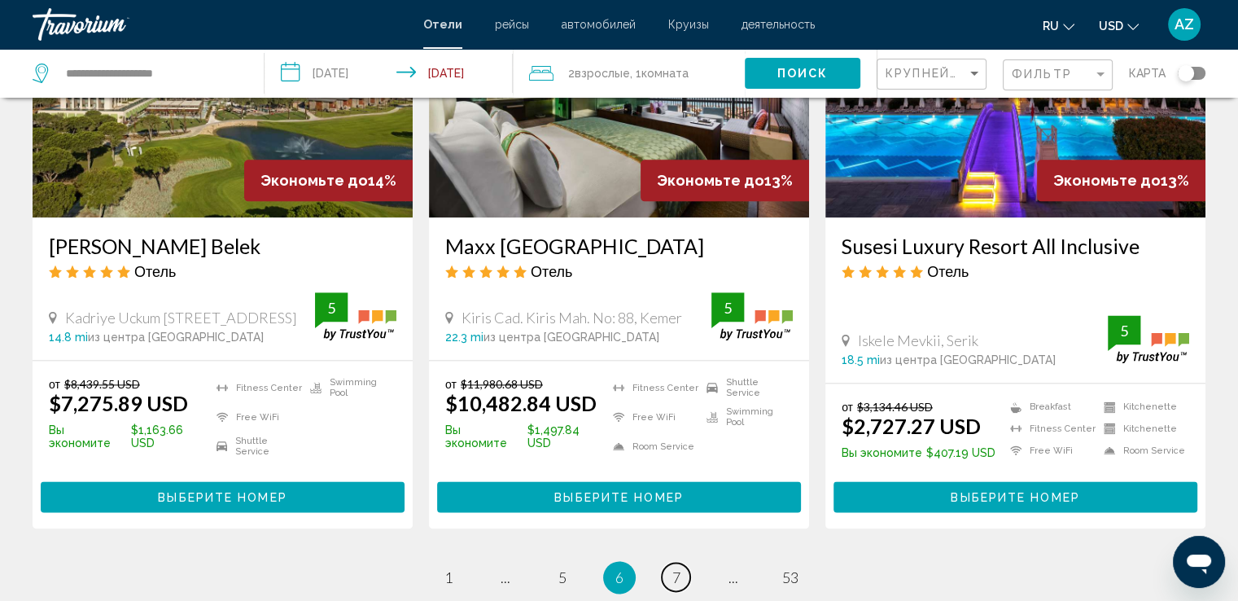
scroll to position [2056, 0]
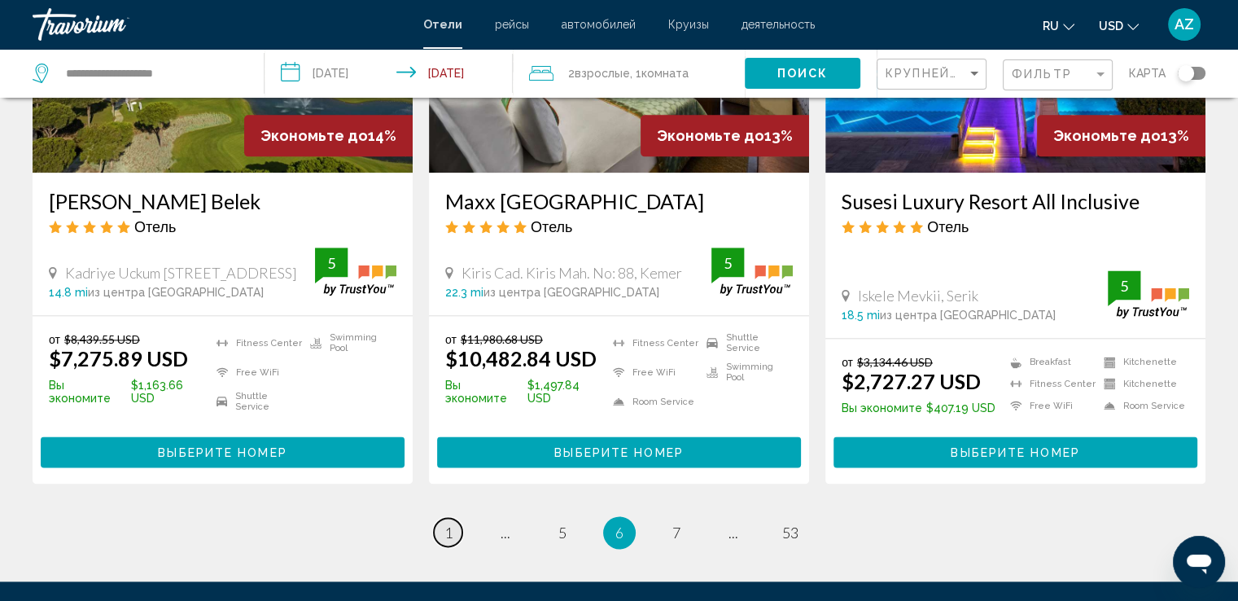
click at [456, 518] on link "page 1" at bounding box center [448, 532] width 28 height 28
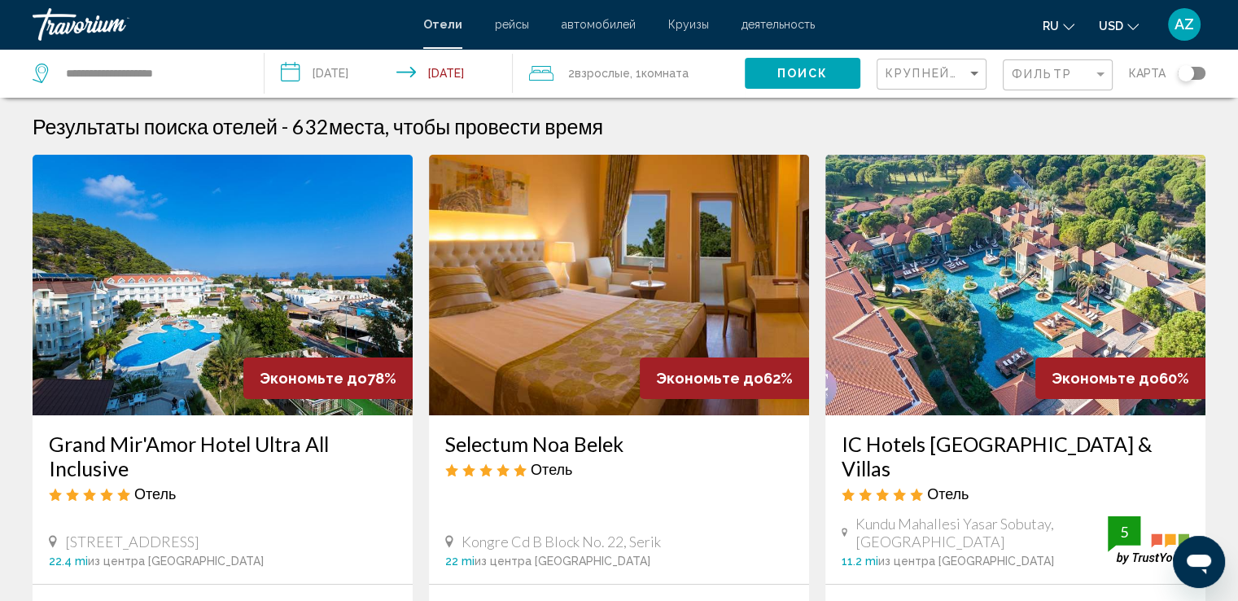
click at [68, 42] on mat-toolbar "Отели рейсы автомобилей Круизы деятельность Отели рейсы автомобилей Круизы деят…" at bounding box center [619, 24] width 1238 height 49
click at [74, 27] on div "Travorium" at bounding box center [114, 24] width 163 height 33
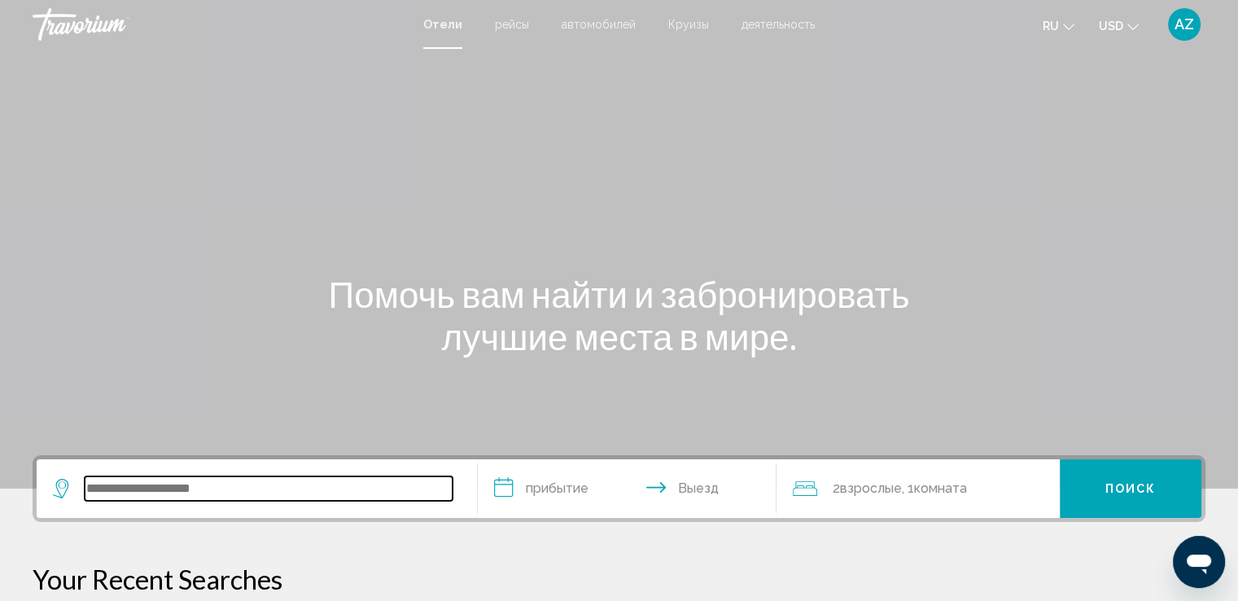
click at [207, 496] on input "Search widget" at bounding box center [269, 488] width 368 height 24
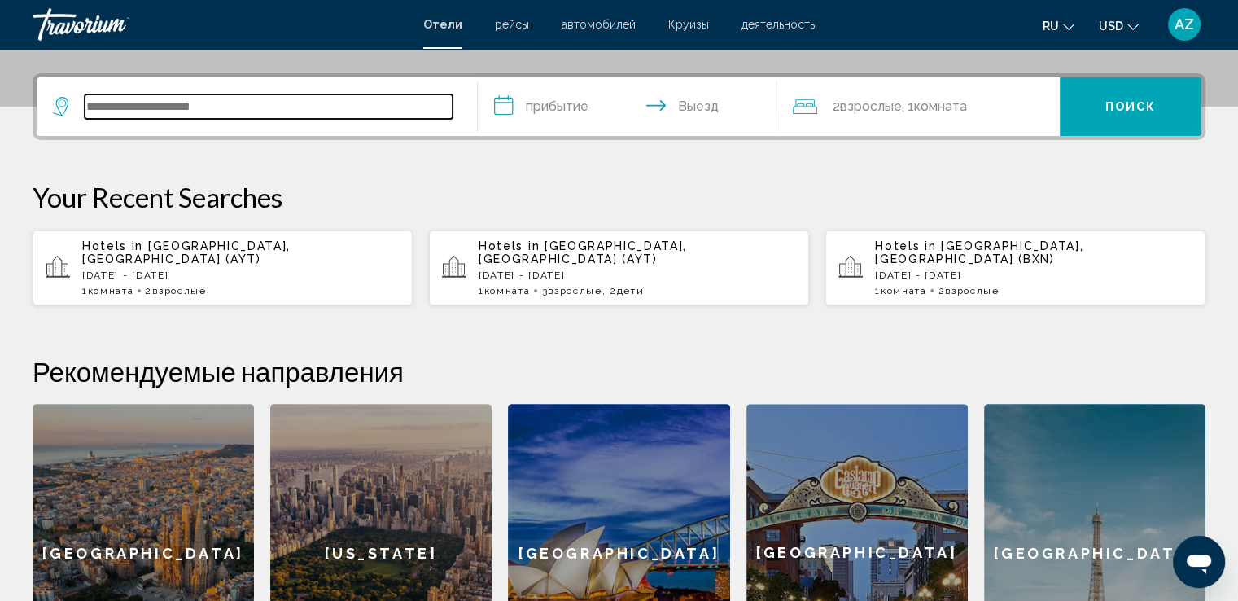
scroll to position [401, 0]
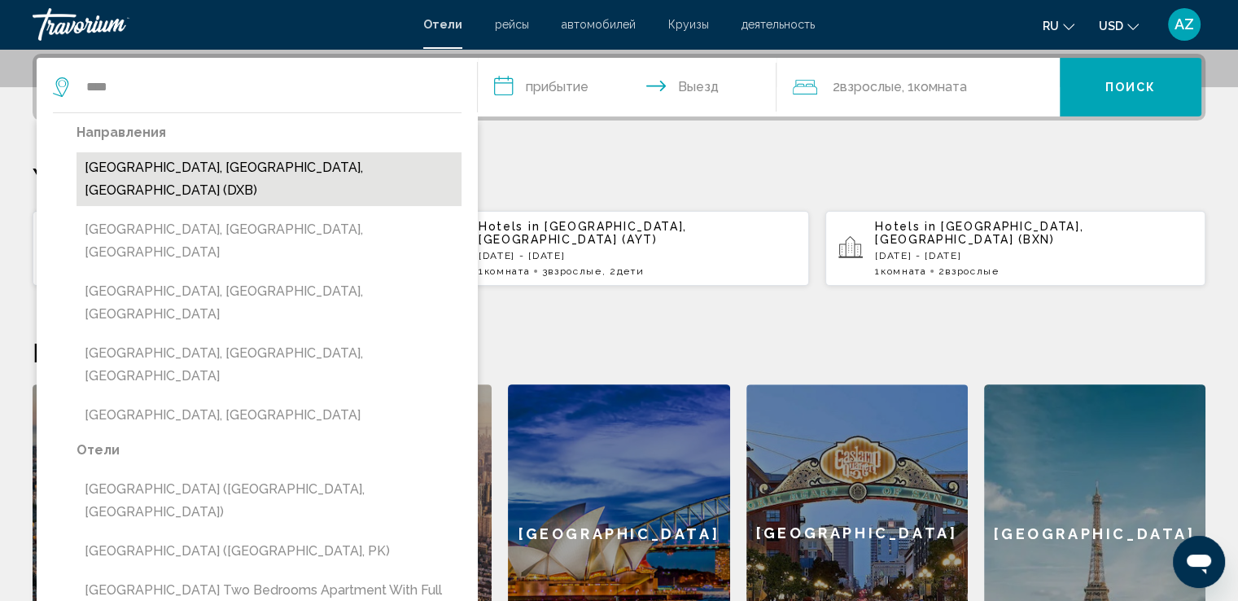
click at [330, 167] on button "Dubai, Dubai Emirate, United Arab Emirates (DXB)" at bounding box center [268, 179] width 385 height 54
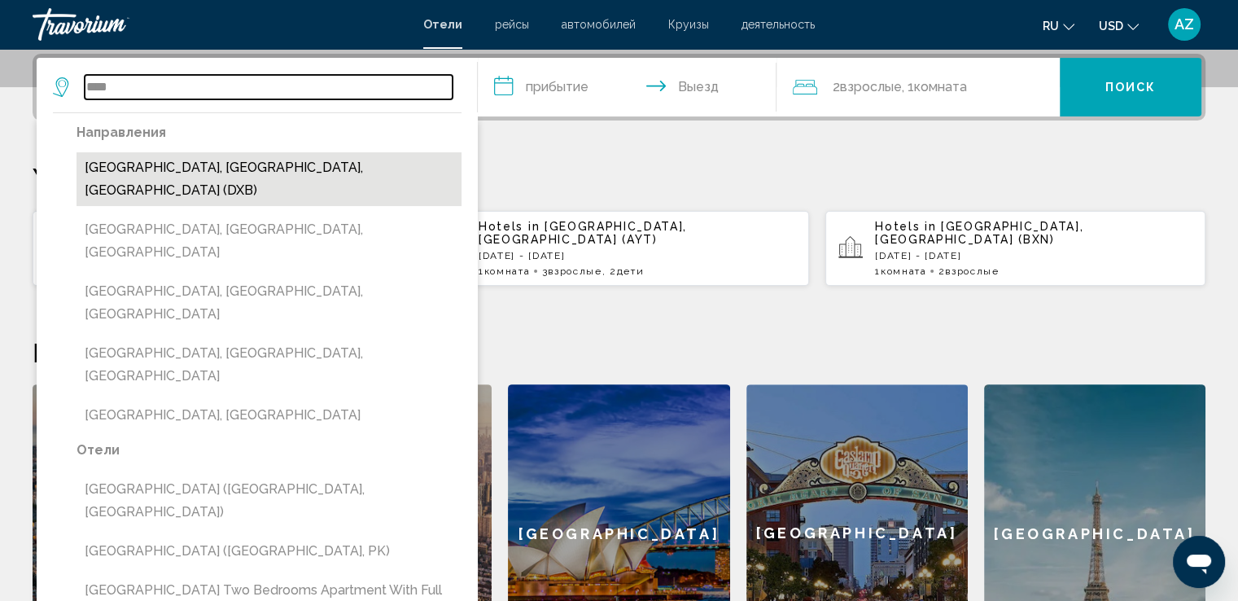
type input "**********"
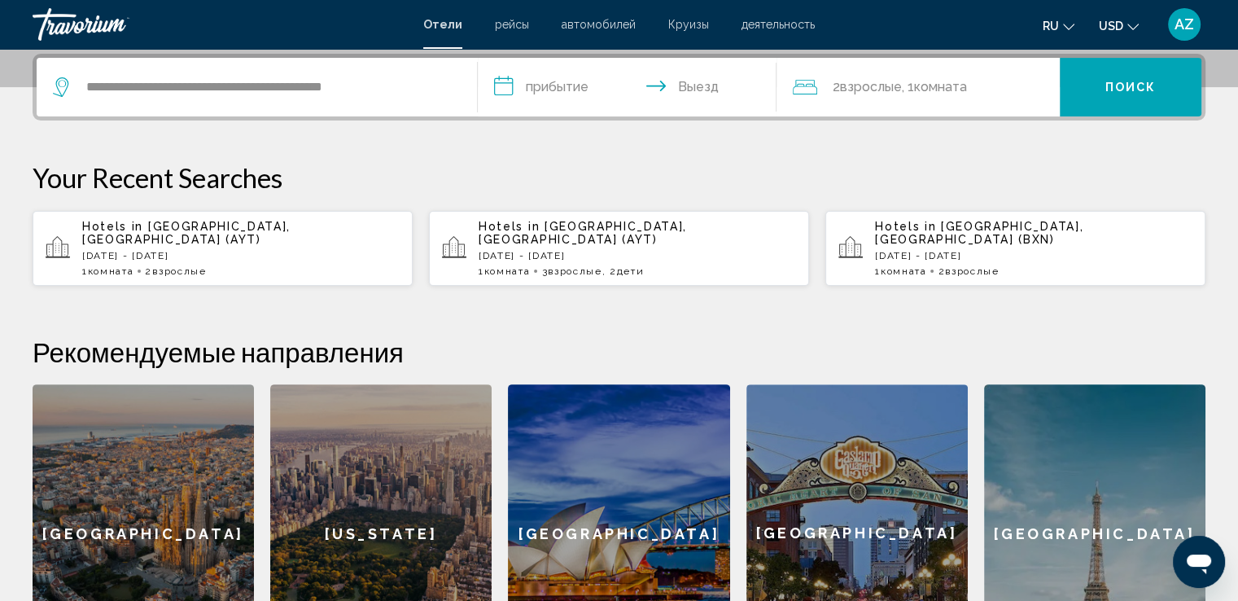
click at [542, 80] on input "**********" at bounding box center [631, 89] width 306 height 63
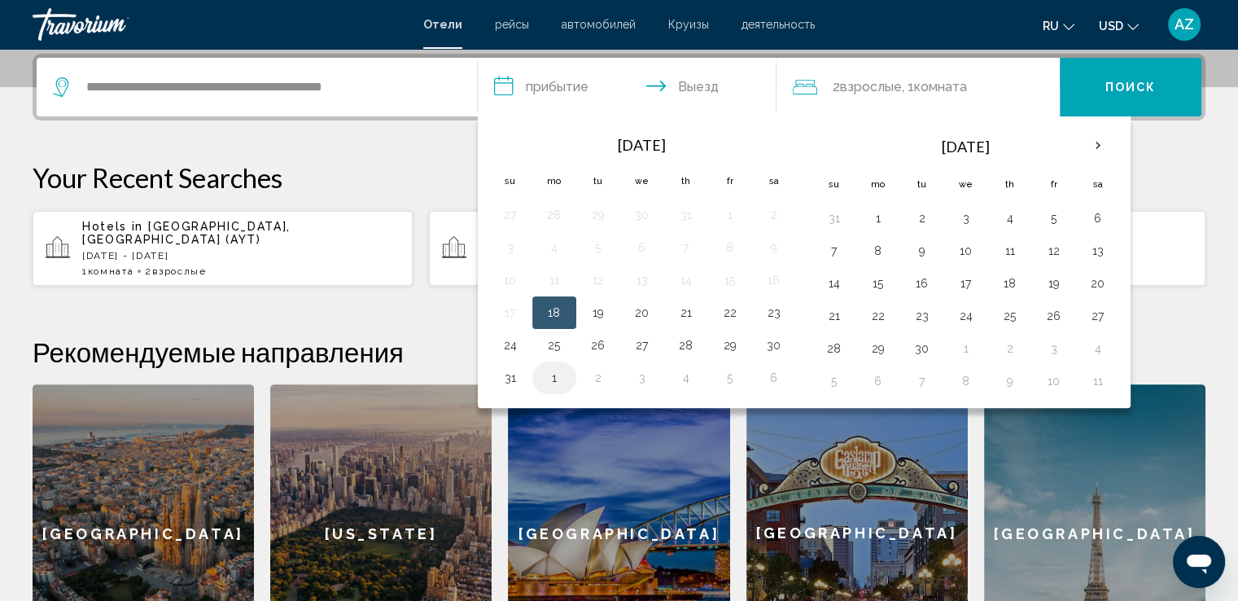
click at [561, 369] on button "1" at bounding box center [554, 377] width 26 height 23
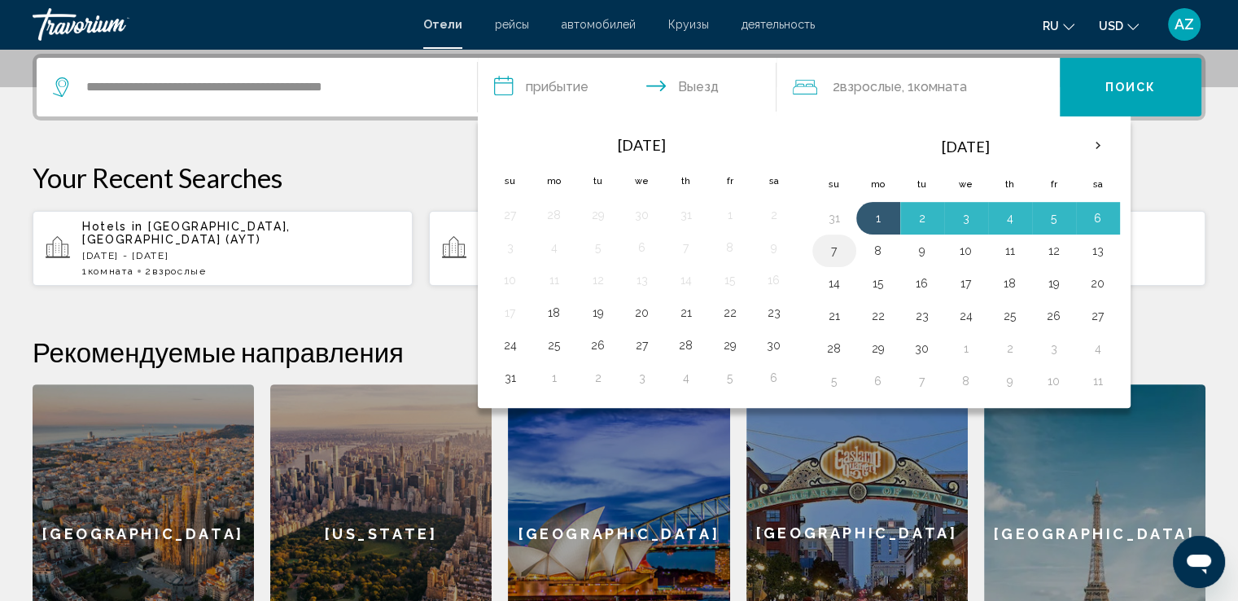
click at [824, 248] on button "7" at bounding box center [834, 250] width 26 height 23
type input "**********"
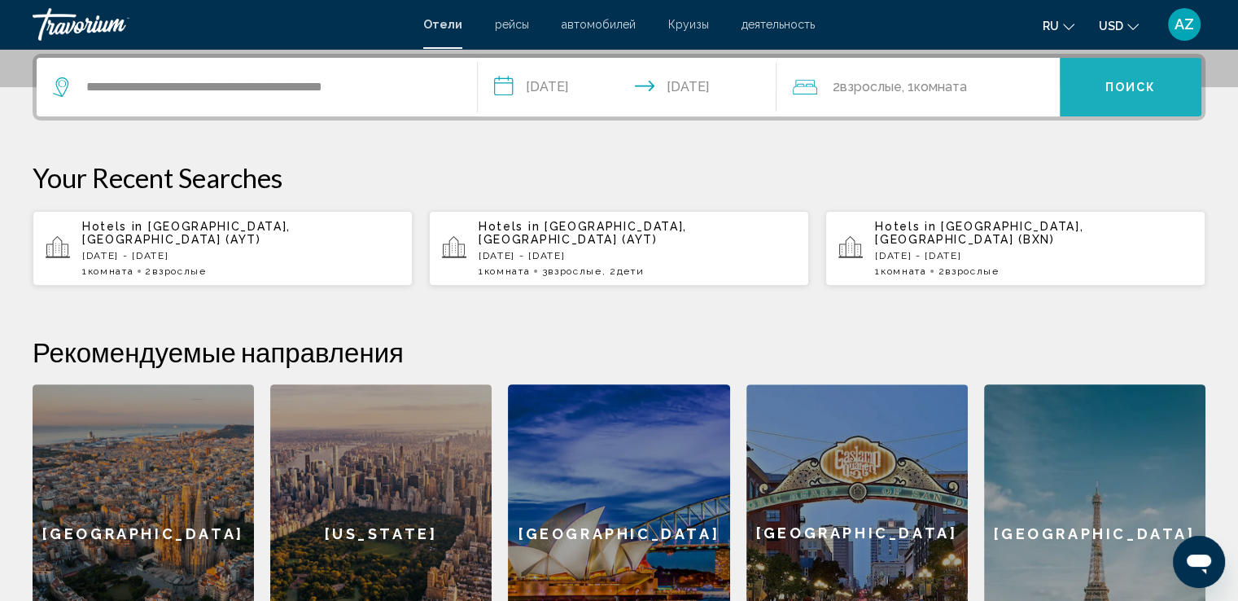
click at [1102, 83] on button "Поиск" at bounding box center [1131, 87] width 142 height 59
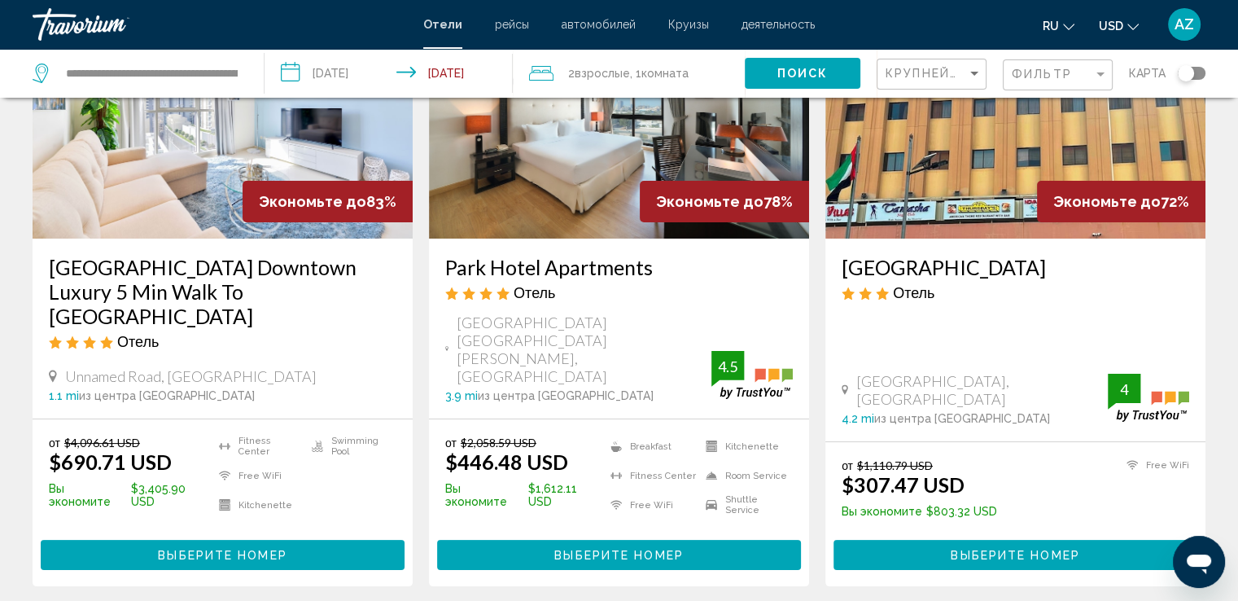
scroll to position [195, 0]
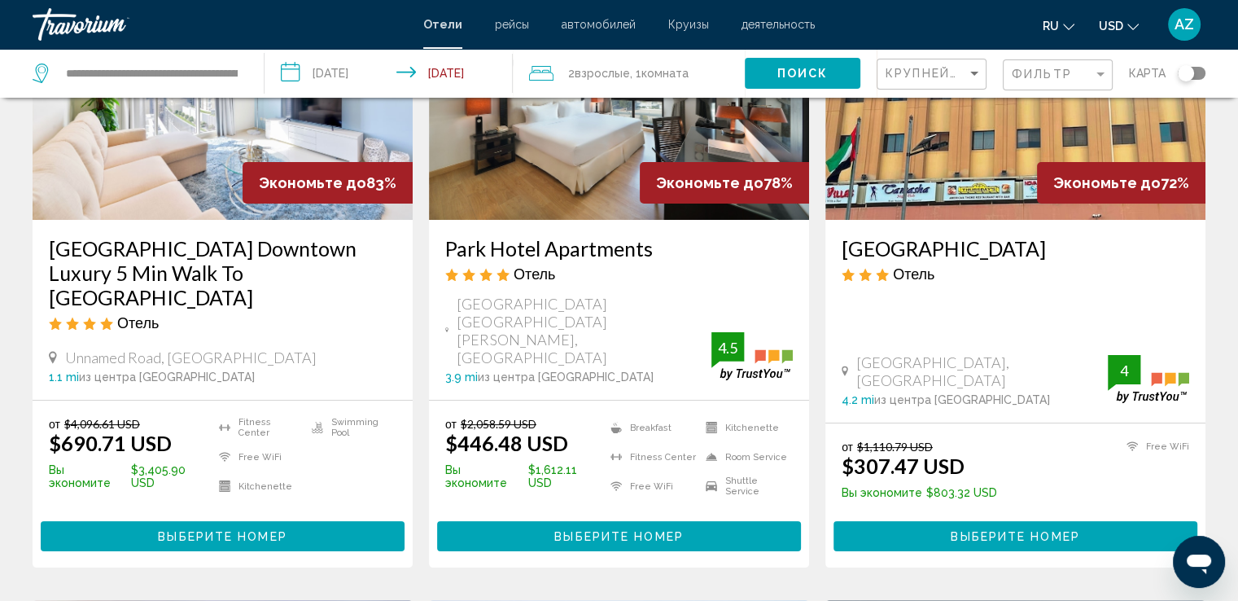
click at [238, 184] on img "Main content" at bounding box center [223, 89] width 380 height 260
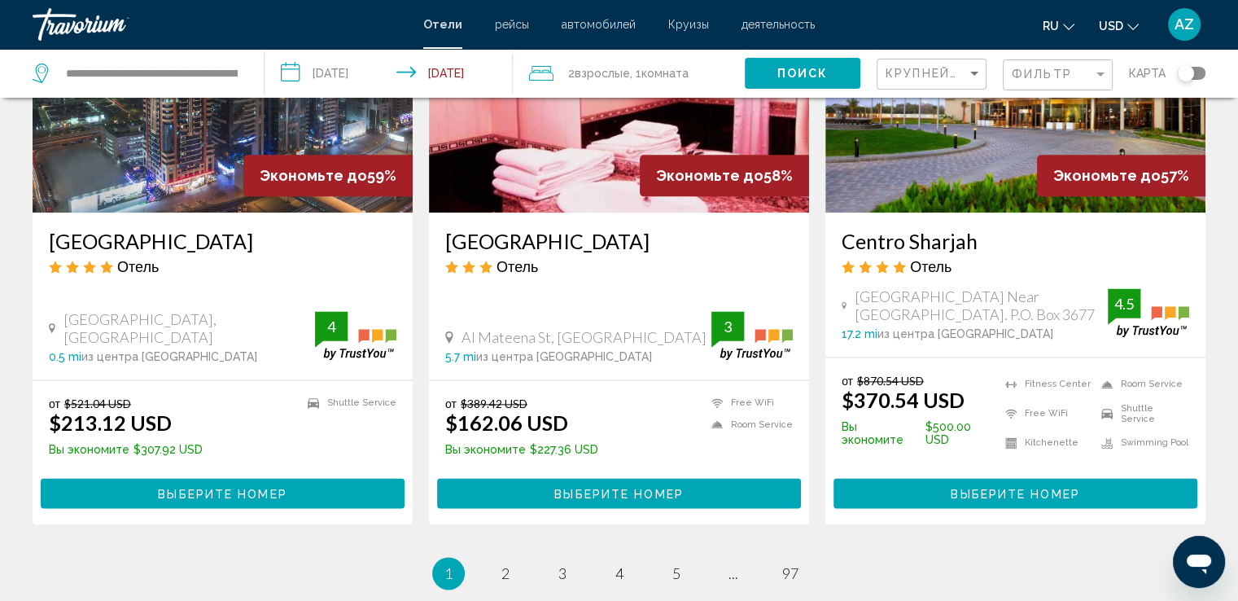
scroll to position [2070, 0]
